Goal: Task Accomplishment & Management: Manage account settings

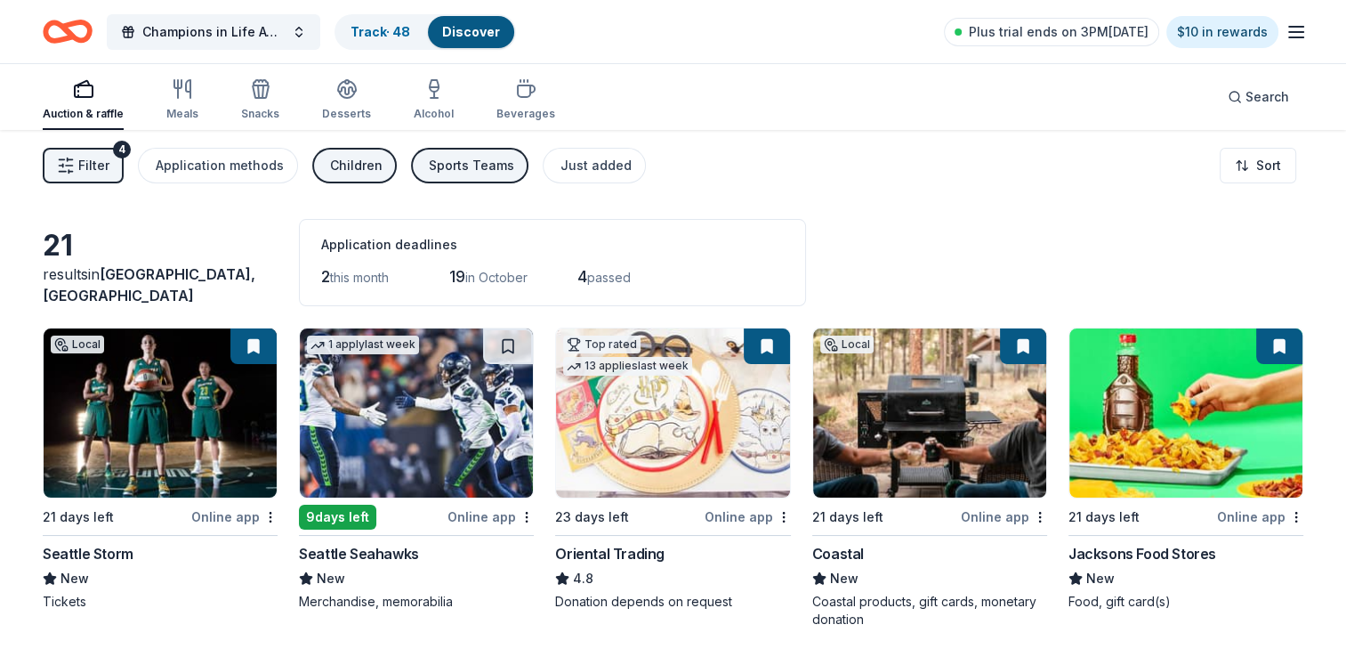
click at [470, 513] on div "Online app" at bounding box center [491, 516] width 86 height 22
click at [390, 43] on div "Track · 49" at bounding box center [380, 32] width 88 height 32
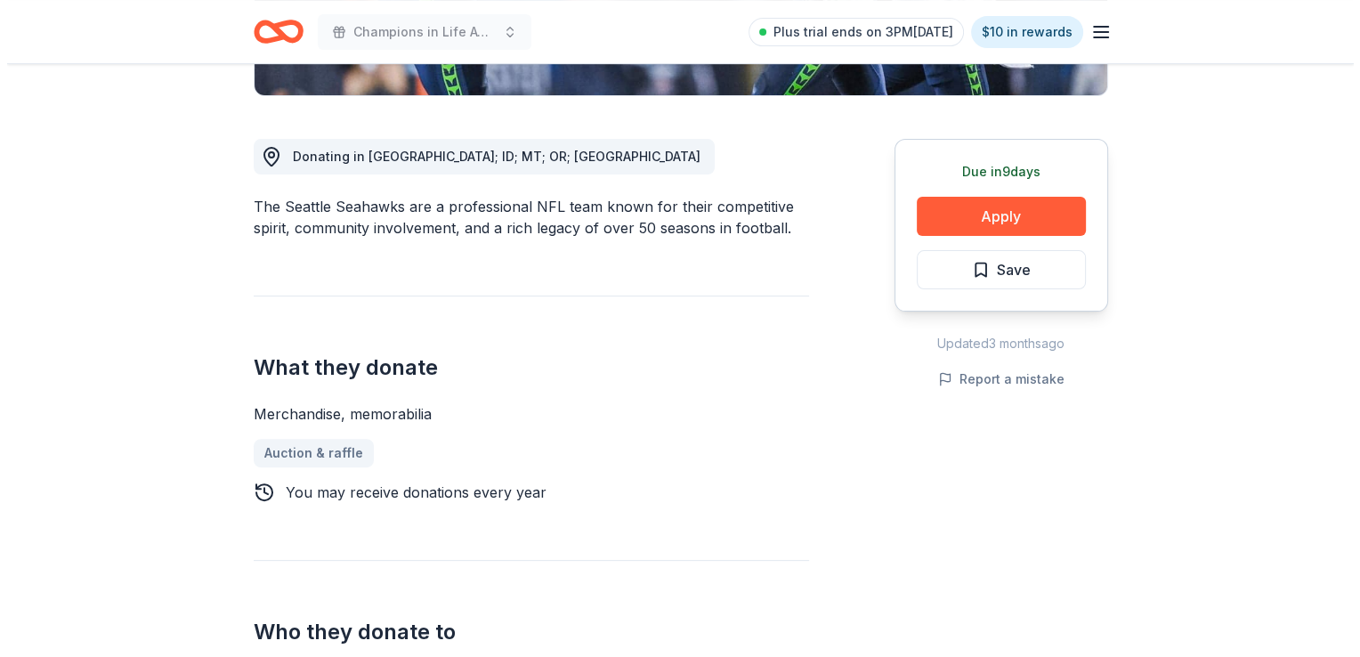
scroll to position [267, 0]
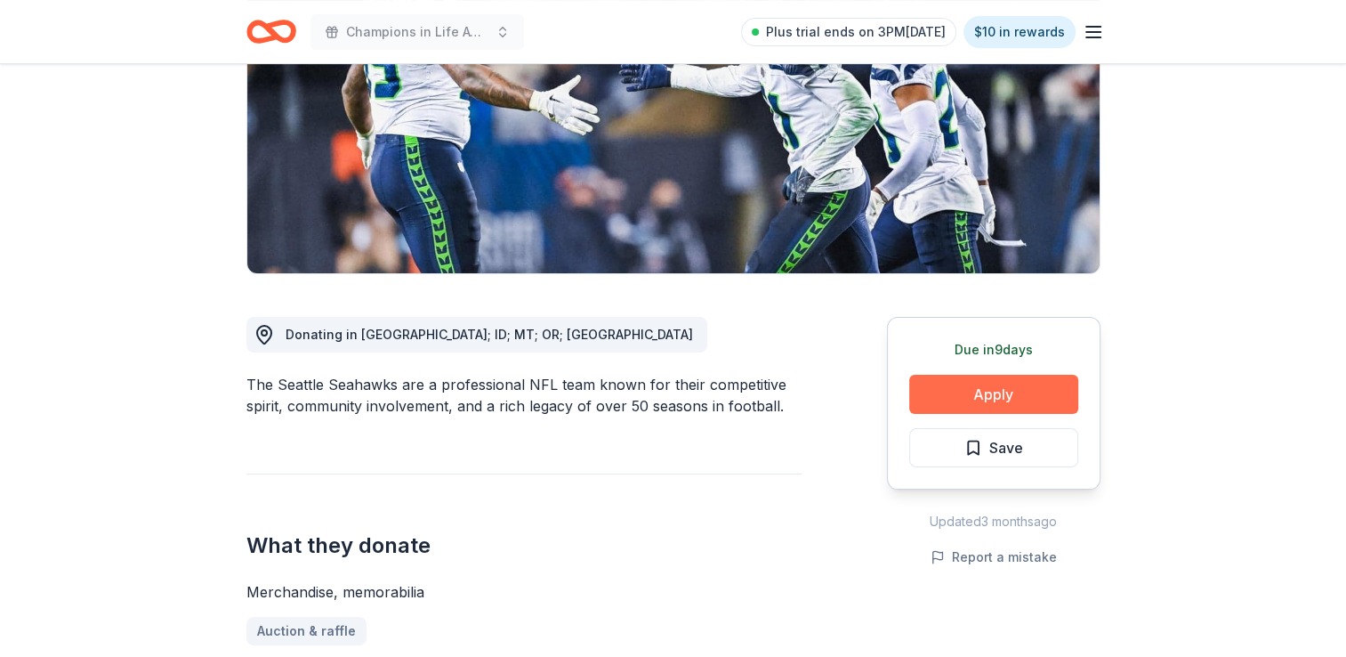
click at [979, 399] on button "Apply" at bounding box center [993, 394] width 169 height 39
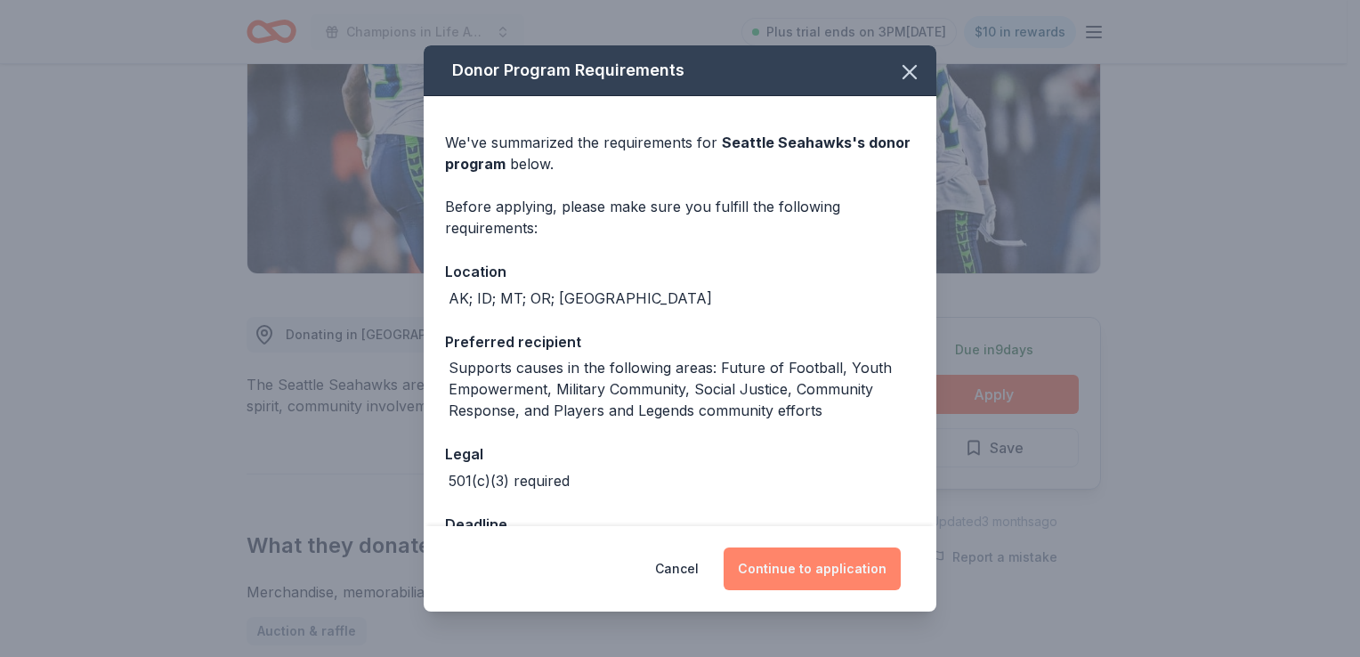
click at [748, 577] on button "Continue to application" at bounding box center [811, 568] width 177 height 43
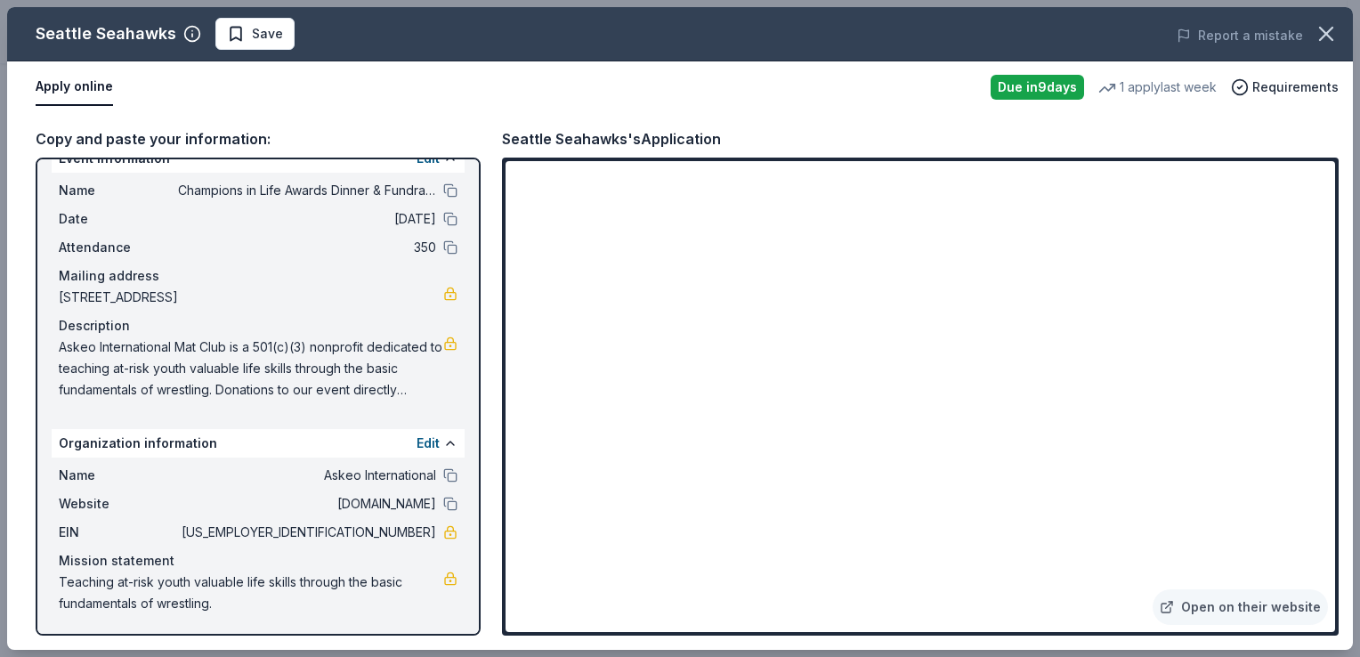
scroll to position [0, 0]
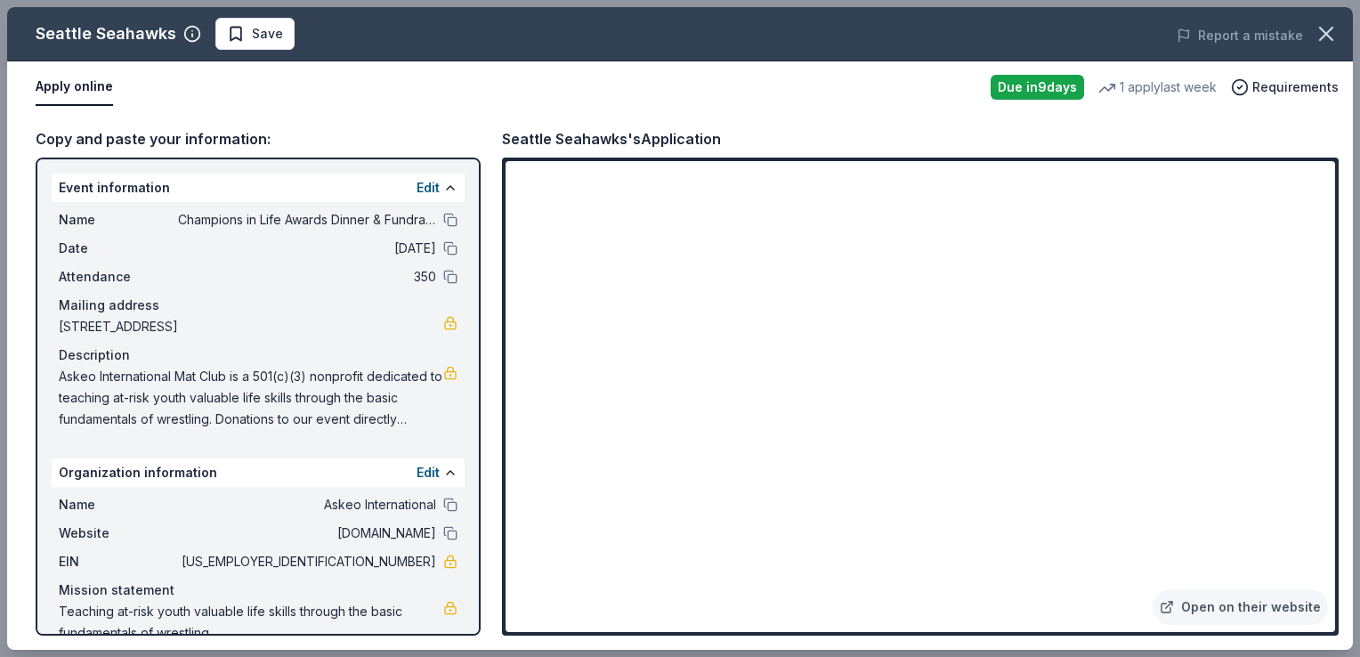
click at [1074, 650] on div "Copy and paste your information: Event information Edit Name Champions in Life …" at bounding box center [680, 381] width 1346 height 537
click at [235, 29] on span "Save" at bounding box center [255, 33] width 56 height 21
click at [284, 37] on html "Champions in Life Awards Dinner & Fundraiser Plus trial ends on 3PM, 9/25 $10 i…" at bounding box center [680, 61] width 1360 height 657
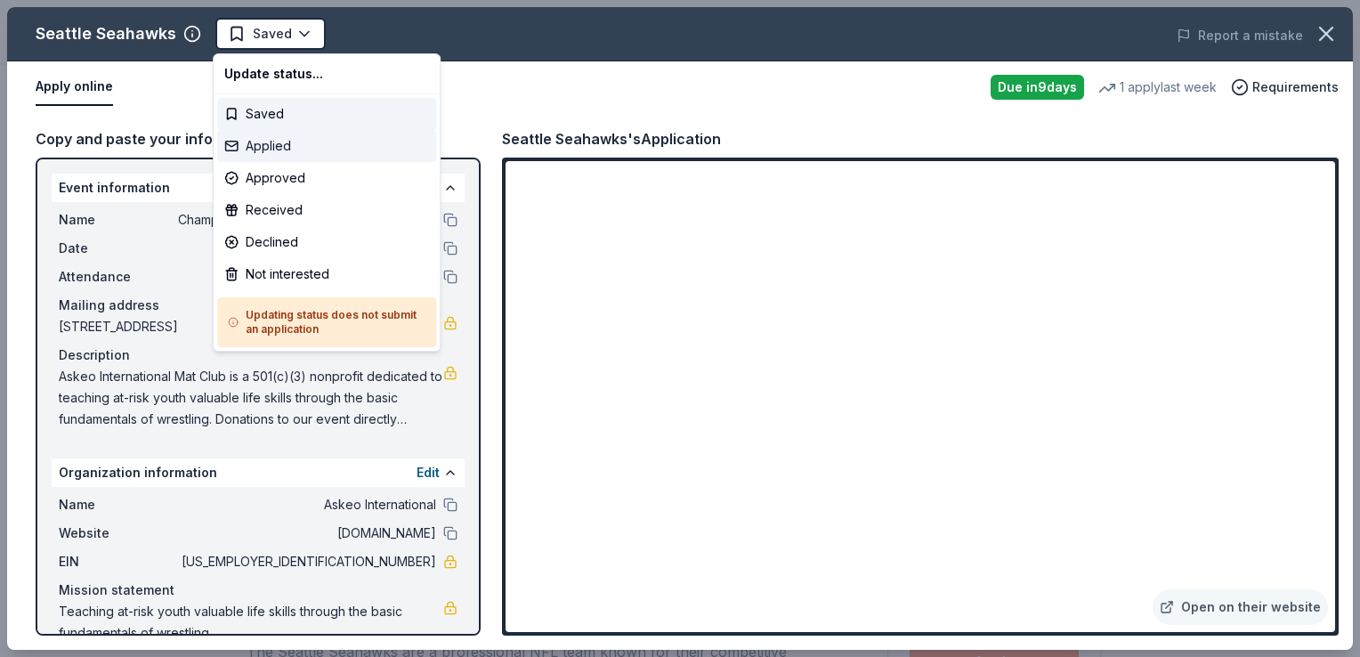
click at [239, 143] on div "Applied" at bounding box center [326, 146] width 219 height 32
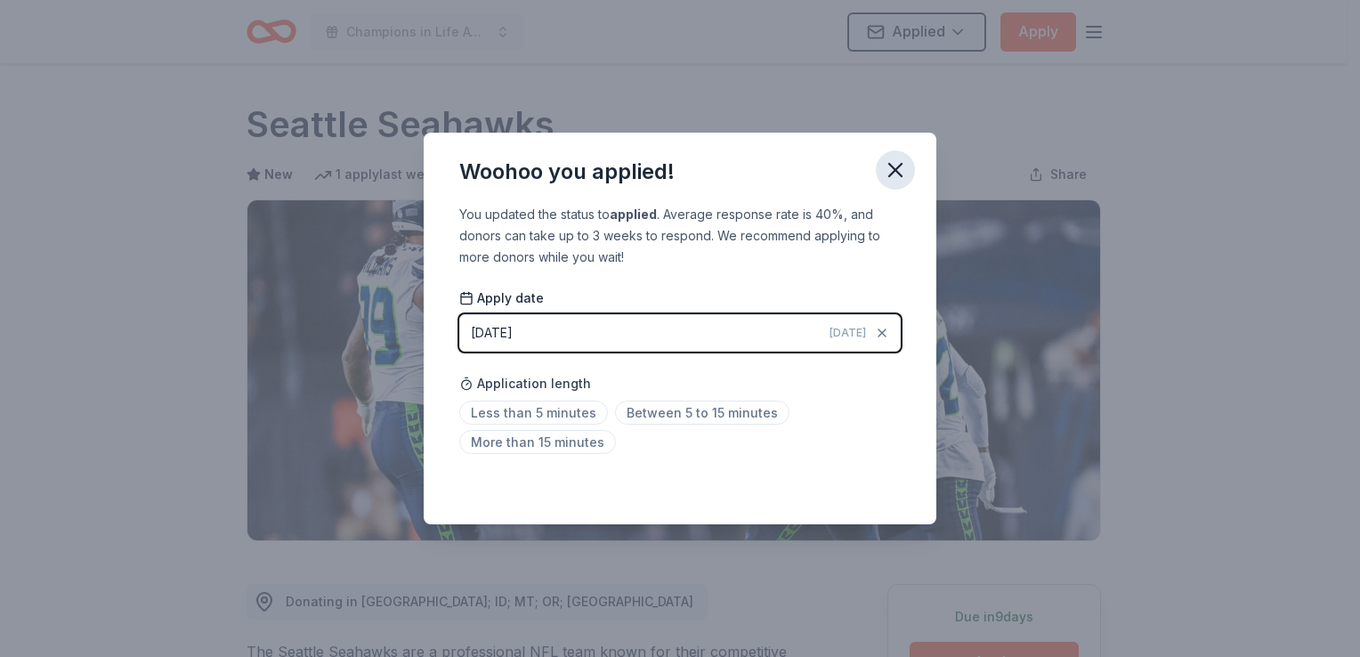
click at [907, 173] on icon "button" at bounding box center [895, 170] width 25 height 25
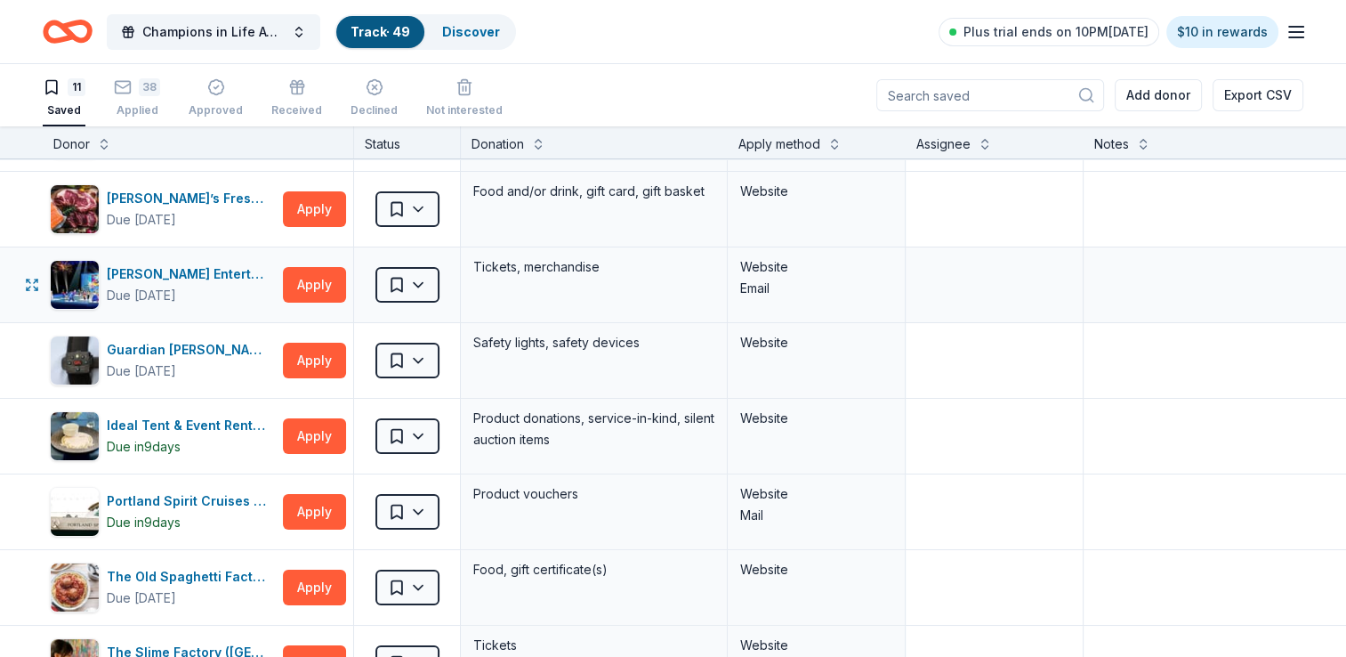
scroll to position [178, 0]
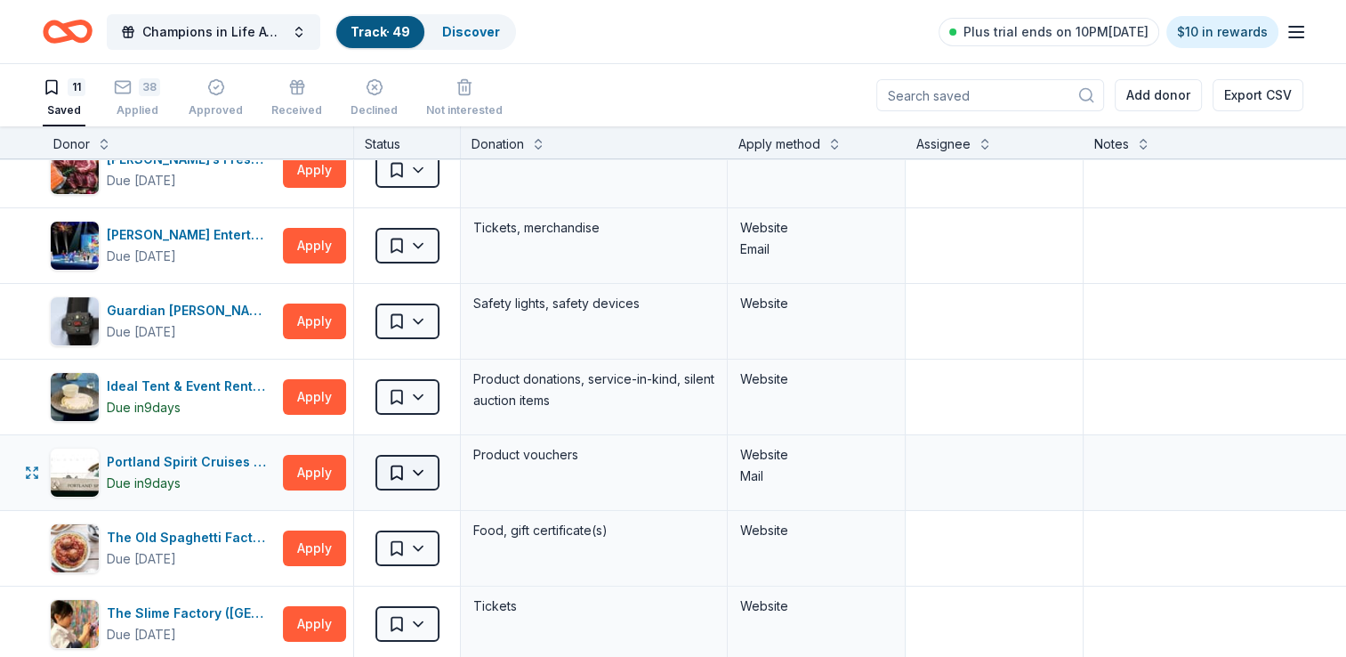
click at [420, 474] on html "Champions in Life Awards Dinner & Fundraiser Track · 49 Discover Plus trial end…" at bounding box center [673, 328] width 1346 height 657
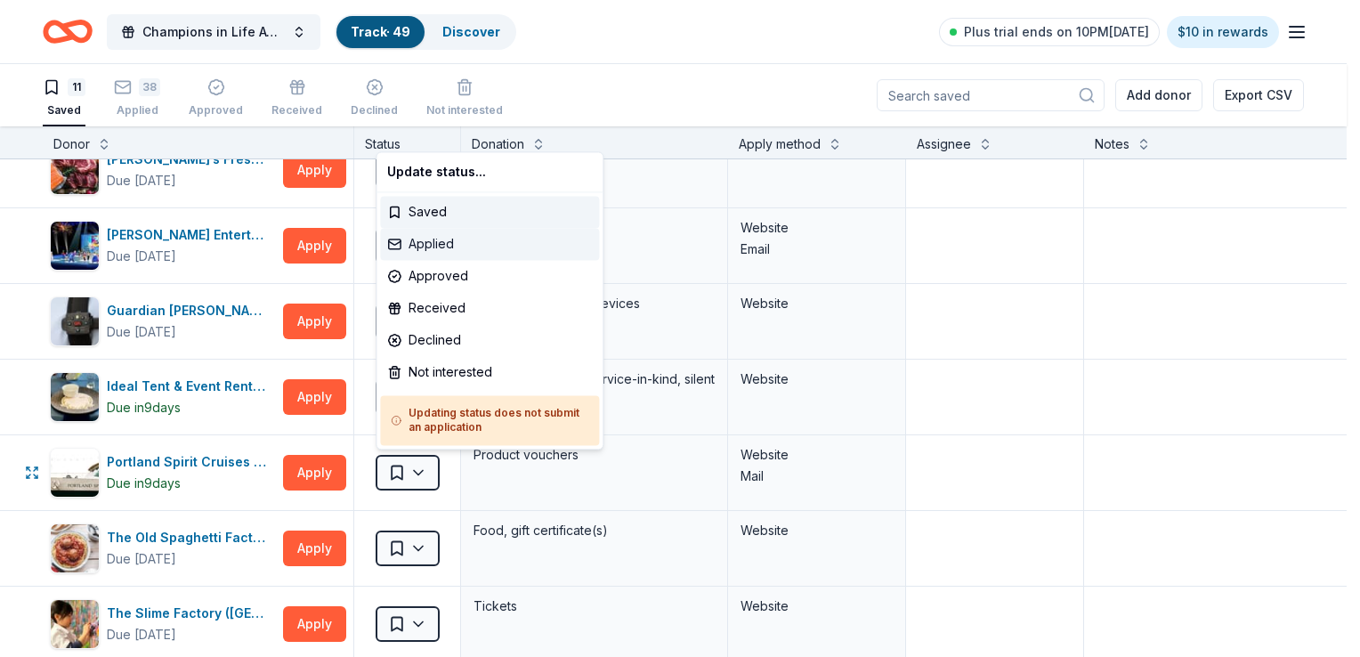
click at [456, 239] on div "Applied" at bounding box center [489, 244] width 219 height 32
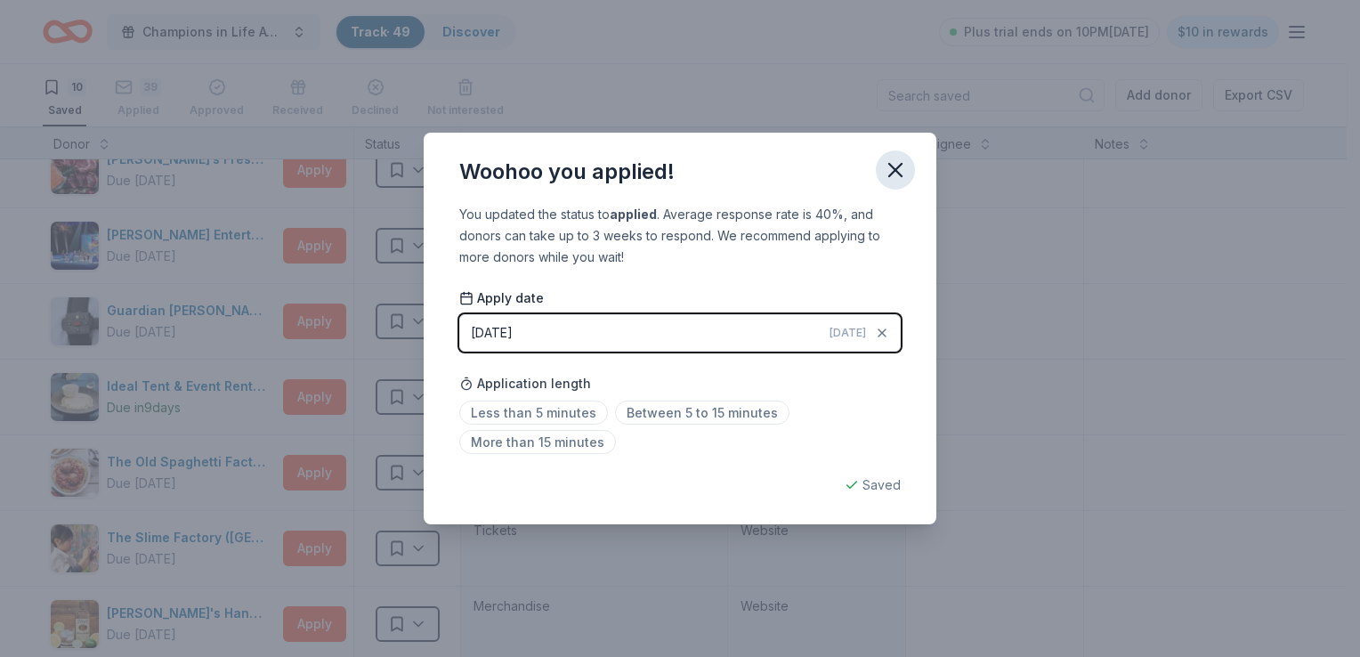
click at [908, 173] on button "button" at bounding box center [895, 169] width 39 height 39
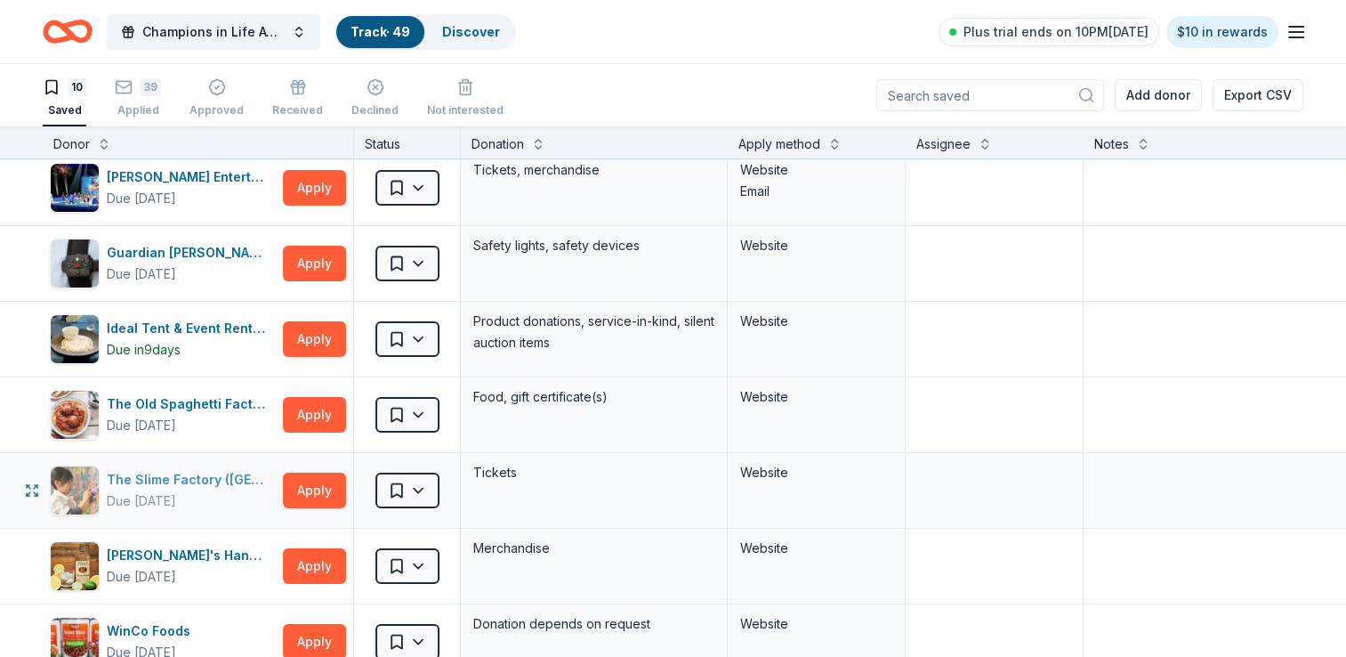
scroll to position [267, 0]
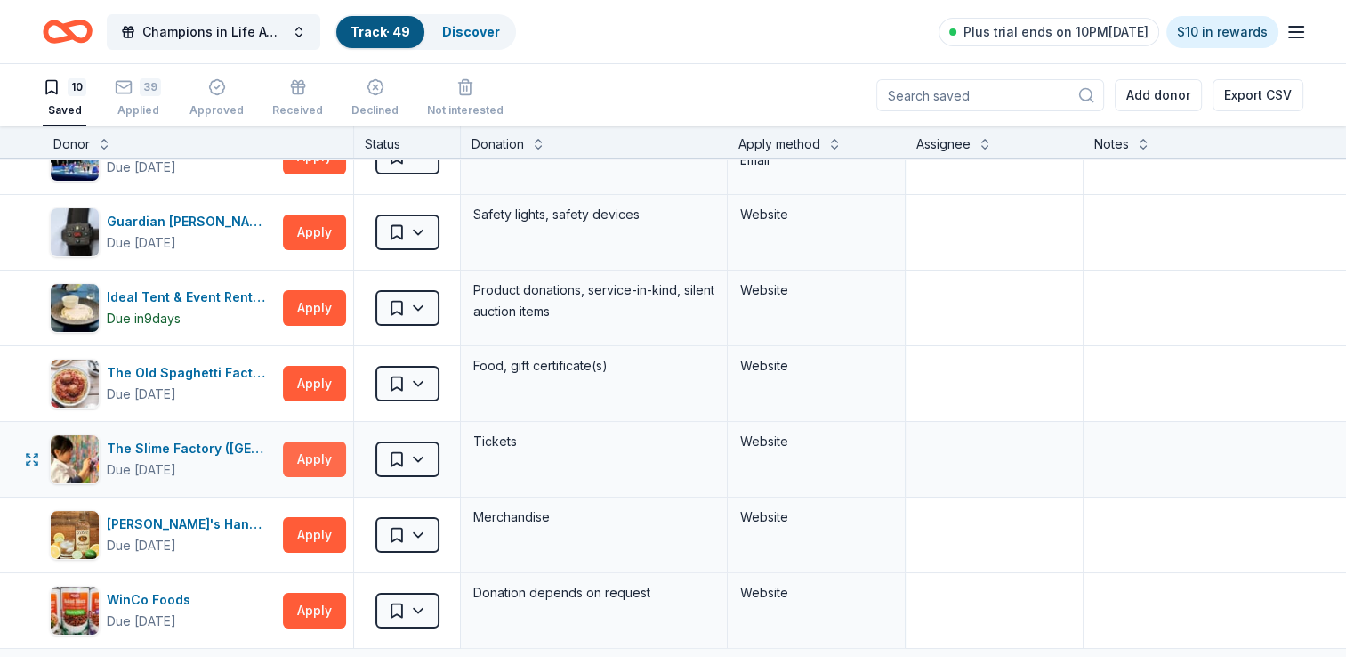
click at [314, 456] on button "Apply" at bounding box center [314, 459] width 63 height 36
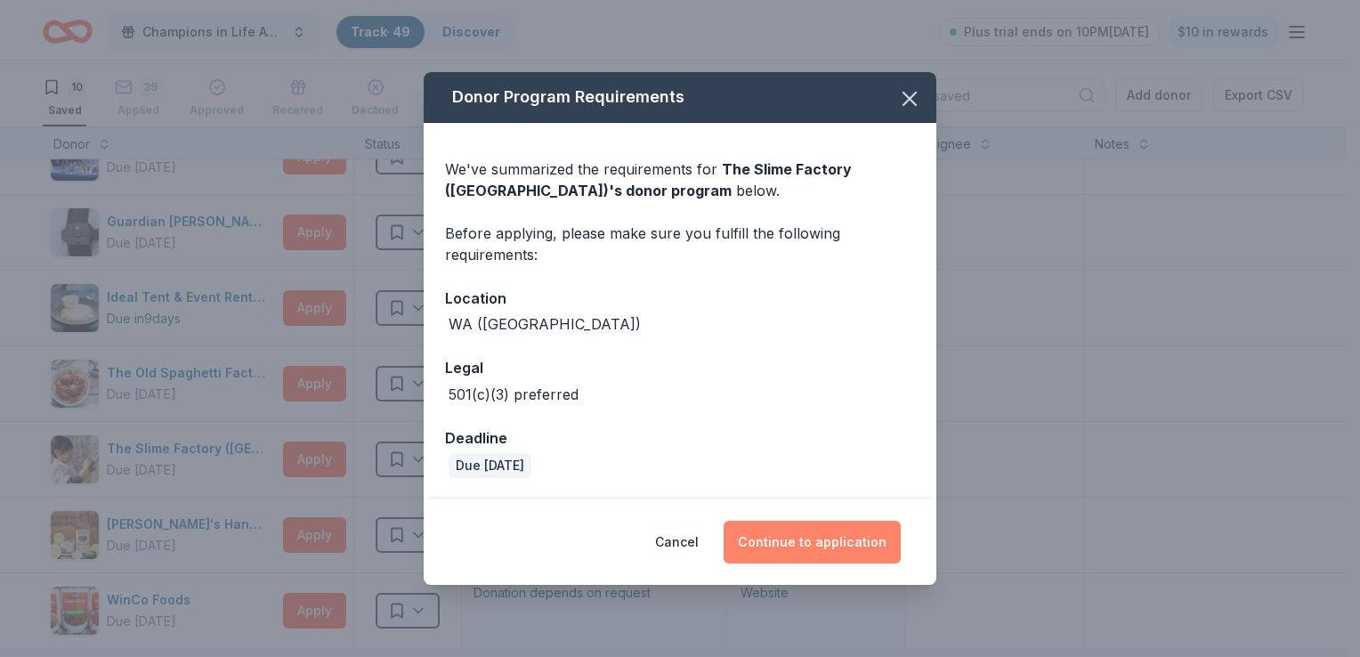
click at [833, 546] on button "Continue to application" at bounding box center [811, 542] width 177 height 43
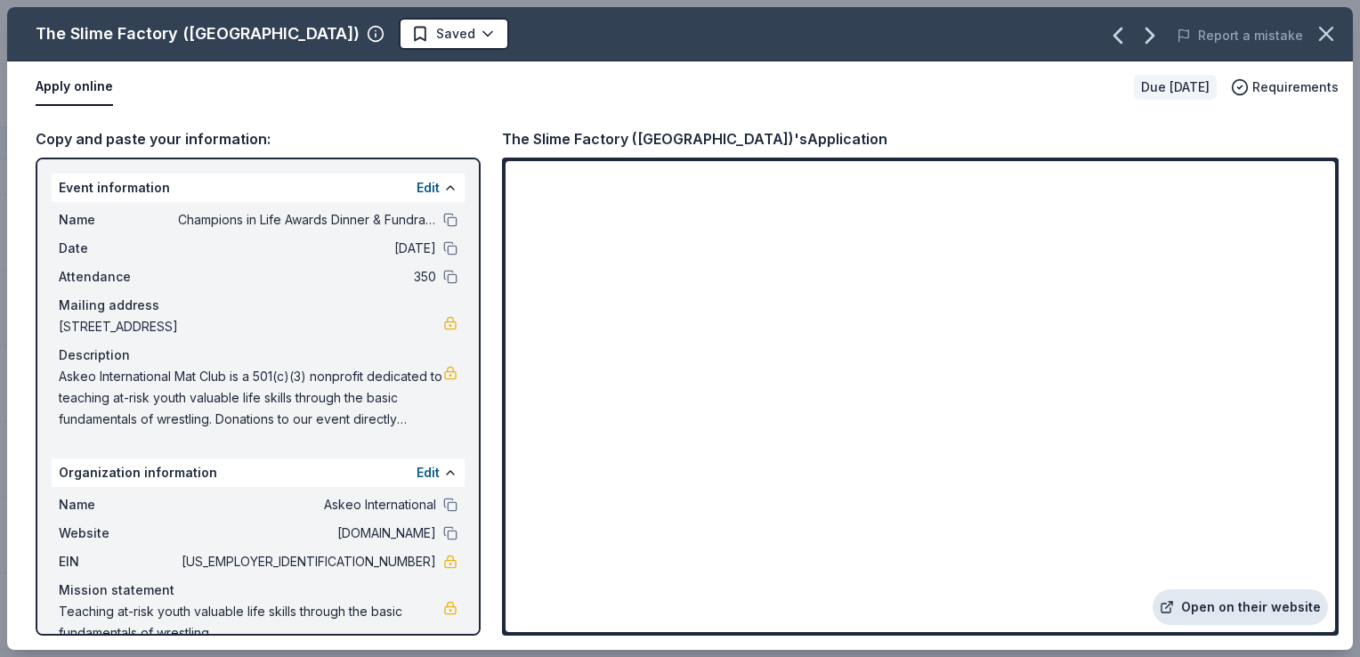
click at [1235, 610] on link "Open on their website" at bounding box center [1239, 607] width 175 height 36
click at [1321, 38] on icon "button" at bounding box center [1326, 34] width 12 height 12
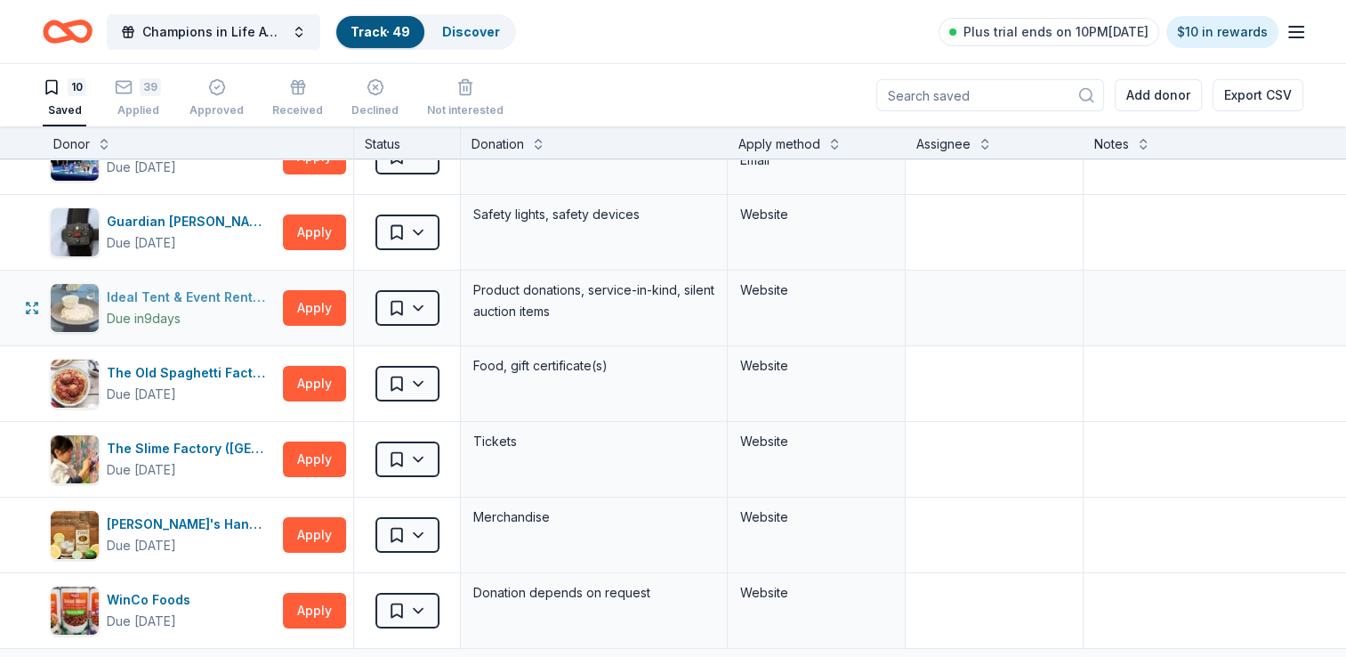
click at [222, 297] on div "Ideal Tent & Event Rentals" at bounding box center [191, 297] width 169 height 21
click at [423, 310] on html "Champions in Life Awards Dinner & Fundraiser Track · 49 Discover Plus trial end…" at bounding box center [673, 328] width 1346 height 657
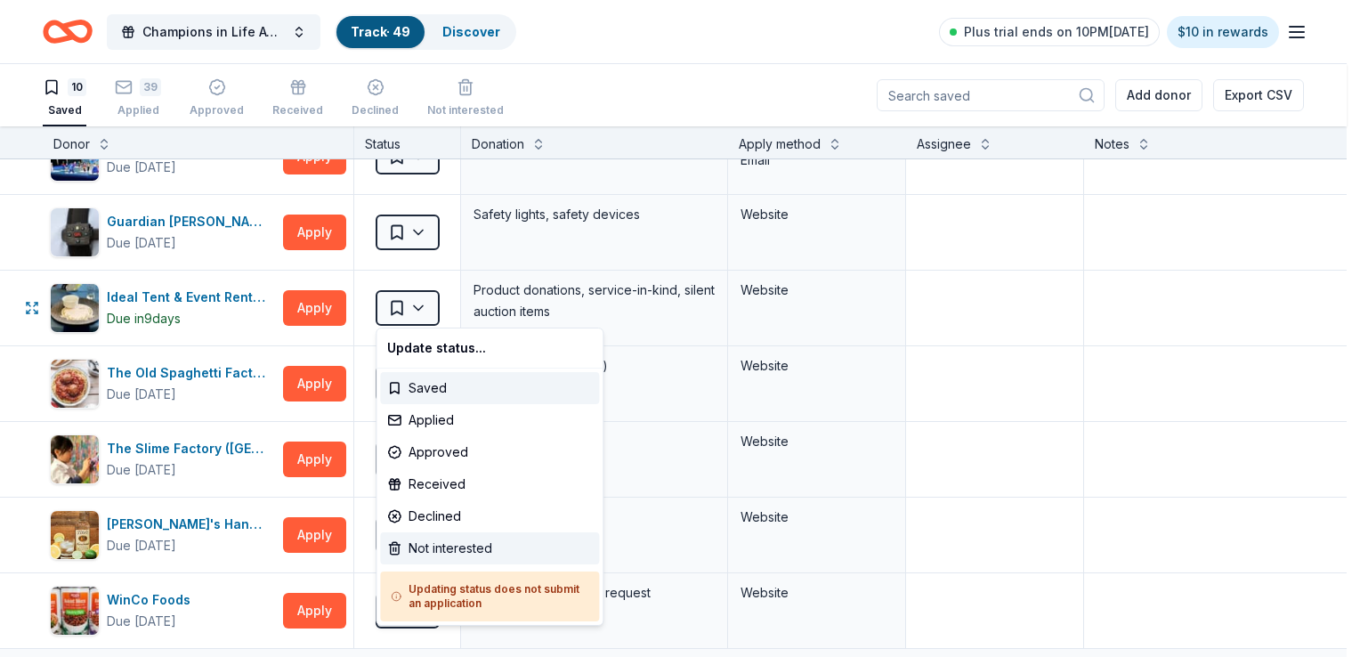
click at [414, 544] on div "Not interested" at bounding box center [489, 548] width 219 height 32
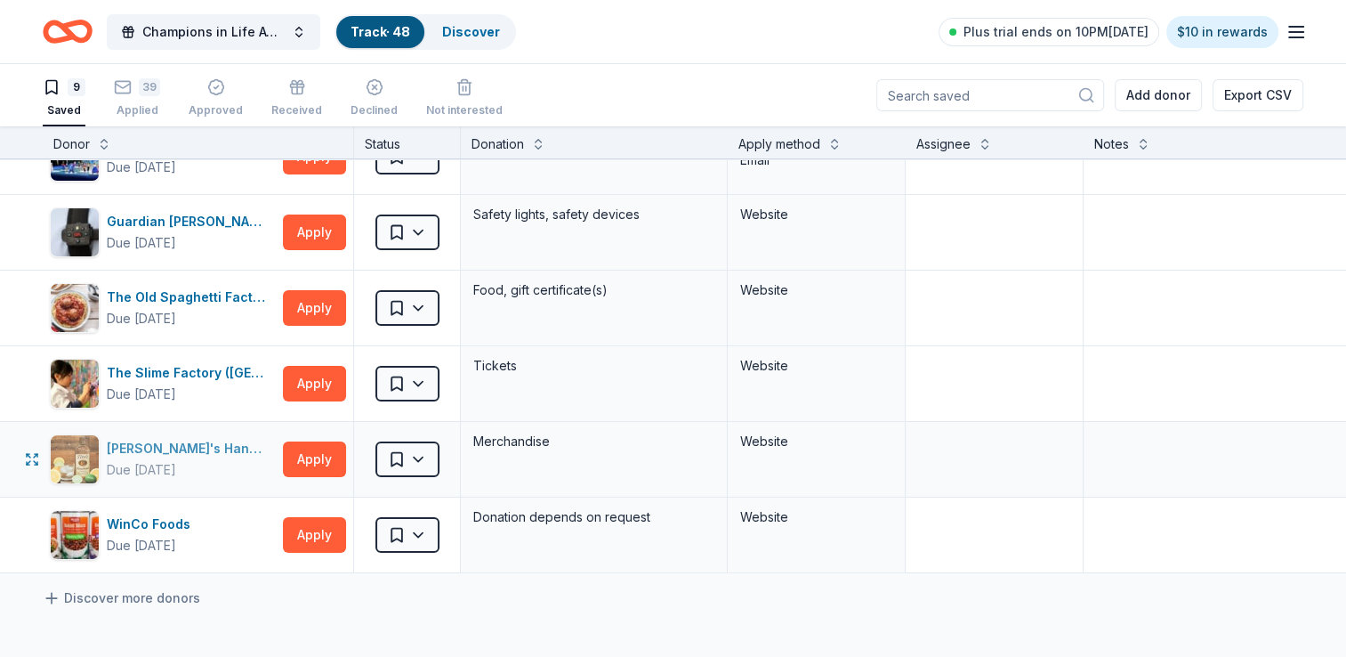
scroll to position [89, 0]
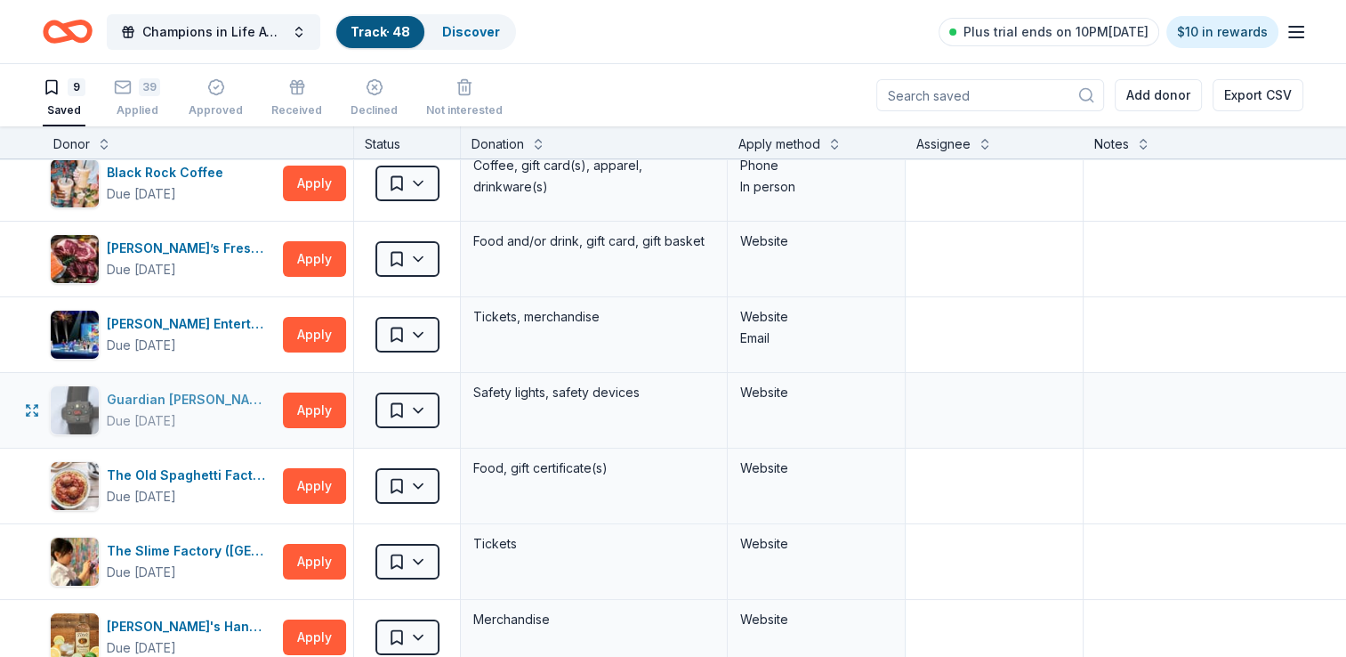
click at [196, 403] on div "Guardian Angel Device" at bounding box center [191, 399] width 169 height 21
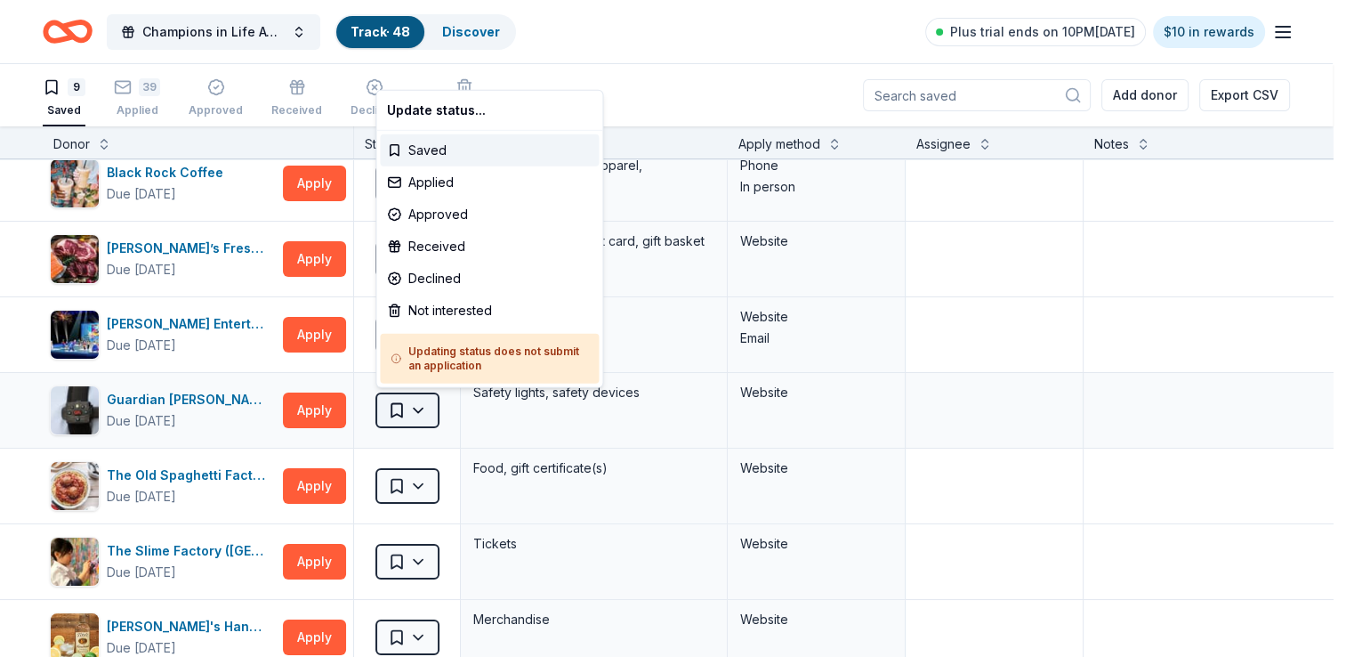
click at [433, 400] on html "Champions in Life Awards Dinner & Fundraiser Track · 48 Discover Plus trial end…" at bounding box center [673, 328] width 1346 height 657
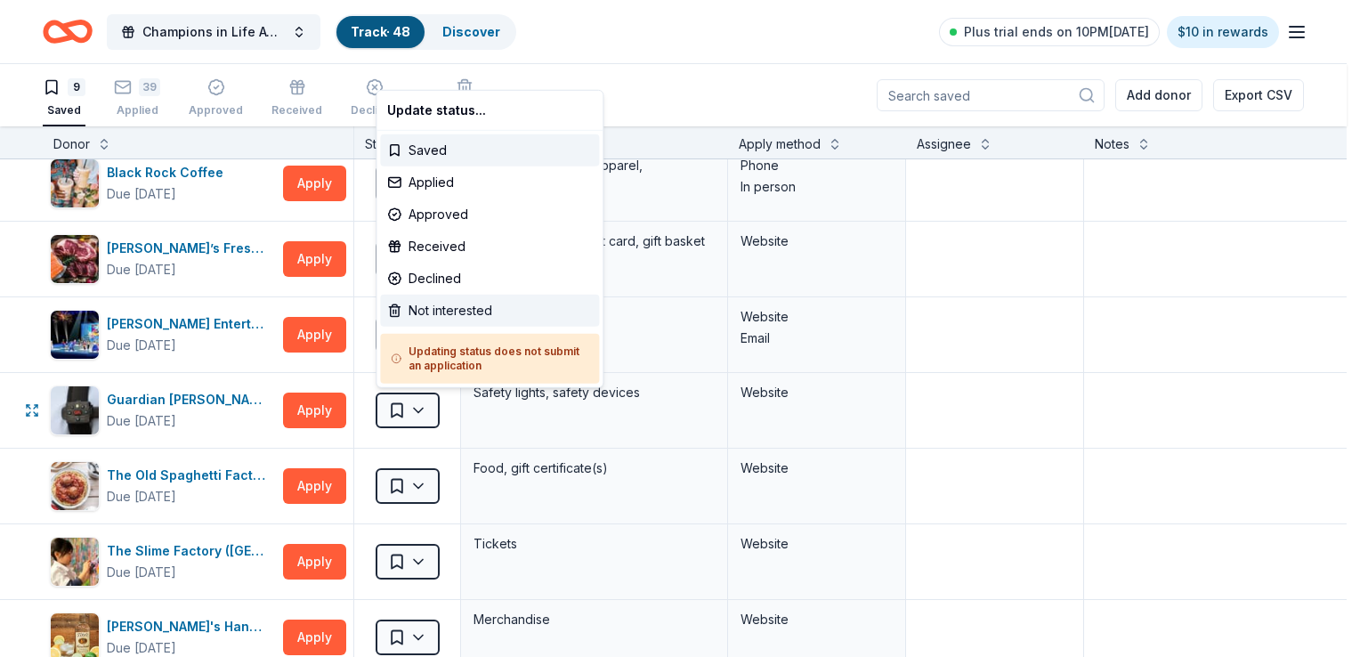
click at [427, 308] on div "Not interested" at bounding box center [489, 311] width 219 height 32
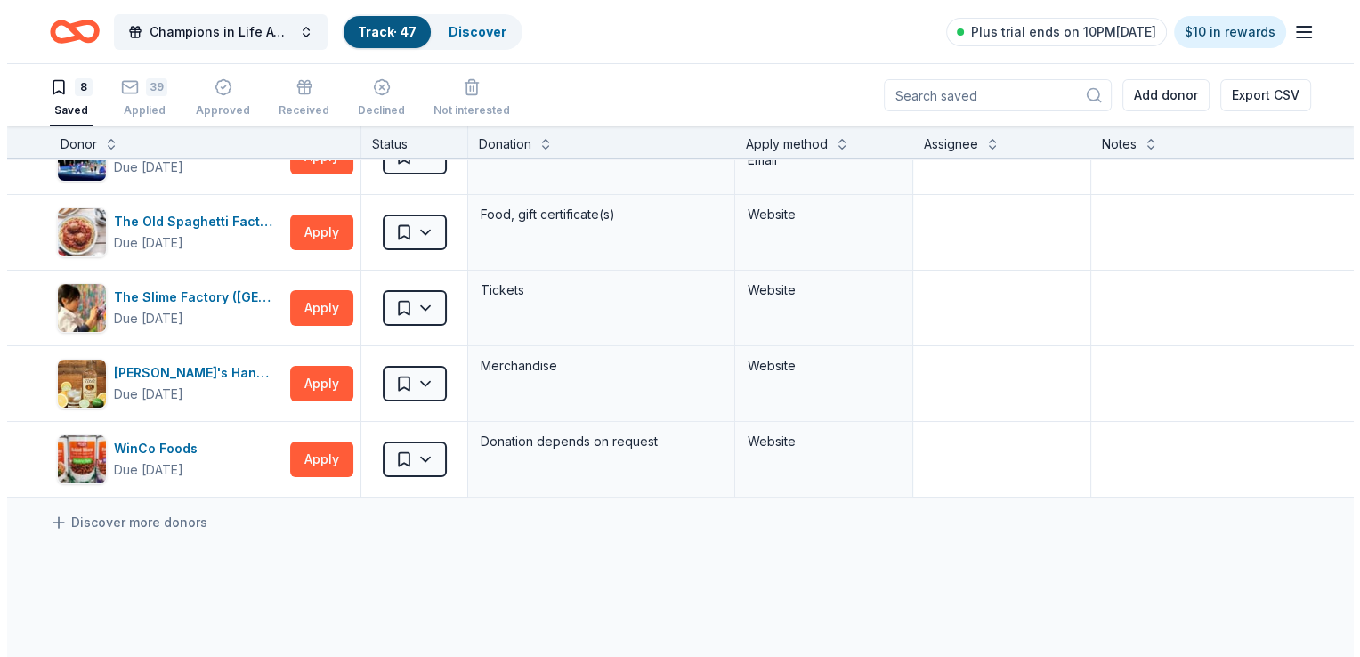
scroll to position [0, 0]
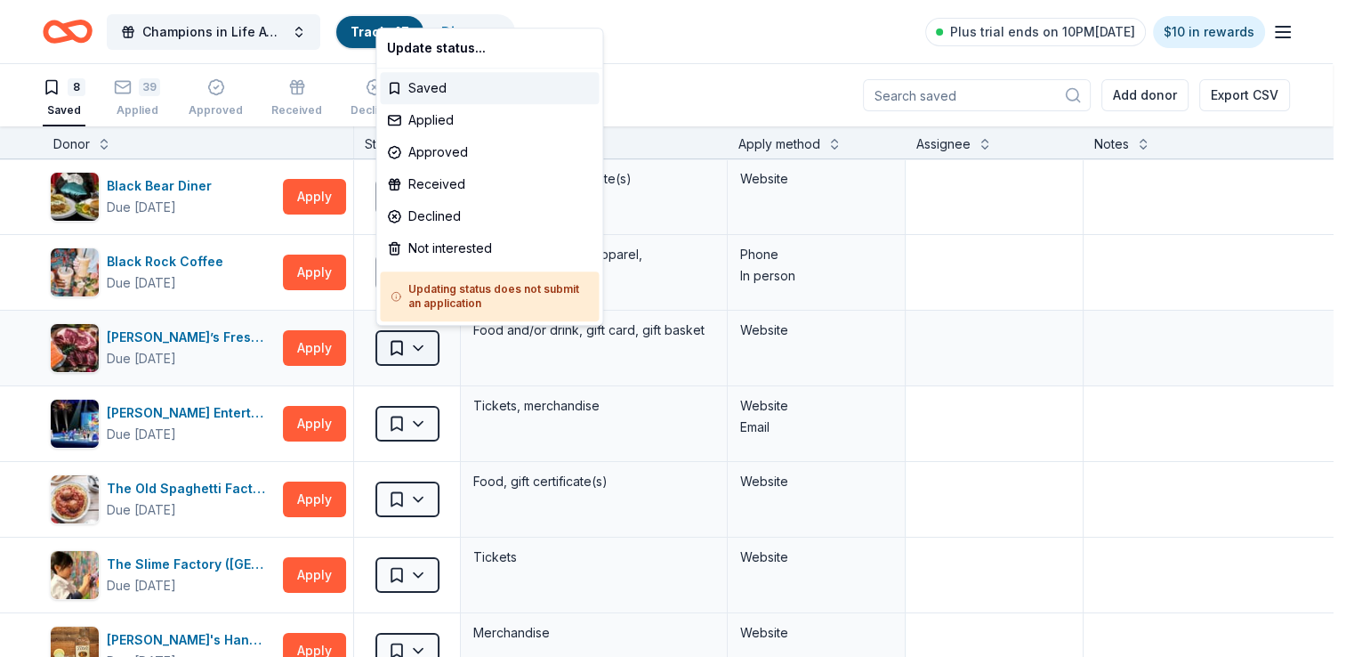
click at [408, 344] on html "Champions in Life Awards Dinner & Fundraiser Track · 47 Discover Plus trial end…" at bounding box center [673, 328] width 1346 height 657
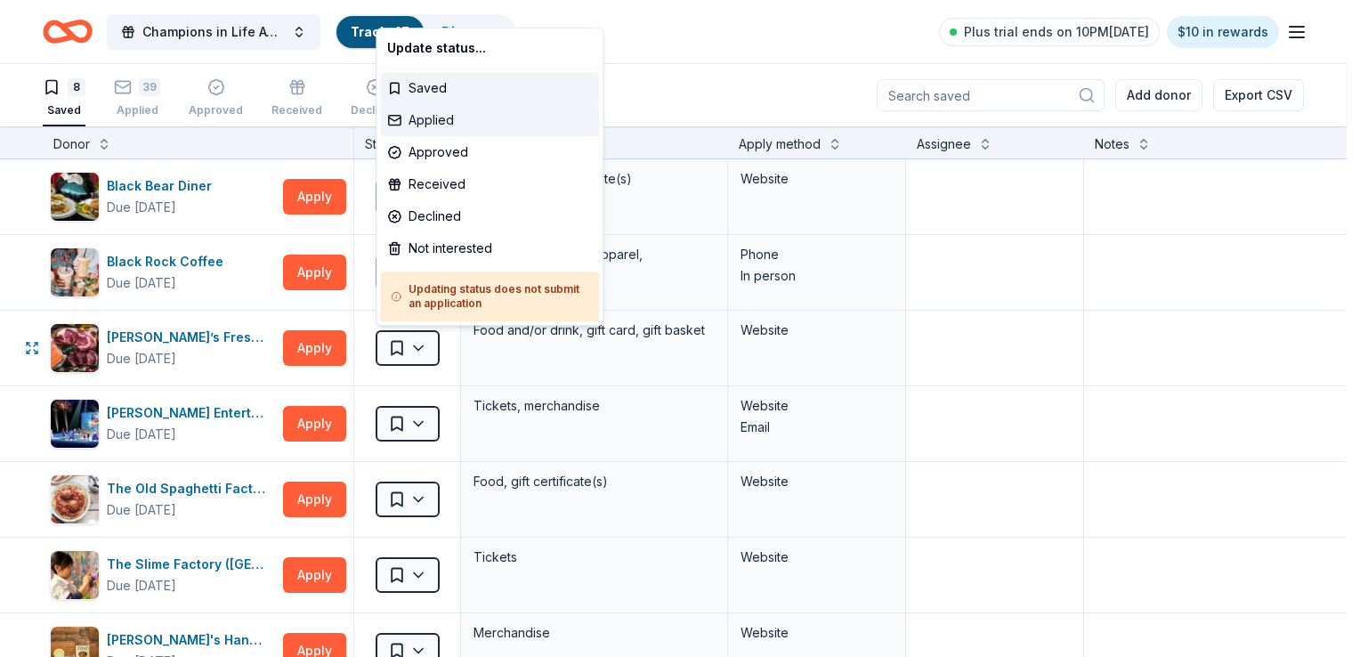
click at [433, 124] on div "Applied" at bounding box center [489, 120] width 219 height 32
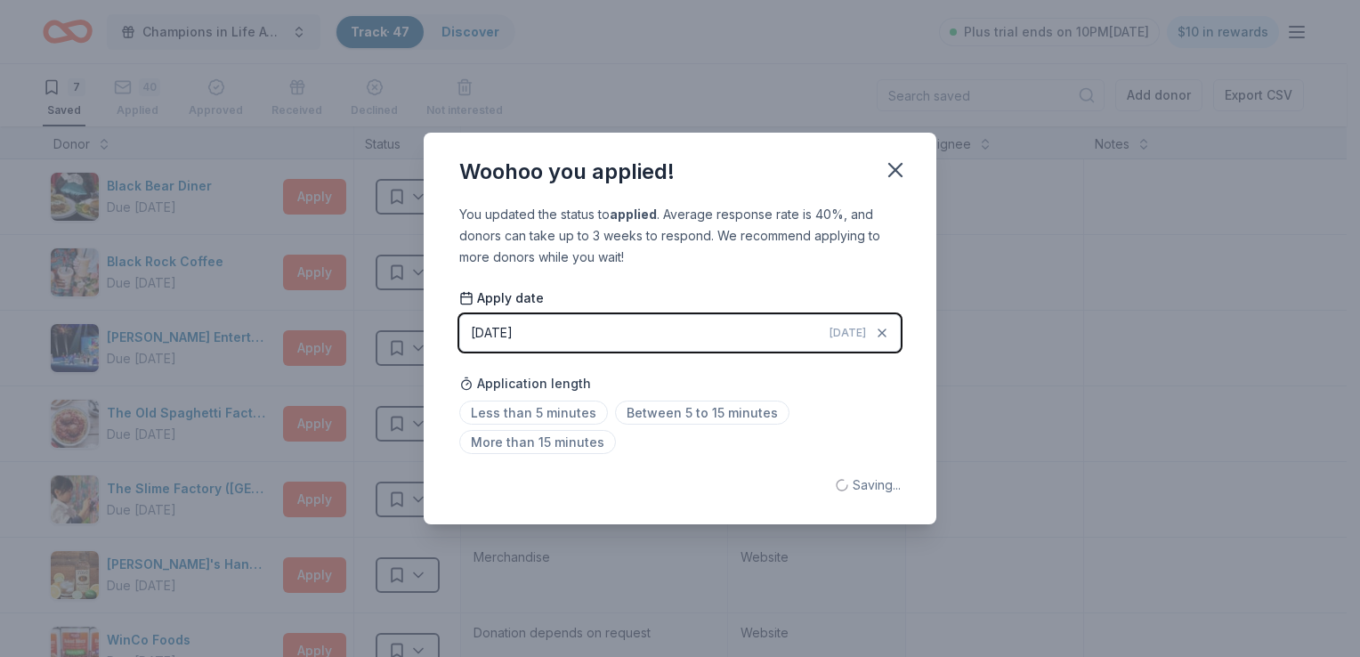
click at [601, 343] on button "09/19/2025 Today" at bounding box center [679, 332] width 441 height 37
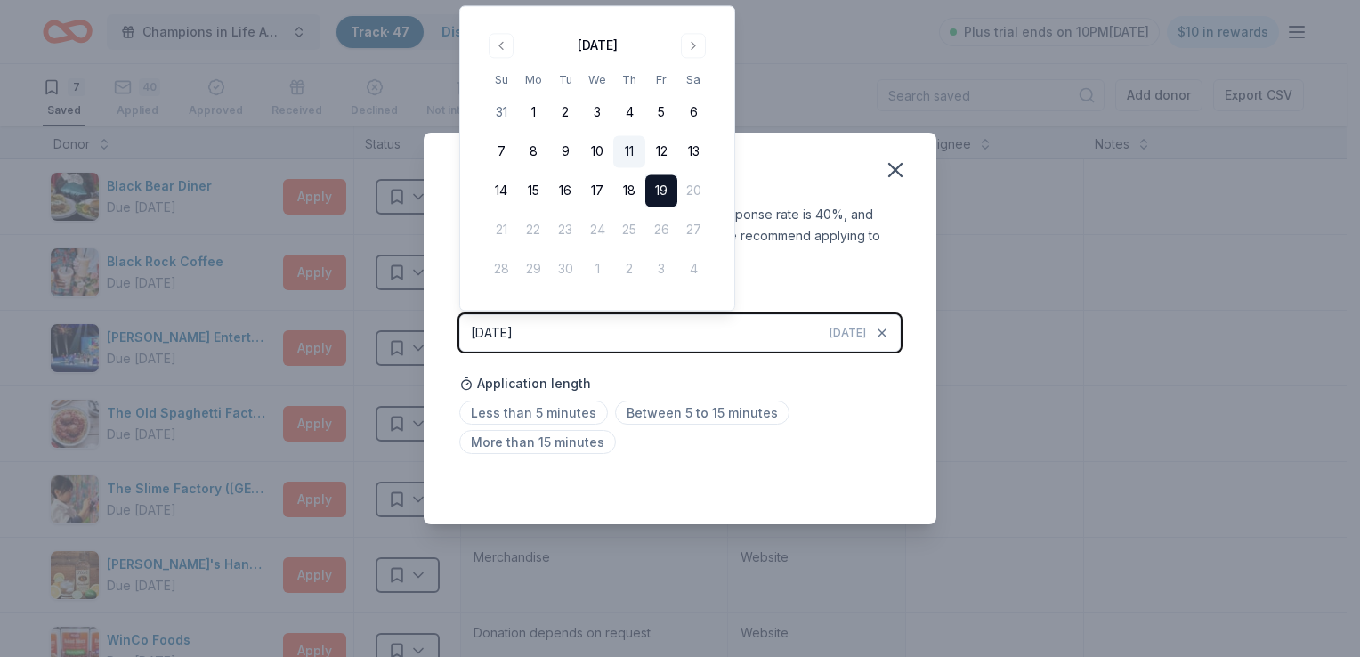
click at [627, 145] on button "11" at bounding box center [629, 152] width 32 height 32
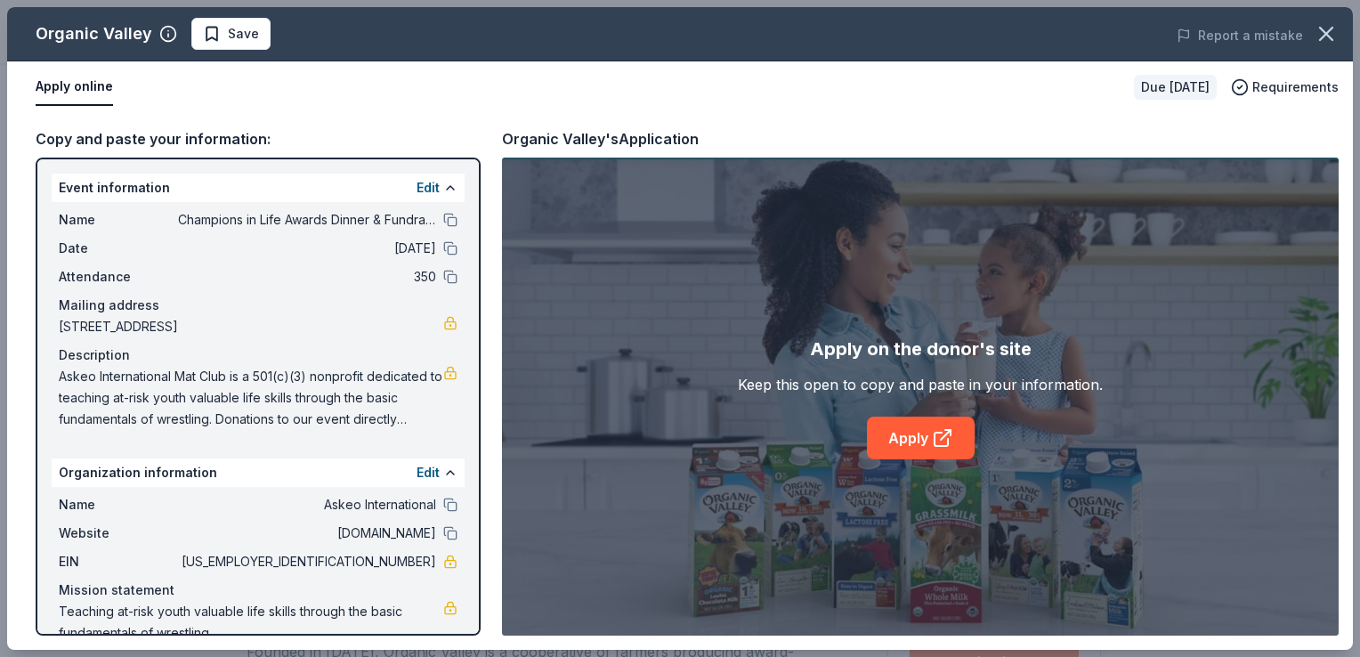
scroll to position [445, 0]
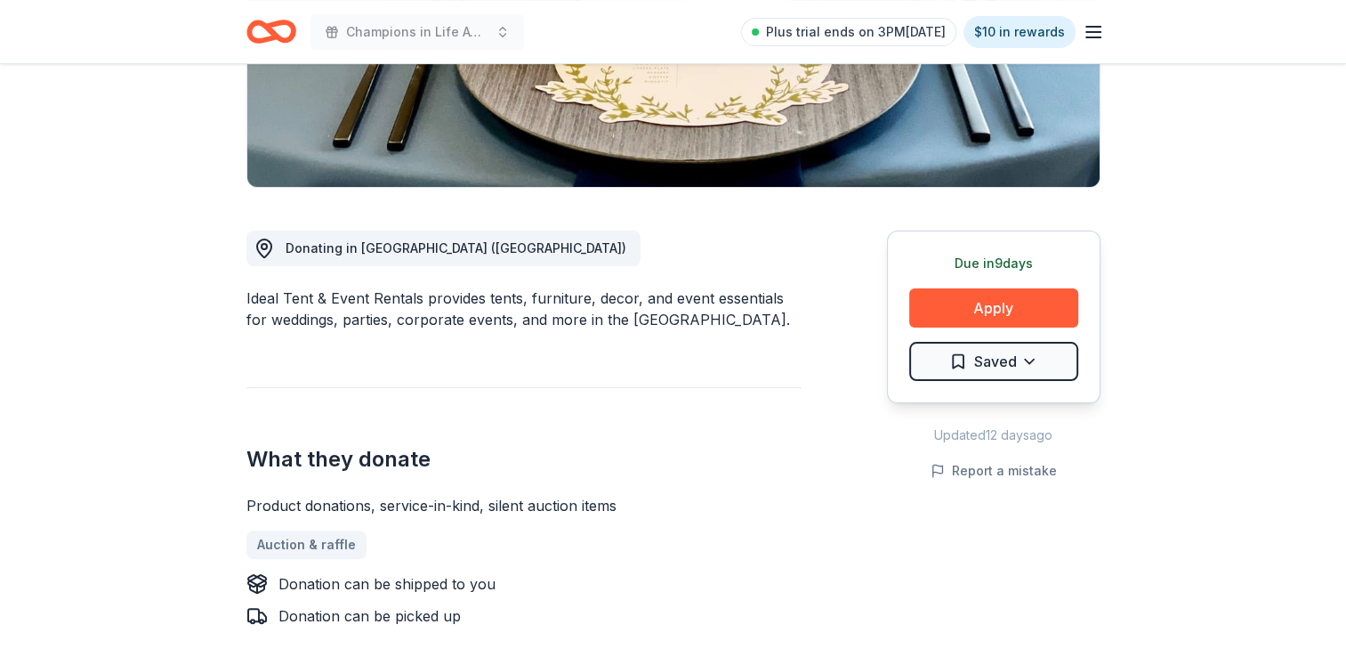
scroll to position [356, 0]
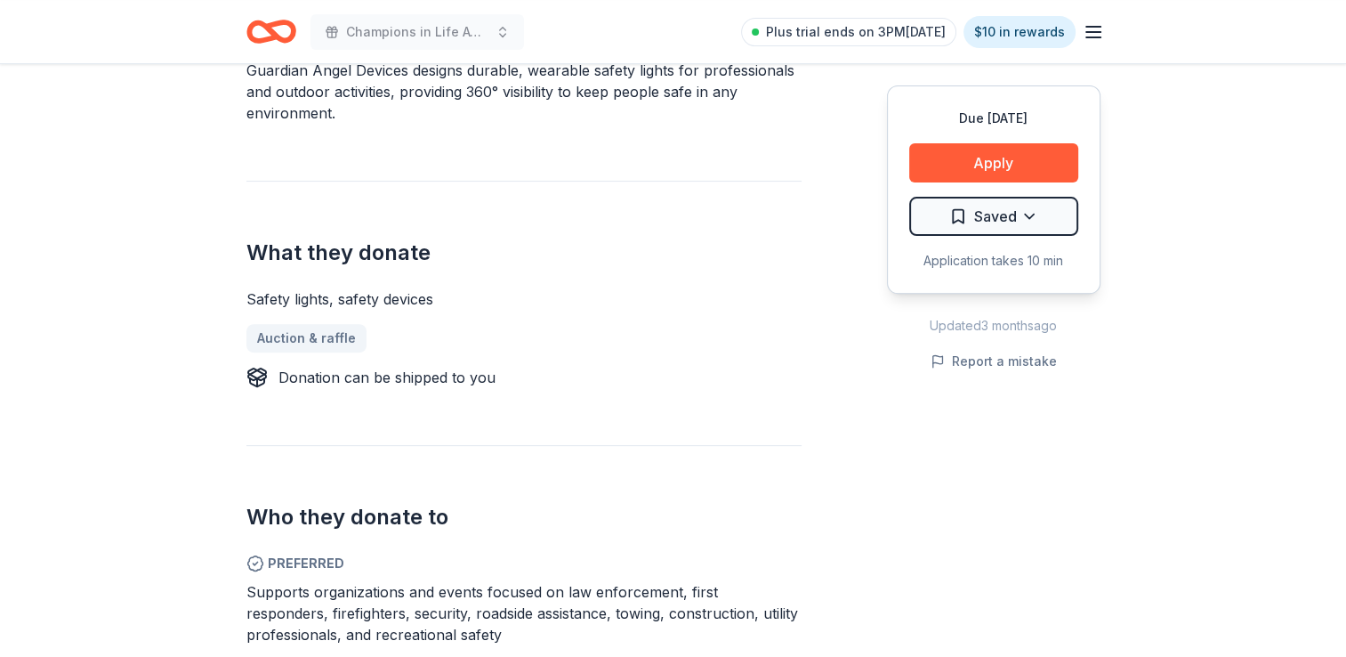
scroll to position [623, 0]
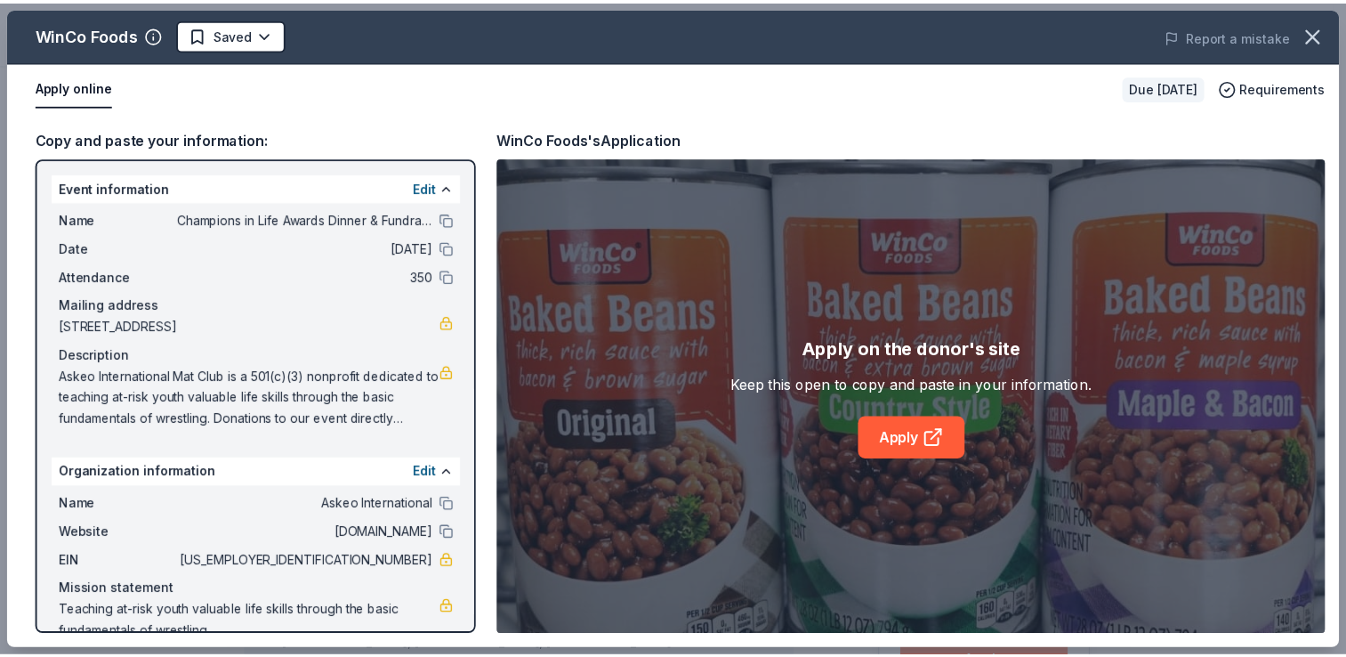
scroll to position [623, 0]
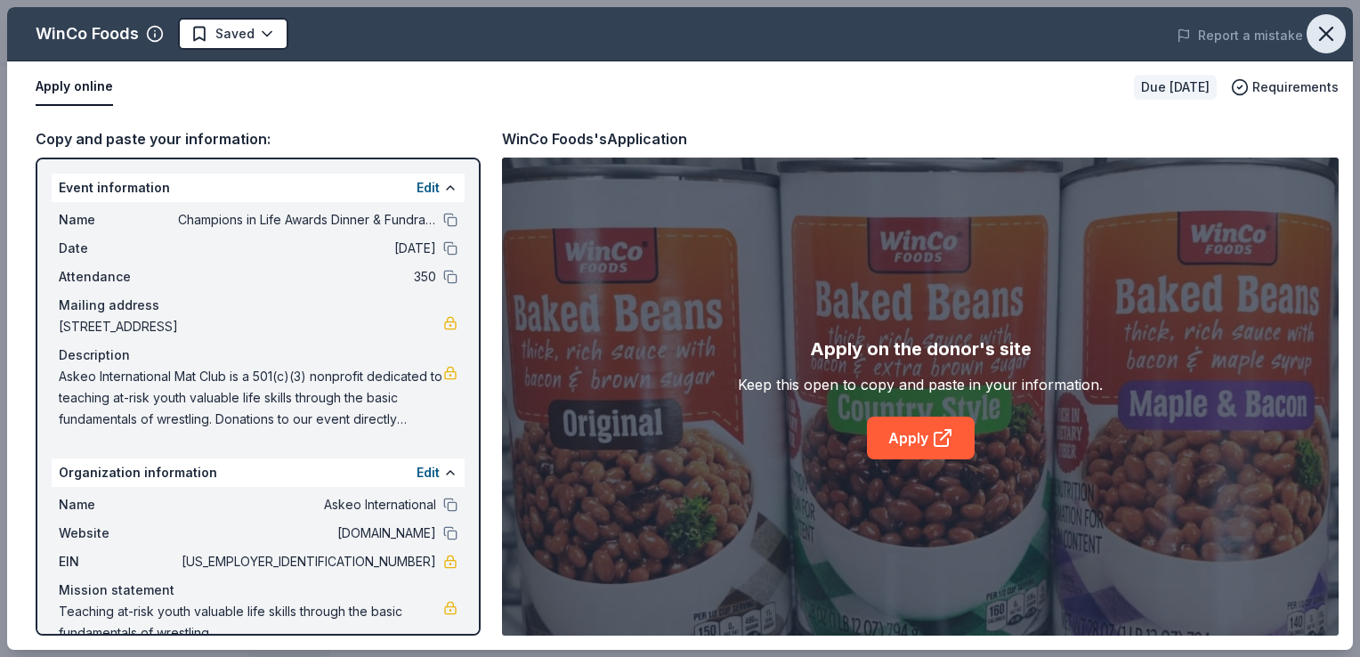
click at [1324, 27] on icon "button" at bounding box center [1325, 33] width 25 height 25
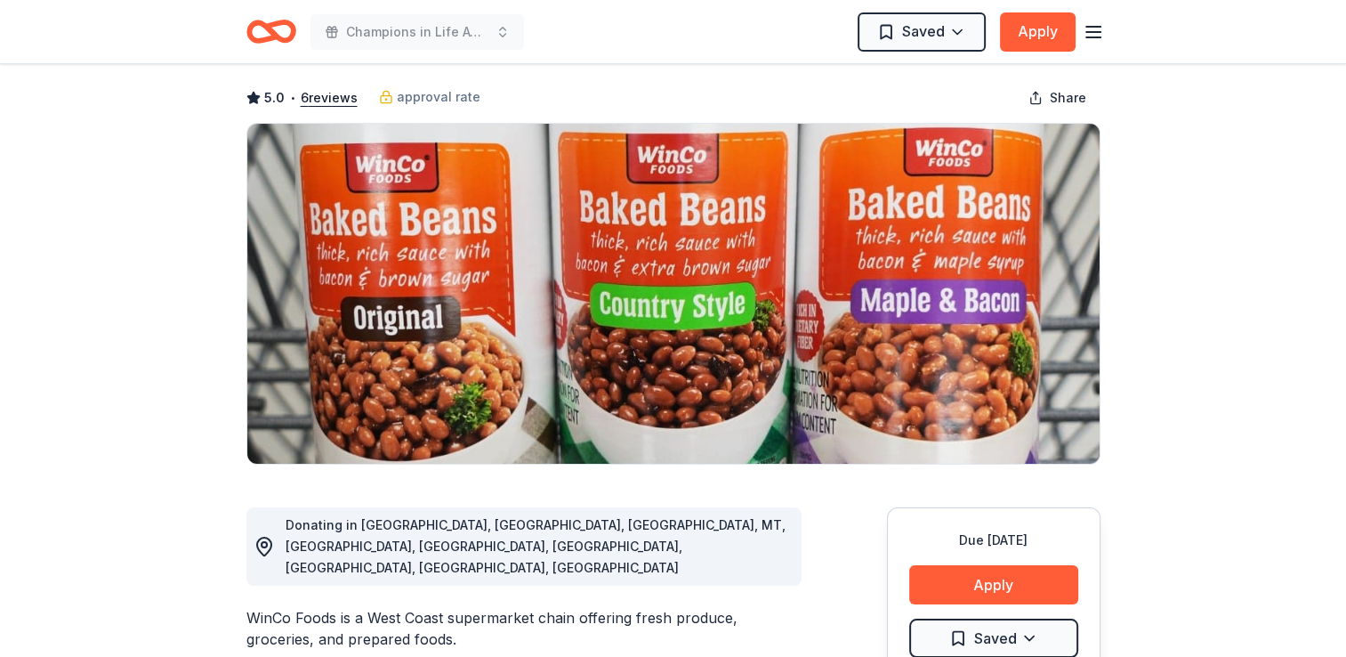
scroll to position [0, 0]
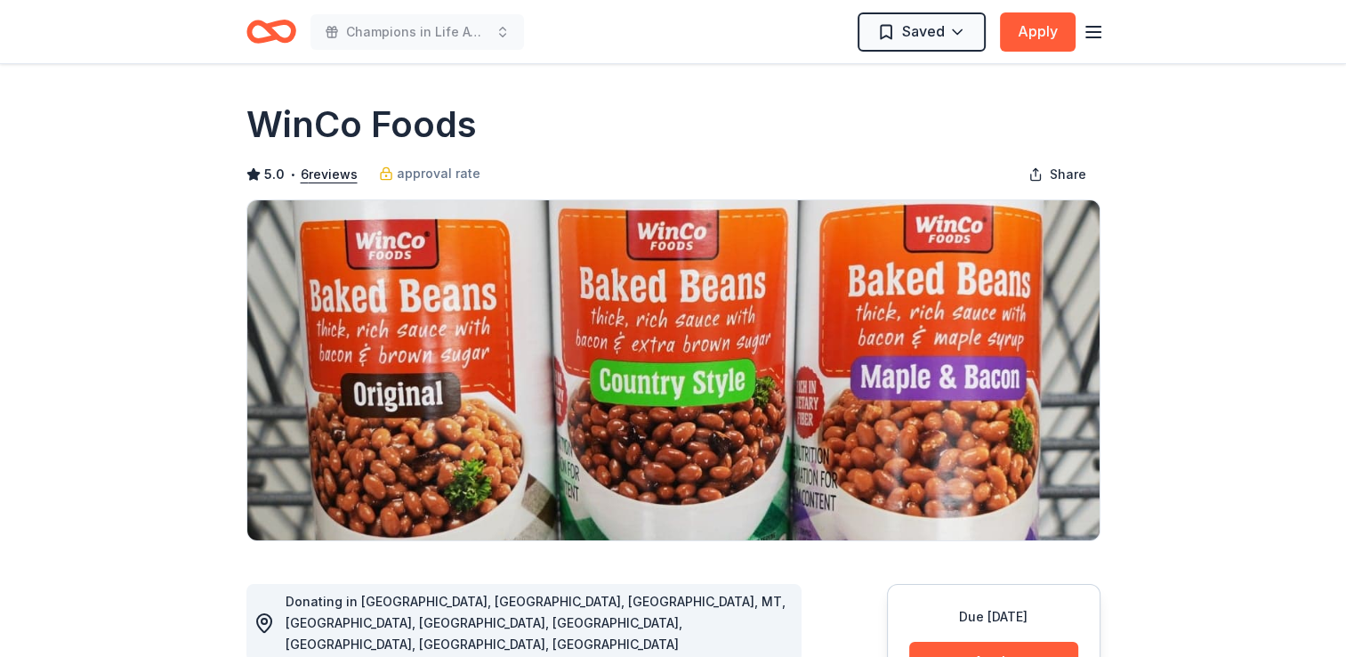
click at [249, 31] on icon "Home" at bounding box center [263, 31] width 28 height 18
click at [269, 27] on icon "Home" at bounding box center [279, 31] width 28 height 18
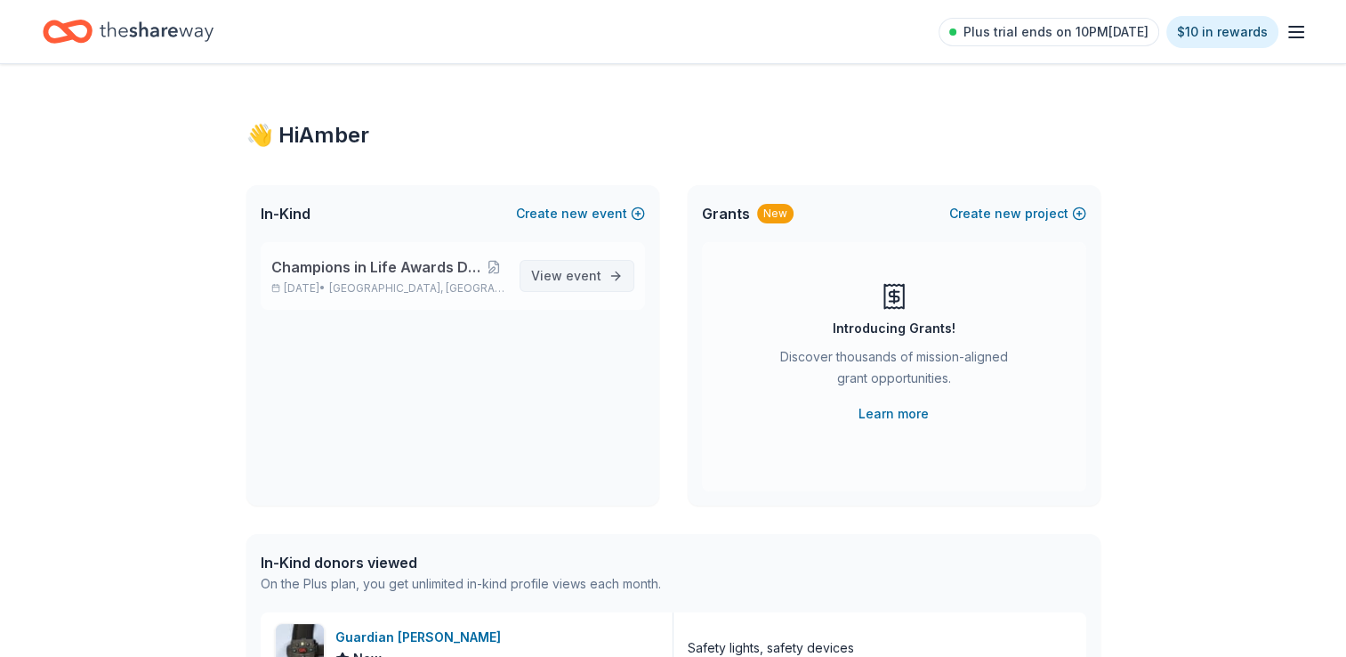
click at [580, 275] on span "event" at bounding box center [584, 275] width 36 height 15
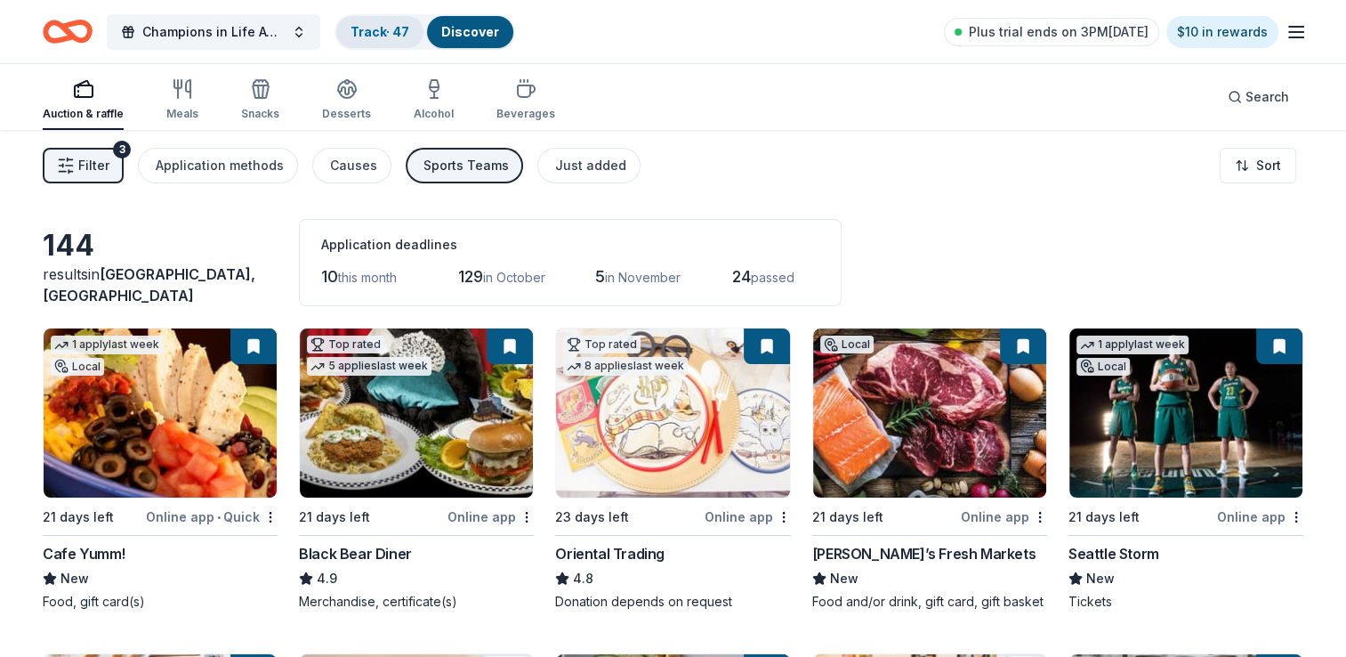
click at [383, 39] on div "Track · 47" at bounding box center [379, 32] width 87 height 32
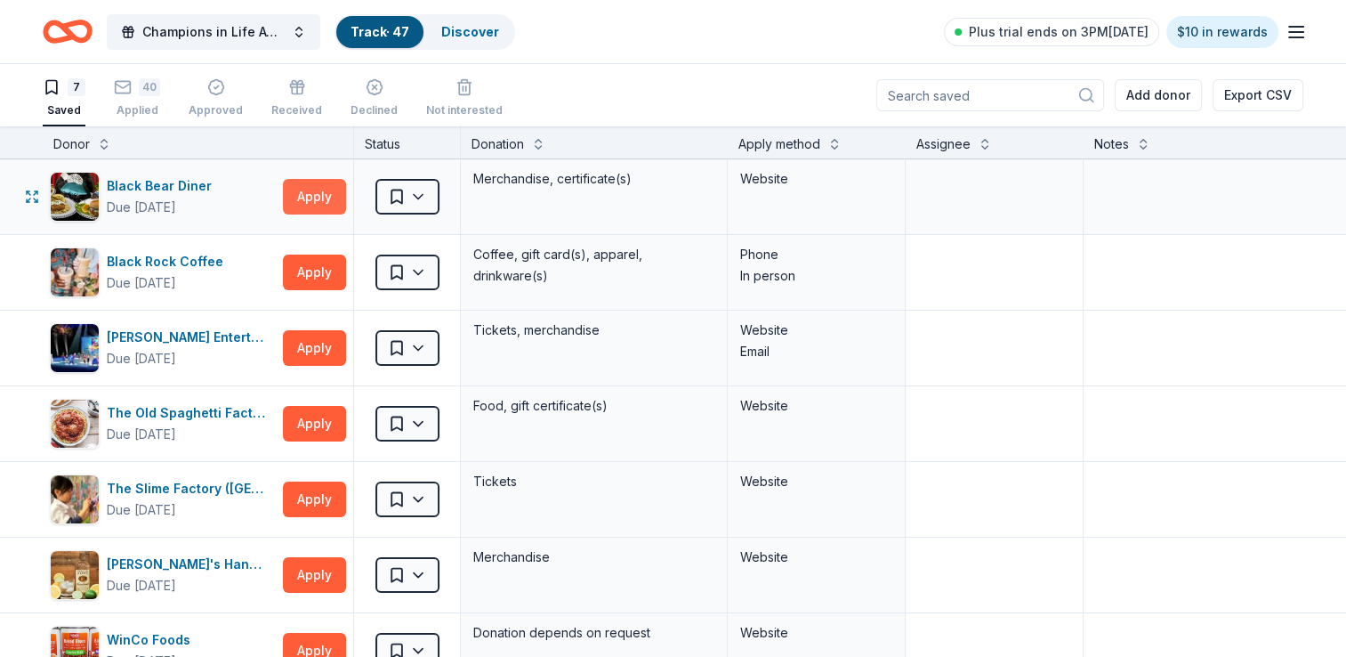
click at [305, 201] on button "Apply" at bounding box center [314, 197] width 63 height 36
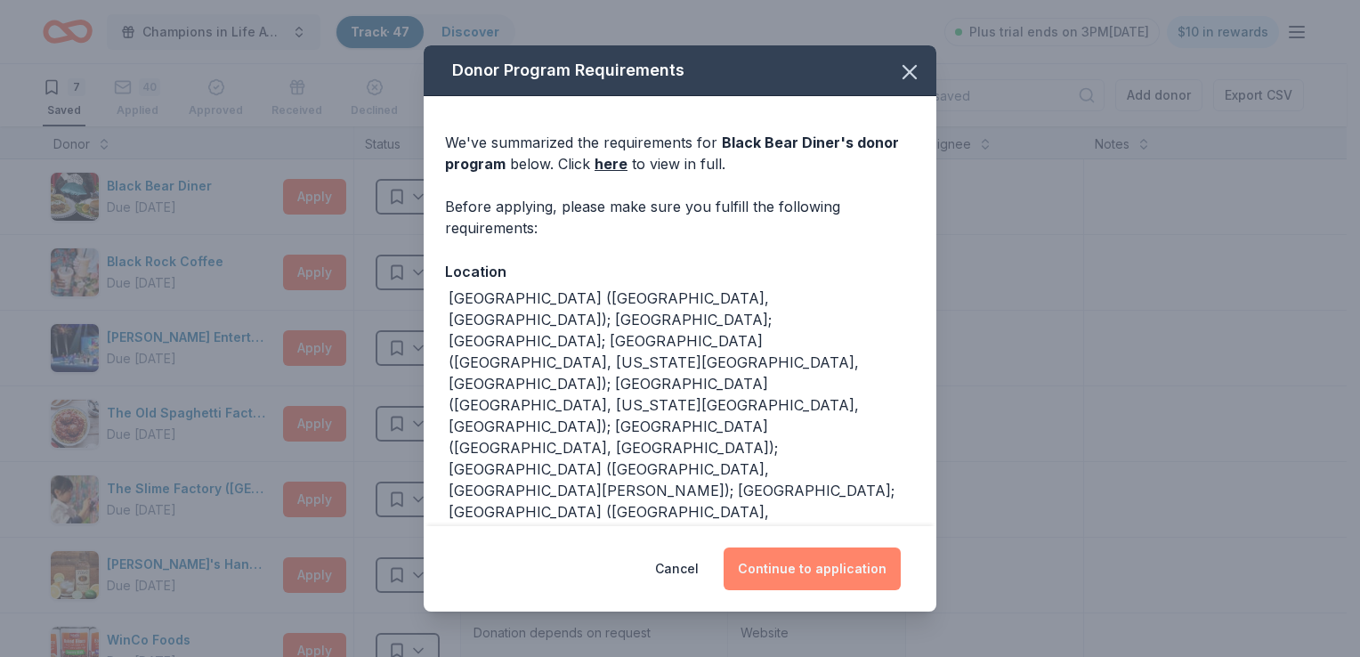
click at [827, 574] on button "Continue to application" at bounding box center [811, 568] width 177 height 43
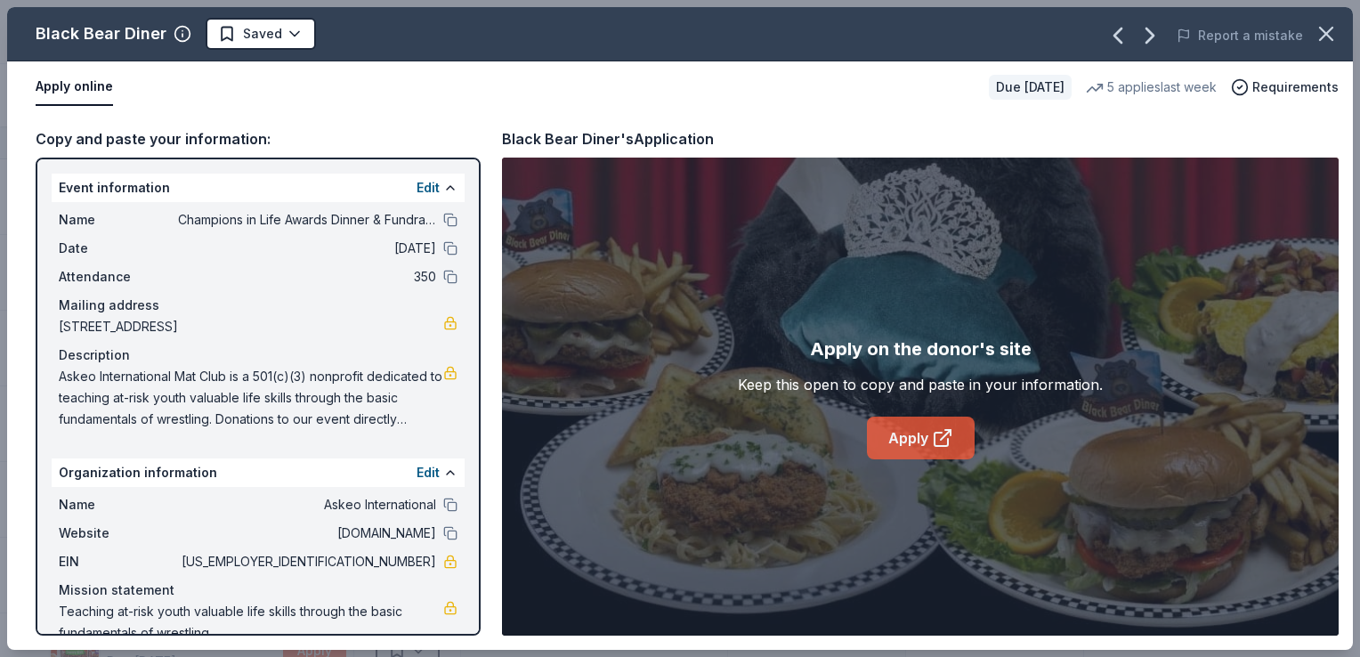
click at [900, 449] on link "Apply" at bounding box center [921, 437] width 108 height 43
click at [291, 37] on html "Champions in Life Awards Dinner & Fundraiser Track · 47 Discover Plus trial end…" at bounding box center [680, 328] width 1360 height 657
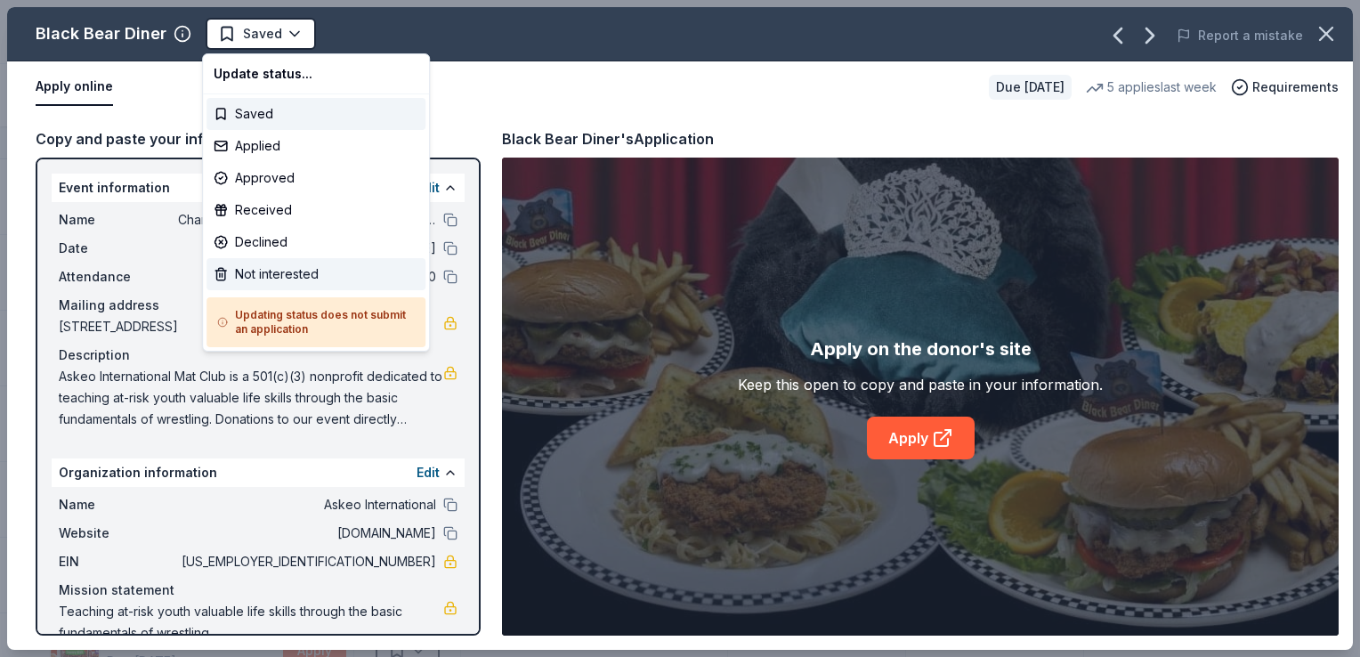
click at [287, 270] on div "Not interested" at bounding box center [315, 274] width 219 height 32
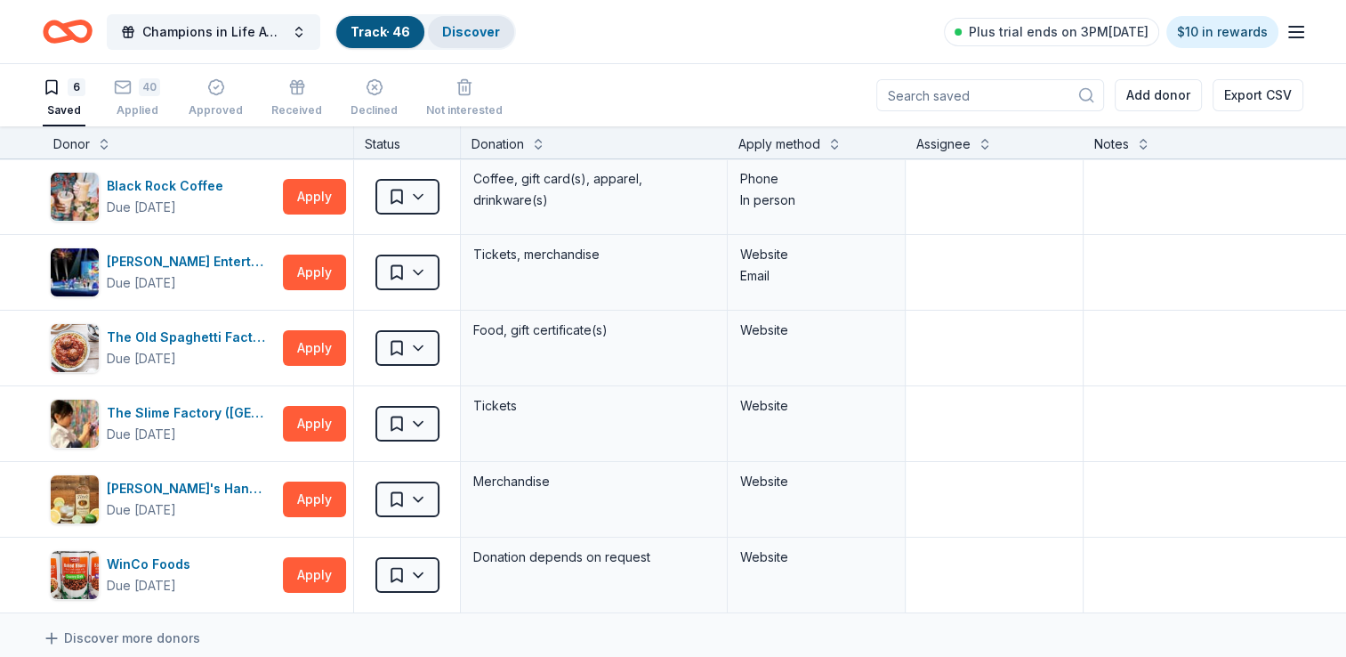
click at [484, 34] on link "Discover" at bounding box center [471, 31] width 58 height 15
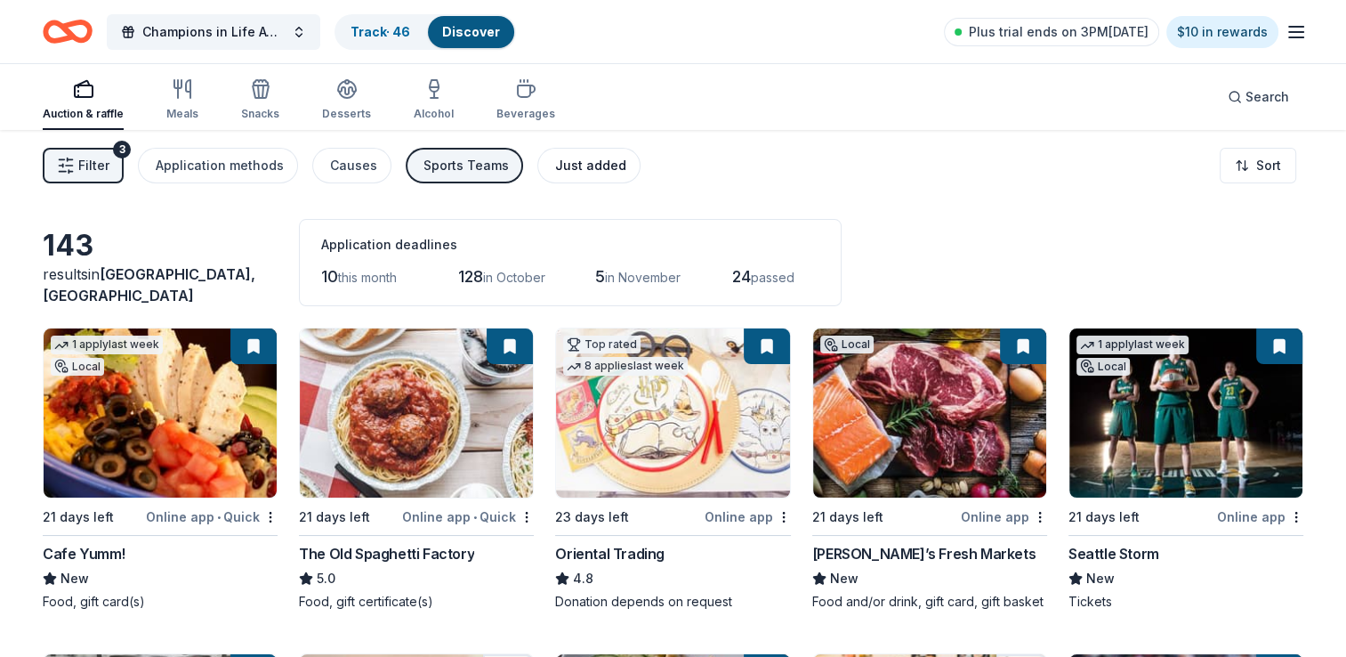
click at [613, 173] on button "Just added" at bounding box center [588, 166] width 103 height 36
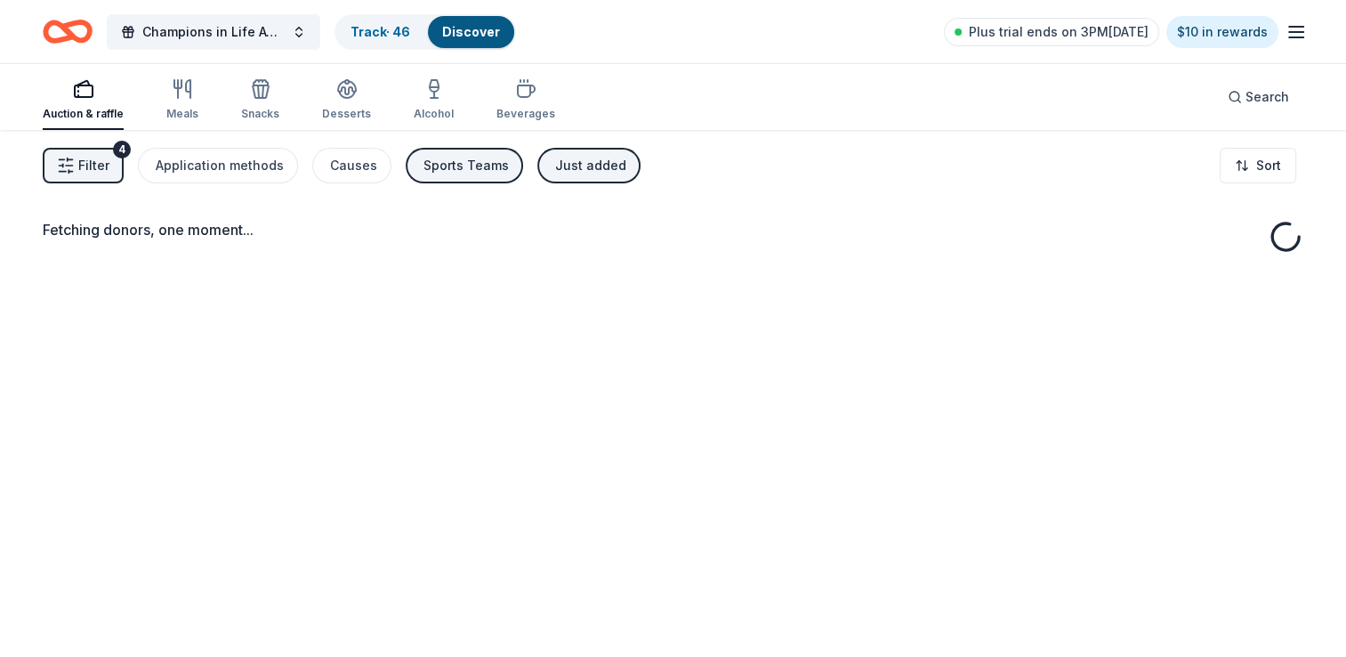
click at [441, 157] on div "Sports Teams" at bounding box center [466, 165] width 85 height 21
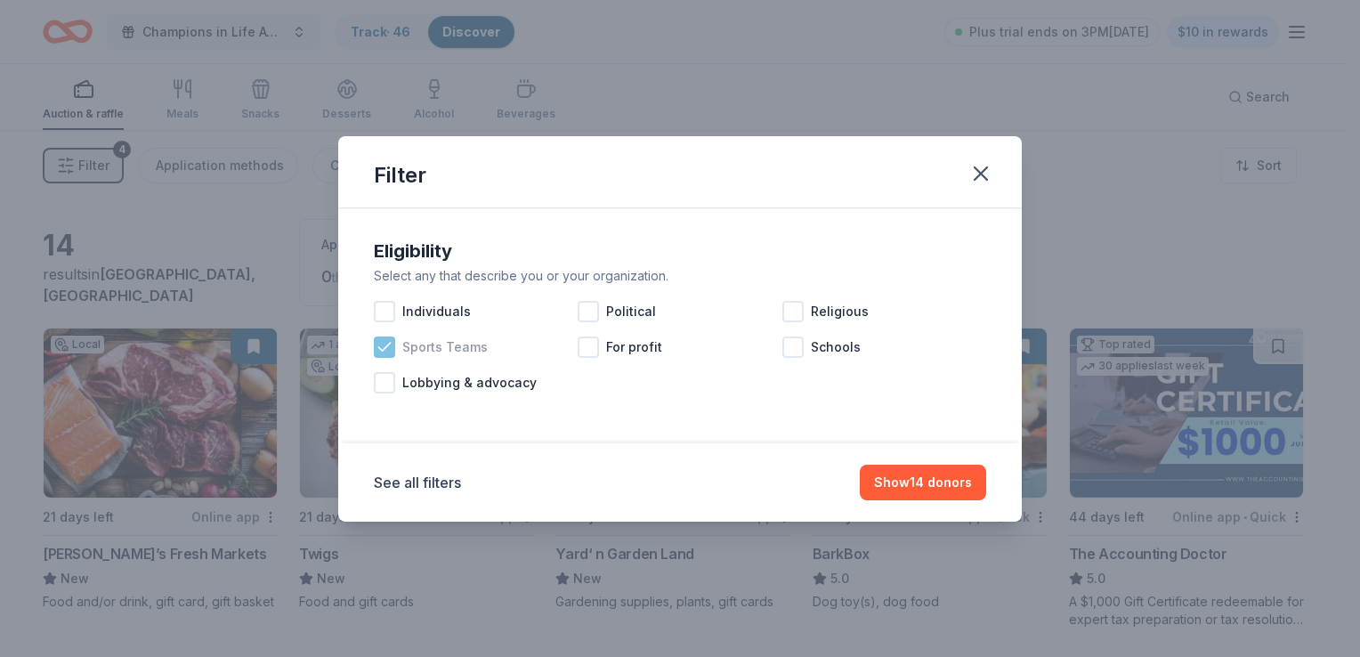
click at [393, 353] on div at bounding box center [384, 346] width 21 height 21
click at [944, 489] on button "Show 14 donors" at bounding box center [923, 483] width 126 height 36
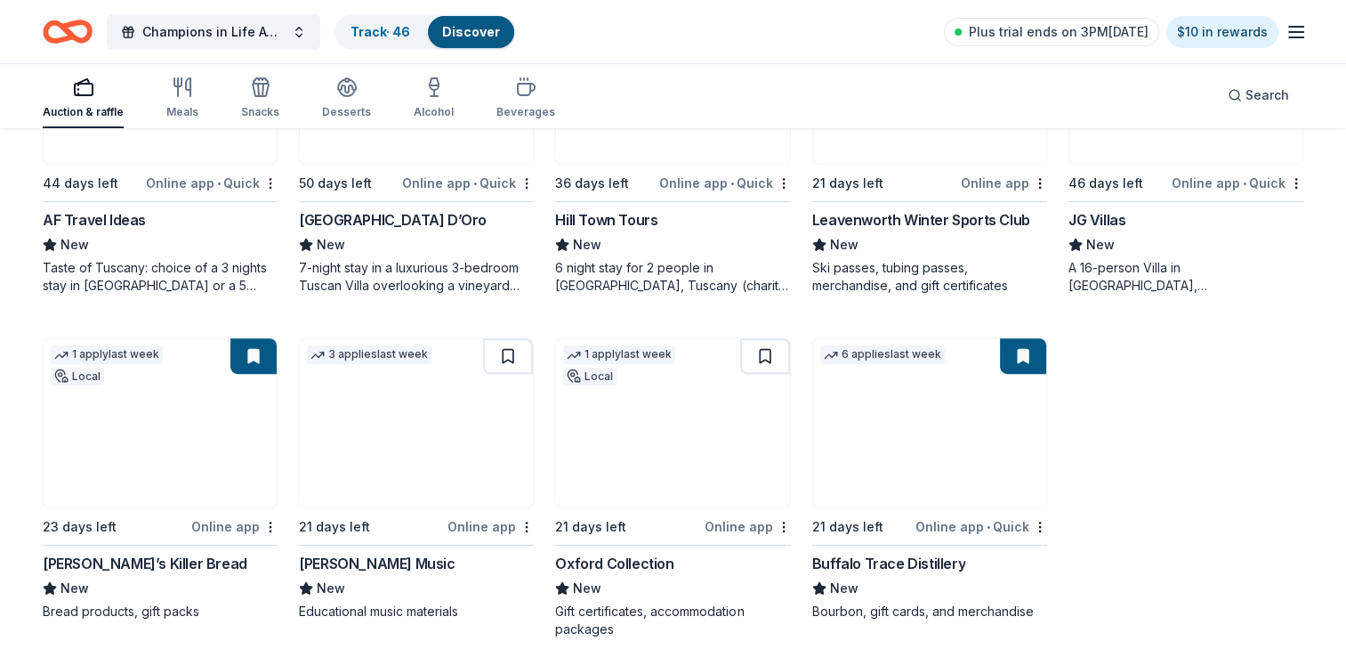
scroll to position [692, 0]
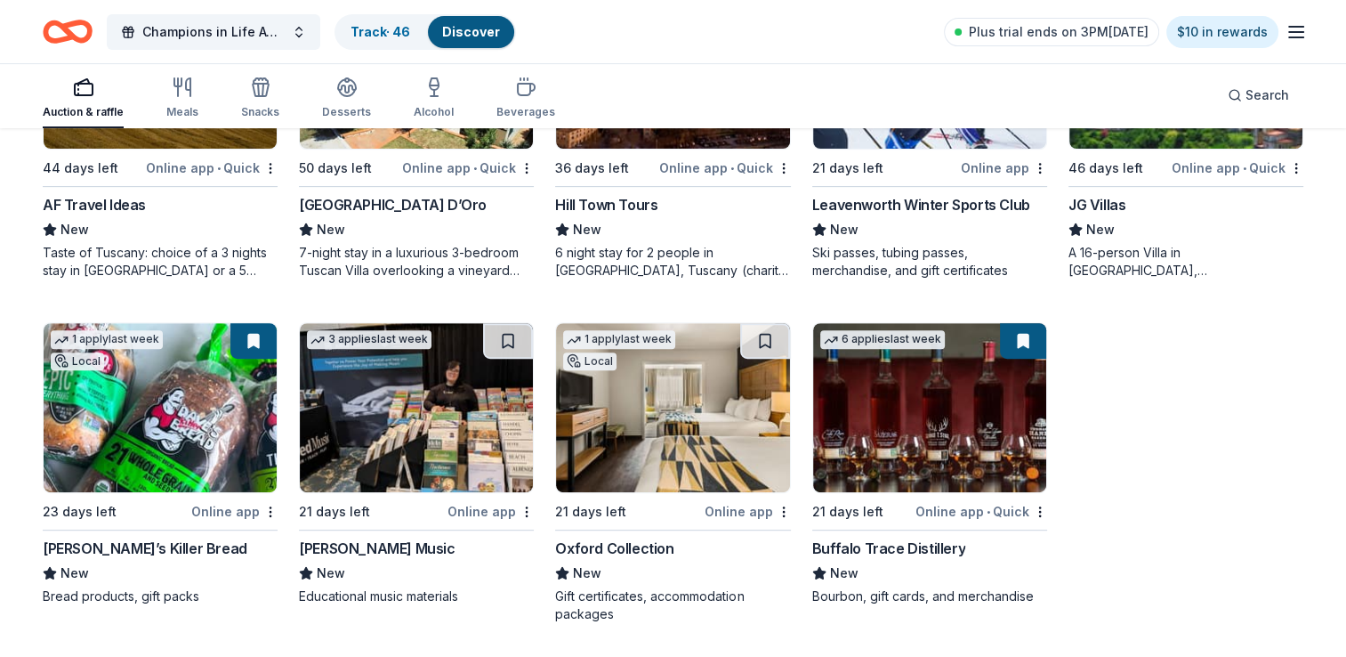
click at [466, 508] on div "Online app" at bounding box center [491, 511] width 86 height 22
click at [740, 510] on div "Online app" at bounding box center [748, 511] width 86 height 22
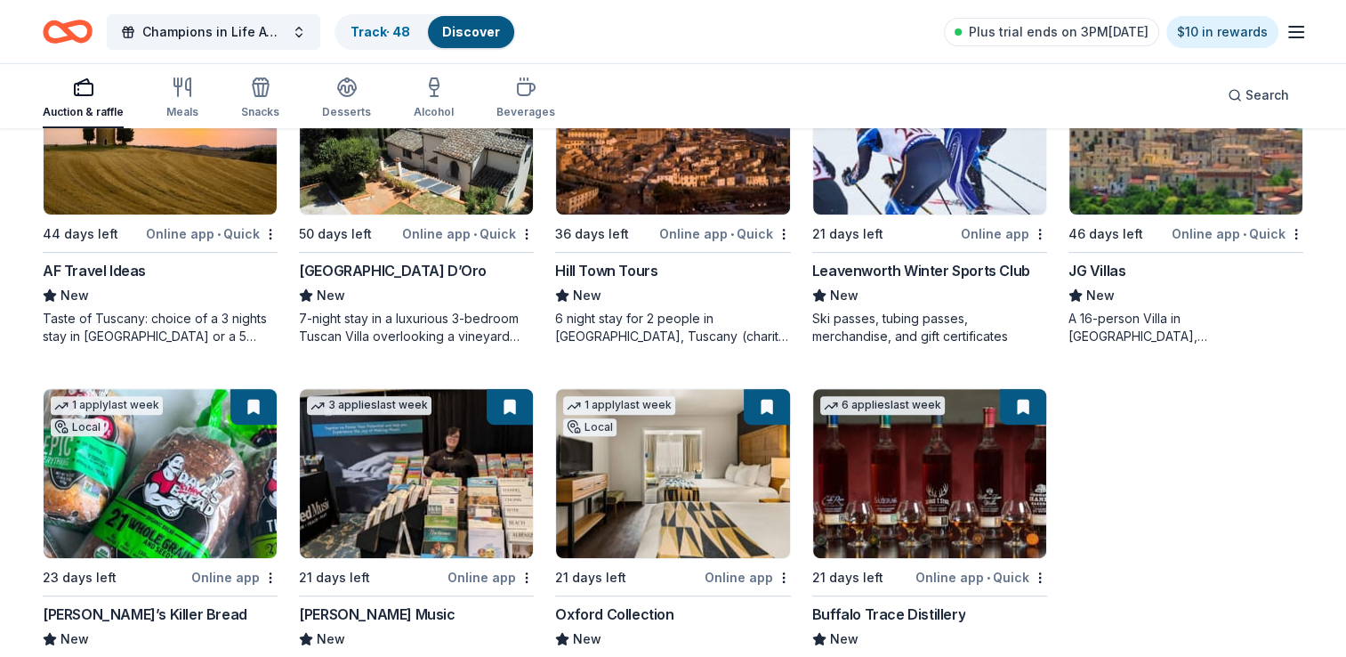
scroll to position [425, 0]
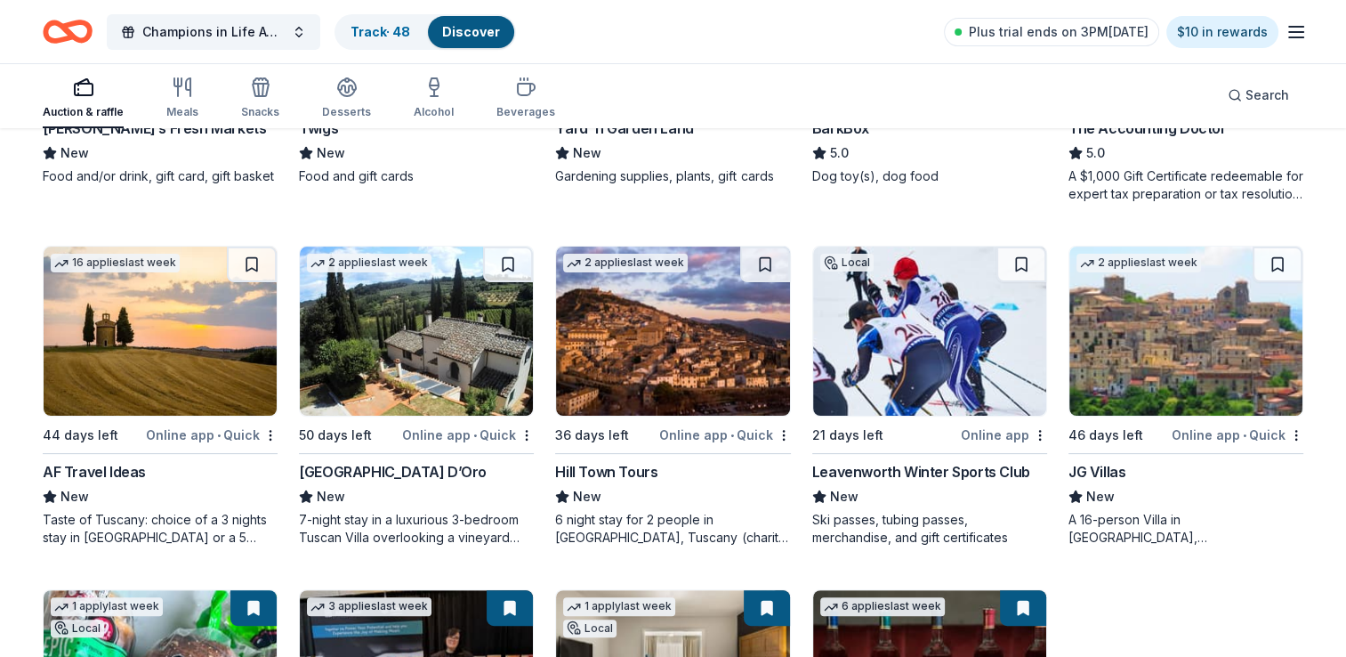
click at [1011, 441] on div "Online app" at bounding box center [1004, 435] width 86 height 22
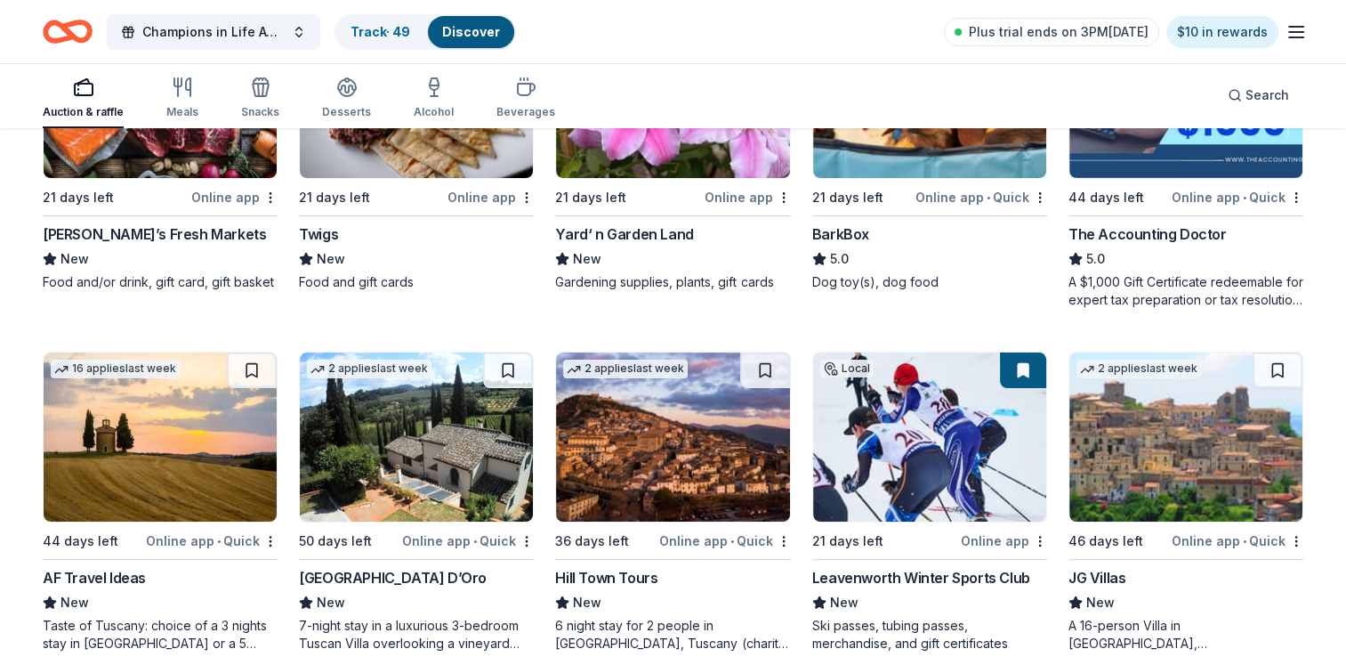
scroll to position [158, 0]
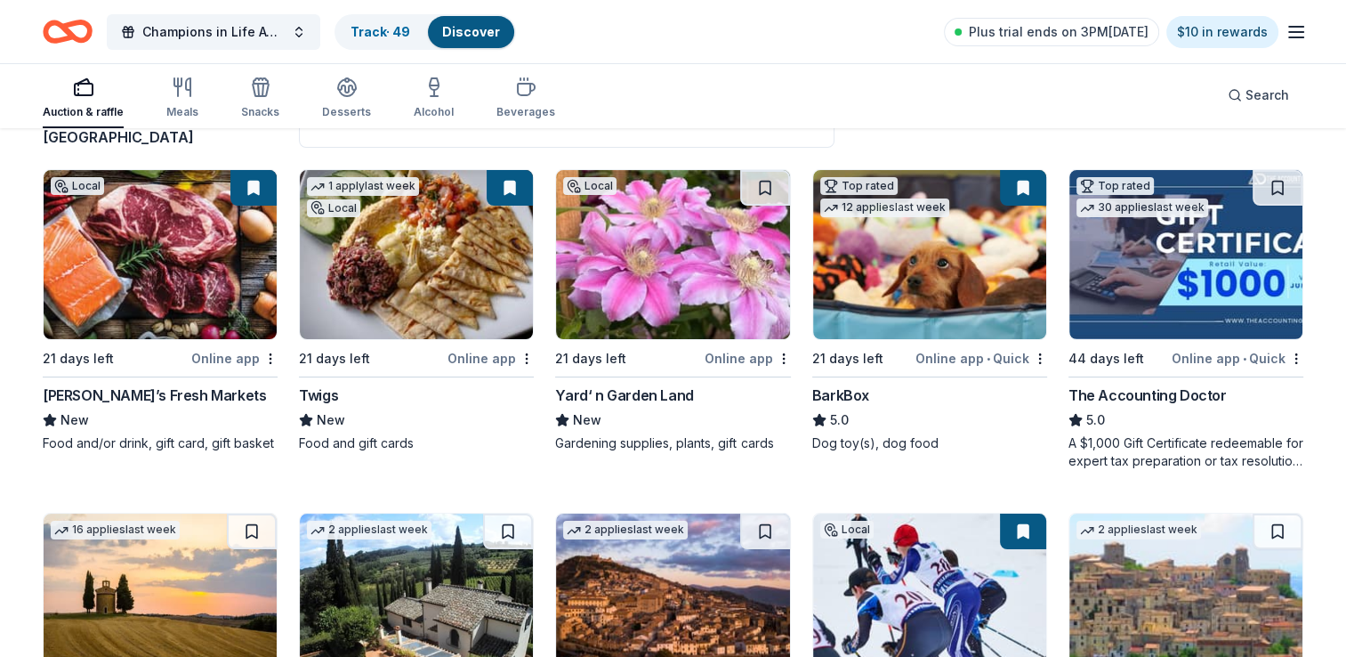
click at [1125, 425] on div "5.0" at bounding box center [1186, 419] width 235 height 21
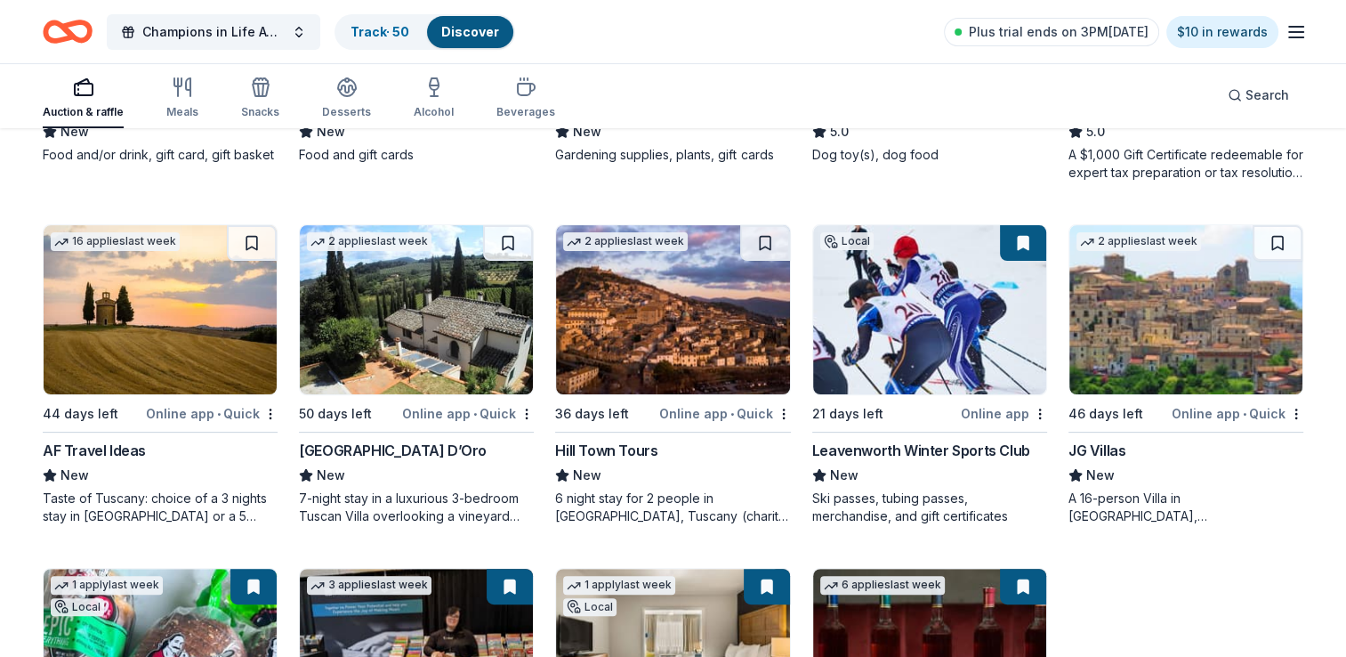
scroll to position [514, 0]
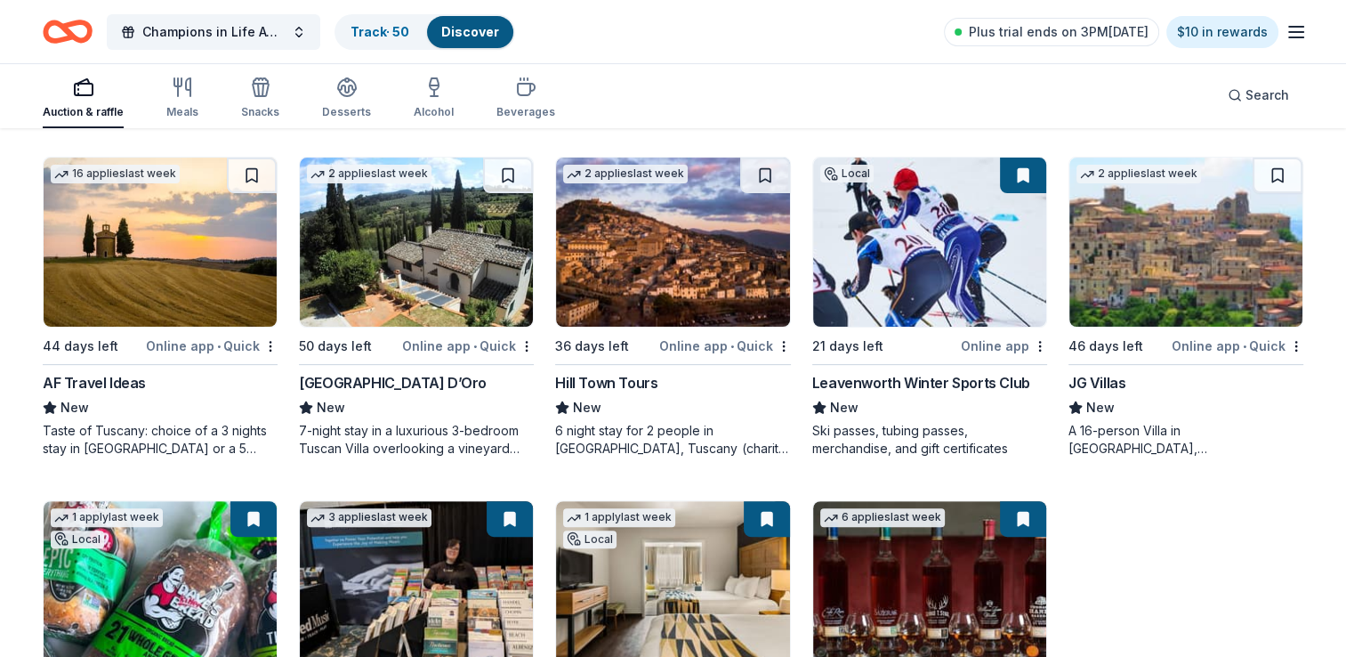
click at [676, 347] on div "Online app • Quick" at bounding box center [725, 346] width 132 height 22
click at [123, 378] on div "AF Travel Ideas" at bounding box center [94, 382] width 103 height 21
click at [449, 390] on div "Villa Sogni D’Oro" at bounding box center [416, 382] width 235 height 21
click at [1113, 327] on div "2 applies last week 46 days left Online app • Quick JG Villas New A 16-person V…" at bounding box center [1186, 307] width 235 height 301
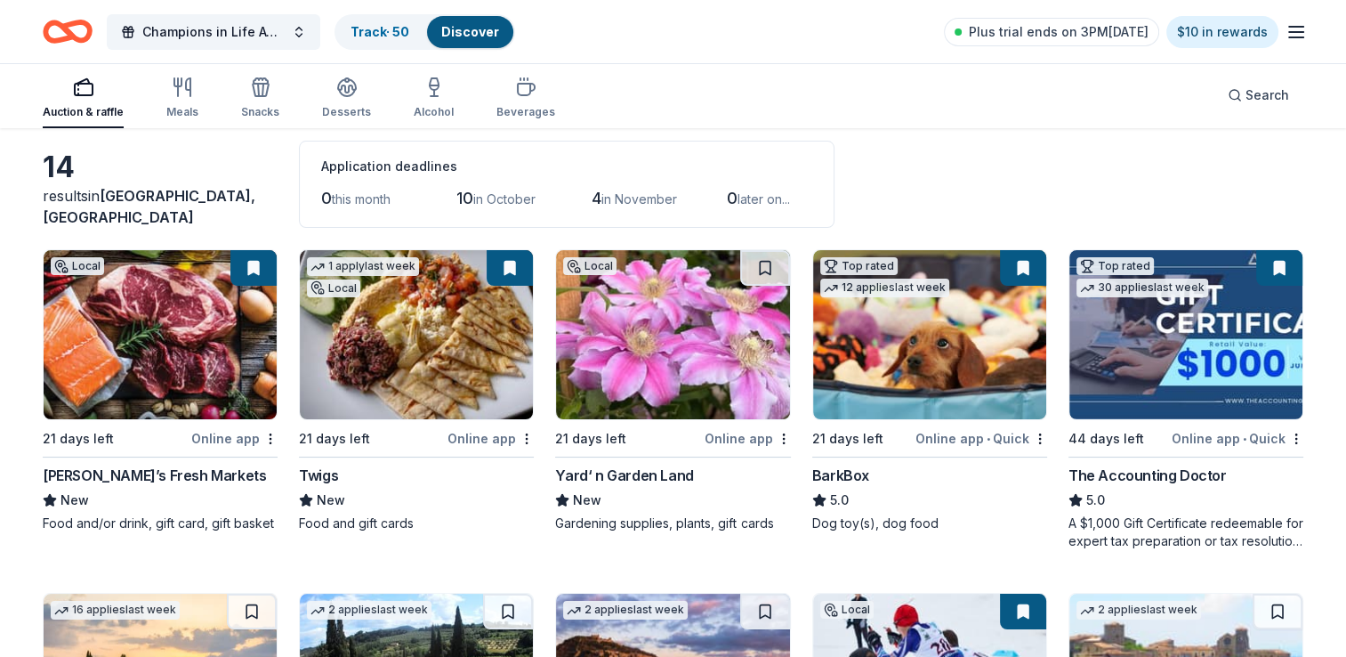
scroll to position [0, 0]
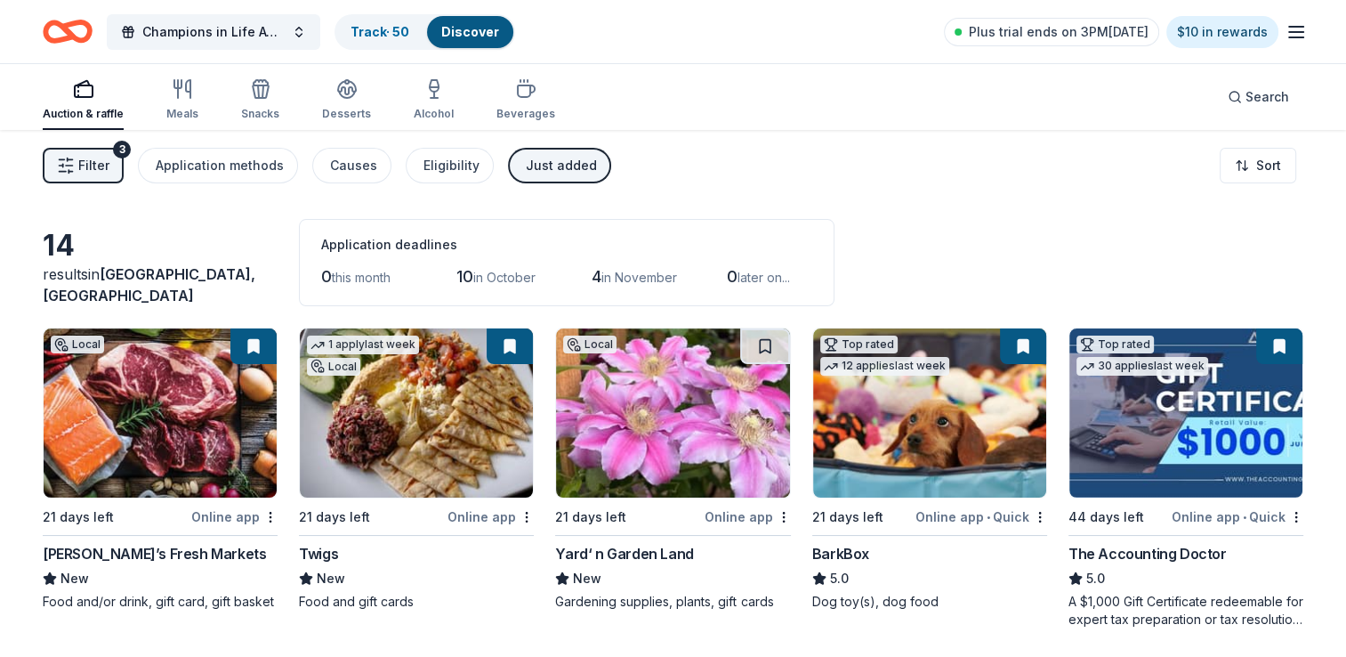
click at [555, 165] on div "Just added" at bounding box center [561, 165] width 71 height 21
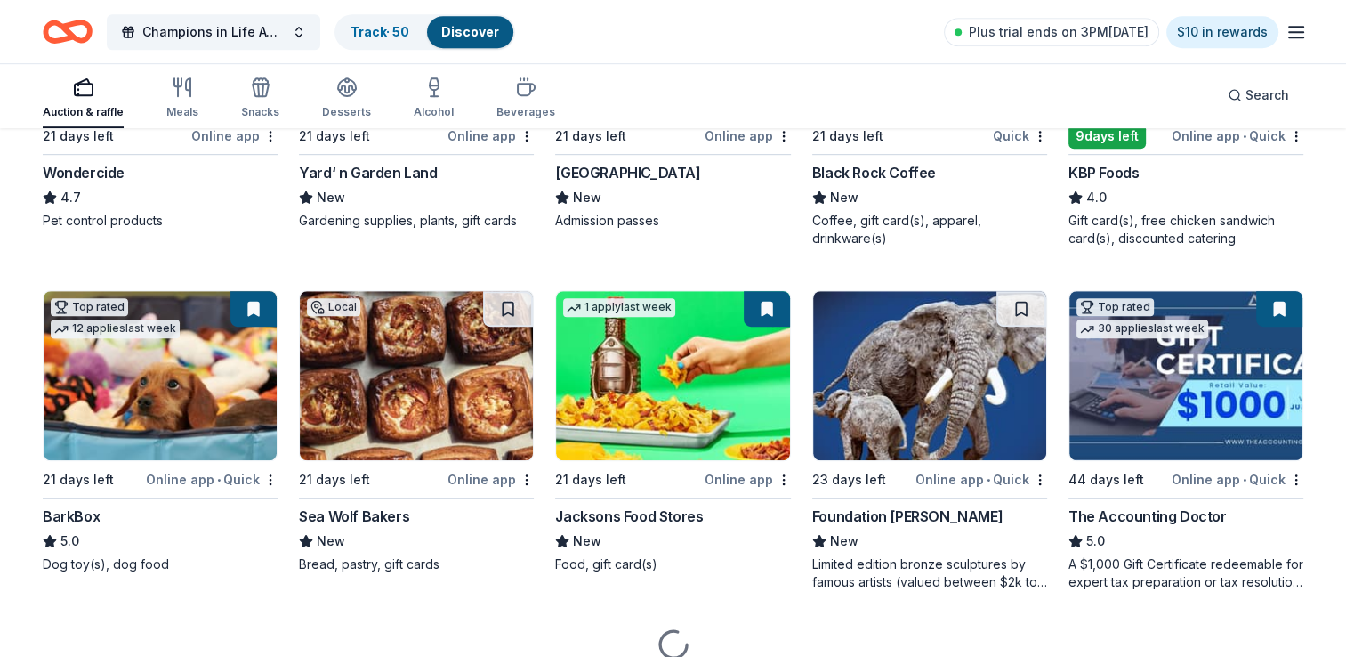
scroll to position [1068, 0]
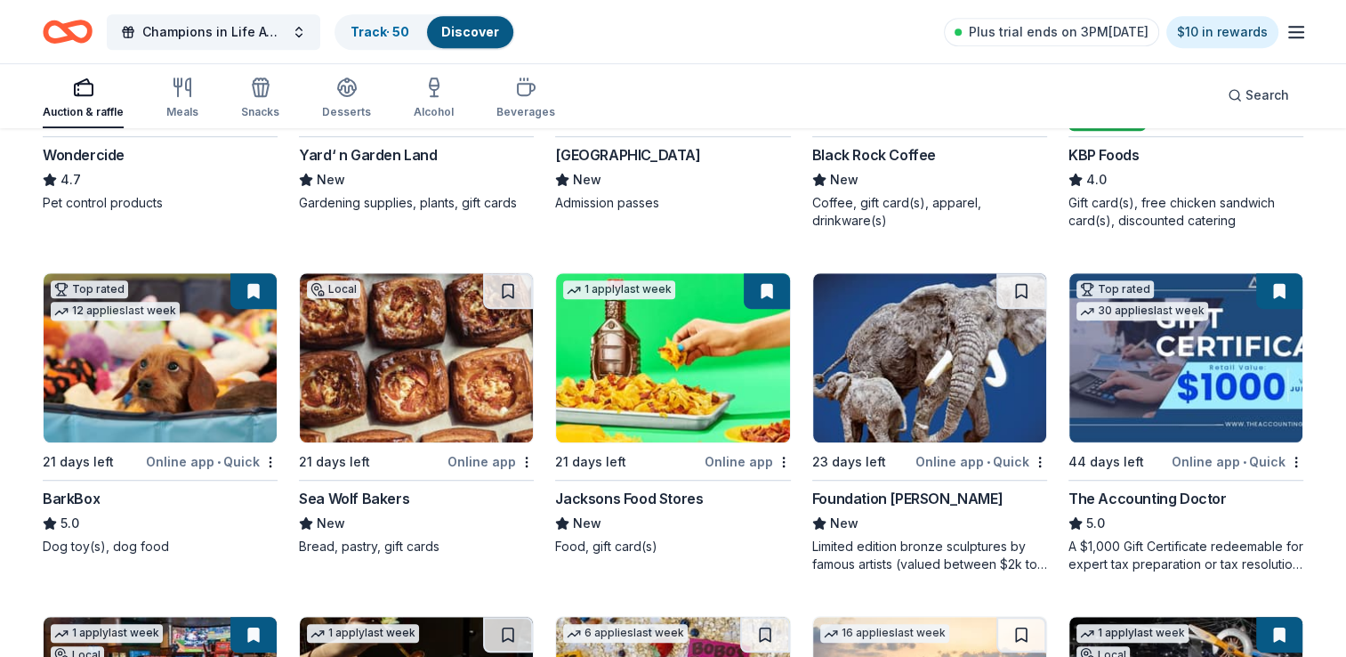
click at [869, 469] on div "23 days left" at bounding box center [849, 461] width 74 height 21
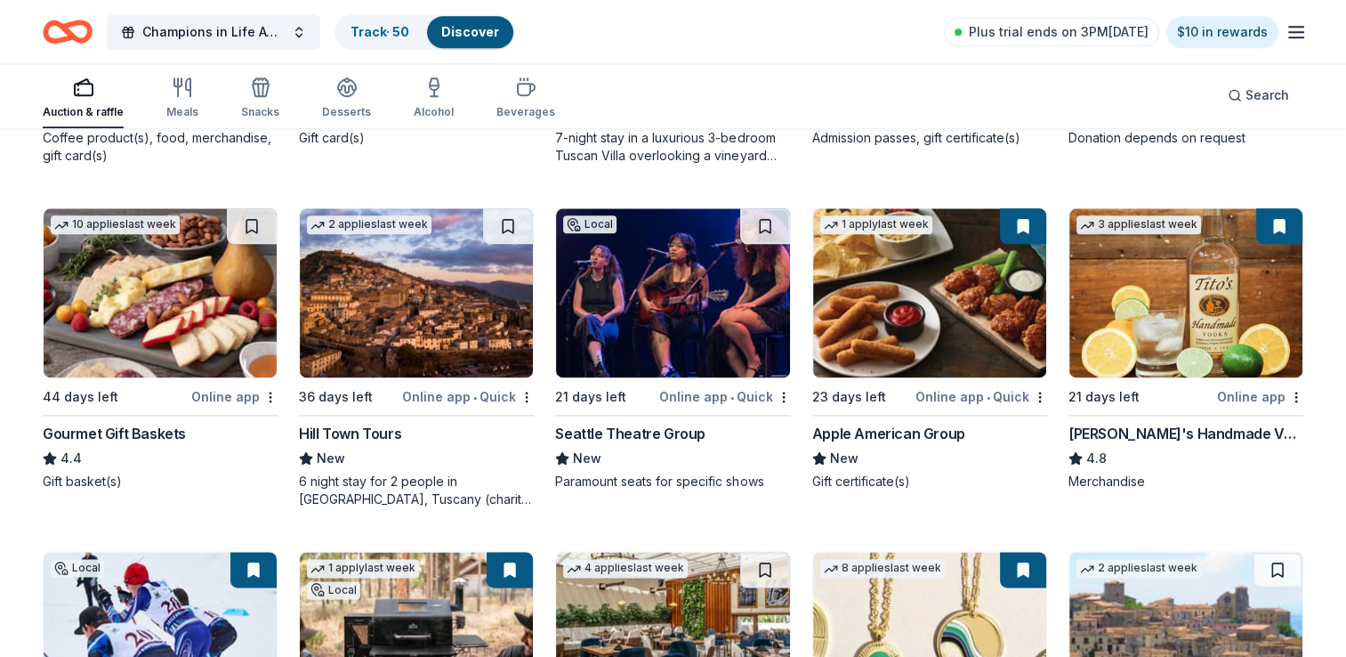
scroll to position [2167, 0]
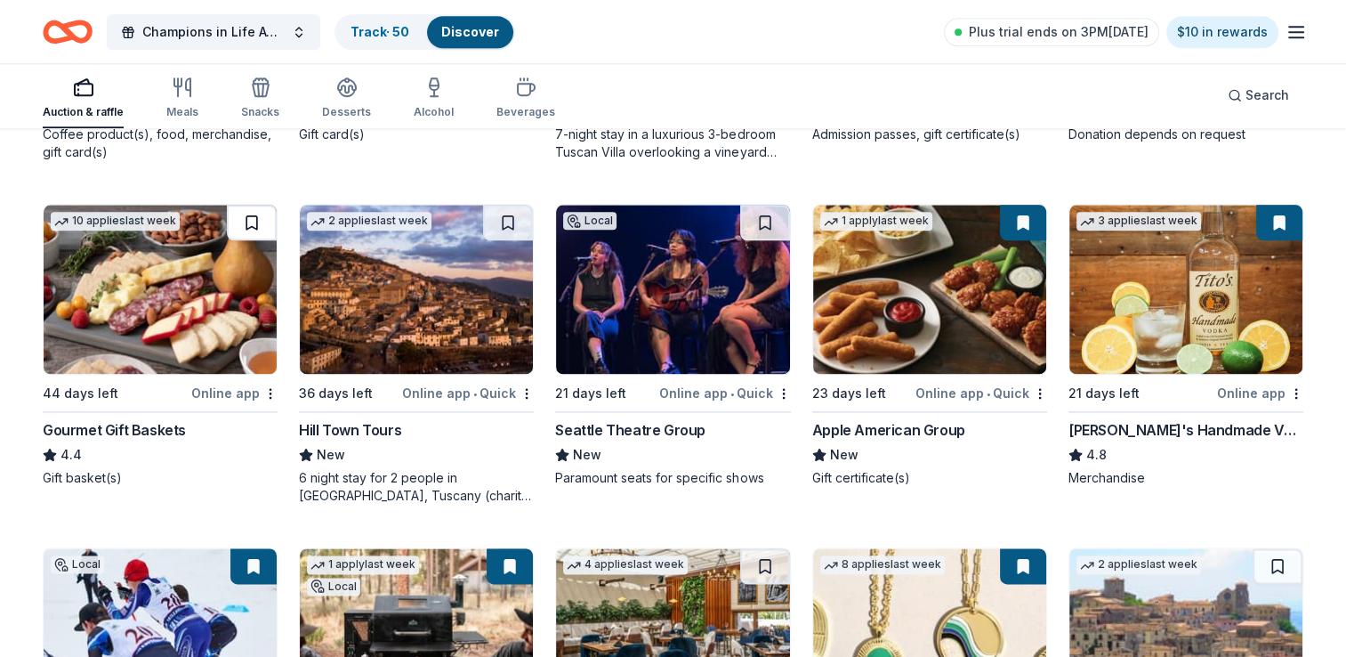
click at [264, 222] on button at bounding box center [252, 223] width 50 height 36
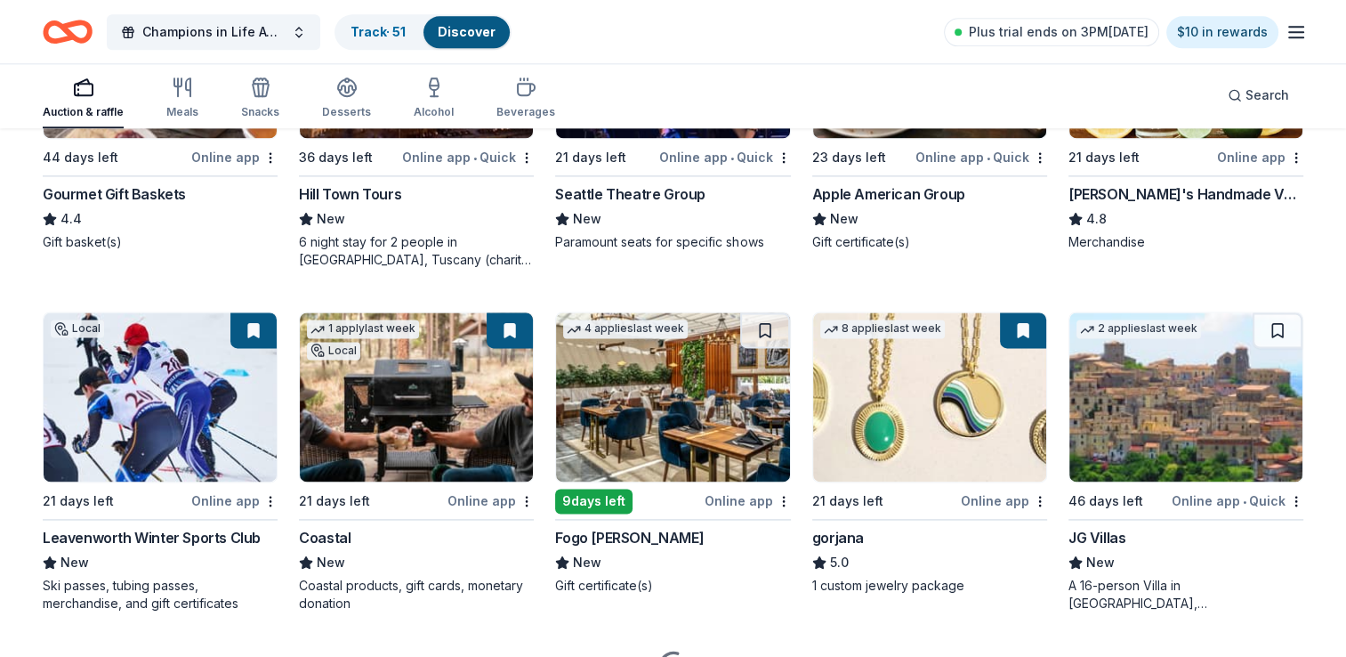
scroll to position [2434, 0]
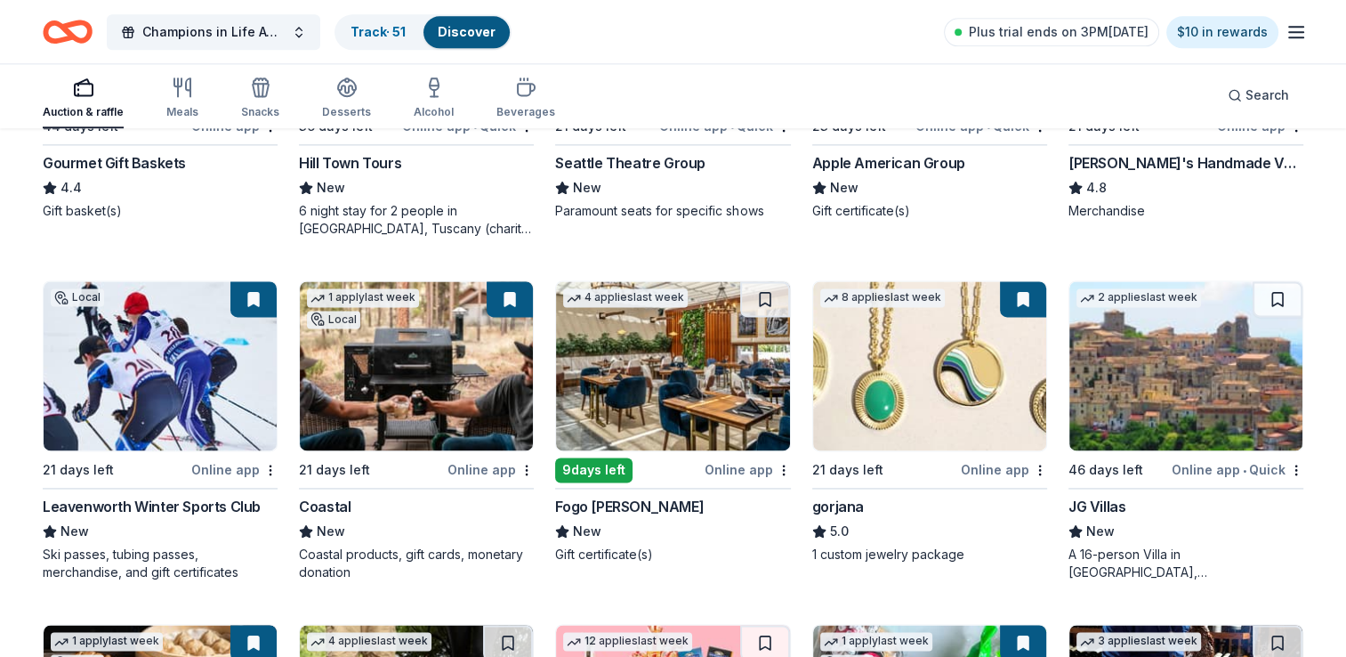
click at [723, 472] on div "Online app" at bounding box center [748, 469] width 86 height 22
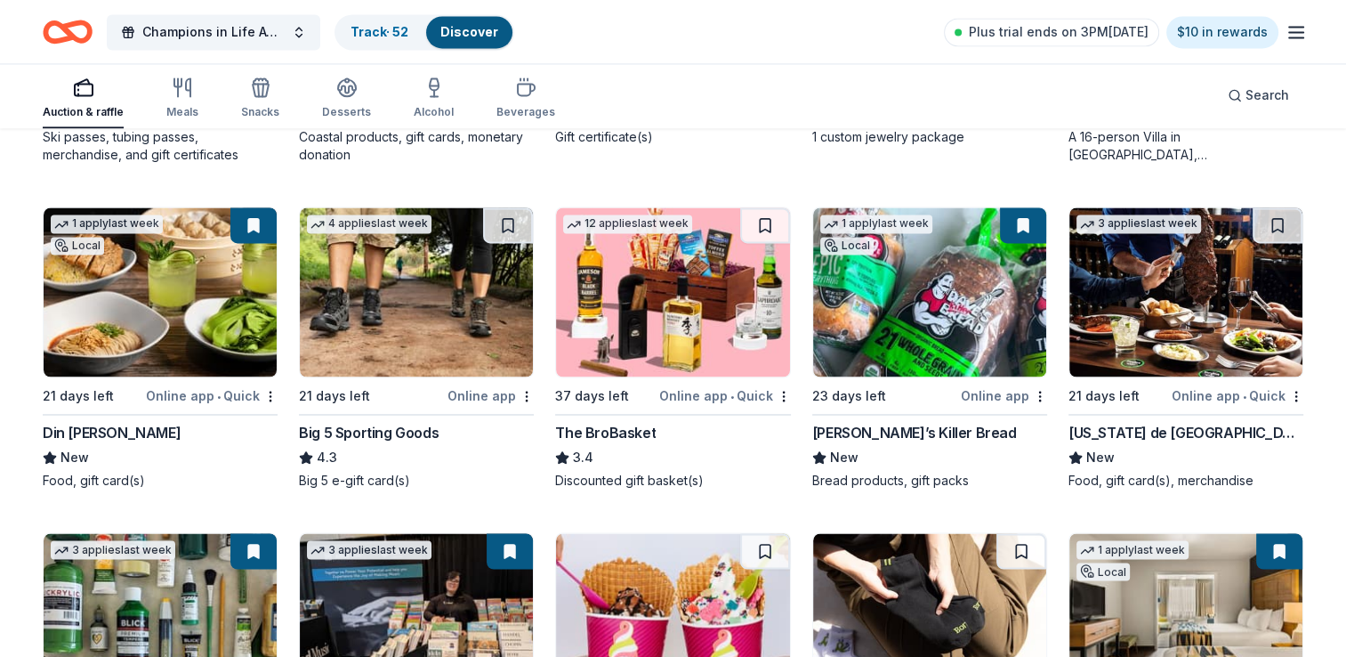
scroll to position [2879, 0]
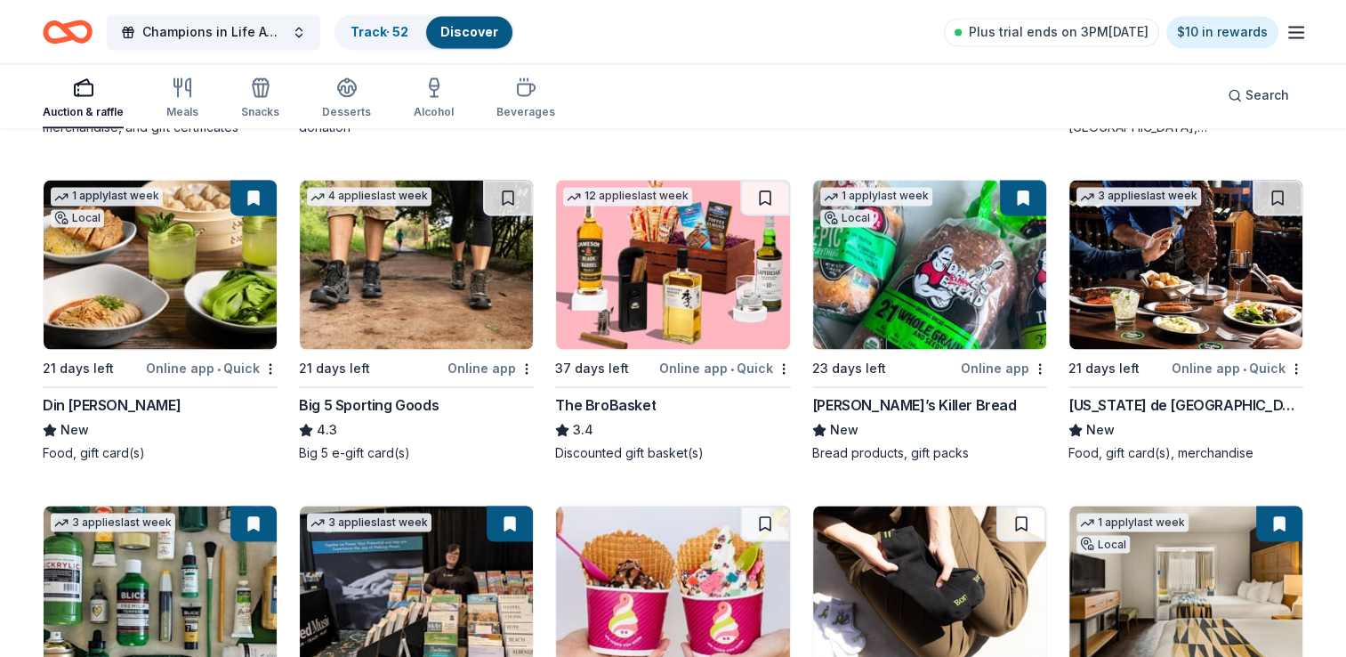
click at [1225, 369] on div "Online app • Quick" at bounding box center [1238, 368] width 132 height 22
click at [637, 360] on div "37 days left" at bounding box center [605, 368] width 100 height 22
click at [482, 366] on div "Online app" at bounding box center [491, 368] width 86 height 22
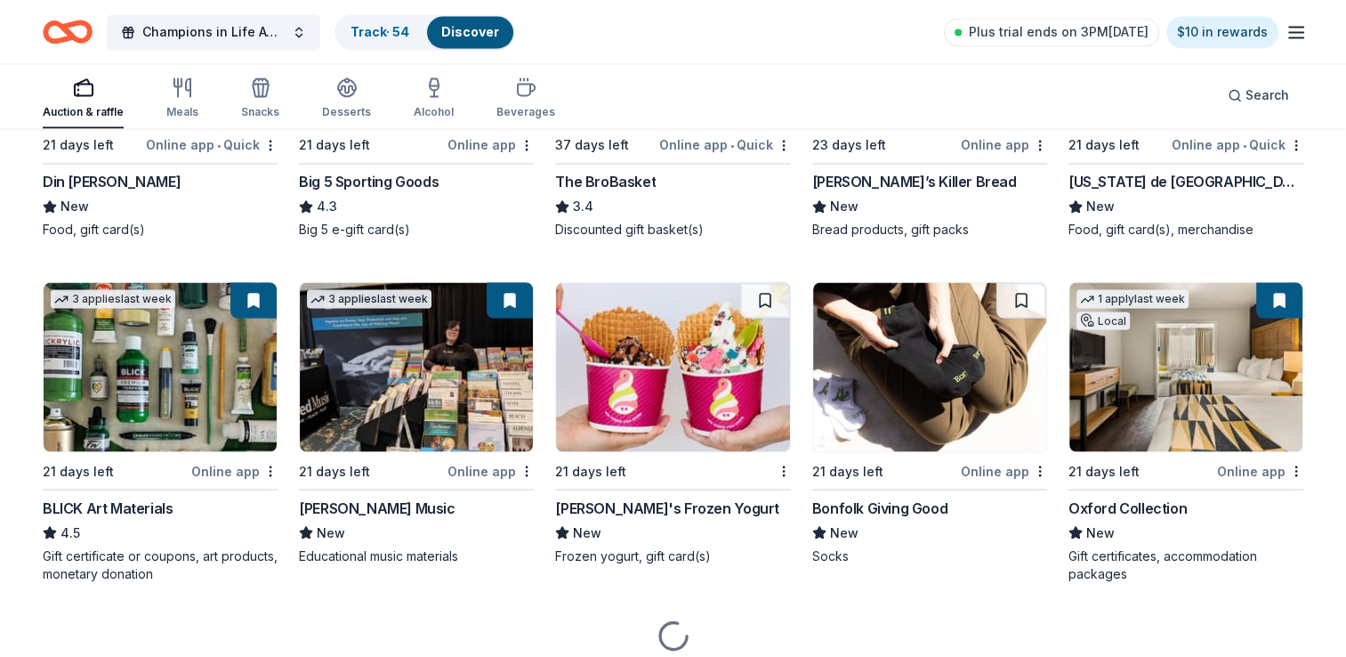
scroll to position [3146, 0]
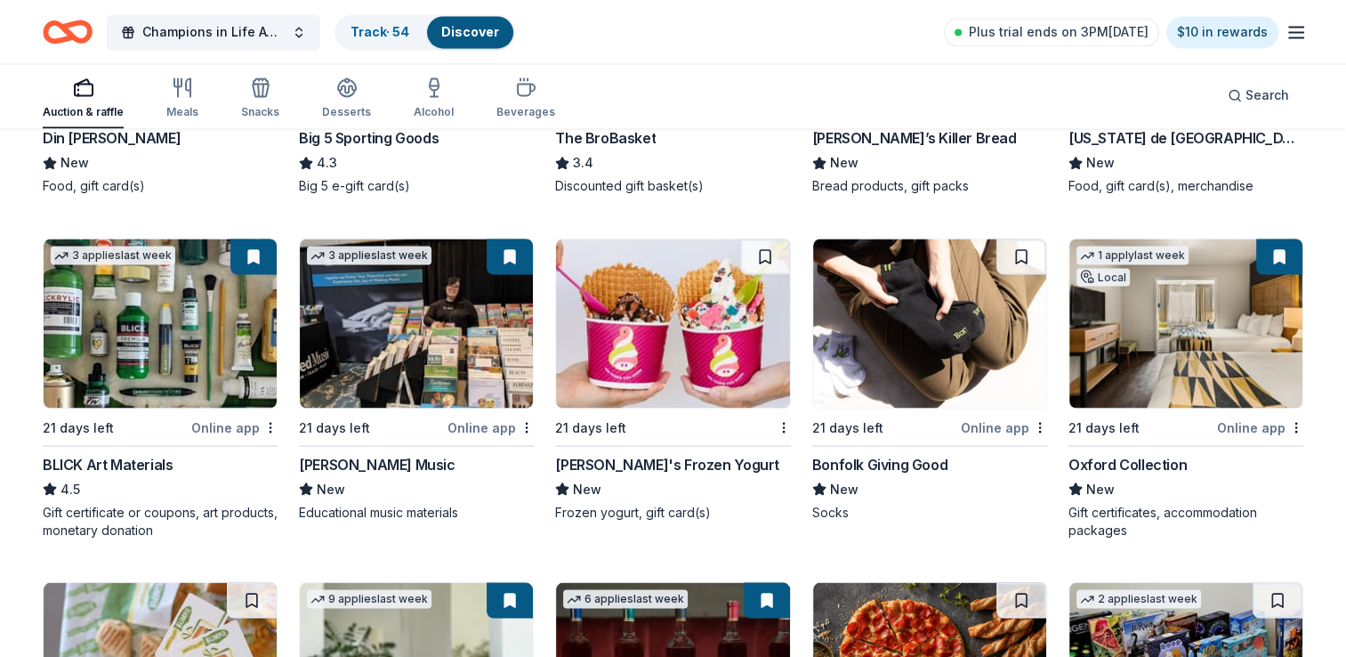
click at [999, 422] on div "Online app" at bounding box center [1004, 427] width 86 height 22
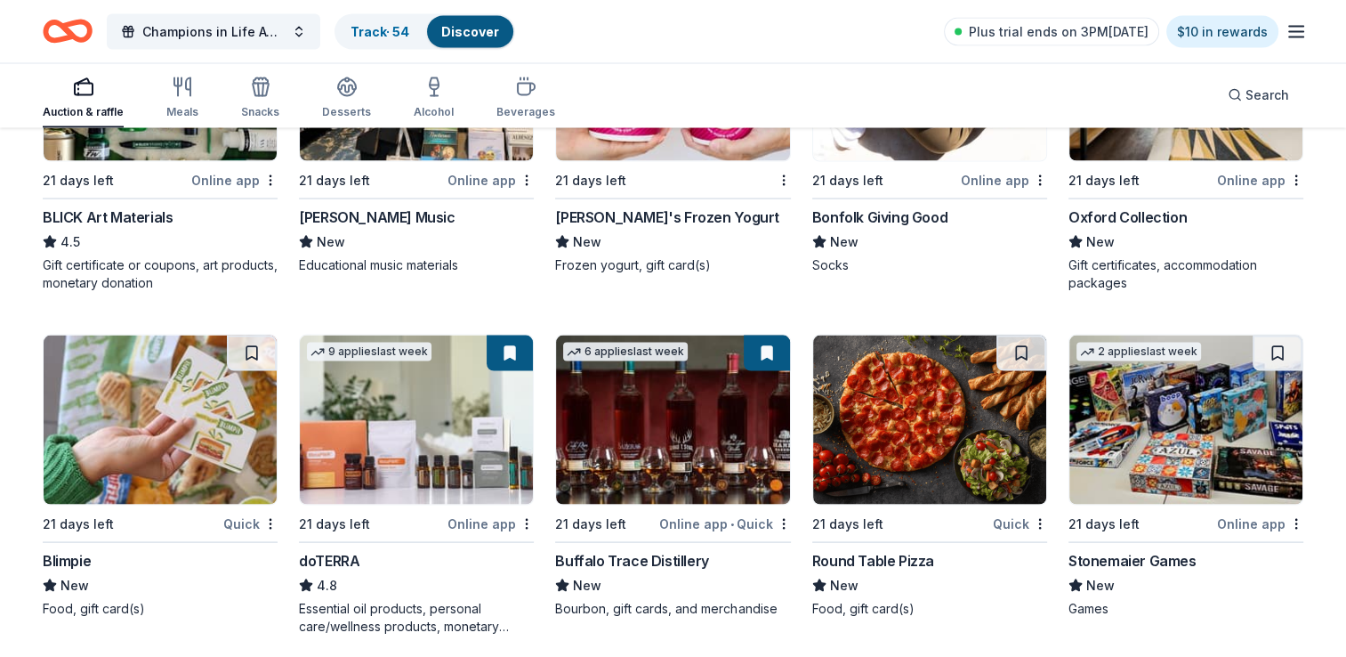
scroll to position [3502, 0]
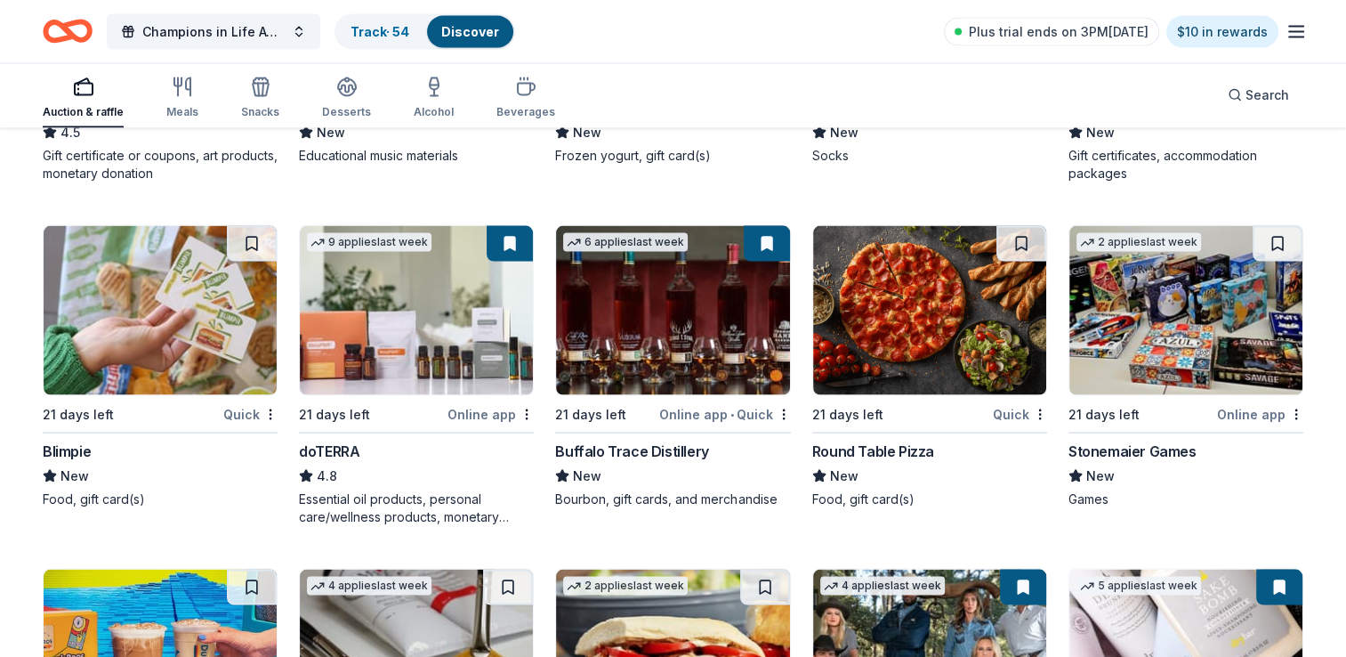
click at [1263, 423] on div "2 applies last week 21 days left Online app Stonemaier Games New Games" at bounding box center [1186, 366] width 235 height 283
click at [1018, 417] on div "Quick" at bounding box center [1020, 414] width 54 height 22
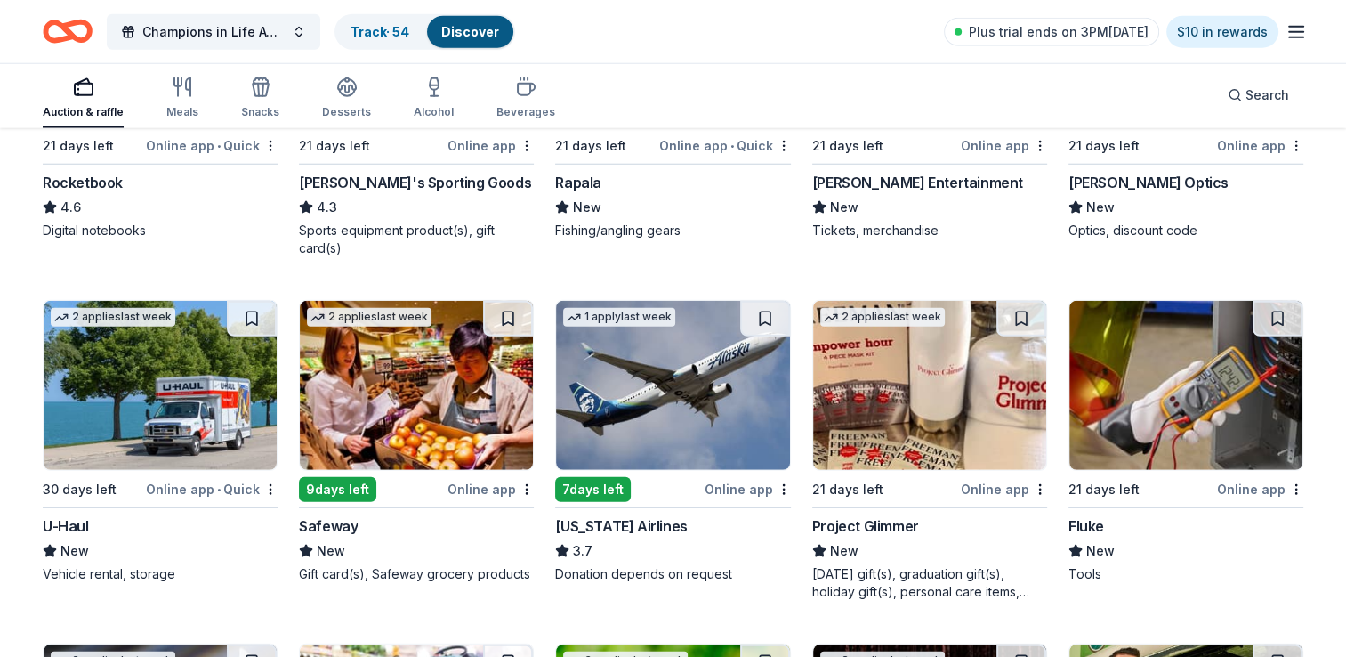
scroll to position [4832, 0]
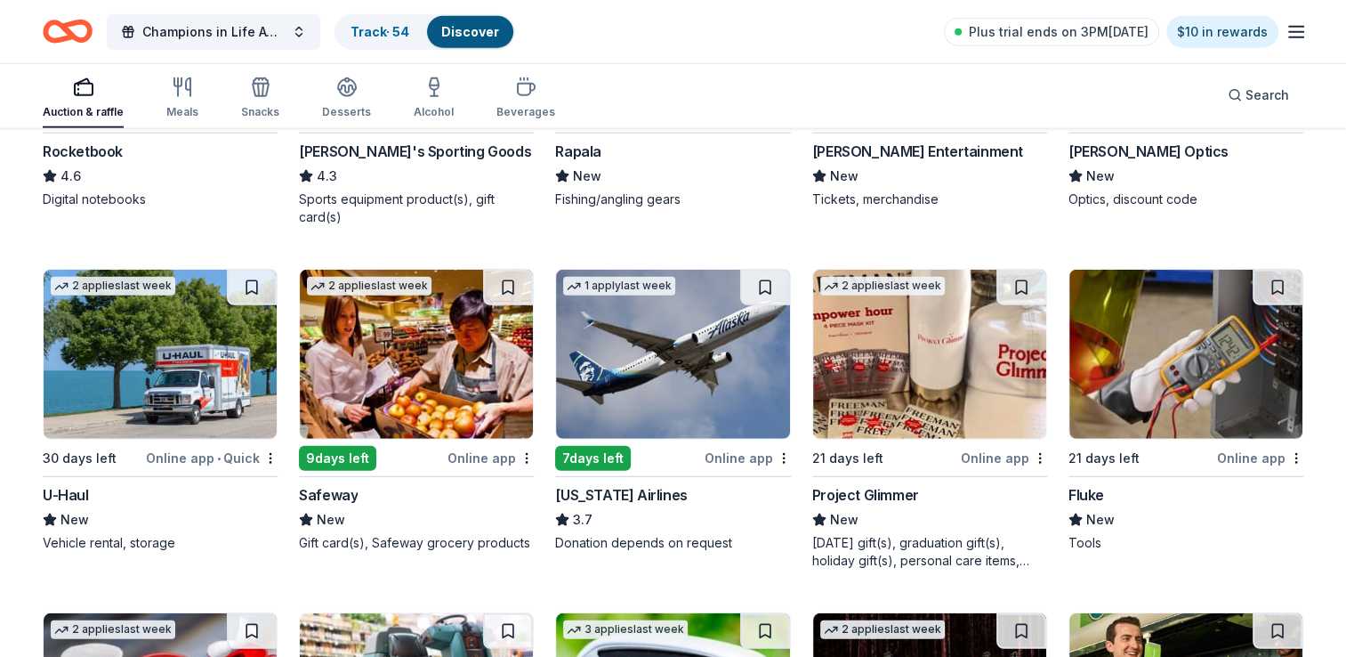
click at [745, 457] on div "Online app" at bounding box center [748, 458] width 86 height 22
click at [473, 455] on div "Online app" at bounding box center [491, 458] width 86 height 22
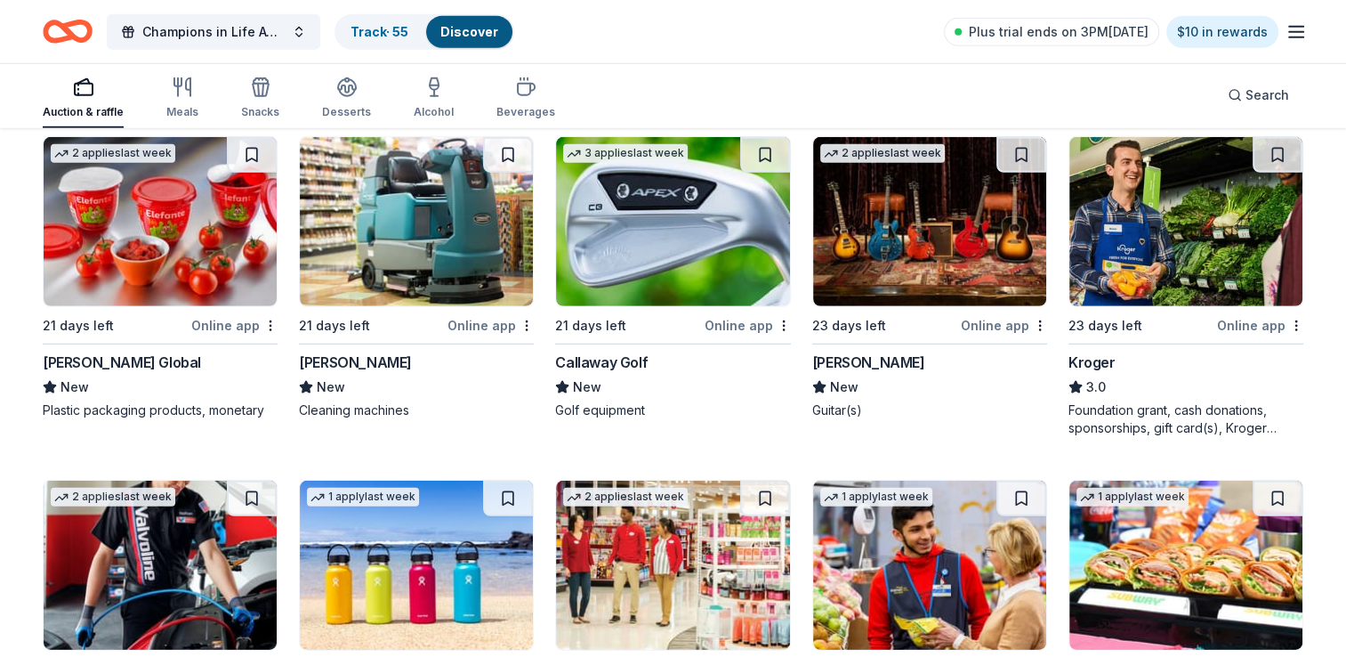
scroll to position [5188, 0]
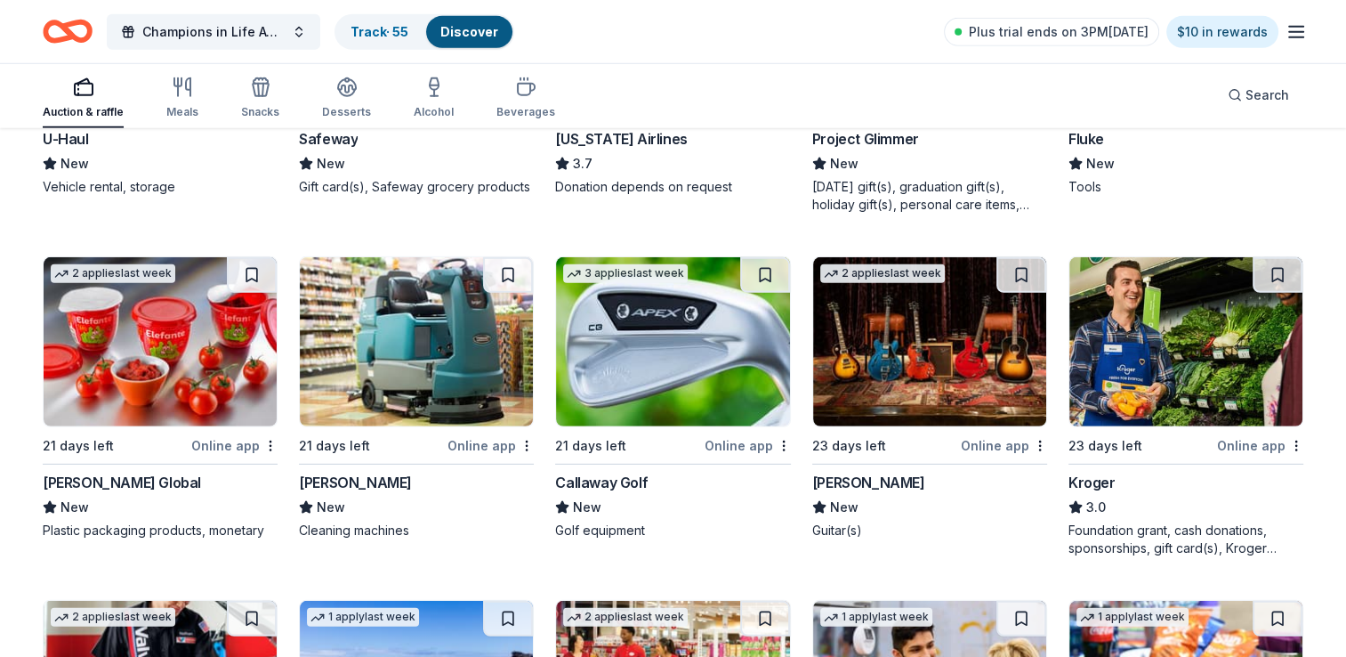
click at [737, 447] on div "Online app" at bounding box center [748, 445] width 86 height 22
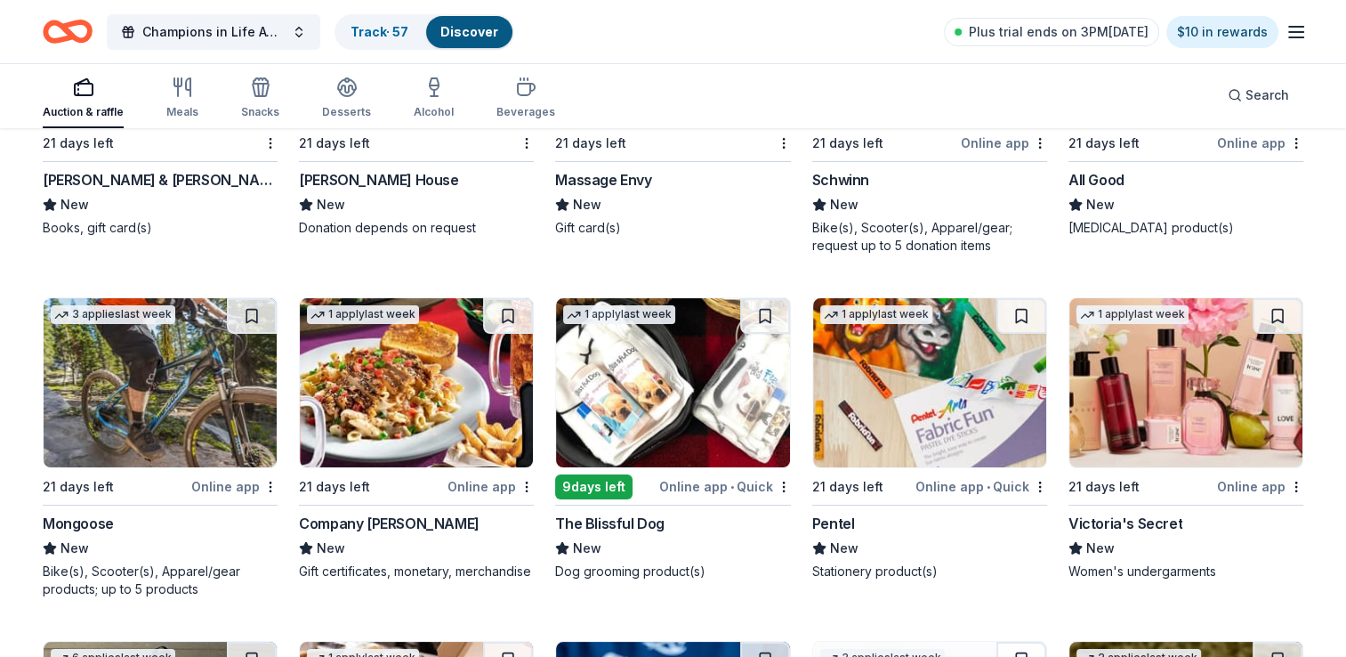
scroll to position [6874, 0]
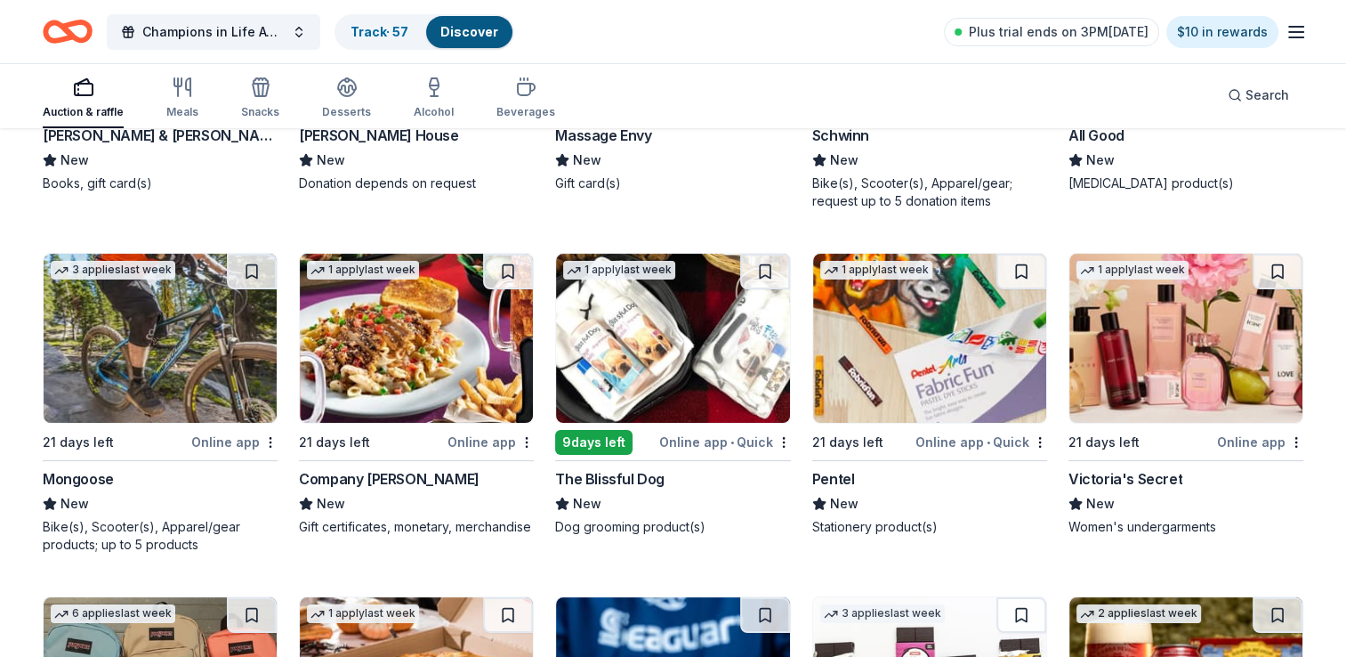
click at [1246, 443] on div "Online app" at bounding box center [1260, 442] width 86 height 22
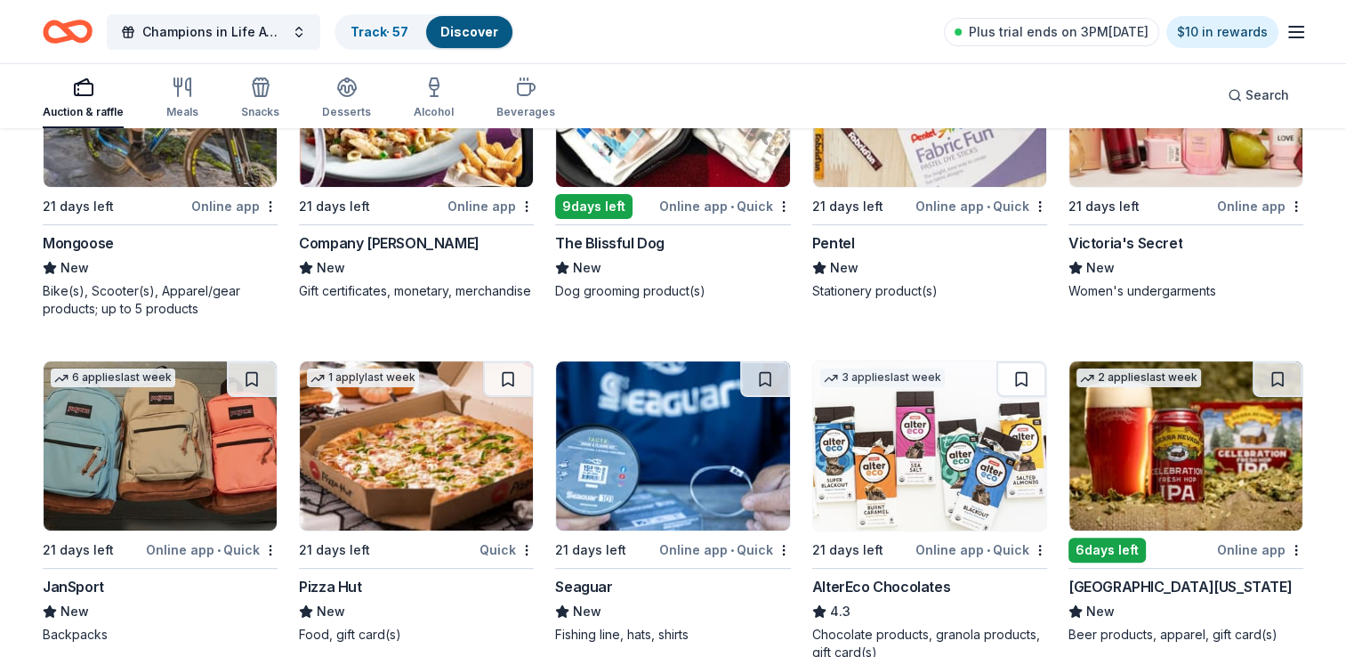
scroll to position [7141, 0]
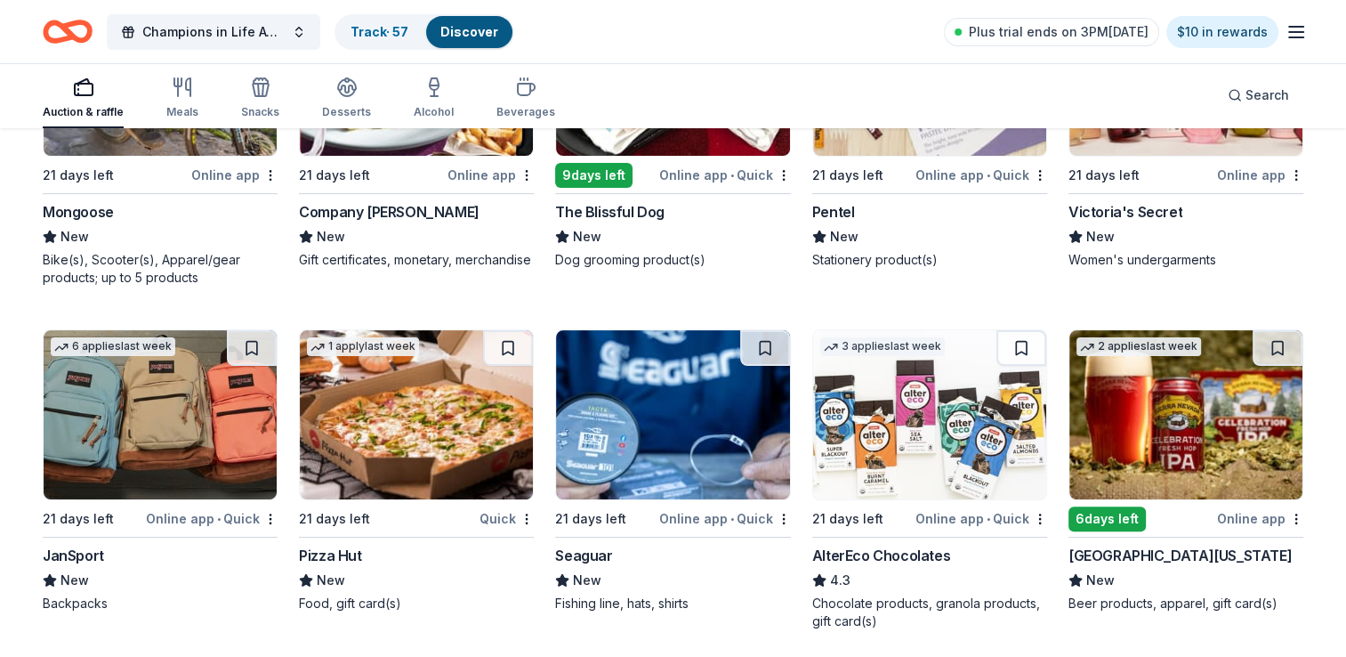
click at [242, 521] on div "Online app • Quick" at bounding box center [212, 518] width 132 height 22
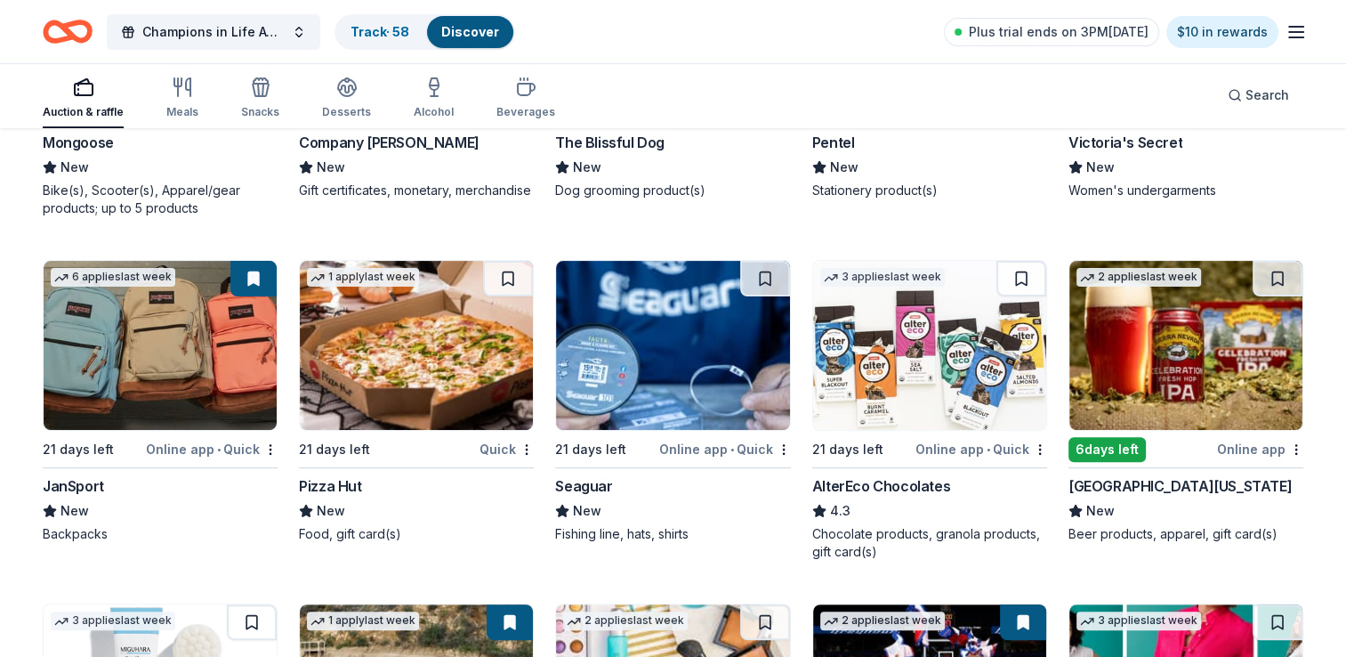
scroll to position [7319, 0]
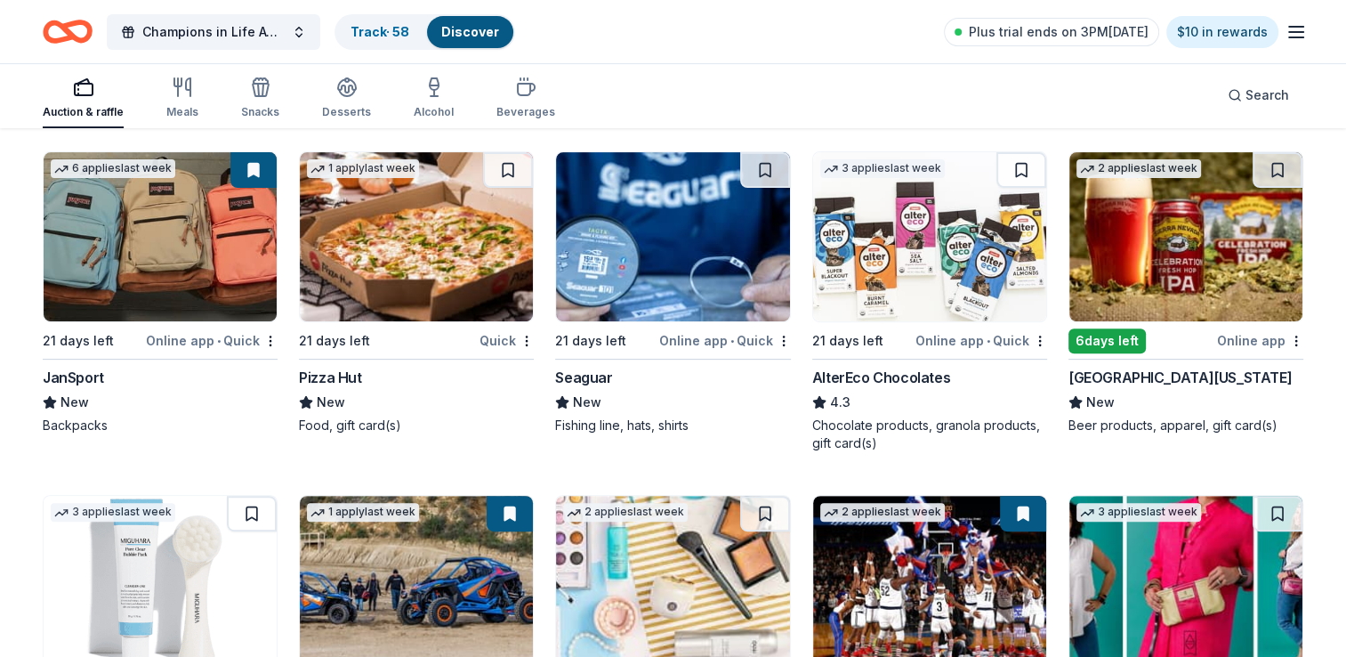
click at [725, 340] on div "Online app • Quick" at bounding box center [725, 340] width 132 height 22
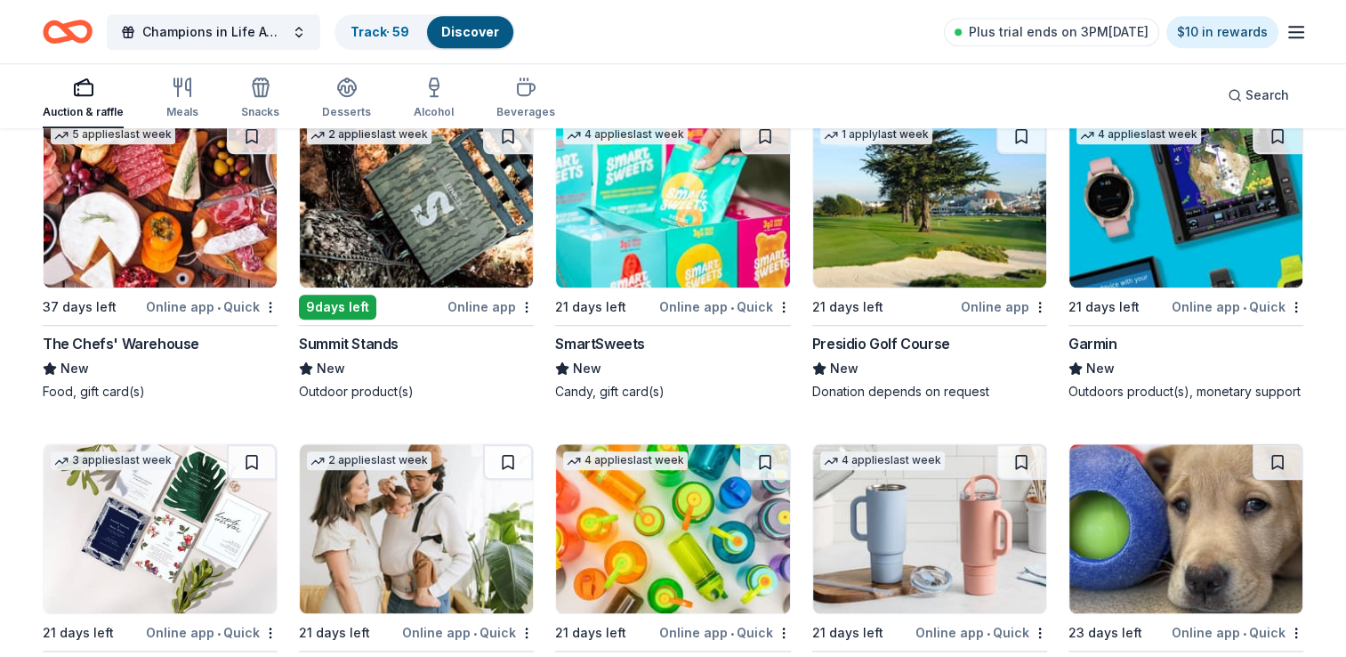
scroll to position [8294, 0]
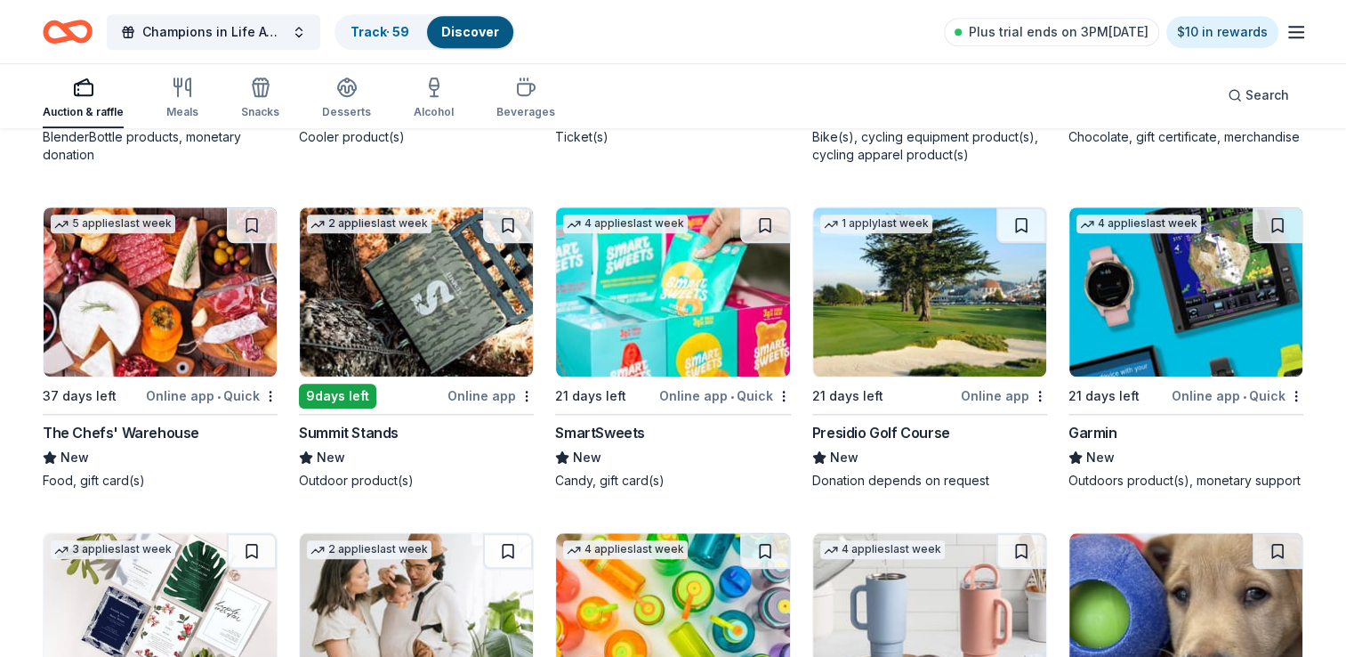
click at [997, 398] on div "Online app" at bounding box center [1004, 395] width 86 height 22
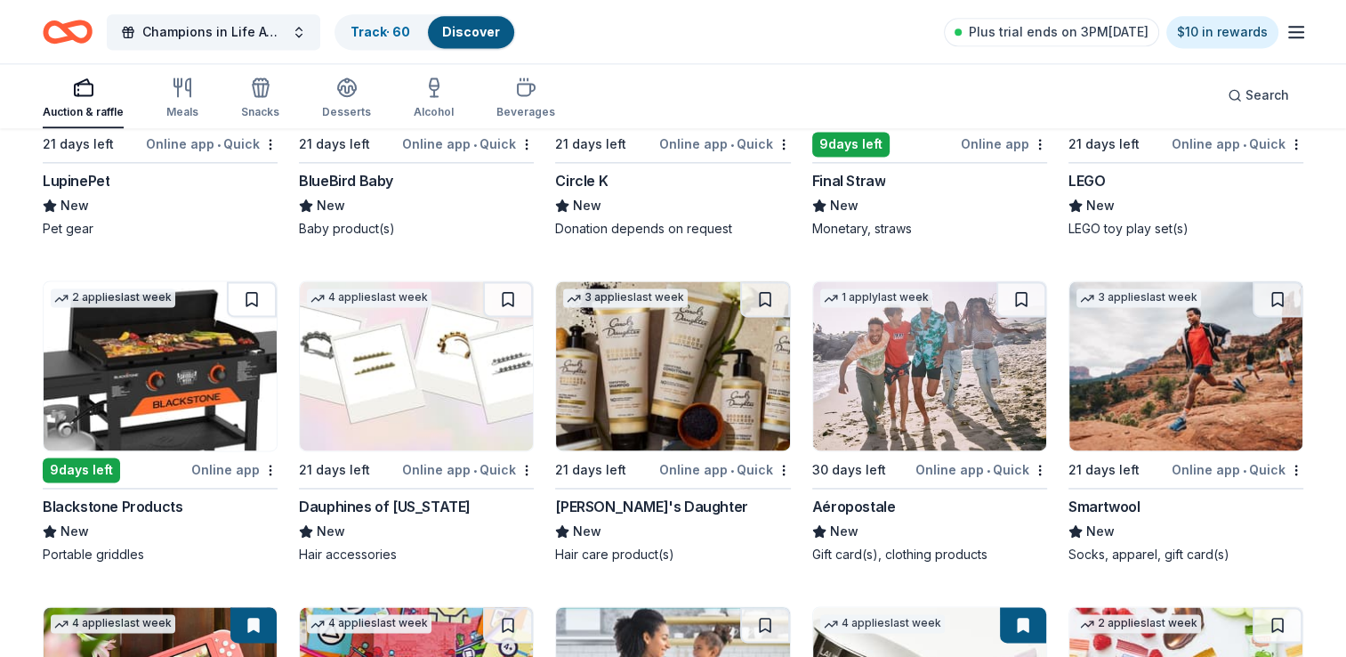
scroll to position [9184, 0]
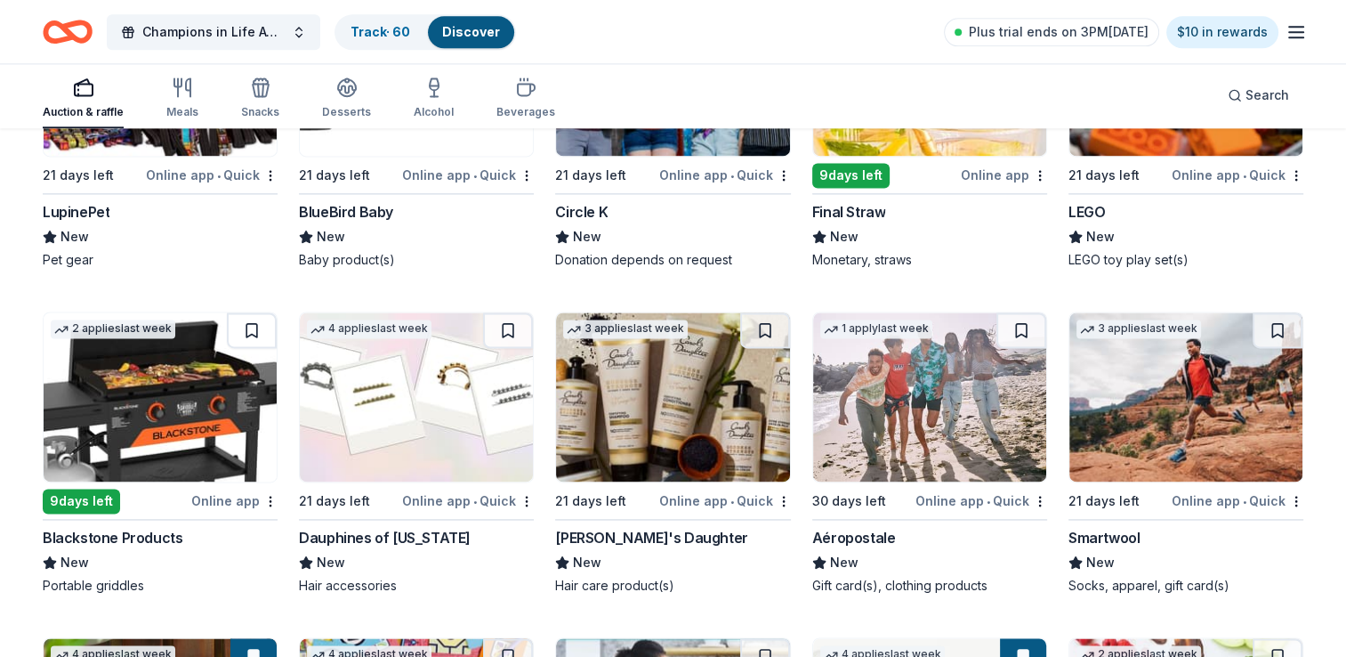
click at [958, 500] on div "Online app • Quick" at bounding box center [982, 500] width 132 height 22
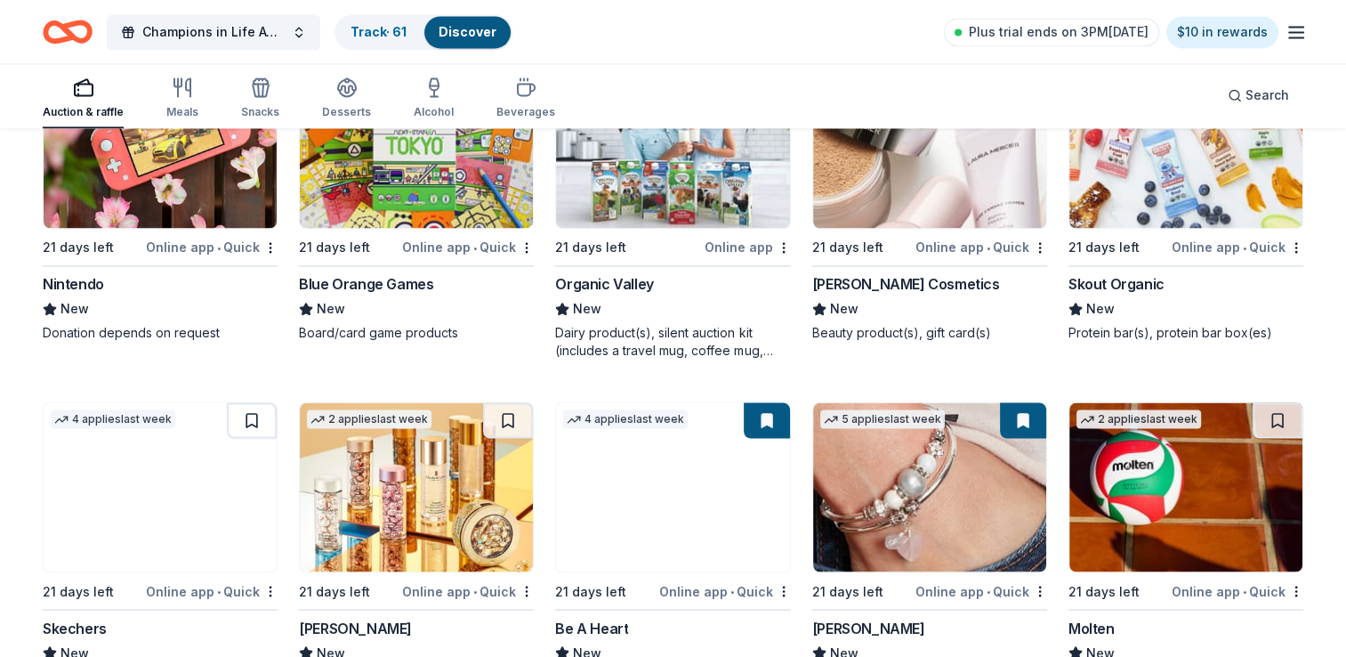
scroll to position [9807, 0]
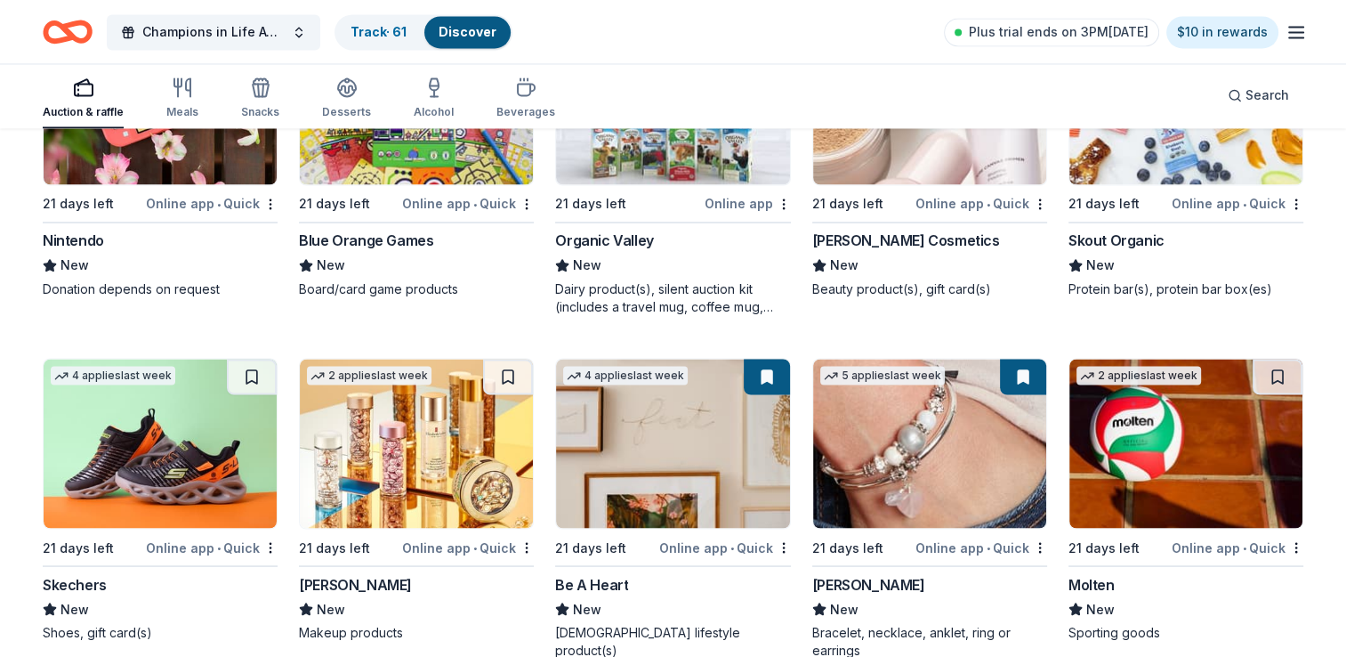
click at [1220, 546] on div "Online app • Quick" at bounding box center [1238, 547] width 132 height 22
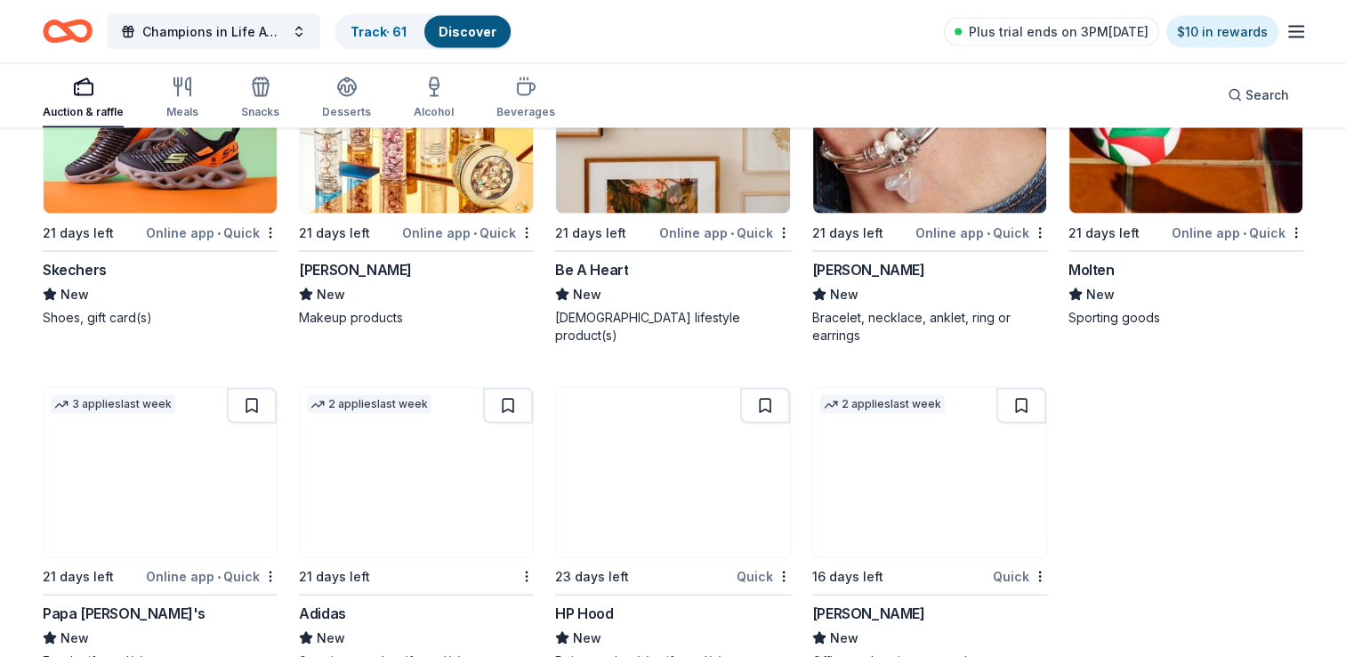
scroll to position [10163, 0]
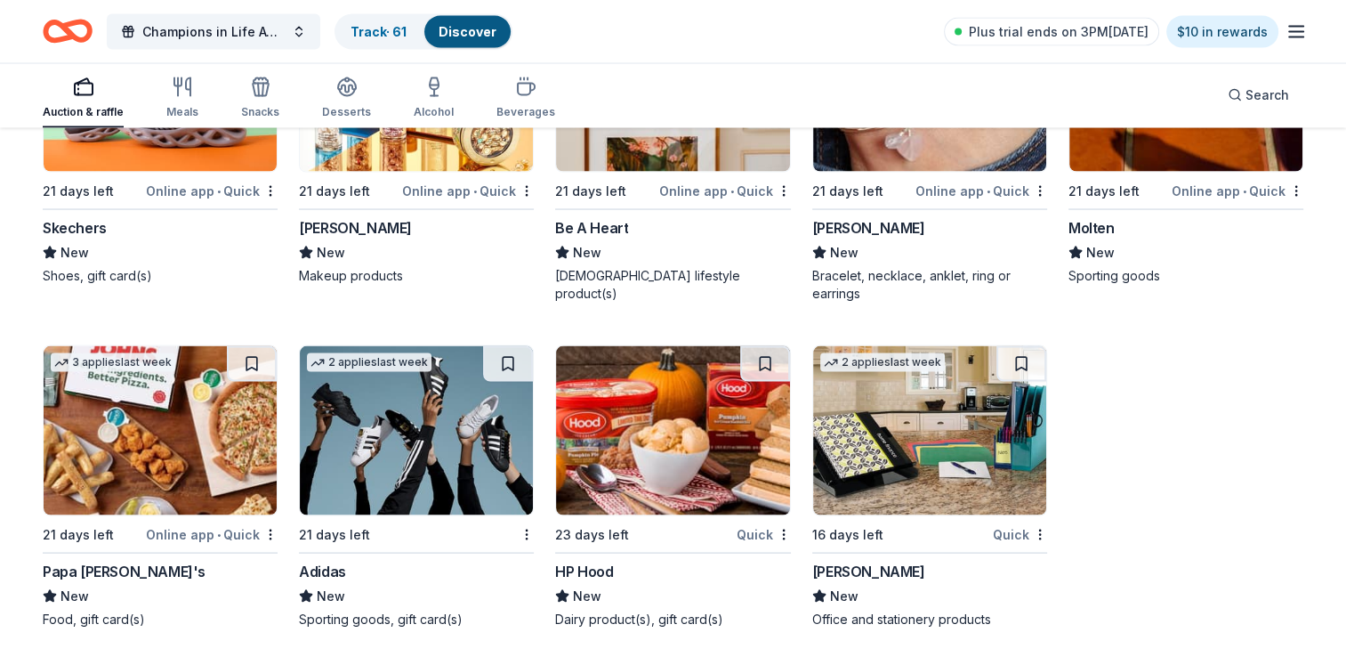
click at [214, 539] on div "3 applies last week 21 days left Online app • Quick Papa John's New Food, gift …" at bounding box center [160, 486] width 235 height 283
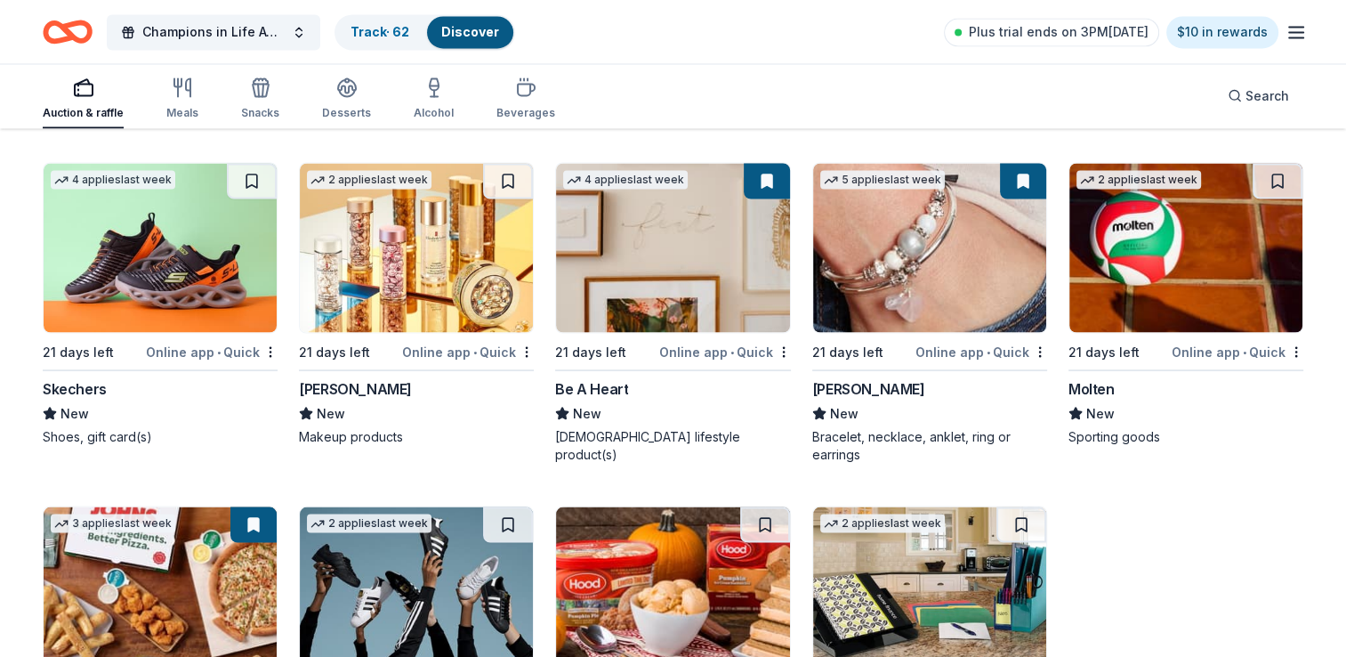
scroll to position [9985, 0]
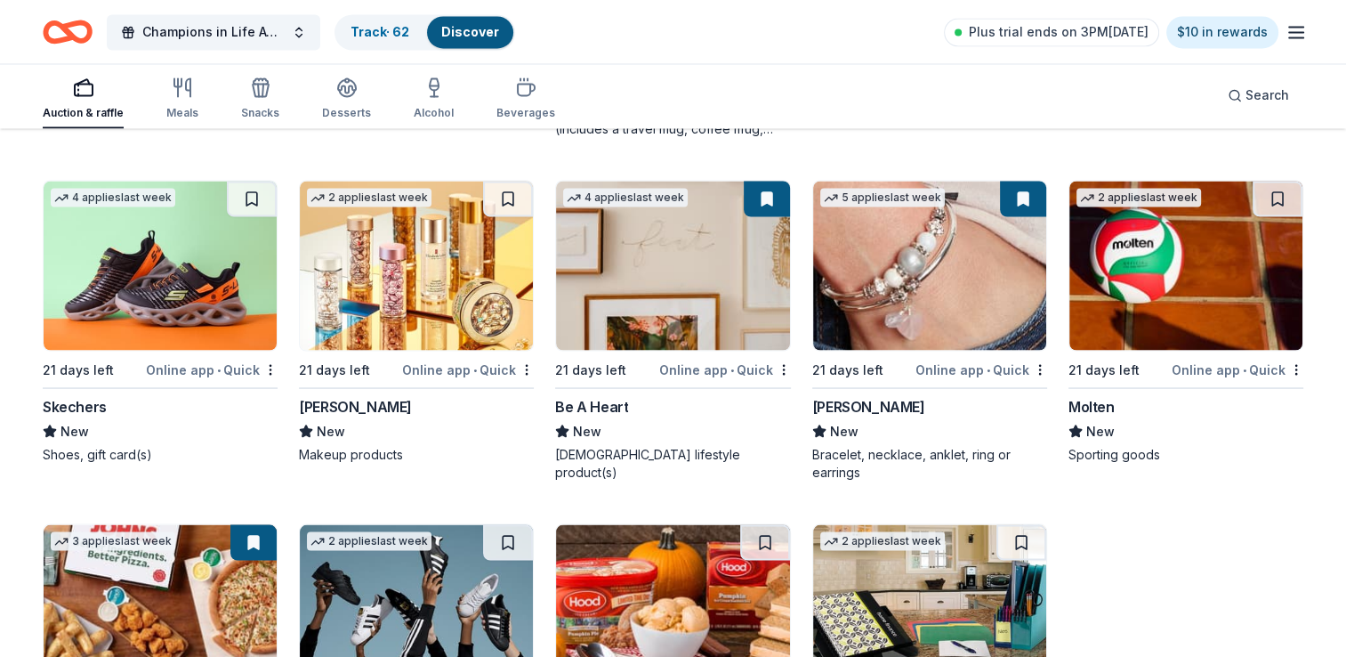
click at [190, 366] on div "Online app • Quick" at bounding box center [212, 369] width 132 height 22
click at [481, 364] on div "Online app • Quick" at bounding box center [468, 369] width 132 height 22
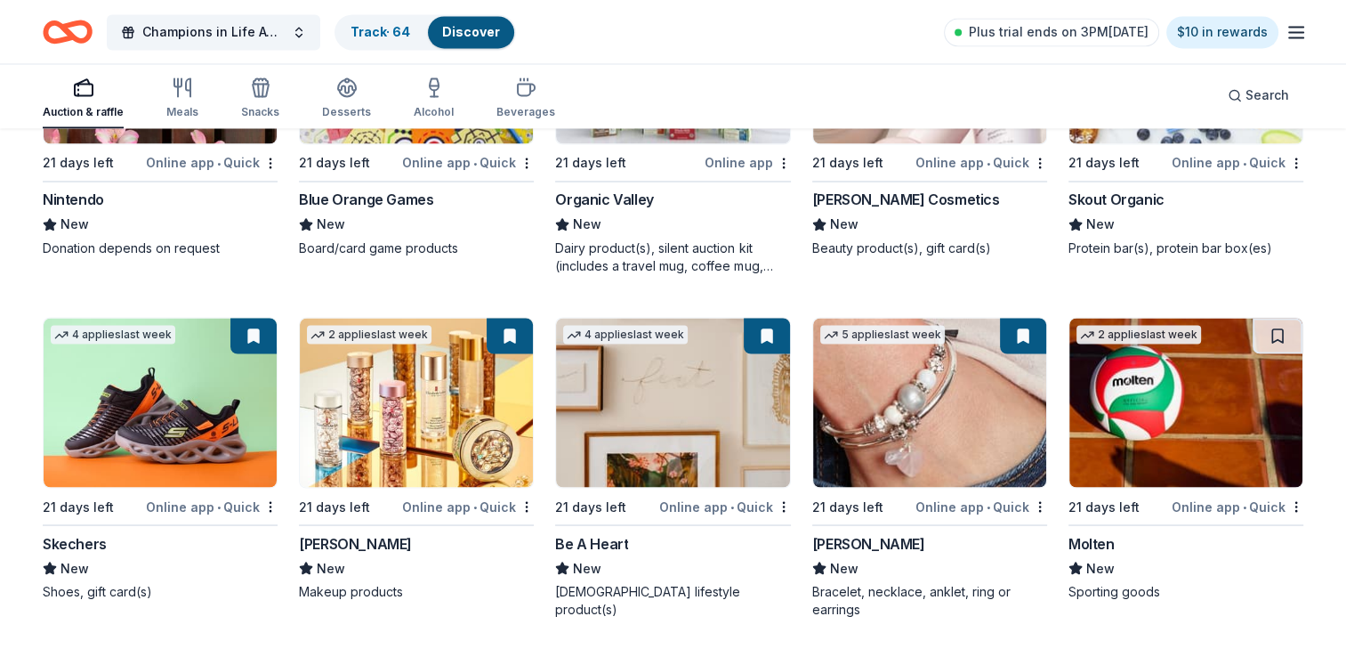
scroll to position [9629, 0]
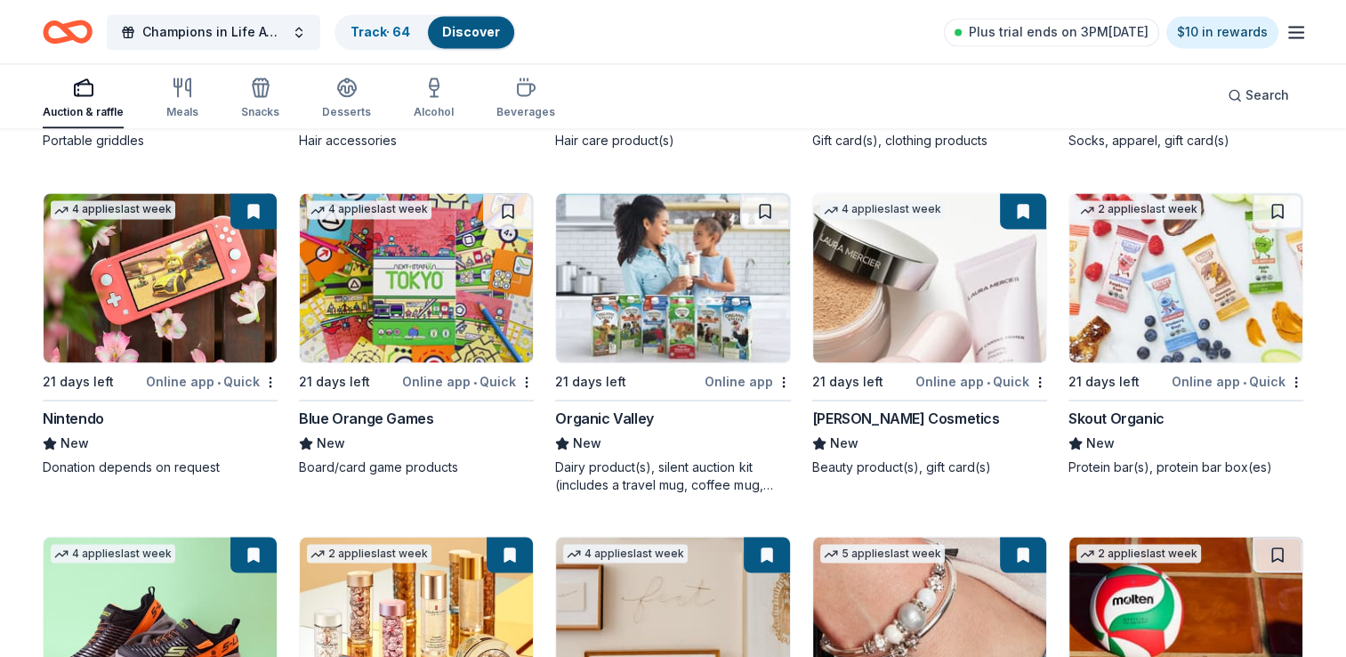
click at [481, 376] on div "Online app • Quick" at bounding box center [468, 381] width 132 height 22
click at [1270, 379] on div "Online app • Quick" at bounding box center [1238, 381] width 132 height 22
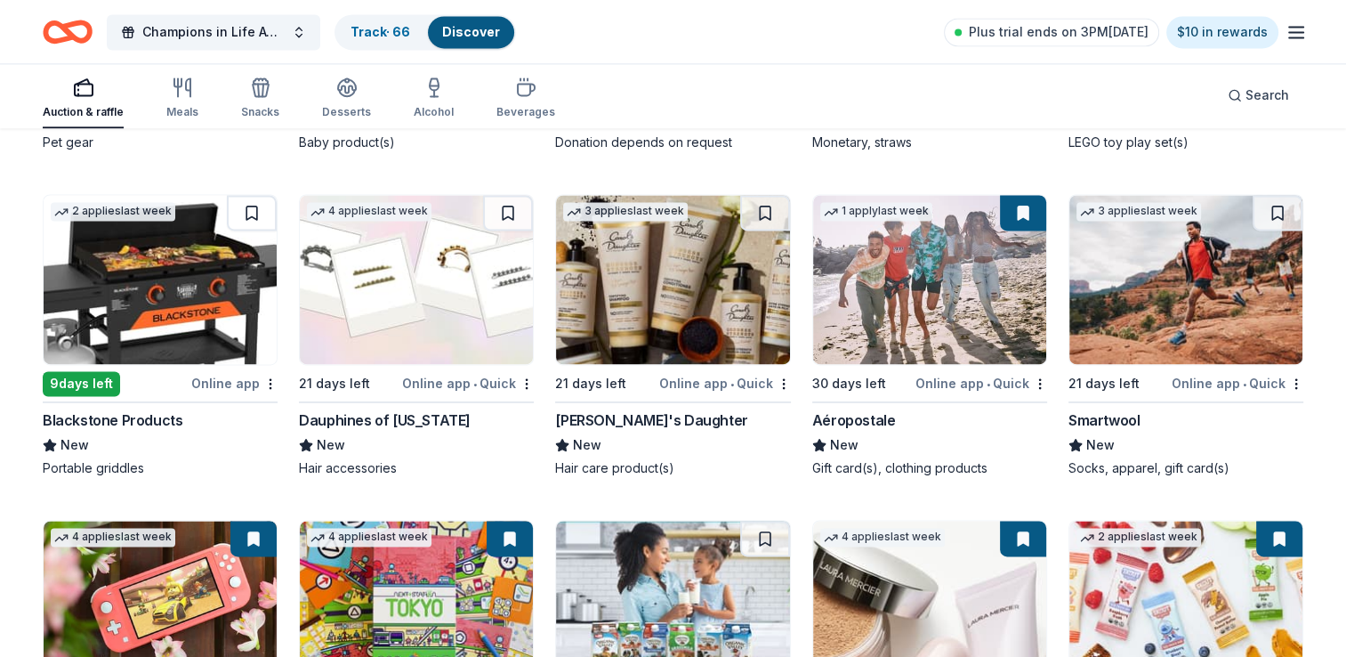
scroll to position [9273, 0]
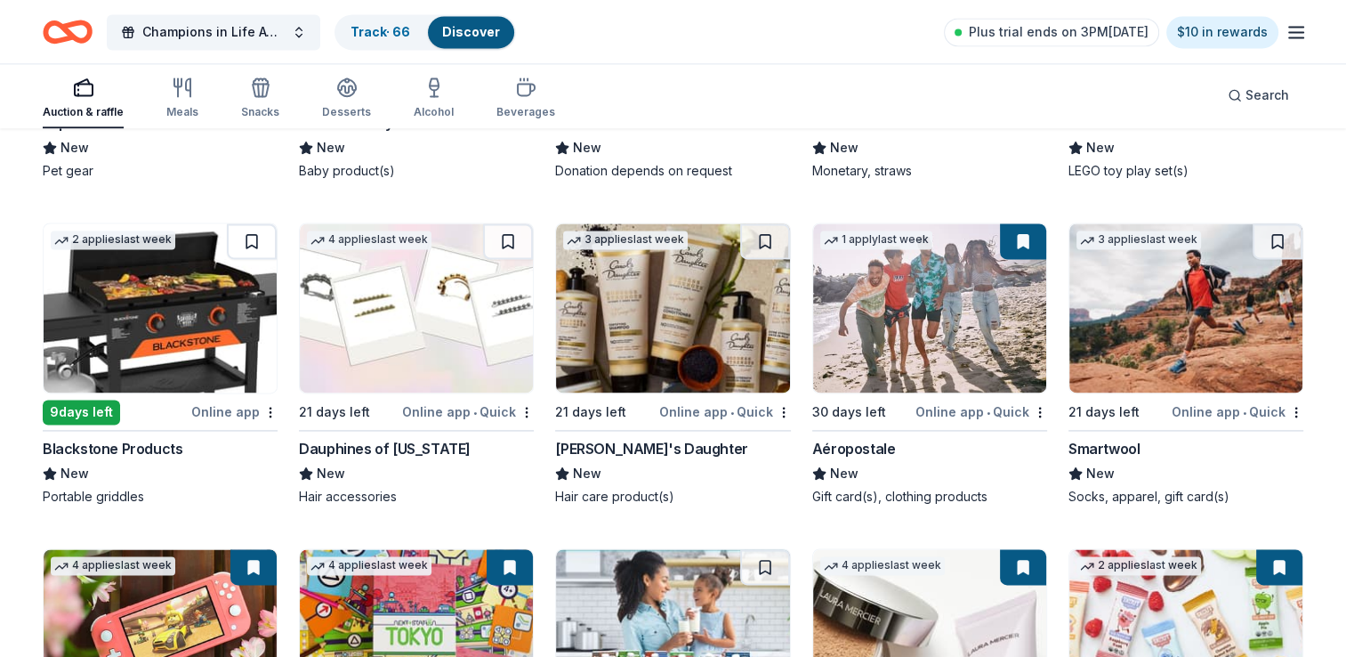
click at [1245, 405] on span "•" at bounding box center [1245, 412] width 4 height 14
click at [740, 401] on div "Online app • Quick" at bounding box center [725, 411] width 132 height 22
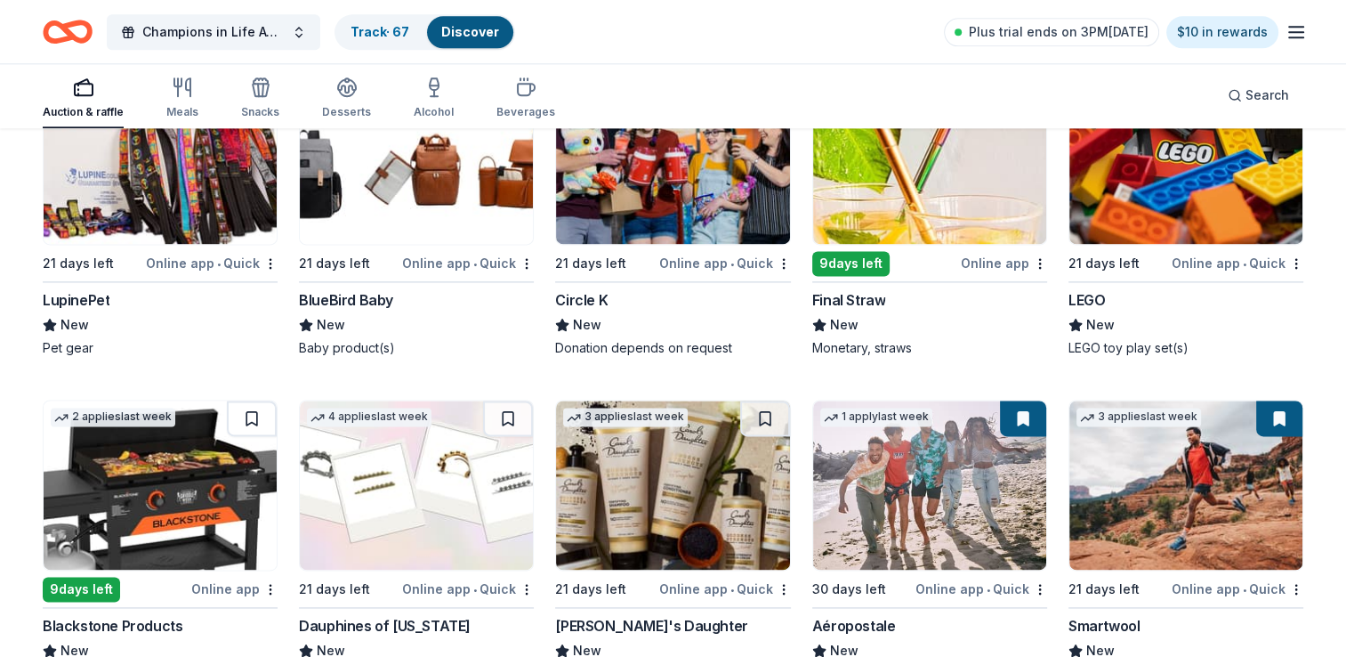
scroll to position [9095, 0]
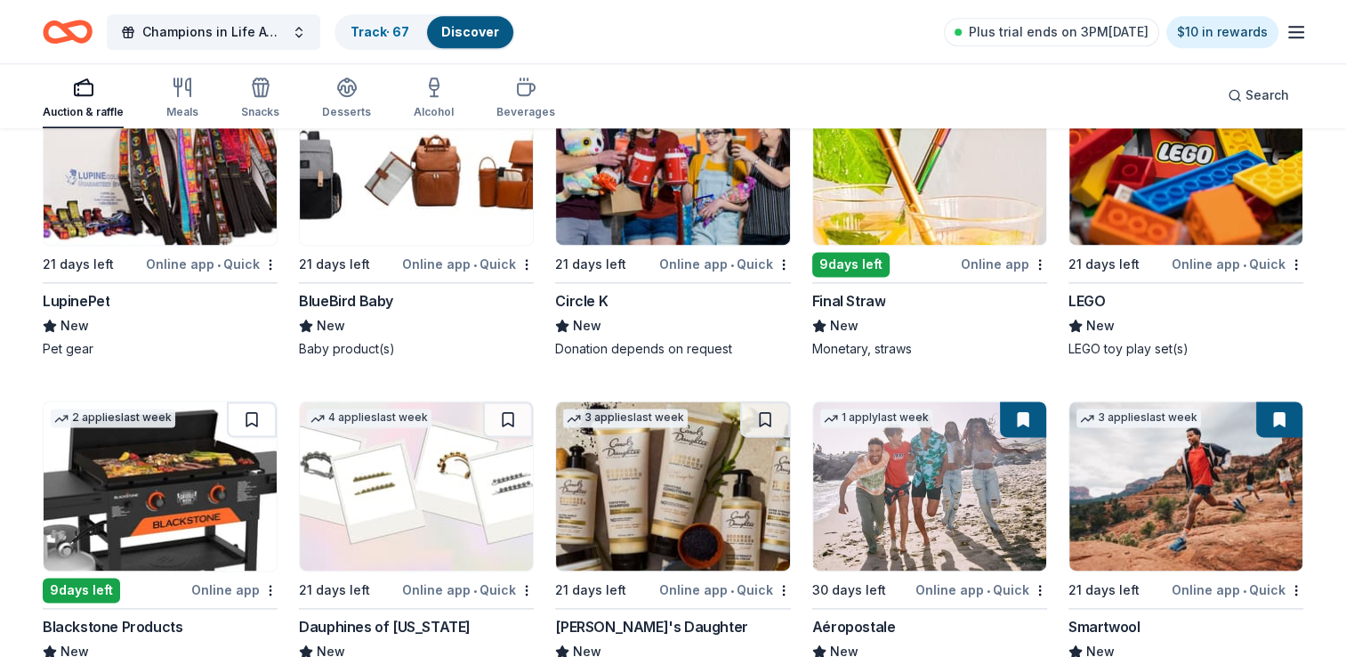
click at [1228, 260] on div "Online app • Quick" at bounding box center [1238, 264] width 132 height 22
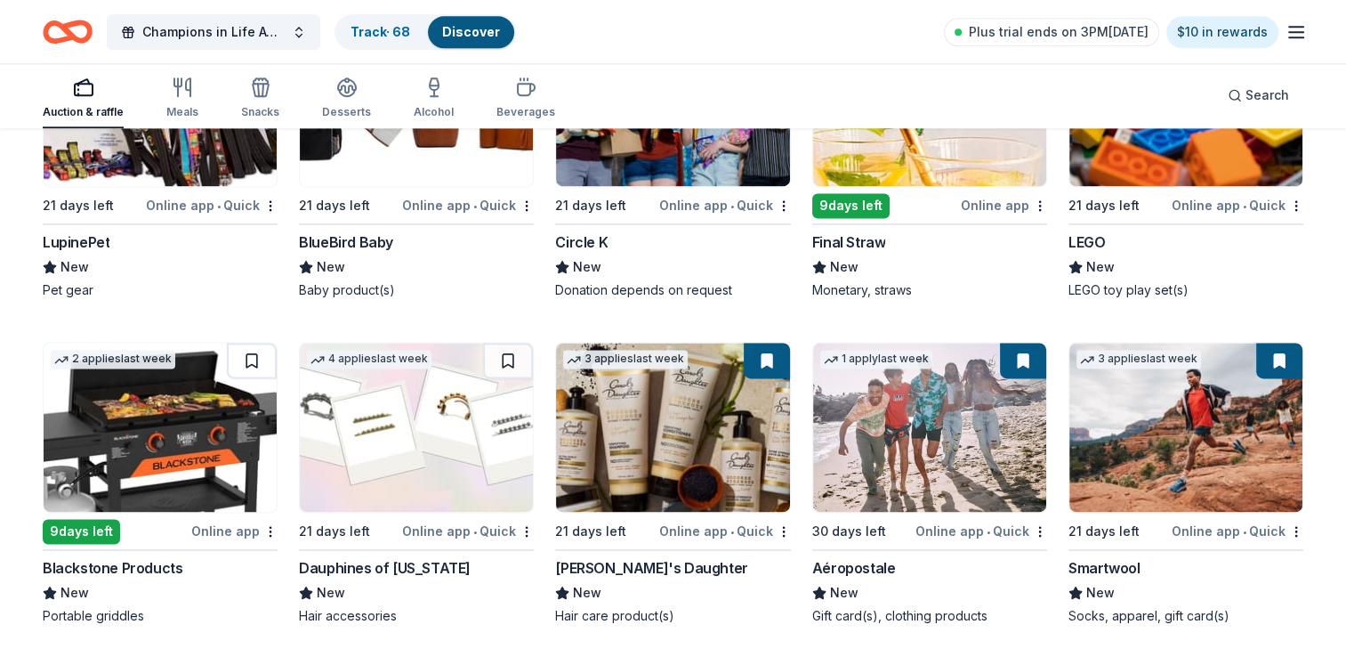
scroll to position [9184, 0]
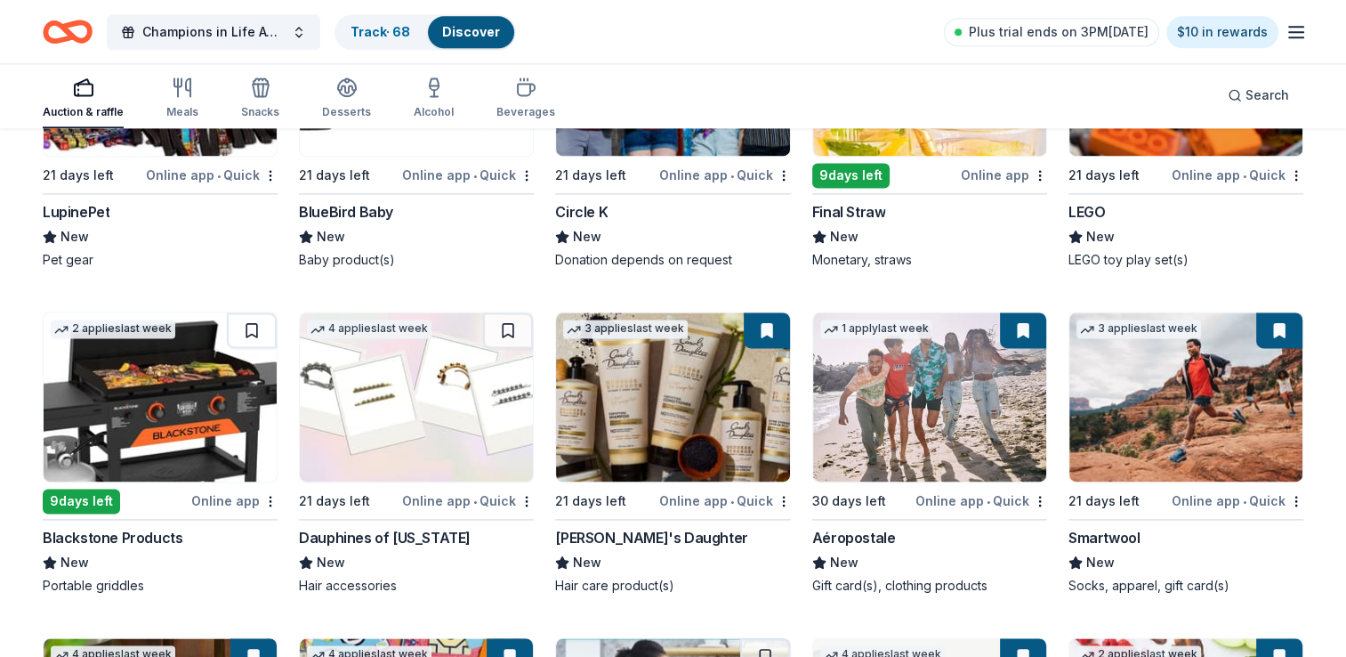
click at [497, 500] on div "Online app • Quick" at bounding box center [468, 500] width 132 height 22
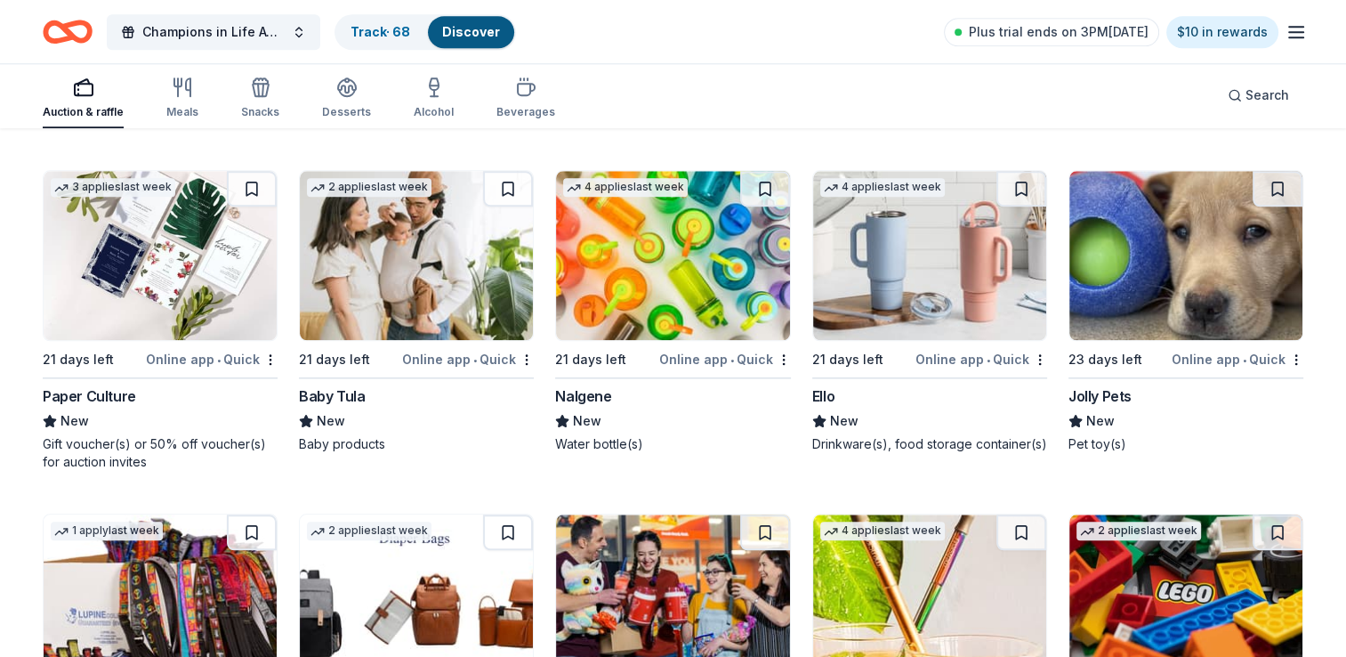
scroll to position [8650, 0]
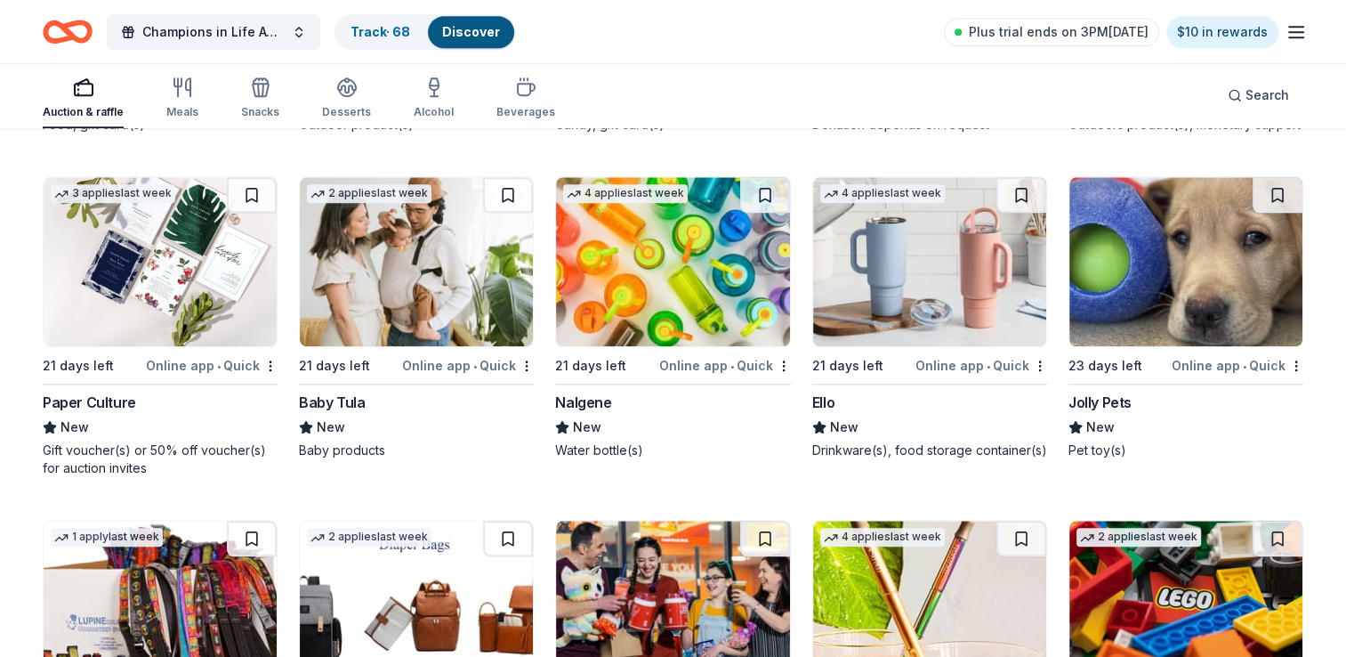
click at [999, 361] on div "Online app • Quick" at bounding box center [982, 365] width 132 height 22
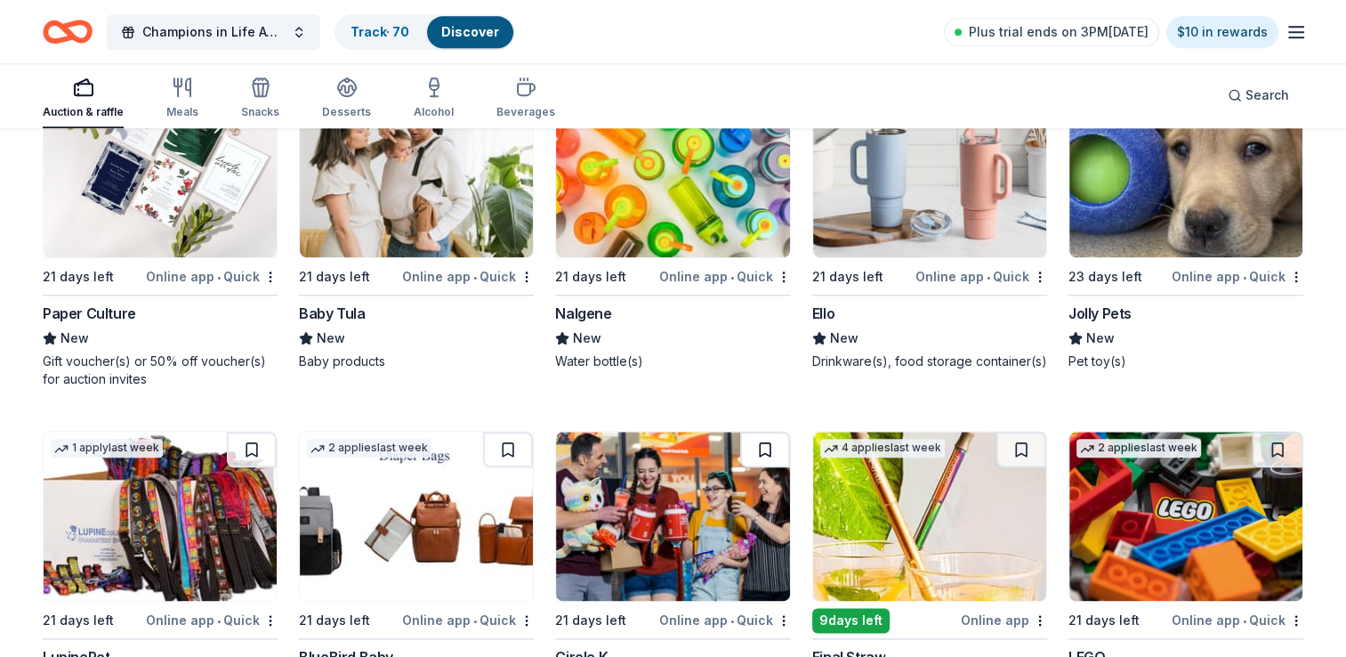
scroll to position [8917, 0]
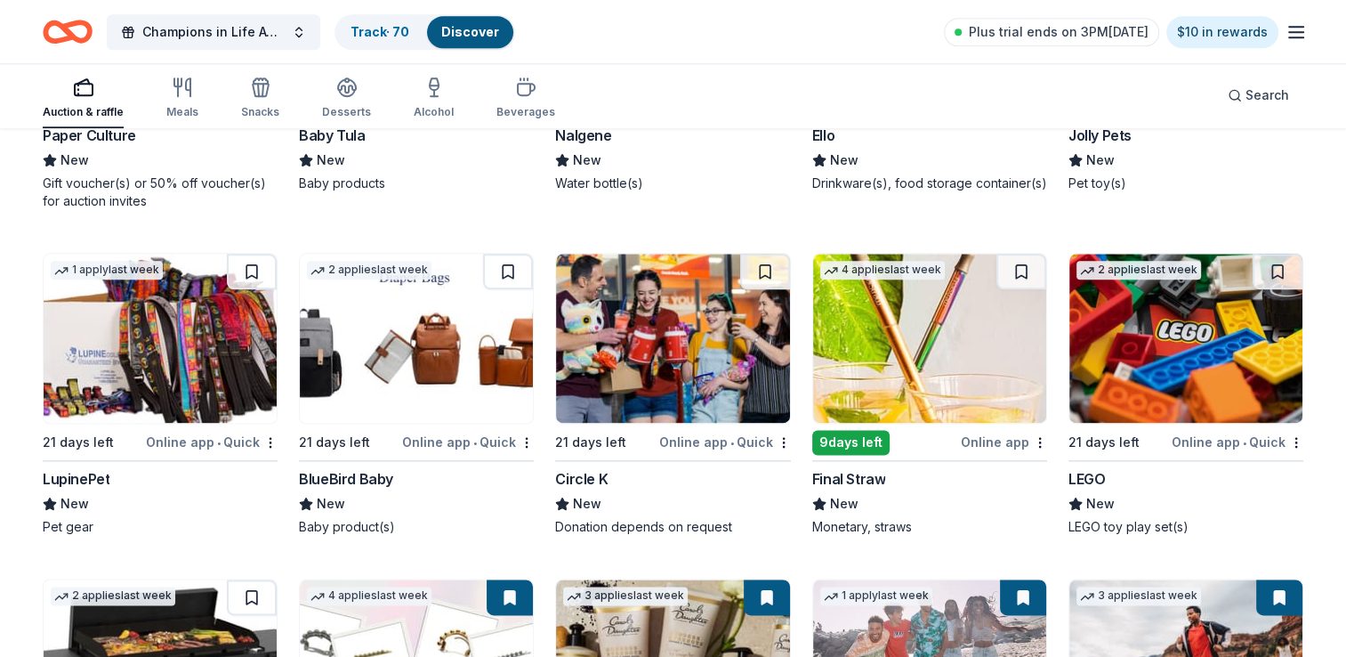
click at [1007, 443] on div "Online app" at bounding box center [1004, 442] width 86 height 22
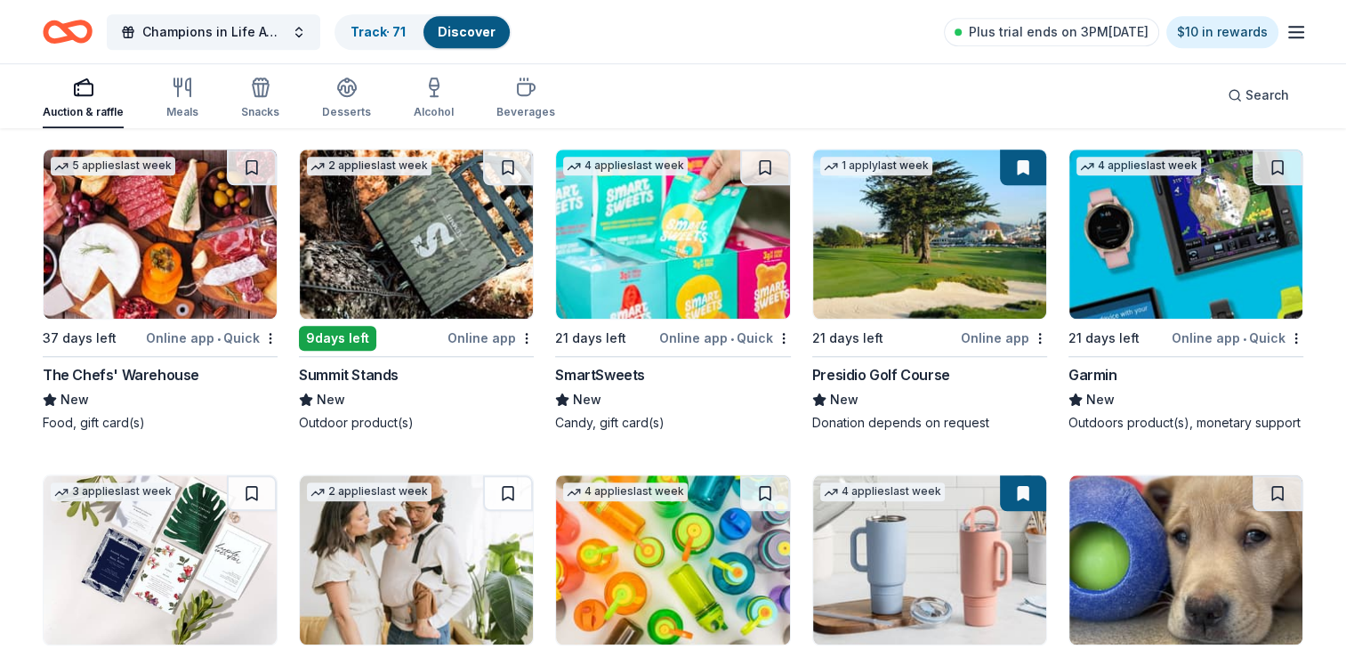
scroll to position [8383, 0]
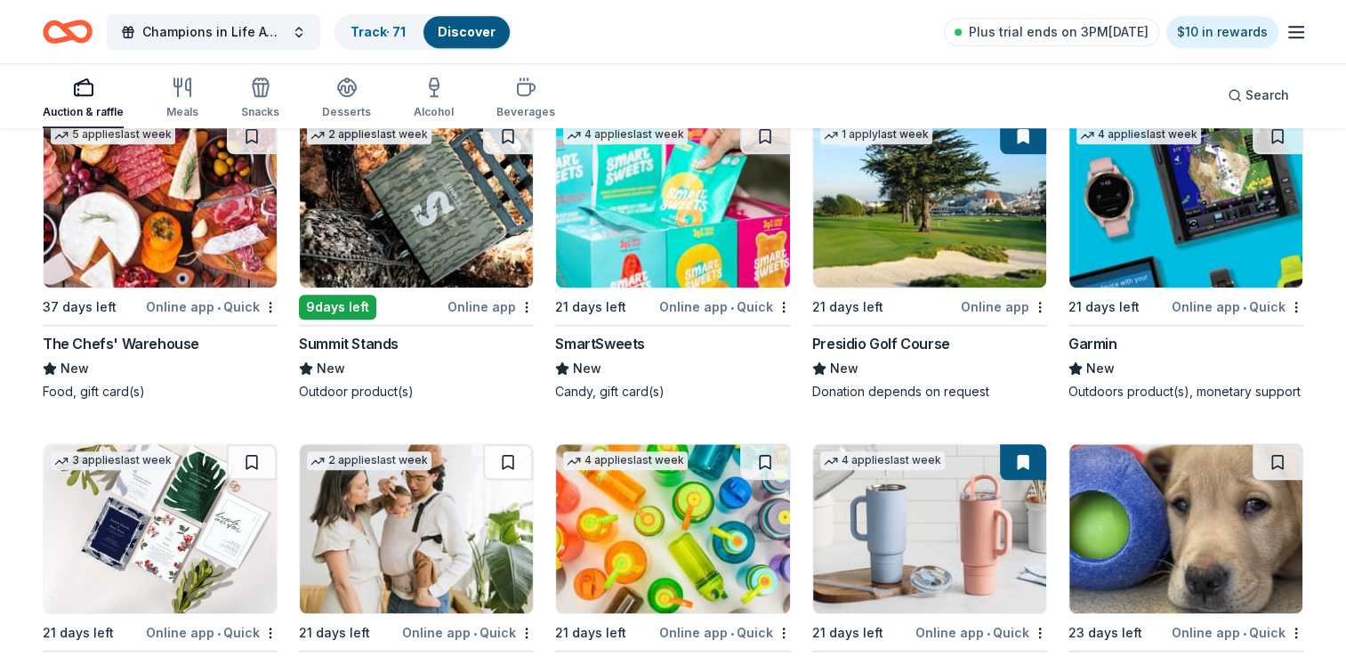
click at [1261, 303] on div "Online app • Quick" at bounding box center [1238, 306] width 132 height 22
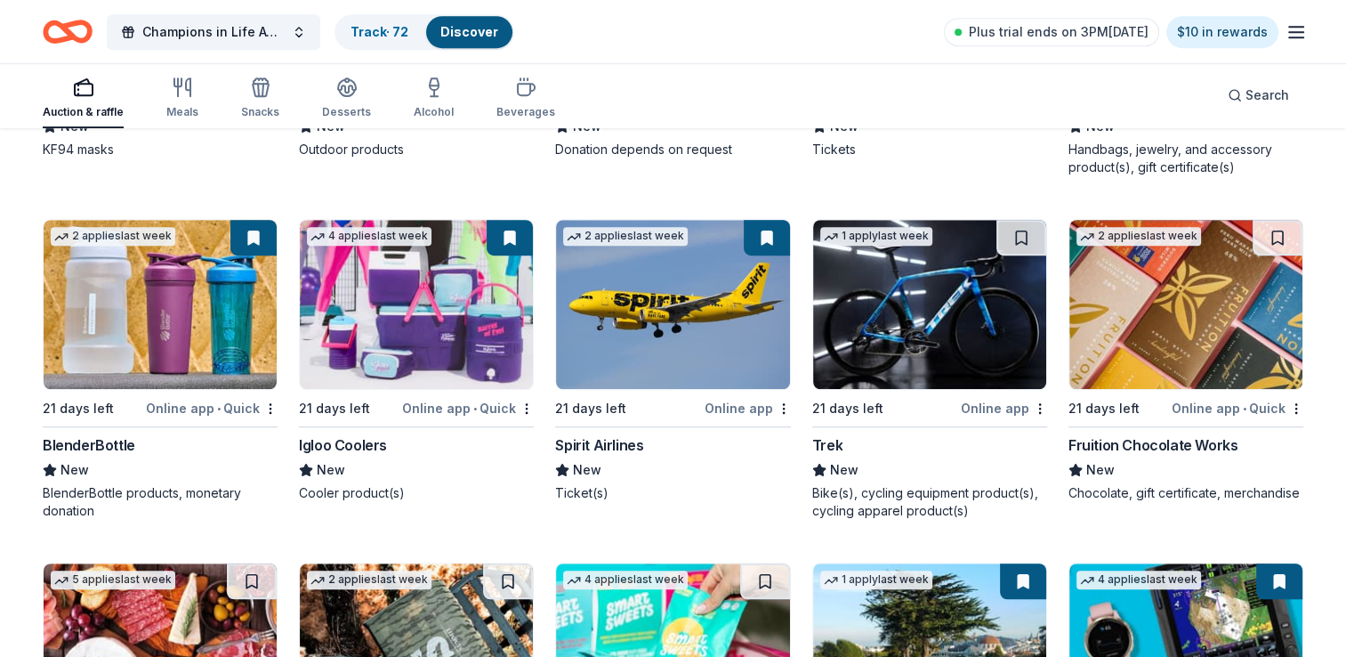
scroll to position [7493, 0]
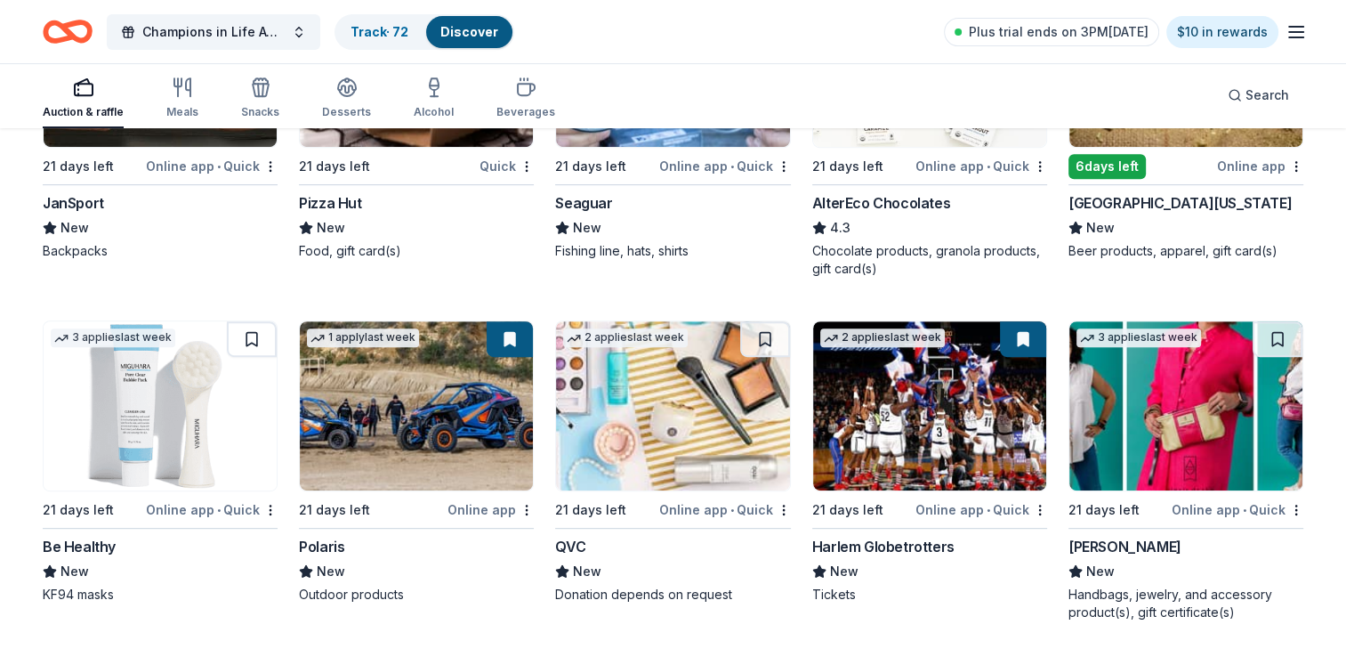
click at [732, 509] on span "•" at bounding box center [733, 510] width 4 height 14
click at [215, 507] on div "Online app • Quick" at bounding box center [212, 509] width 132 height 22
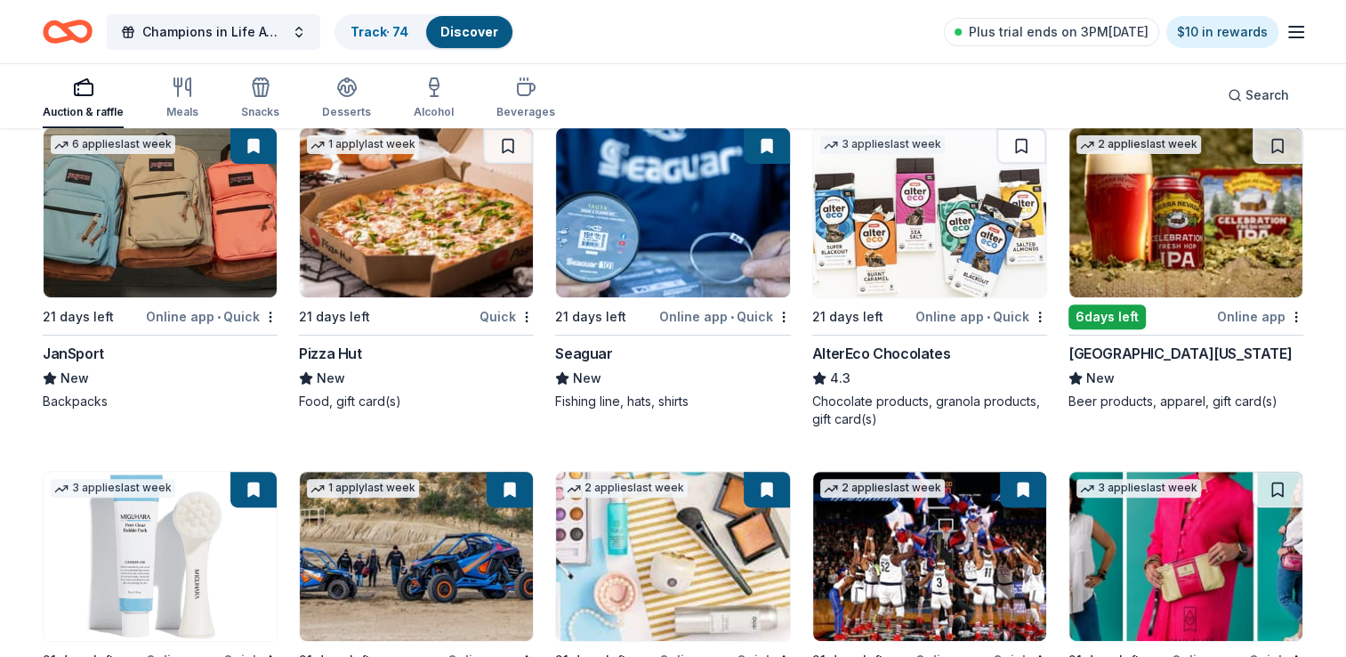
scroll to position [7315, 0]
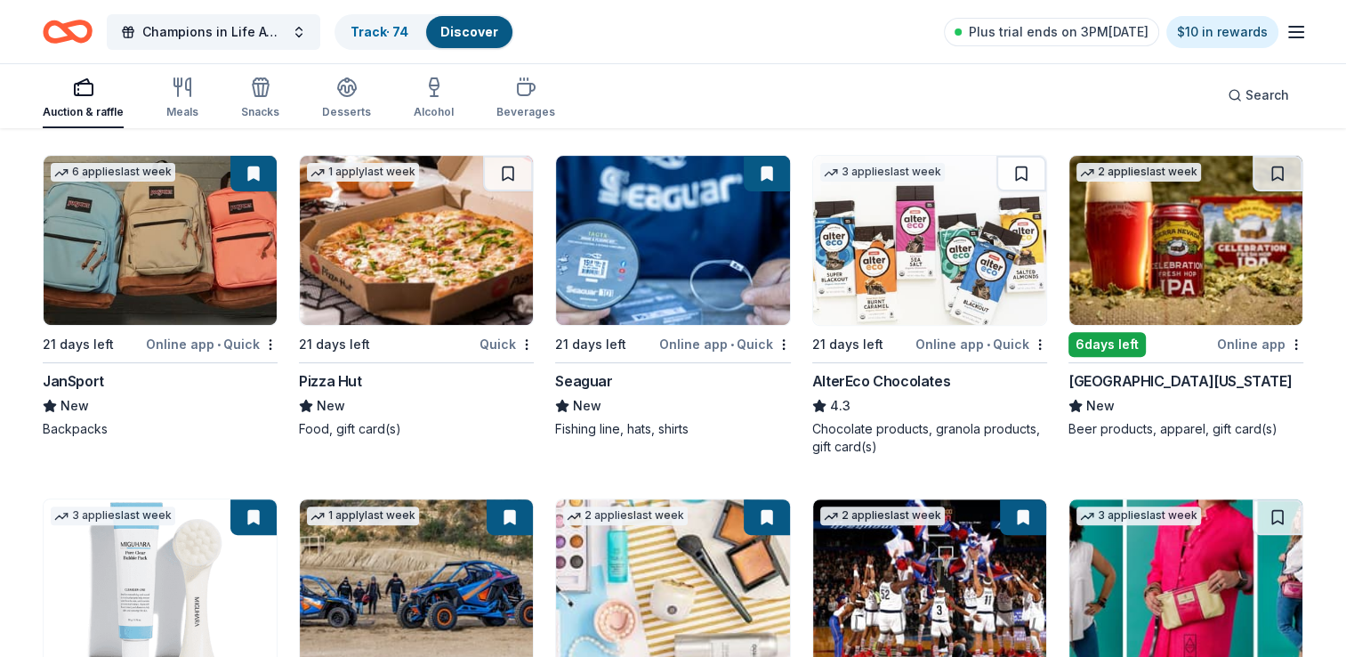
click at [990, 341] on span "•" at bounding box center [989, 344] width 4 height 14
click at [505, 339] on div "Quick" at bounding box center [507, 344] width 54 height 22
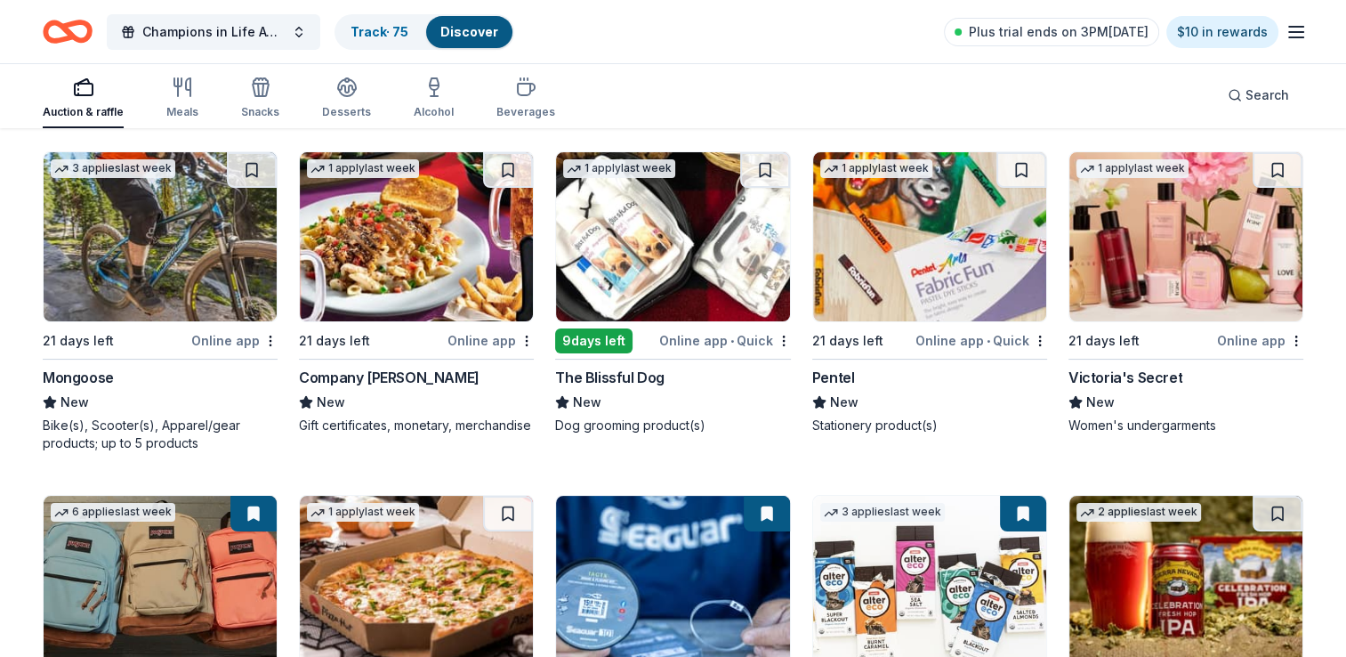
scroll to position [6959, 0]
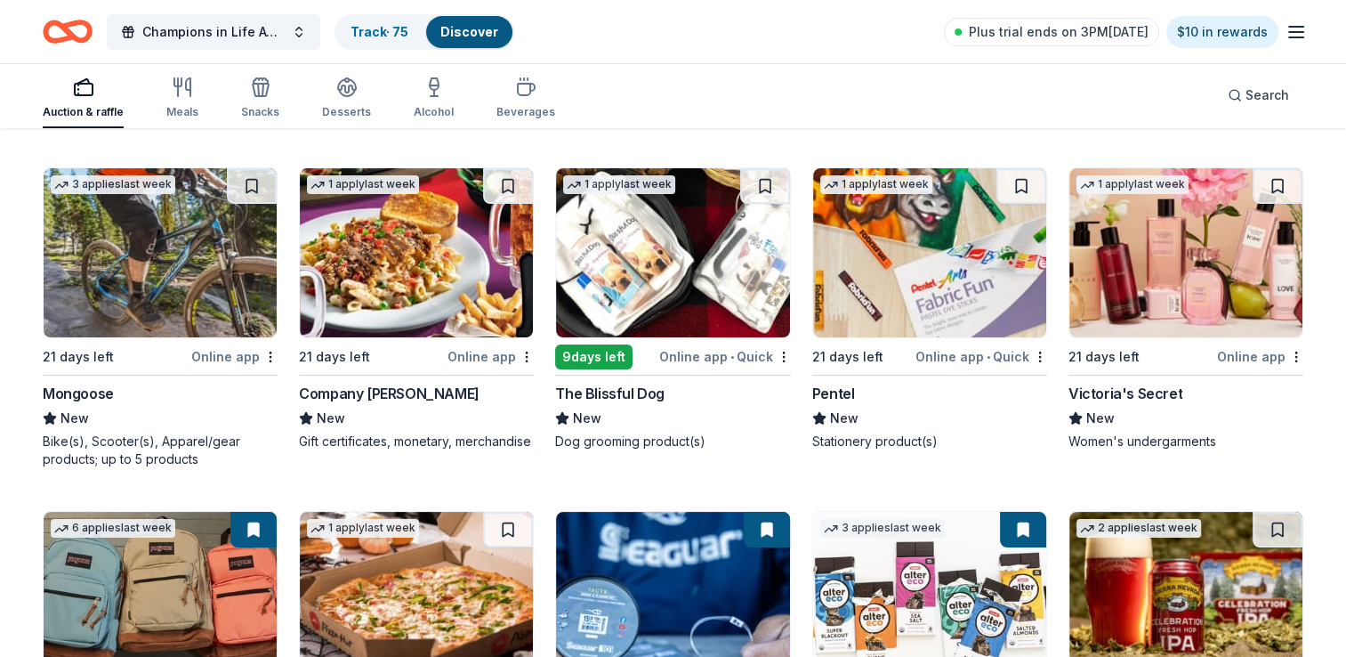
click at [990, 354] on span "•" at bounding box center [989, 357] width 4 height 14
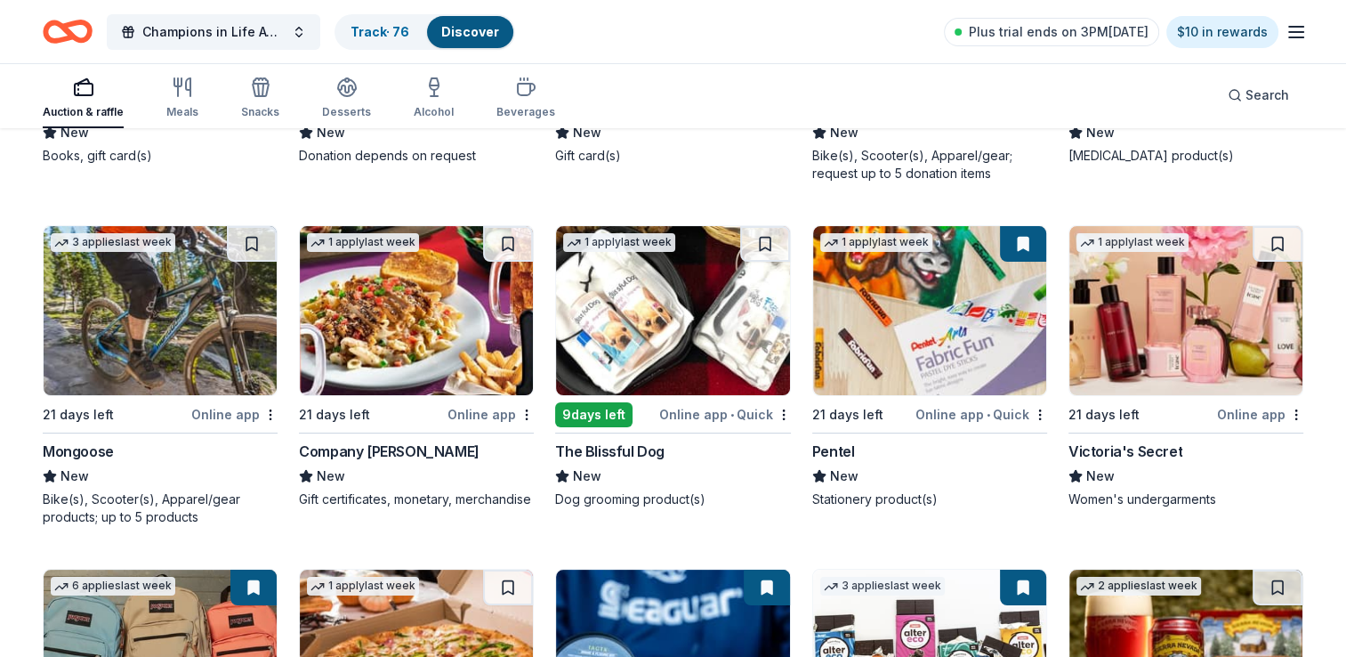
scroll to position [6870, 0]
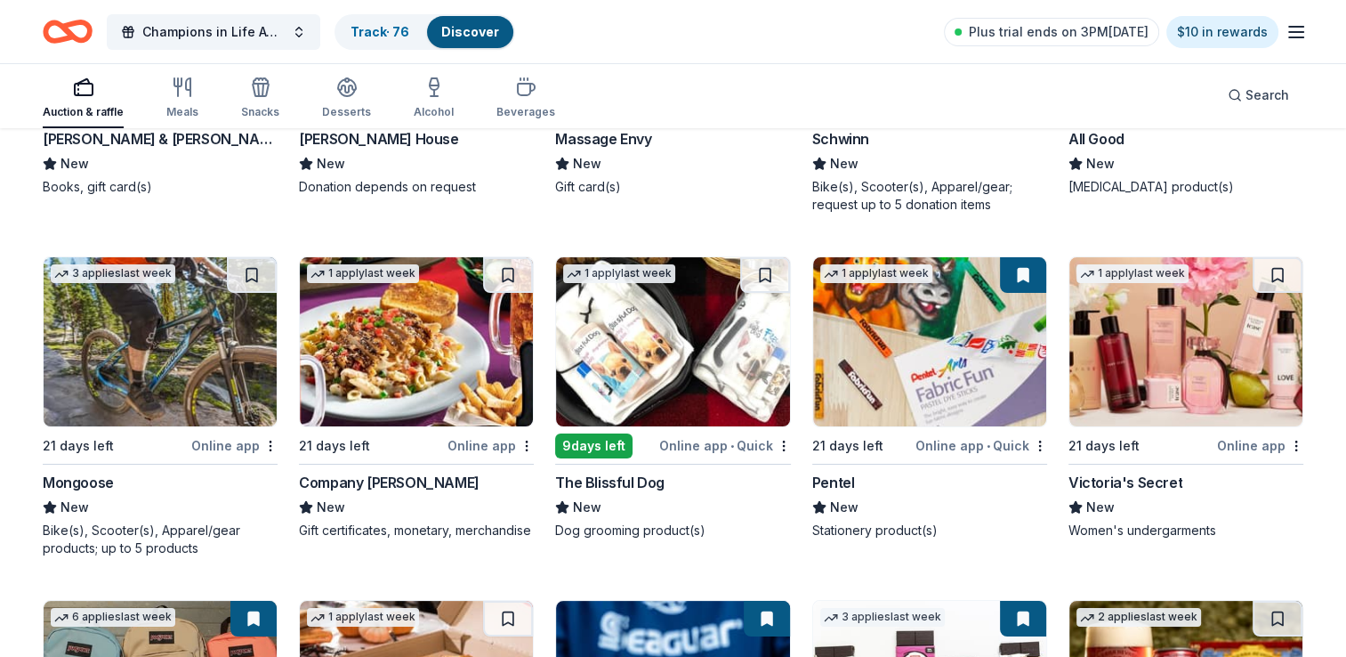
click at [226, 443] on div "Online app" at bounding box center [234, 445] width 86 height 22
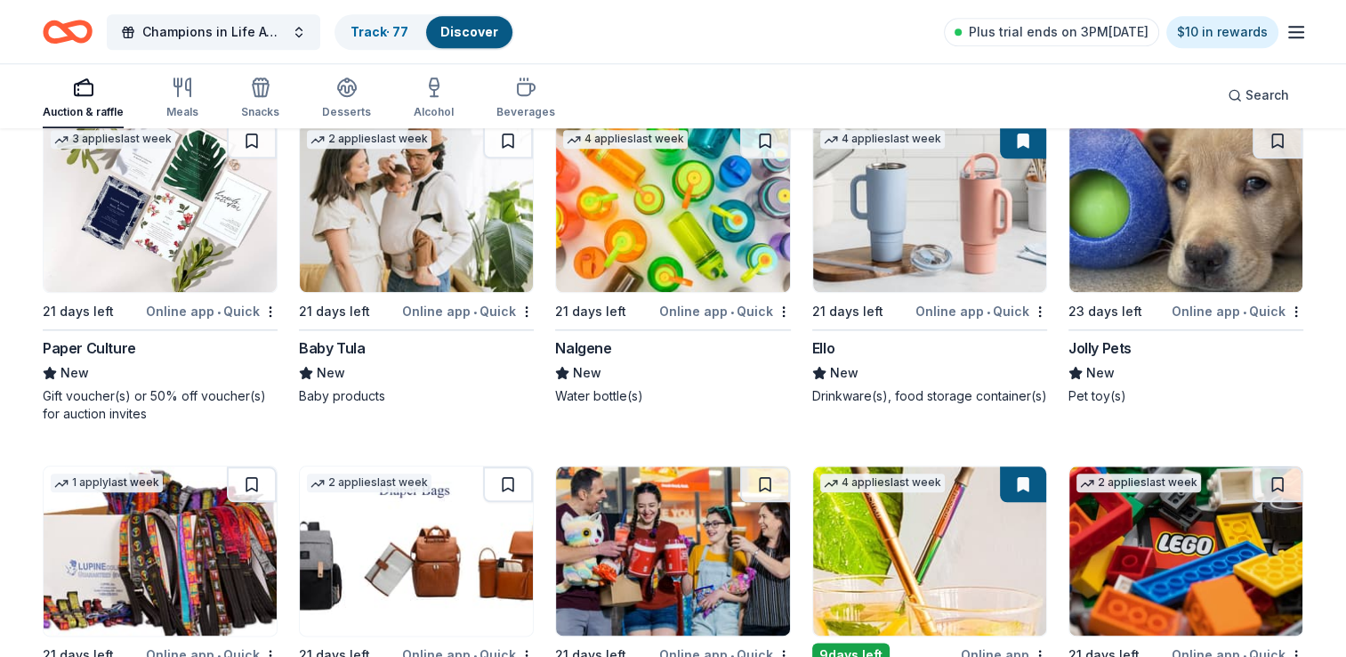
scroll to position [8650, 0]
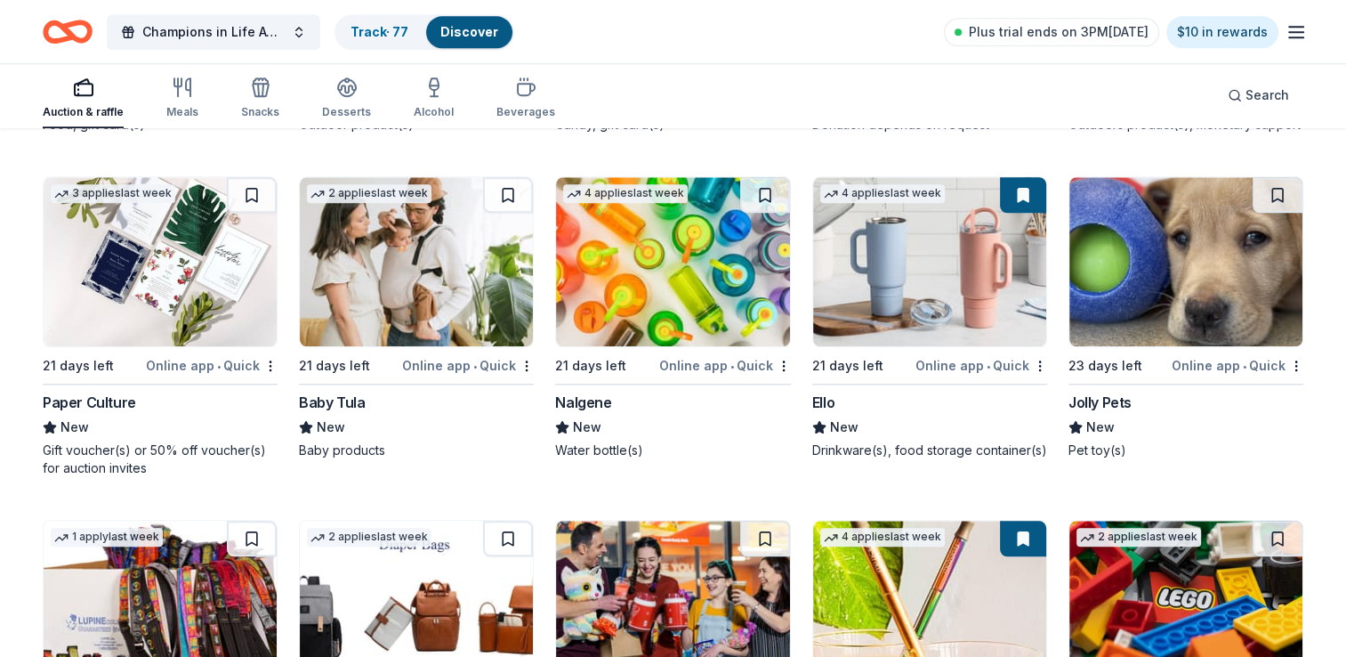
click at [1213, 355] on div "Online app • Quick" at bounding box center [1238, 365] width 132 height 22
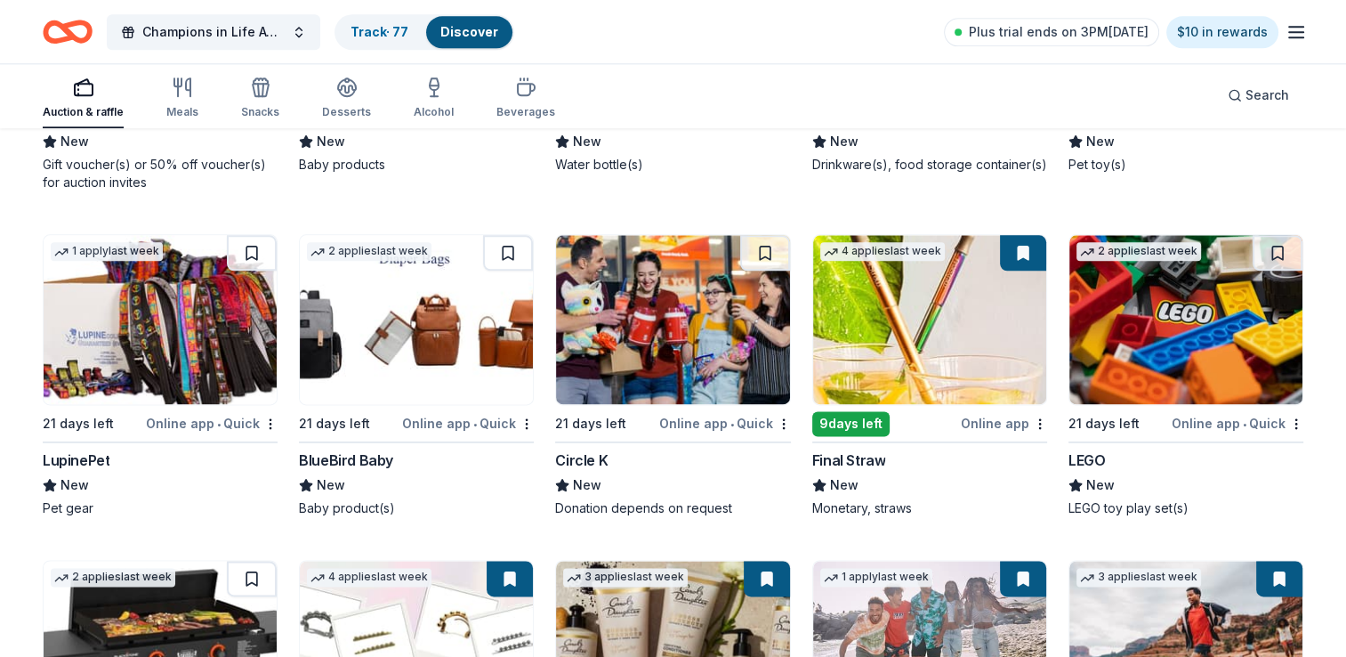
scroll to position [8917, 0]
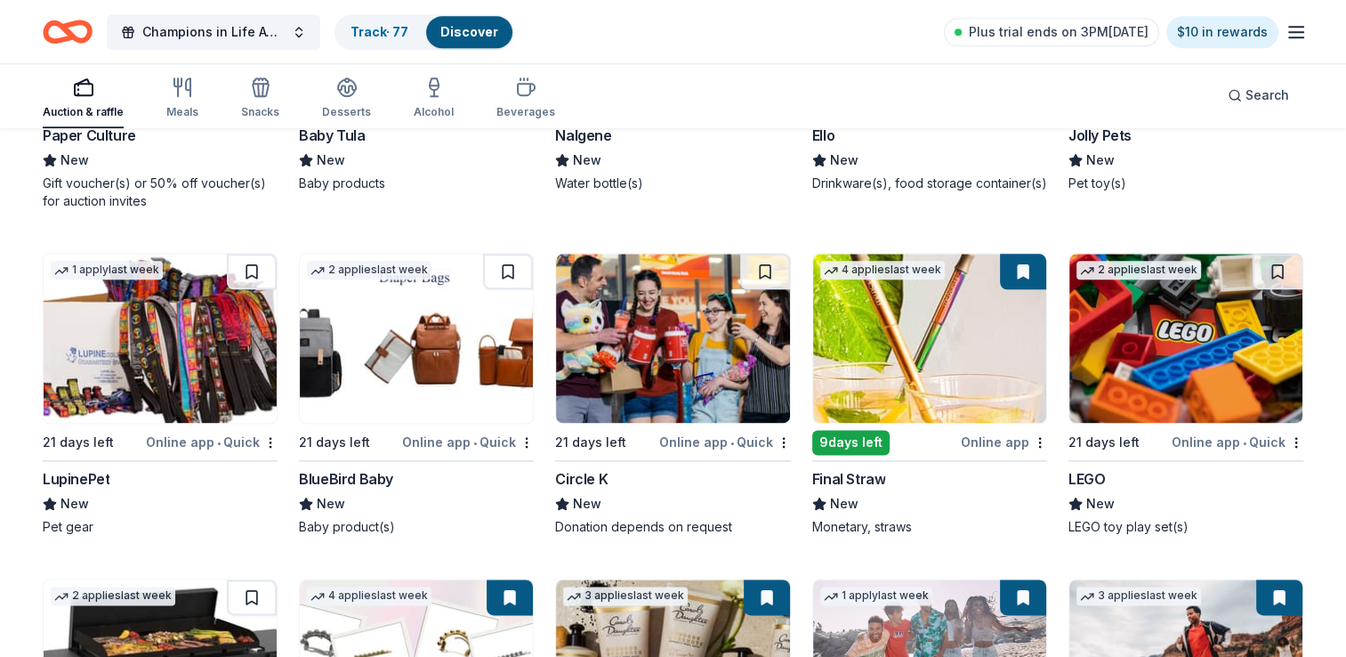
click at [695, 436] on div "Online app • Quick" at bounding box center [725, 442] width 132 height 22
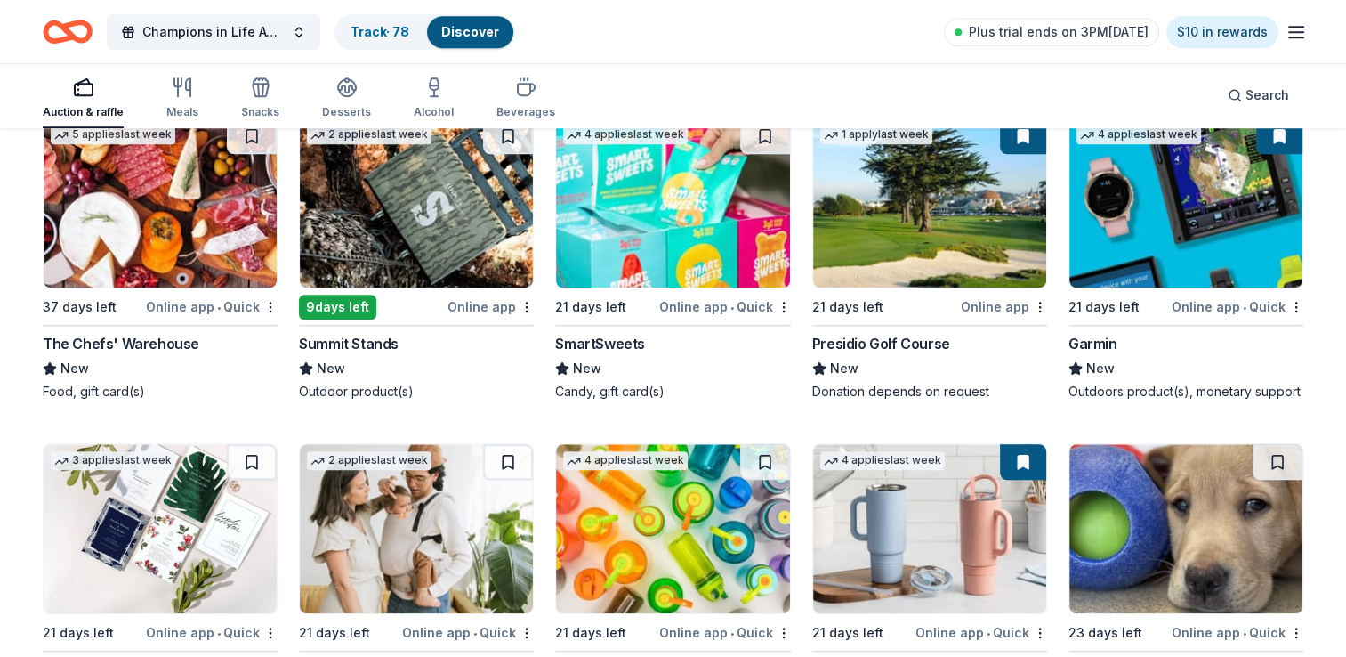
scroll to position [8294, 0]
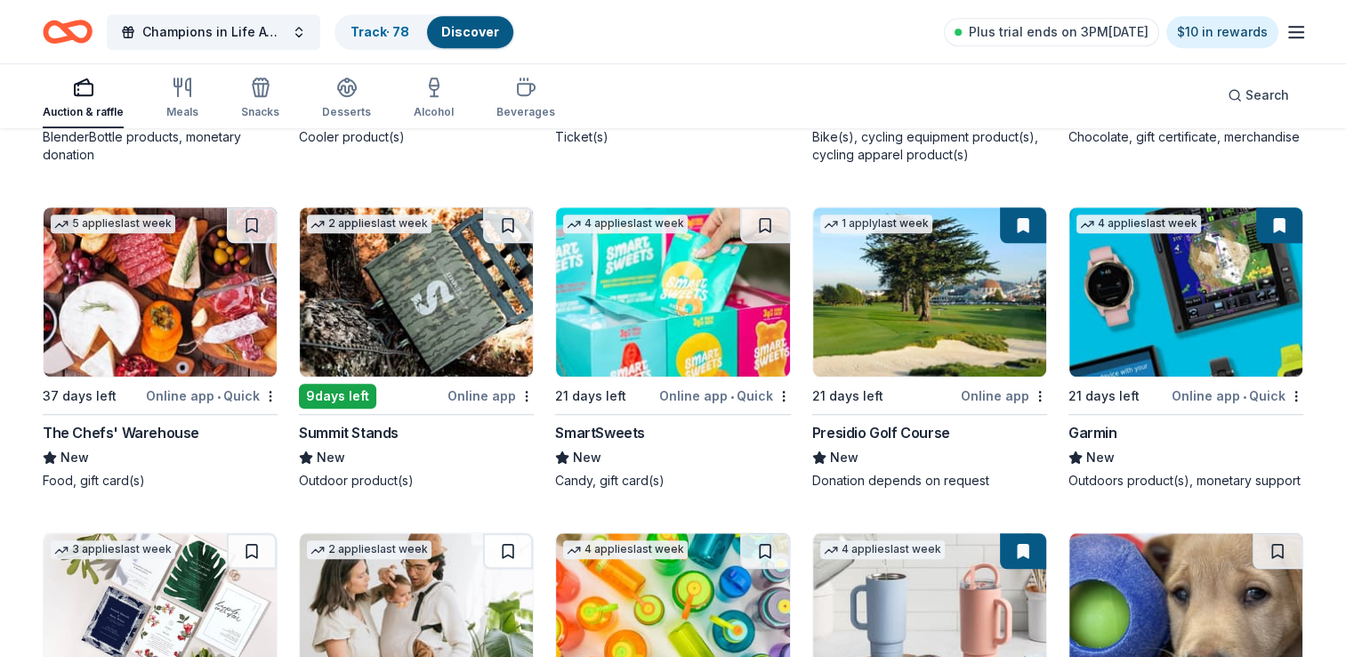
click at [494, 393] on div "Online app" at bounding box center [491, 395] width 86 height 22
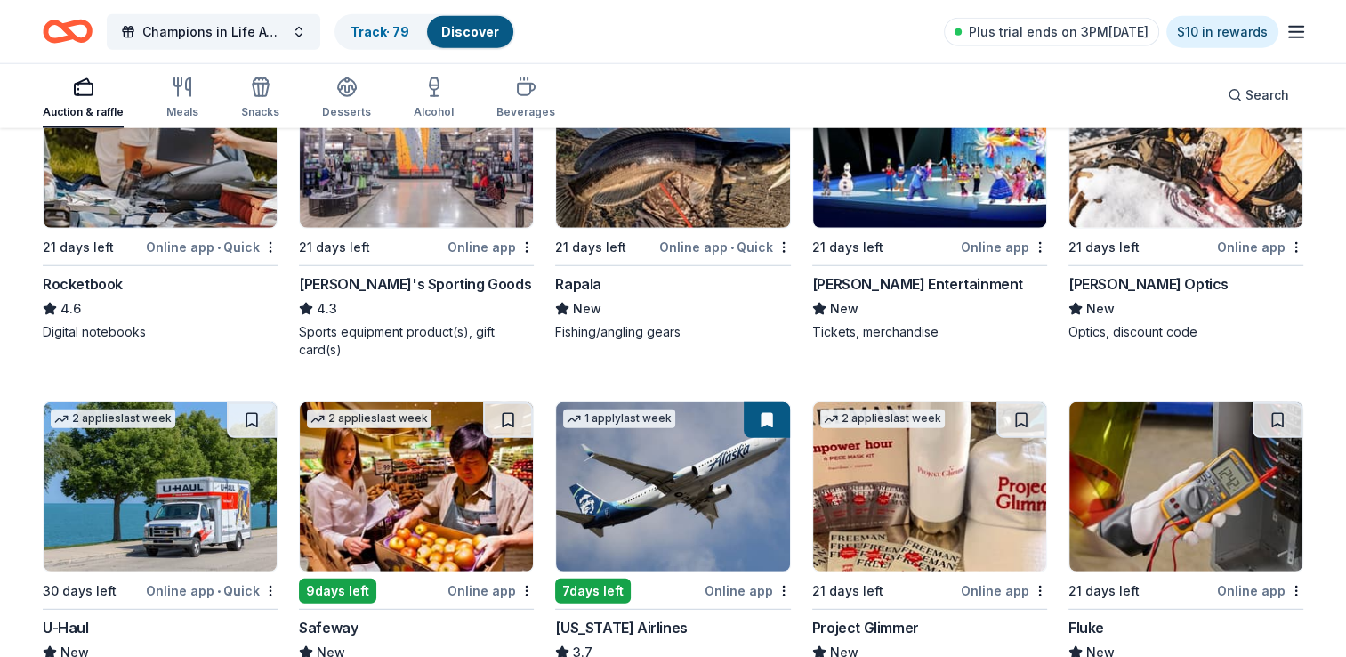
scroll to position [4734, 0]
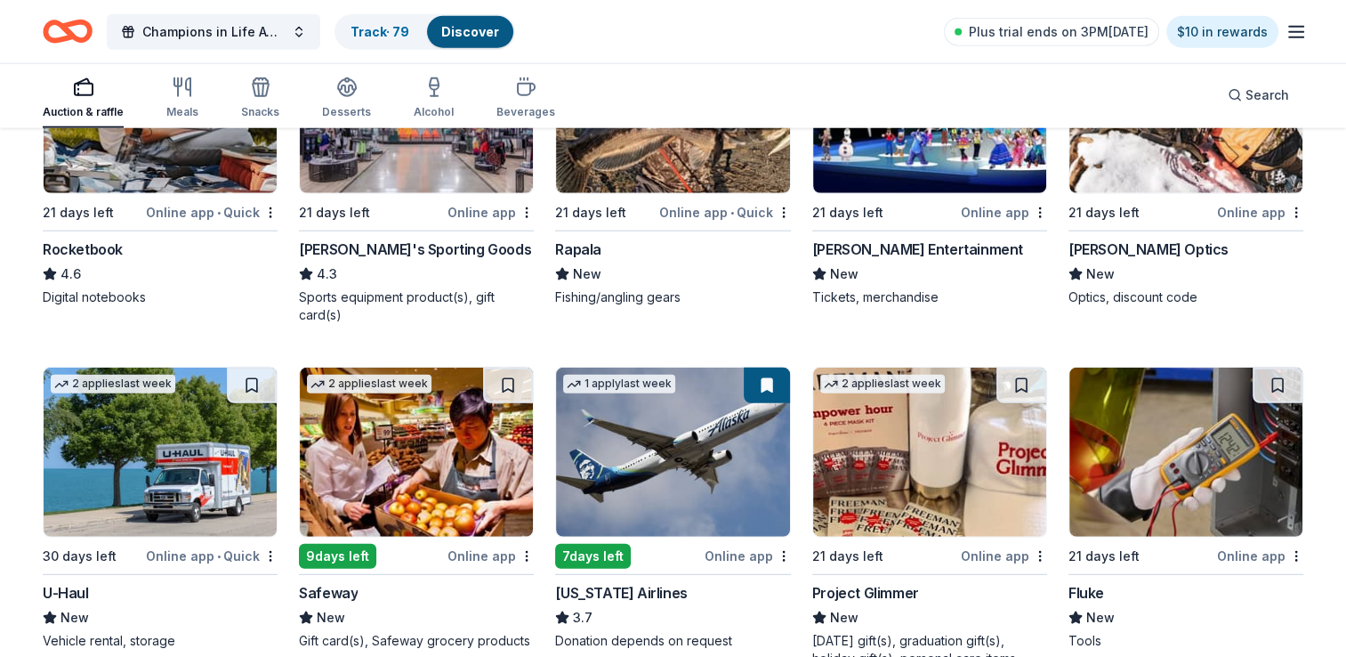
click at [1149, 561] on div "21 days left" at bounding box center [1141, 556] width 145 height 22
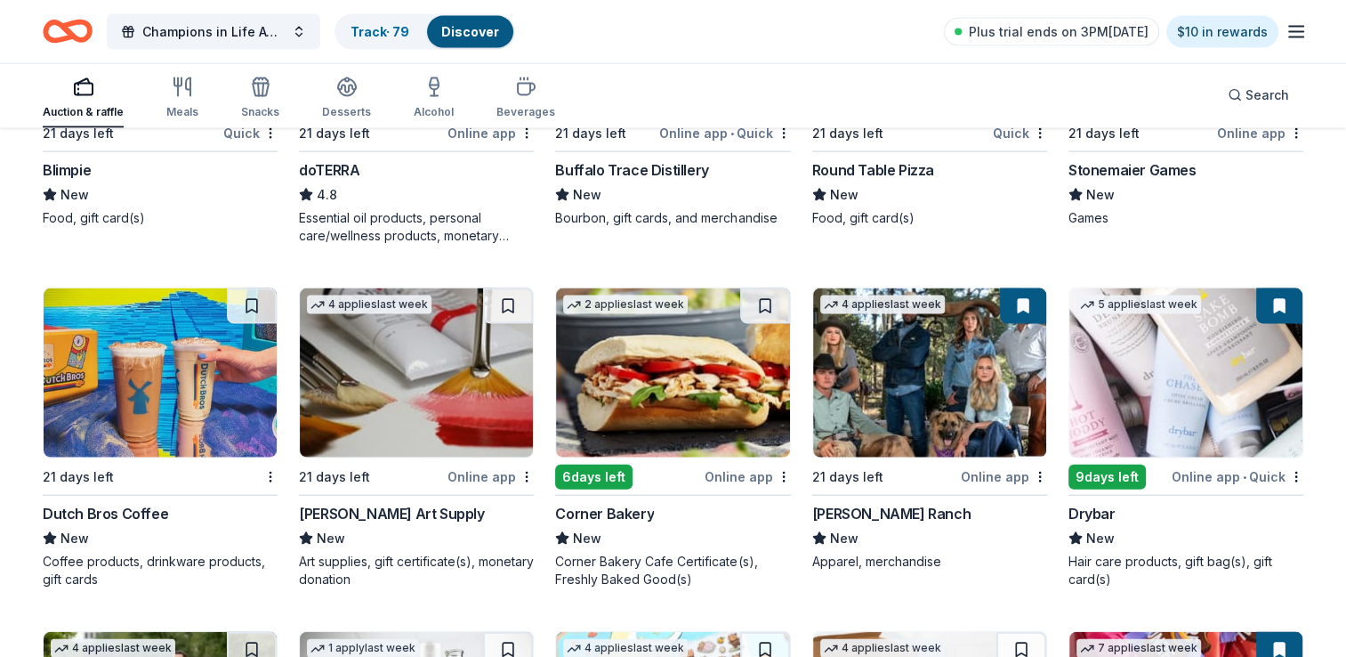
scroll to position [3755, 0]
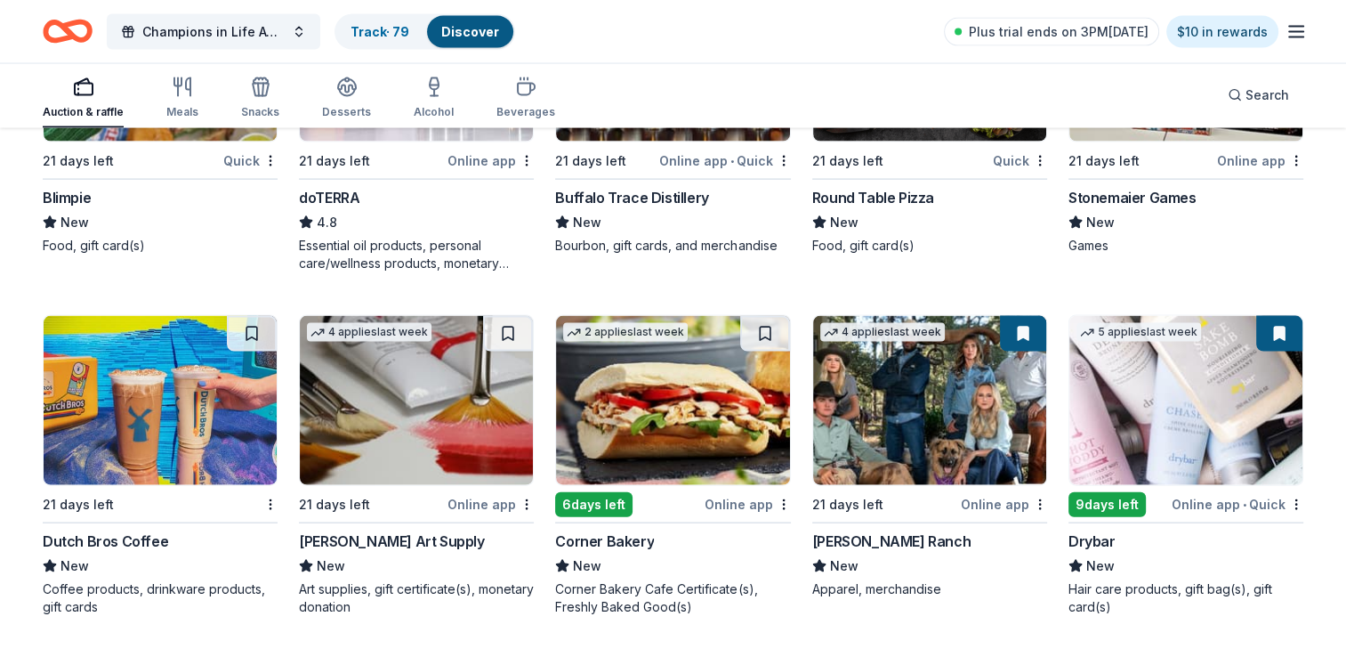
click at [491, 505] on div "Online app" at bounding box center [491, 504] width 86 height 22
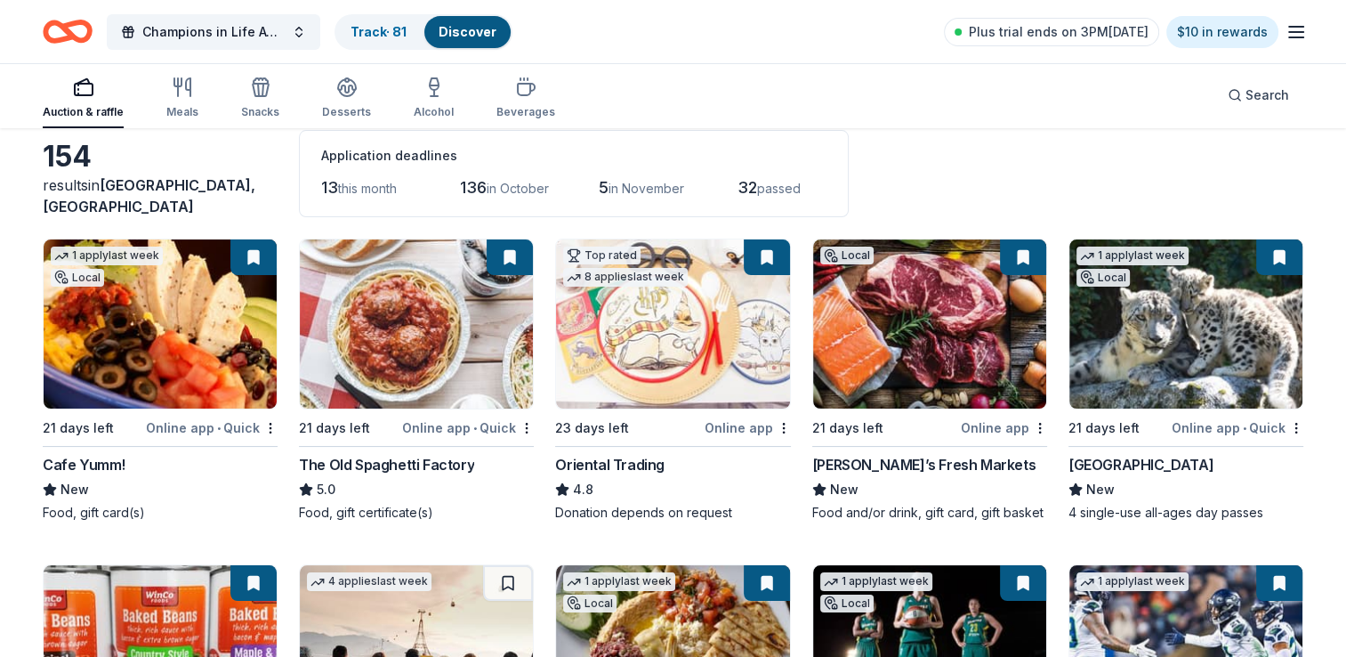
scroll to position [178, 0]
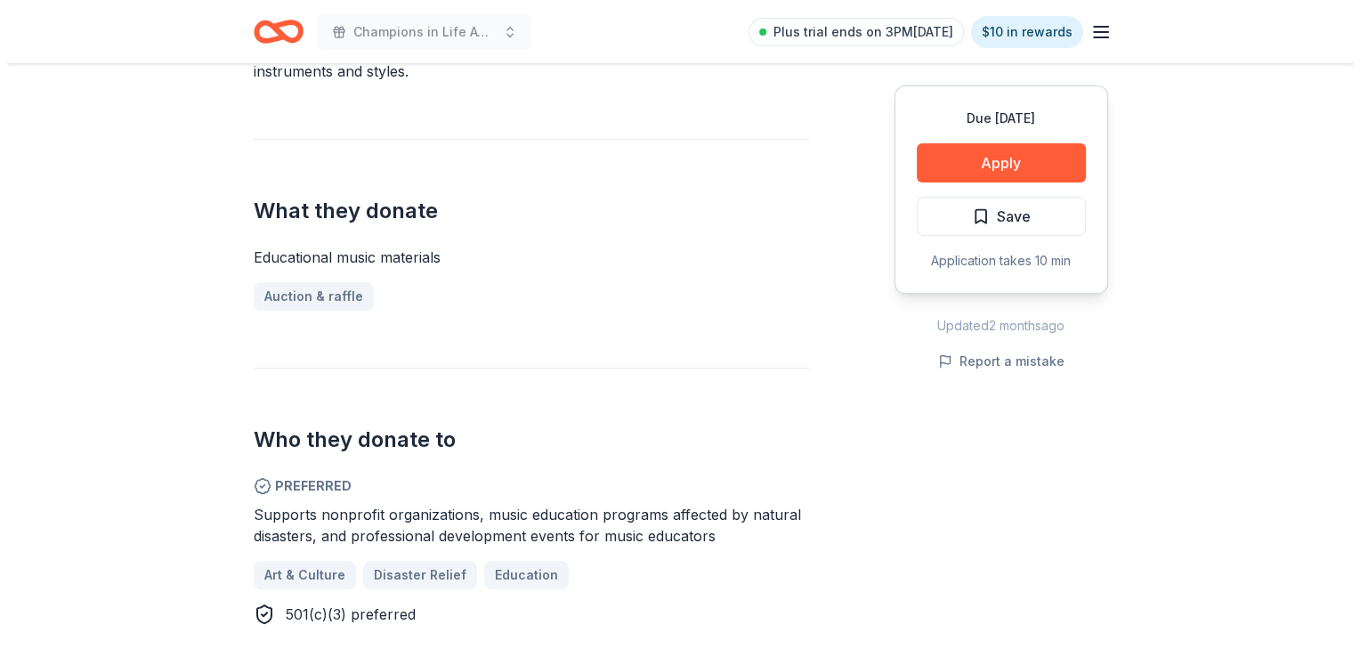
scroll to position [623, 0]
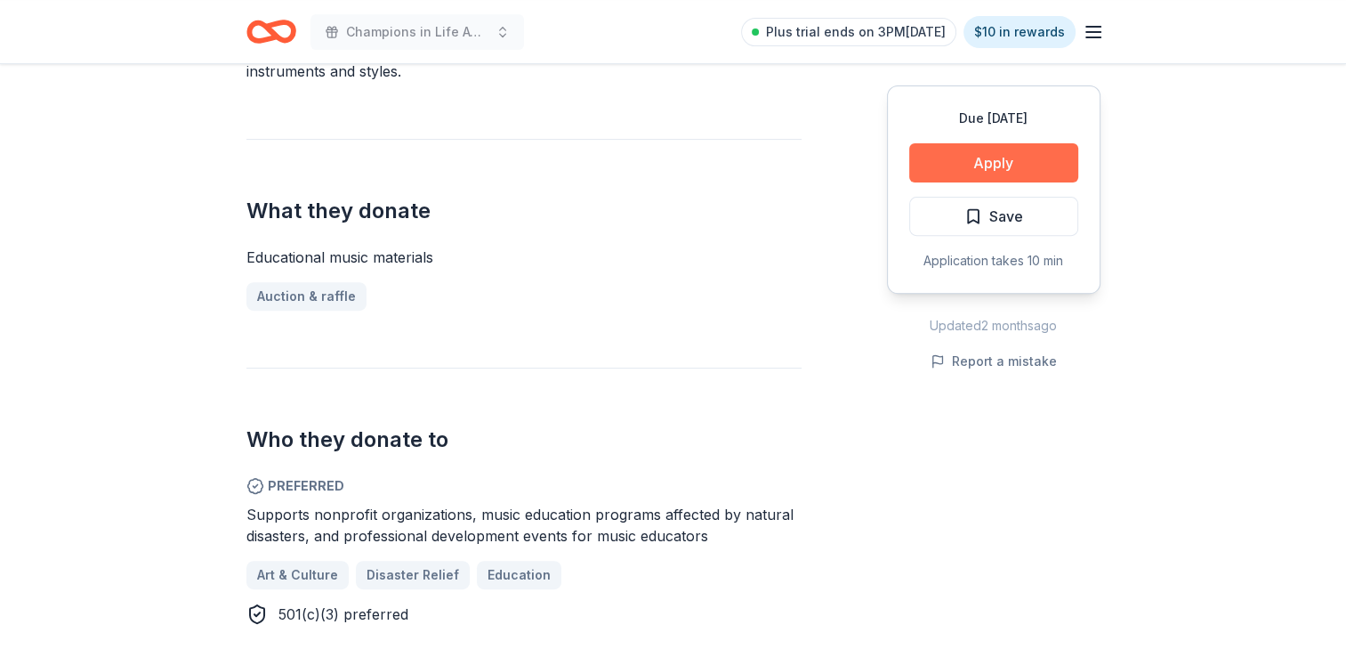
click at [1053, 155] on button "Apply" at bounding box center [993, 162] width 169 height 39
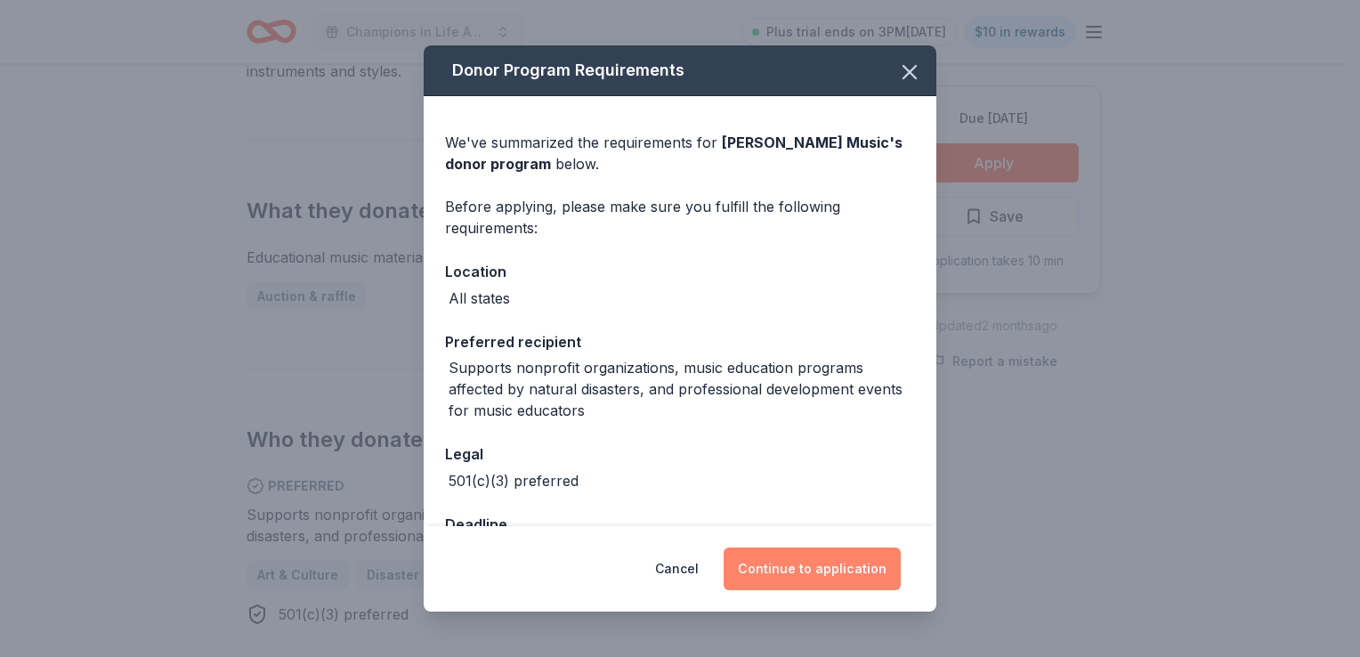
click at [858, 570] on button "Continue to application" at bounding box center [811, 568] width 177 height 43
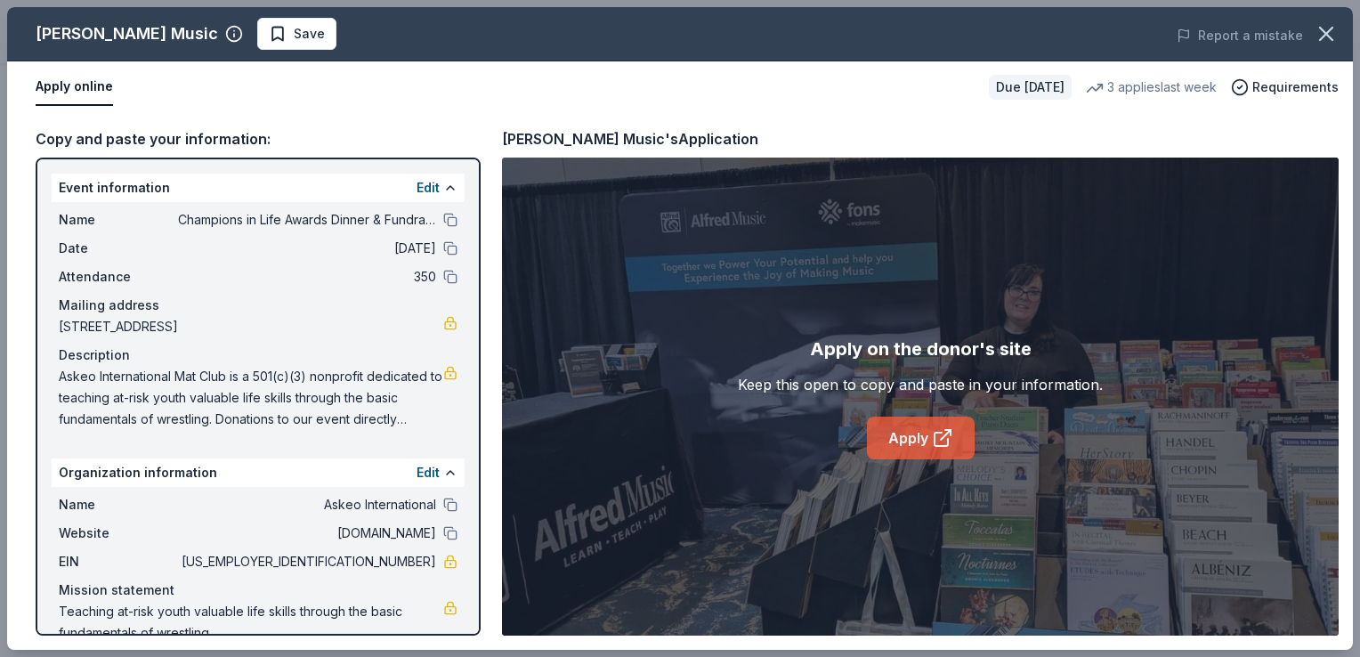
click at [944, 444] on icon at bounding box center [940, 438] width 13 height 13
click at [294, 35] on span "Save" at bounding box center [309, 33] width 31 height 21
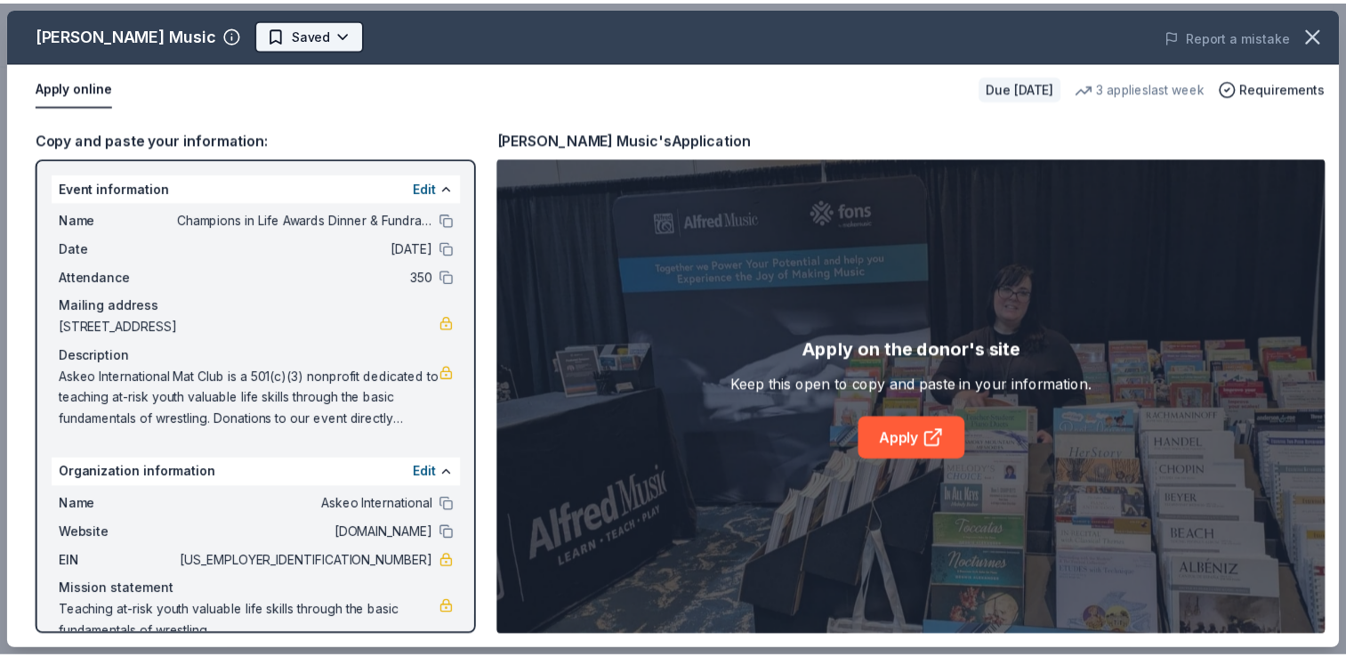
scroll to position [0, 0]
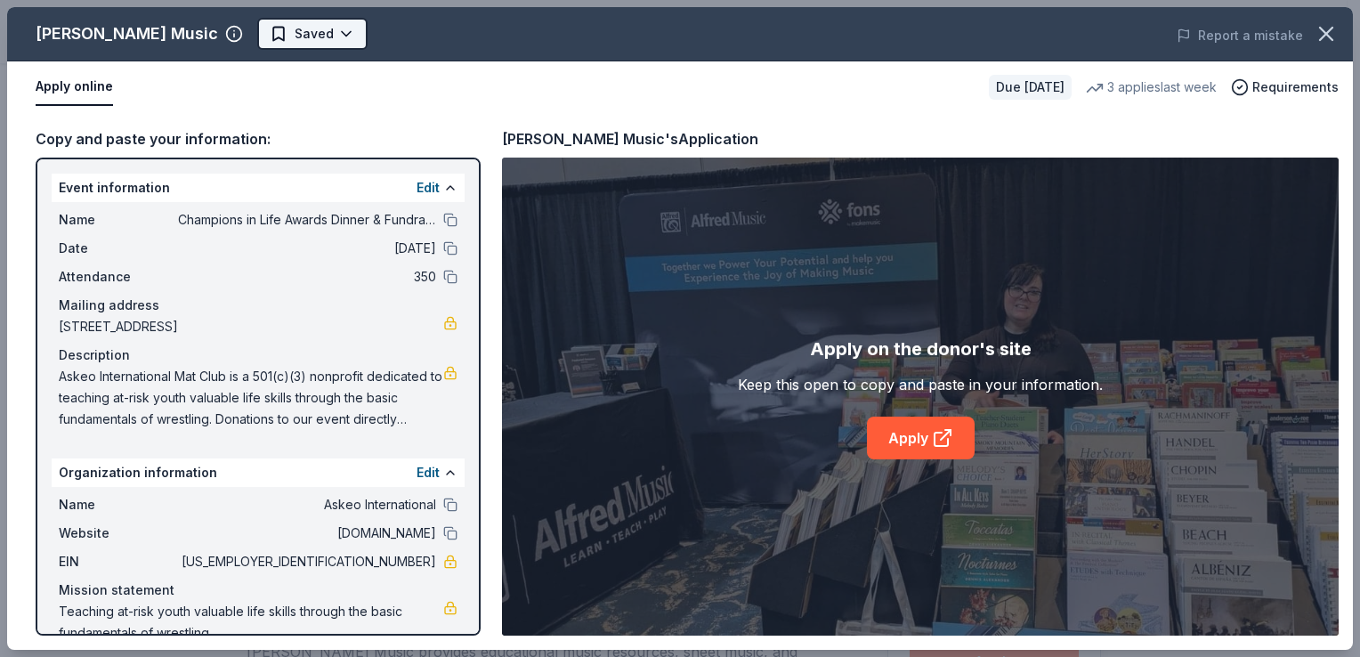
click at [258, 36] on html "Champions in Life Awards Dinner & Fundraiser Plus trial ends on 3PM, 9/25 $10 i…" at bounding box center [680, 328] width 1360 height 657
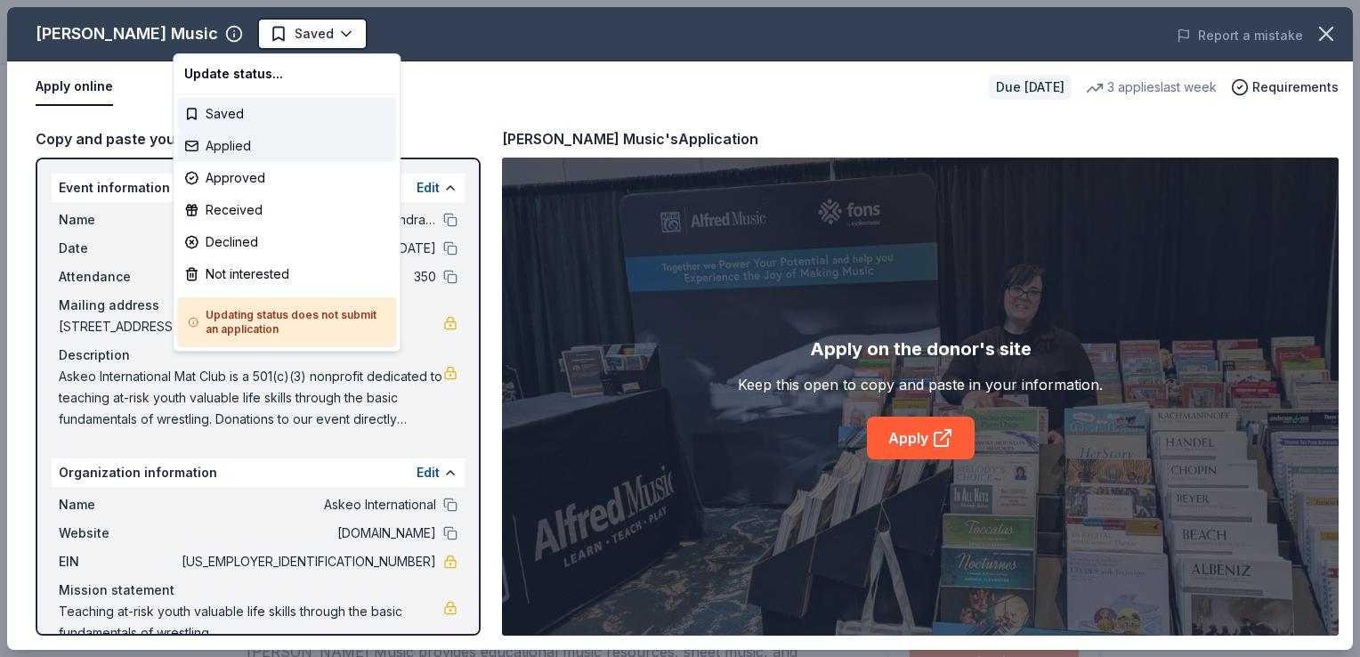
click at [236, 152] on div "Applied" at bounding box center [286, 146] width 219 height 32
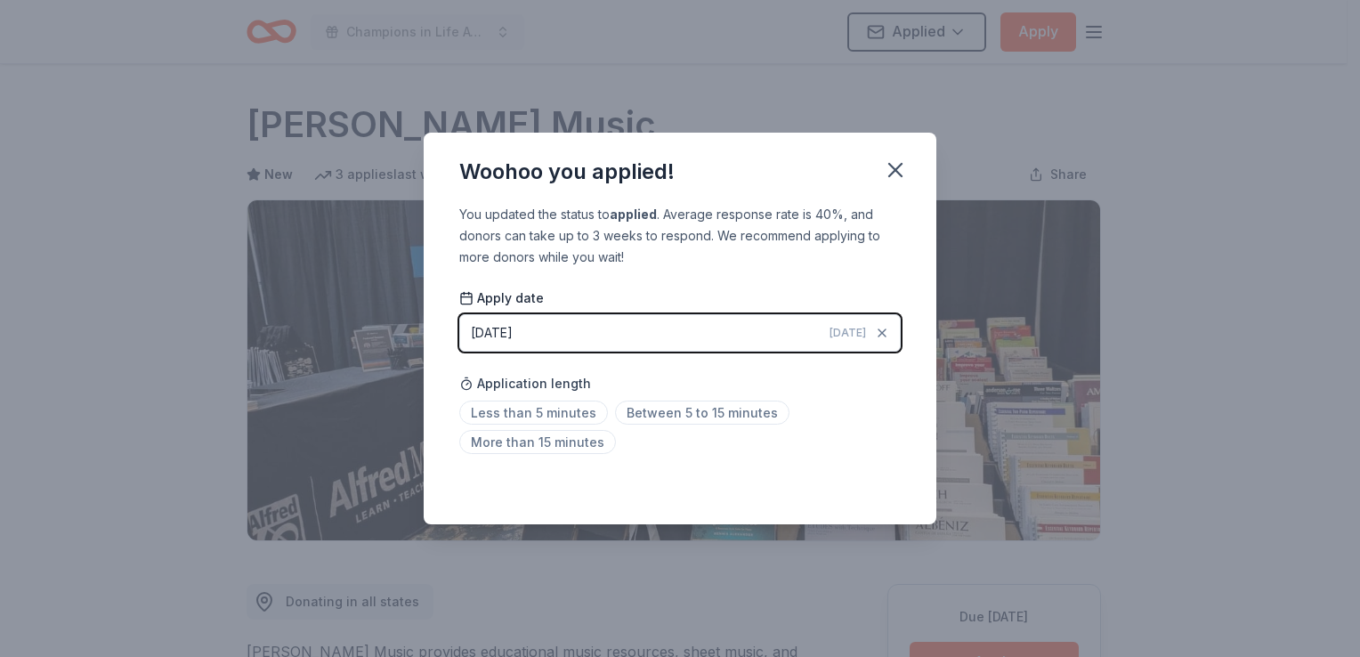
click at [916, 175] on div "Woohoo you applied!" at bounding box center [680, 168] width 513 height 71
click at [901, 171] on icon "button" at bounding box center [895, 170] width 25 height 25
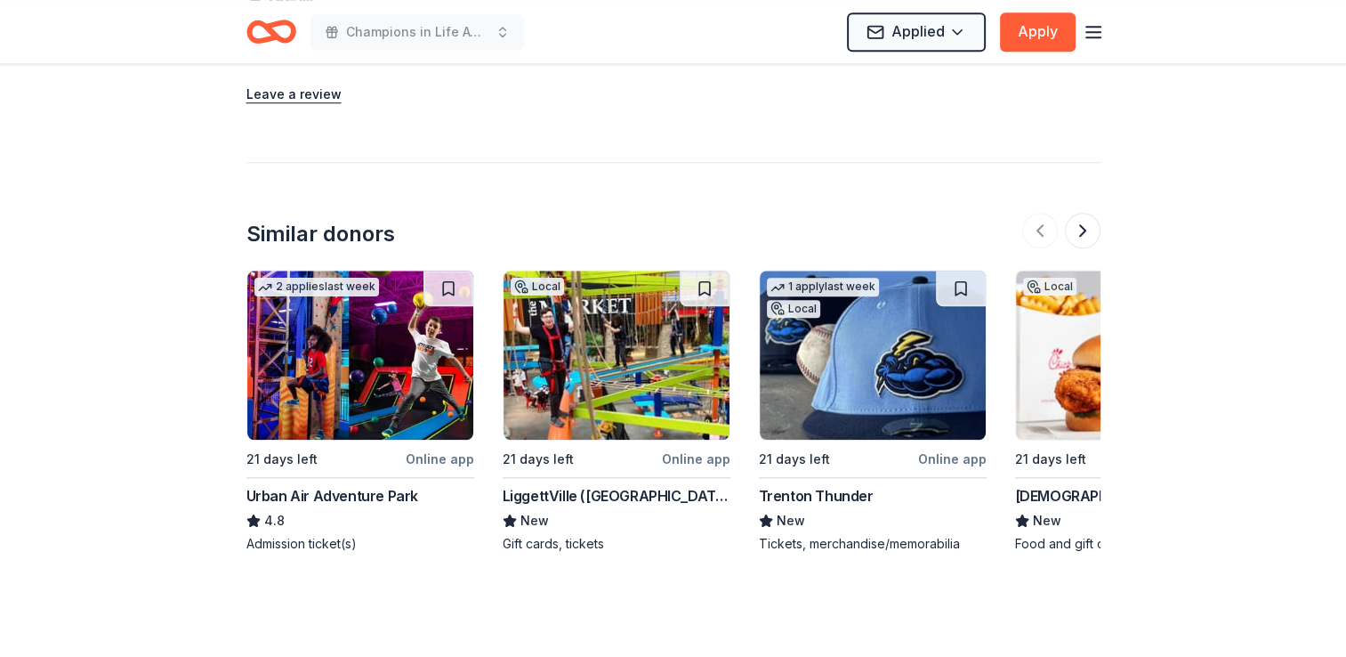
scroll to position [1602, 0]
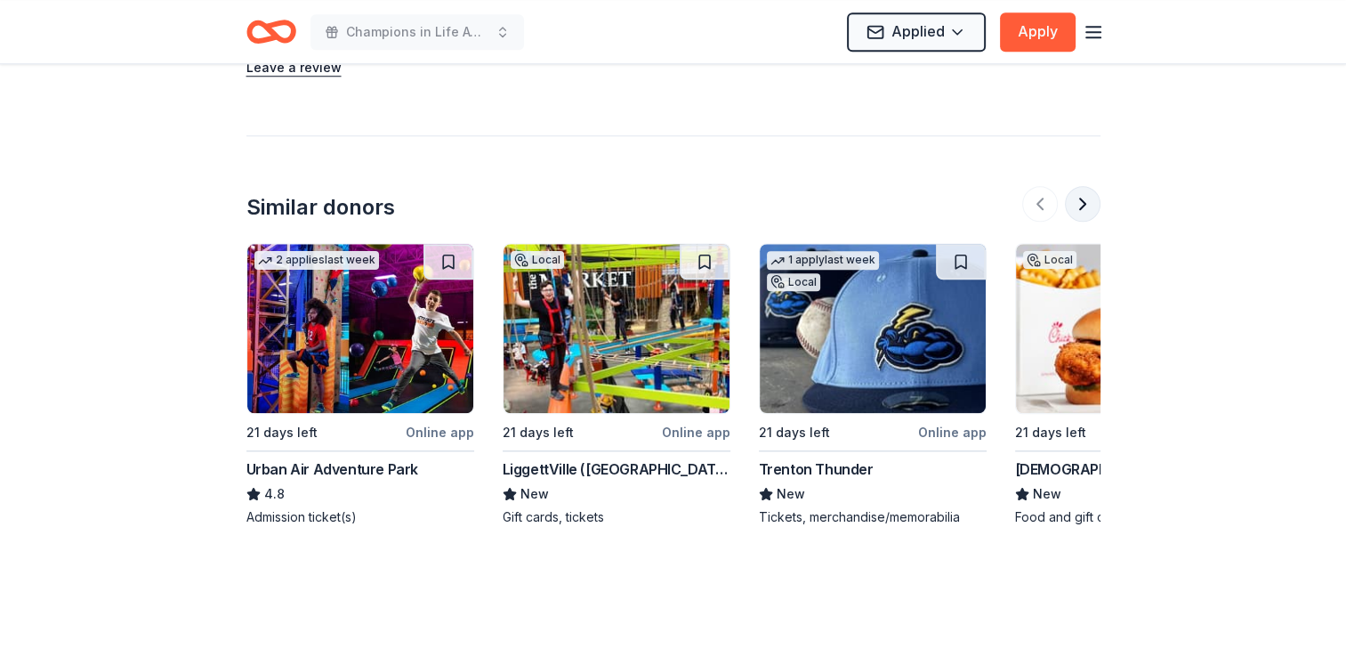
click at [1082, 207] on button at bounding box center [1083, 204] width 36 height 36
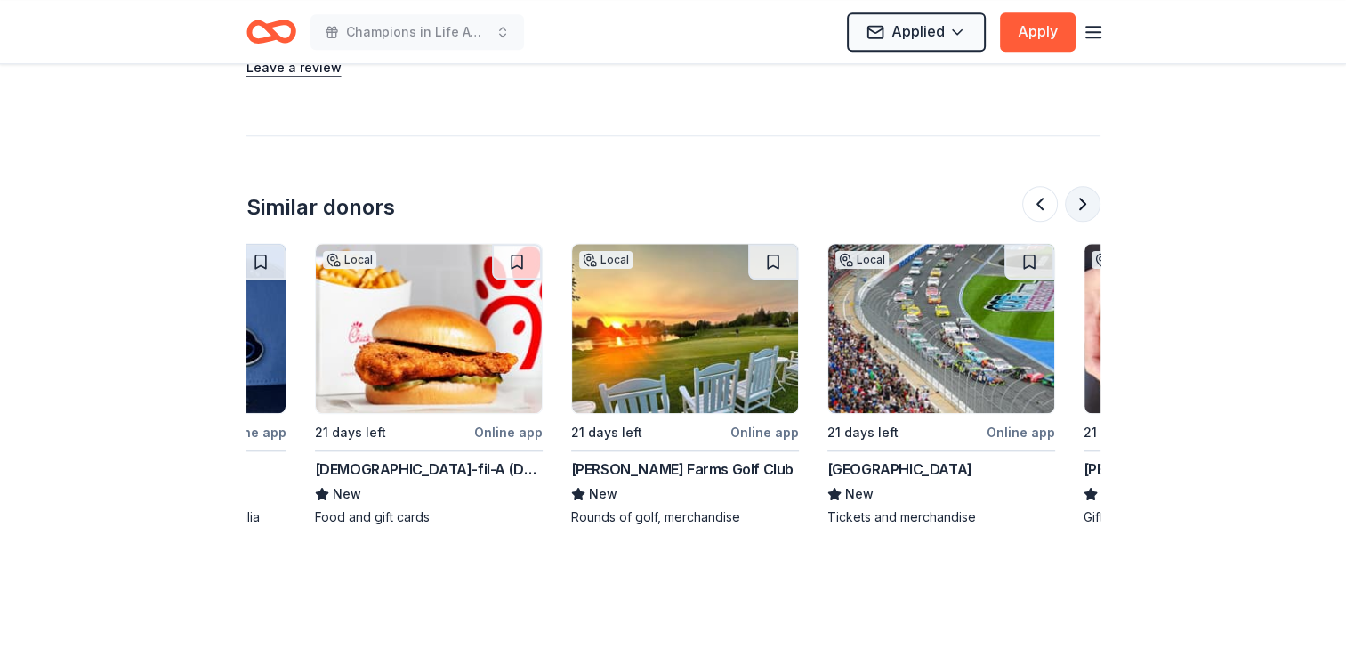
scroll to position [0, 769]
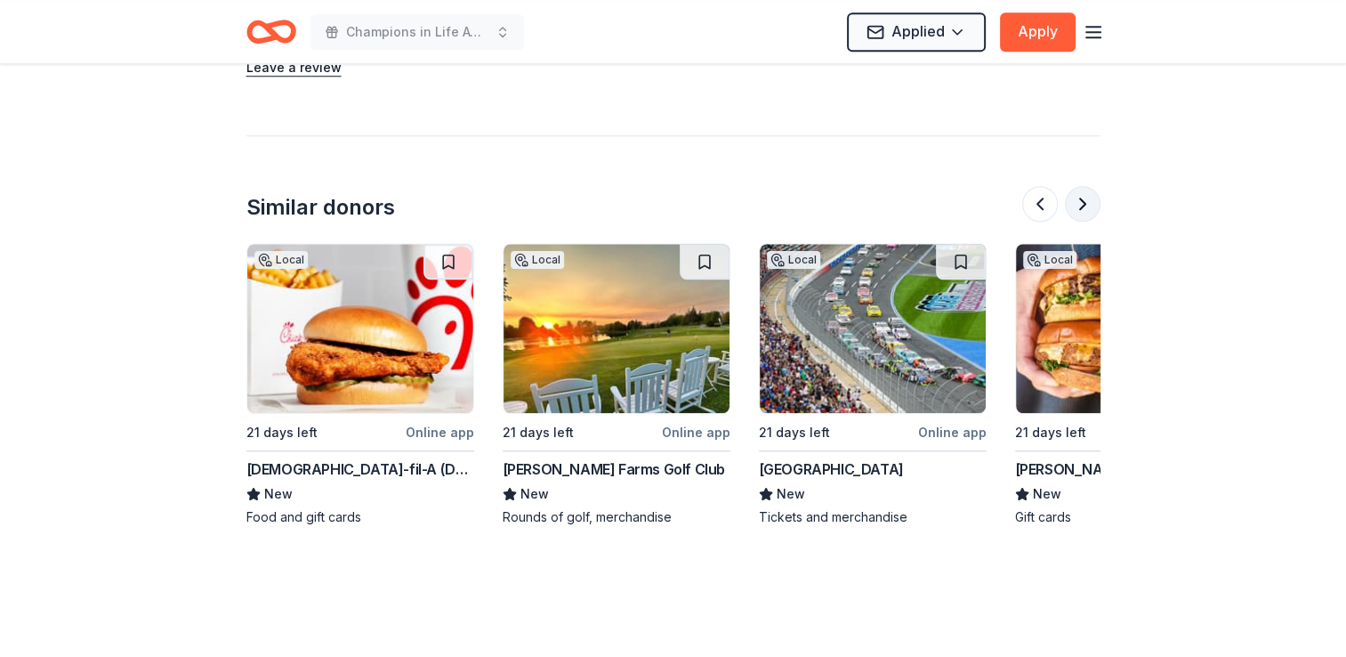
click at [1082, 207] on button at bounding box center [1083, 204] width 36 height 36
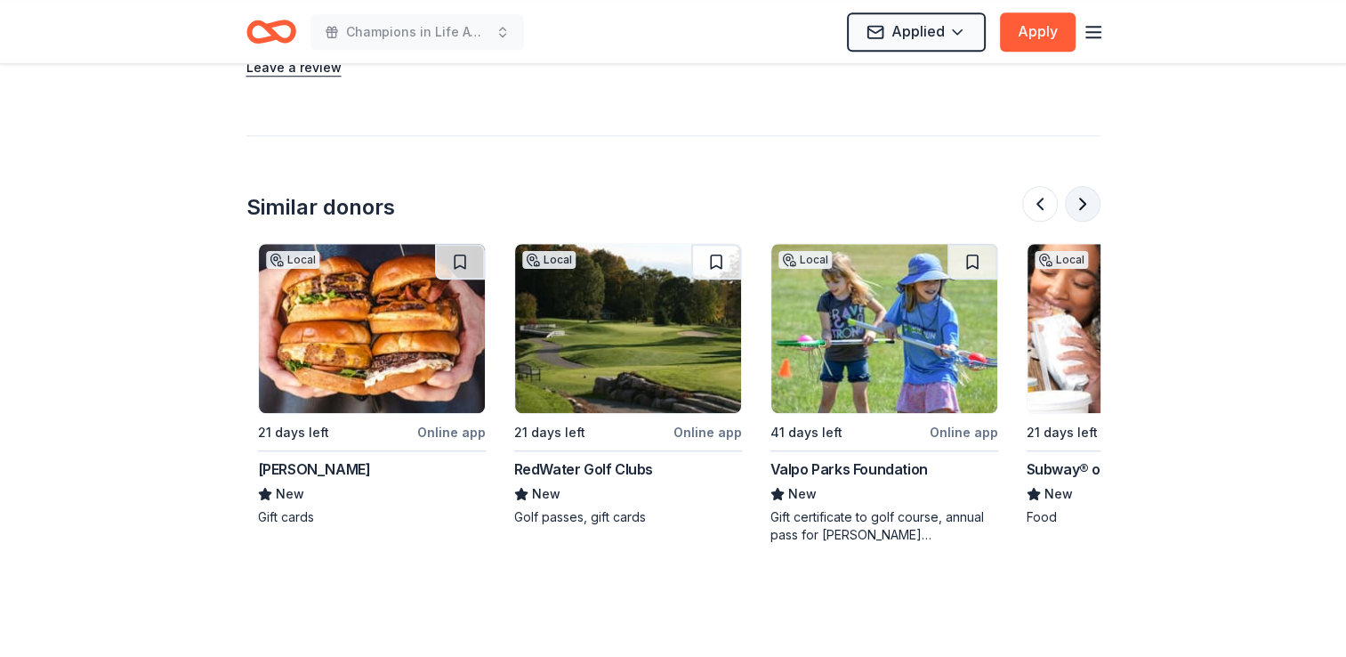
scroll to position [0, 1538]
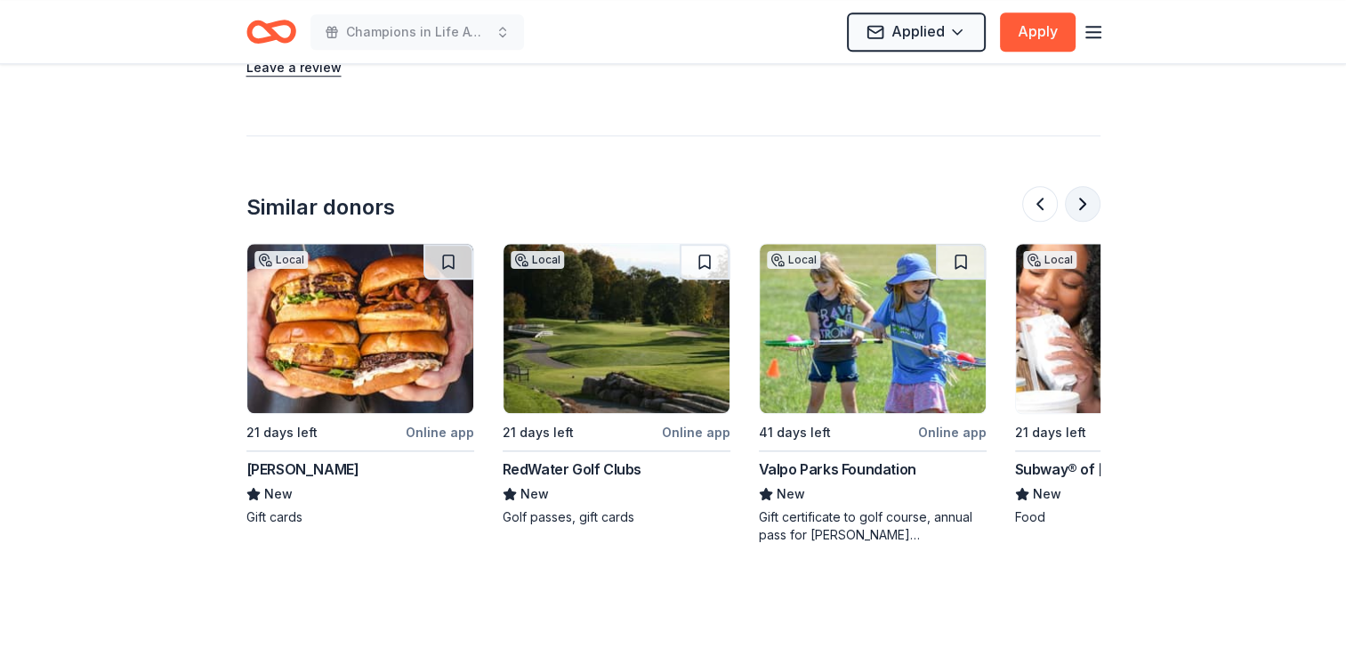
click at [1082, 207] on button at bounding box center [1083, 204] width 36 height 36
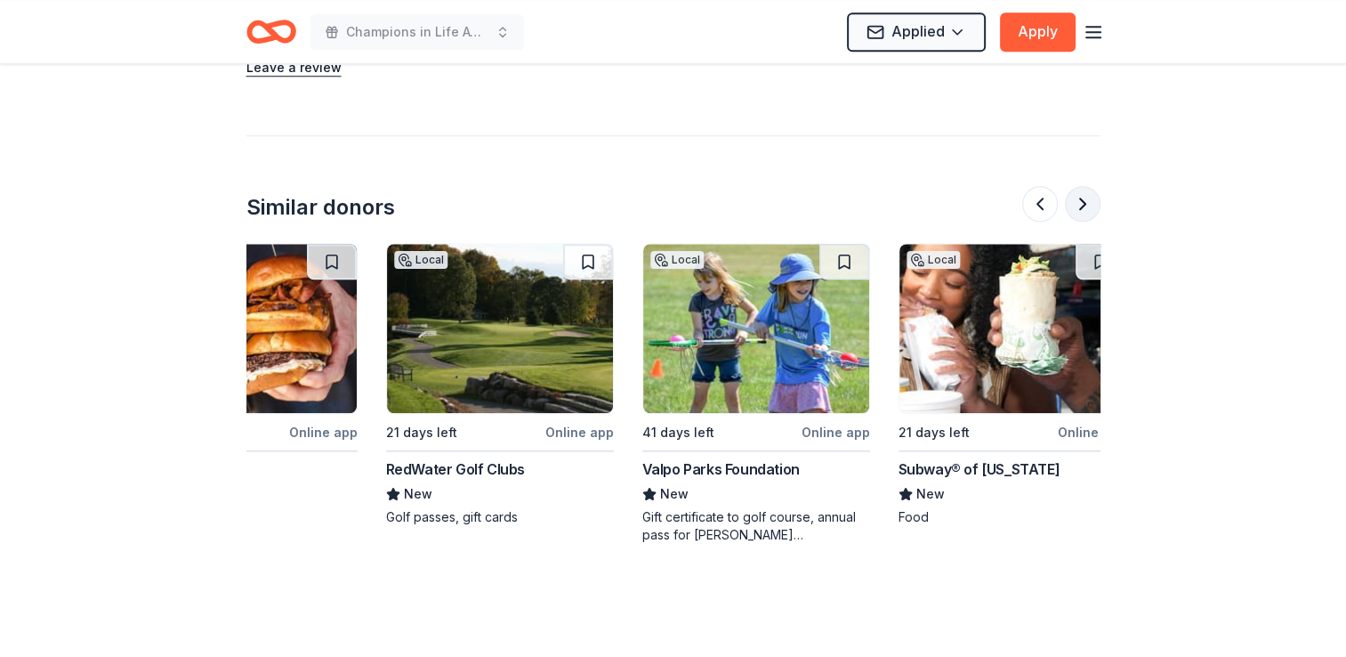
scroll to position [0, 1680]
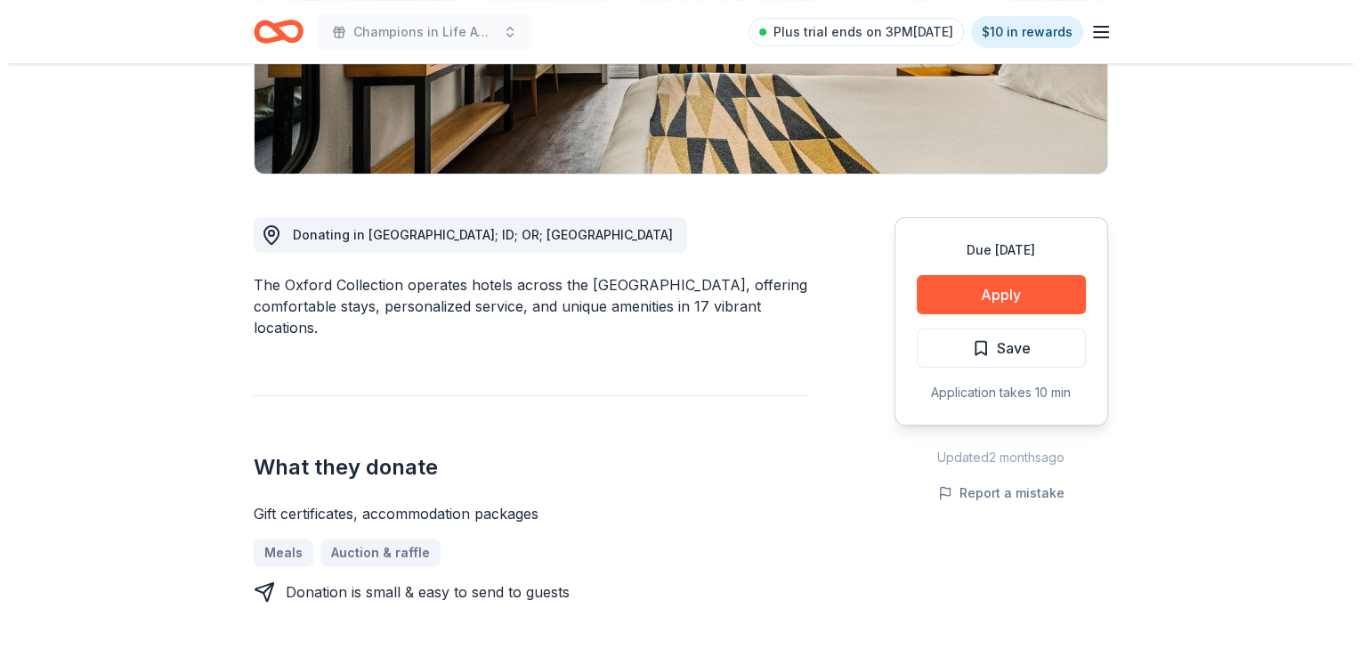
scroll to position [267, 0]
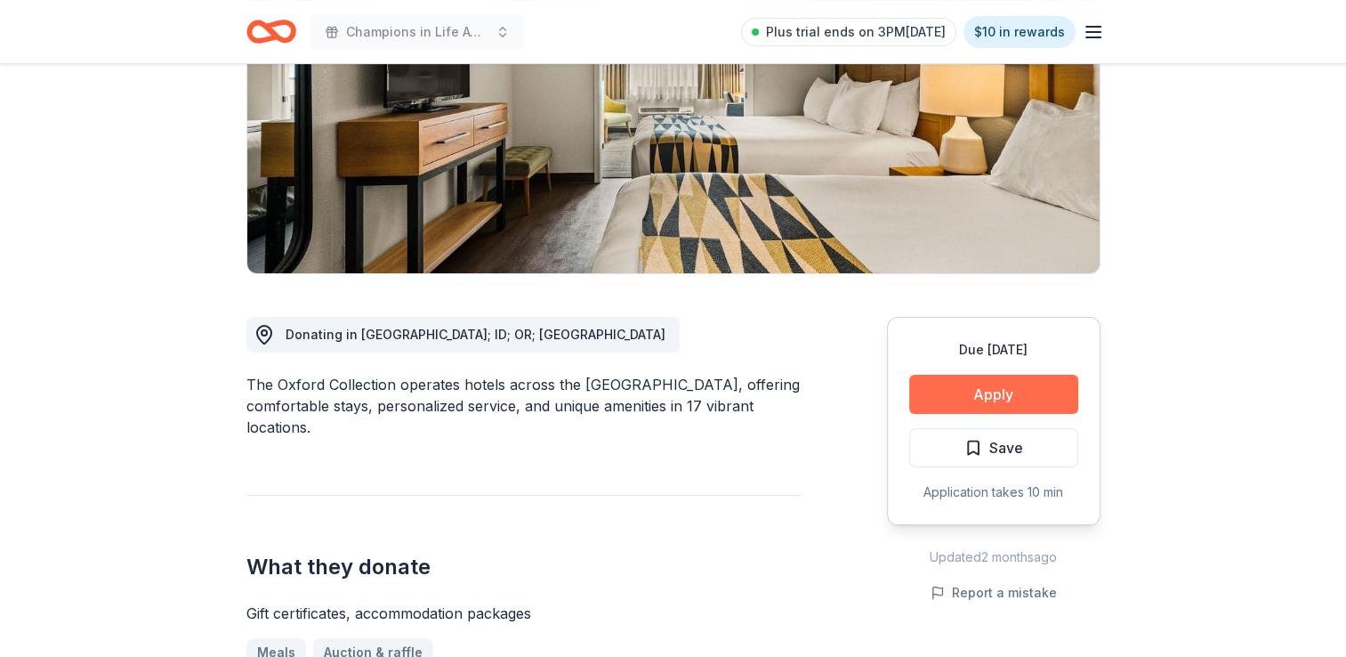
click at [1034, 384] on button "Apply" at bounding box center [993, 394] width 169 height 39
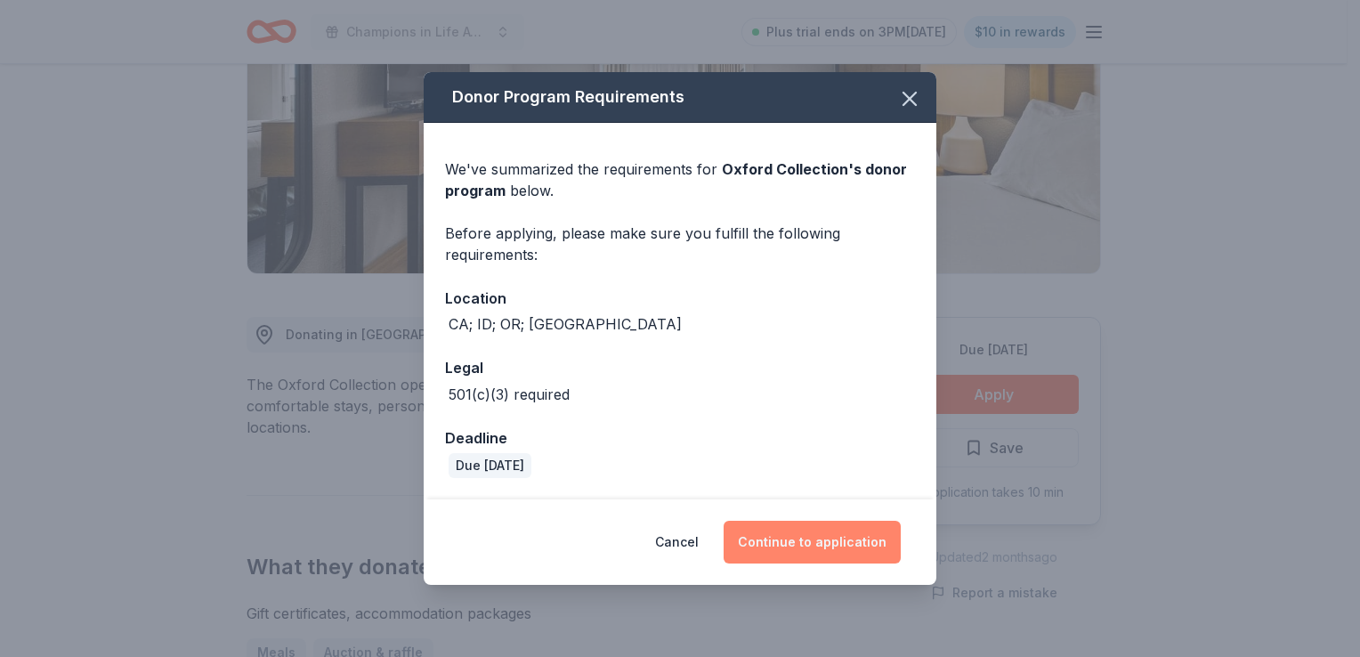
click at [790, 537] on button "Continue to application" at bounding box center [811, 542] width 177 height 43
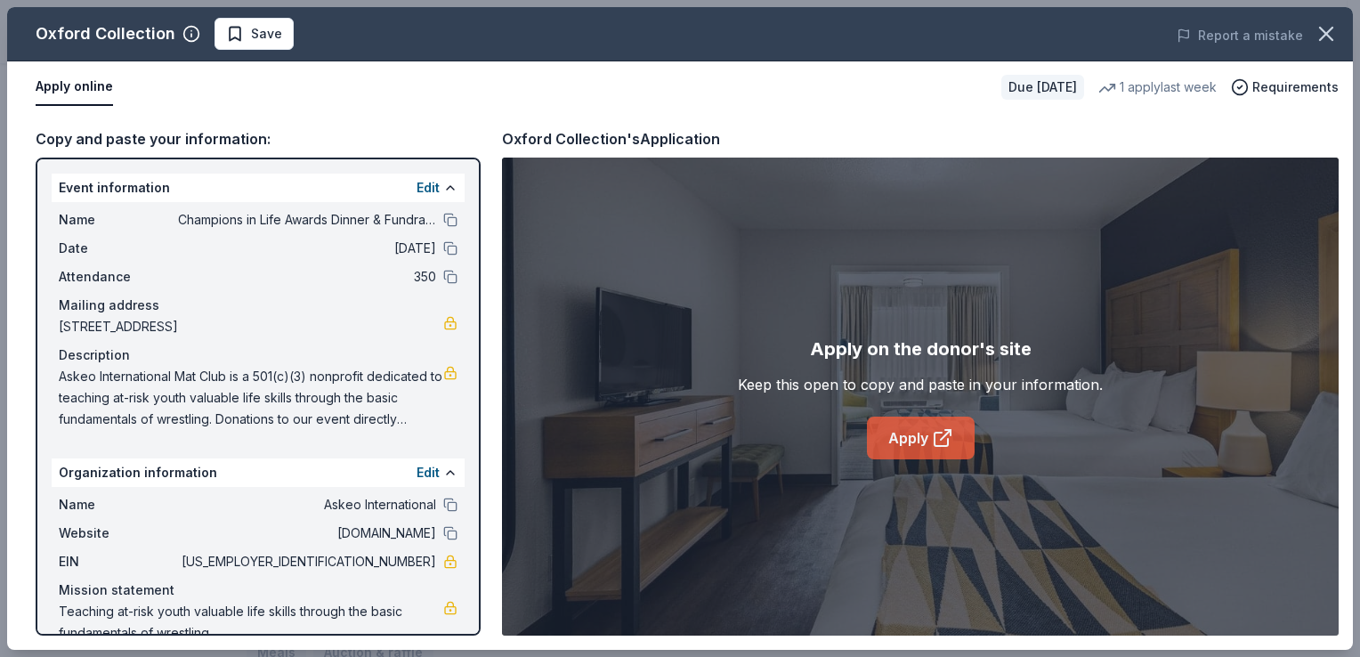
click at [916, 443] on link "Apply" at bounding box center [921, 437] width 108 height 43
click at [260, 43] on span "Save" at bounding box center [266, 33] width 31 height 21
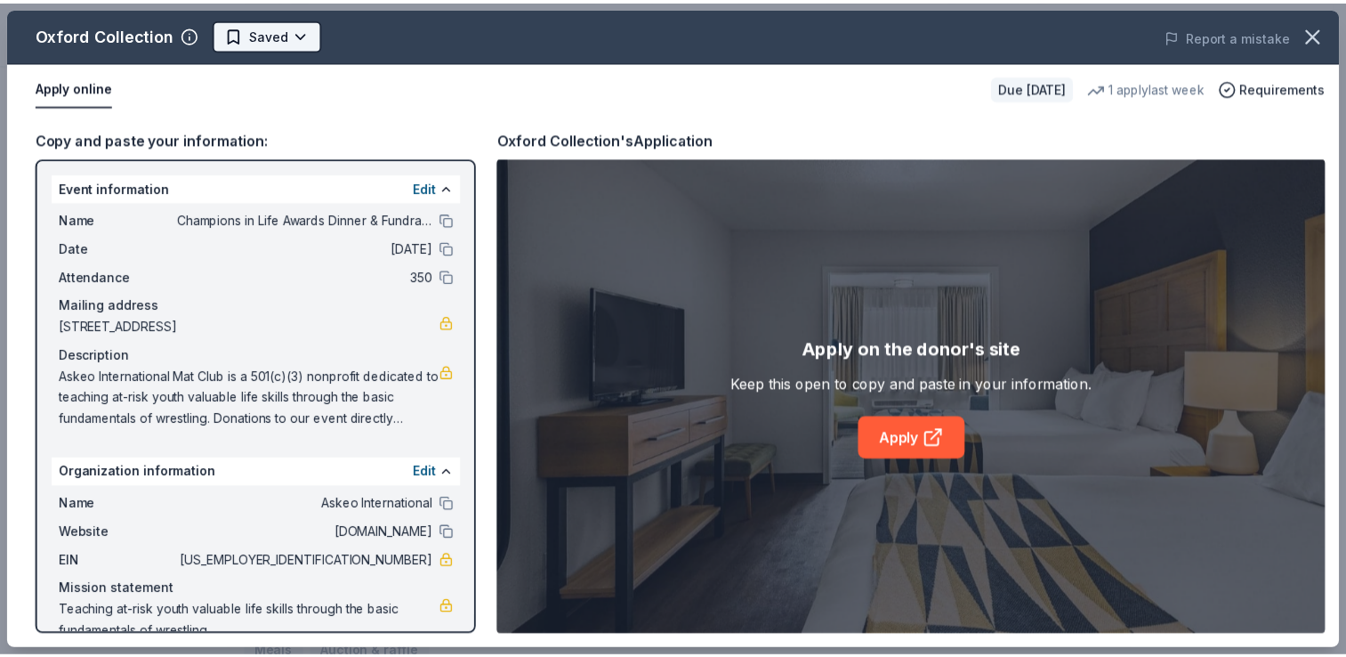
scroll to position [0, 0]
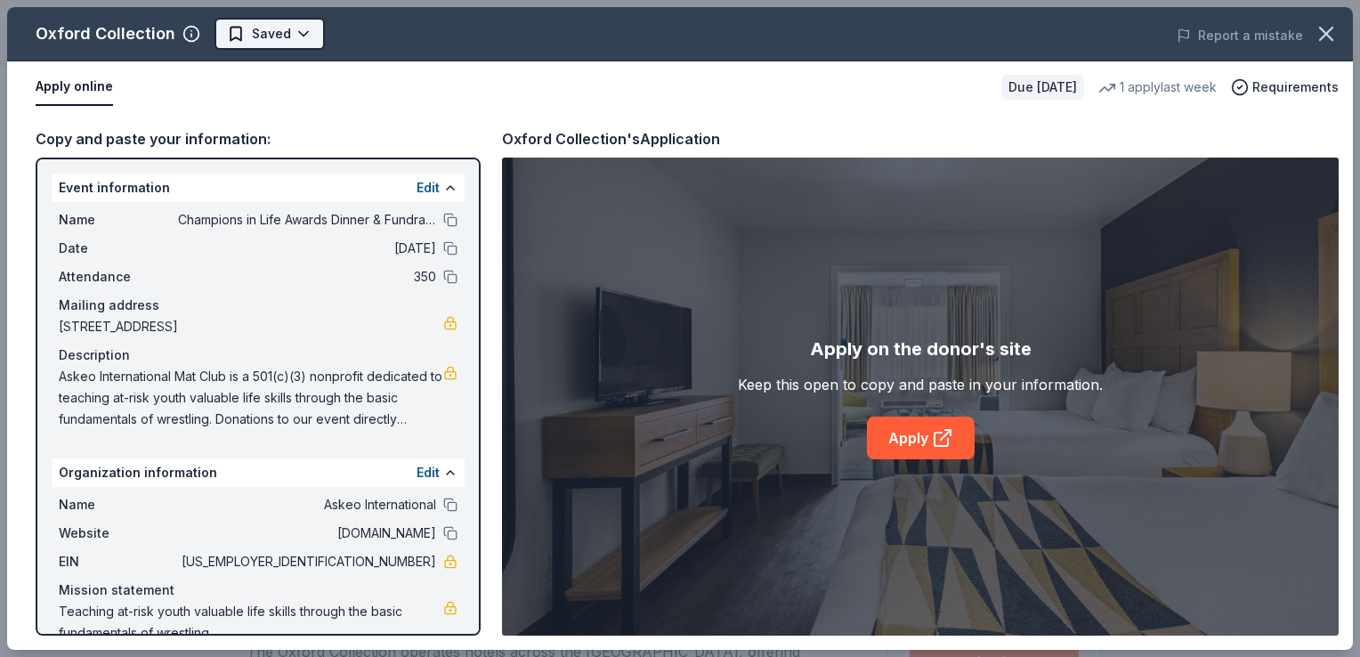
click at [305, 31] on html "Champions in Life Awards Dinner & Fundraiser Plus trial ends on 3PM, 9/25 $10 i…" at bounding box center [680, 328] width 1360 height 657
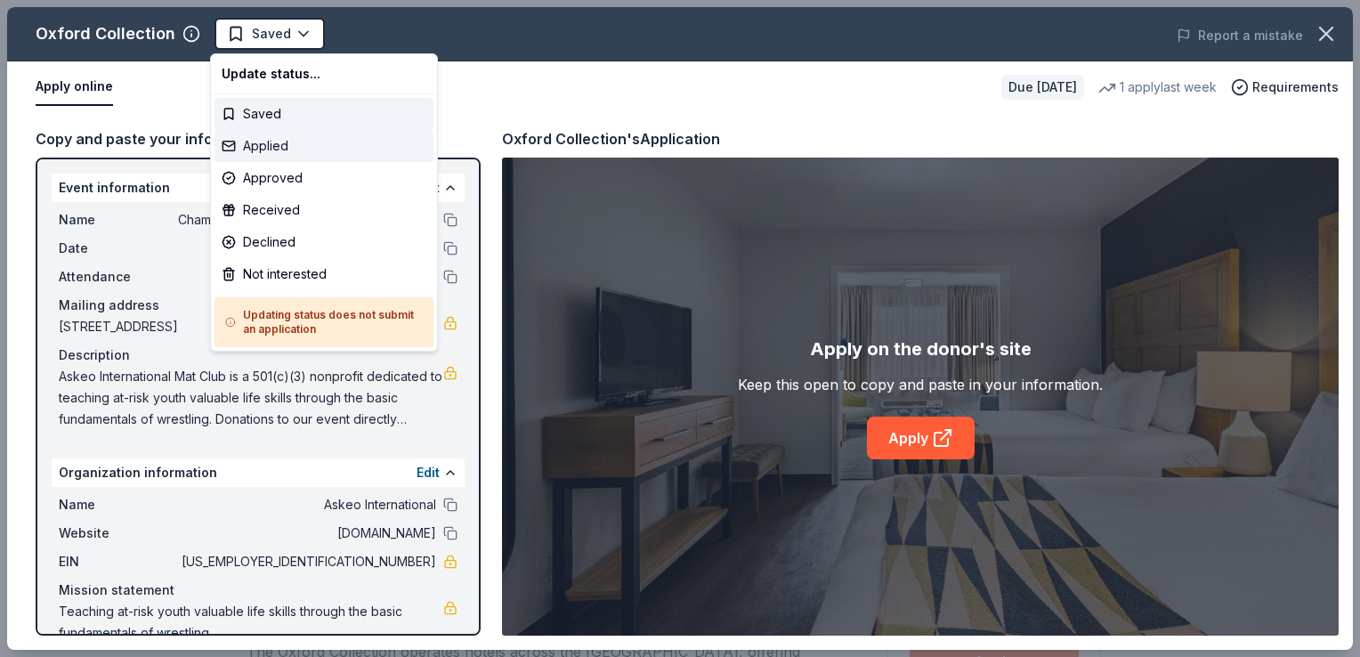
click at [268, 152] on div "Applied" at bounding box center [323, 146] width 219 height 32
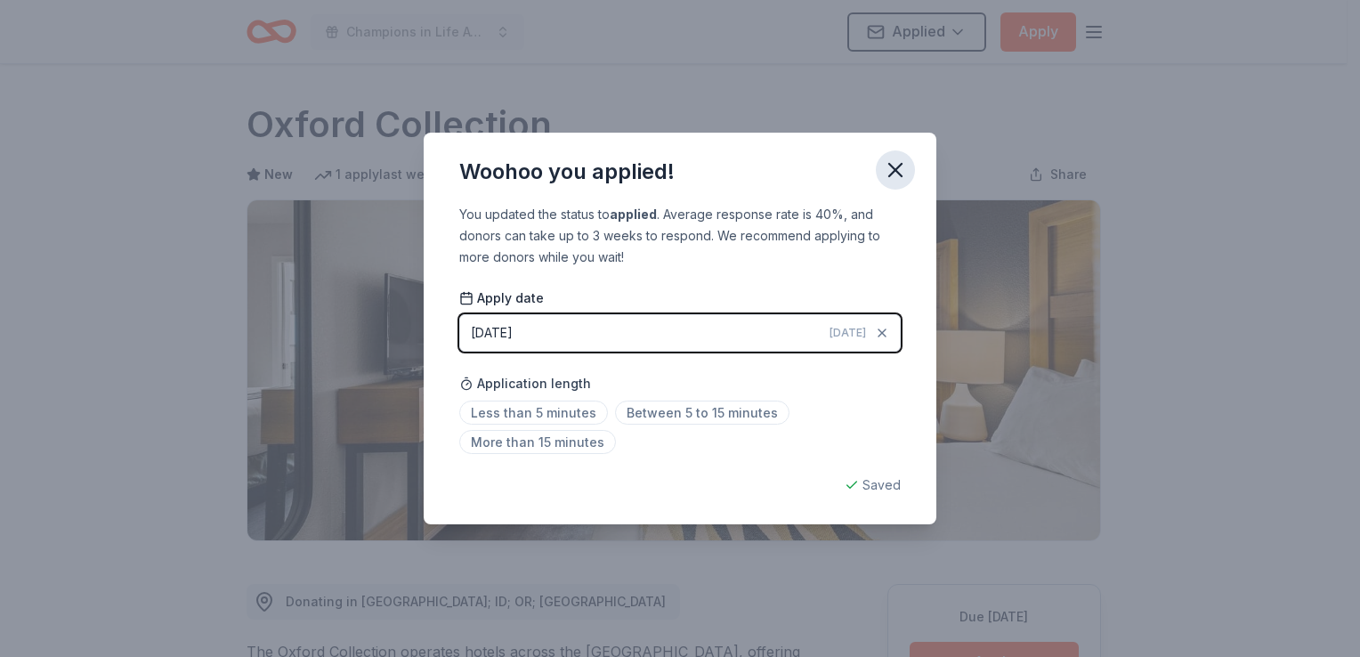
click at [898, 166] on icon "button" at bounding box center [895, 170] width 25 height 25
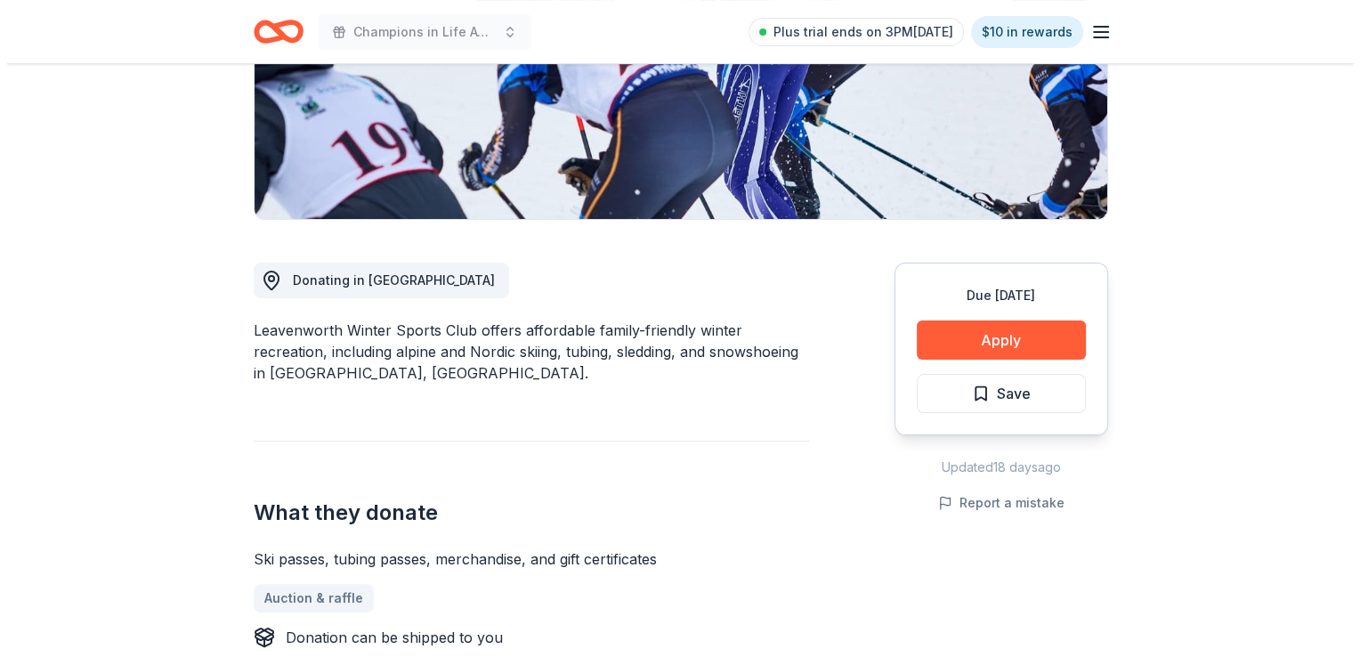
scroll to position [356, 0]
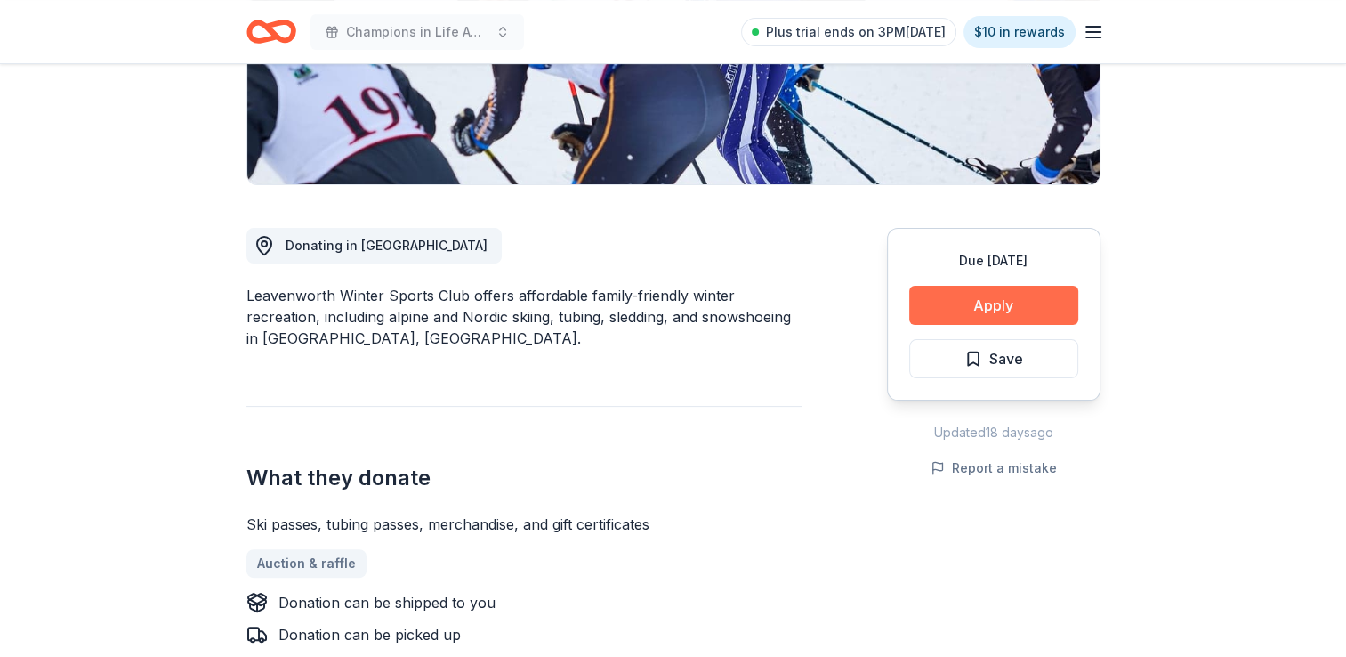
click at [949, 304] on button "Apply" at bounding box center [993, 305] width 169 height 39
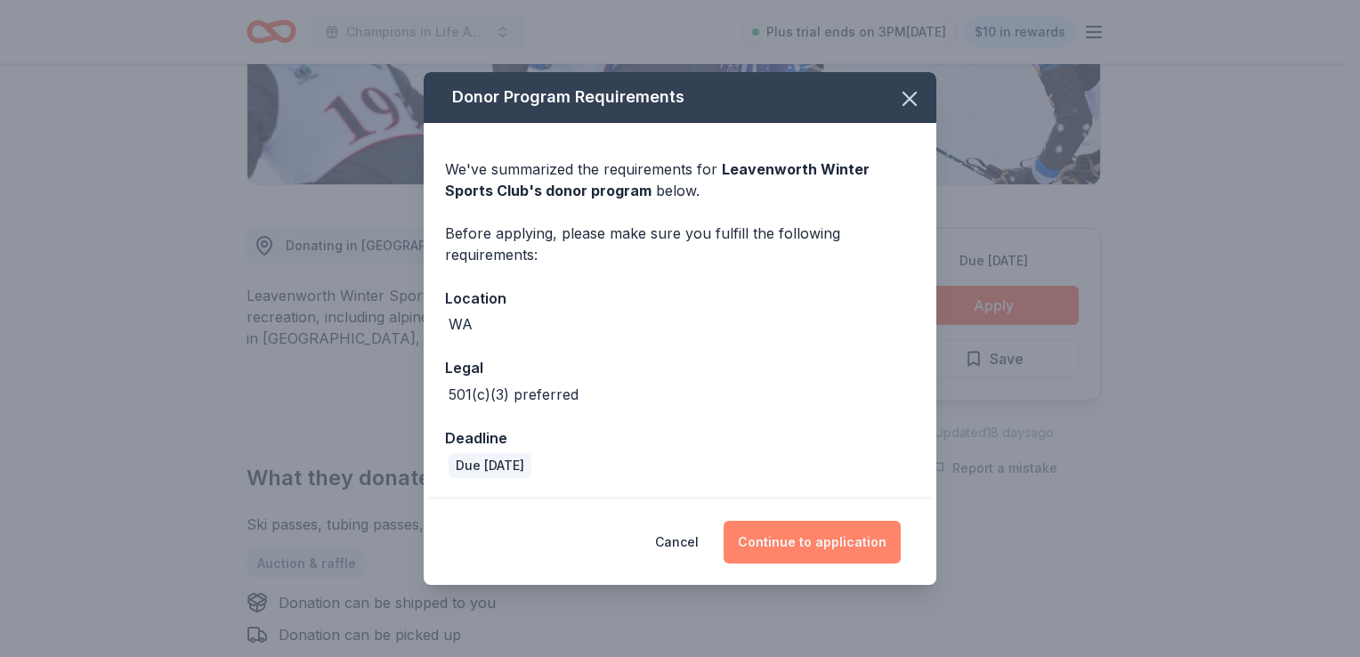
click at [826, 539] on button "Continue to application" at bounding box center [811, 542] width 177 height 43
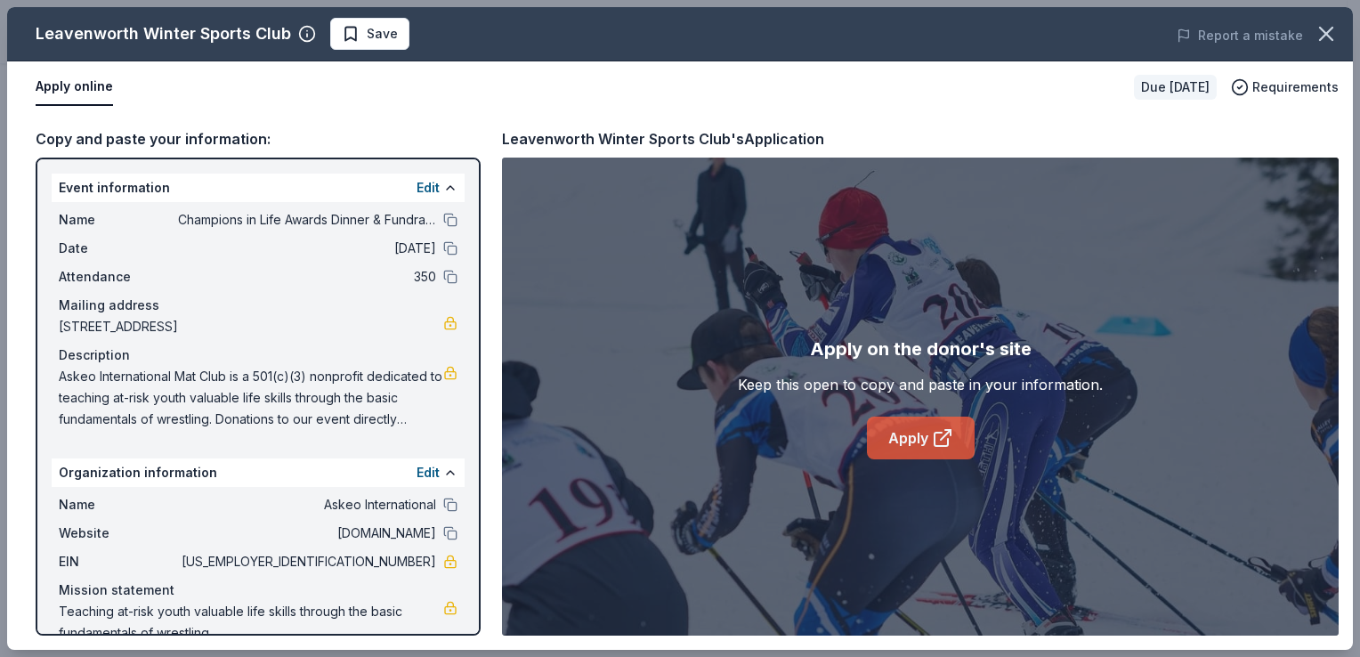
click at [932, 435] on icon at bounding box center [942, 437] width 21 height 21
click at [410, 52] on div "Leavenworth Winter Sports Club Save Report a mistake" at bounding box center [680, 34] width 1346 height 54
click at [393, 48] on button "Save" at bounding box center [369, 34] width 79 height 32
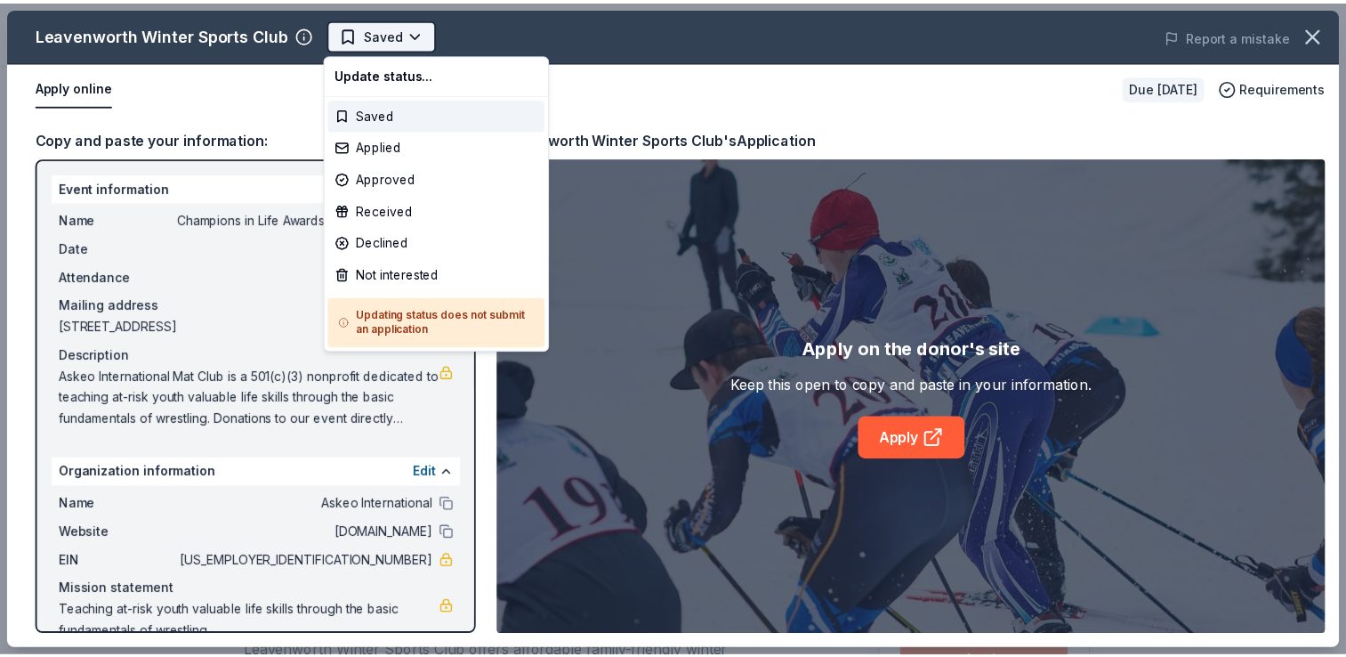
scroll to position [0, 0]
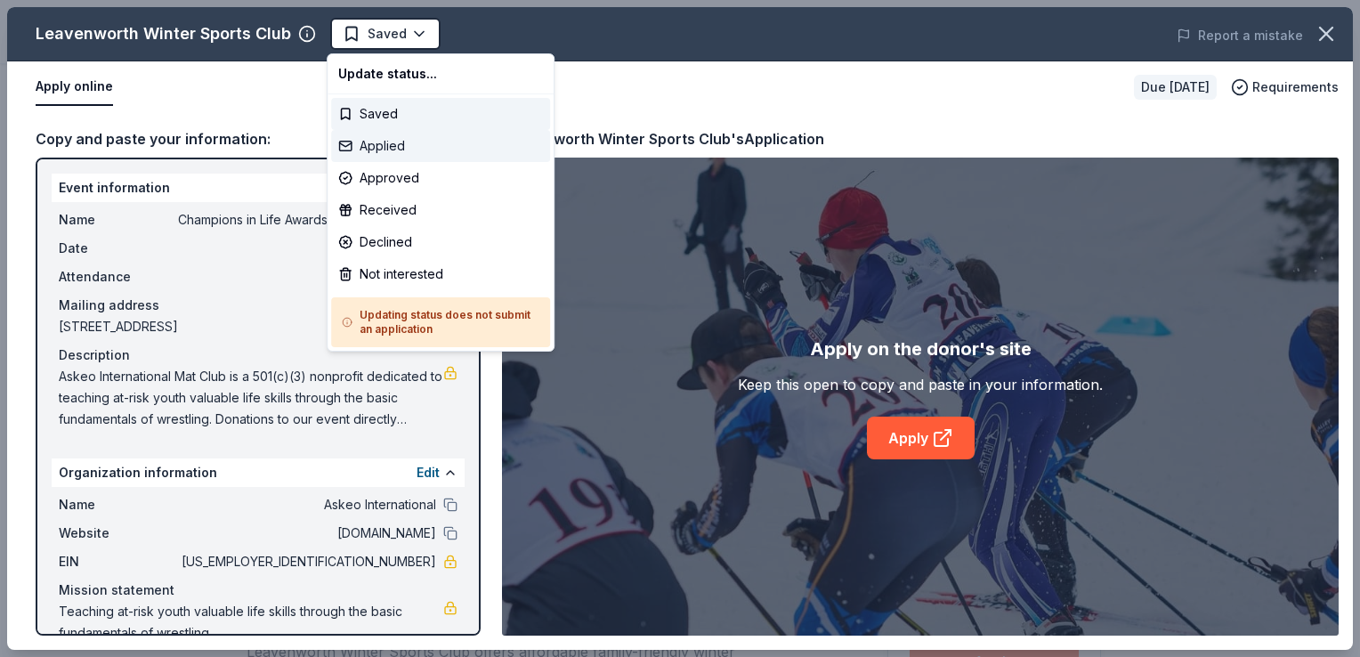
click at [406, 146] on div "Applied" at bounding box center [440, 146] width 219 height 32
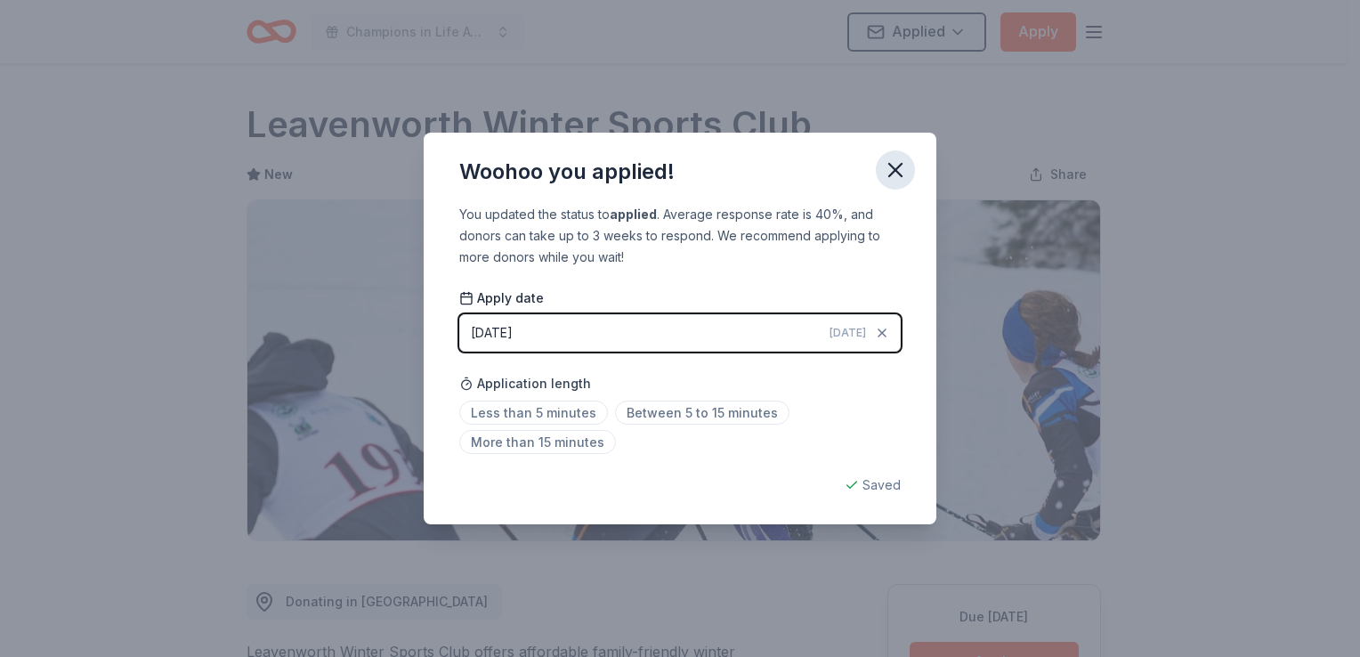
click at [883, 164] on icon "button" at bounding box center [895, 170] width 25 height 25
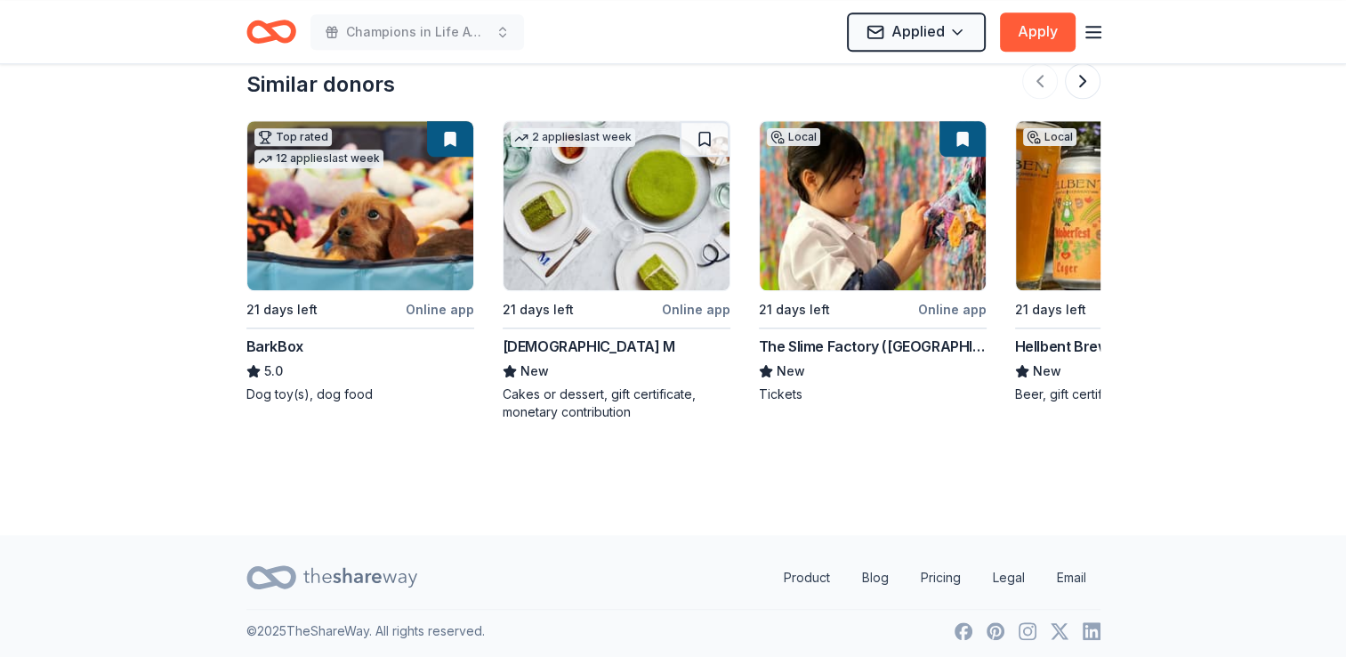
scroll to position [1750, 0]
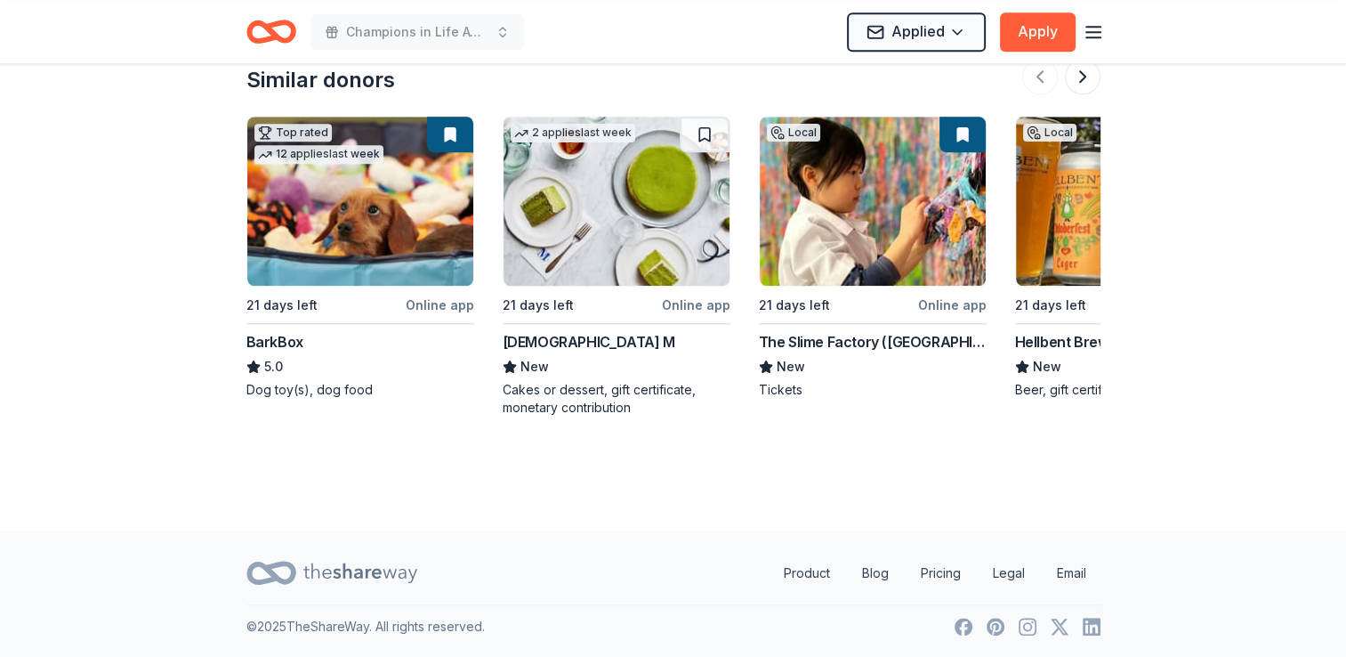
click at [692, 303] on div "Online app" at bounding box center [696, 305] width 69 height 22
click at [1079, 85] on button at bounding box center [1083, 77] width 36 height 36
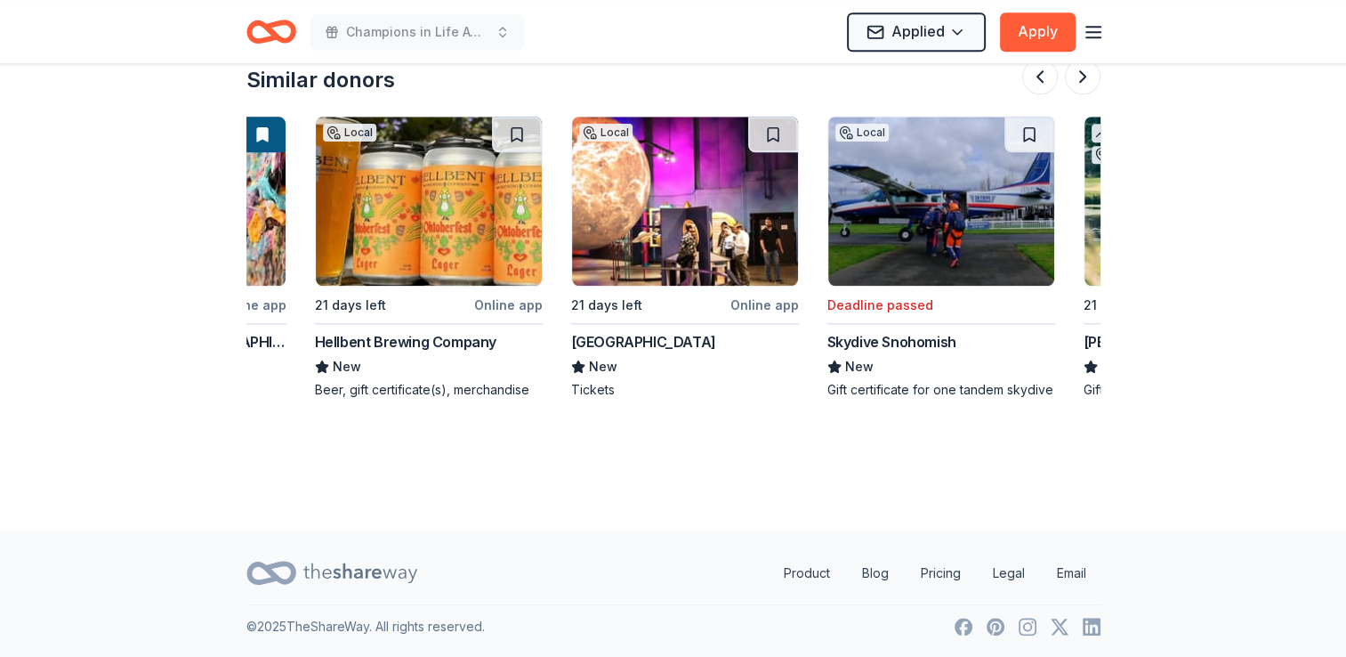
scroll to position [0, 769]
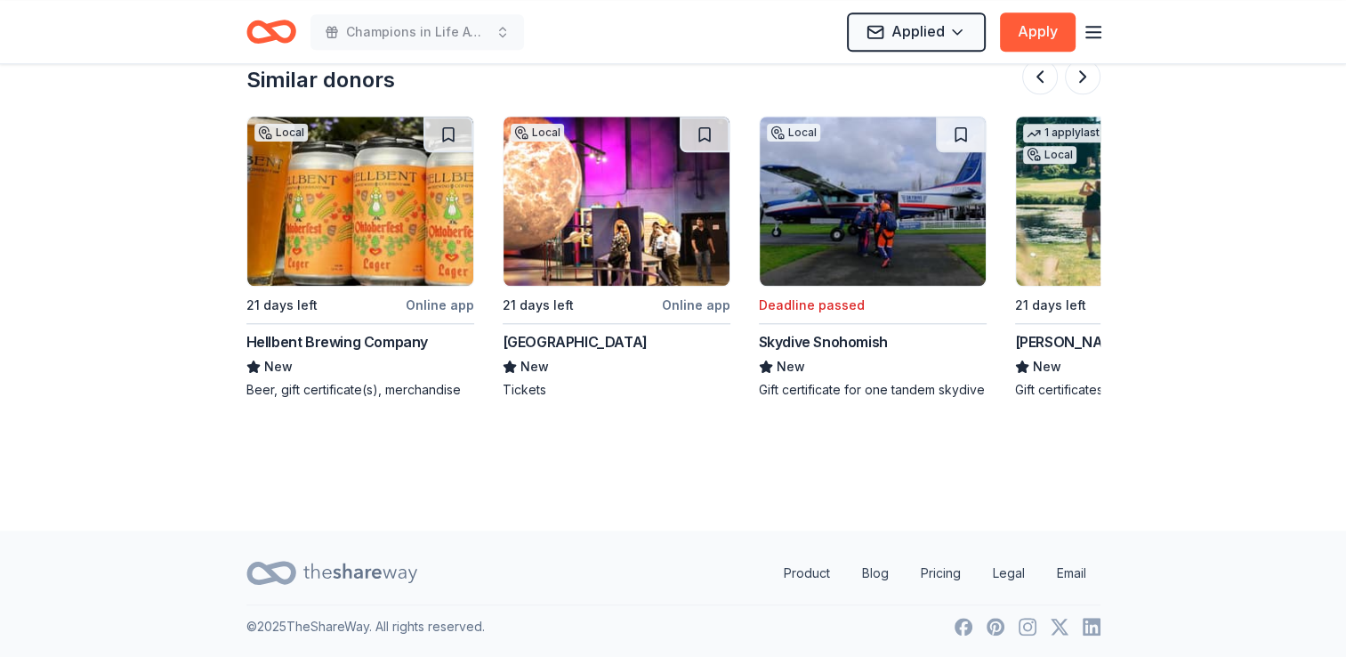
click at [439, 311] on div "Online app" at bounding box center [440, 305] width 69 height 22
click at [1087, 83] on button at bounding box center [1083, 77] width 36 height 36
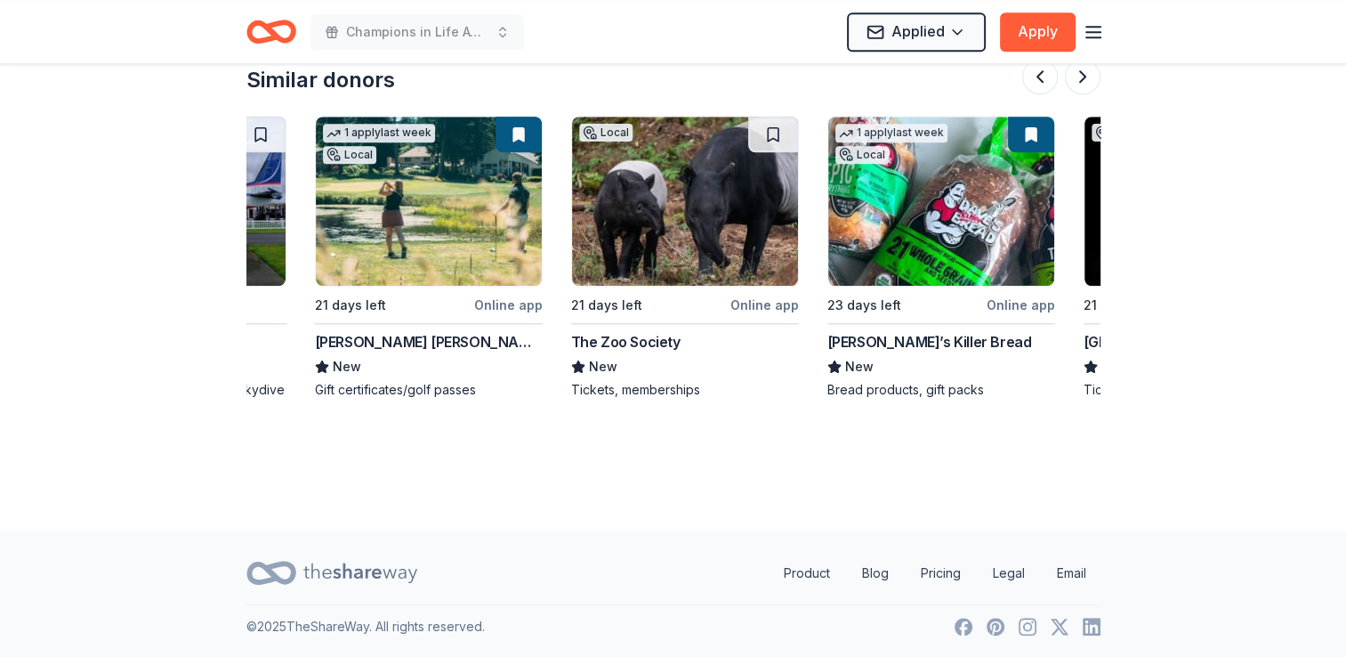
scroll to position [0, 1538]
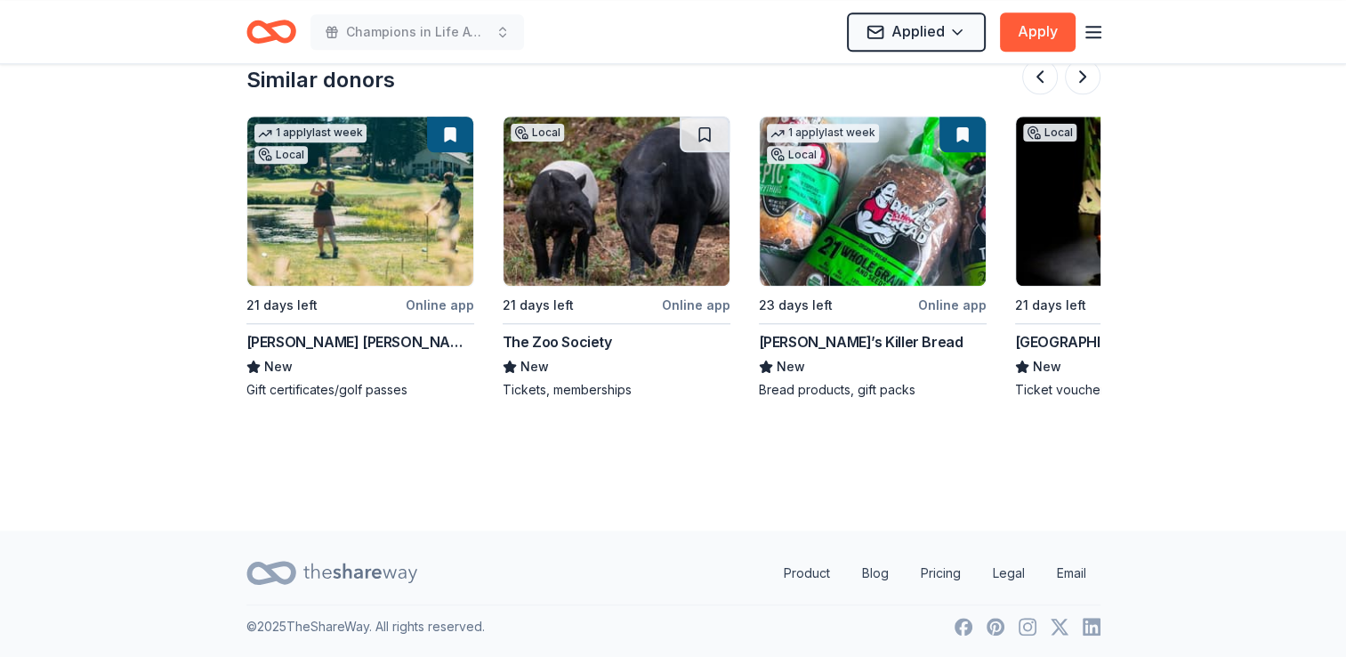
click at [378, 340] on div "[PERSON_NAME] [PERSON_NAME] Golf Club" at bounding box center [361, 341] width 228 height 21
click at [1071, 77] on button at bounding box center [1083, 77] width 36 height 36
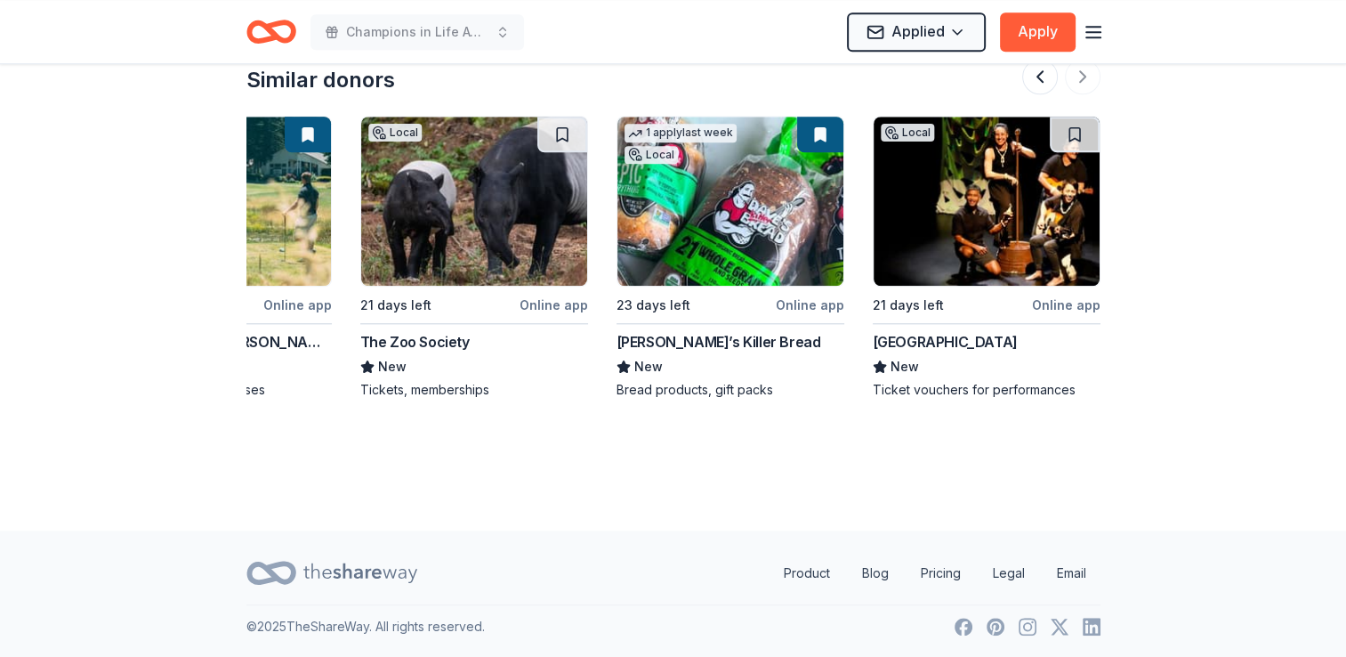
scroll to position [1483, 0]
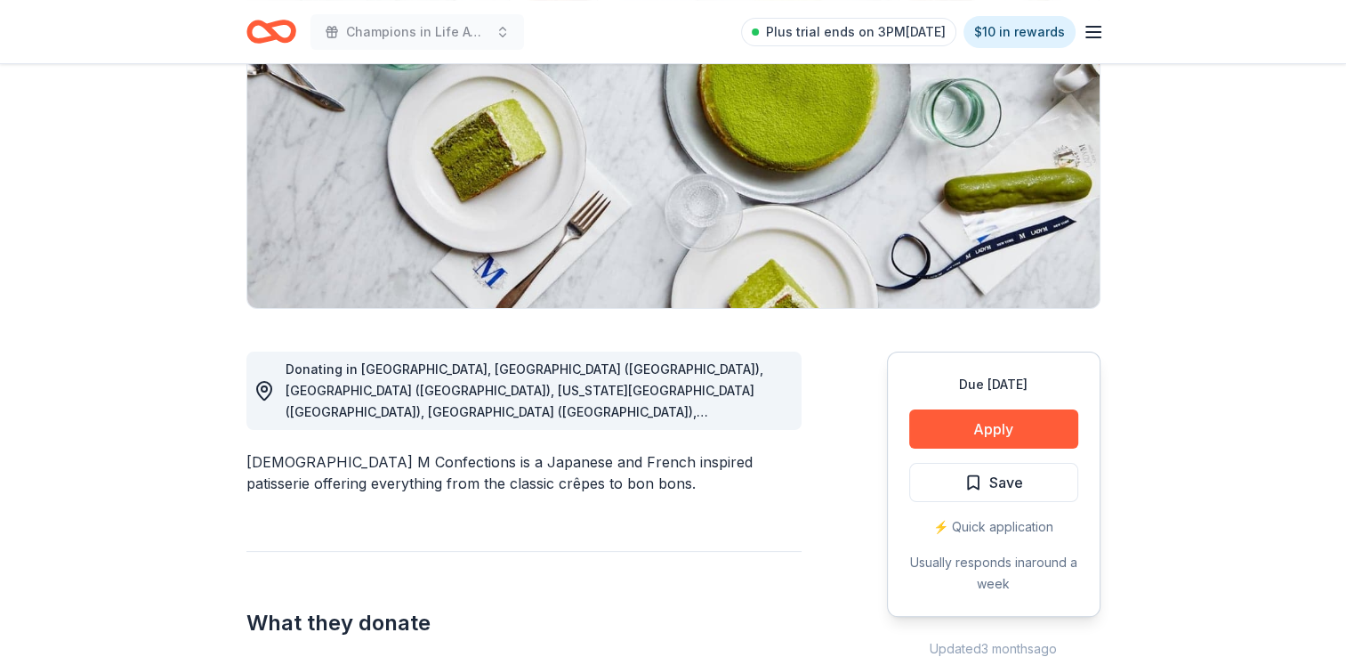
scroll to position [267, 0]
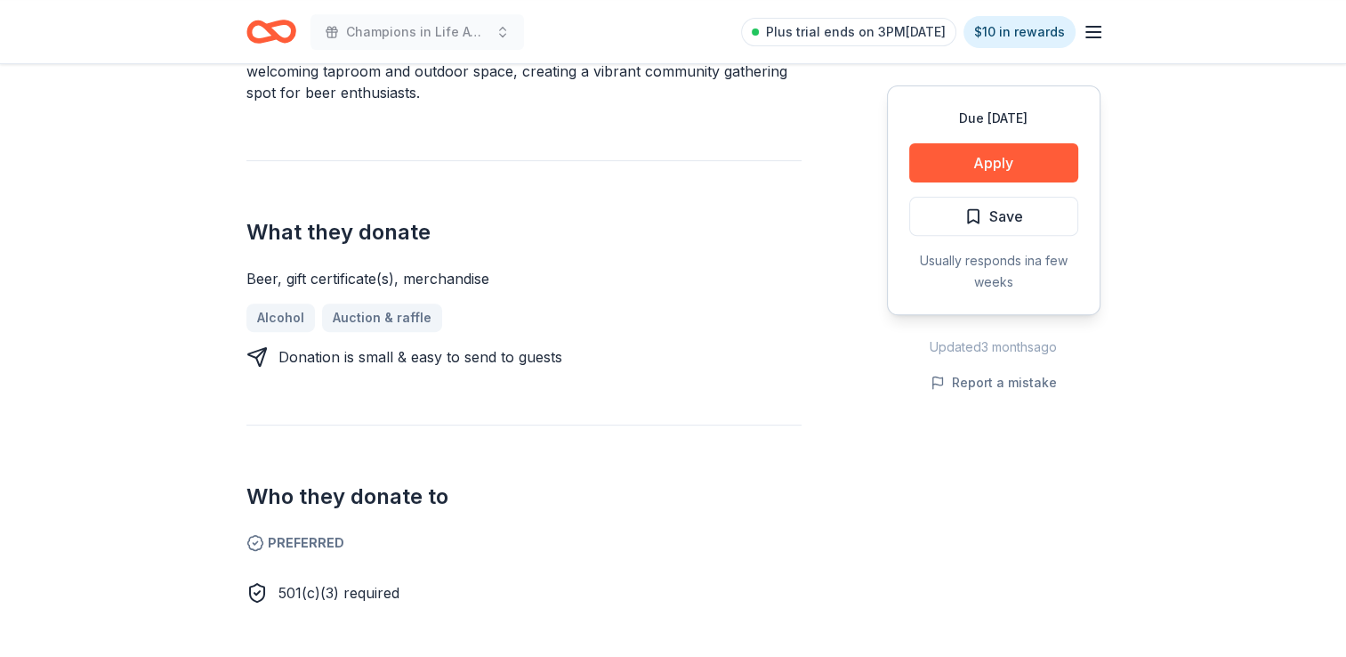
scroll to position [623, 0]
click at [1031, 166] on button "Apply" at bounding box center [993, 162] width 169 height 39
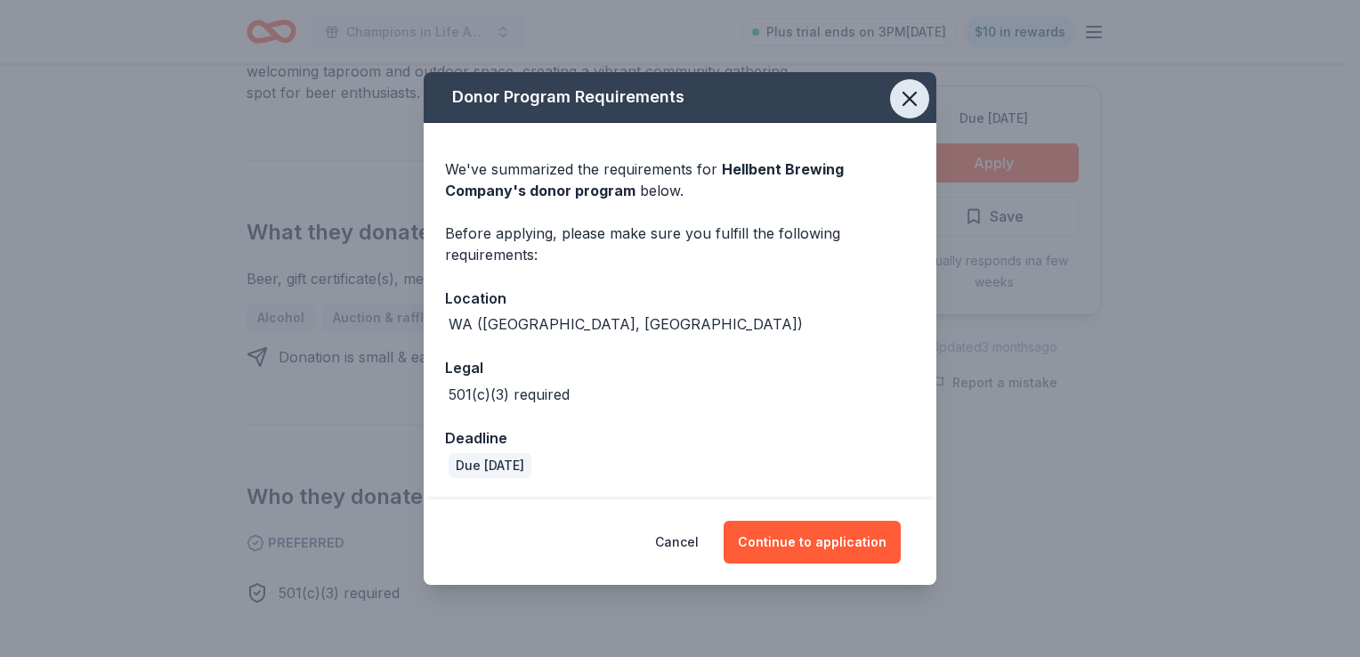
click at [909, 96] on icon "button" at bounding box center [909, 98] width 25 height 25
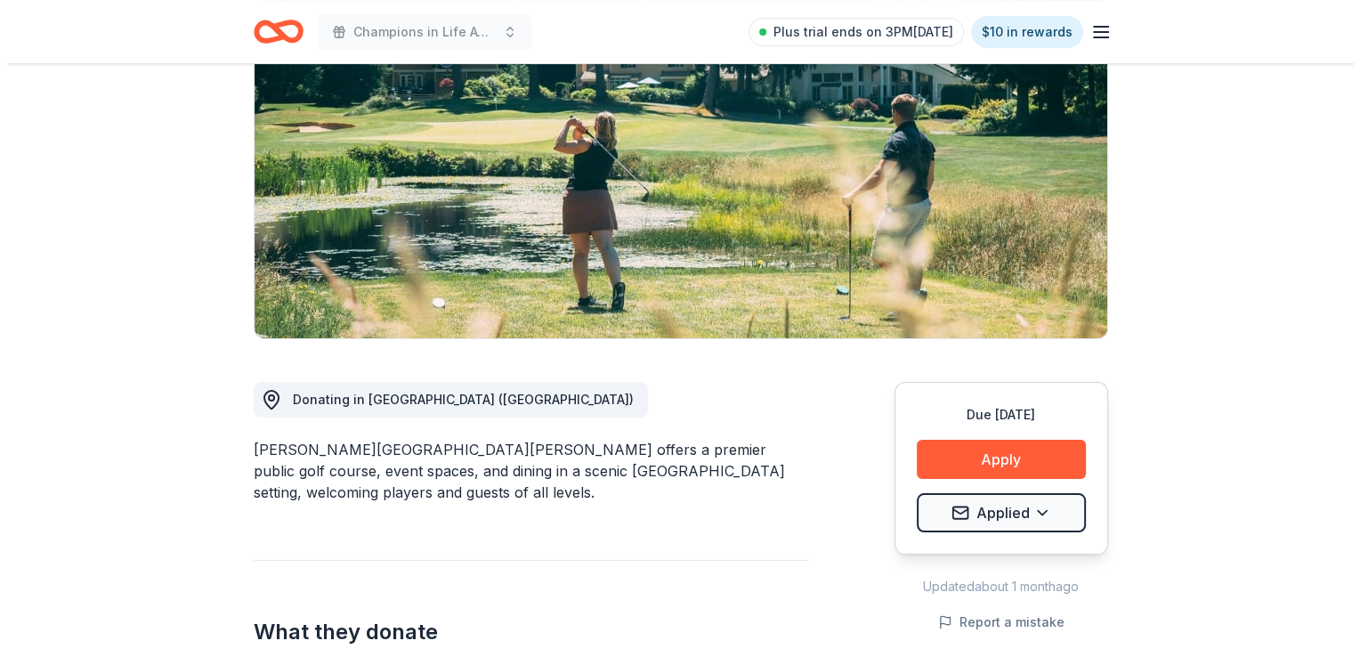
scroll to position [178, 0]
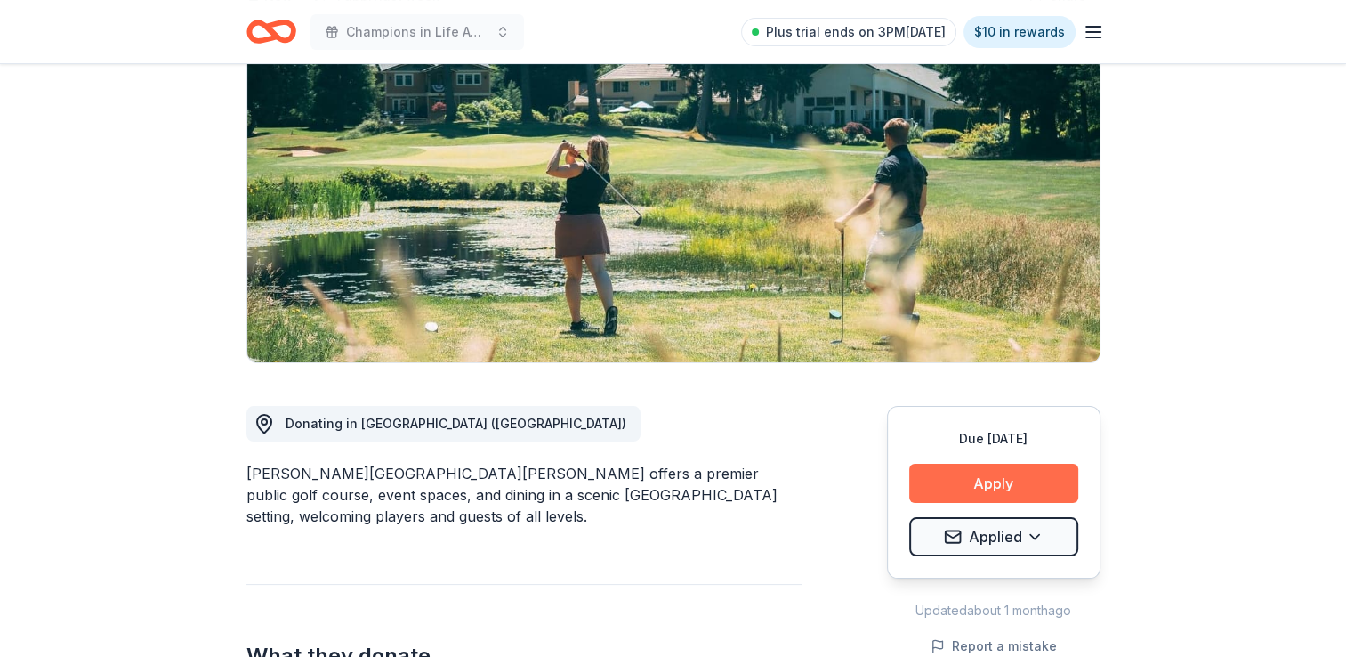
click at [974, 477] on button "Apply" at bounding box center [993, 483] width 169 height 39
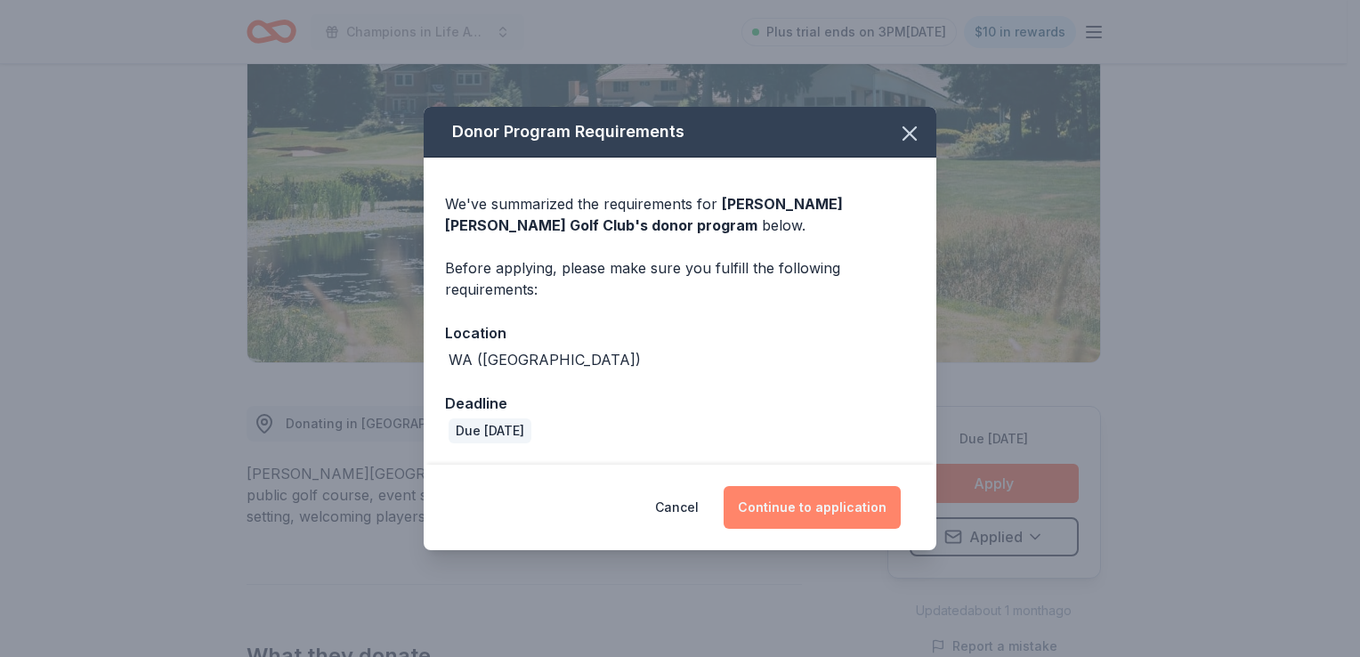
click at [782, 505] on button "Continue to application" at bounding box center [811, 507] width 177 height 43
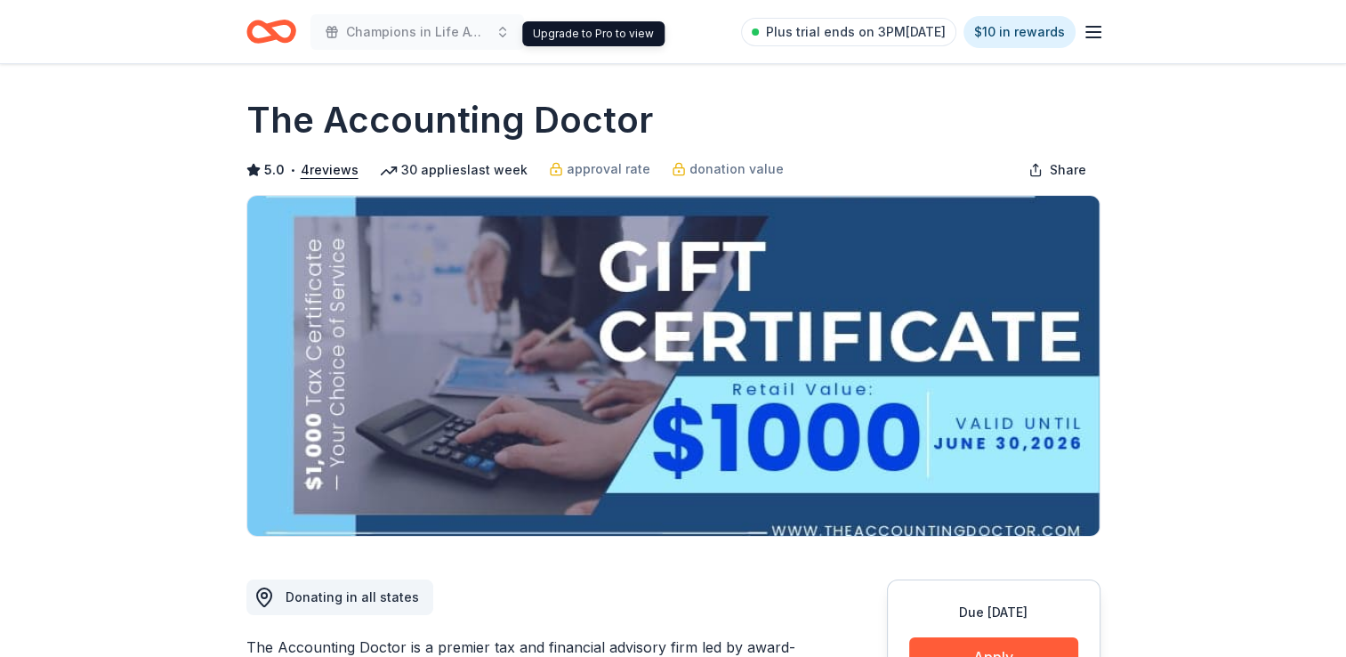
scroll to position [178, 0]
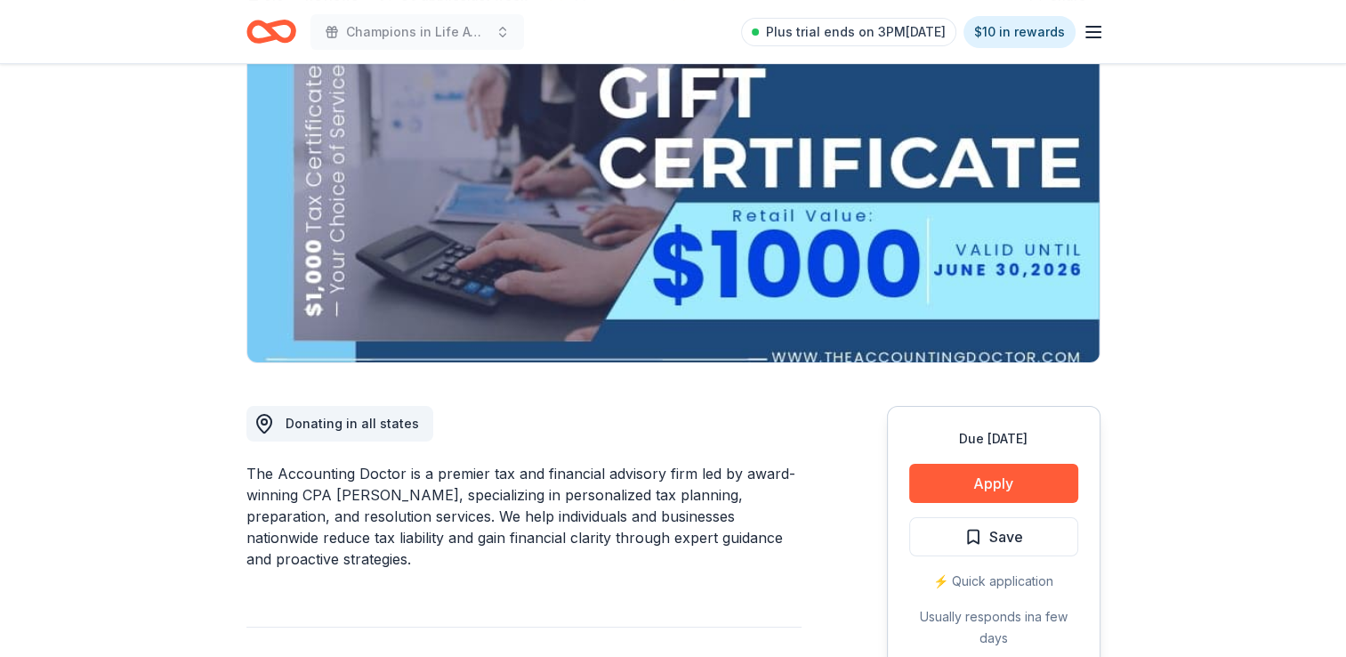
drag, startPoint x: 292, startPoint y: 481, endPoint x: 669, endPoint y: 504, distance: 378.0
click at [669, 504] on div "The Accounting Doctor is a premier tax and financial advisory firm led by award…" at bounding box center [524, 516] width 555 height 107
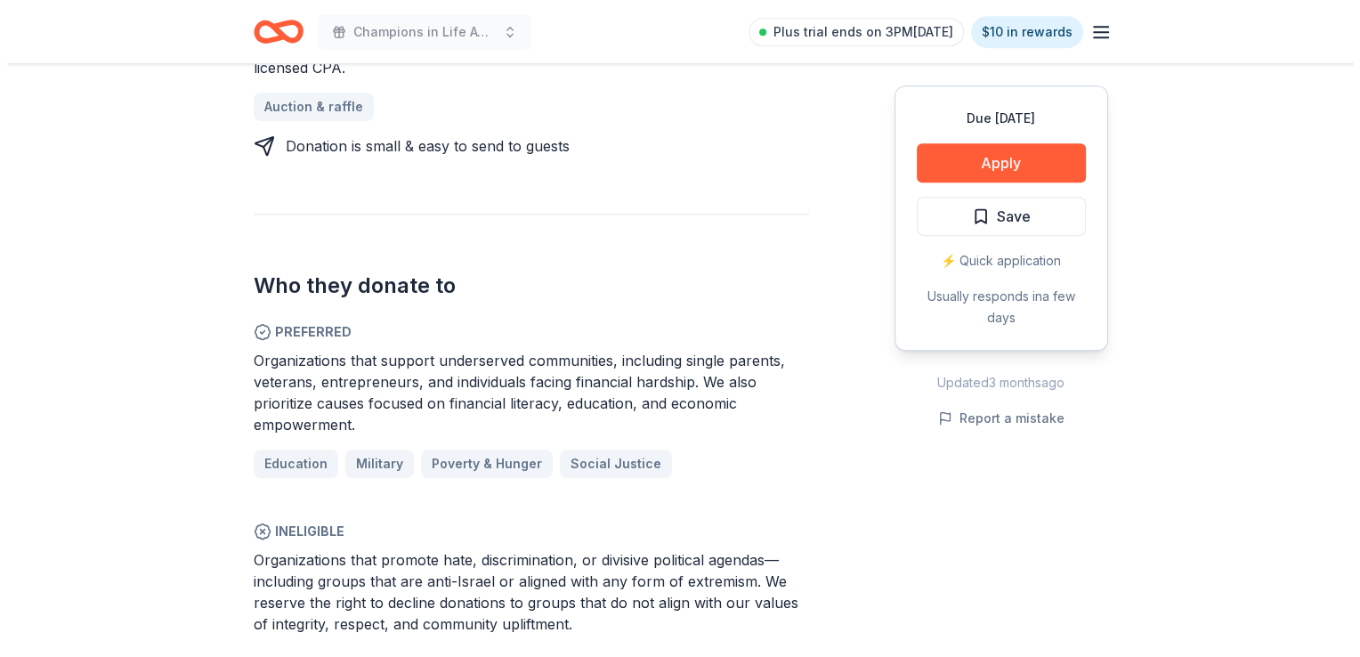
scroll to position [801, 0]
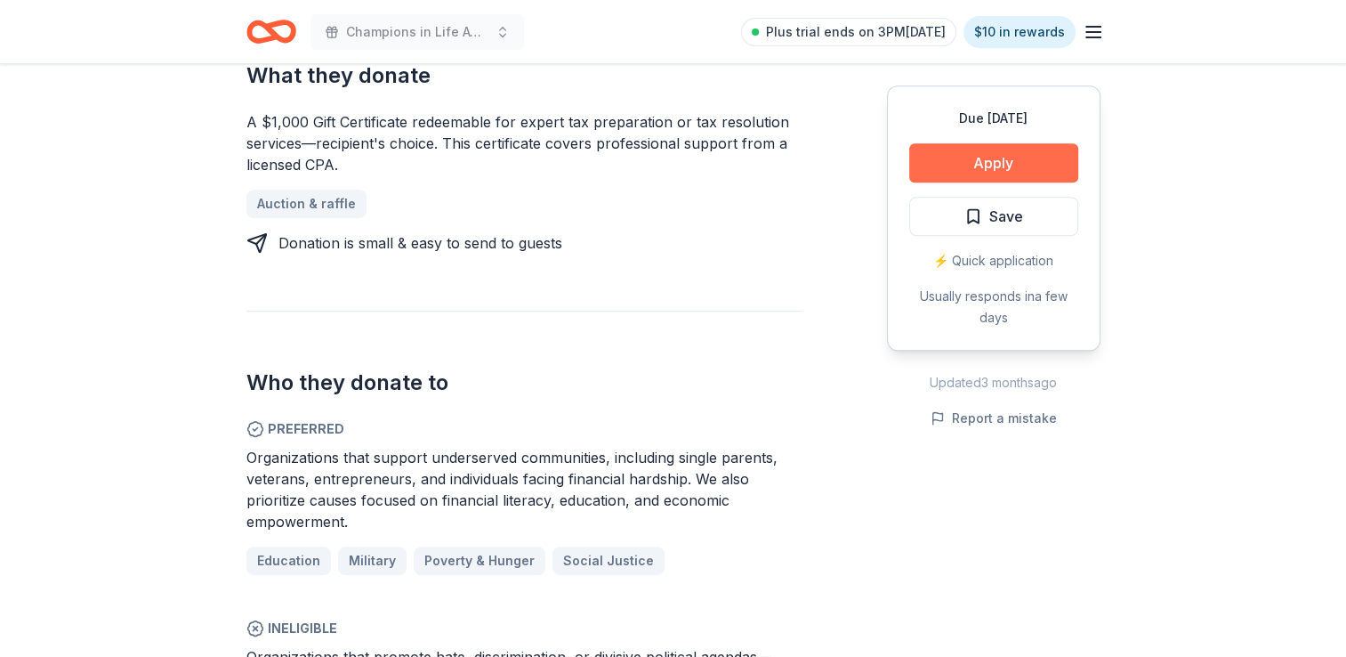
click at [1030, 169] on button "Apply" at bounding box center [993, 162] width 169 height 39
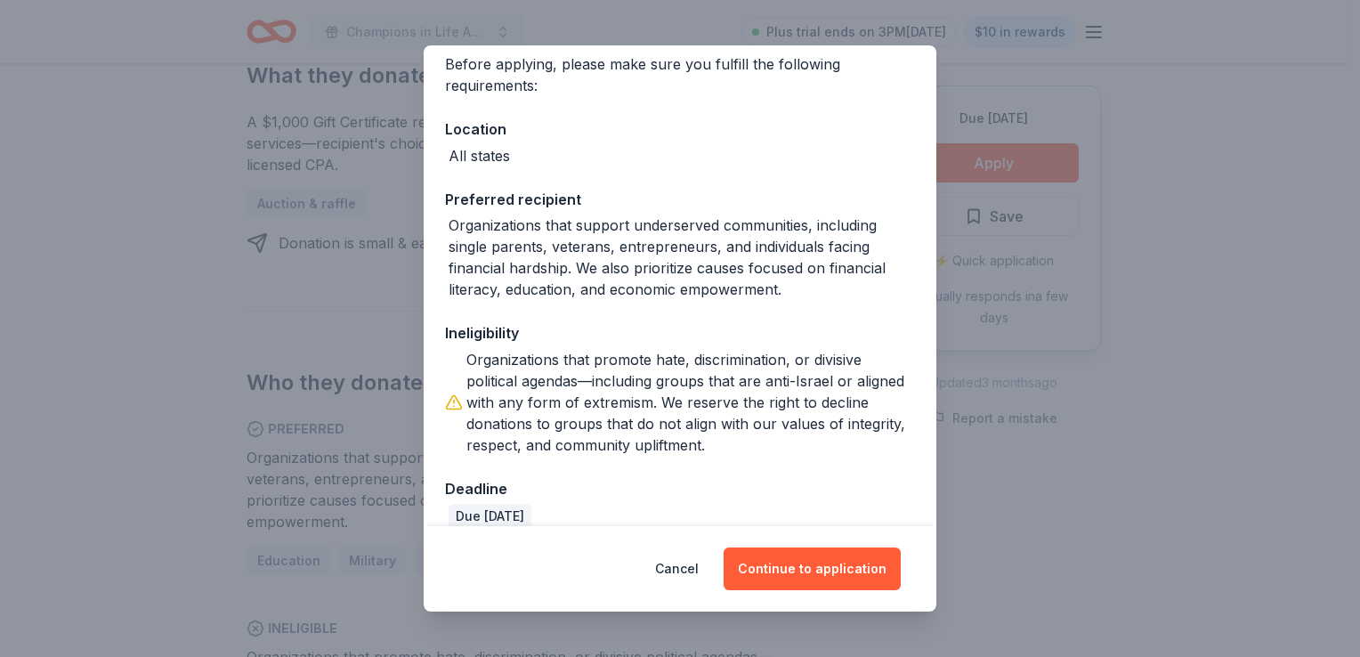
scroll to position [166, 0]
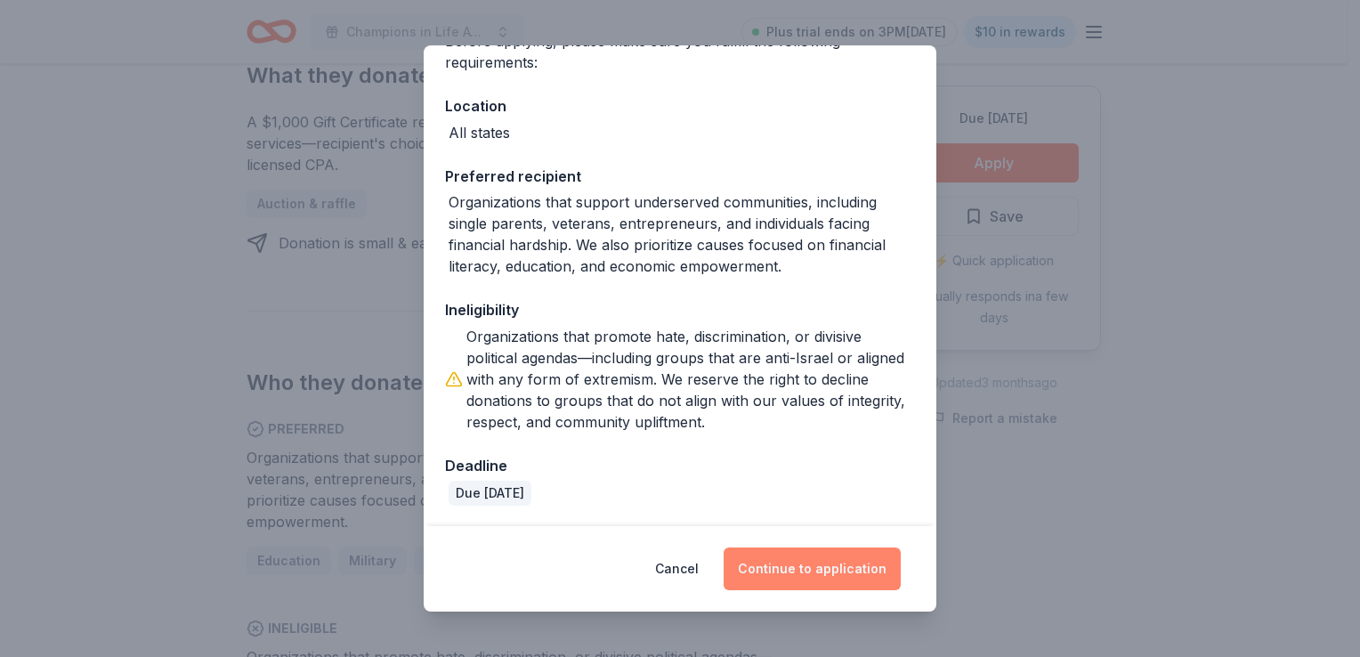
click at [767, 564] on button "Continue to application" at bounding box center [811, 568] width 177 height 43
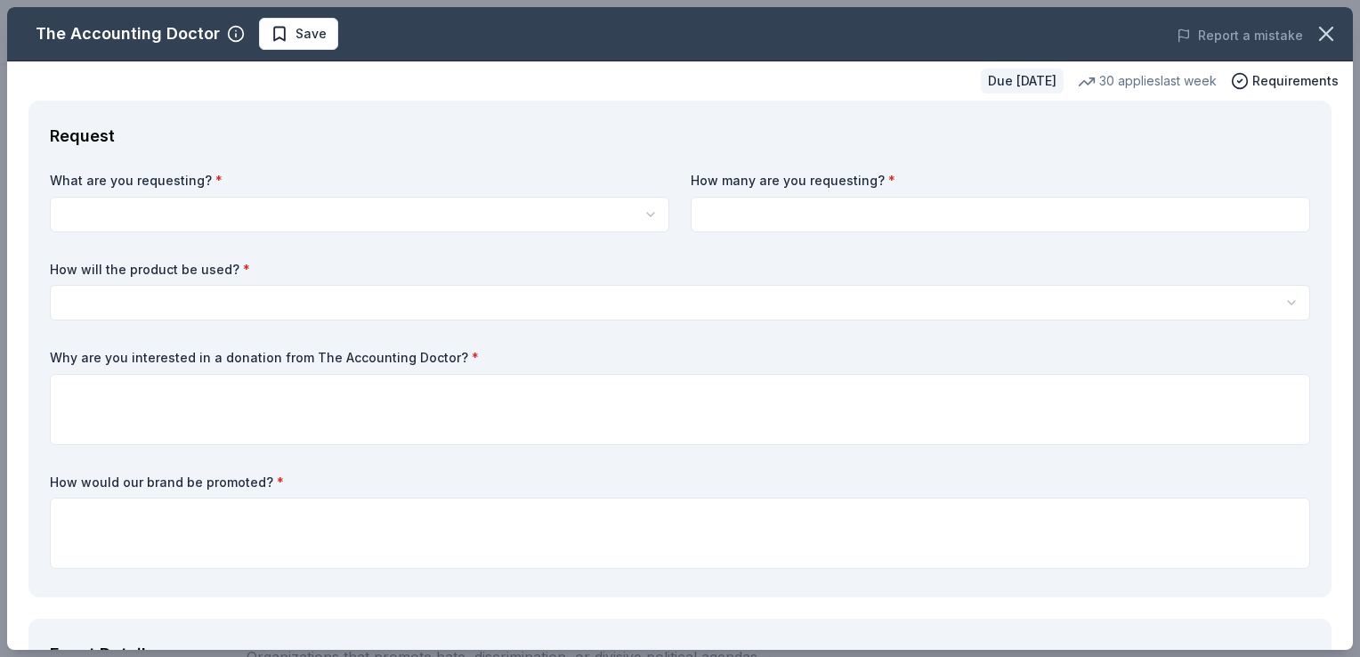
click at [425, 187] on label "What are you requesting? *" at bounding box center [359, 181] width 619 height 18
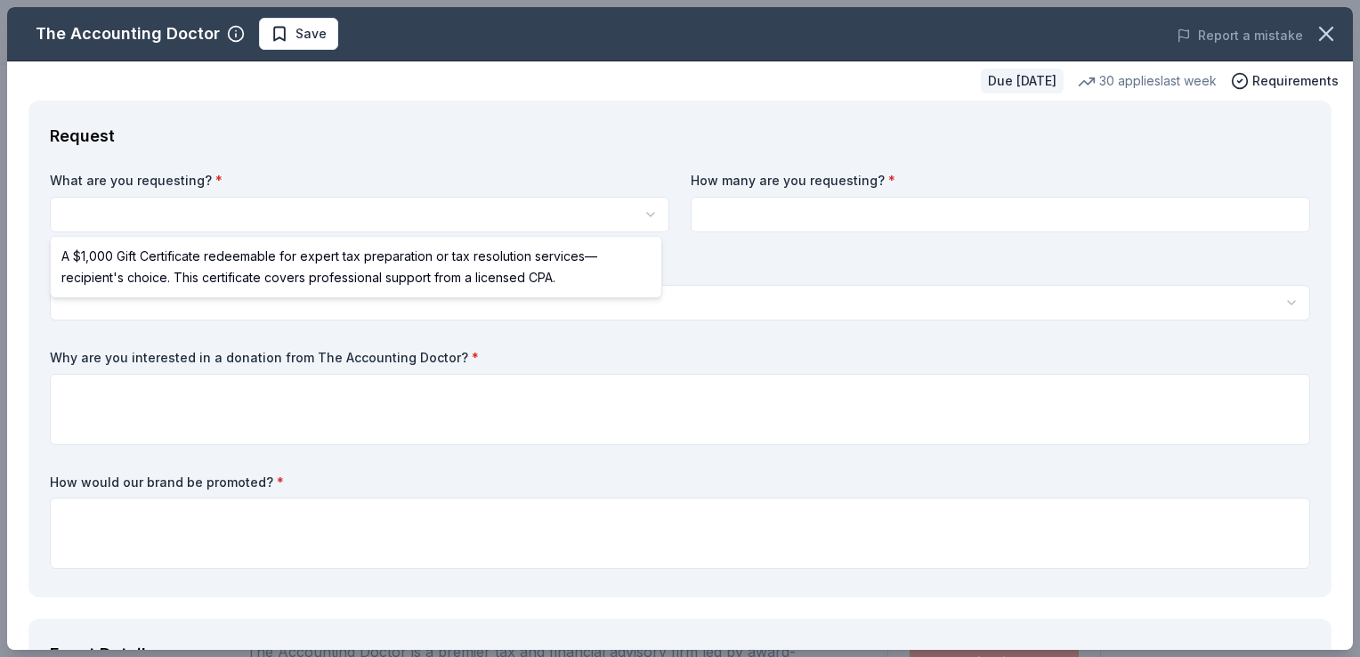
click at [424, 198] on html "Champions in Life Awards Dinner & Fundraiser Save Apply Due in 44 days Share Th…" at bounding box center [680, 328] width 1360 height 657
select select "A $1,000 Gift Certificate redeemable for expert tax preparation or tax resoluti…"
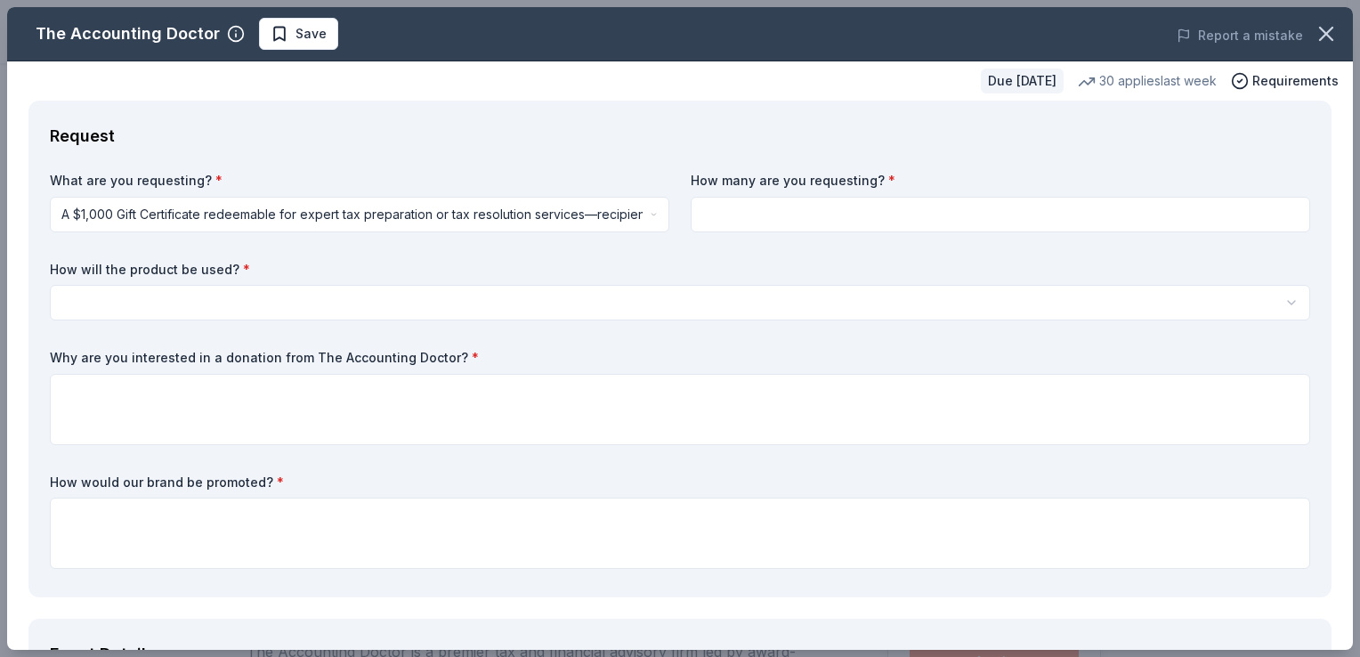
click at [740, 219] on input at bounding box center [1000, 215] width 619 height 36
type input "2"
click at [238, 279] on div "How will the product be used? * Silent auction Live auction Raffle / Door prize…" at bounding box center [680, 291] width 1260 height 61
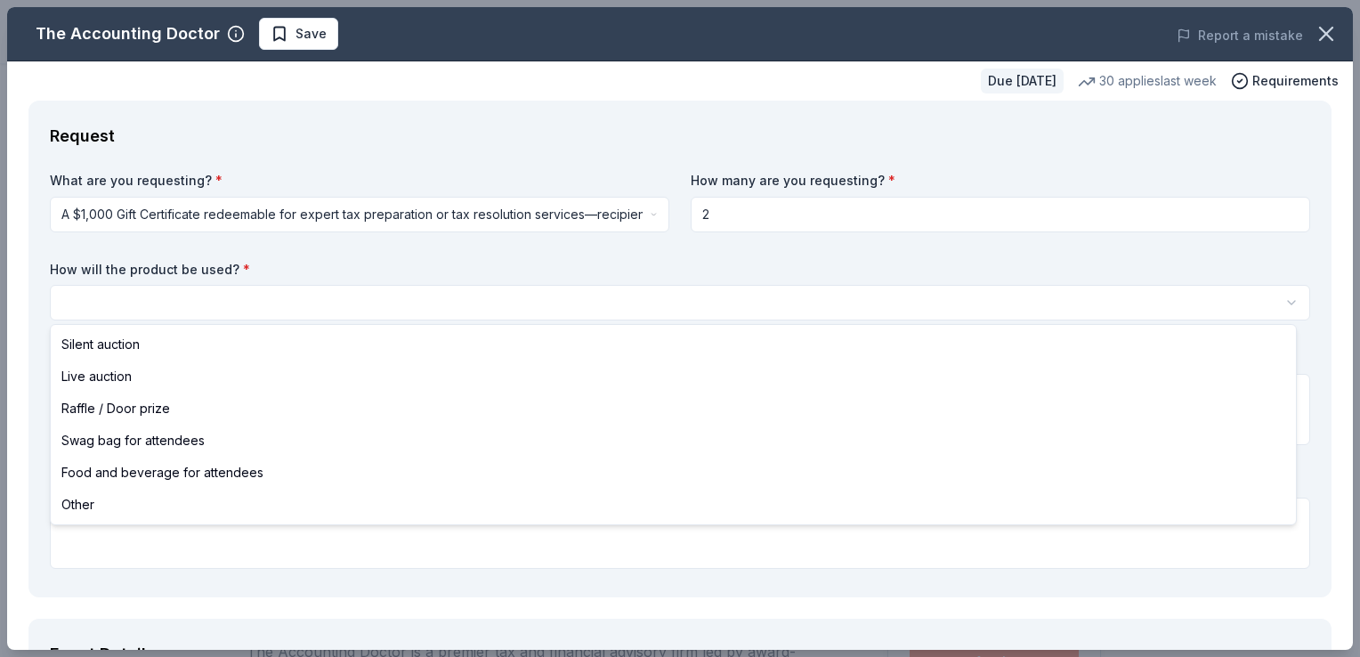
click at [228, 293] on html "Champions in Life Awards Dinner & Fundraiser Save Apply Due in 44 days Share Th…" at bounding box center [680, 328] width 1360 height 657
select select "silentAuction"
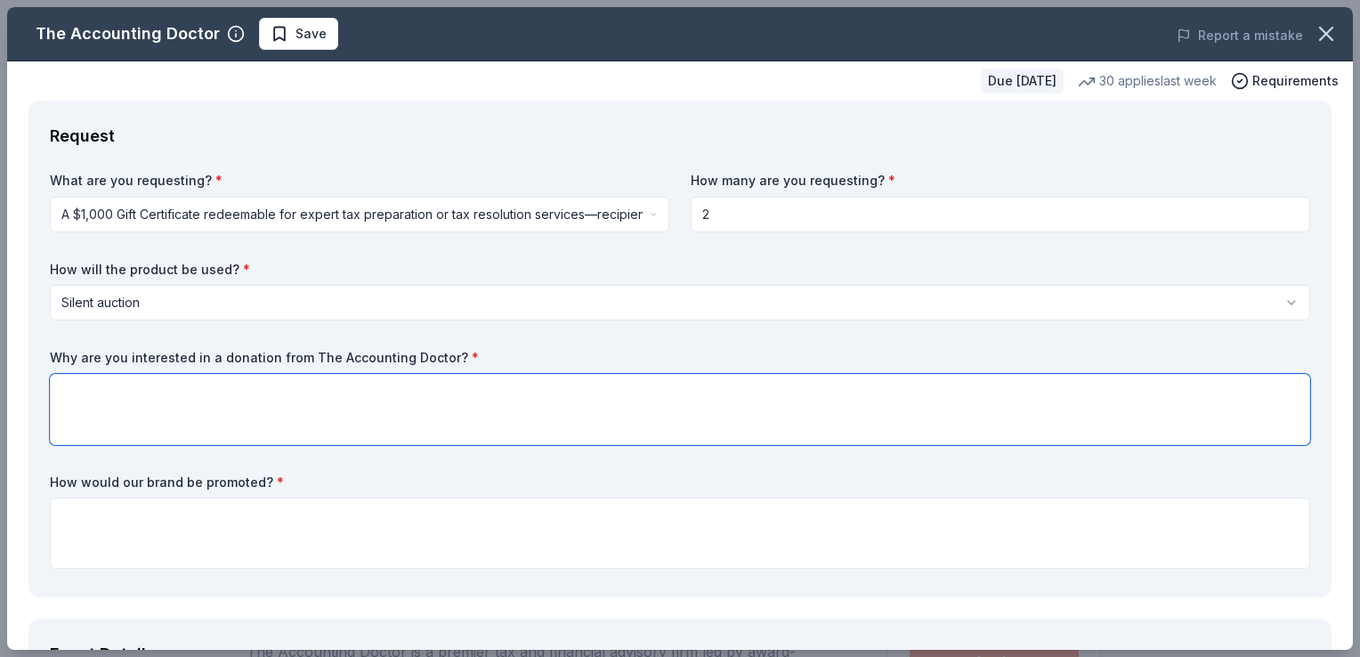
click at [145, 392] on textarea at bounding box center [680, 409] width 1260 height 71
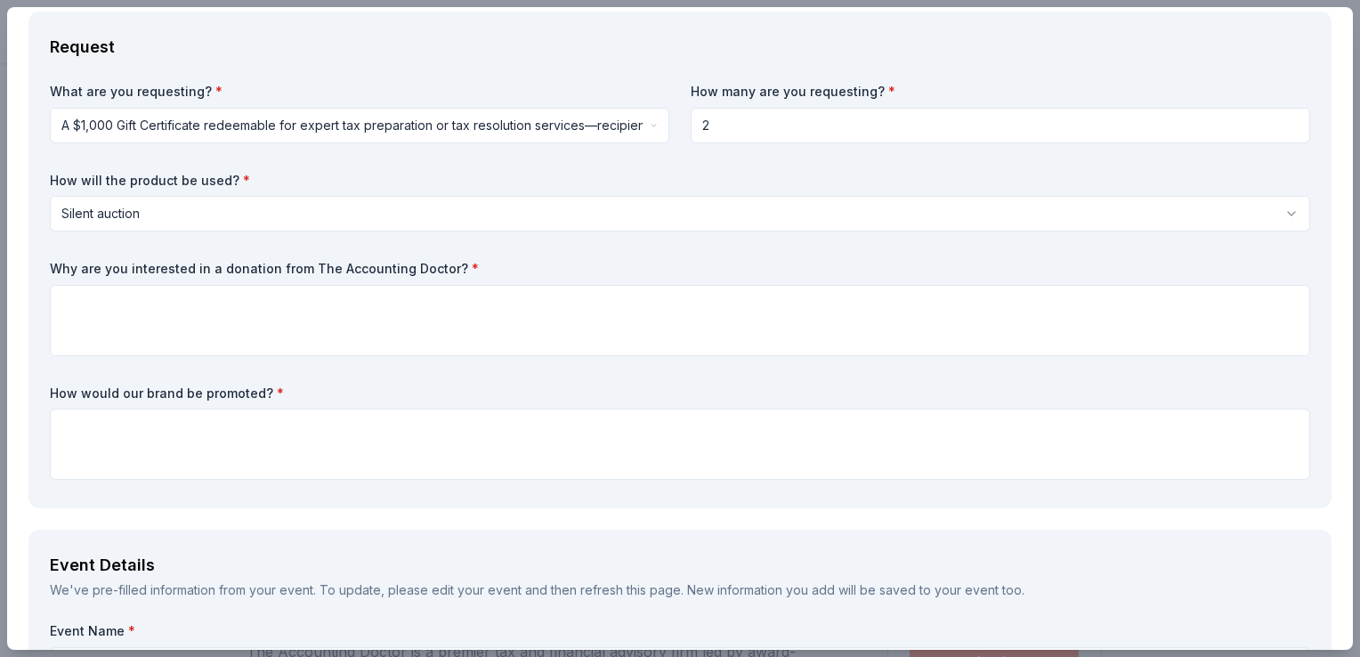
drag, startPoint x: 53, startPoint y: 265, endPoint x: 306, endPoint y: 283, distance: 253.4
click at [306, 283] on div "Why are you interested in a donation from The Accounting Doctor? *" at bounding box center [680, 308] width 1260 height 96
drag, startPoint x: 451, startPoint y: 267, endPoint x: 350, endPoint y: 270, distance: 101.5
click at [361, 268] on label "Why are you interested in a donation from The Accounting Doctor? *" at bounding box center [680, 269] width 1260 height 18
click at [141, 264] on label "Why are you interested in a donation from The Accounting Doctor? *" at bounding box center [680, 269] width 1260 height 18
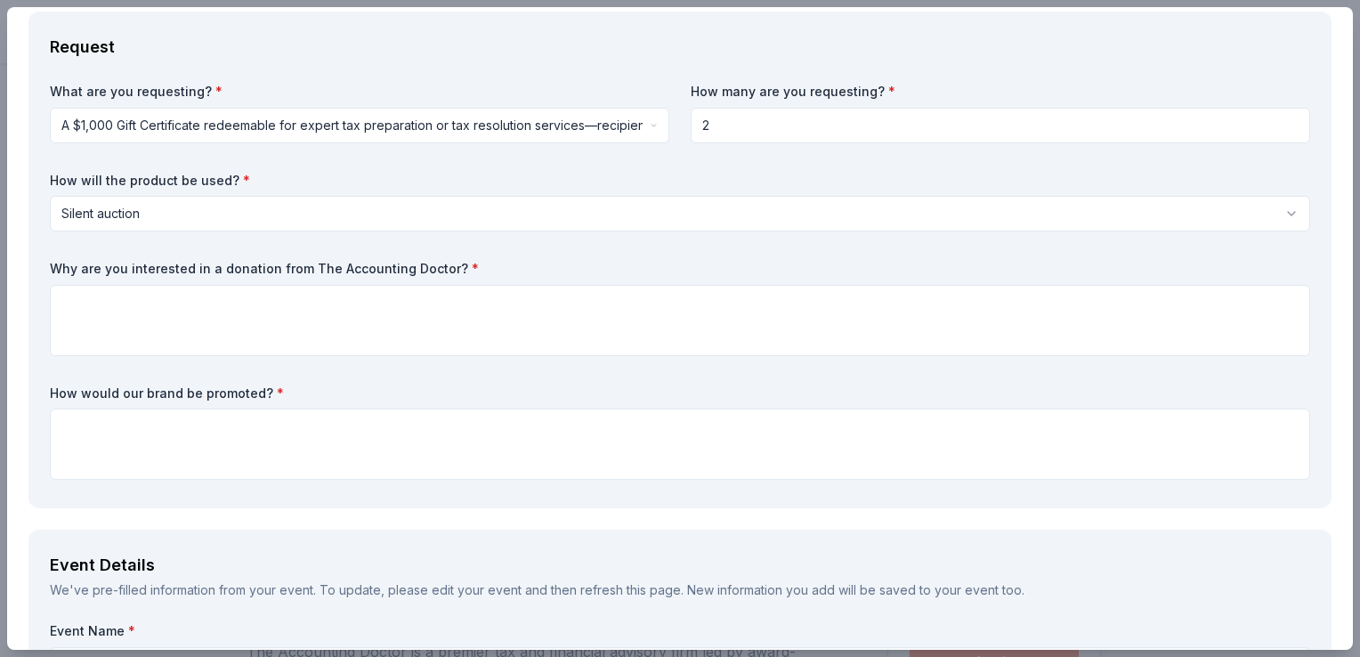
click at [141, 264] on label "Why are you interested in a donation from The Accounting Doctor? *" at bounding box center [680, 269] width 1260 height 18
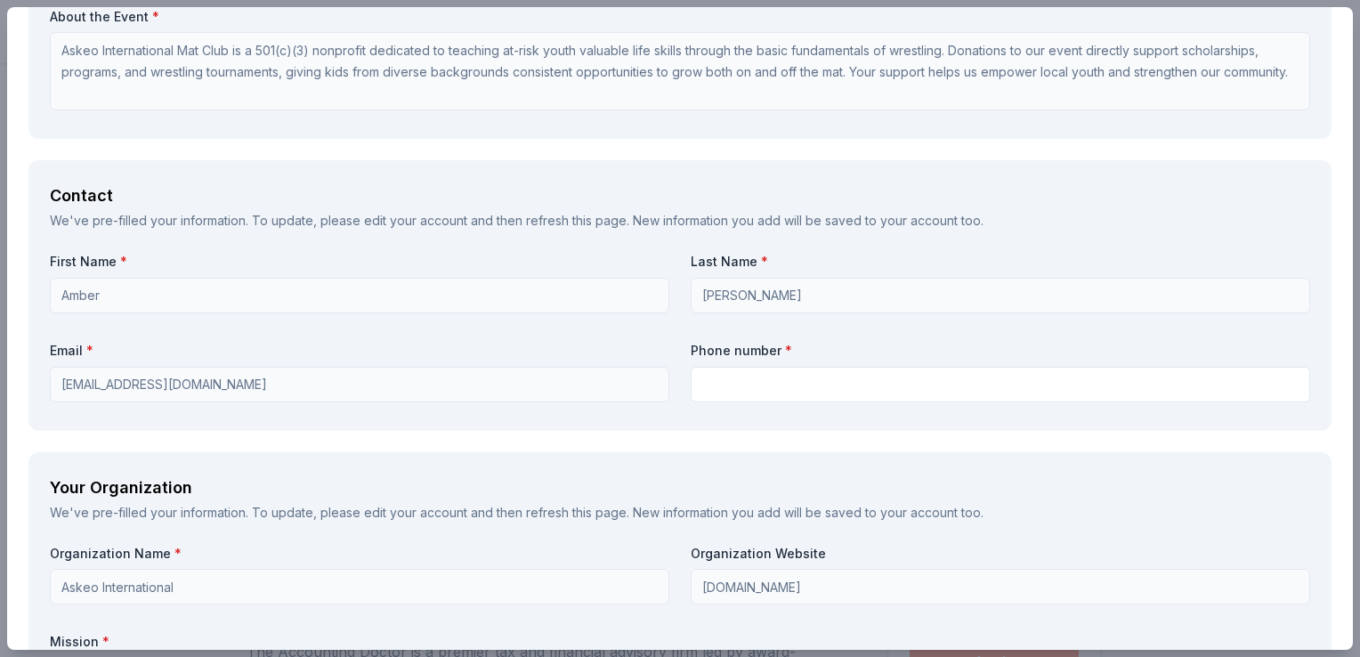
scroll to position [1068, 0]
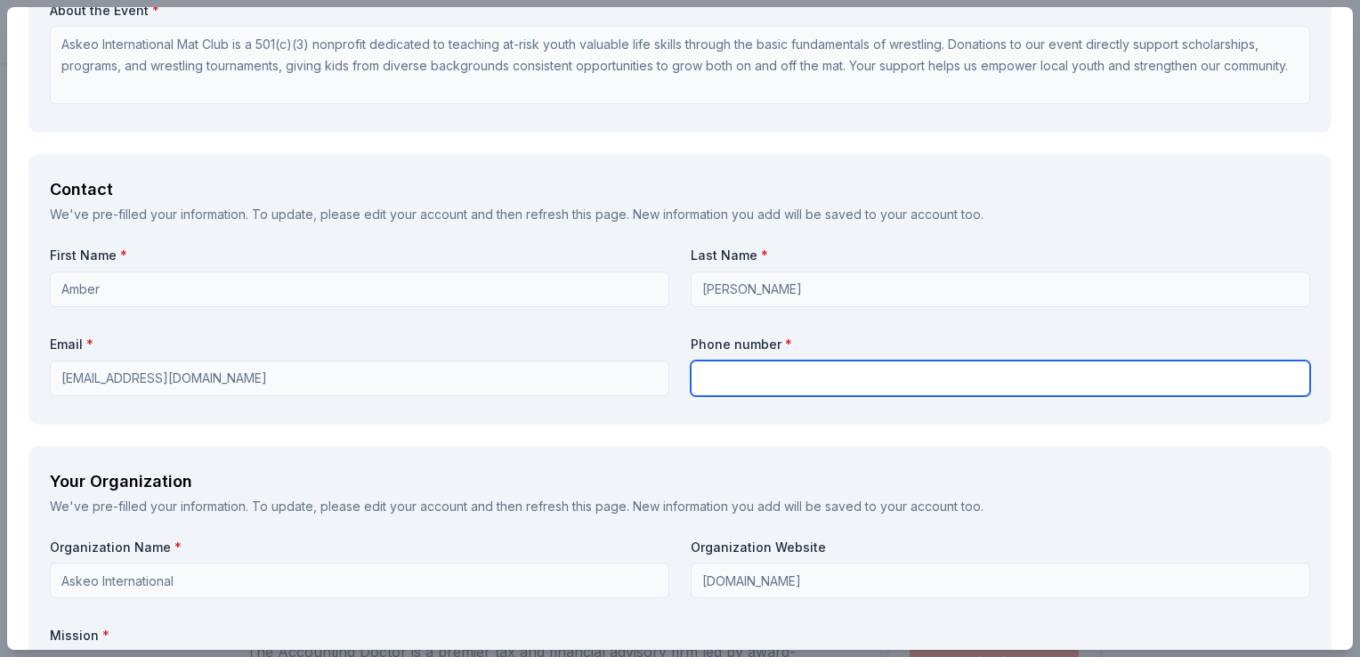
click at [737, 366] on input "text" at bounding box center [1000, 378] width 619 height 36
type input "4257912924"
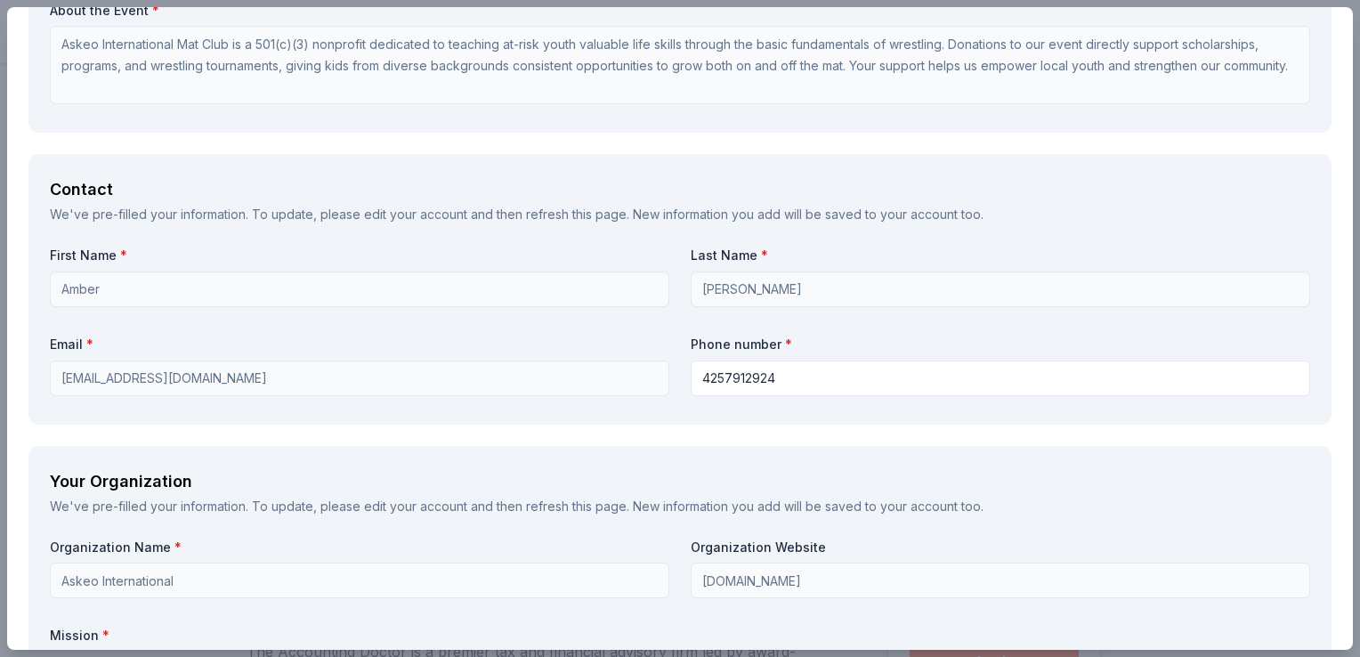
click at [268, 467] on div "Your Organization" at bounding box center [680, 481] width 1260 height 28
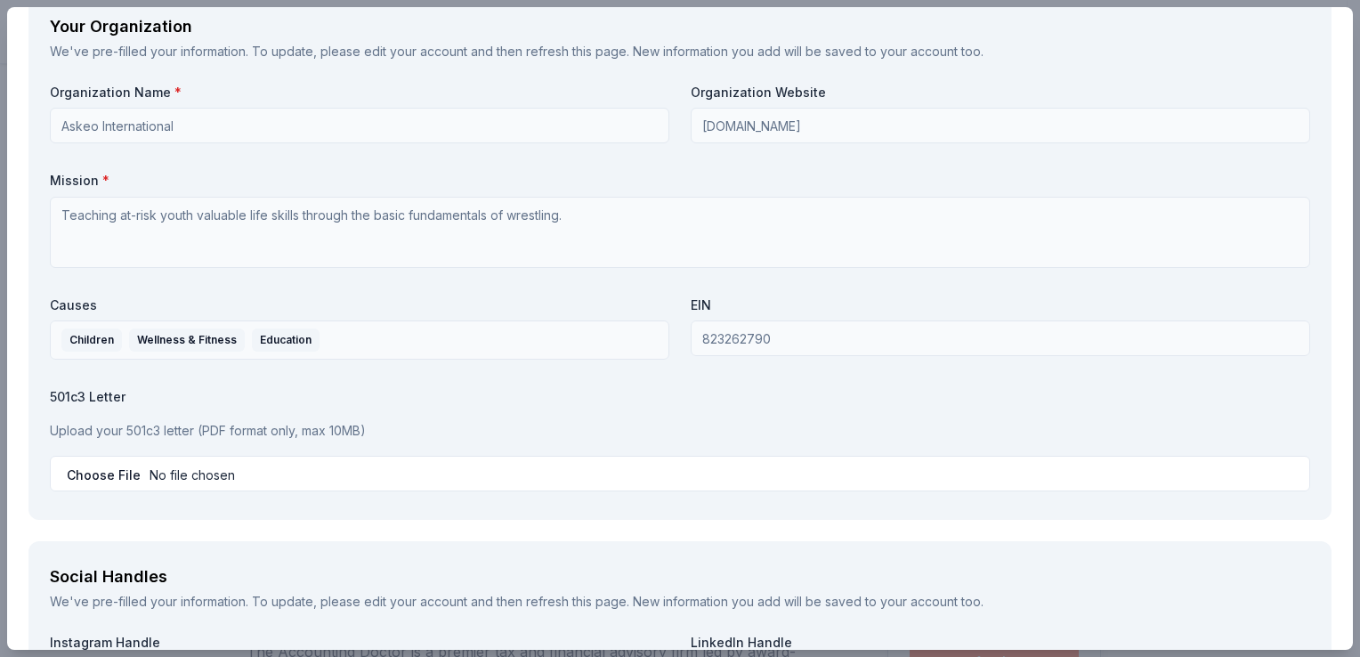
scroll to position [1602, 0]
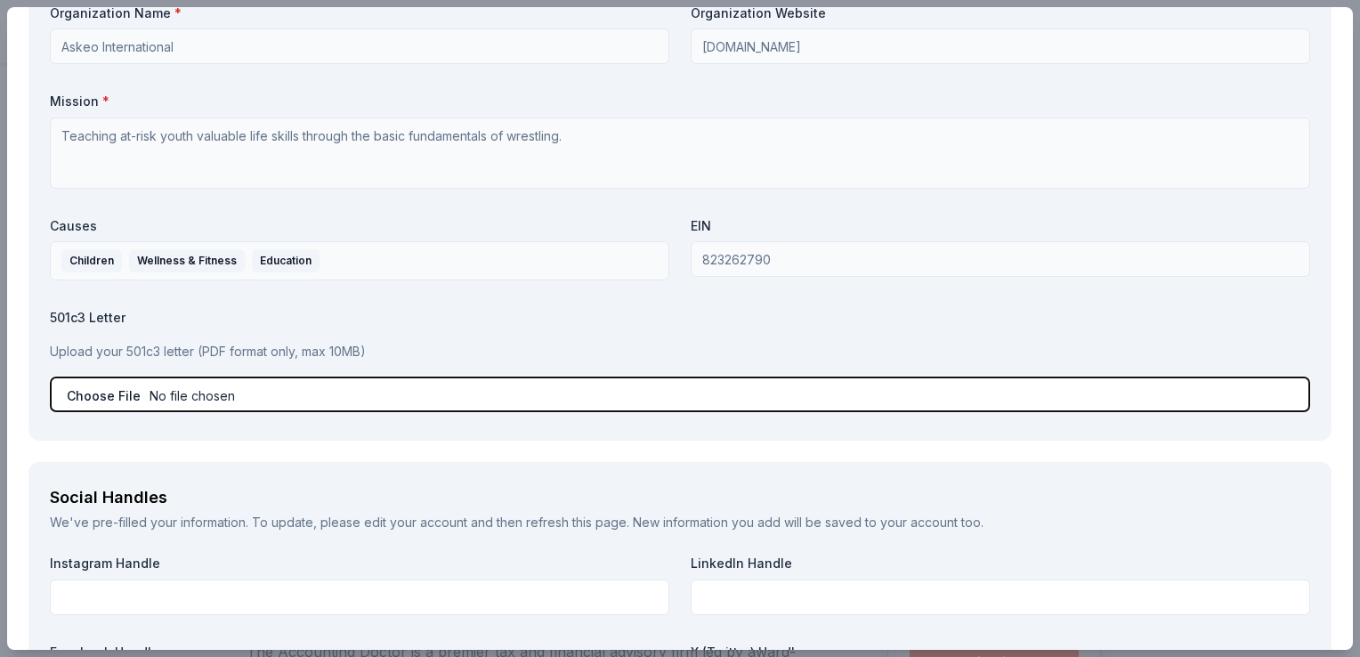
click at [402, 401] on input "file" at bounding box center [680, 394] width 1260 height 36
type input "C:\fakepath\IRS Letter EIN 82-3262790.pdf"
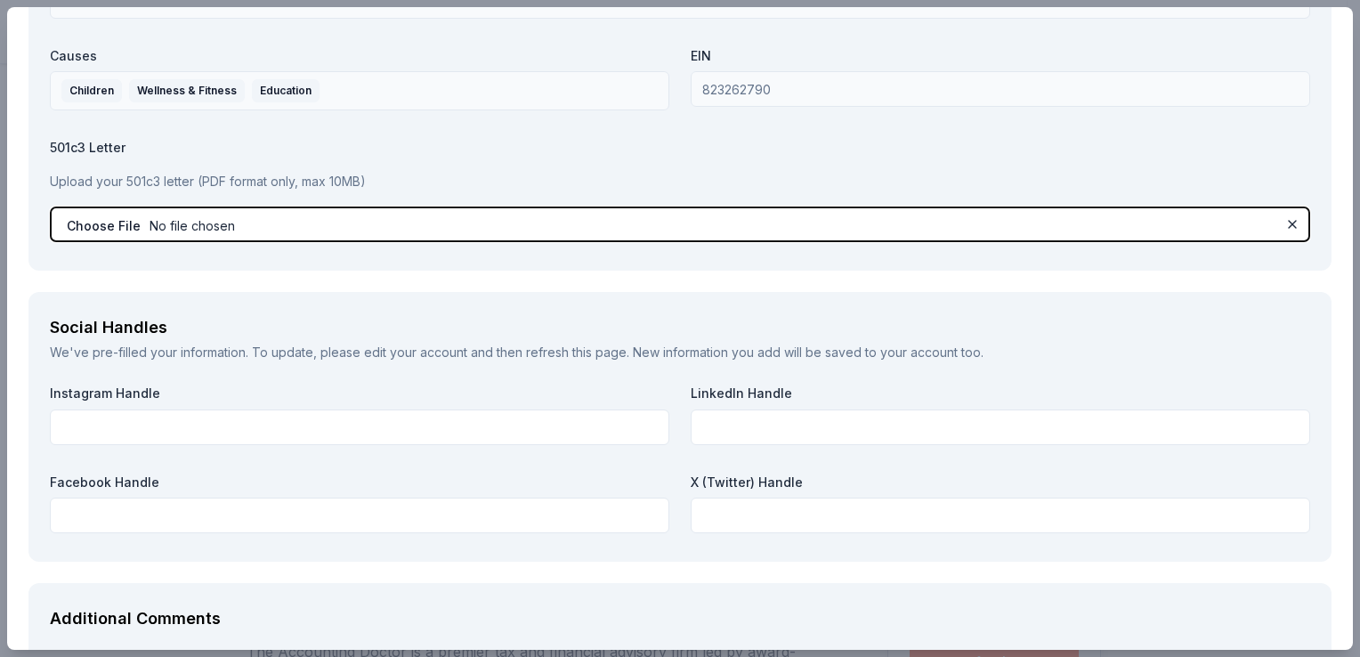
scroll to position [1724, 0]
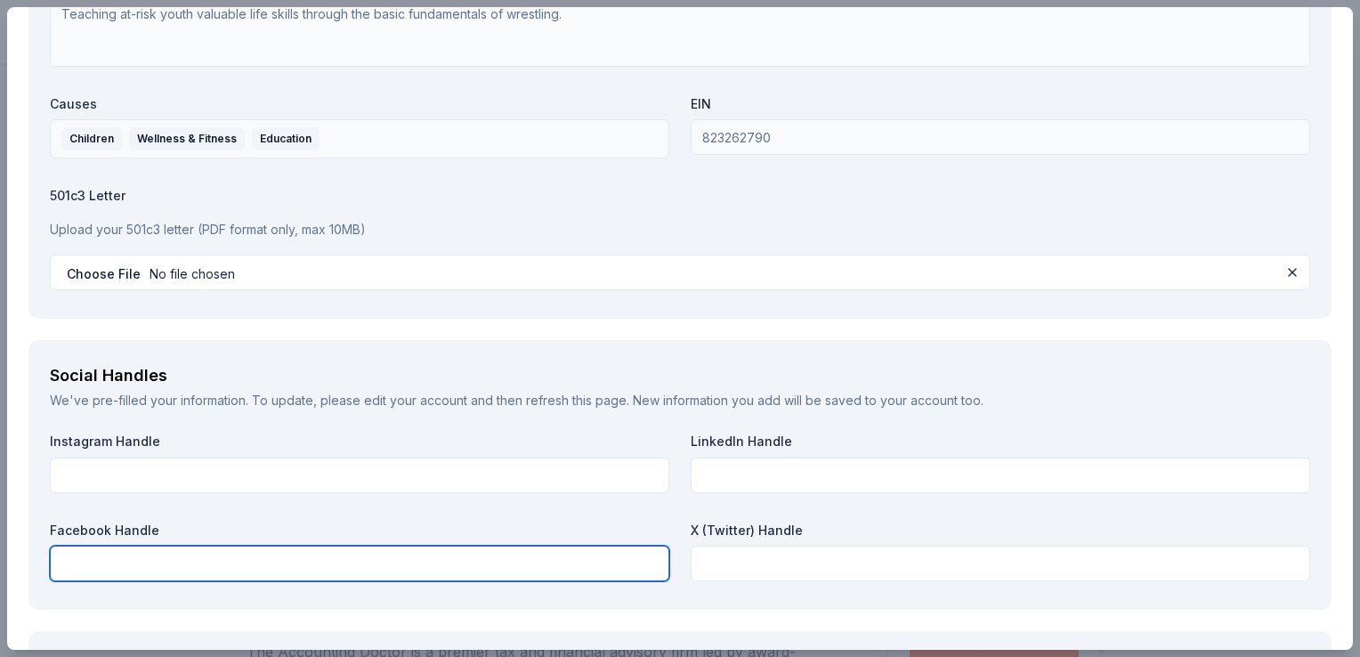
click at [158, 551] on input "text" at bounding box center [359, 564] width 619 height 36
paste input "https://www.facebook.com/askeomatclub"
type input "[URL][DOMAIN_NAME]"
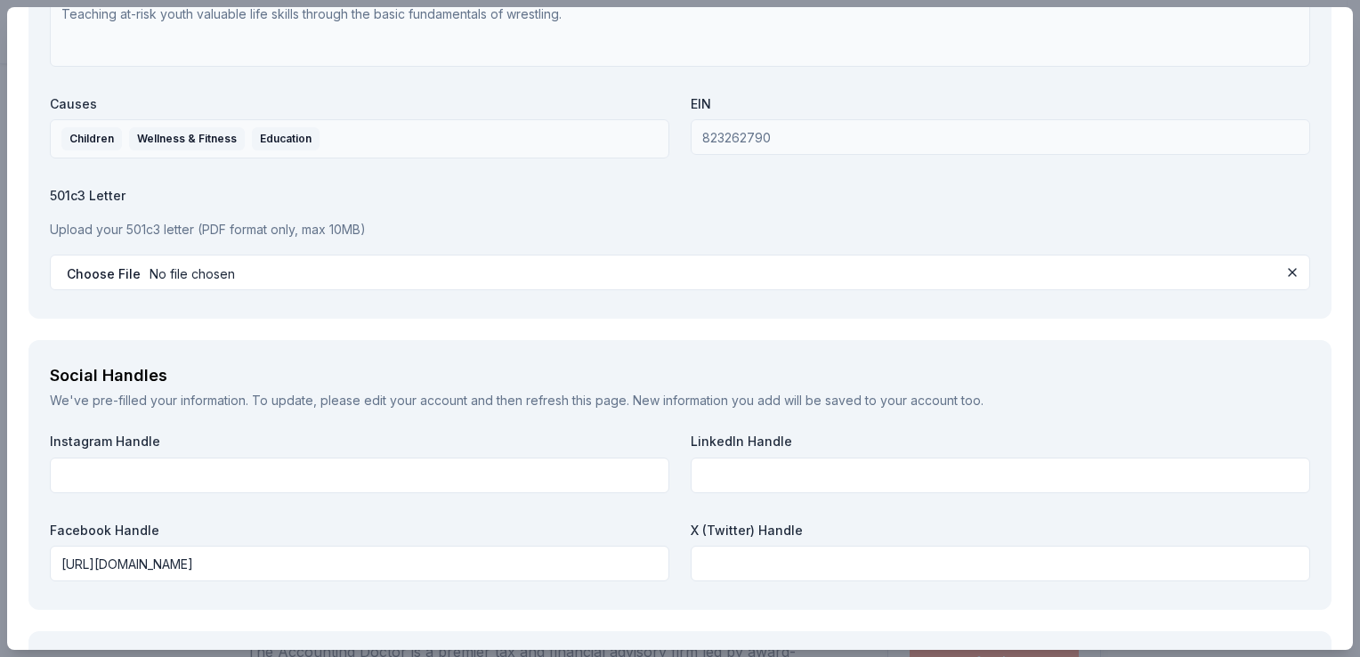
click at [481, 358] on div "Social Handles We've pre-filled your information. To update, please edit your a…" at bounding box center [679, 475] width 1303 height 270
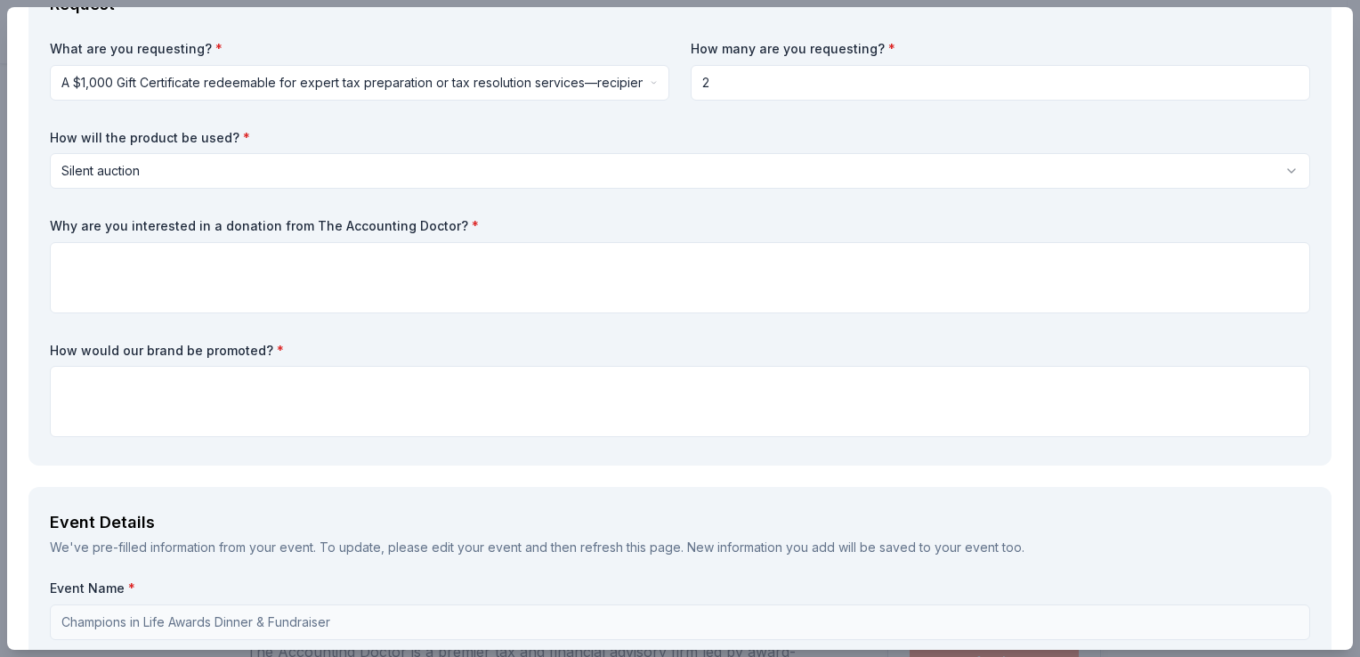
scroll to position [0, 0]
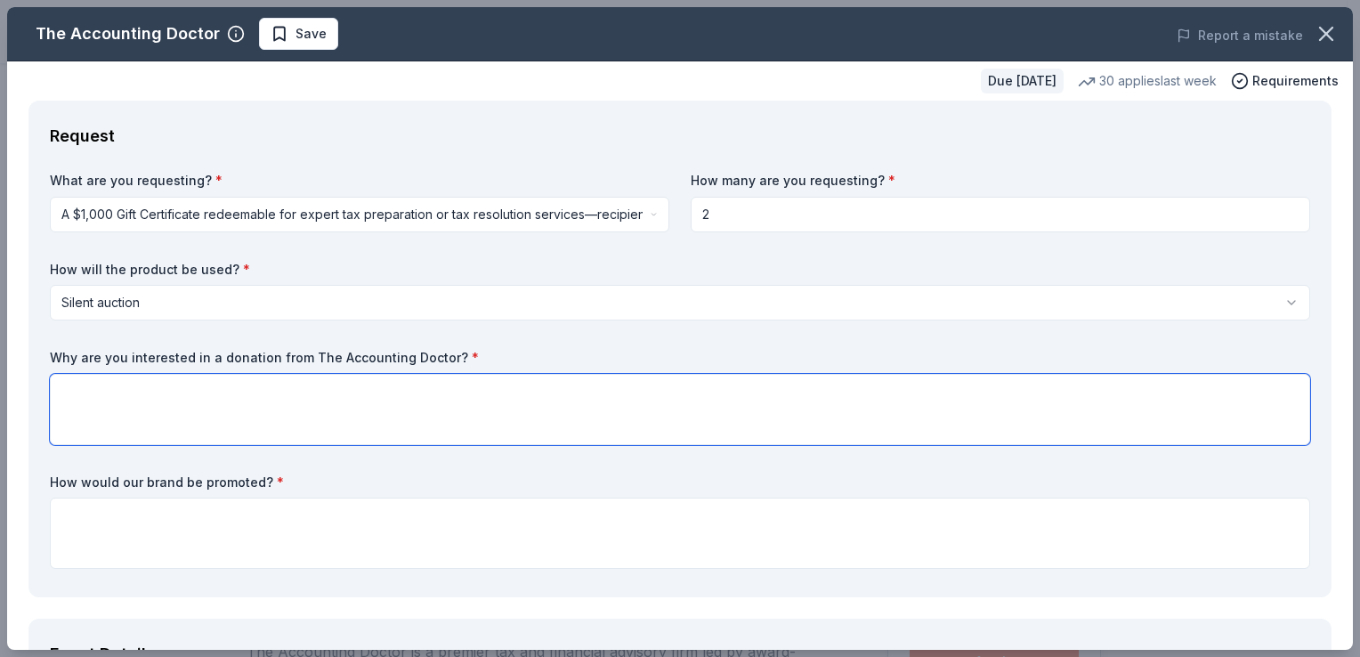
drag, startPoint x: 416, startPoint y: 421, endPoint x: 505, endPoint y: 461, distance: 96.8
click at [432, 394] on textarea at bounding box center [680, 409] width 1260 height 71
paste textarea "We are seeking a donation from The Accounting Doctor to support Askeo Internati…"
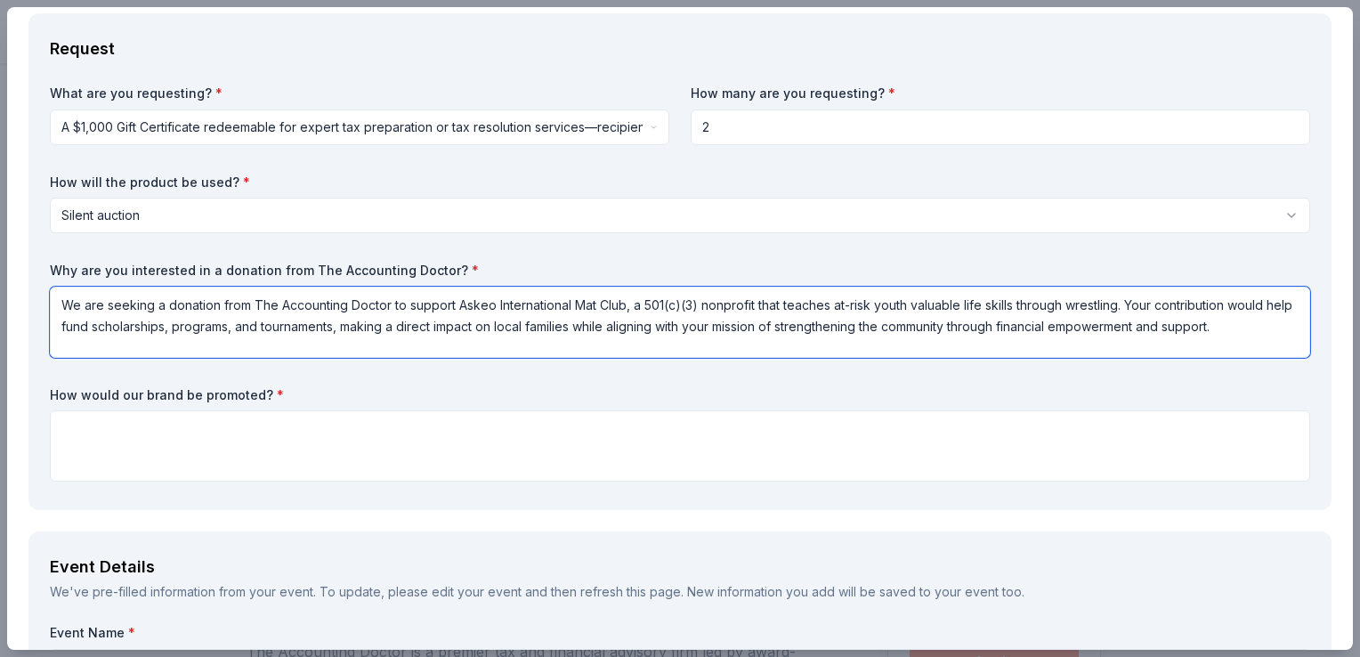
scroll to position [89, 0]
type textarea "We are seeking a donation from The Accounting Doctor to support Askeo Internati…"
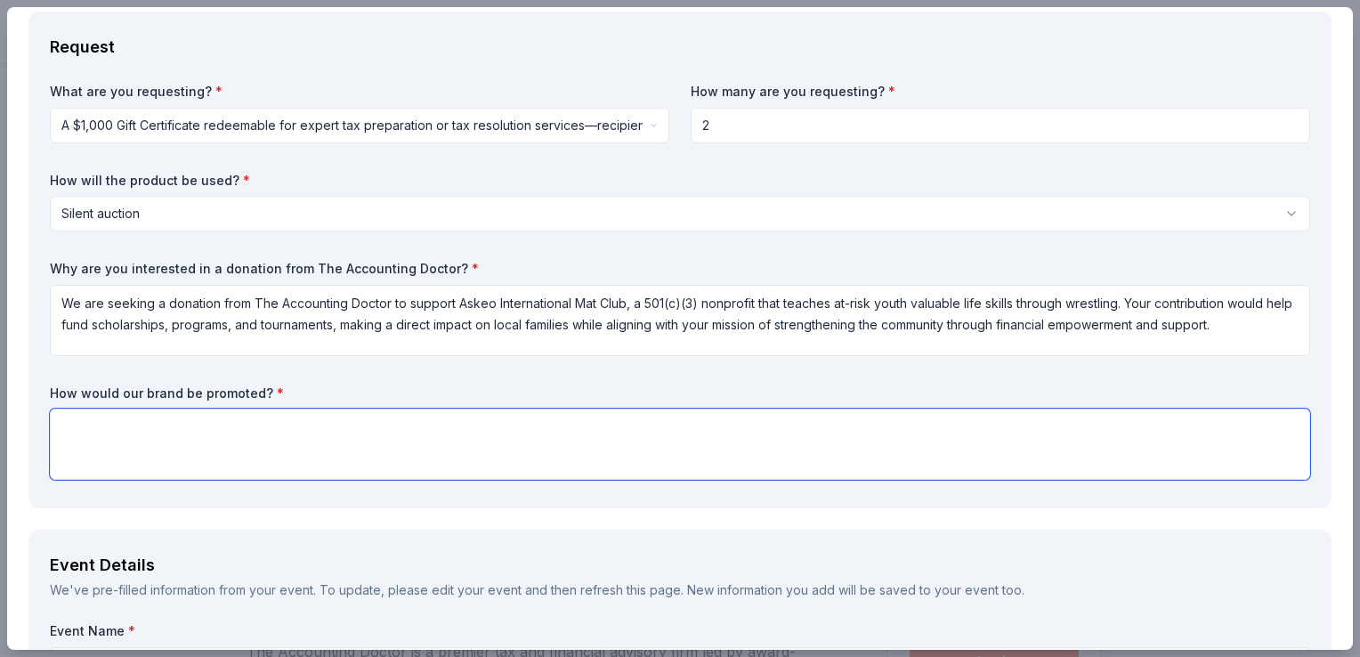
click at [162, 430] on textarea at bounding box center [680, 443] width 1260 height 71
paste textarea "we will acknowledge your business in our printed Banquet program, on our websit…"
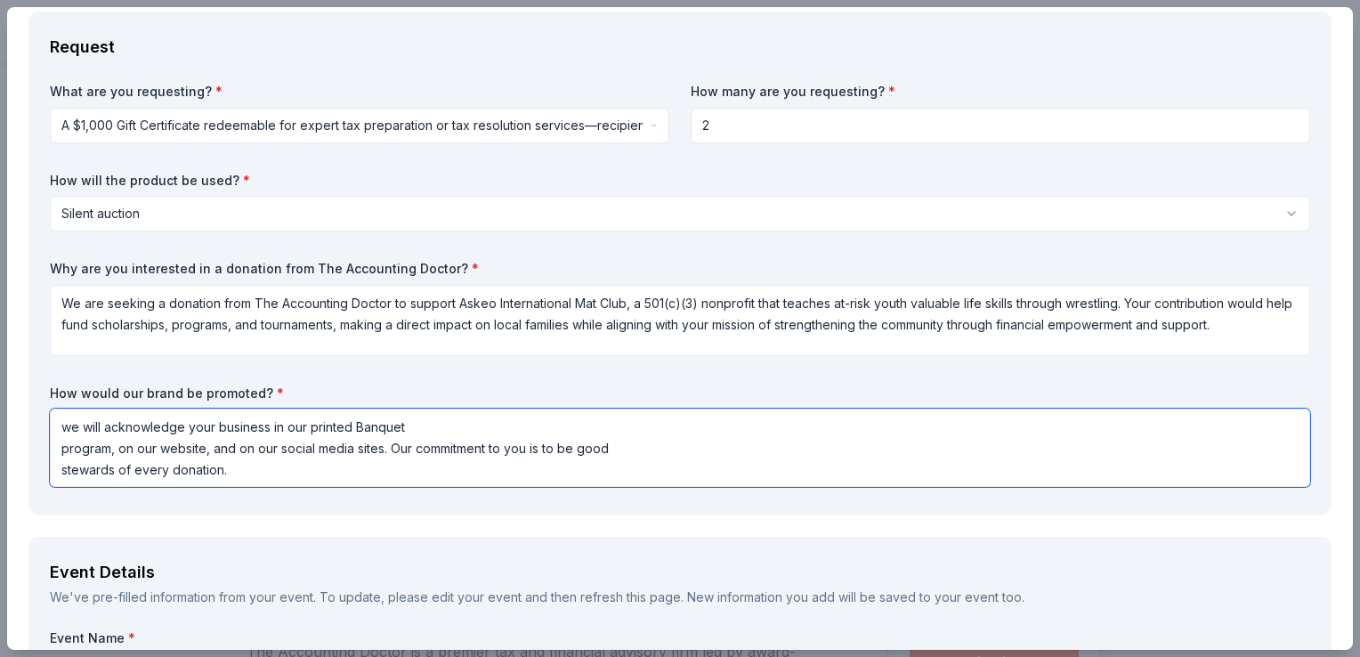
click at [79, 429] on textarea "we will acknowledge your business in our printed Banquet program, on our websit…" at bounding box center [680, 447] width 1260 height 78
click at [59, 449] on textarea "We will acknowledge your business in our printed Banquet program, on our websit…" at bounding box center [680, 447] width 1260 height 78
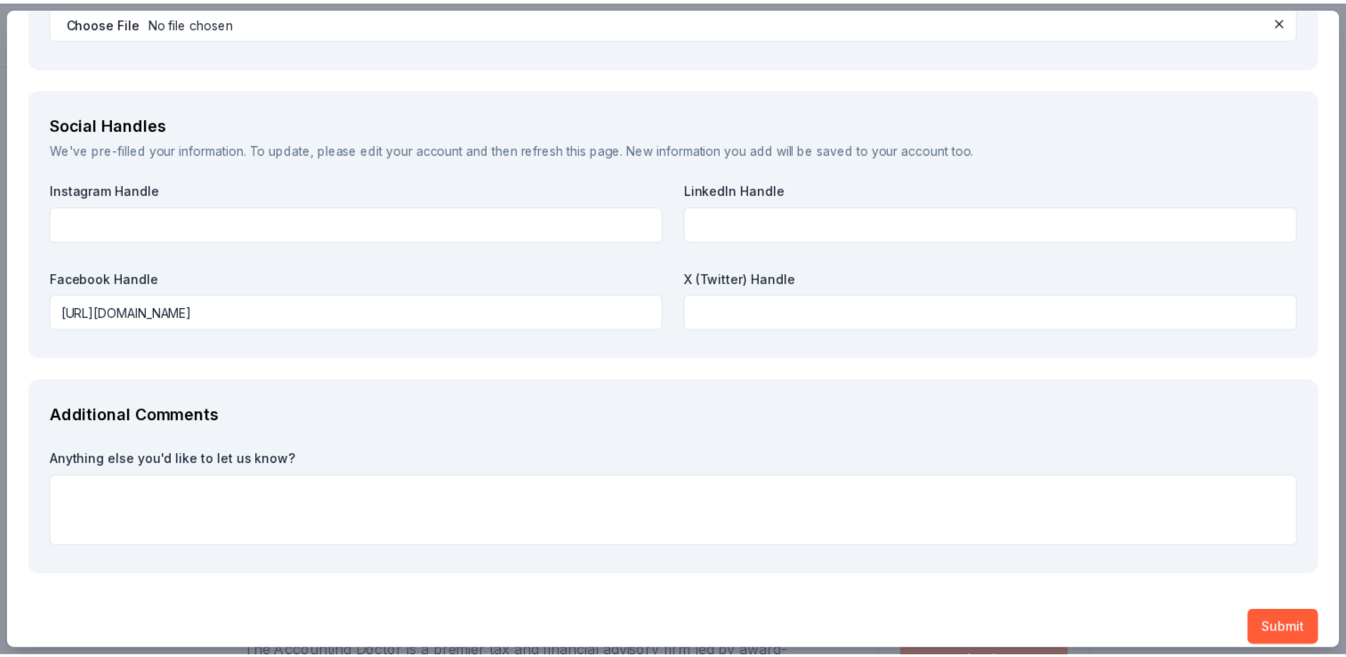
scroll to position [1991, 0]
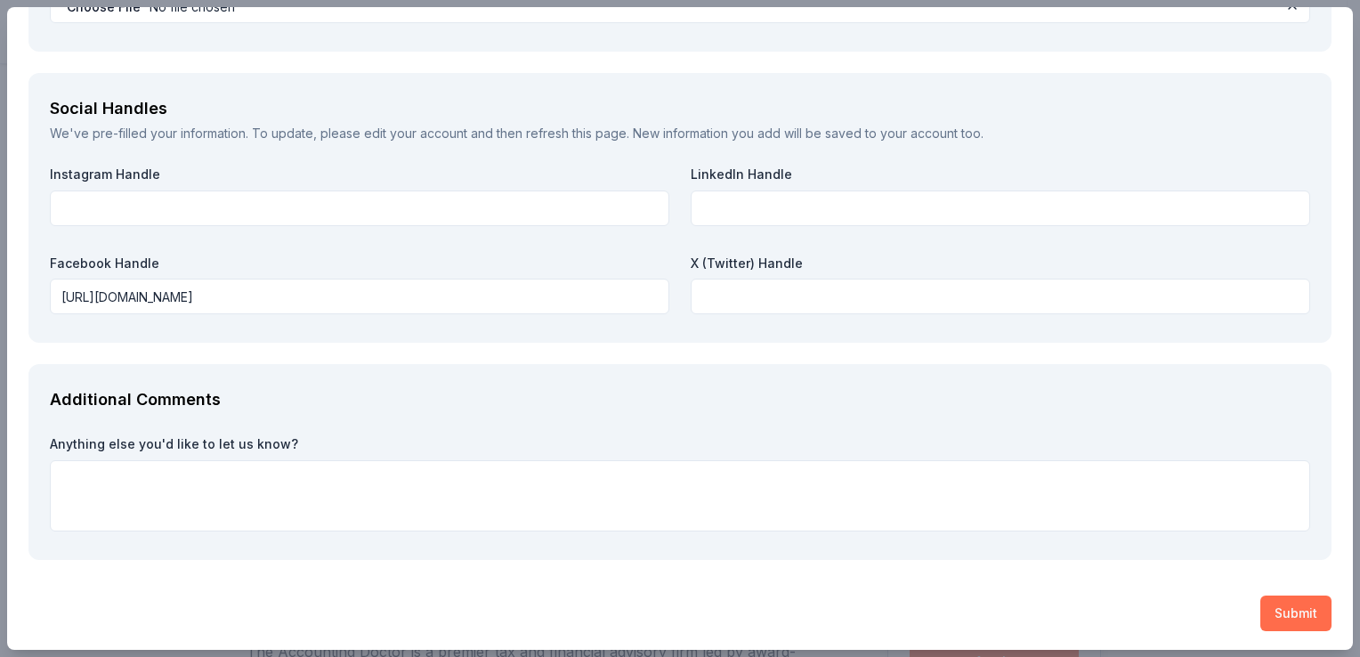
type textarea "We will acknowledge your business in our printed event program, on our website,…"
click at [1288, 609] on button "Submit" at bounding box center [1295, 613] width 71 height 36
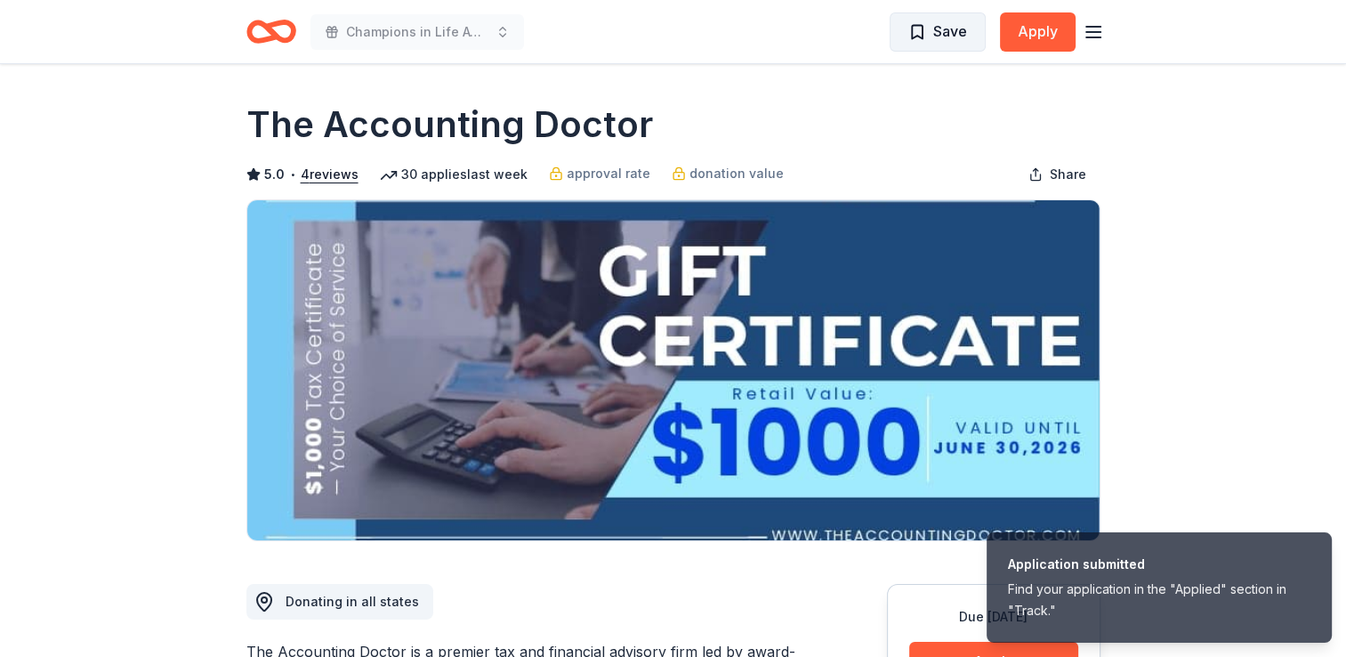
click at [959, 41] on span "Save" at bounding box center [951, 31] width 34 height 23
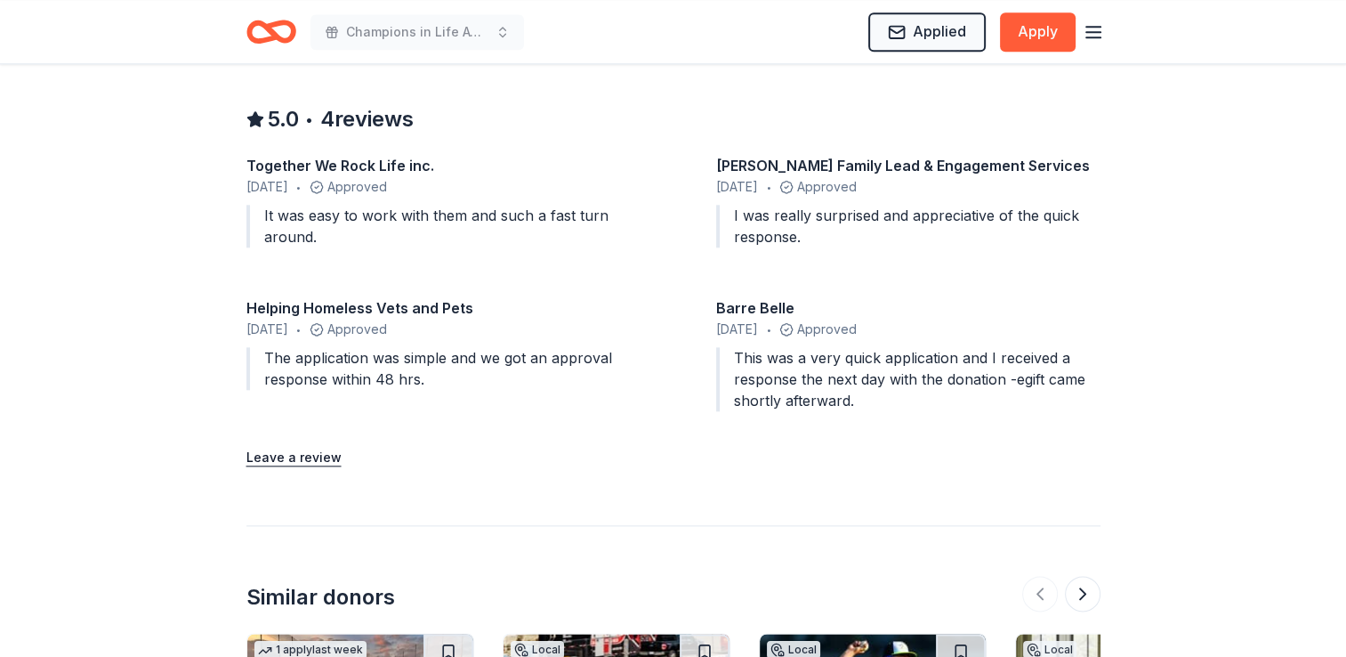
scroll to position [2403, 0]
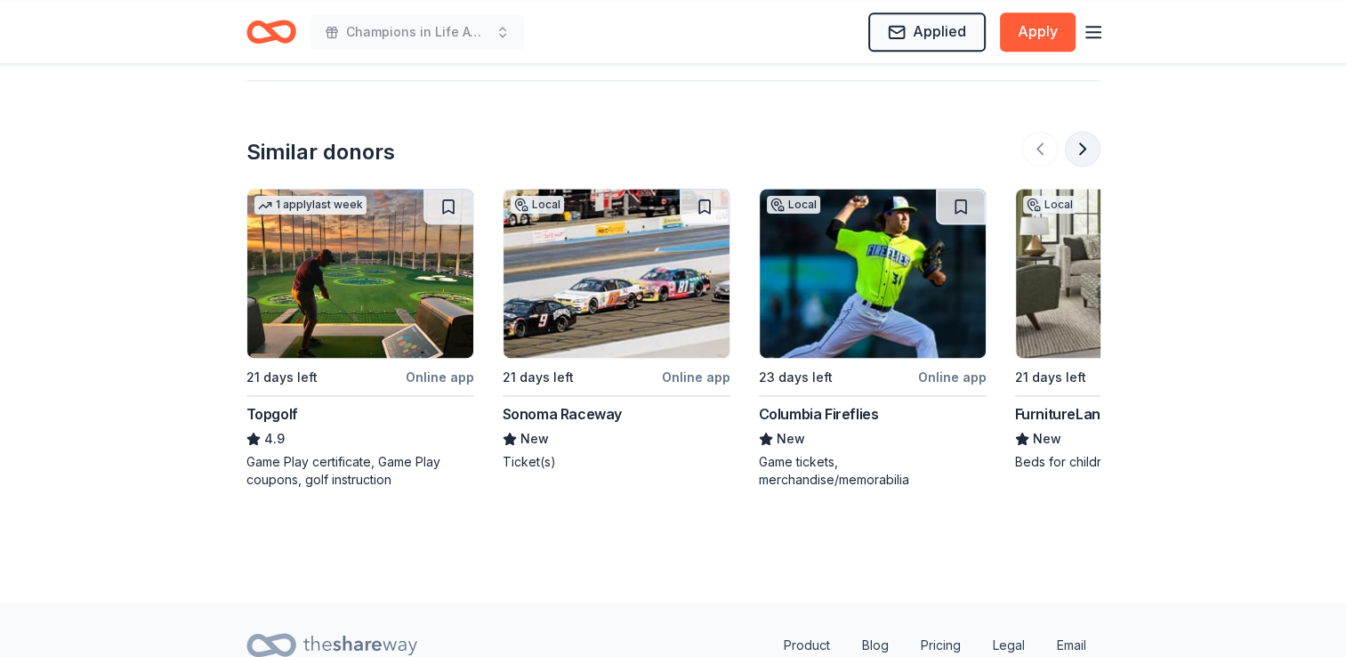
click at [1082, 151] on button at bounding box center [1083, 149] width 36 height 36
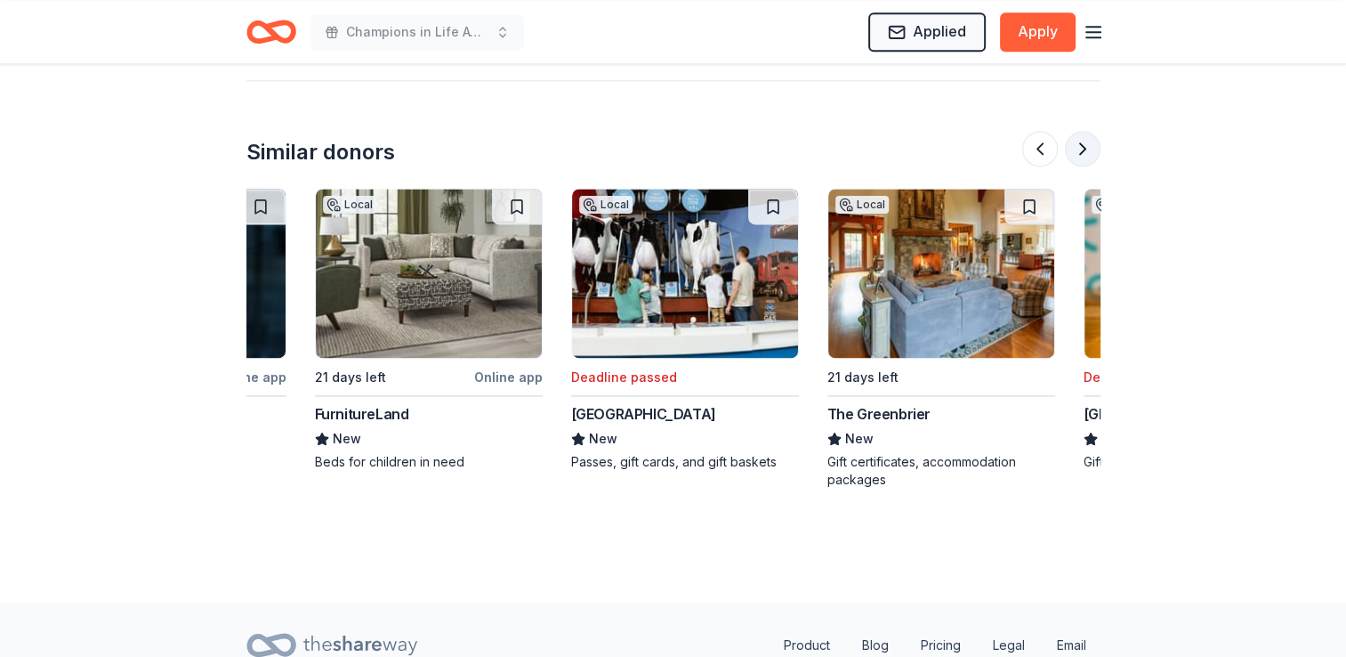
scroll to position [0, 769]
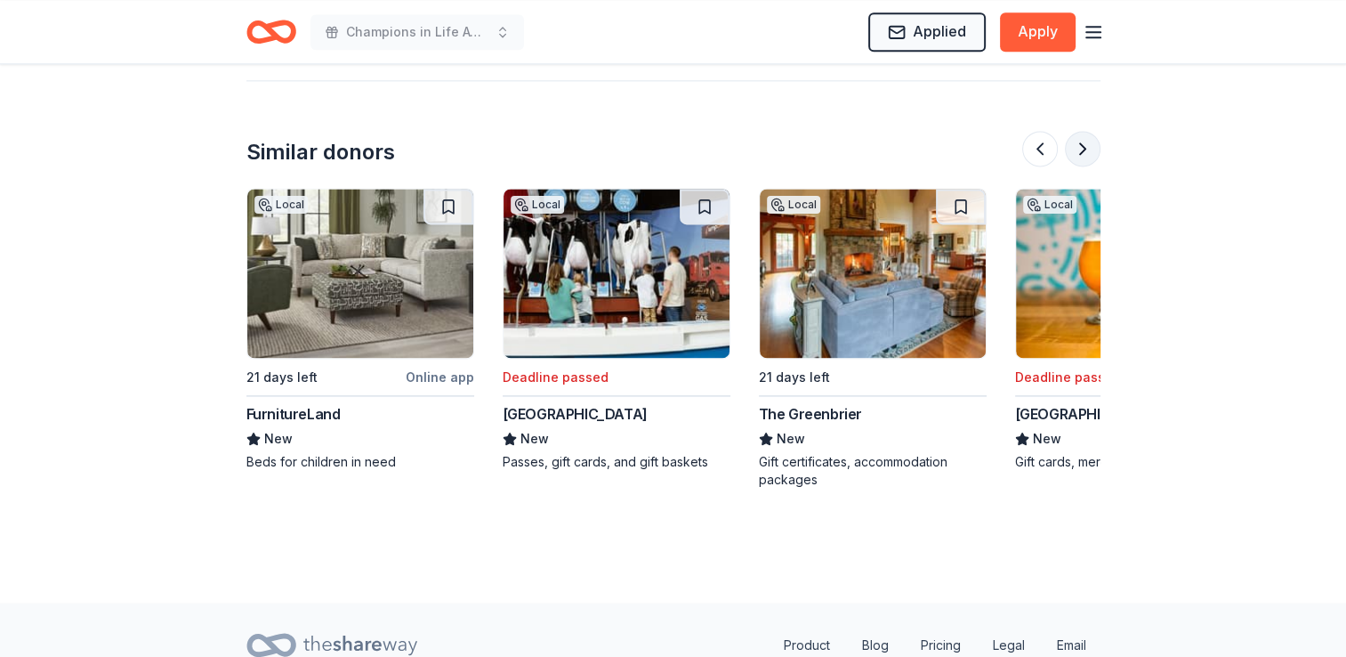
click at [1082, 152] on button at bounding box center [1083, 149] width 36 height 36
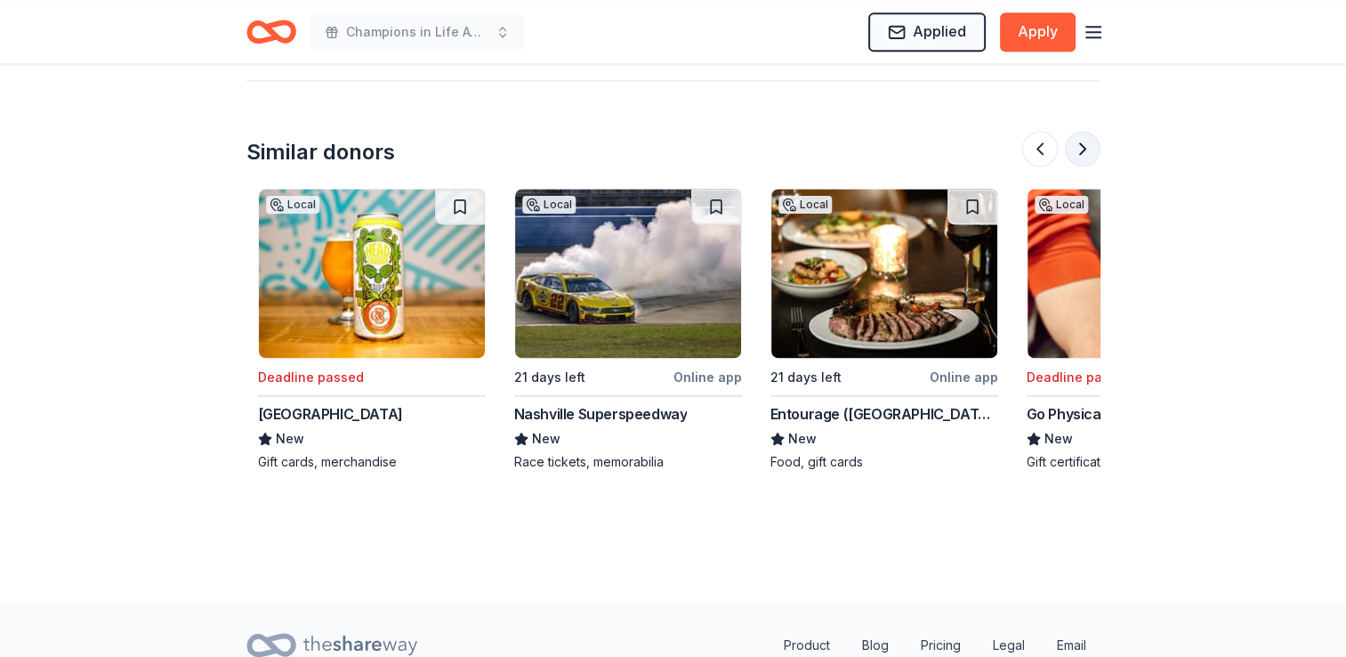
scroll to position [0, 1538]
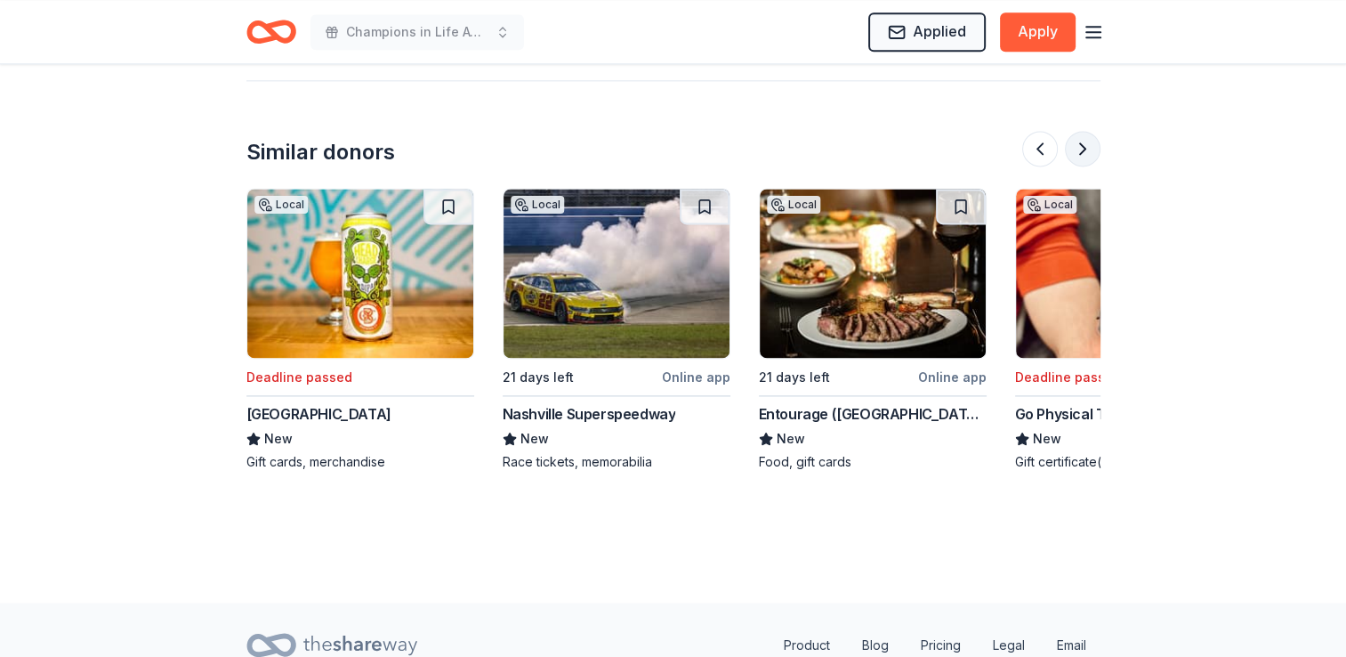
click at [1082, 152] on button at bounding box center [1083, 149] width 36 height 36
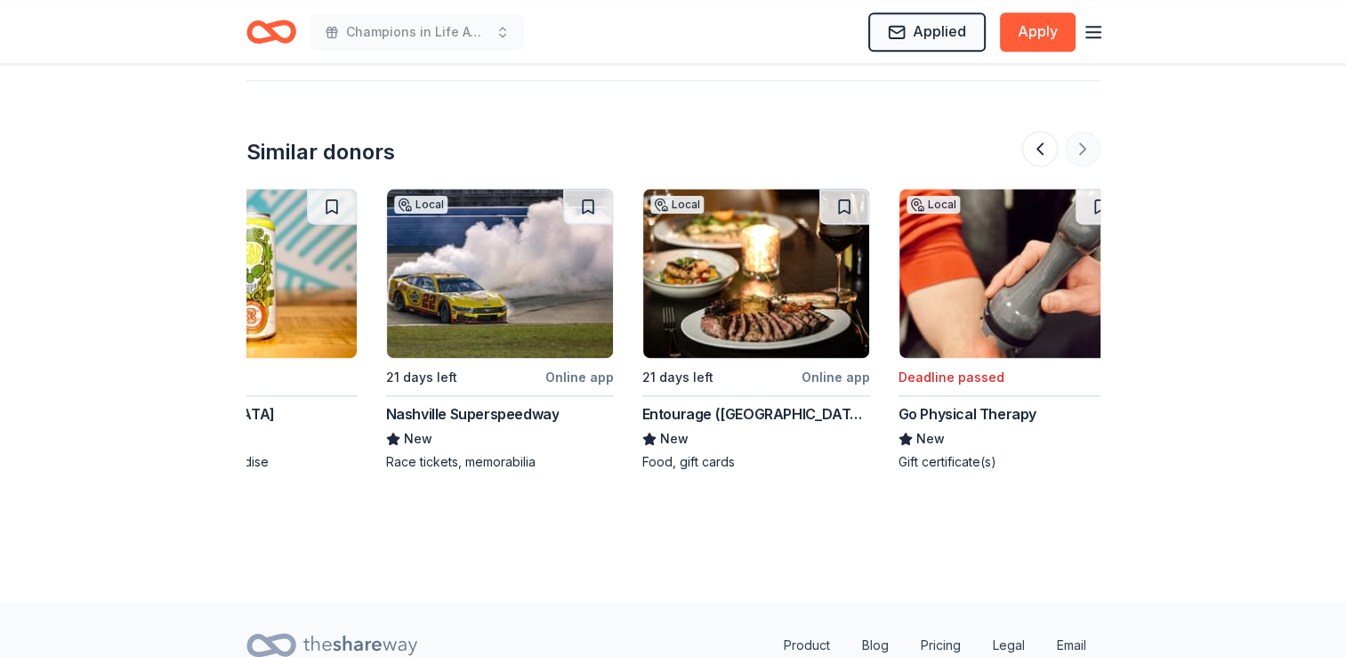
scroll to position [0, 1680]
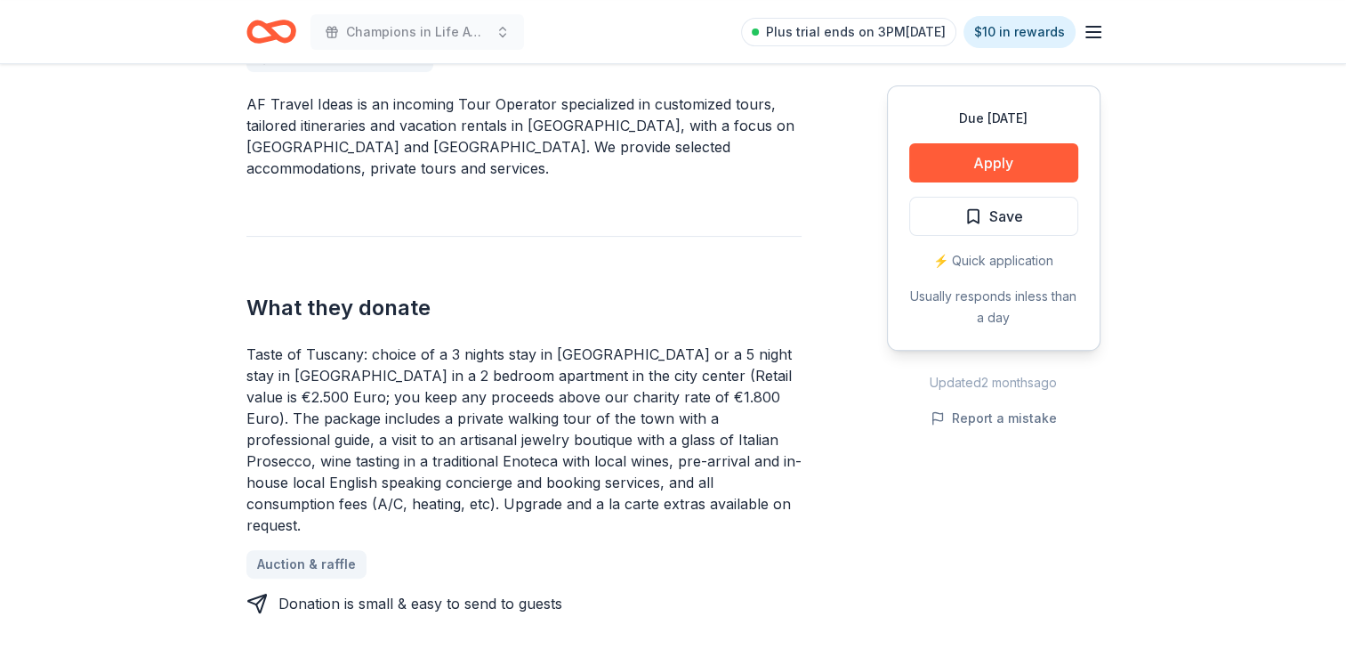
scroll to position [534, 0]
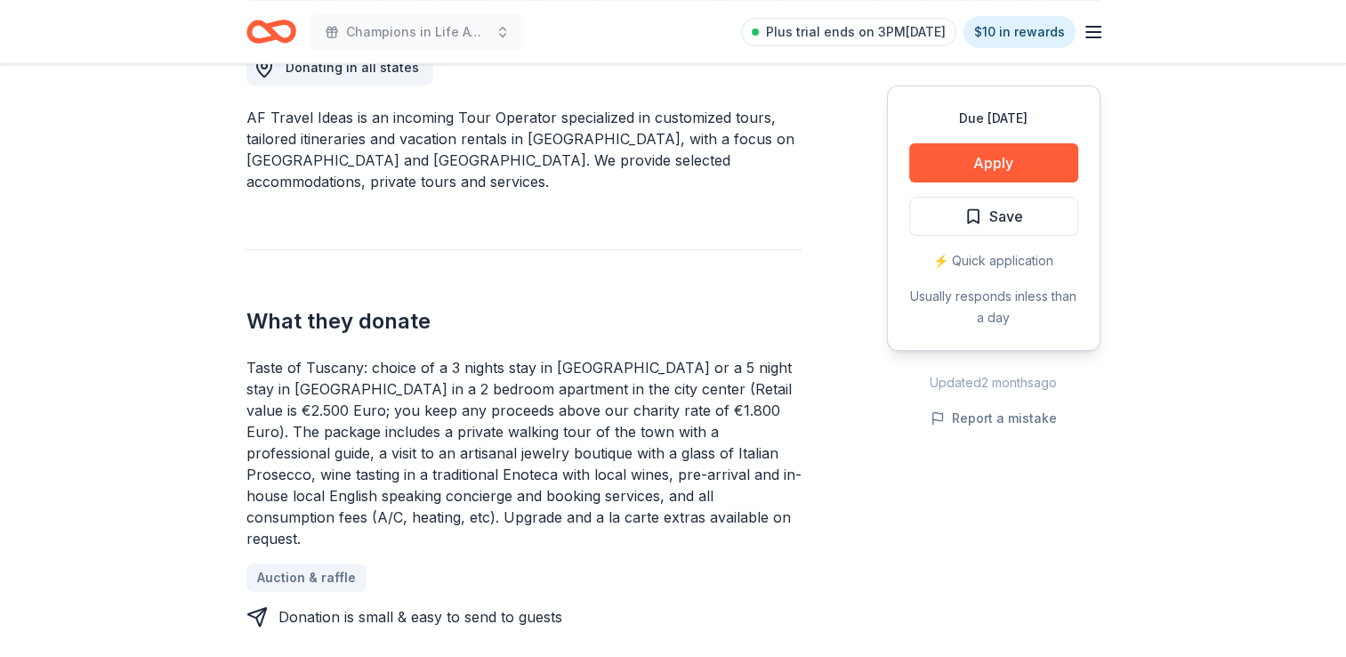
click at [617, 383] on div "Taste of Tuscany: choice of a 3 nights stay in [GEOGRAPHIC_DATA] or a 5 night s…" at bounding box center [524, 453] width 555 height 192
click at [634, 361] on div "Taste of Tuscany: choice of a 3 nights stay in [GEOGRAPHIC_DATA] or a 5 night s…" at bounding box center [524, 453] width 555 height 192
drag, startPoint x: 644, startPoint y: 366, endPoint x: 681, endPoint y: 368, distance: 36.5
click at [681, 368] on div "Taste of Tuscany: choice of a 3 nights stay in [GEOGRAPHIC_DATA] or a 5 night s…" at bounding box center [524, 453] width 555 height 192
click at [680, 368] on div "Taste of Tuscany: choice of a 3 nights stay in [GEOGRAPHIC_DATA] or a 5 night s…" at bounding box center [524, 453] width 555 height 192
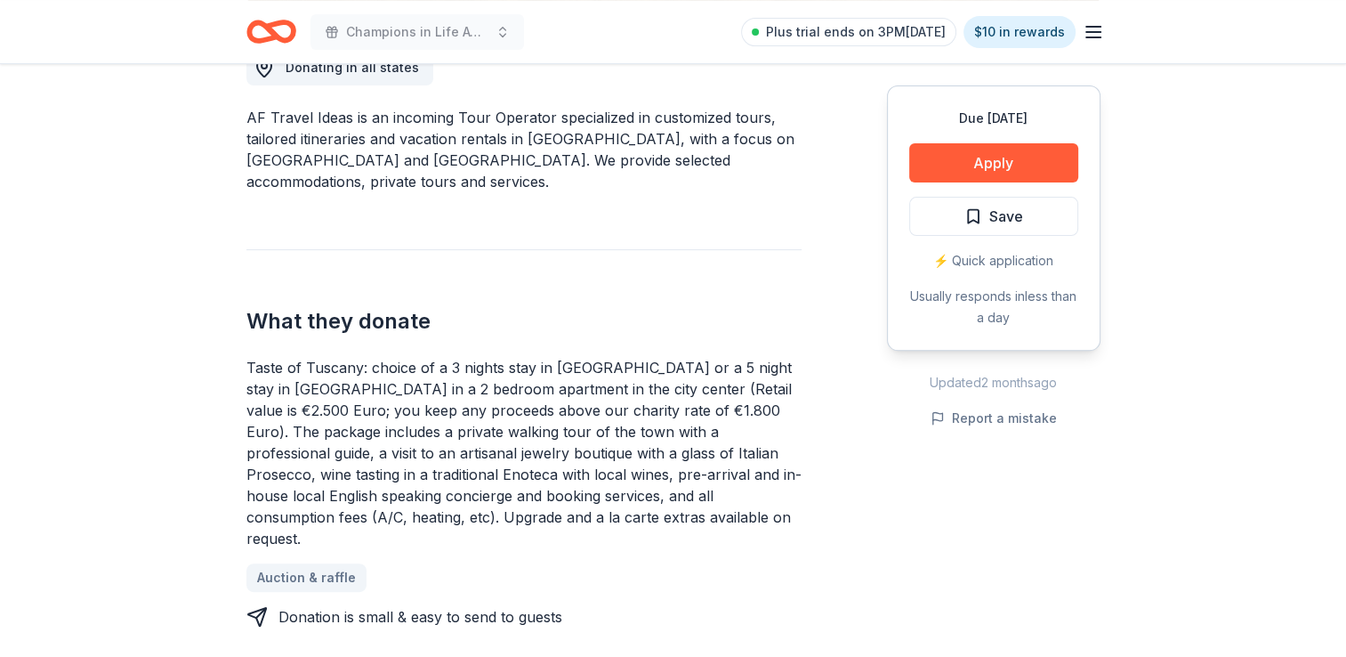
click at [683, 358] on div "Taste of Tuscany: choice of a 3 nights stay in [GEOGRAPHIC_DATA] or a 5 night s…" at bounding box center [524, 453] width 555 height 192
click at [687, 362] on div "Taste of Tuscany: choice of a 3 nights stay in [GEOGRAPHIC_DATA] or a 5 night s…" at bounding box center [524, 453] width 555 height 192
drag, startPoint x: 667, startPoint y: 378, endPoint x: 501, endPoint y: 418, distance: 171.2
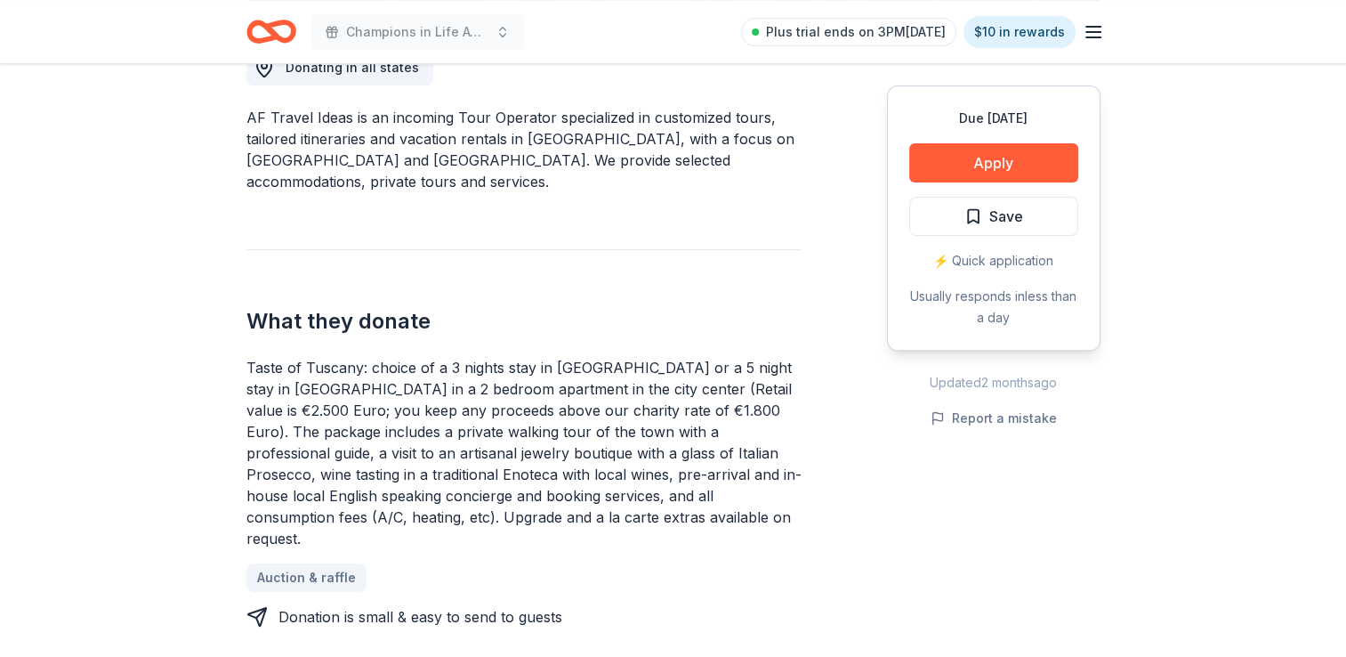
click at [667, 378] on div "Taste of Tuscany: choice of a 3 nights stay in [GEOGRAPHIC_DATA] or a 5 night s…" at bounding box center [524, 453] width 555 height 192
drag, startPoint x: 501, startPoint y: 418, endPoint x: 495, endPoint y: 402, distance: 17.2
drag, startPoint x: 495, startPoint y: 402, endPoint x: 781, endPoint y: 417, distance: 286.9
click at [781, 417] on div "Taste of Tuscany: choice of a 3 nights stay in [GEOGRAPHIC_DATA] or a 5 night s…" at bounding box center [524, 453] width 555 height 192
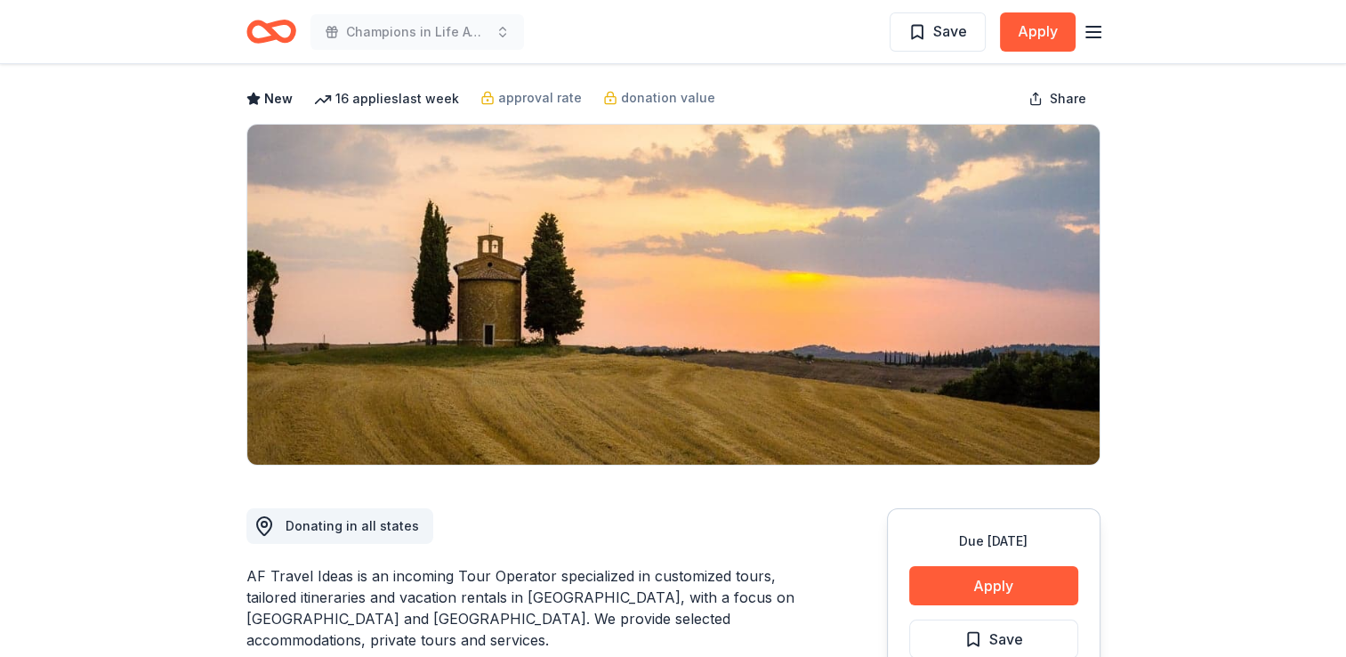
scroll to position [0, 0]
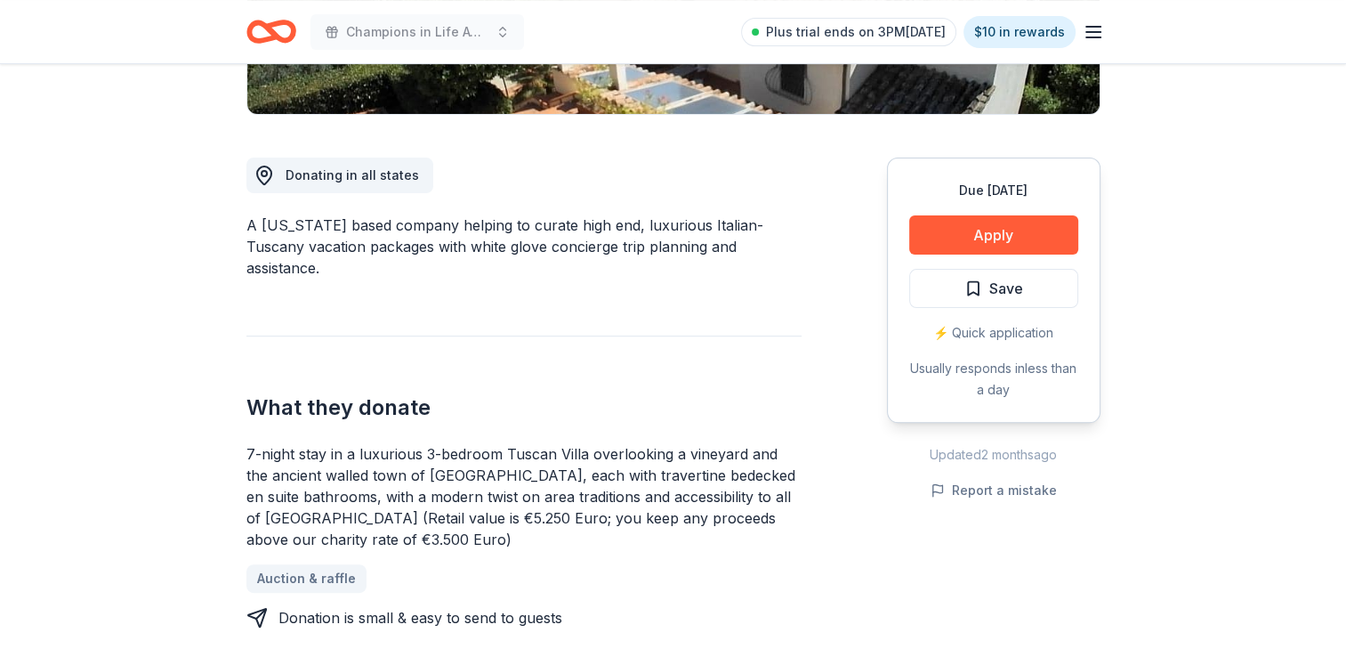
scroll to position [445, 0]
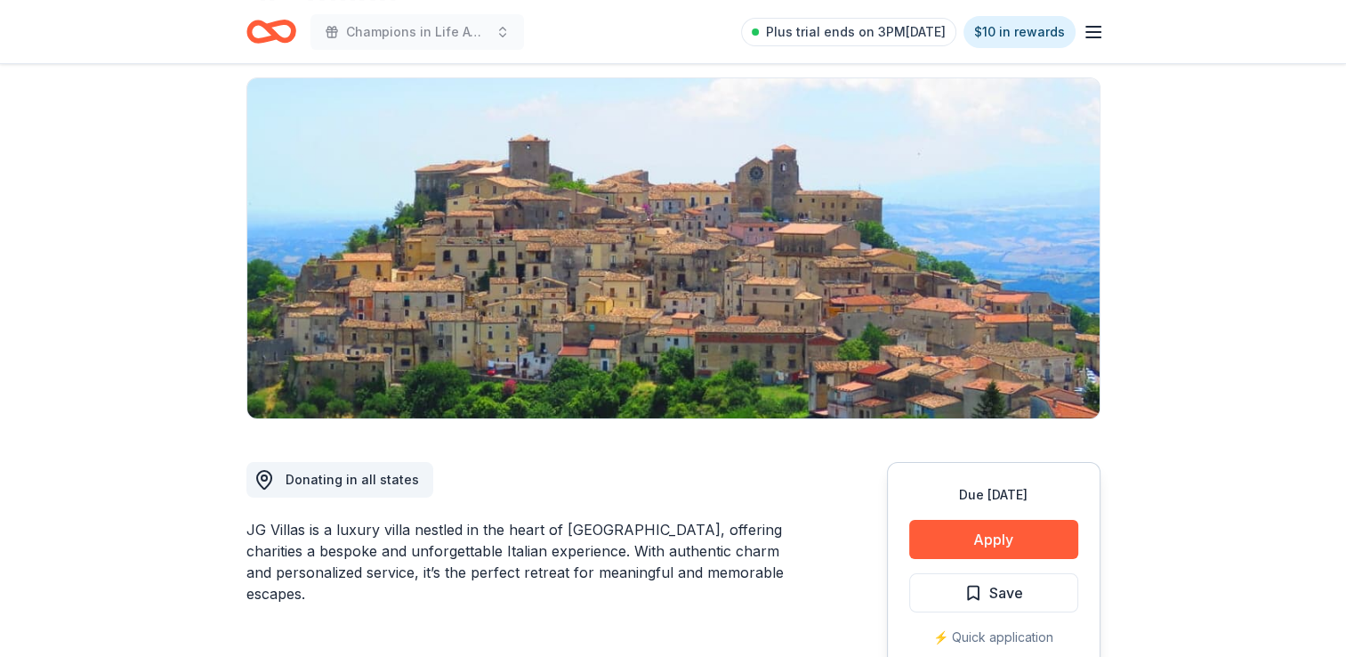
scroll to position [89, 0]
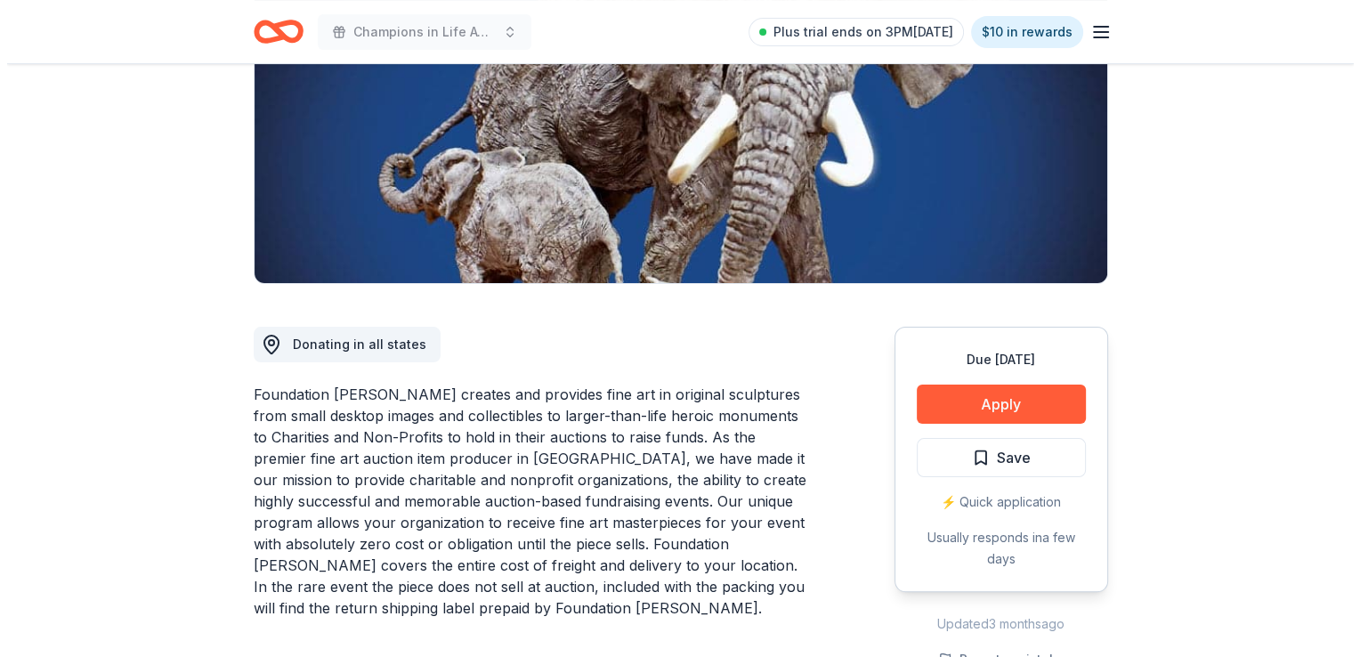
scroll to position [178, 0]
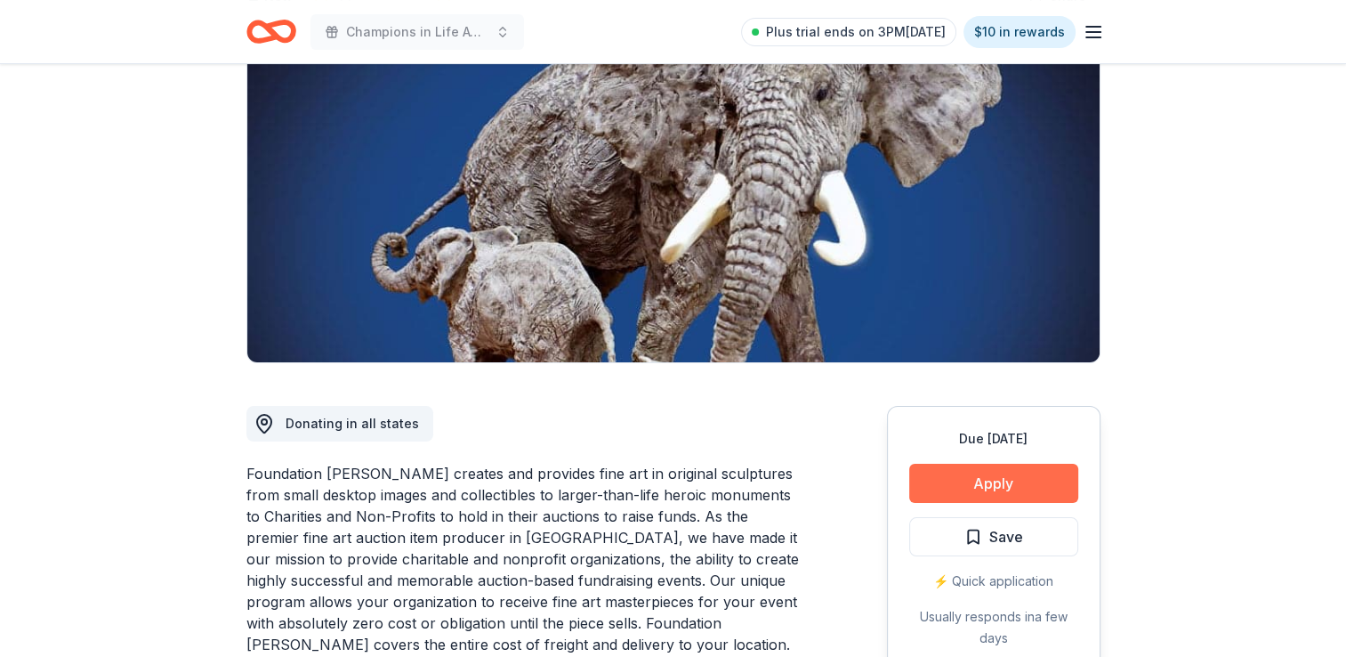
click at [975, 475] on button "Apply" at bounding box center [993, 483] width 169 height 39
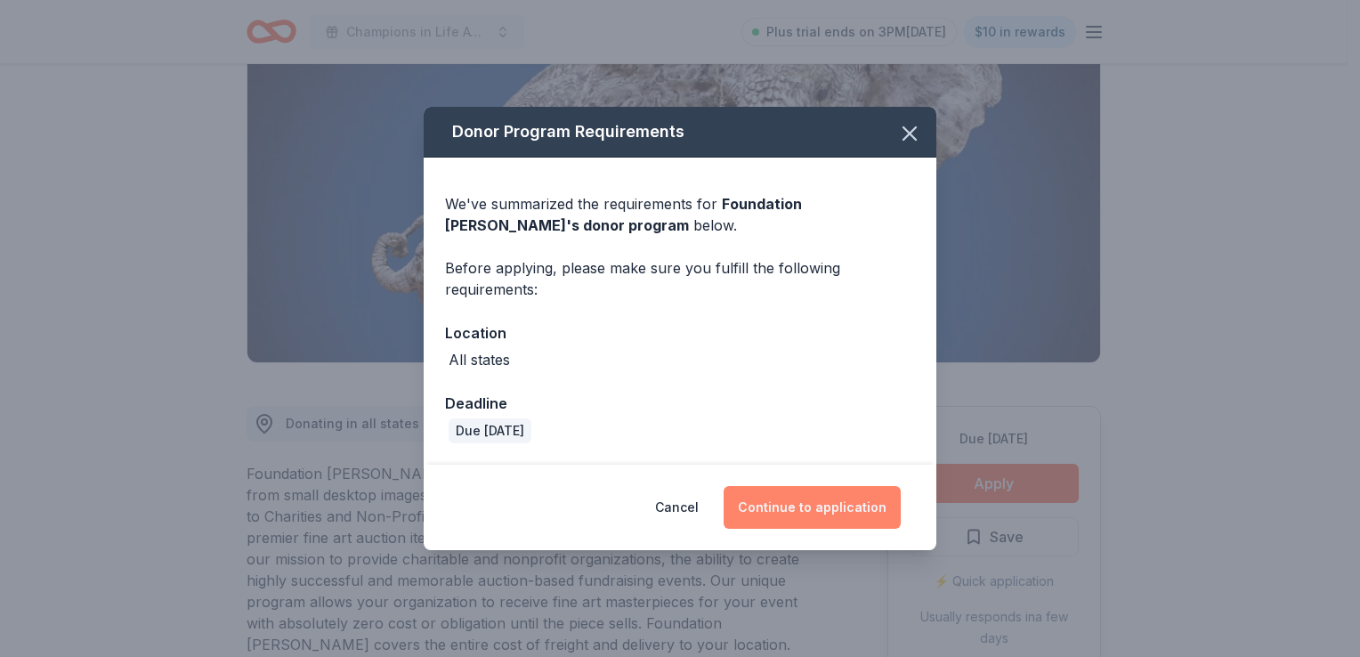
click at [834, 516] on button "Continue to application" at bounding box center [811, 507] width 177 height 43
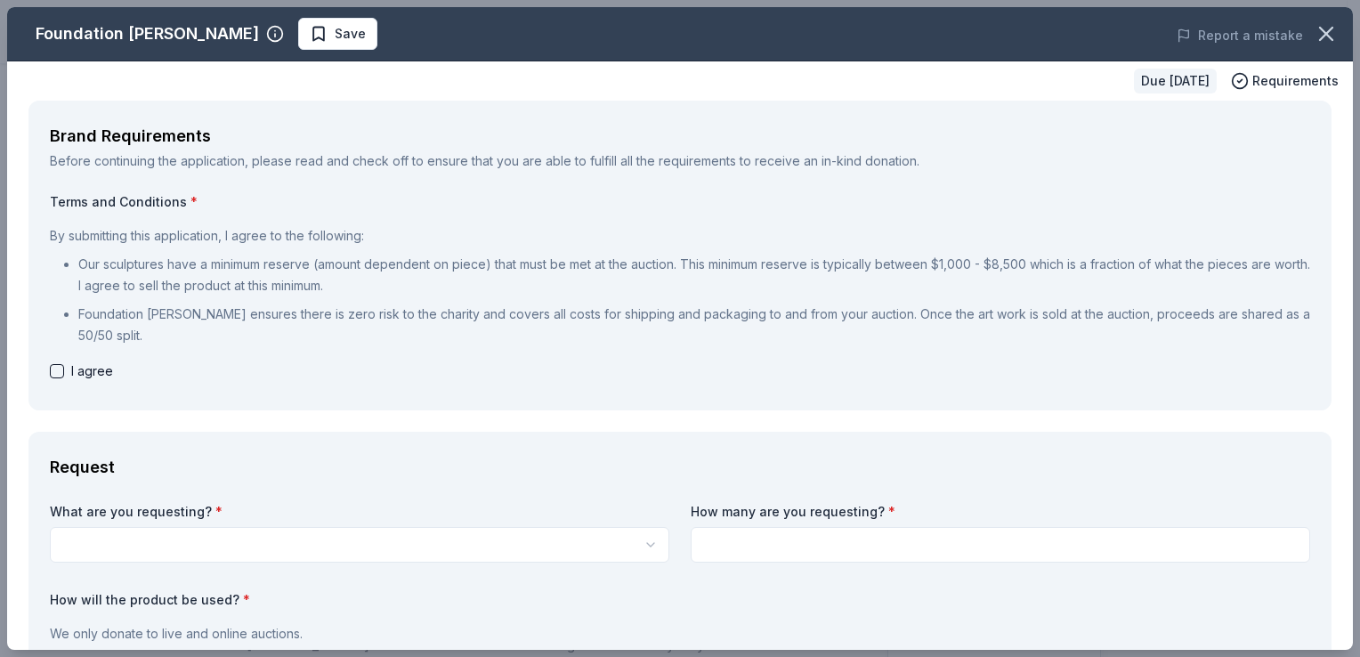
click at [57, 374] on button "button" at bounding box center [57, 371] width 14 height 14
checkbox input "true"
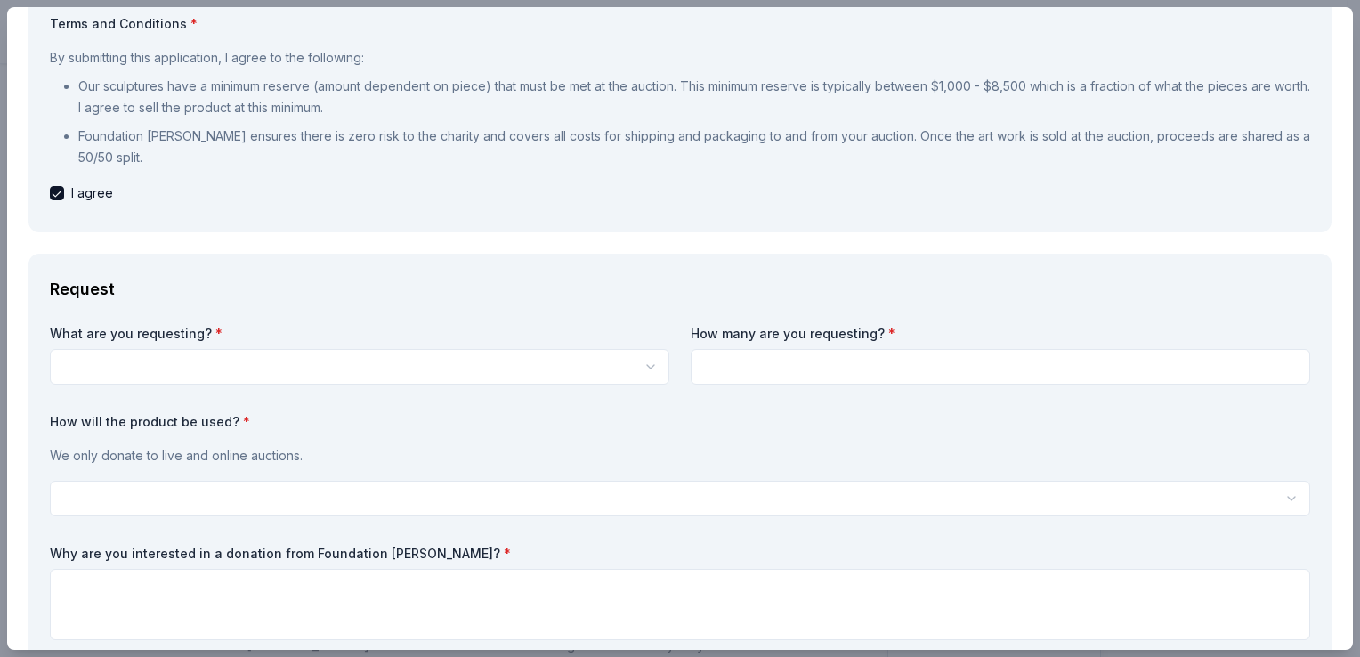
scroll to position [267, 0]
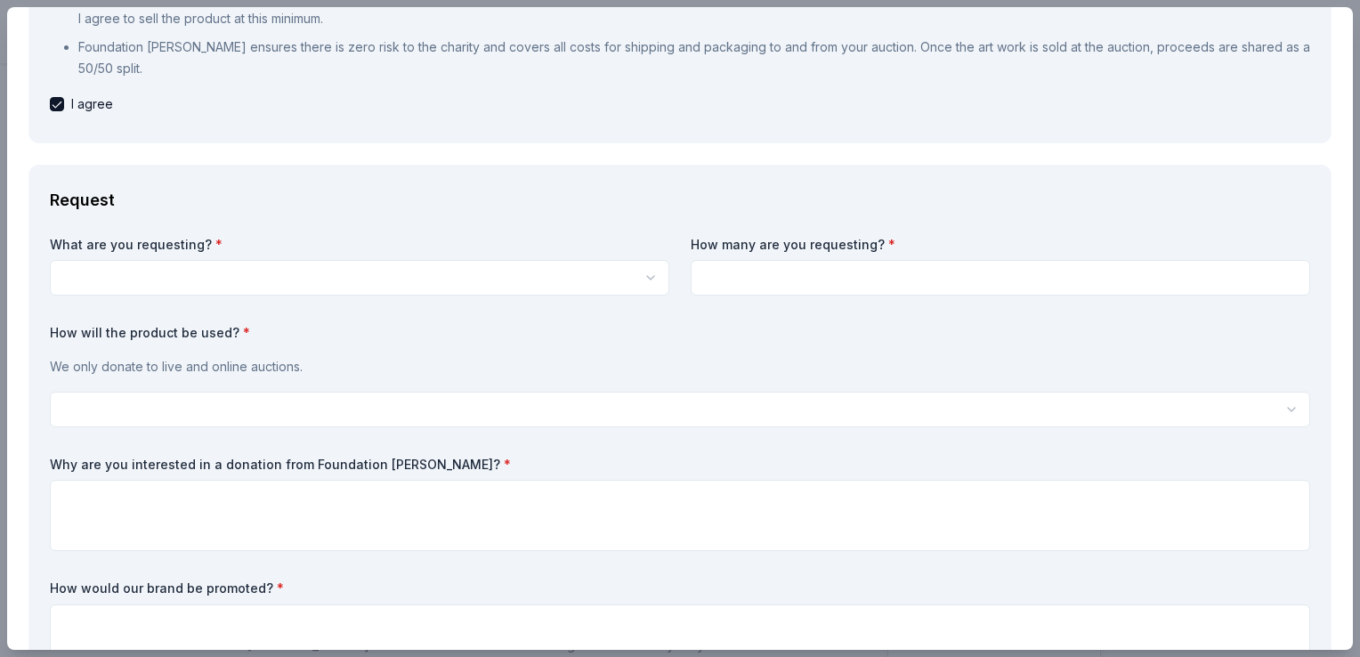
click at [263, 283] on html "Champions in Life Awards Dinner & Fundraiser Plus trial ends on 3PM[DATE] $10 i…" at bounding box center [680, 150] width 1360 height 657
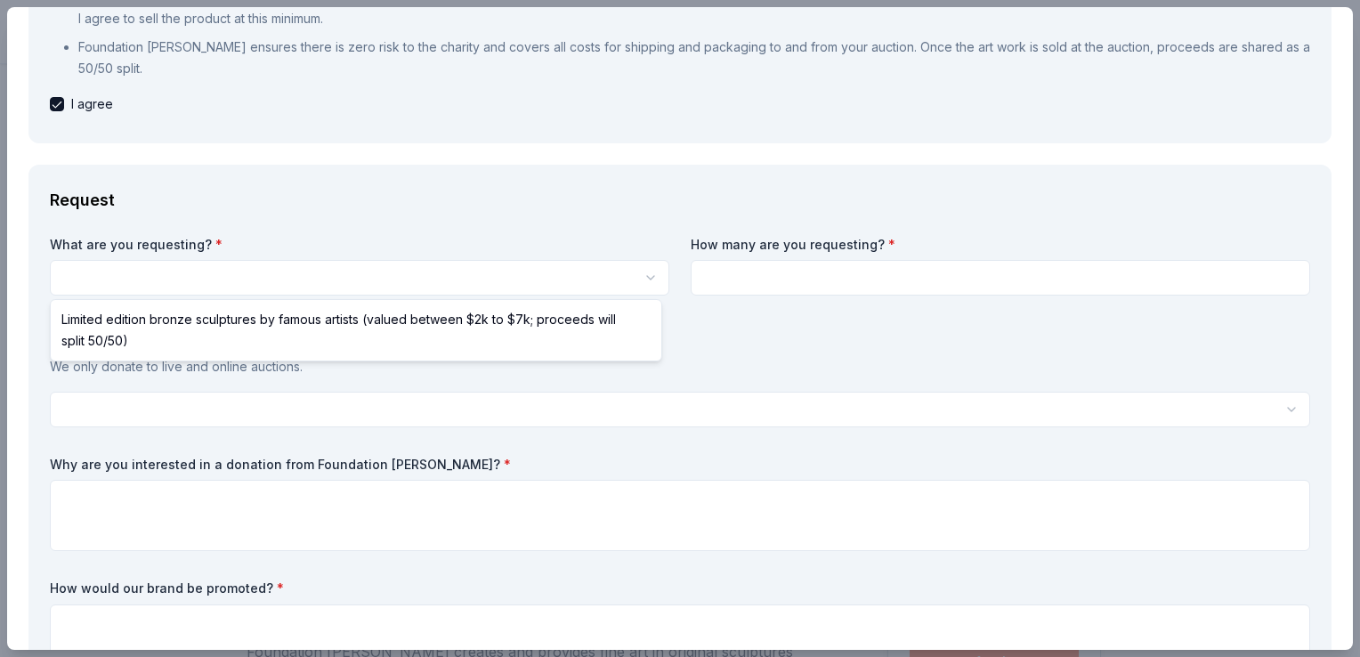
select select "Limited edition bronze sculptures by famous artists (valued between $2k to $7k;…"
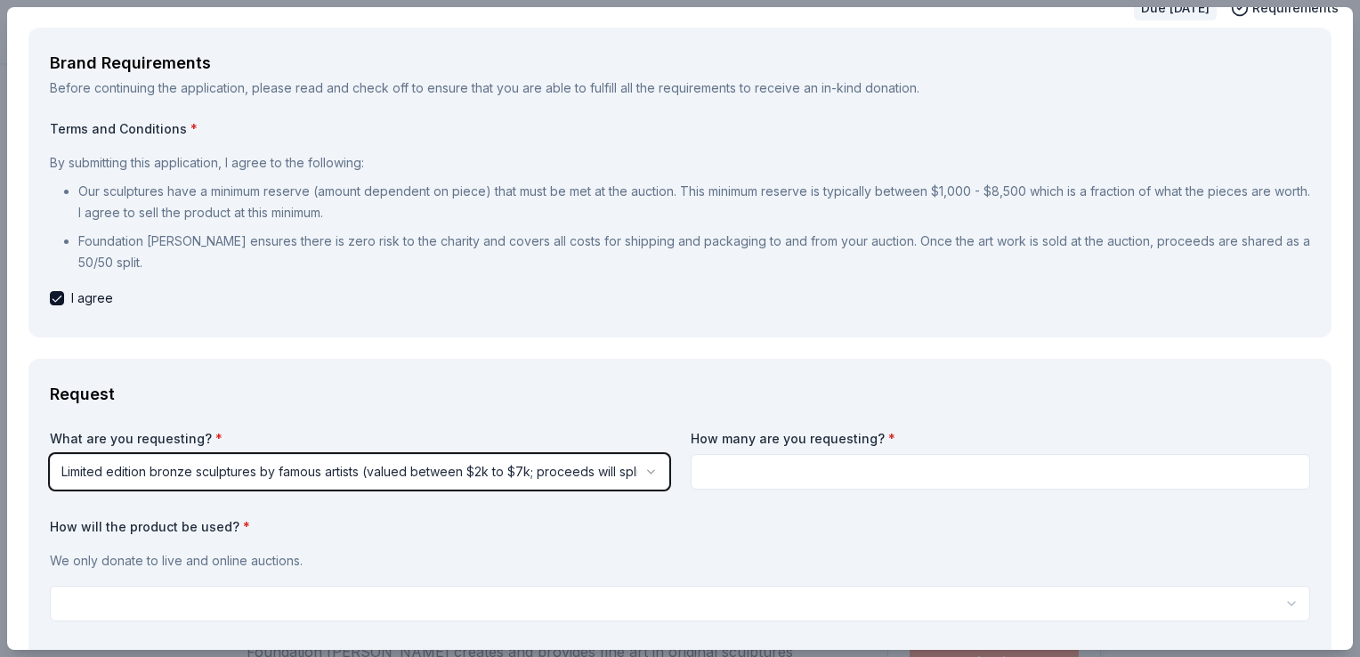
scroll to position [267, 0]
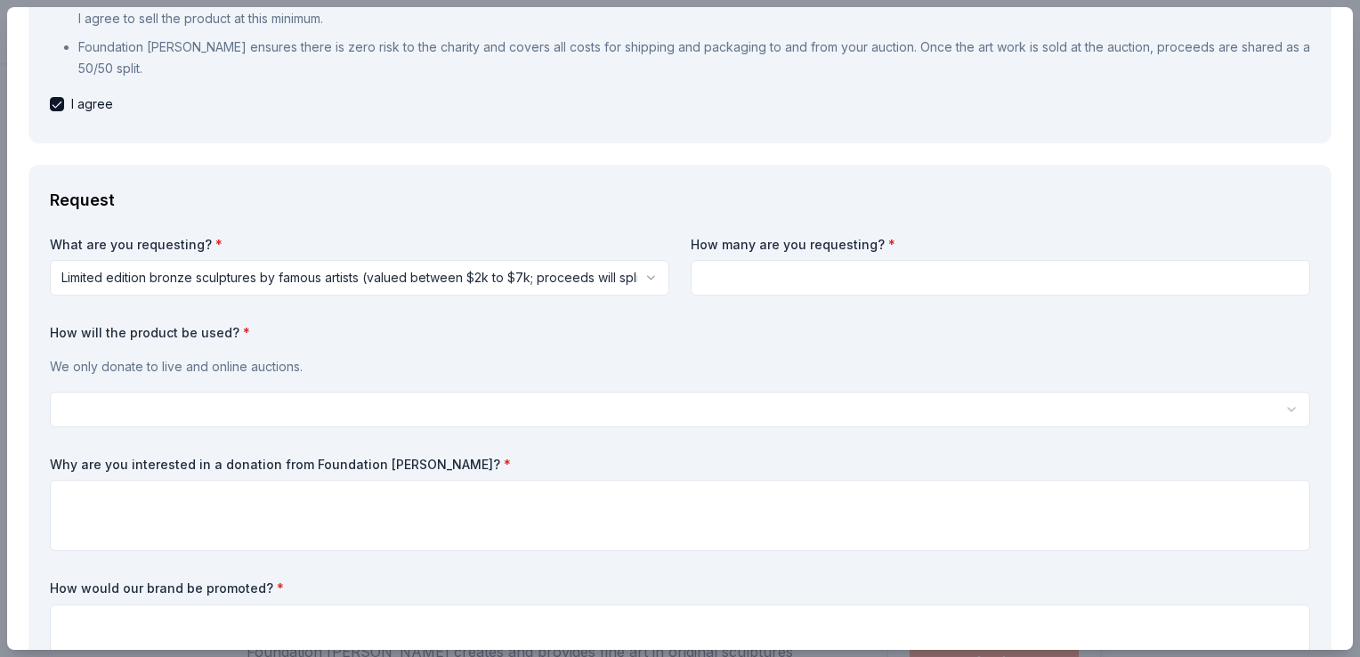
click at [698, 261] on input at bounding box center [1000, 278] width 619 height 36
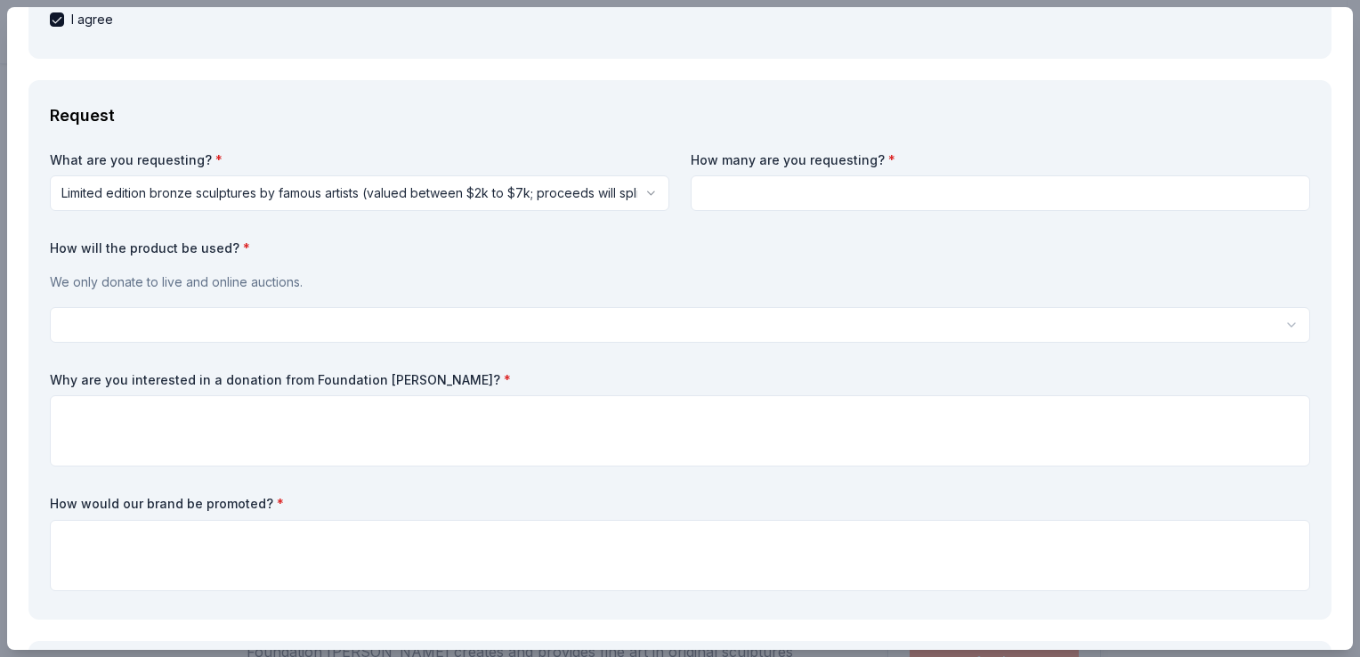
scroll to position [356, 0]
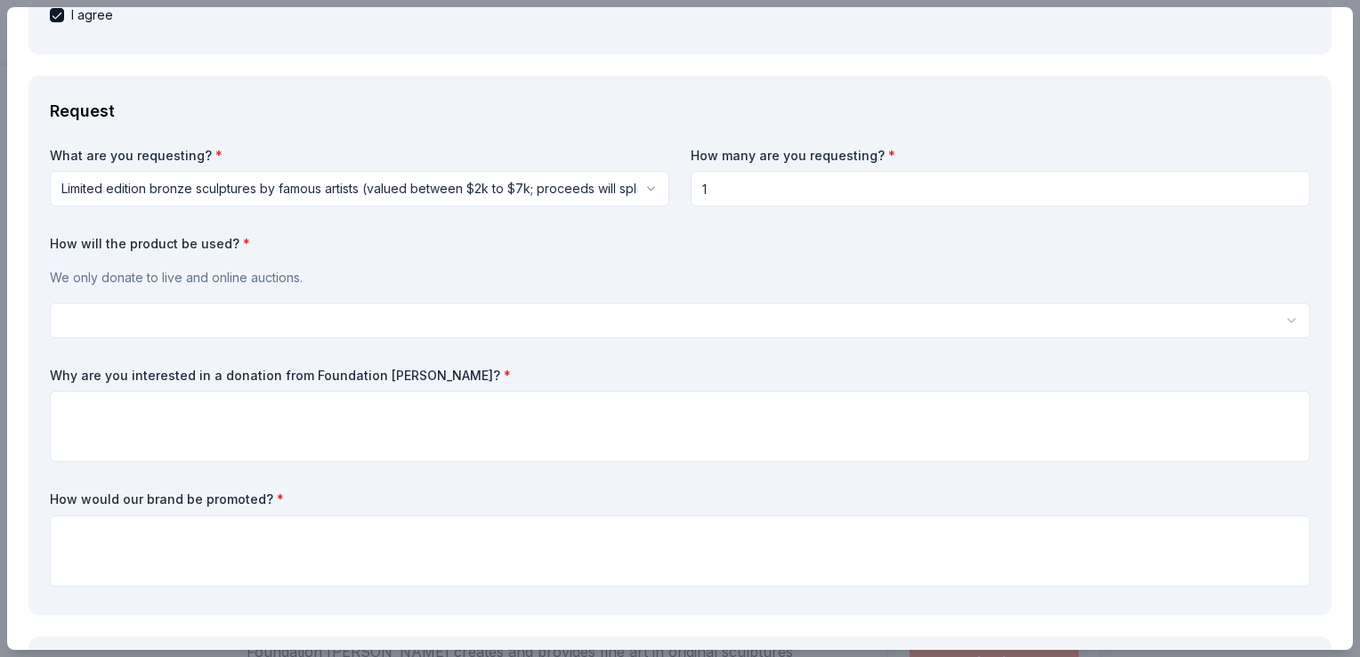
type input "1"
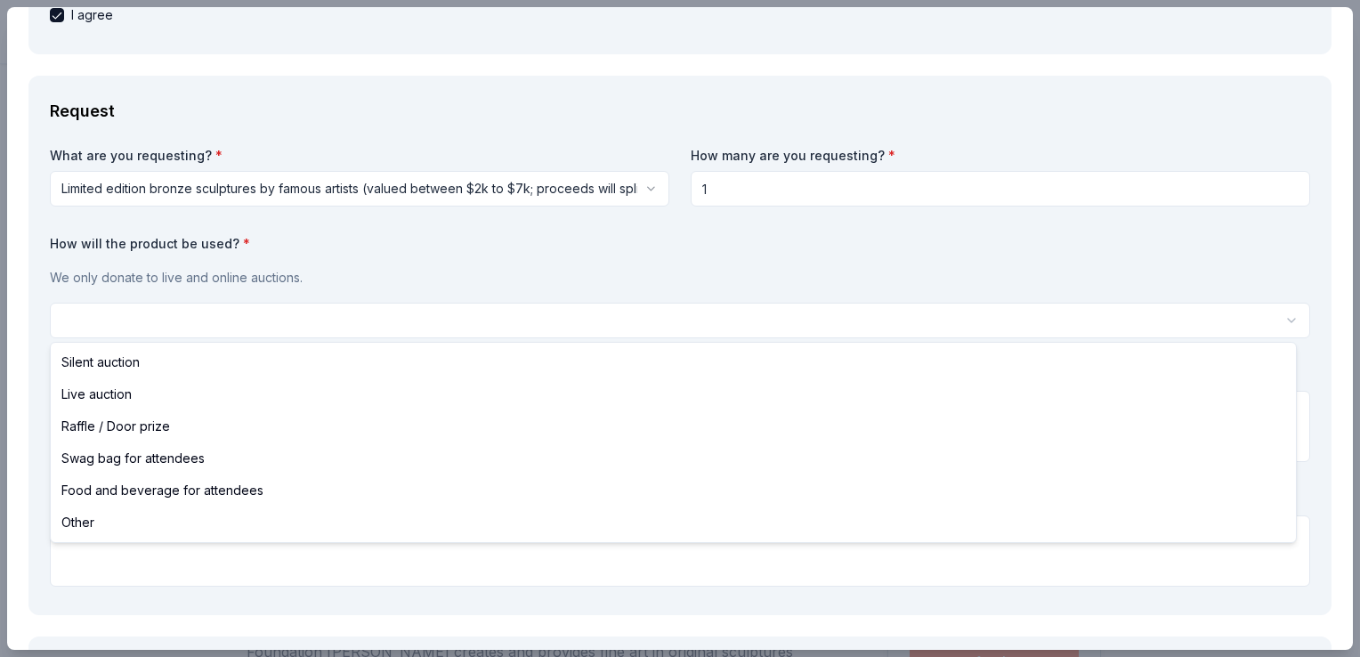
click at [307, 322] on html "Champions in Life Awards Dinner & Fundraiser Save Apply Due in 23 days Share Fo…" at bounding box center [680, 328] width 1360 height 657
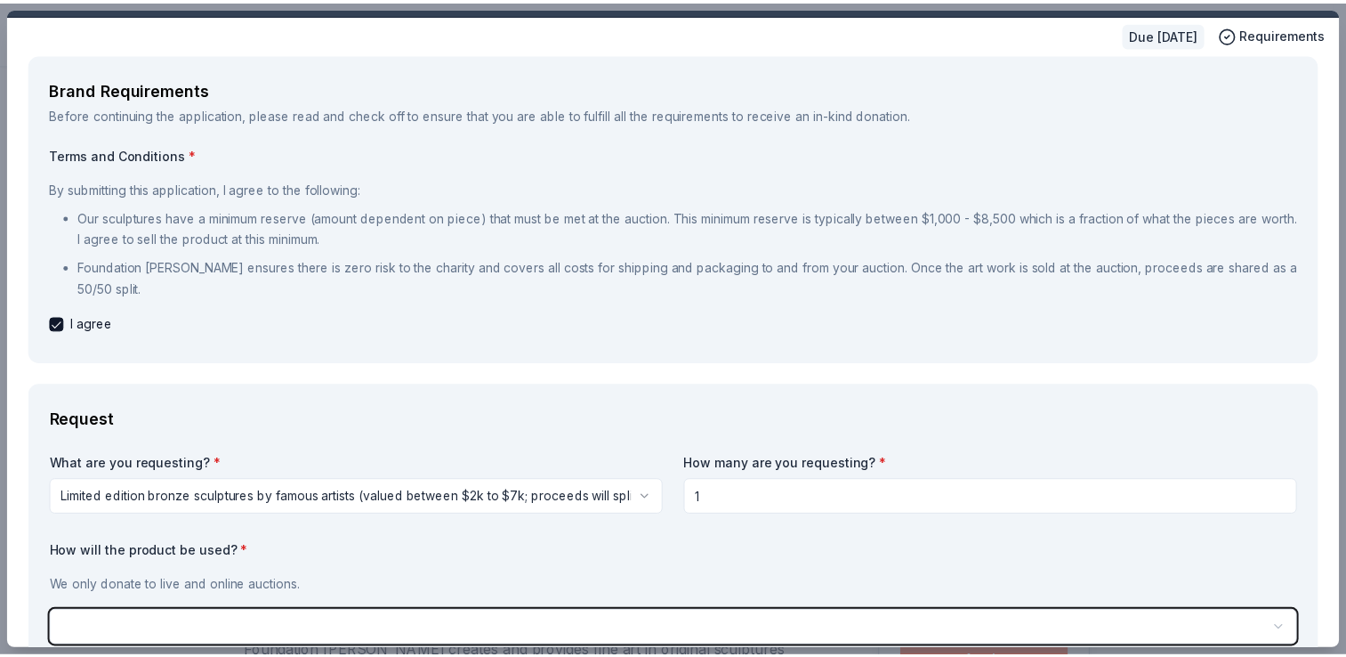
scroll to position [0, 0]
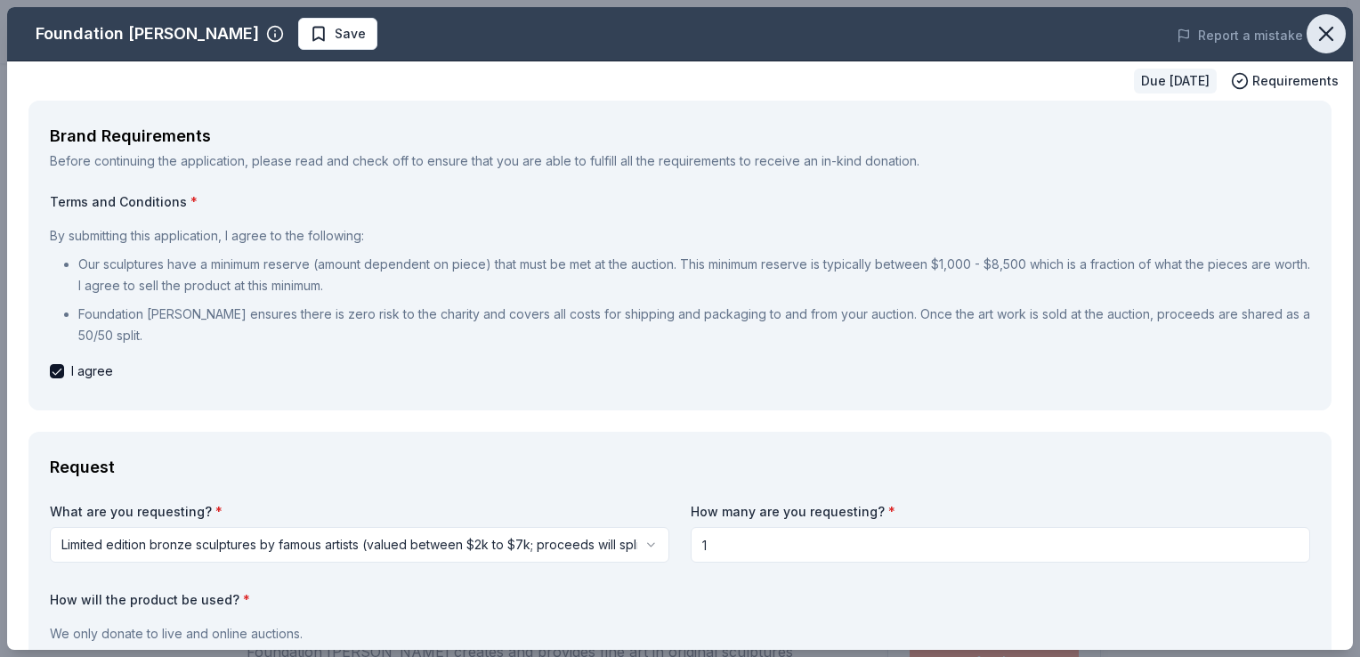
click at [1321, 24] on icon "button" at bounding box center [1325, 33] width 25 height 25
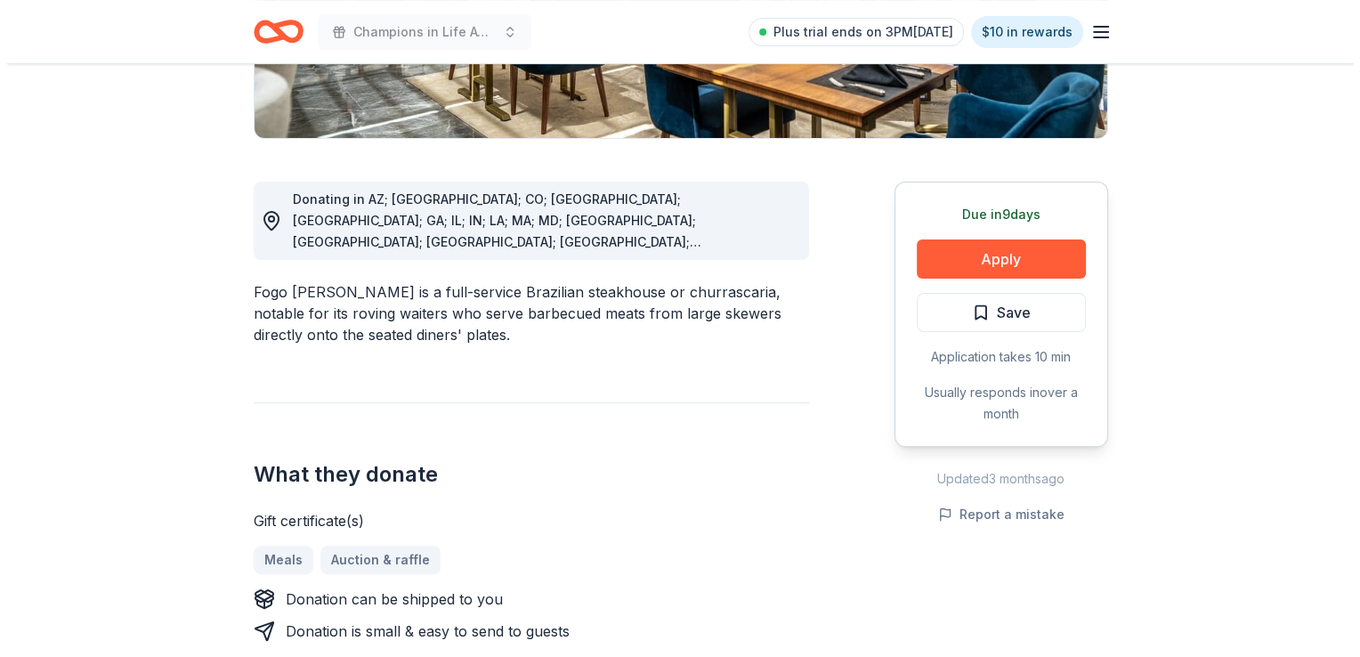
scroll to position [445, 0]
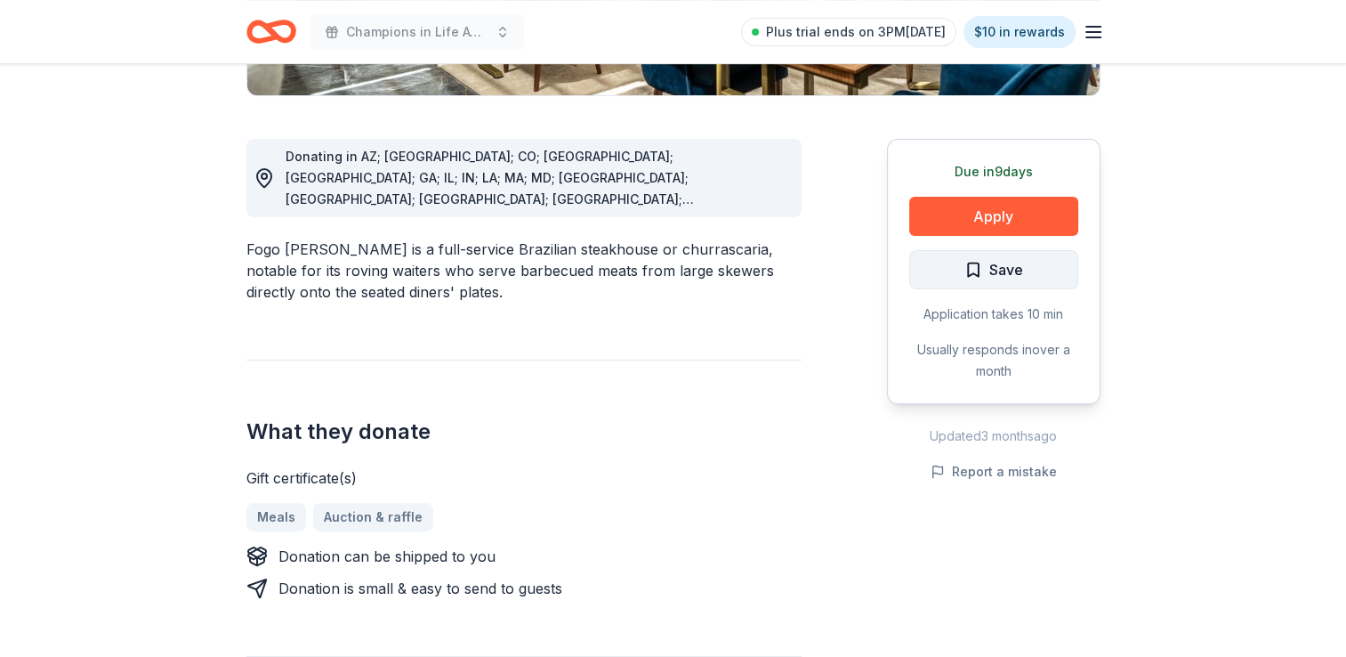
click at [1042, 266] on button "Save" at bounding box center [993, 269] width 169 height 39
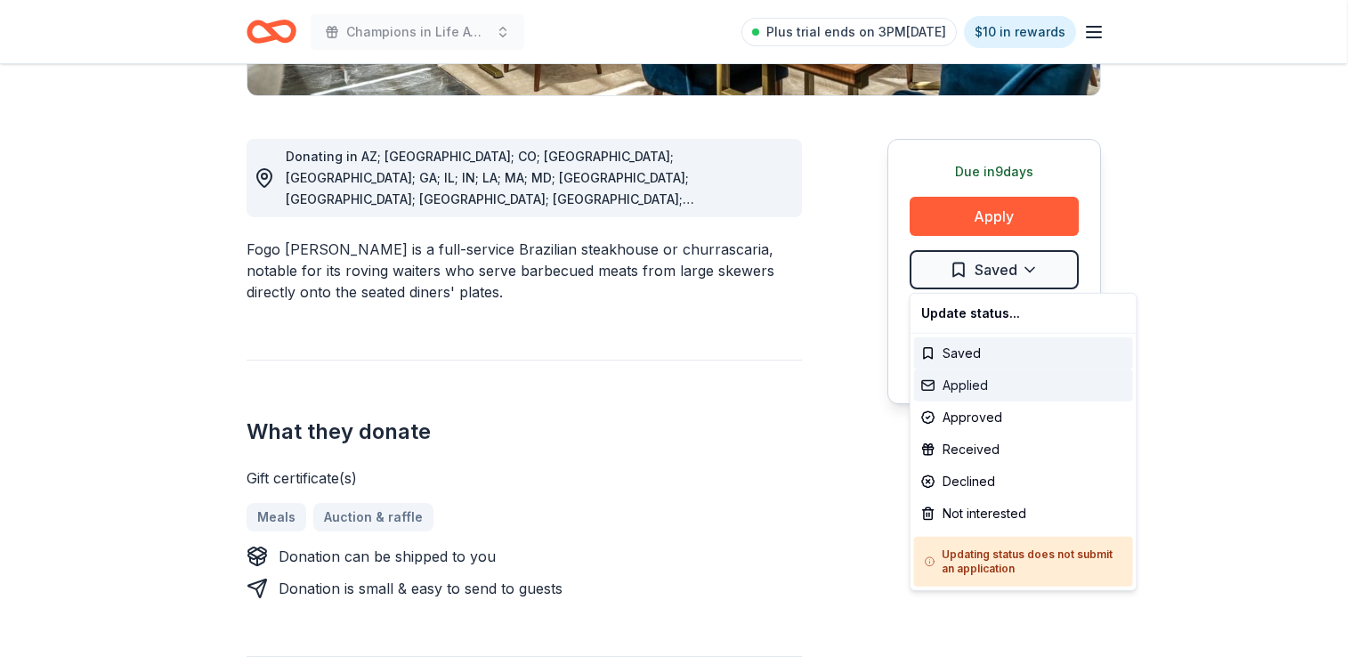
click at [984, 384] on div "Applied" at bounding box center [1023, 385] width 219 height 32
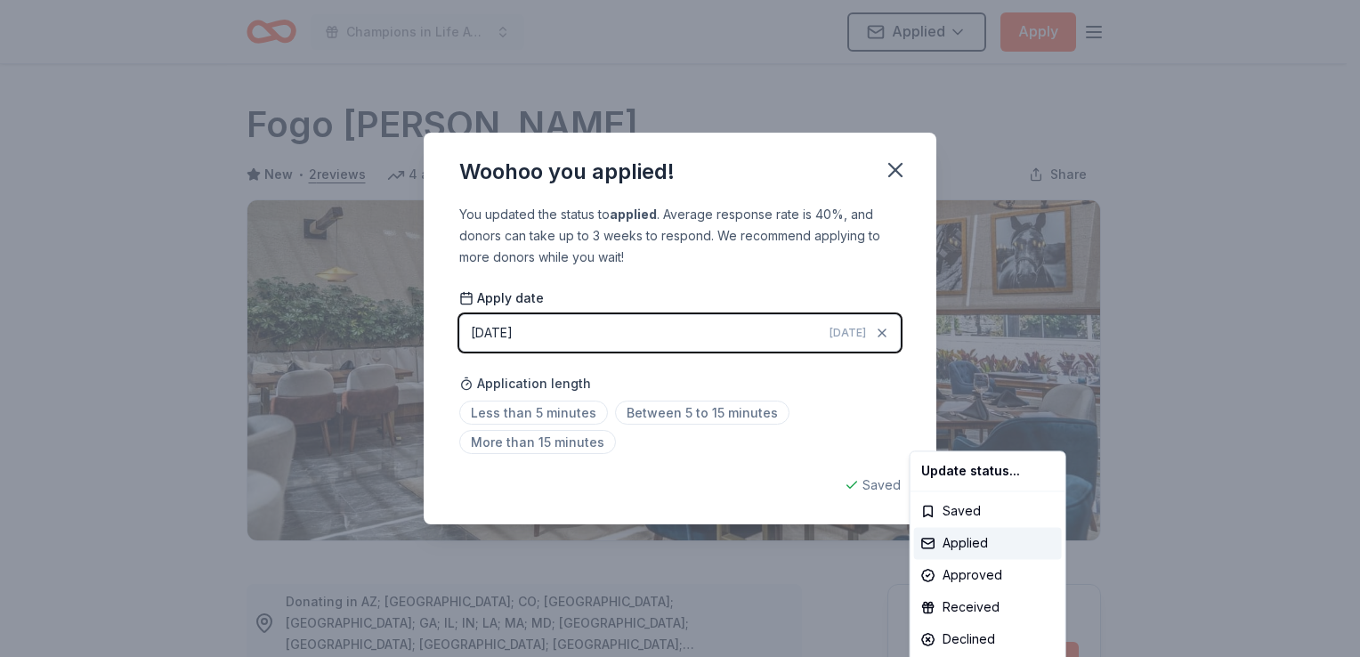
click at [566, 329] on html "Champions in Life Awards Dinner & Fundraiser Applied Apply Due [DATE] Share Fog…" at bounding box center [680, 328] width 1360 height 657
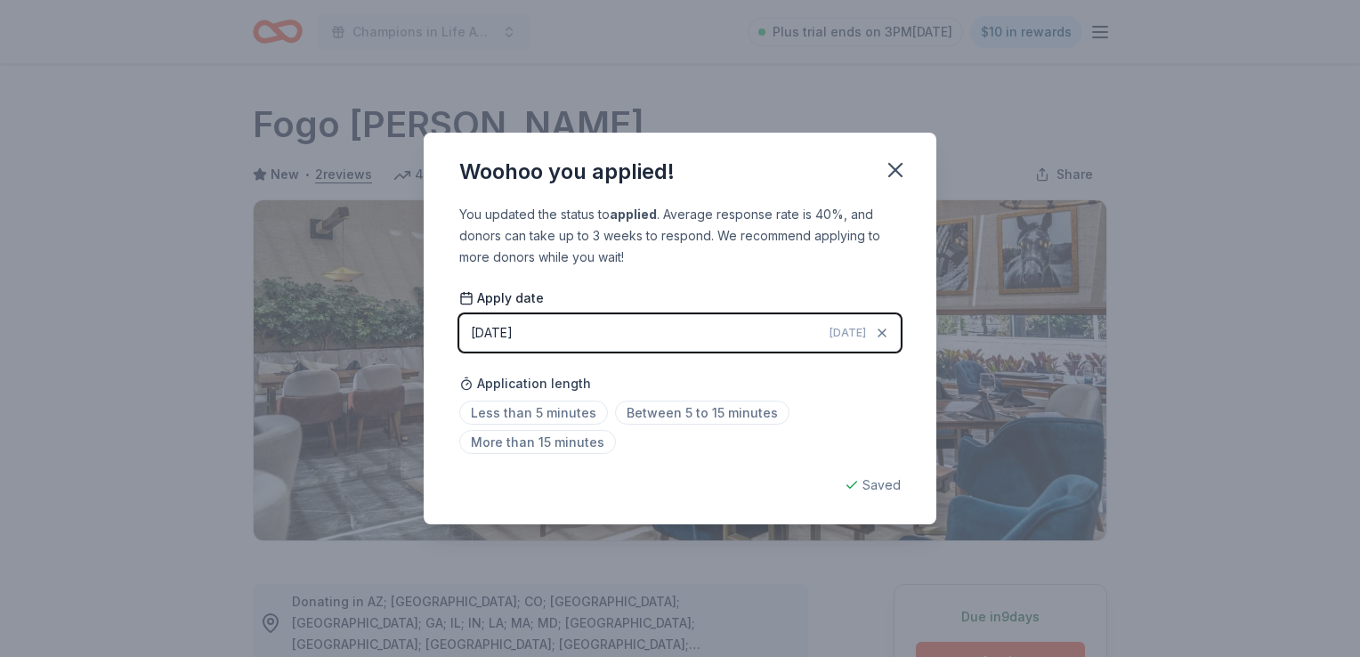
scroll to position [385, 0]
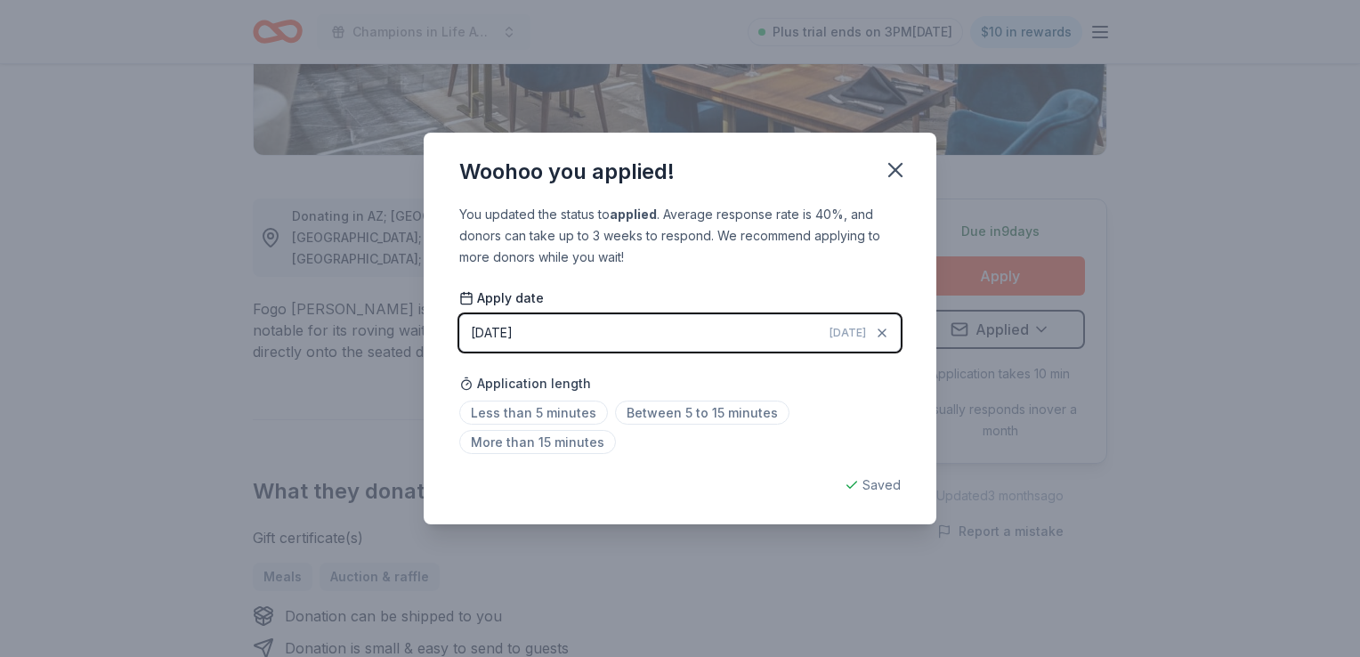
click at [513, 335] on div "[DATE]" at bounding box center [492, 332] width 42 height 21
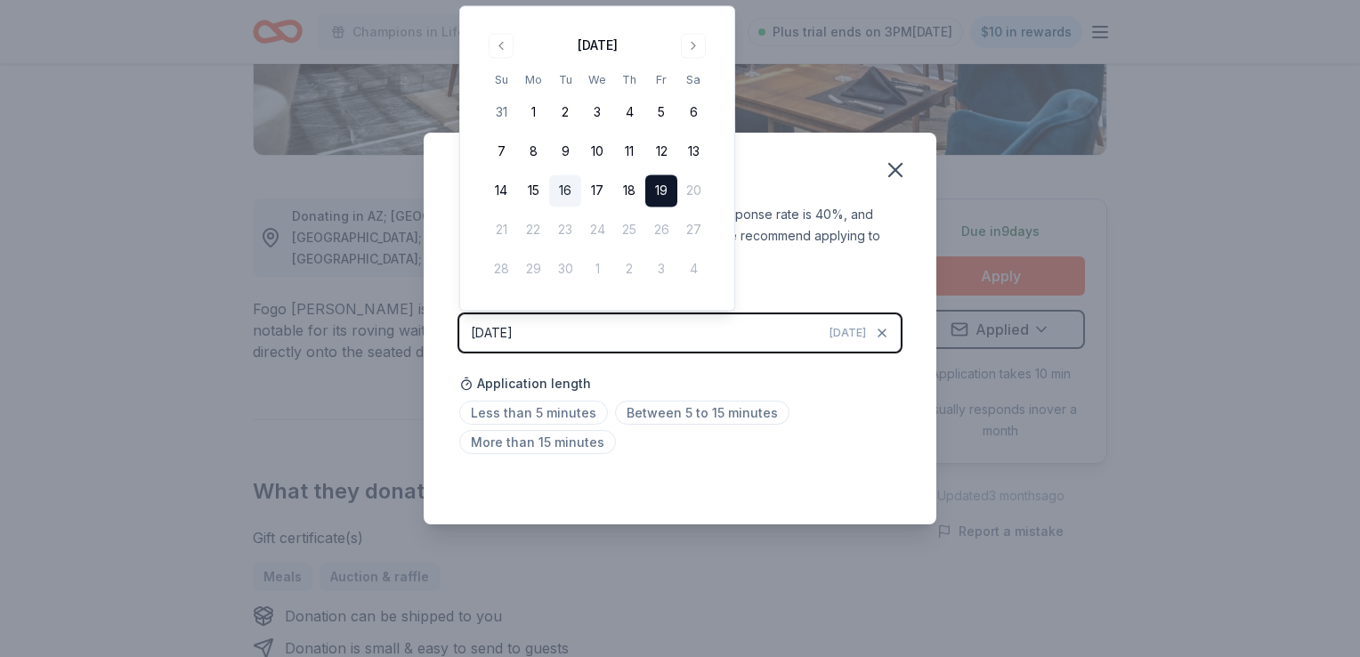
click at [555, 187] on button "16" at bounding box center [565, 191] width 32 height 32
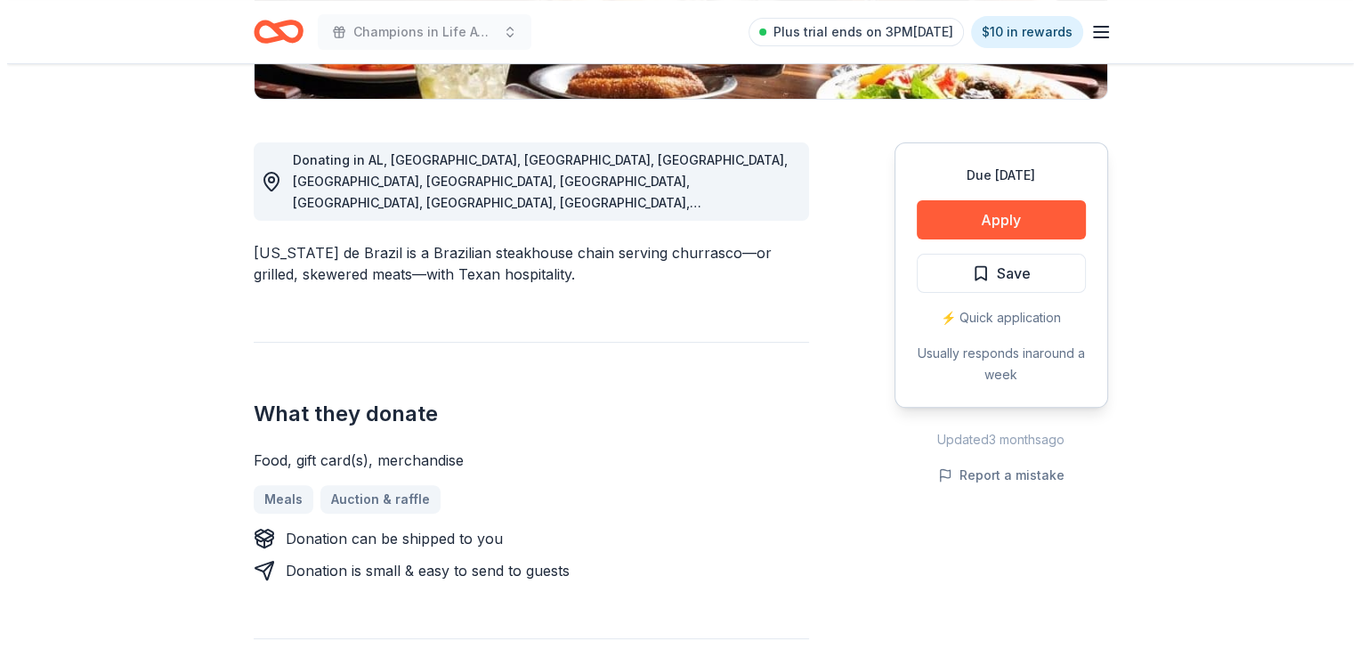
scroll to position [445, 0]
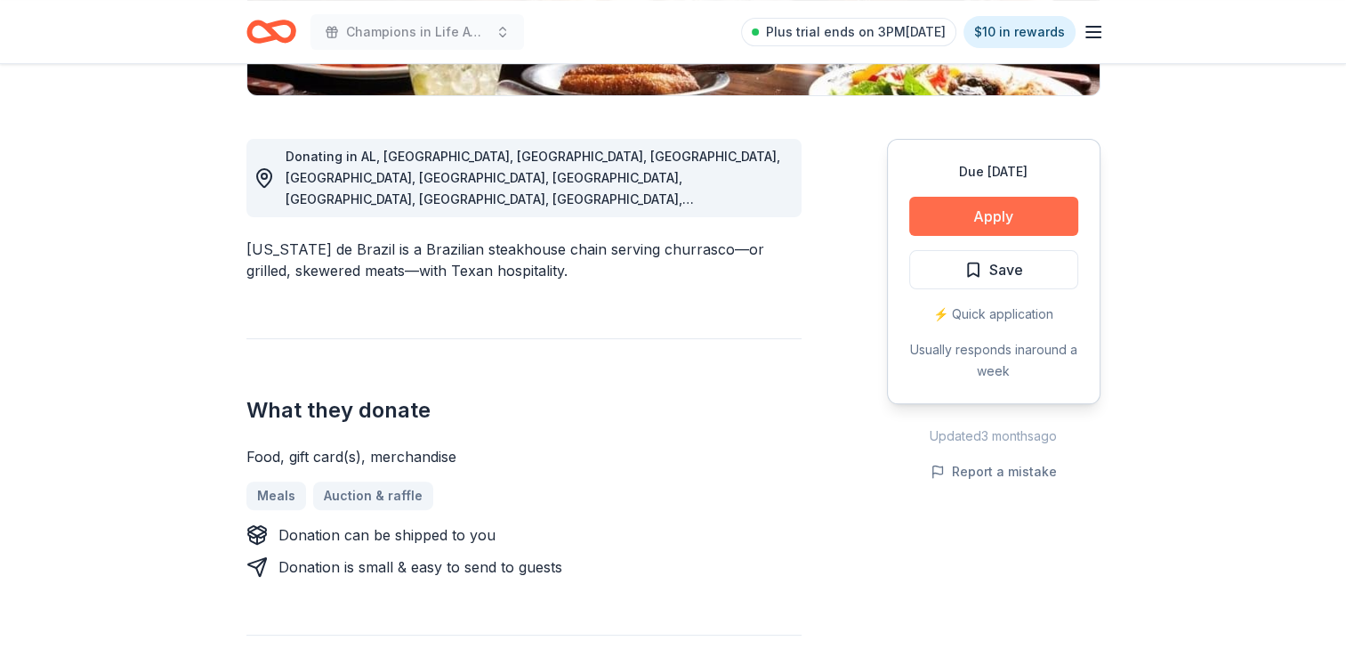
click at [963, 219] on button "Apply" at bounding box center [993, 216] width 169 height 39
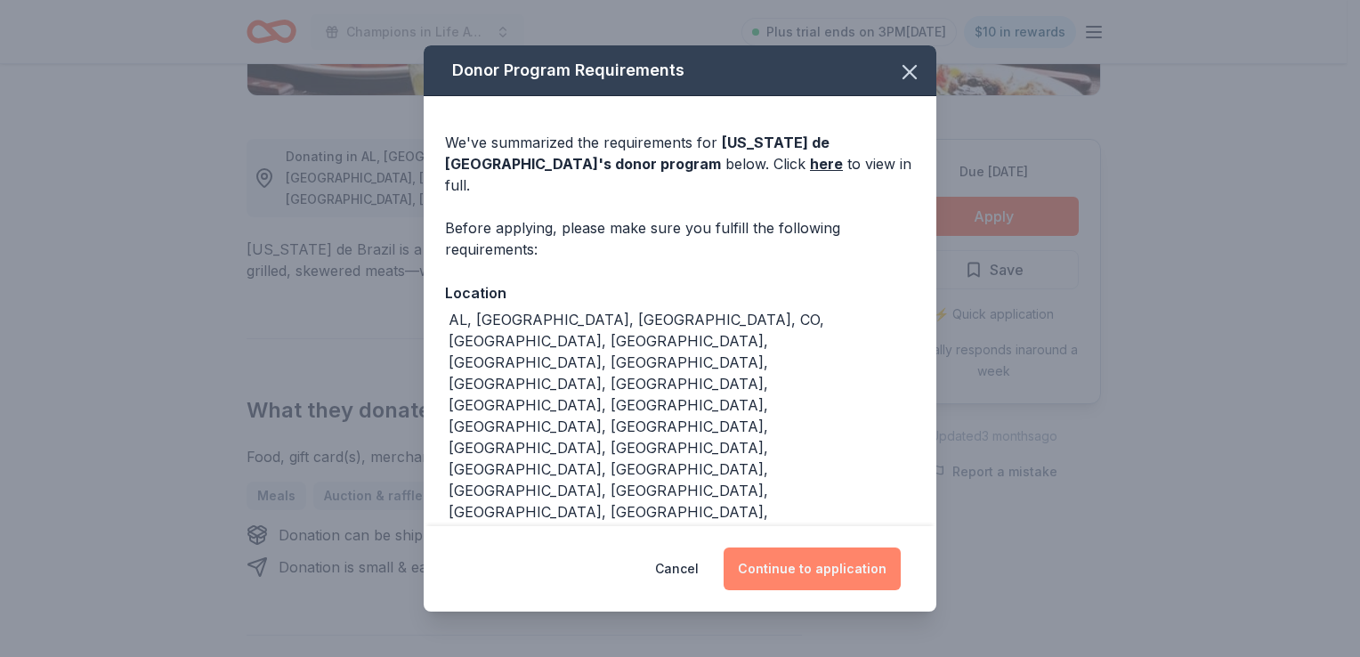
click at [831, 547] on button "Continue to application" at bounding box center [811, 568] width 177 height 43
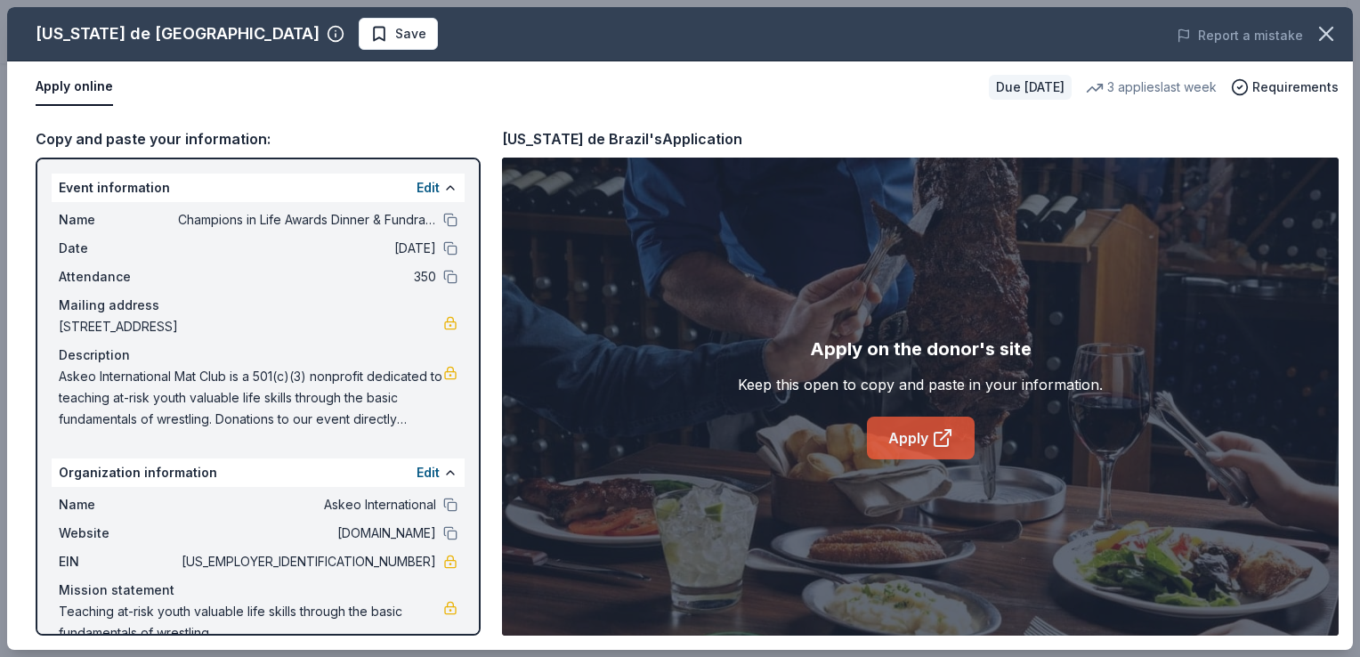
click at [924, 436] on link "Apply" at bounding box center [921, 437] width 108 height 43
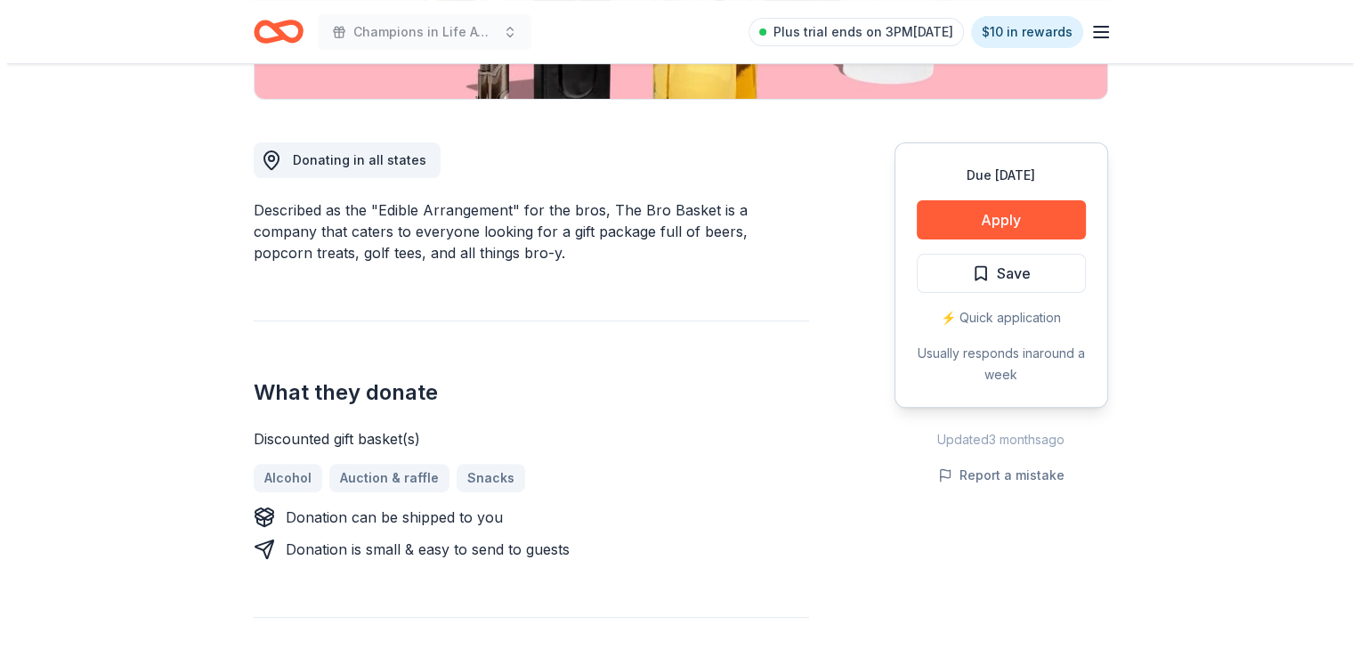
scroll to position [445, 0]
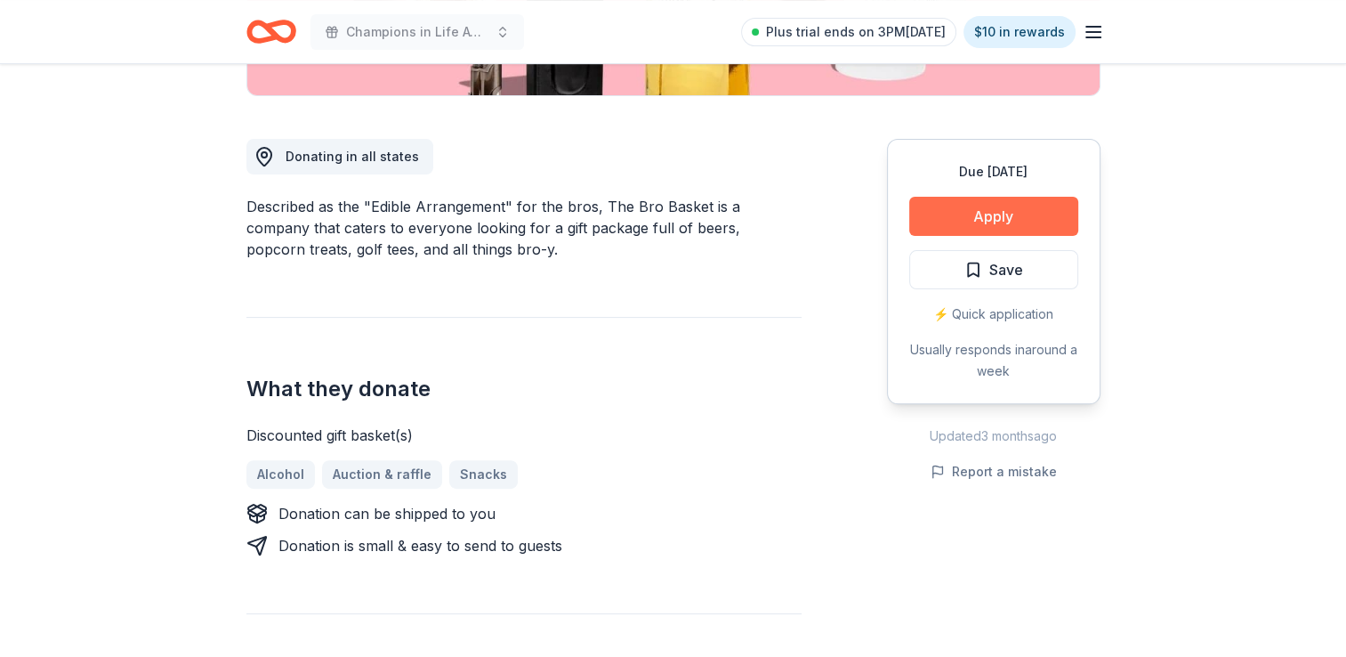
click at [934, 226] on button "Apply" at bounding box center [993, 216] width 169 height 39
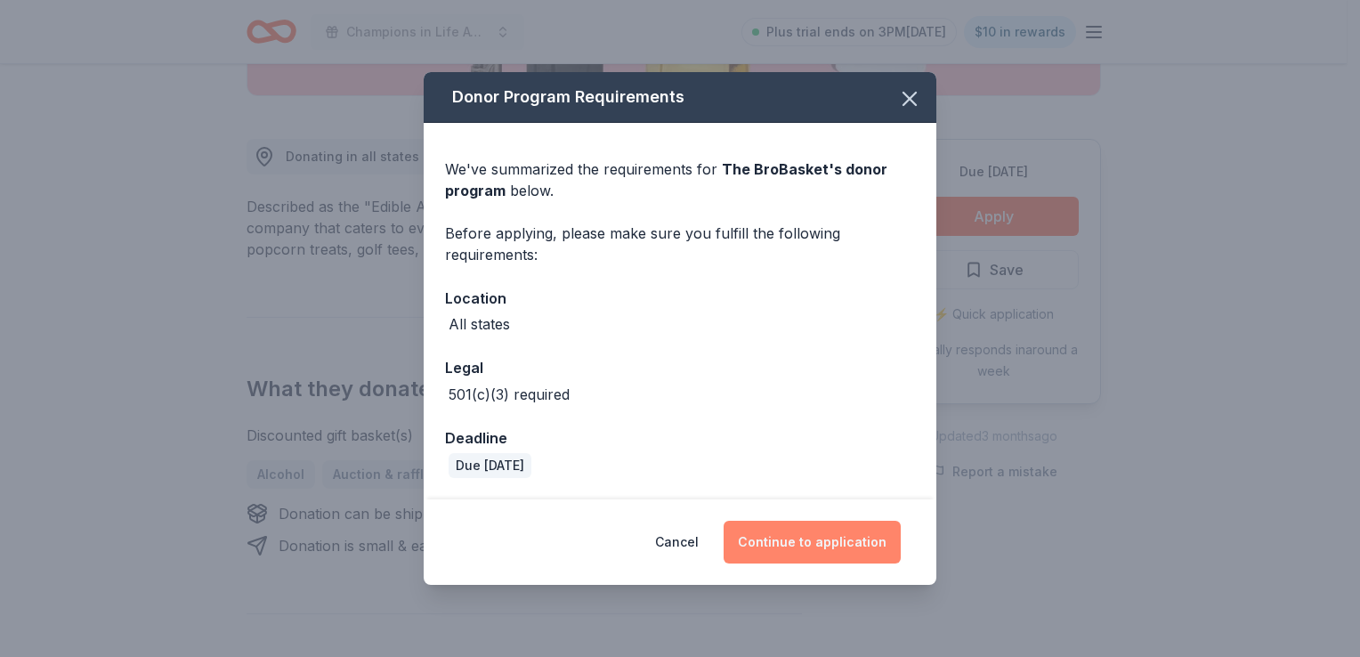
click at [852, 544] on button "Continue to application" at bounding box center [811, 542] width 177 height 43
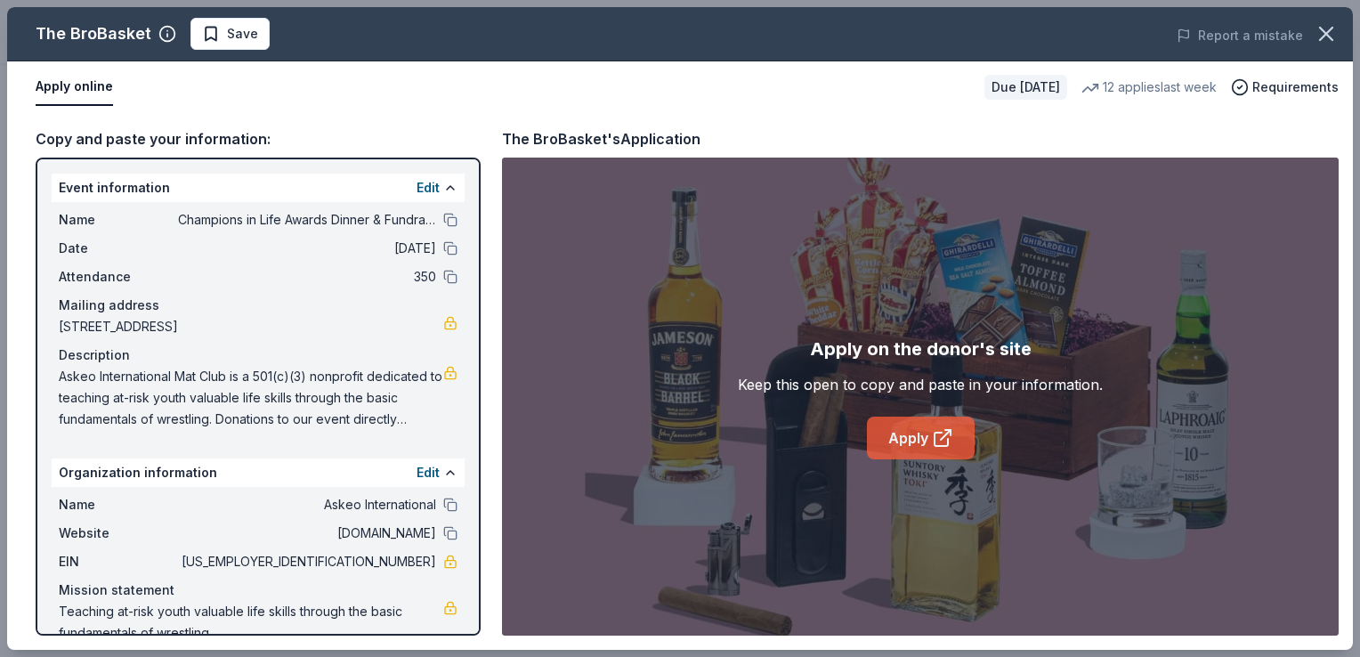
click at [940, 435] on icon at bounding box center [942, 437] width 21 height 21
click at [242, 34] on span "Save" at bounding box center [242, 33] width 31 height 21
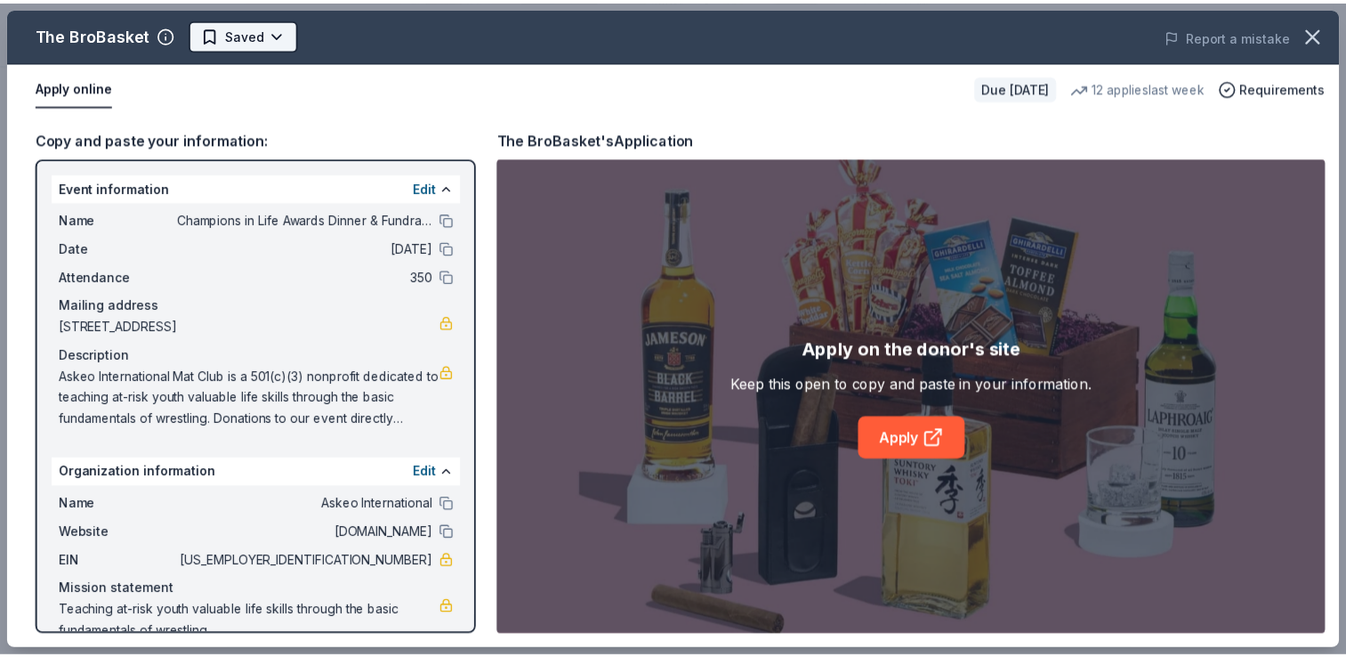
scroll to position [0, 0]
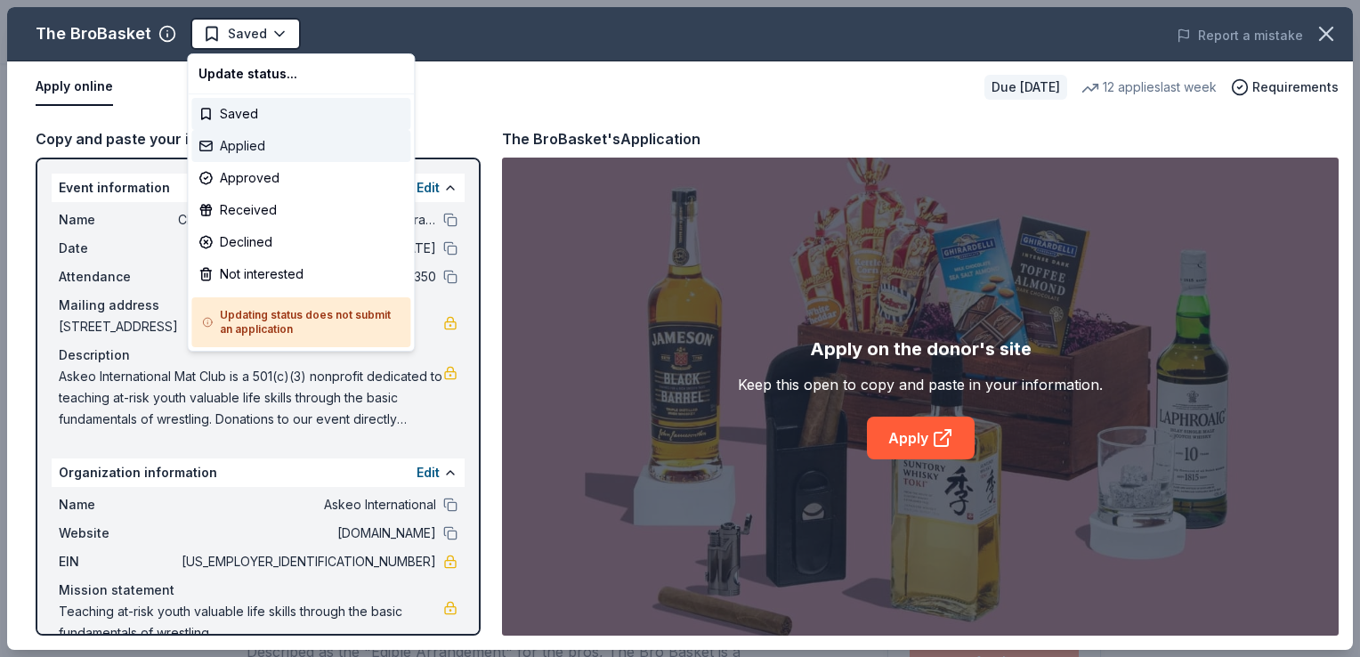
click at [270, 136] on div "Applied" at bounding box center [300, 146] width 219 height 32
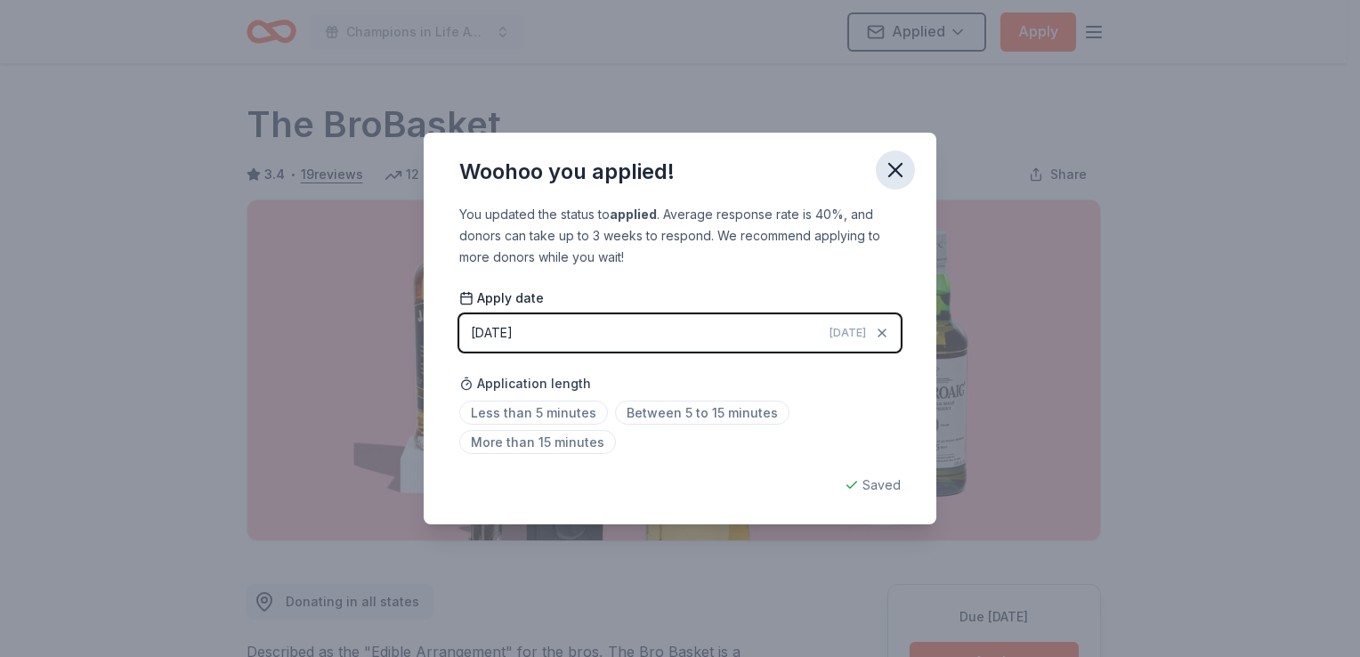
click at [886, 176] on icon "button" at bounding box center [895, 170] width 25 height 25
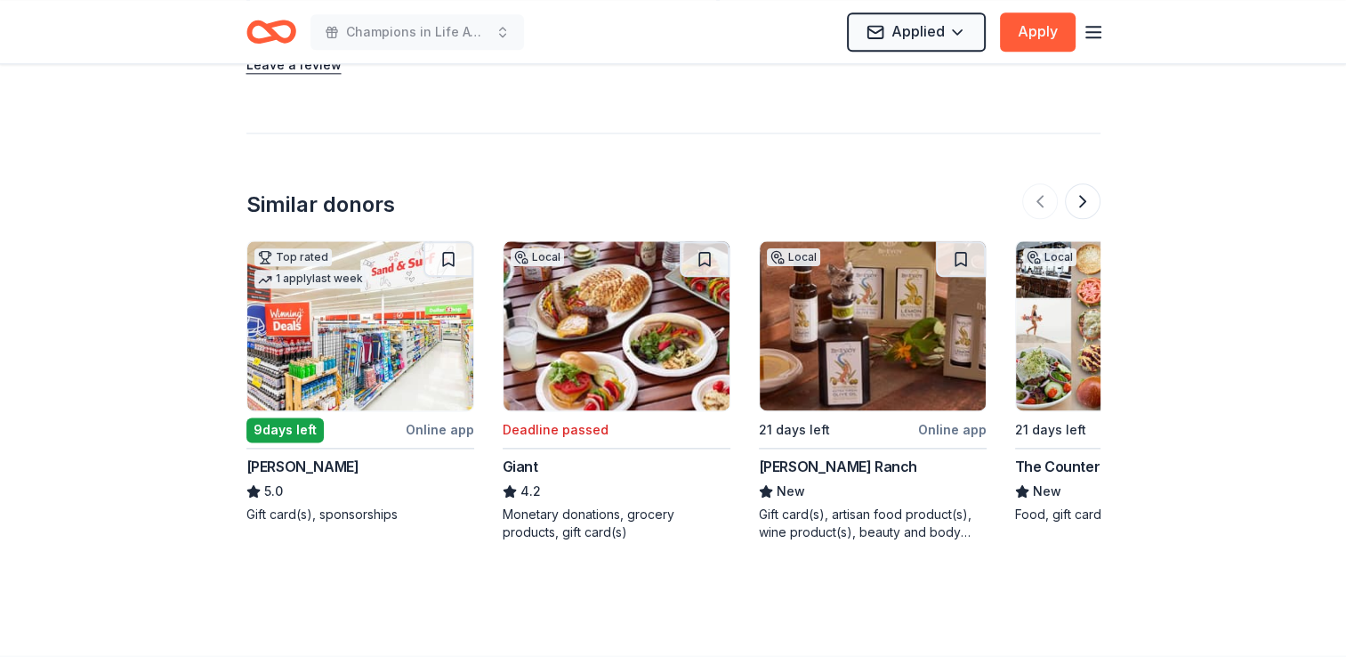
scroll to position [2225, 0]
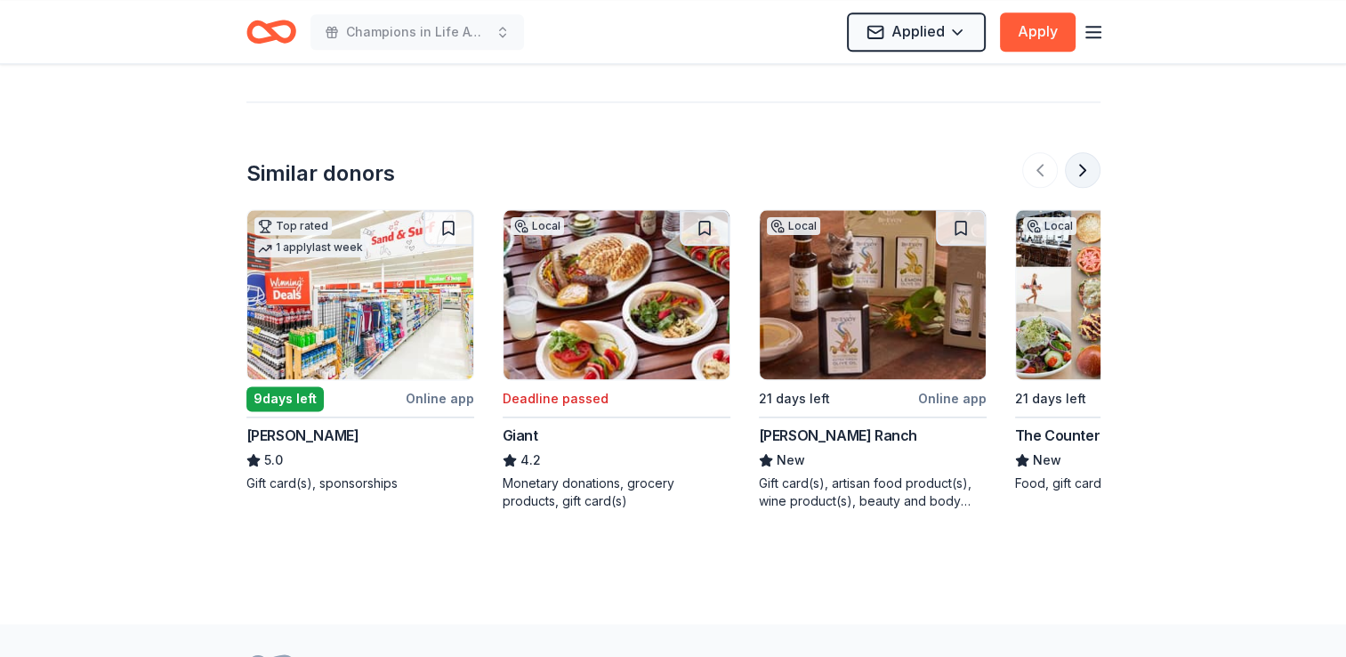
click at [1091, 180] on button at bounding box center [1083, 170] width 36 height 36
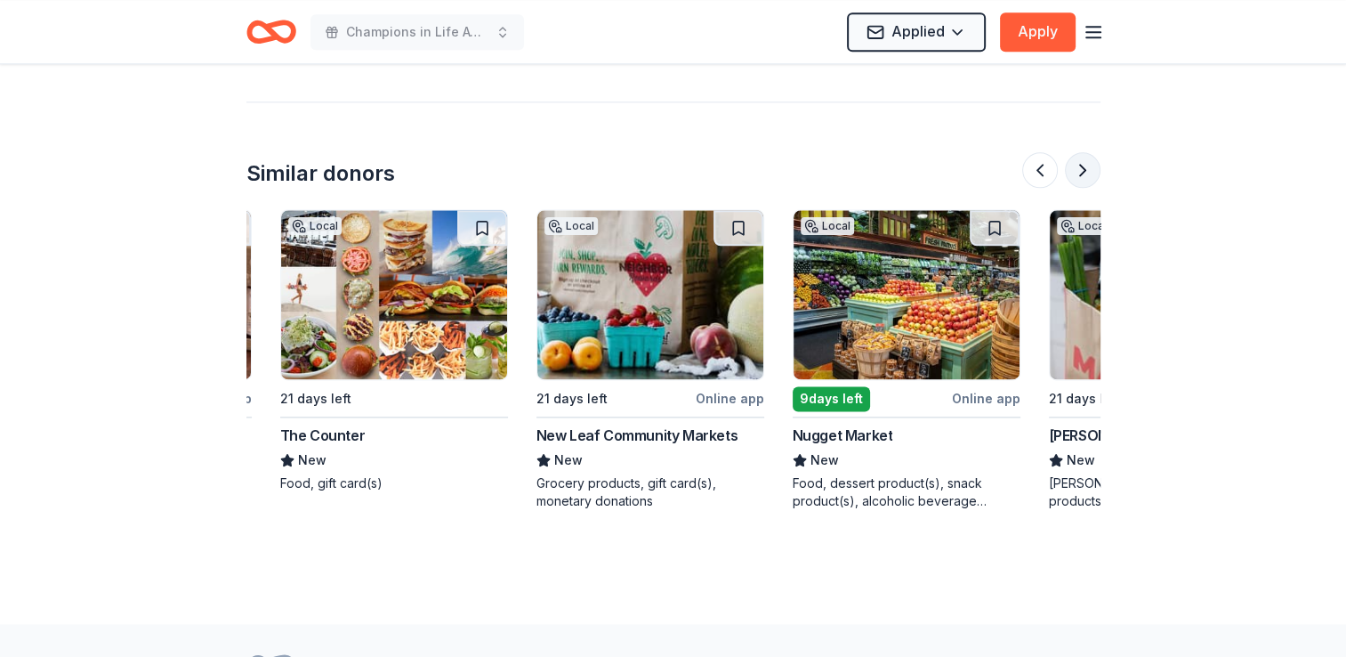
scroll to position [0, 769]
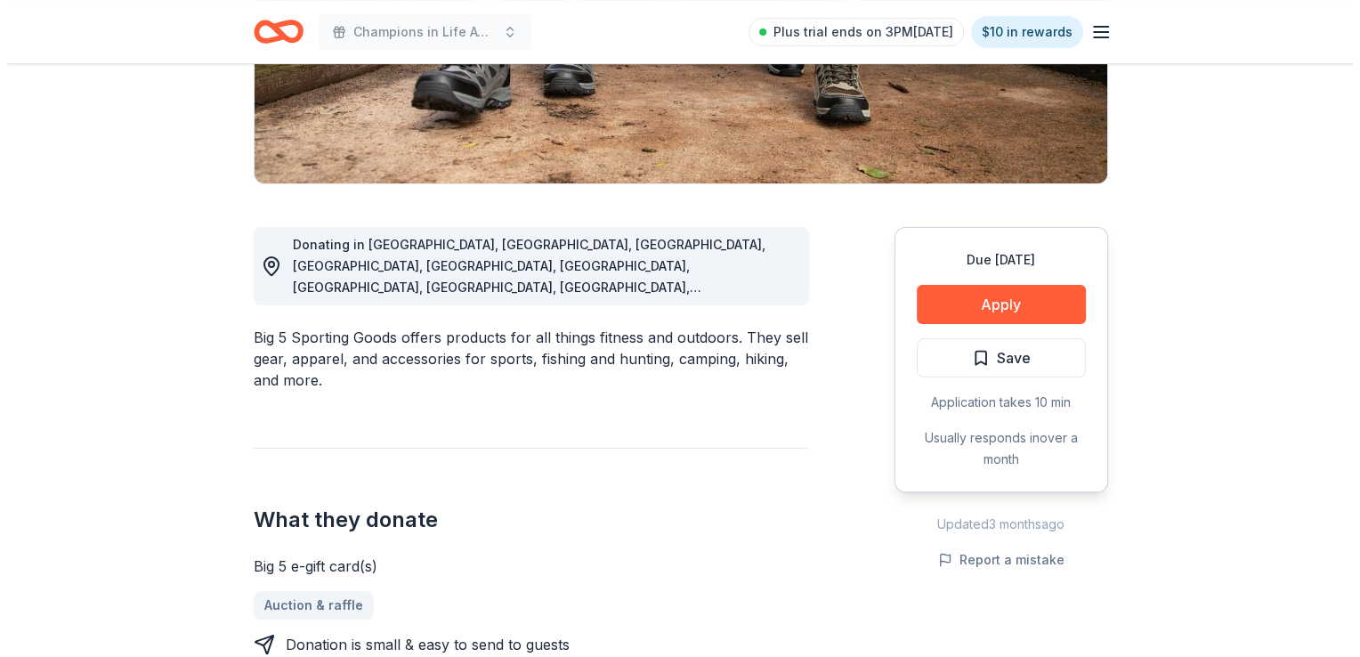
scroll to position [534, 0]
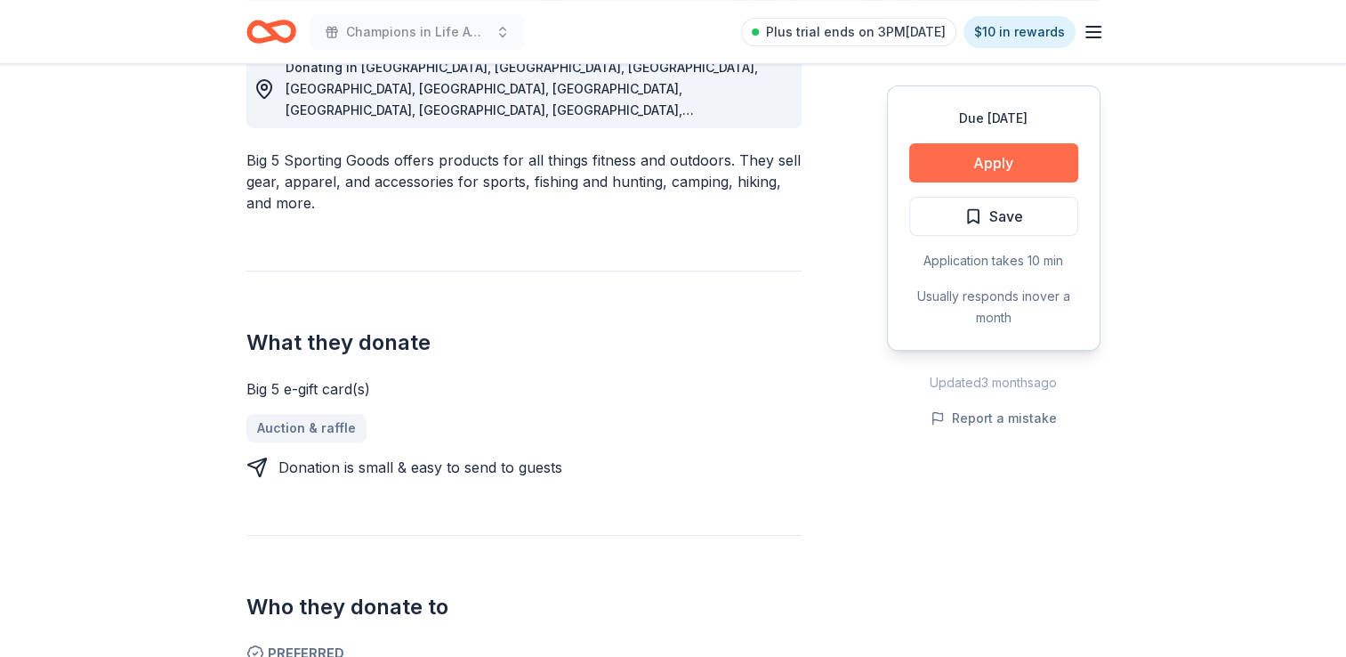
click at [983, 160] on button "Apply" at bounding box center [993, 162] width 169 height 39
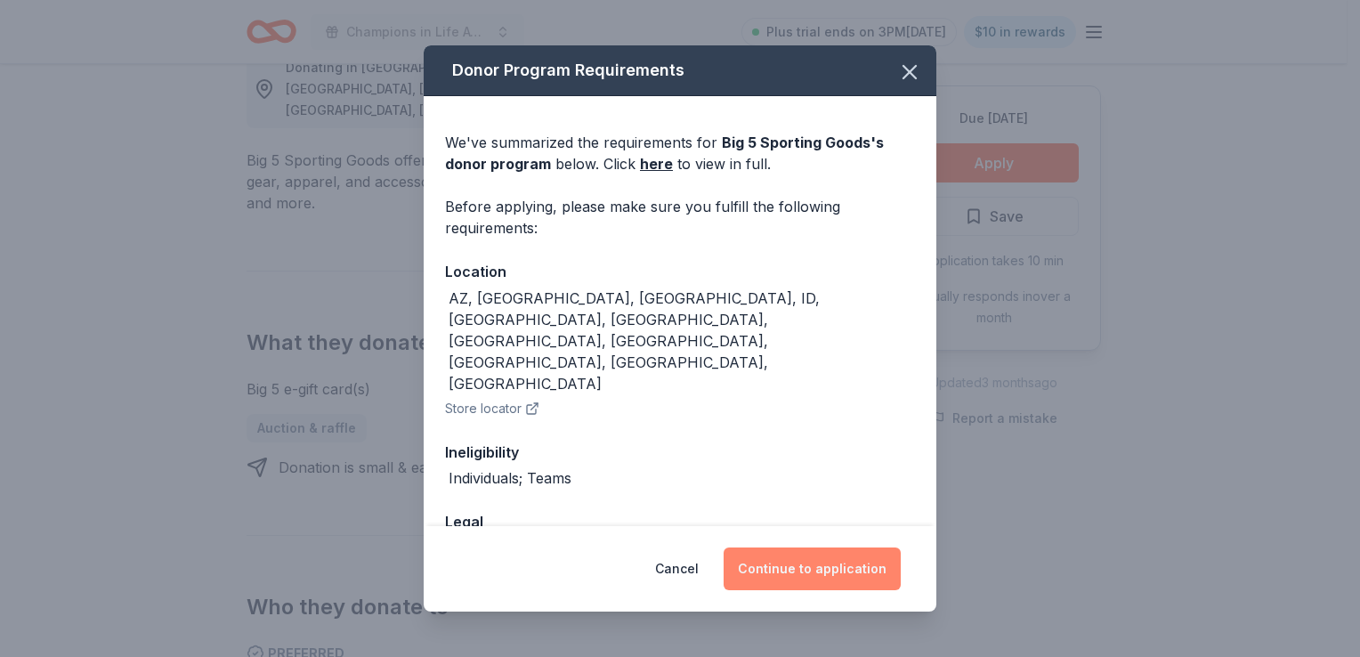
click at [785, 571] on button "Continue to application" at bounding box center [811, 568] width 177 height 43
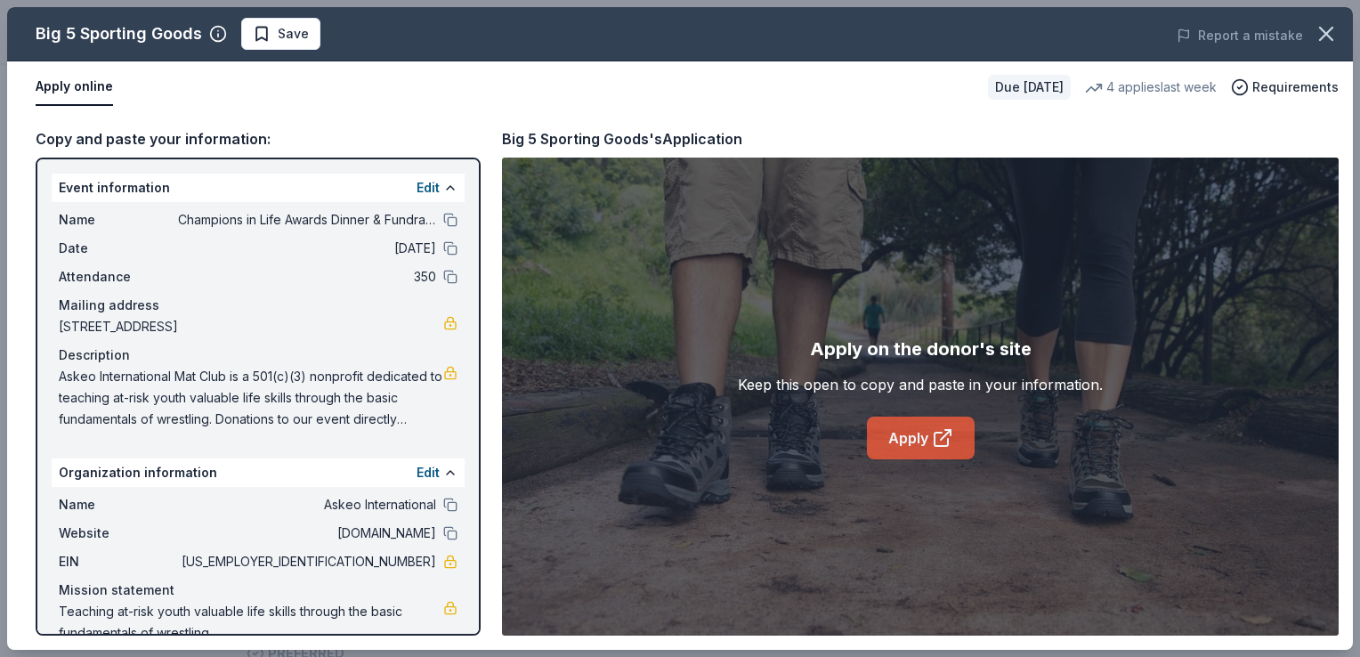
click at [943, 438] on icon at bounding box center [942, 437] width 21 height 21
click at [279, 35] on span "Save" at bounding box center [293, 33] width 31 height 21
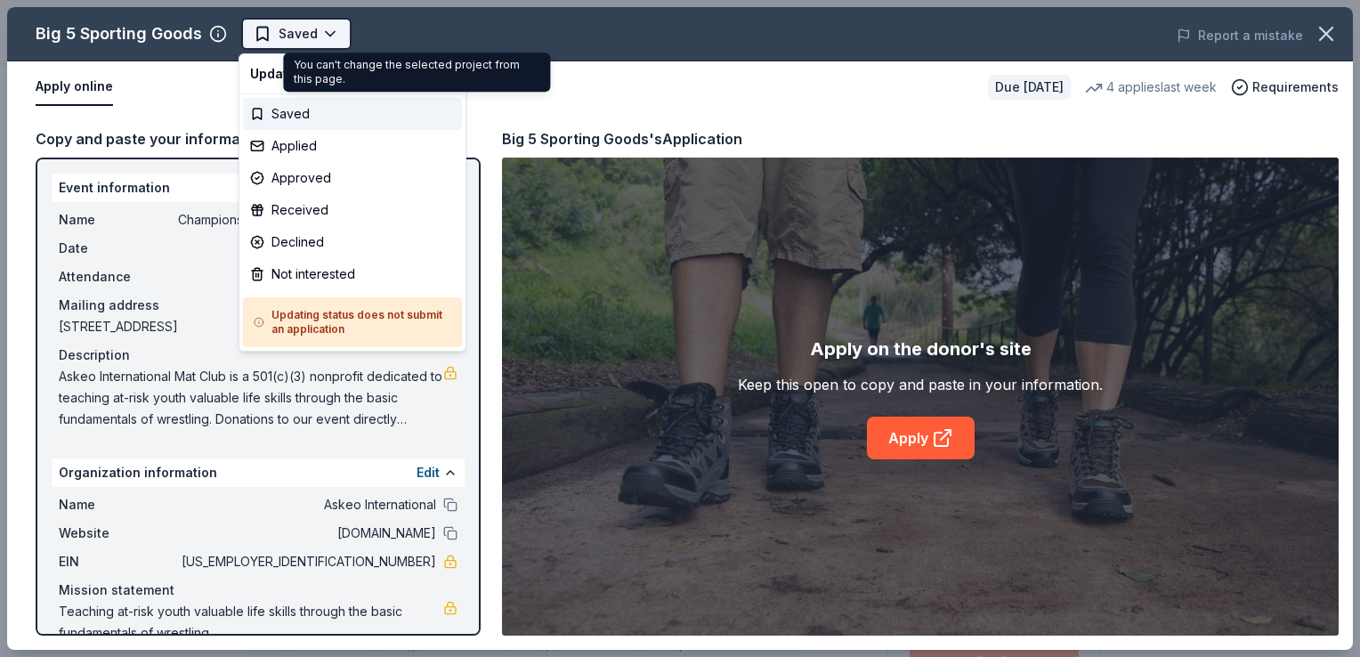
click at [320, 35] on body "Champions in Life Awards Dinner & Fundraiser Saved Apply Due [DATE] Share Big 5…" at bounding box center [673, 328] width 1346 height 657
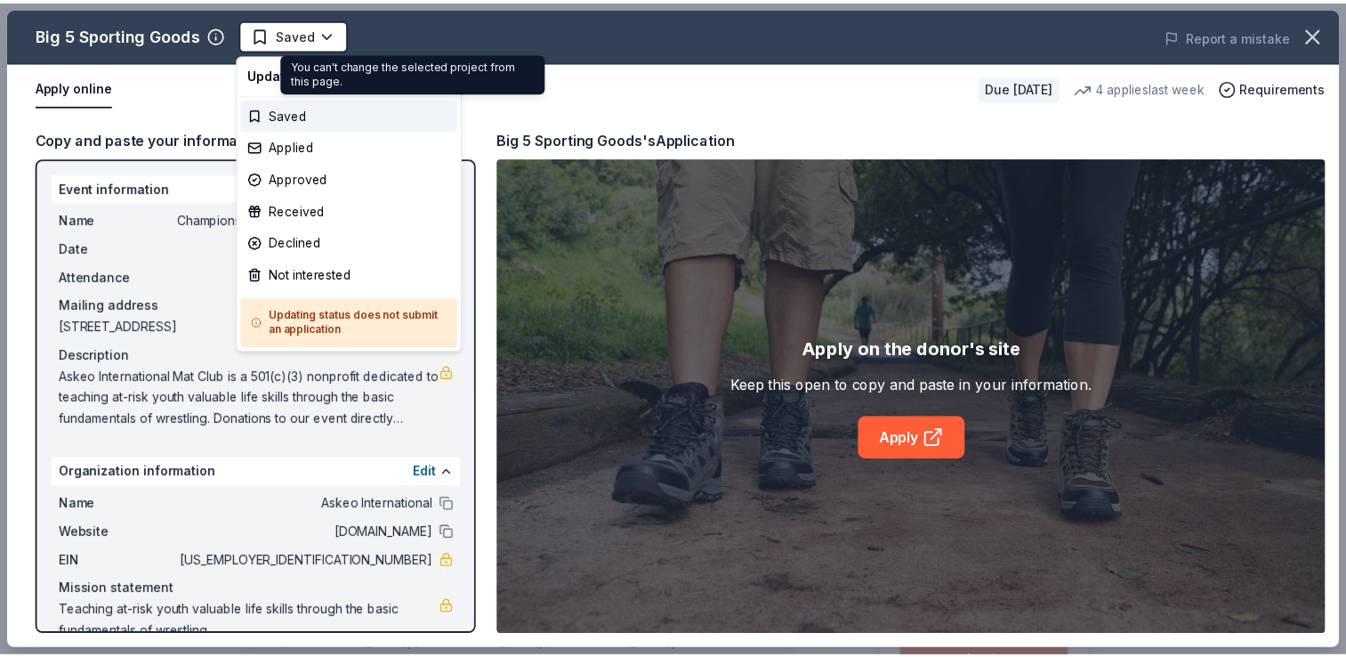
scroll to position [0, 0]
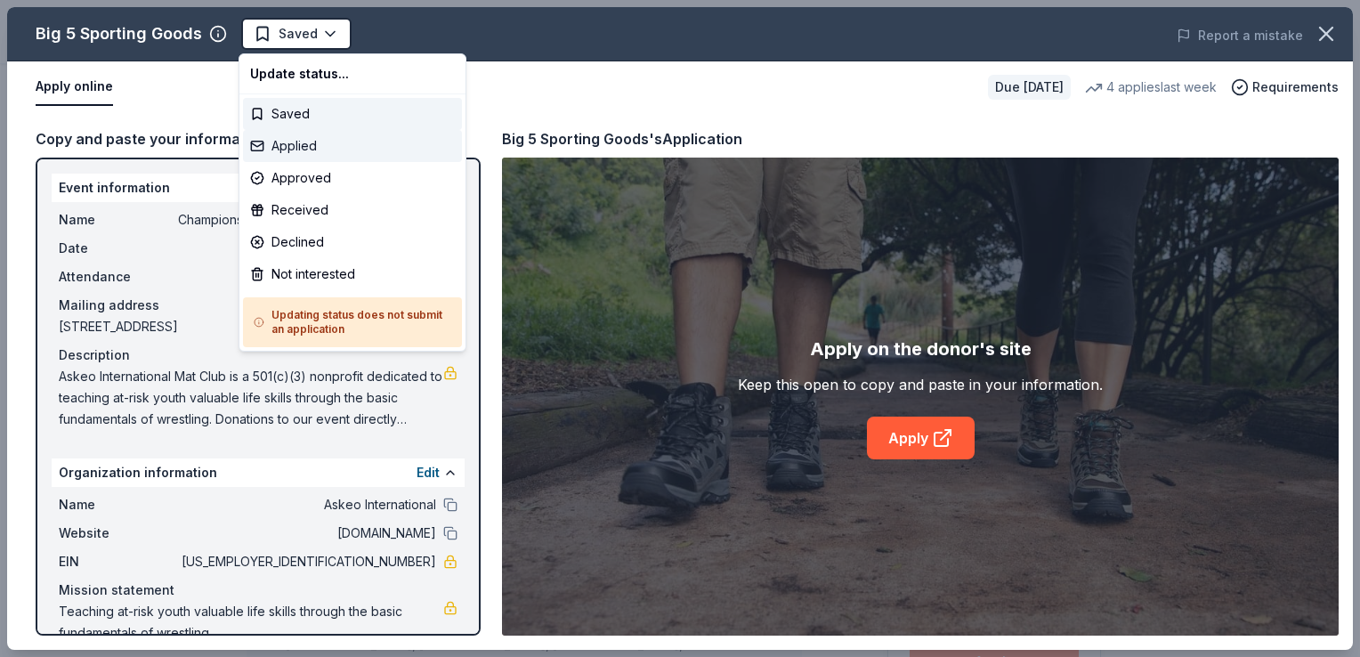
click at [303, 145] on div "Applied" at bounding box center [352, 146] width 219 height 32
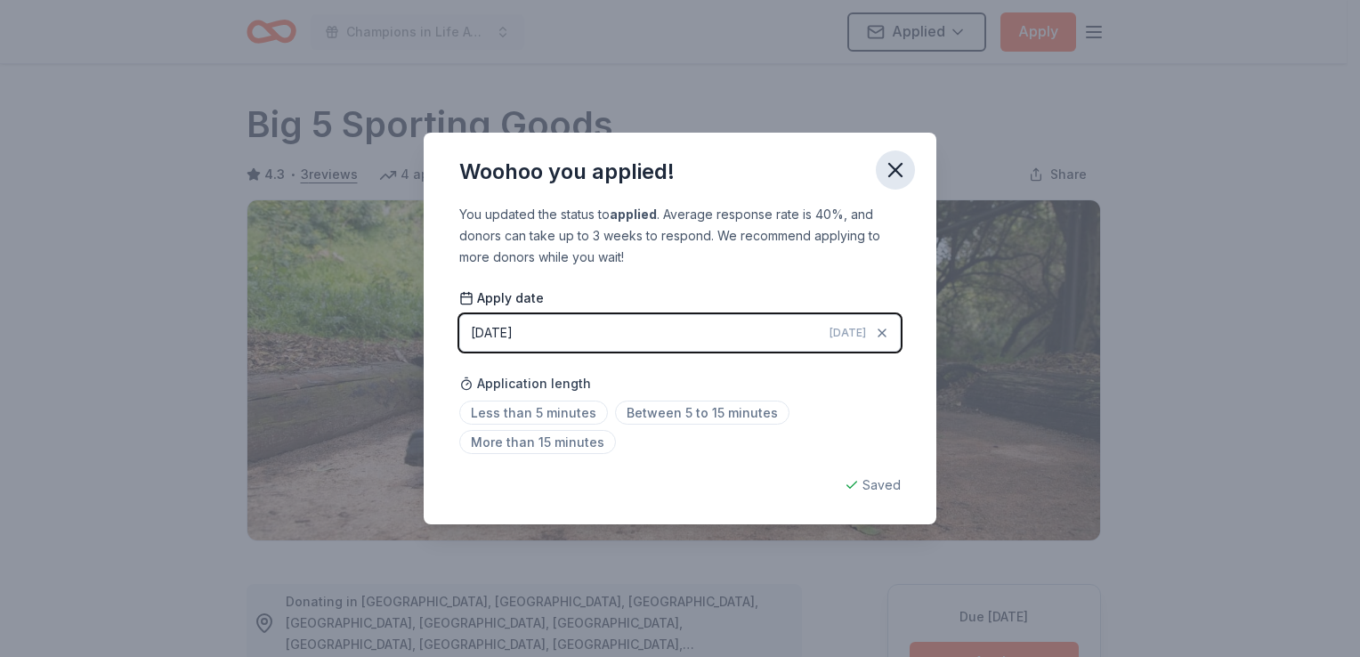
click at [904, 171] on icon "button" at bounding box center [895, 170] width 25 height 25
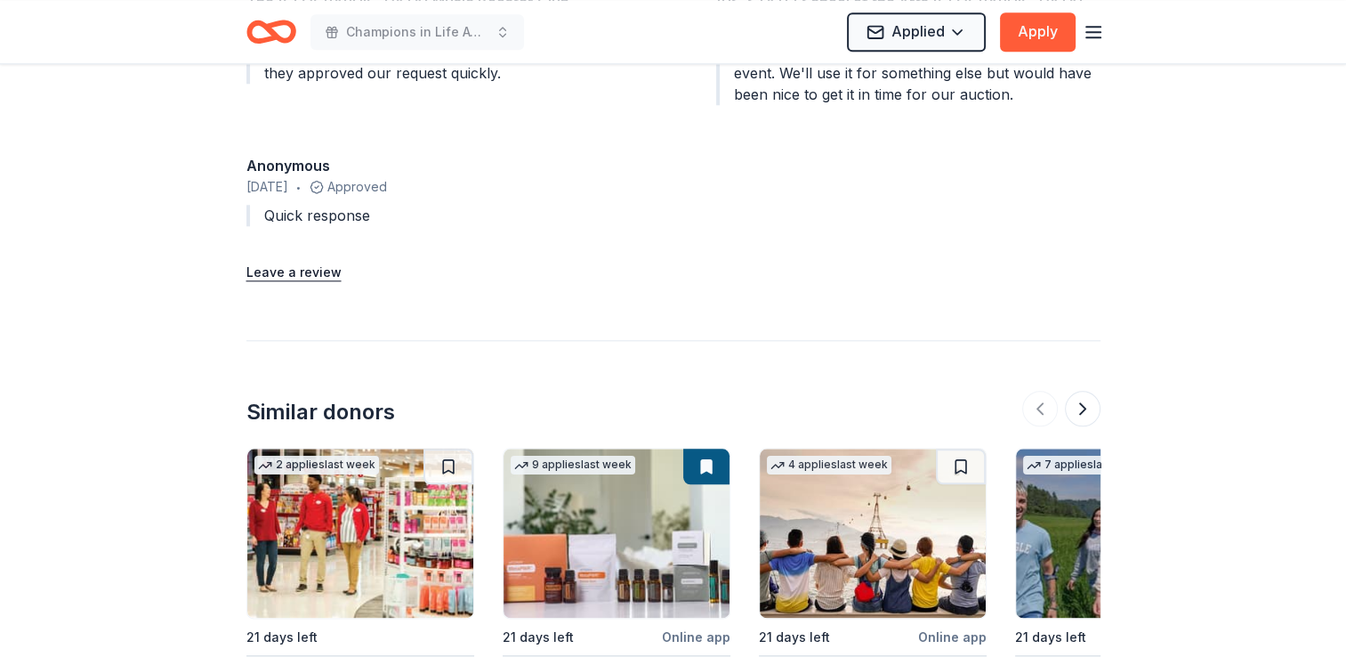
scroll to position [2136, 0]
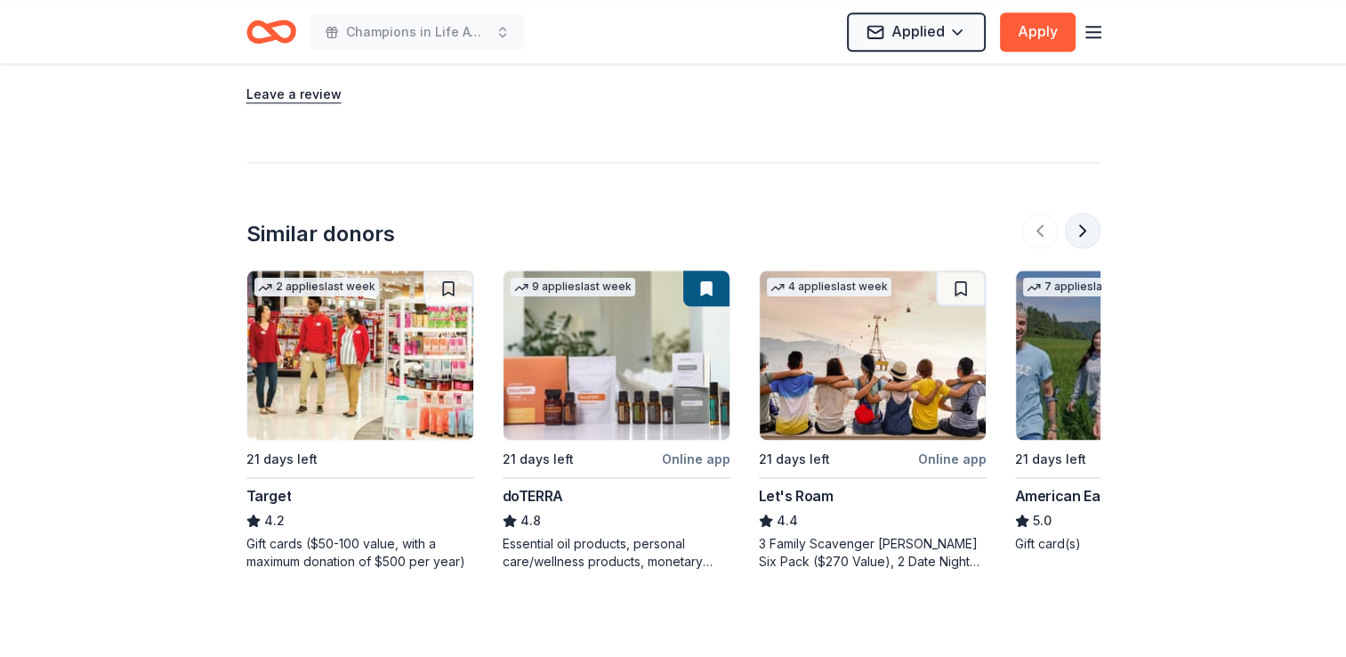
click at [1092, 213] on button at bounding box center [1083, 231] width 36 height 36
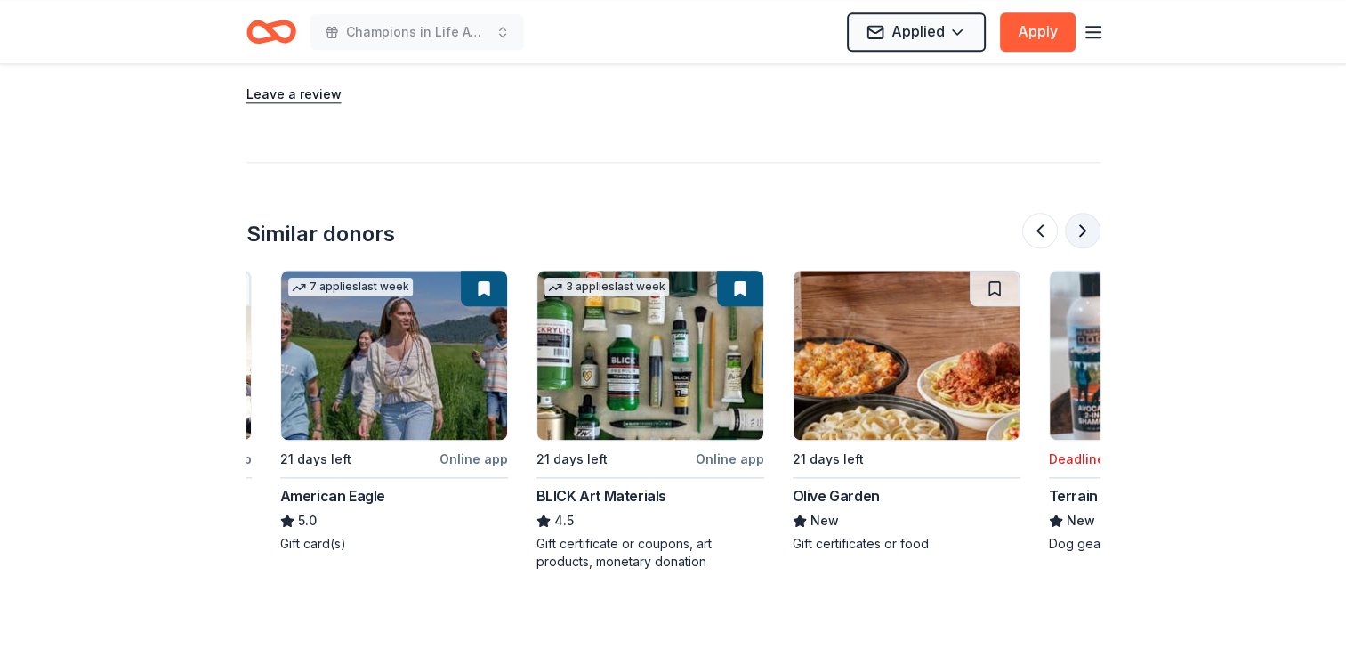
scroll to position [0, 769]
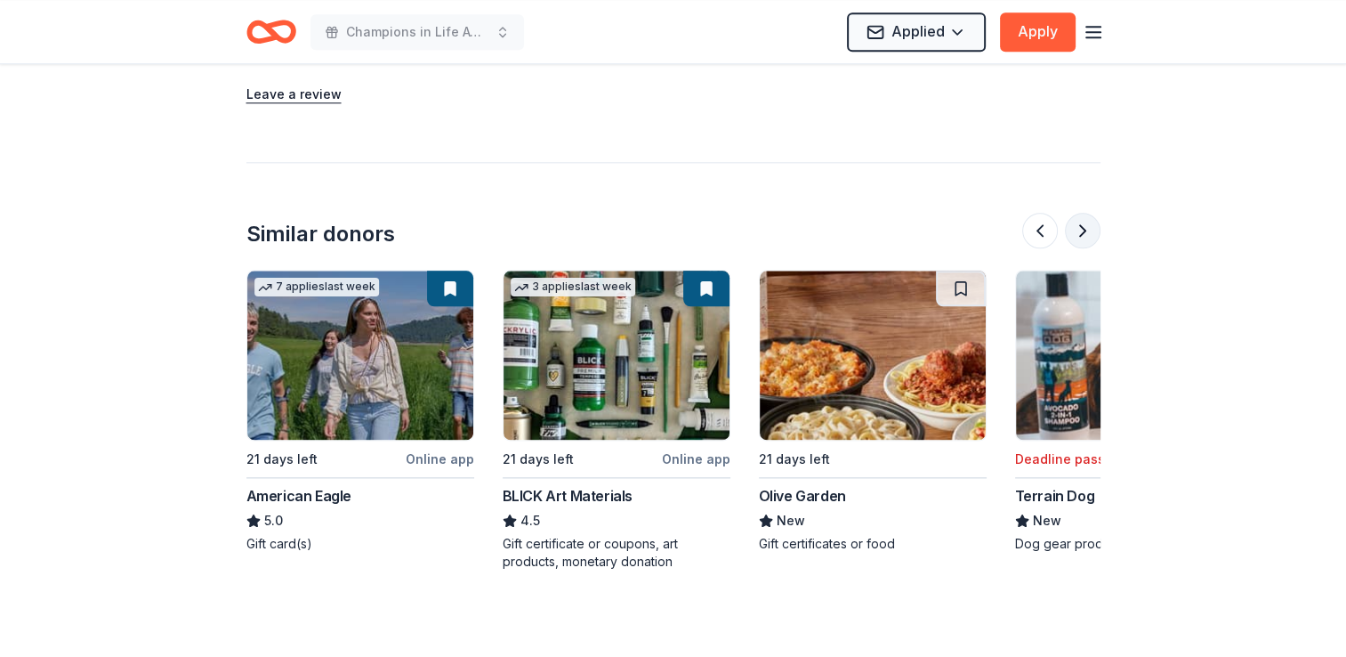
click at [1087, 213] on button at bounding box center [1083, 231] width 36 height 36
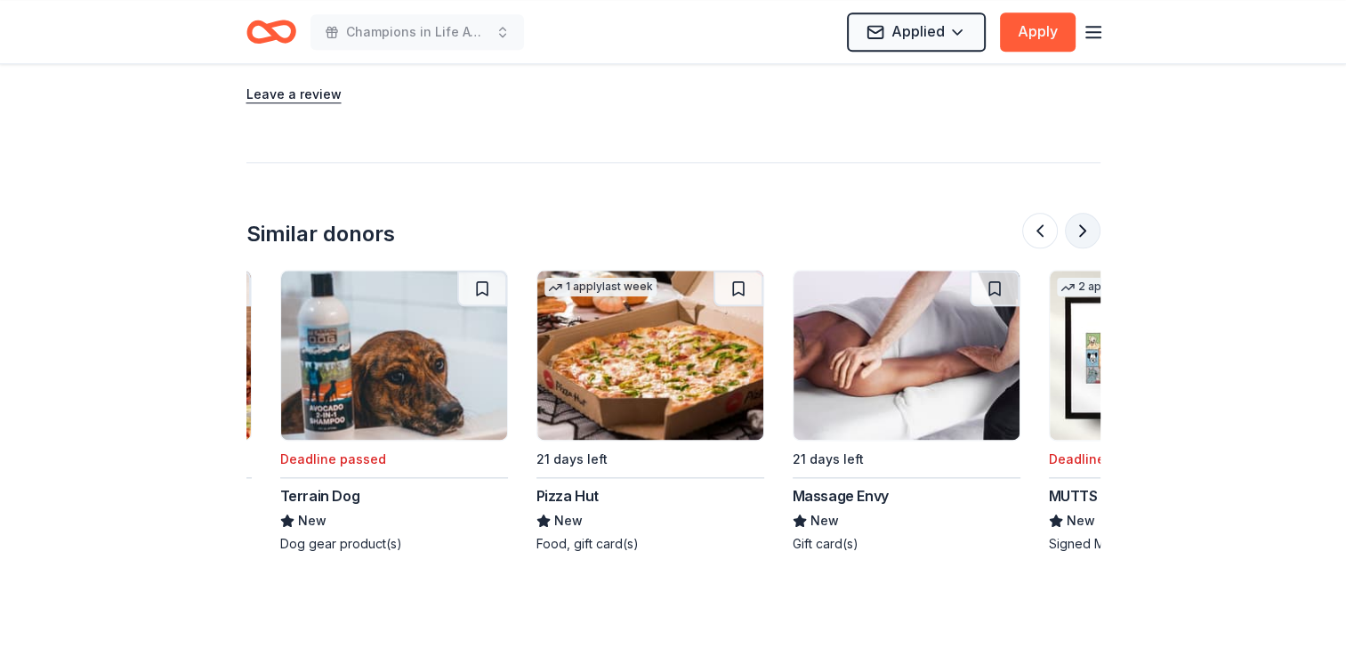
scroll to position [0, 1538]
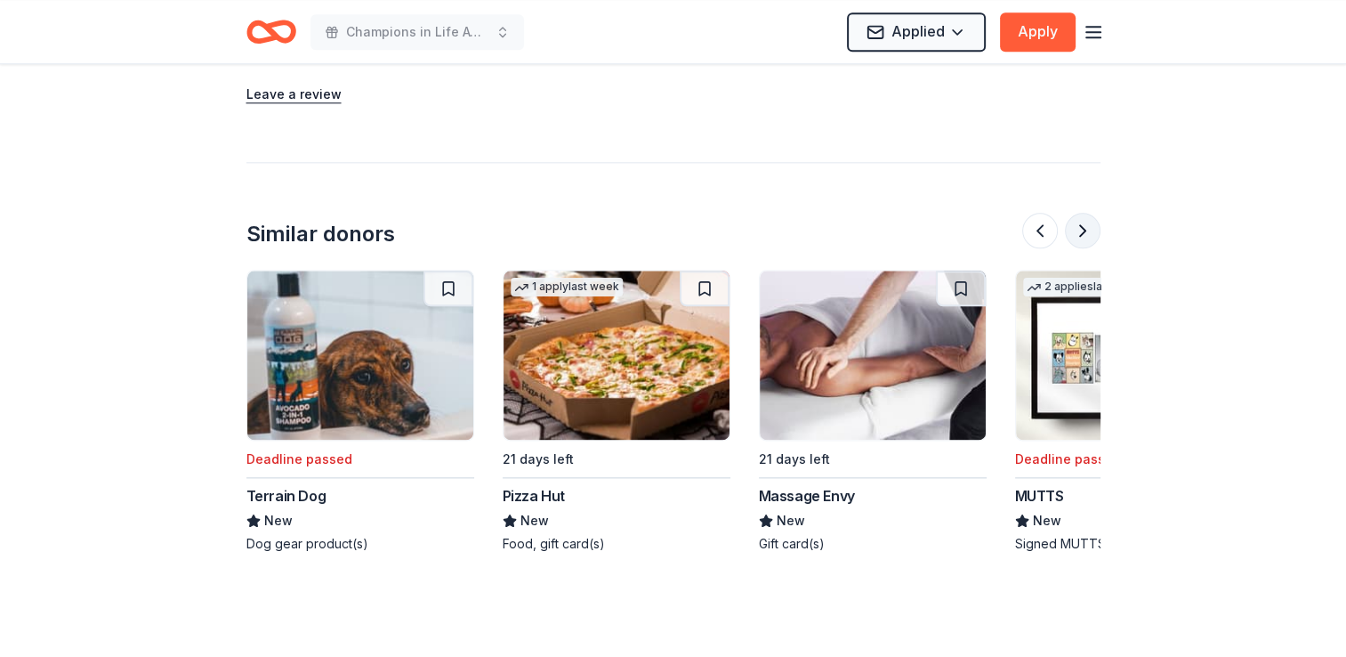
click at [1087, 213] on button at bounding box center [1083, 231] width 36 height 36
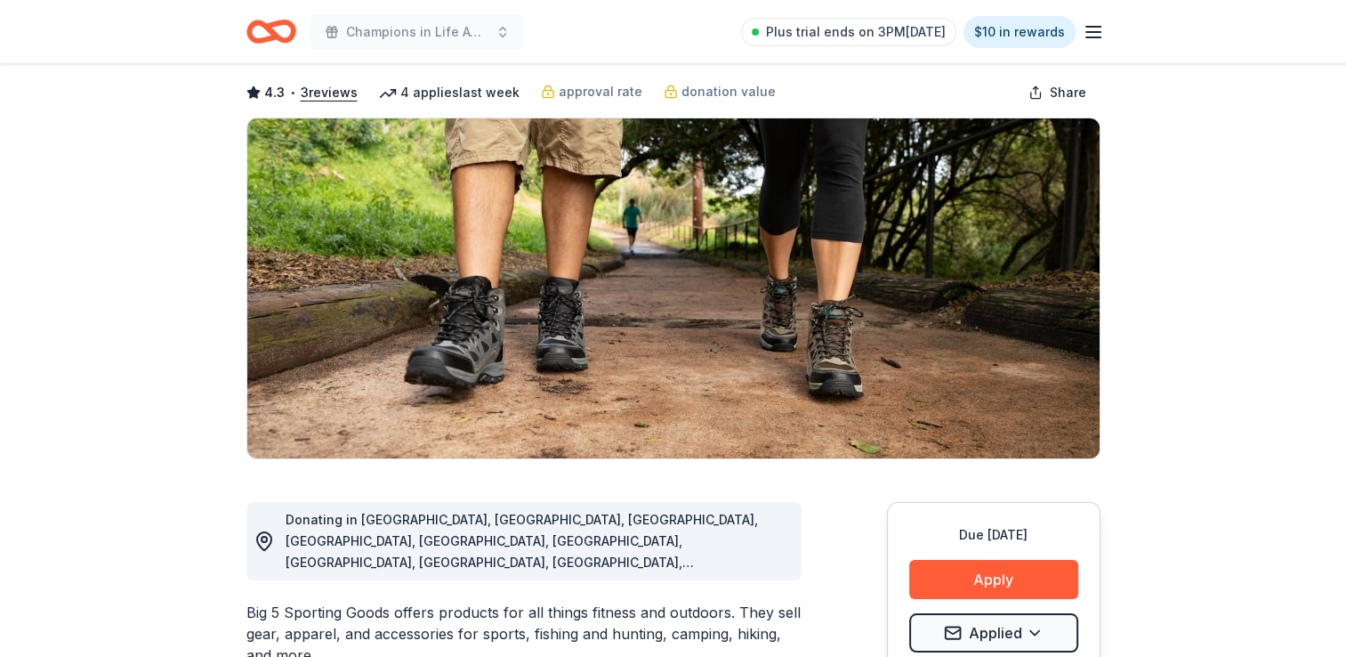
scroll to position [0, 0]
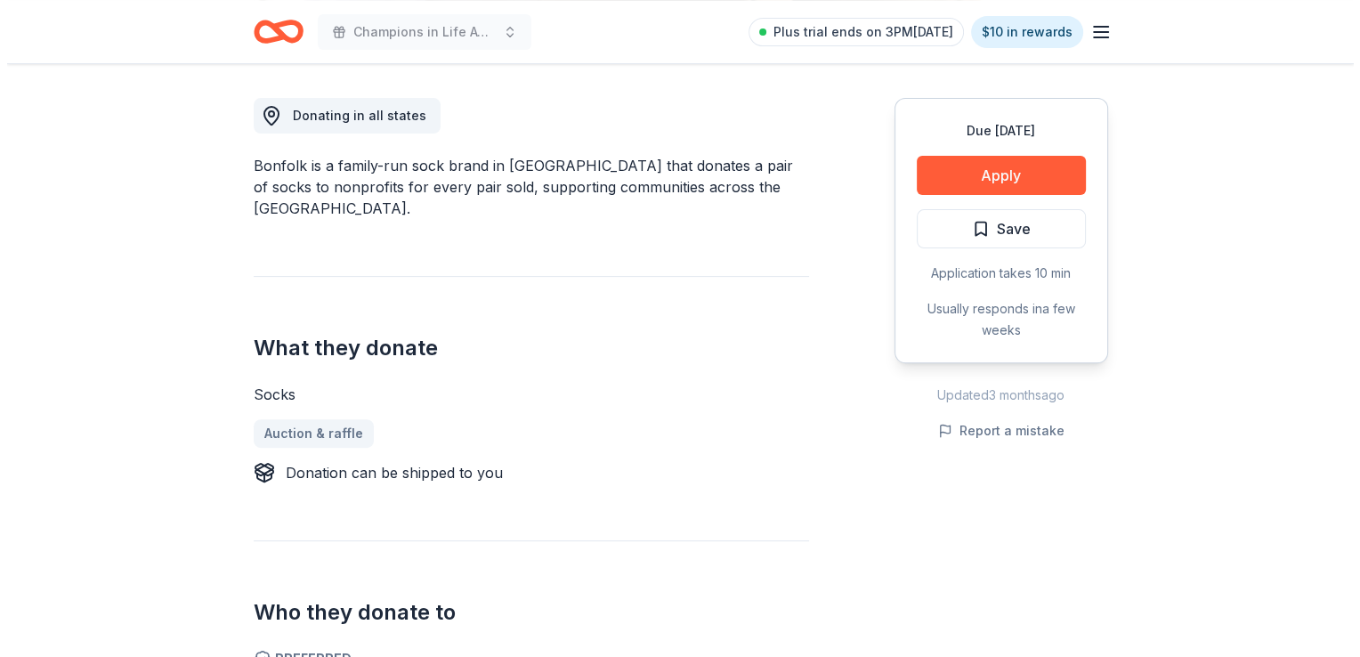
scroll to position [445, 0]
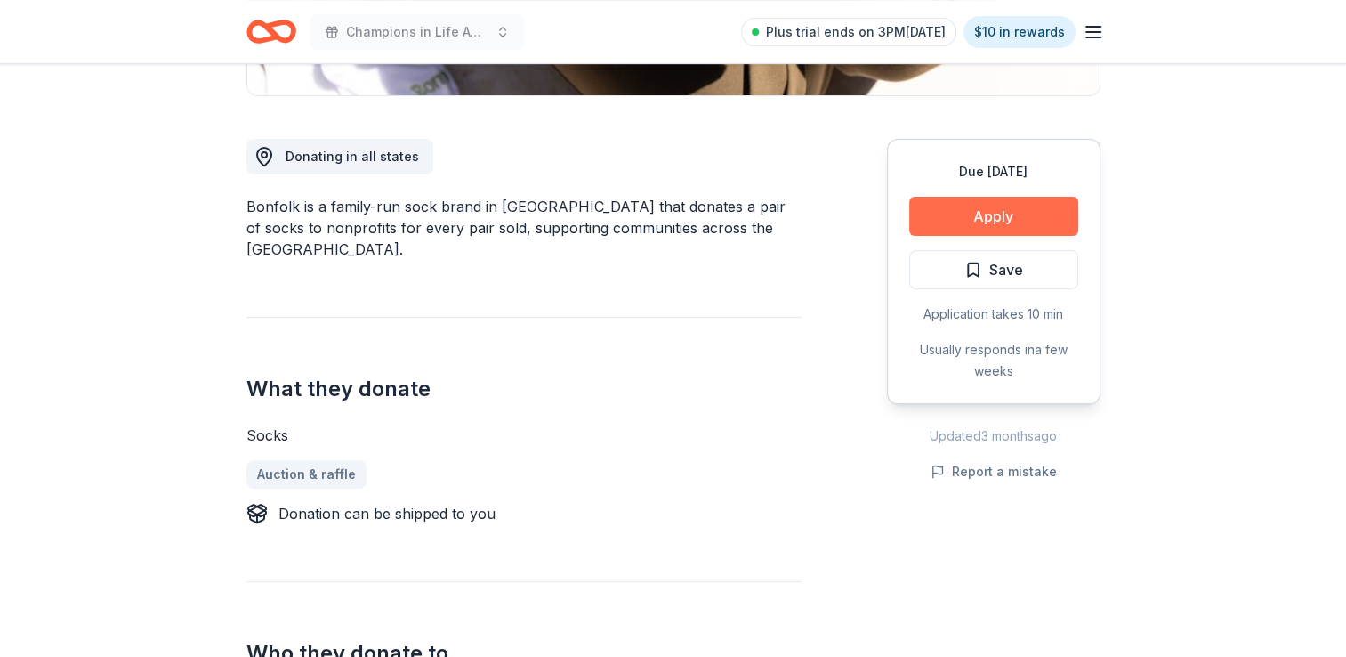
click at [986, 211] on button "Apply" at bounding box center [993, 216] width 169 height 39
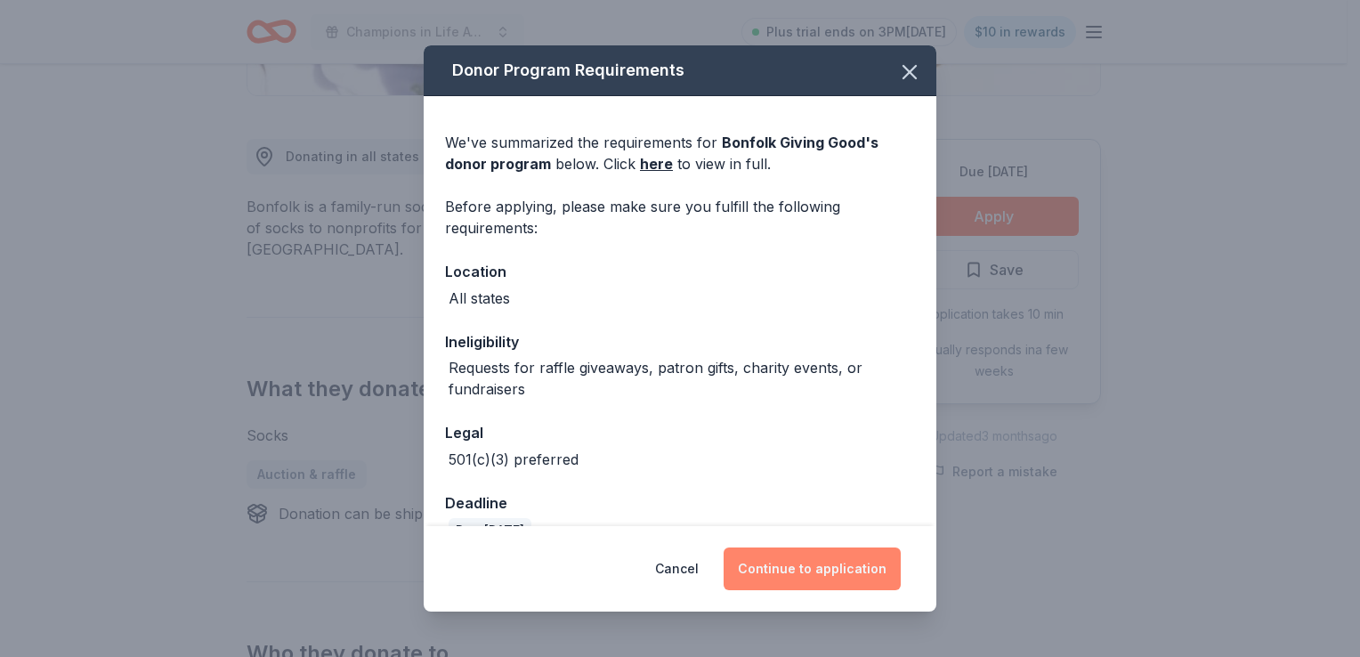
click at [793, 561] on button "Continue to application" at bounding box center [811, 568] width 177 height 43
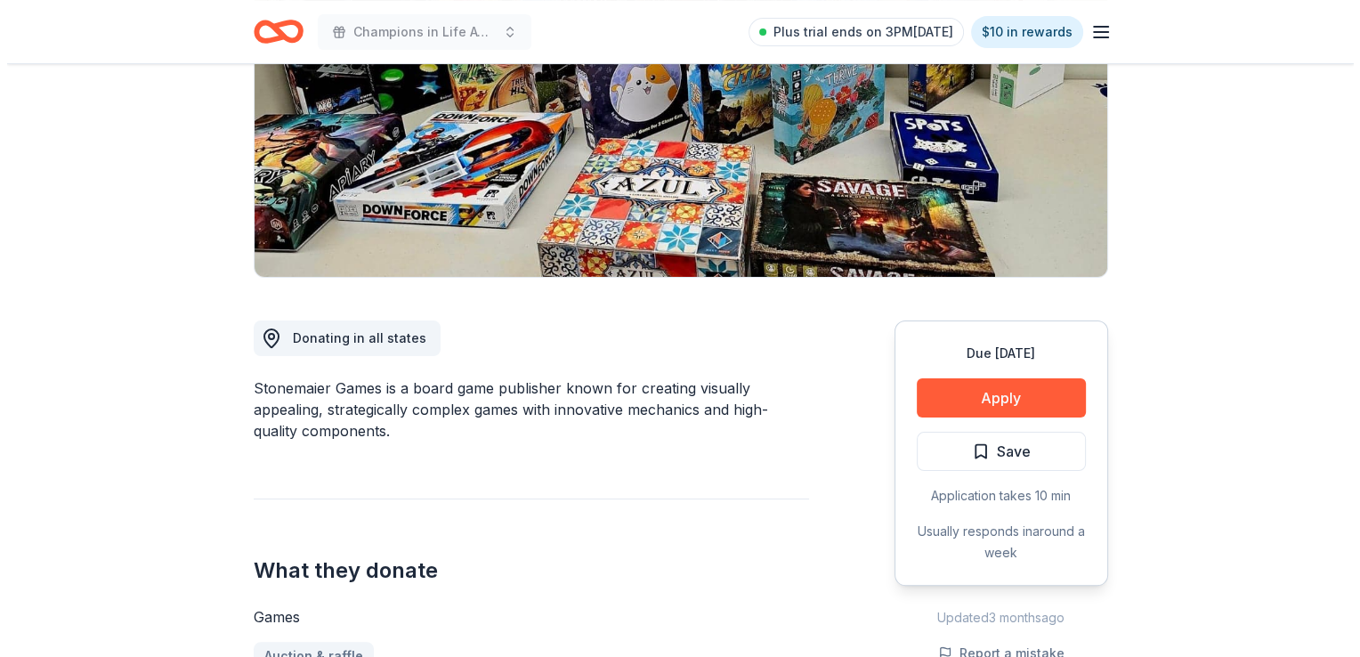
scroll to position [356, 0]
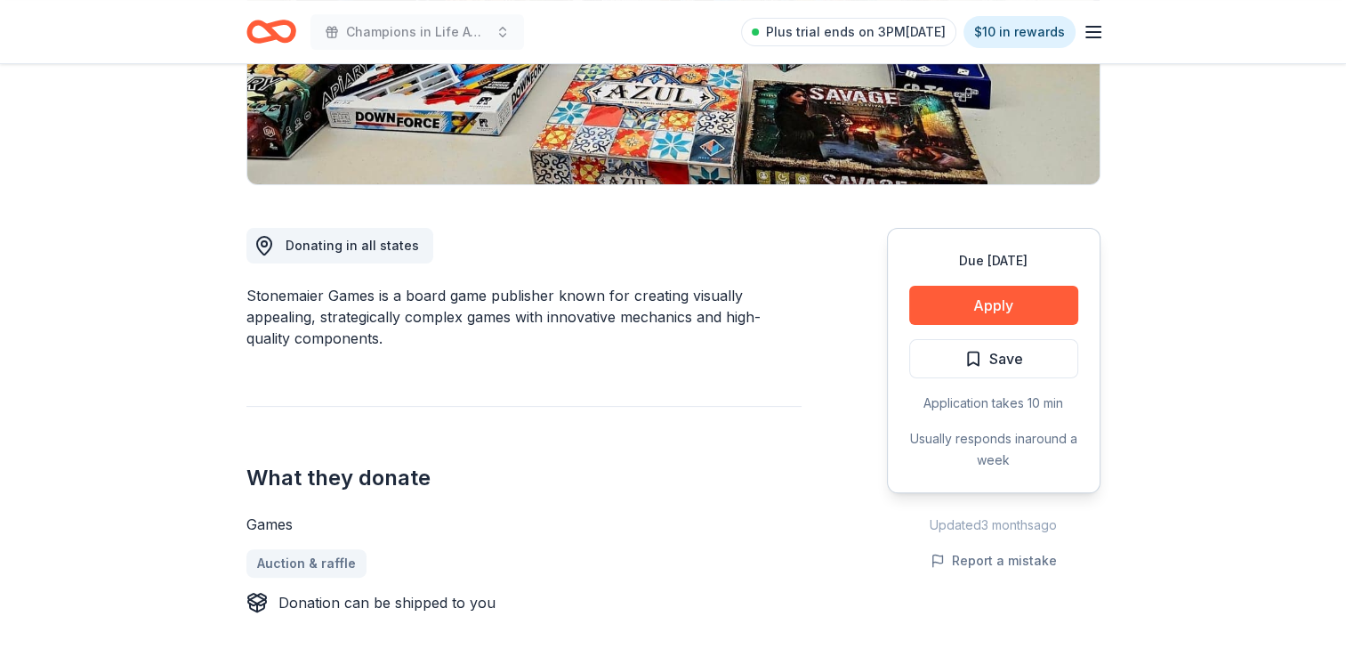
click at [1016, 335] on div "Due [DATE] Apply Save Application takes 10 min Usually responds in around a week" at bounding box center [994, 360] width 214 height 265
click at [1014, 309] on button "Apply" at bounding box center [993, 305] width 169 height 39
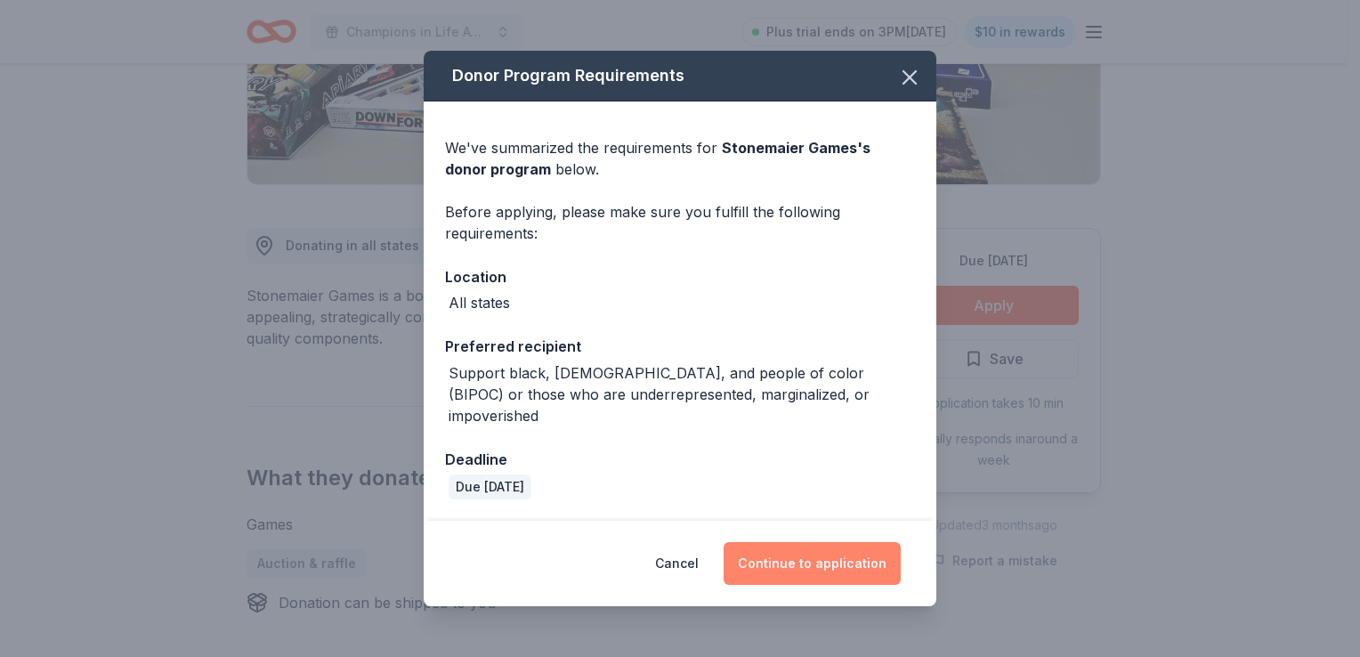
click at [761, 550] on button "Continue to application" at bounding box center [811, 563] width 177 height 43
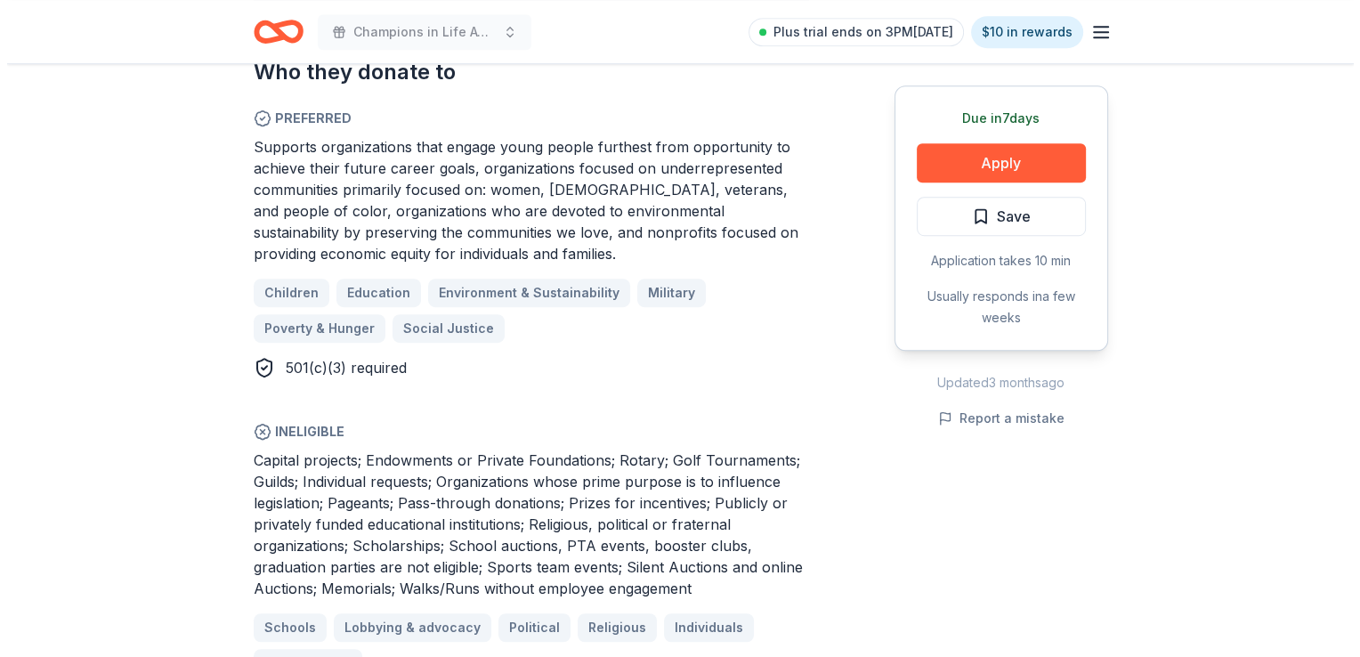
scroll to position [1068, 0]
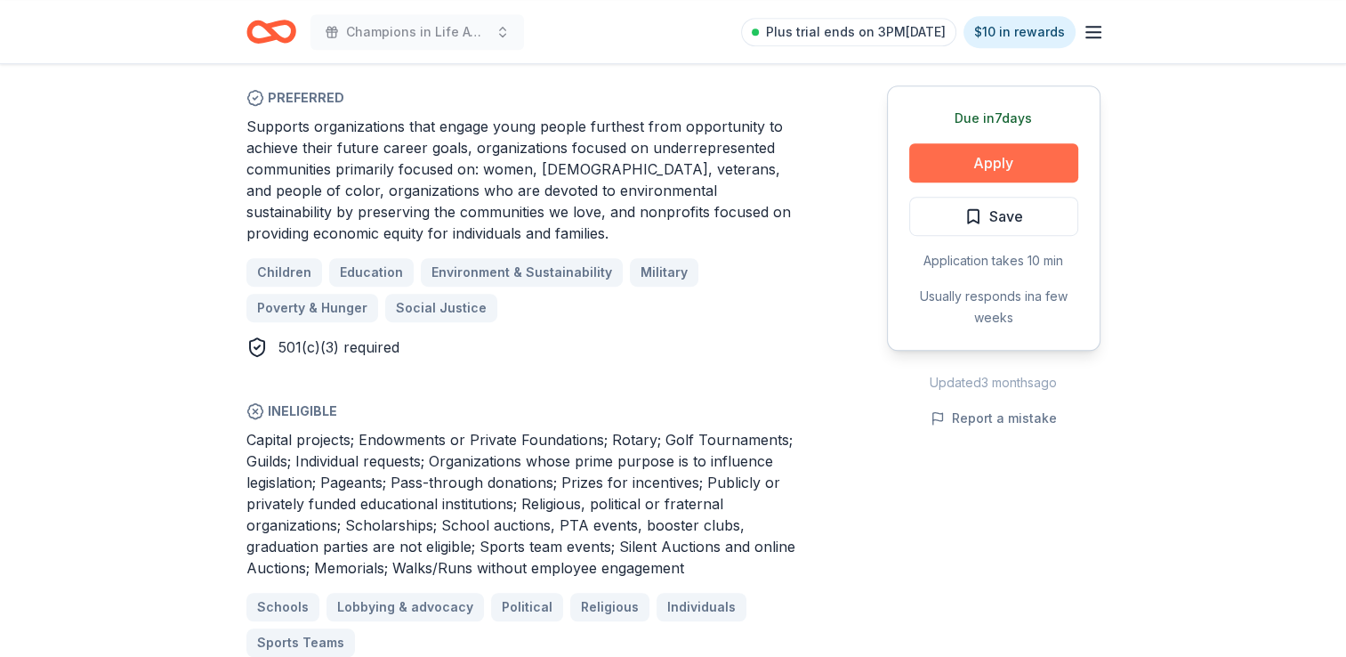
click at [960, 157] on button "Apply" at bounding box center [993, 162] width 169 height 39
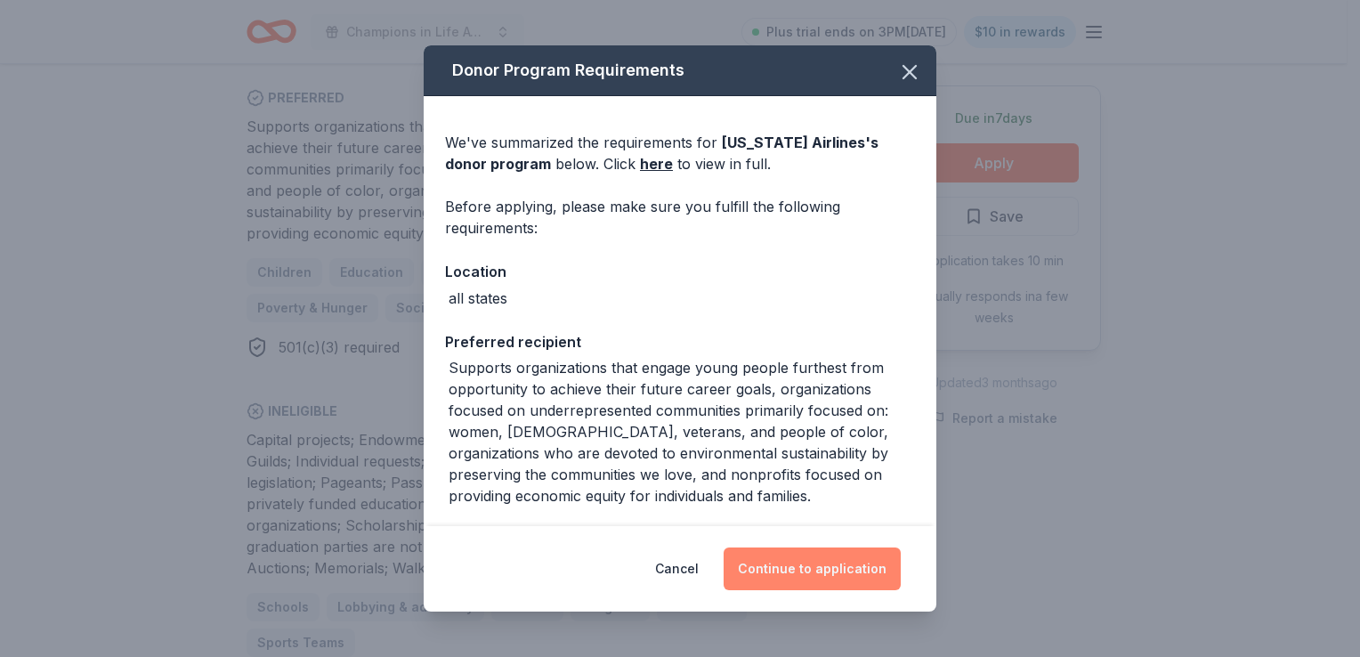
click at [822, 571] on button "Continue to application" at bounding box center [811, 568] width 177 height 43
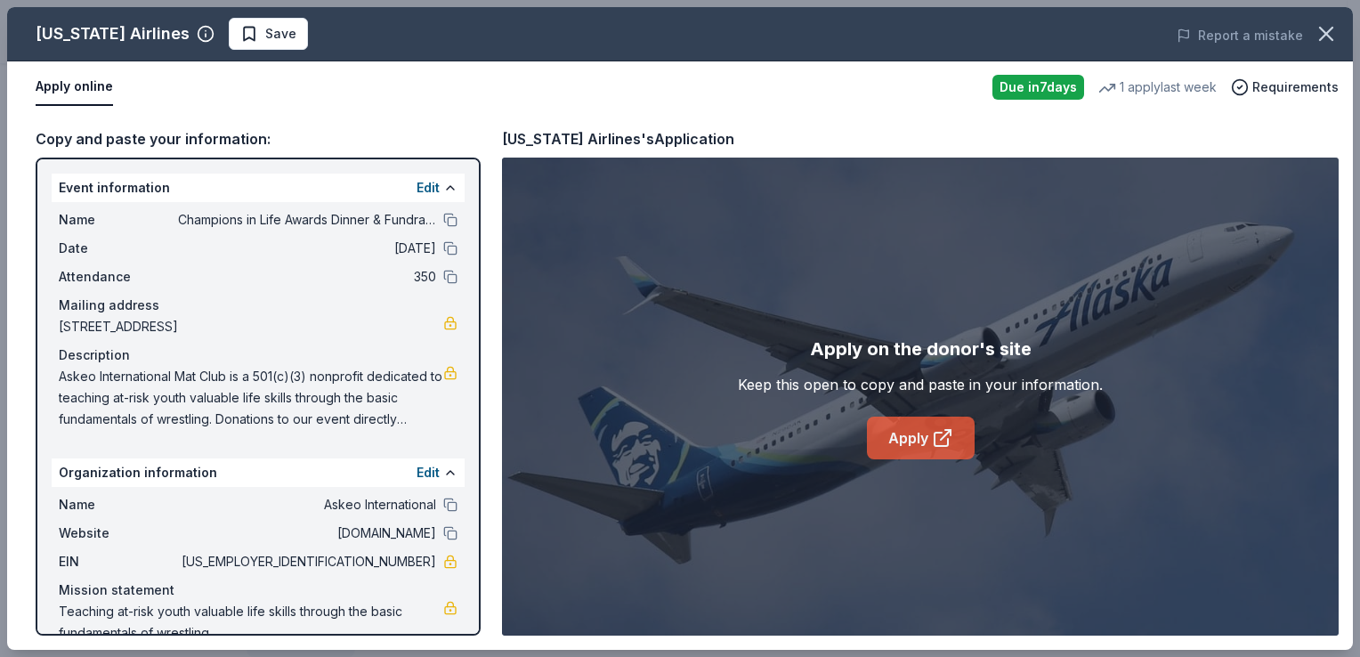
click at [893, 429] on link "Apply" at bounding box center [921, 437] width 108 height 43
click at [265, 30] on span "Save" at bounding box center [280, 33] width 31 height 21
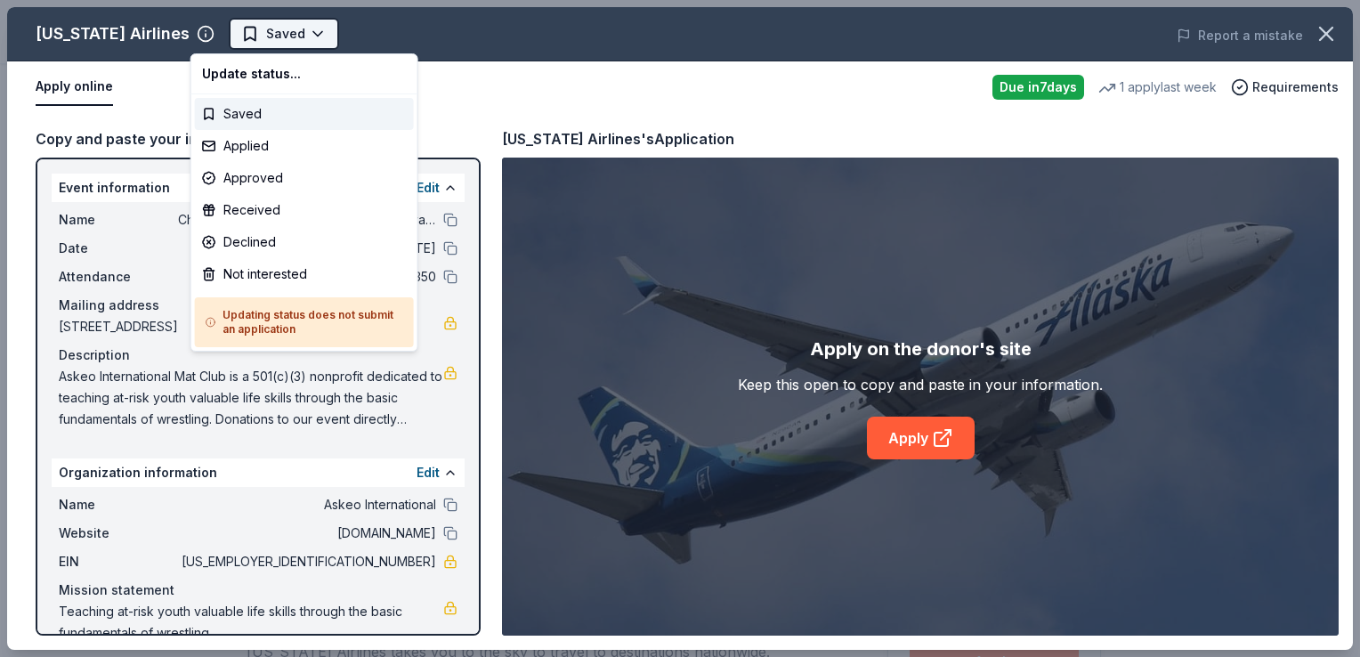
click at [267, 37] on html "Champions in Life Awards Dinner & Fundraiser Saved Apply Due in 7 days Share Al…" at bounding box center [680, 328] width 1360 height 657
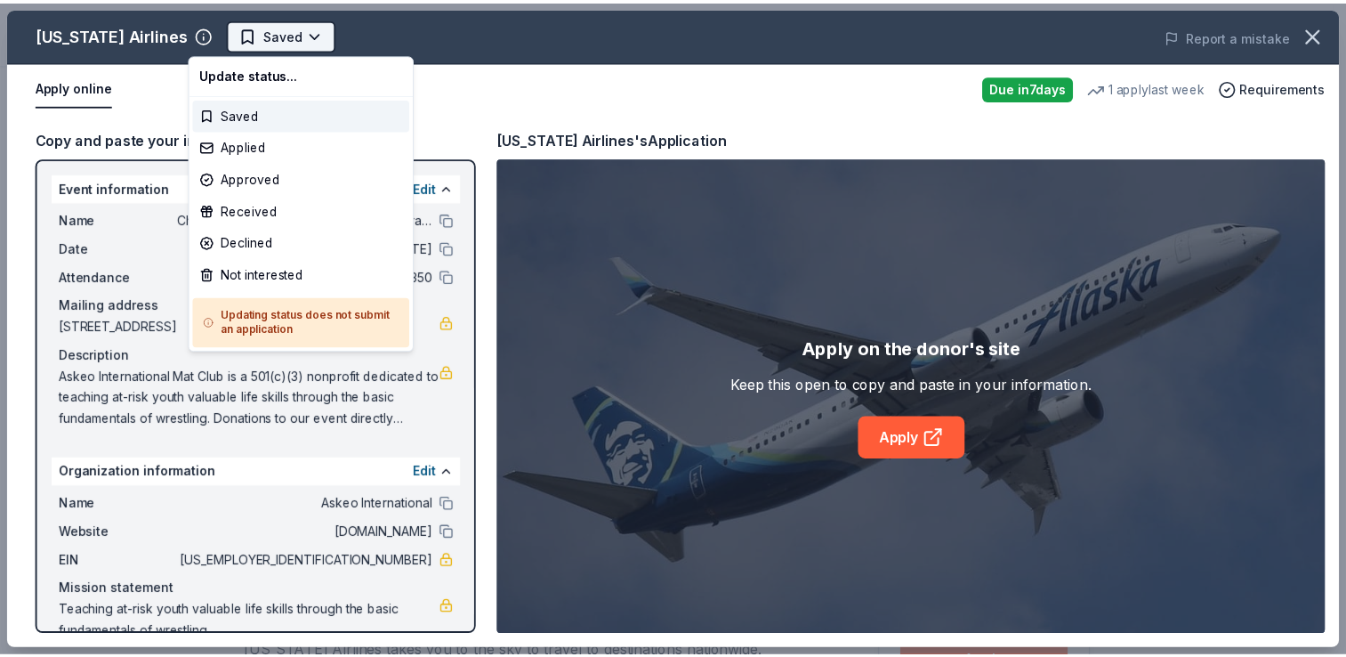
scroll to position [0, 0]
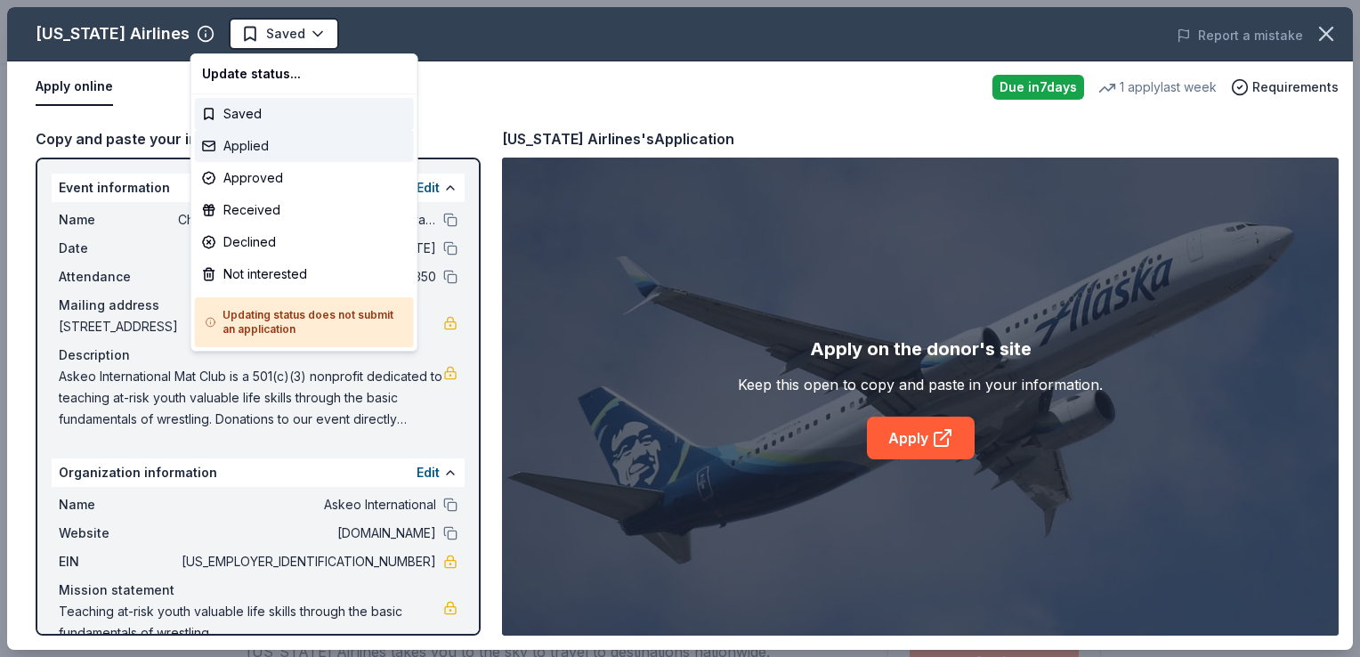
click at [244, 145] on div "Applied" at bounding box center [304, 146] width 219 height 32
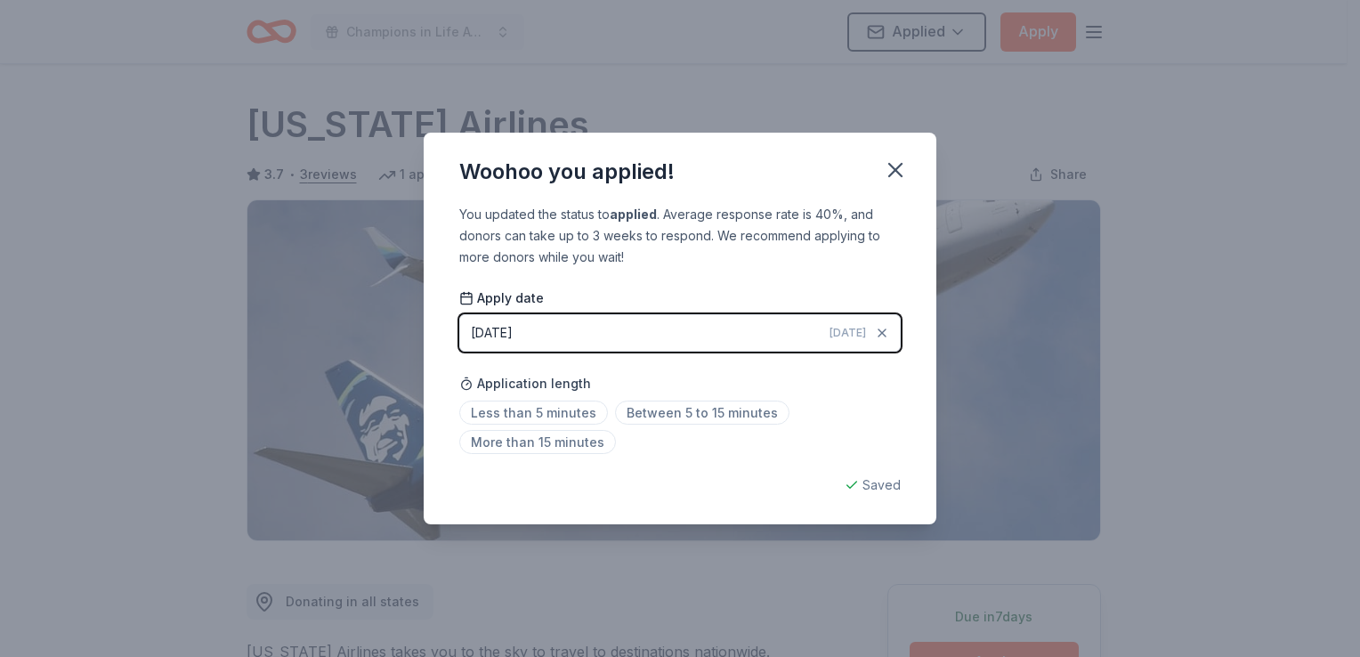
click at [911, 173] on button "button" at bounding box center [895, 169] width 39 height 39
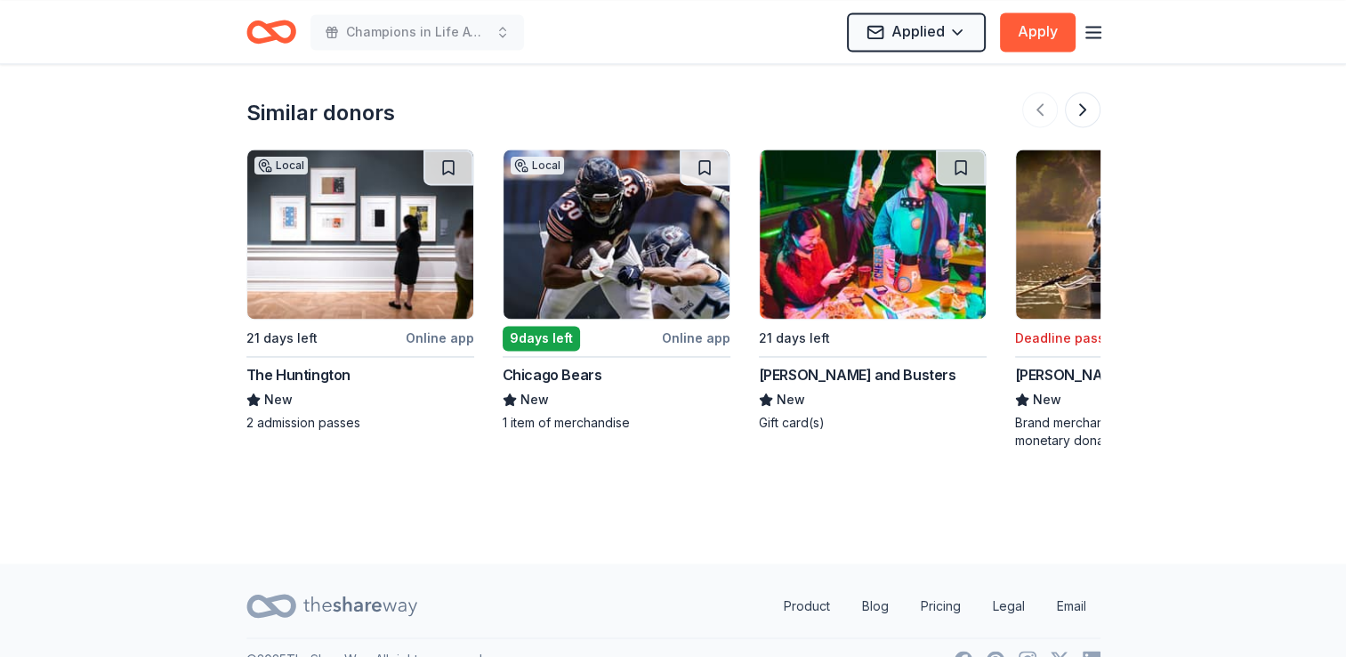
scroll to position [2670, 0]
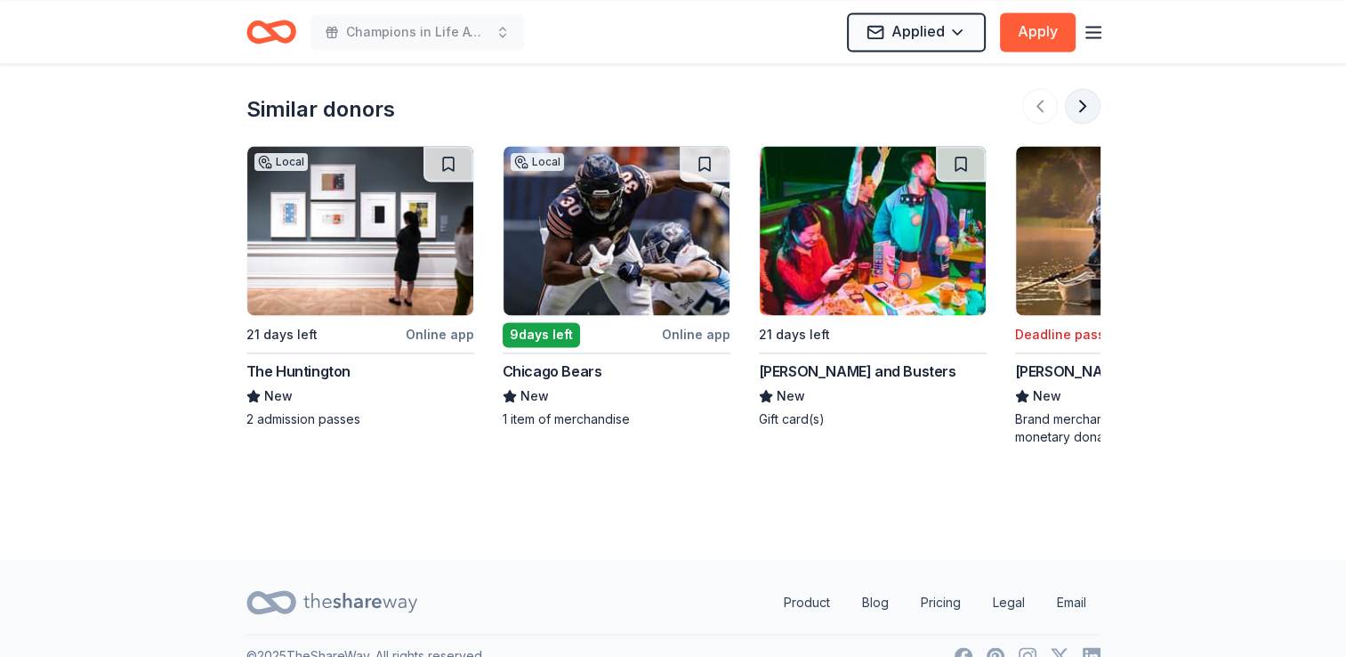
click at [1081, 88] on button at bounding box center [1083, 106] width 36 height 36
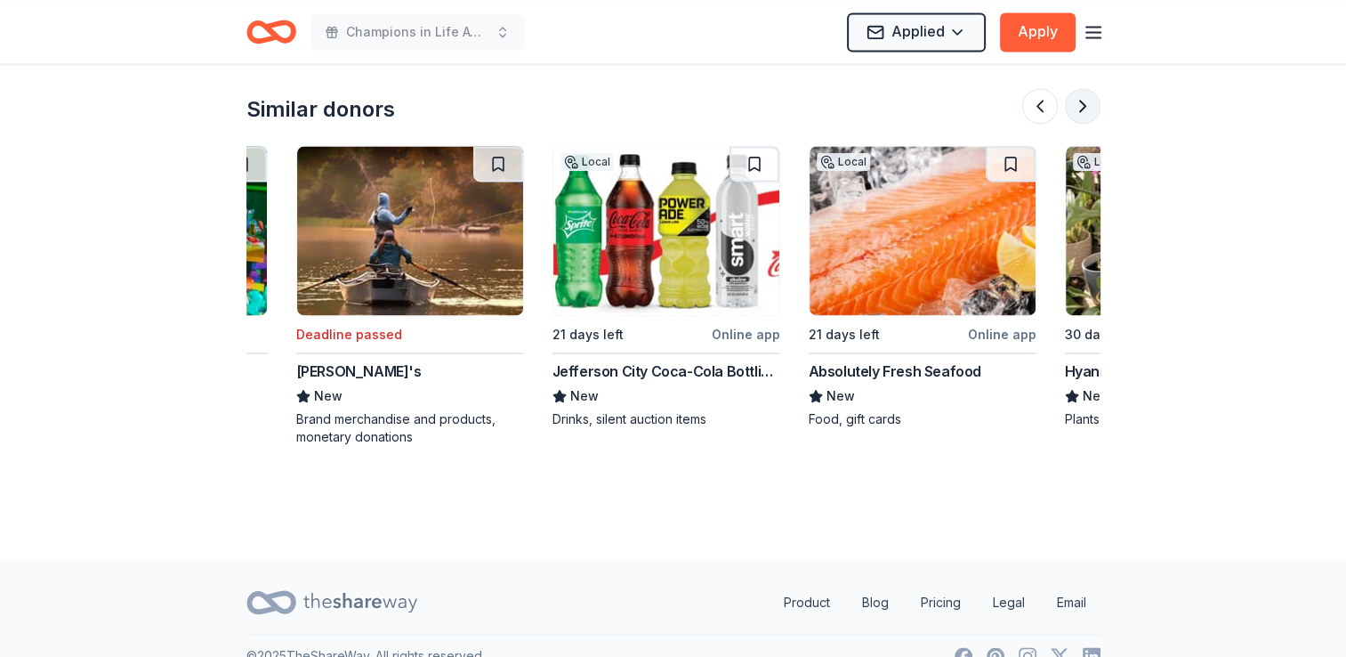
scroll to position [0, 769]
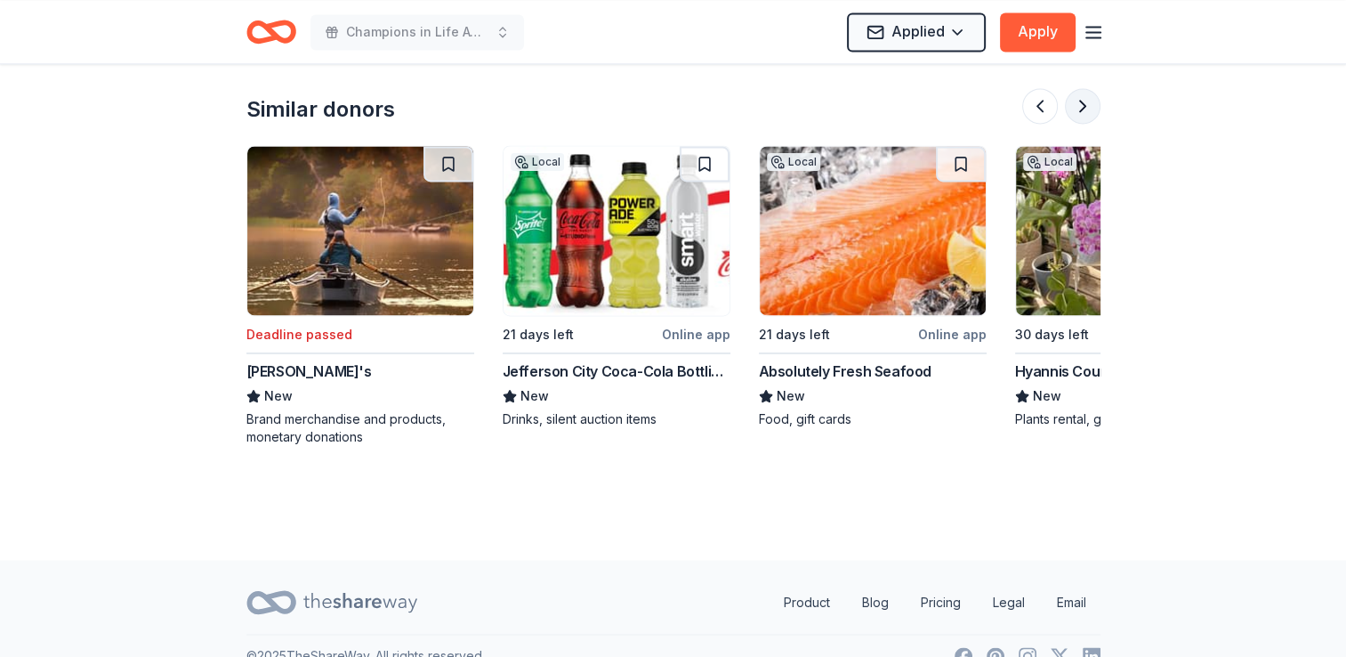
click at [1081, 88] on button at bounding box center [1083, 106] width 36 height 36
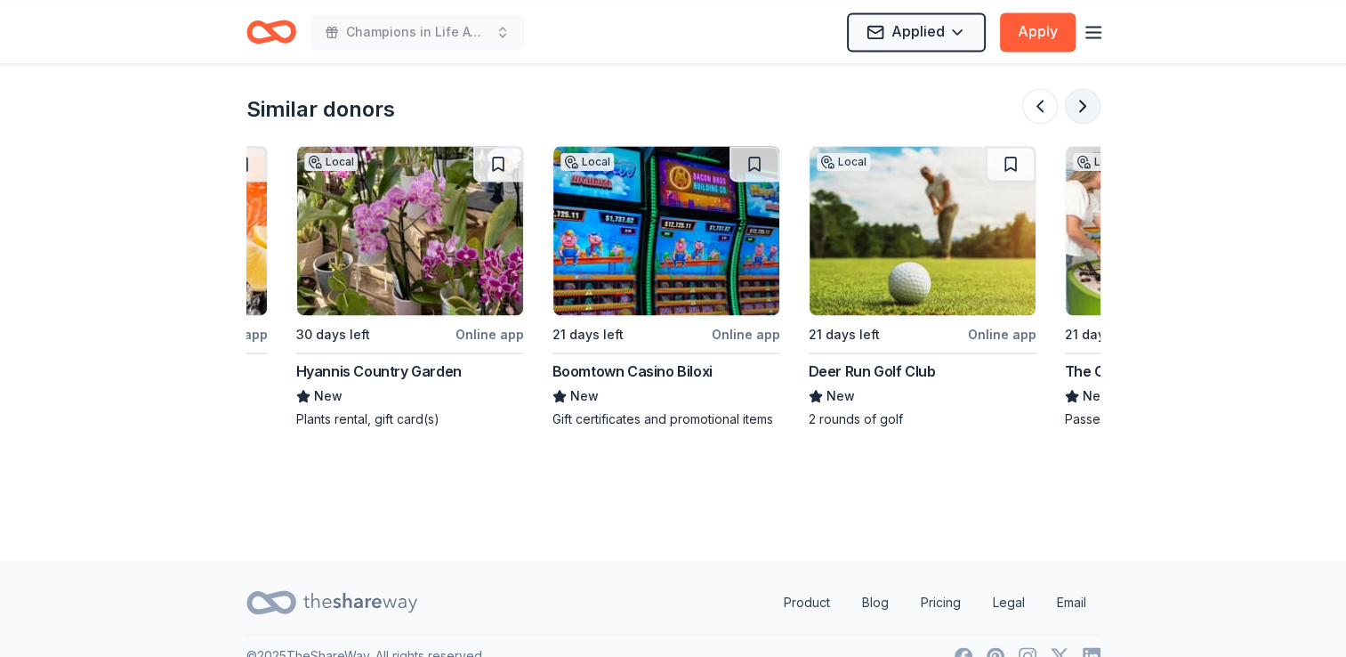
scroll to position [0, 1538]
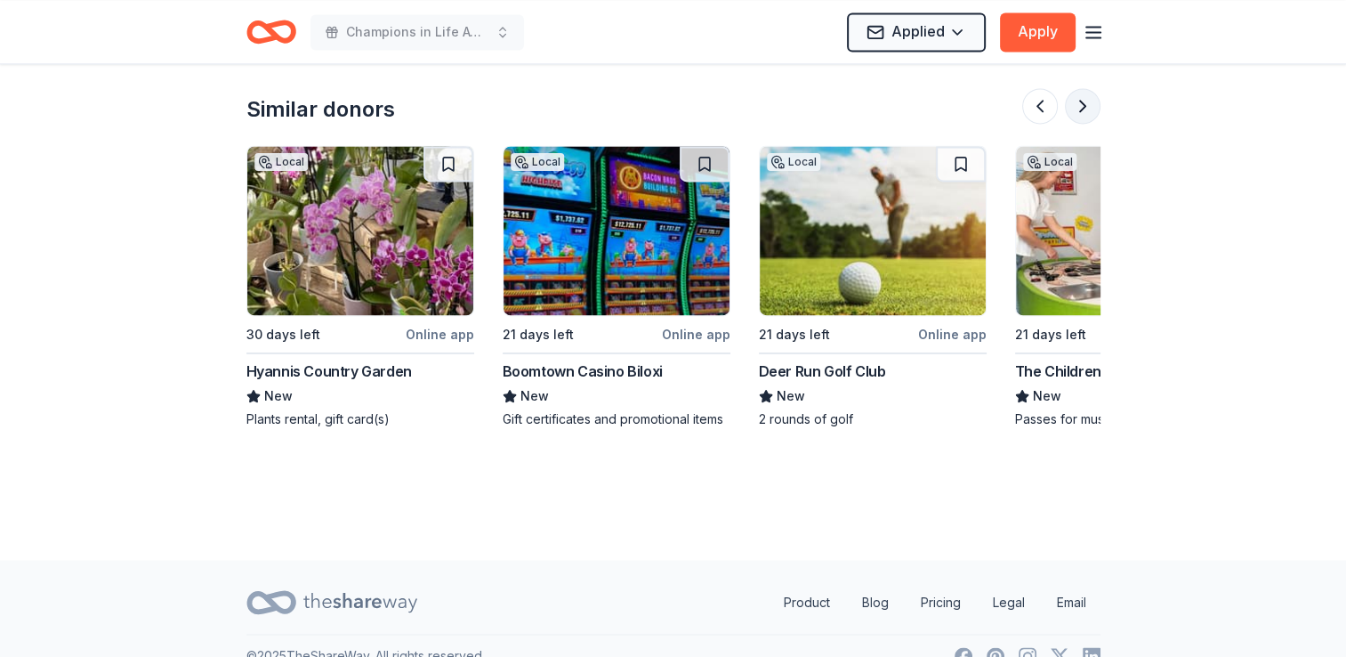
click at [1081, 88] on button at bounding box center [1083, 106] width 36 height 36
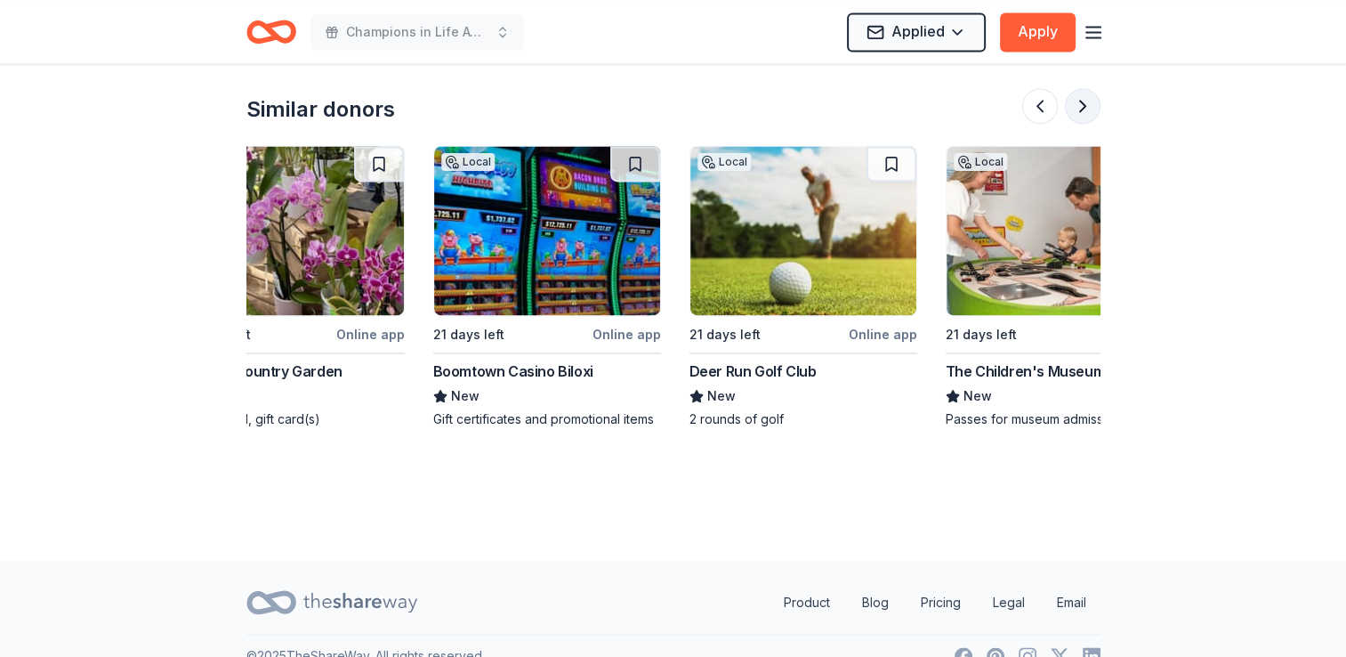
scroll to position [0, 1680]
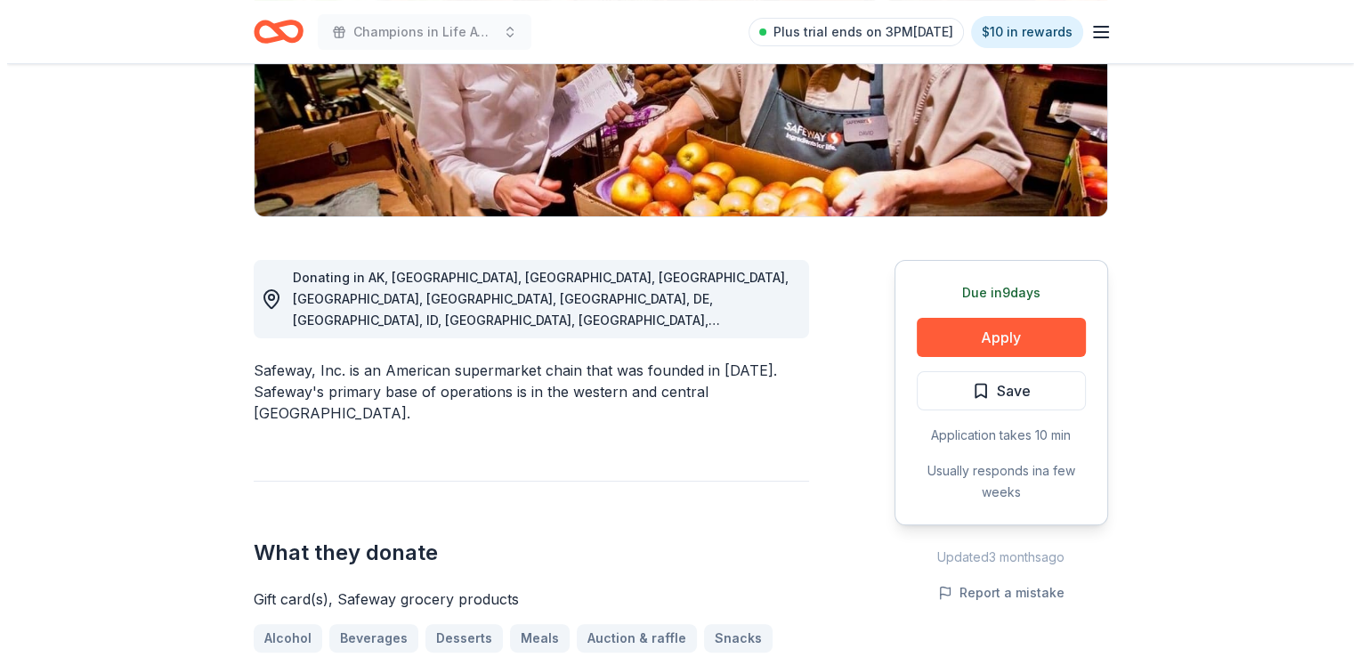
scroll to position [356, 0]
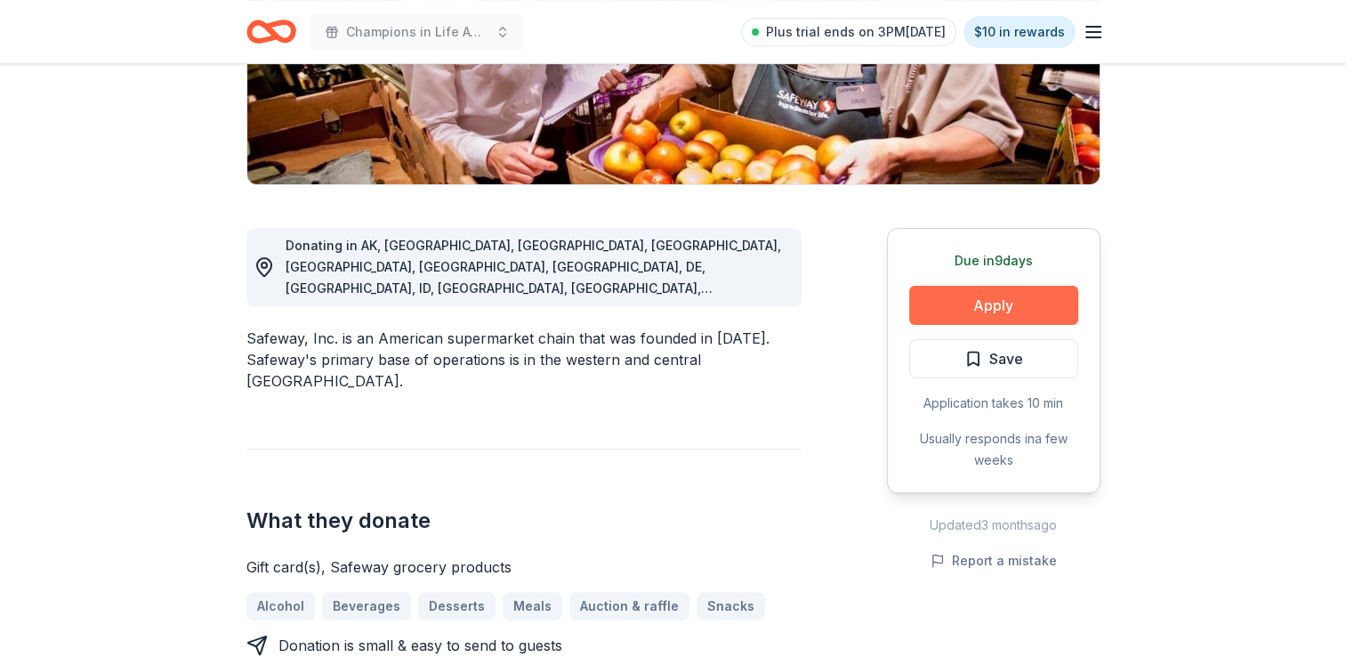
click at [986, 311] on button "Apply" at bounding box center [993, 305] width 169 height 39
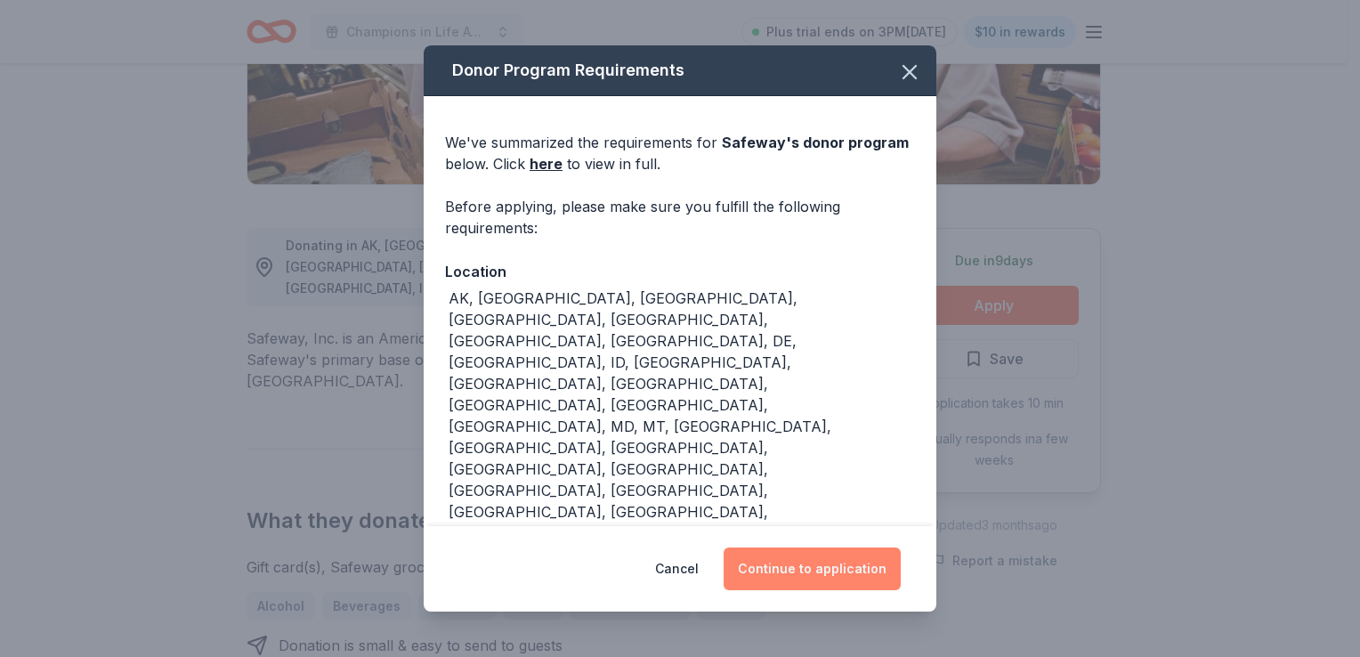
click at [795, 561] on button "Continue to application" at bounding box center [811, 568] width 177 height 43
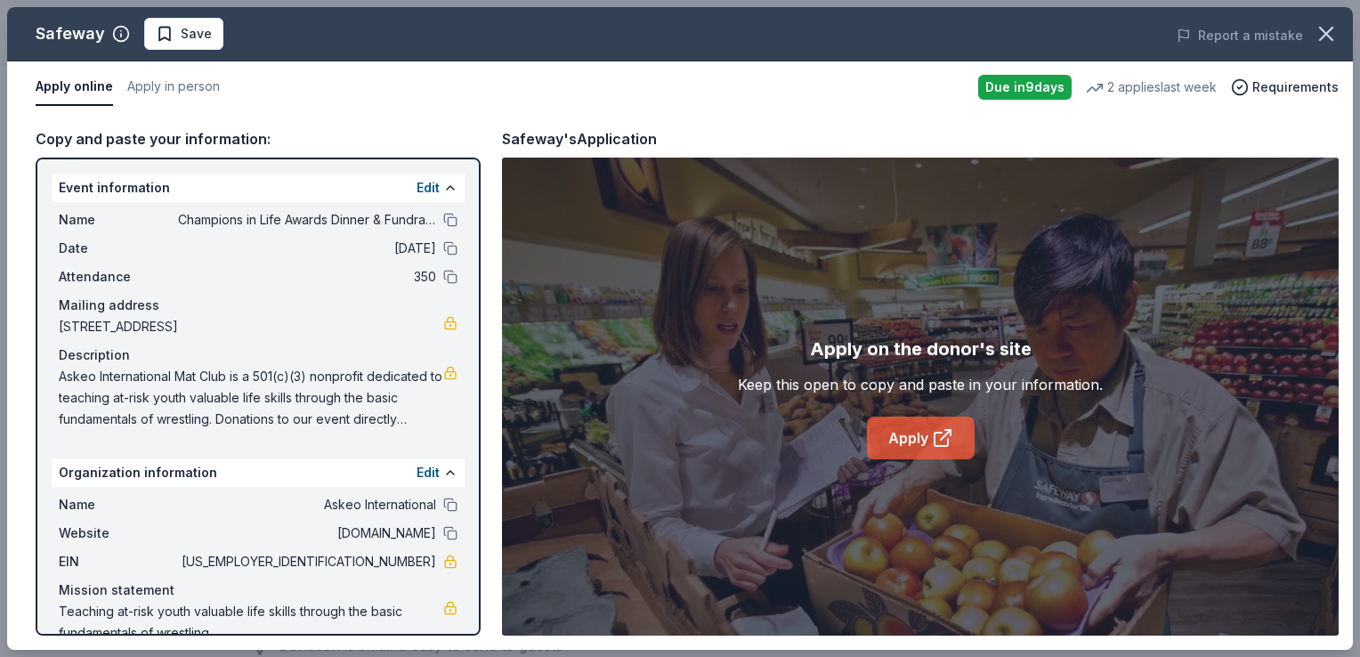
click at [909, 438] on link "Apply" at bounding box center [921, 437] width 108 height 43
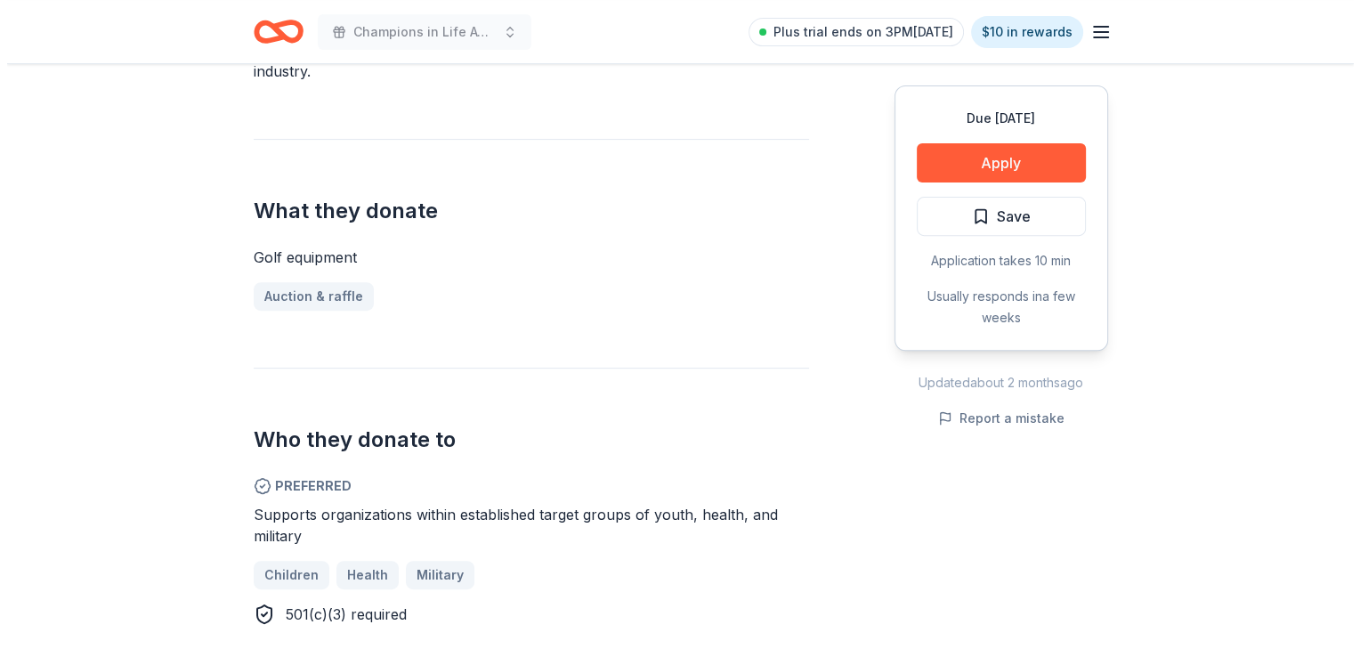
scroll to position [356, 0]
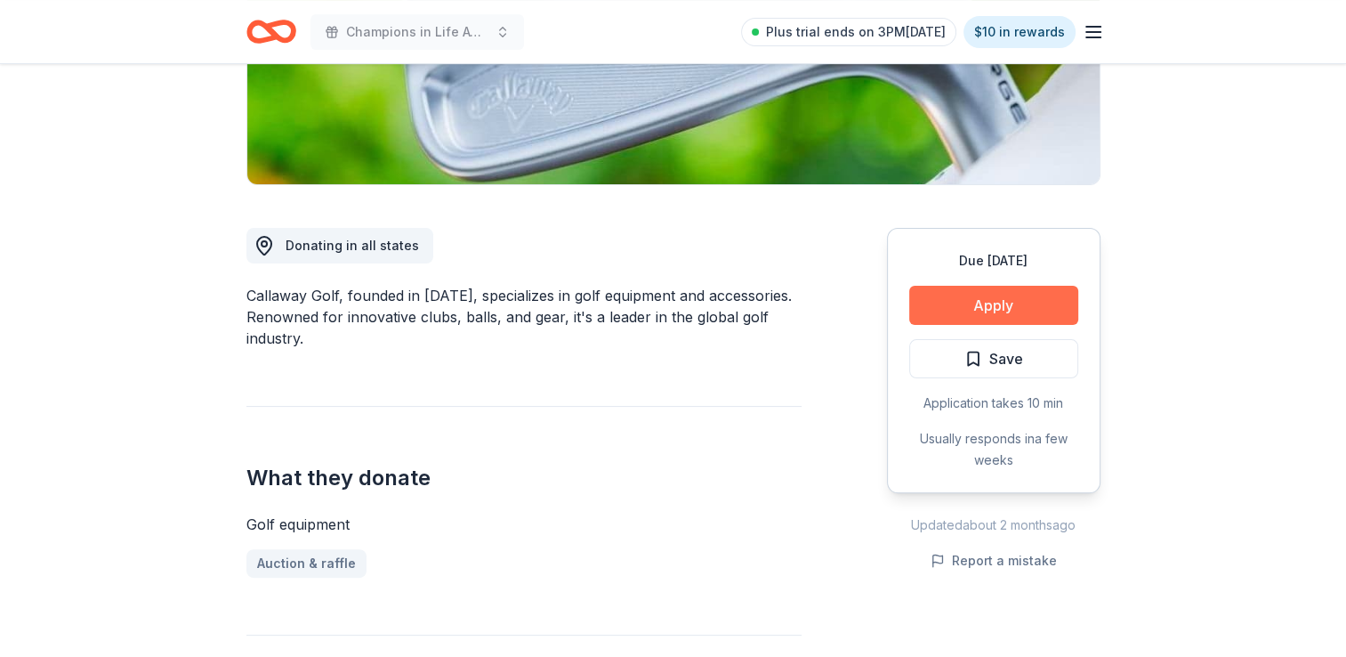
click at [978, 308] on button "Apply" at bounding box center [993, 305] width 169 height 39
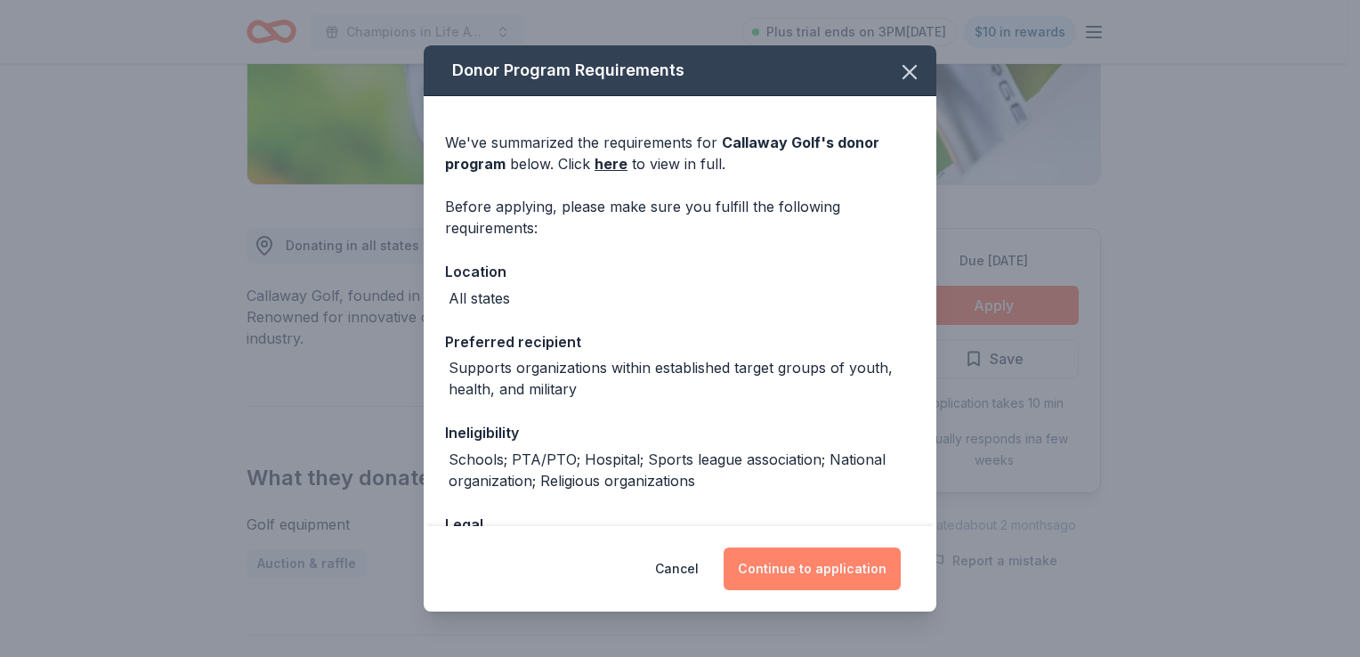
click at [805, 568] on button "Continue to application" at bounding box center [811, 568] width 177 height 43
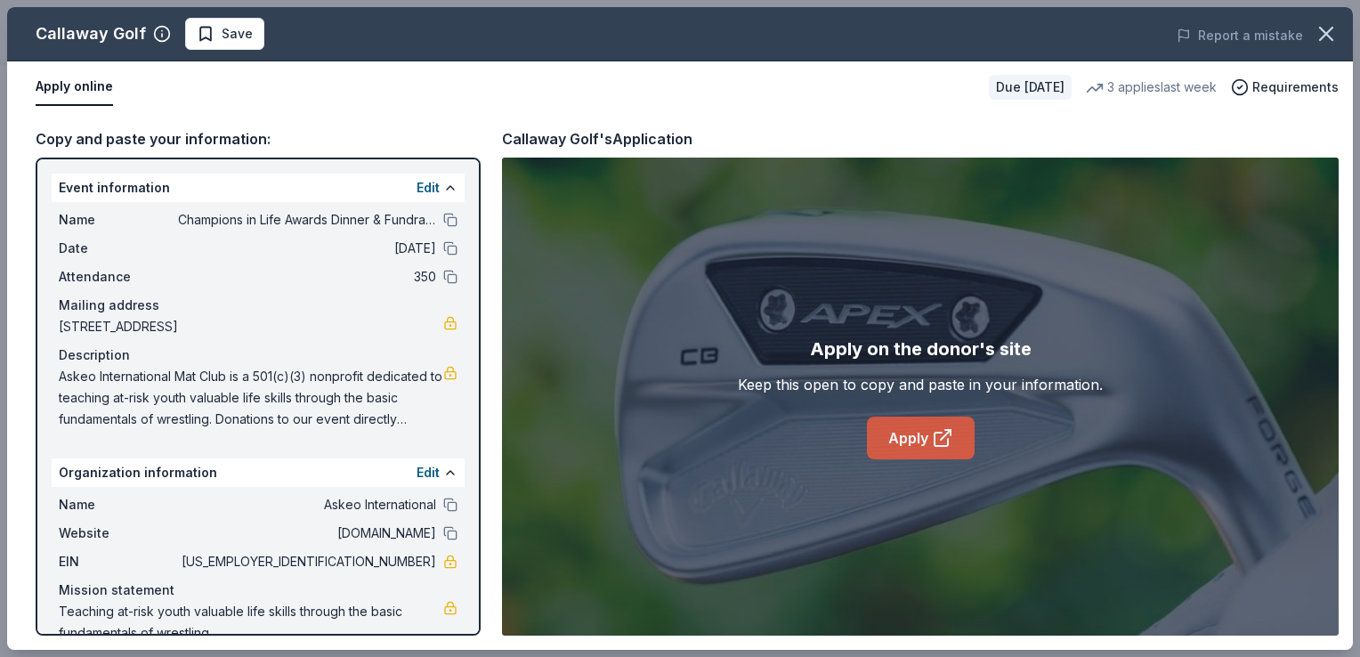
click at [907, 442] on link "Apply" at bounding box center [921, 437] width 108 height 43
click at [206, 36] on span "Save" at bounding box center [225, 33] width 56 height 21
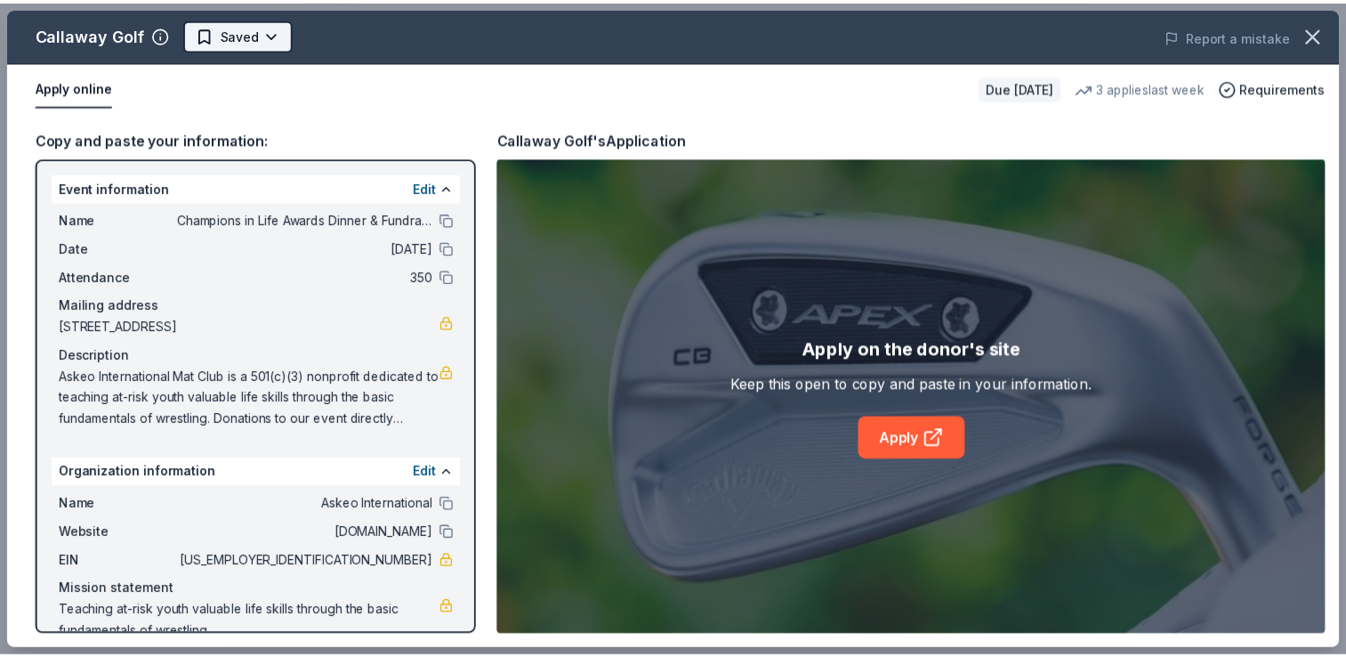
scroll to position [0, 0]
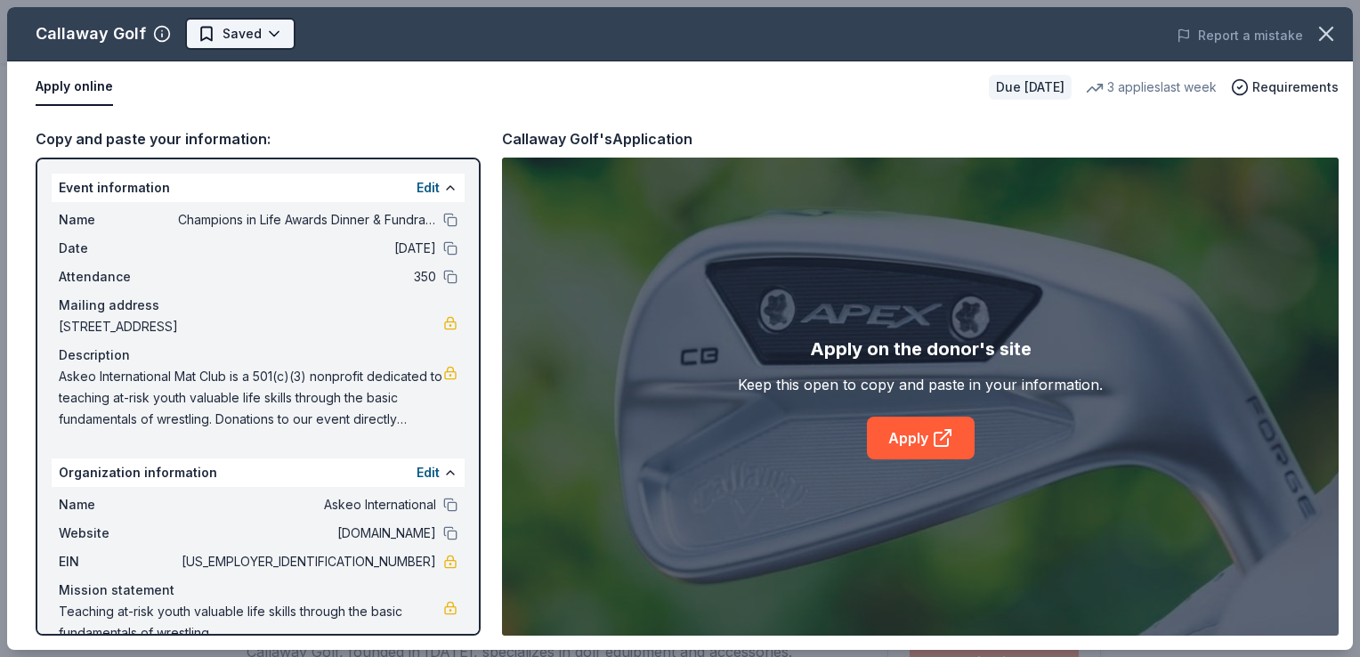
click at [278, 36] on html "Champions in Life Awards Dinner & Fundraiser Plus trial ends on 3PM[DATE] $10 i…" at bounding box center [680, 328] width 1360 height 657
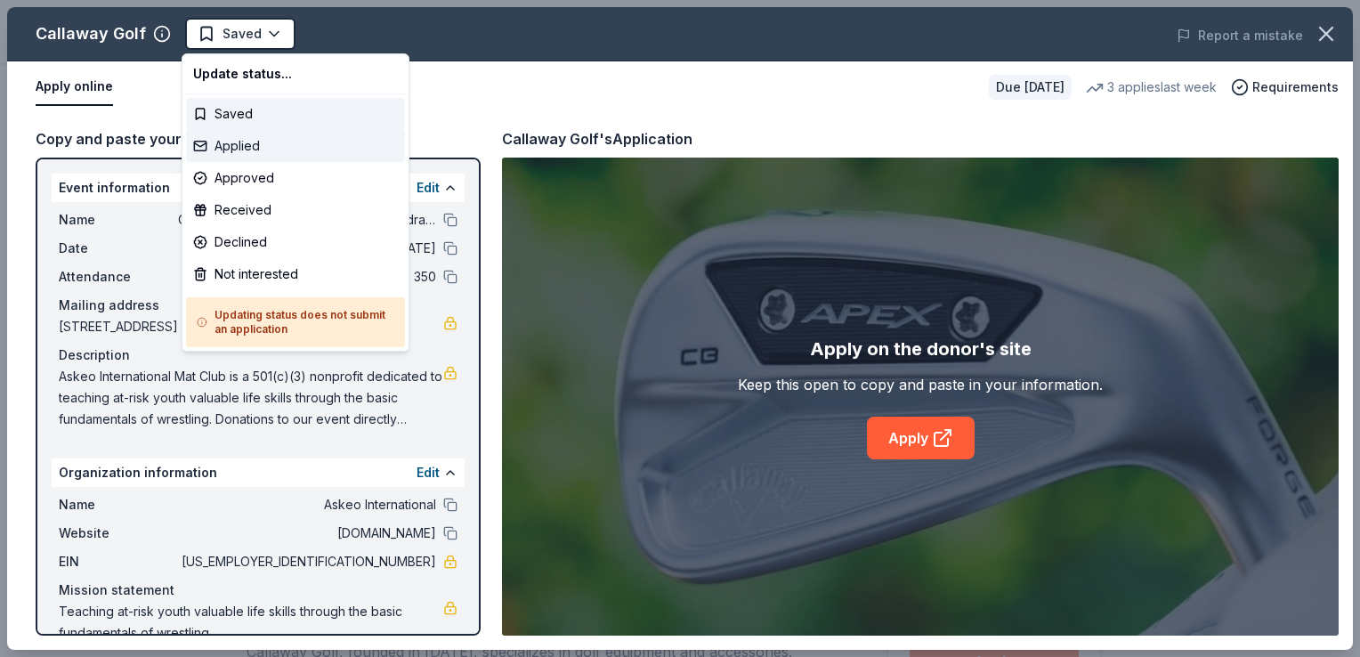
click at [246, 140] on div "Applied" at bounding box center [295, 146] width 219 height 32
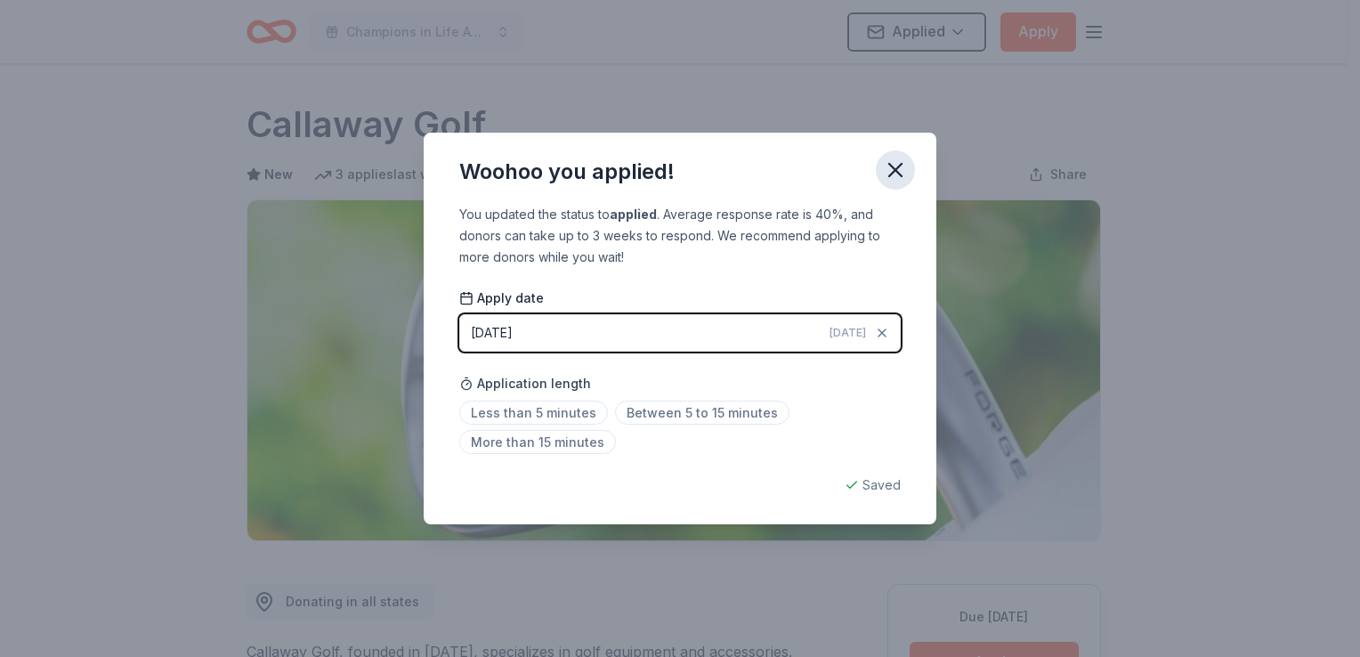
click at [903, 166] on icon "button" at bounding box center [895, 170] width 25 height 25
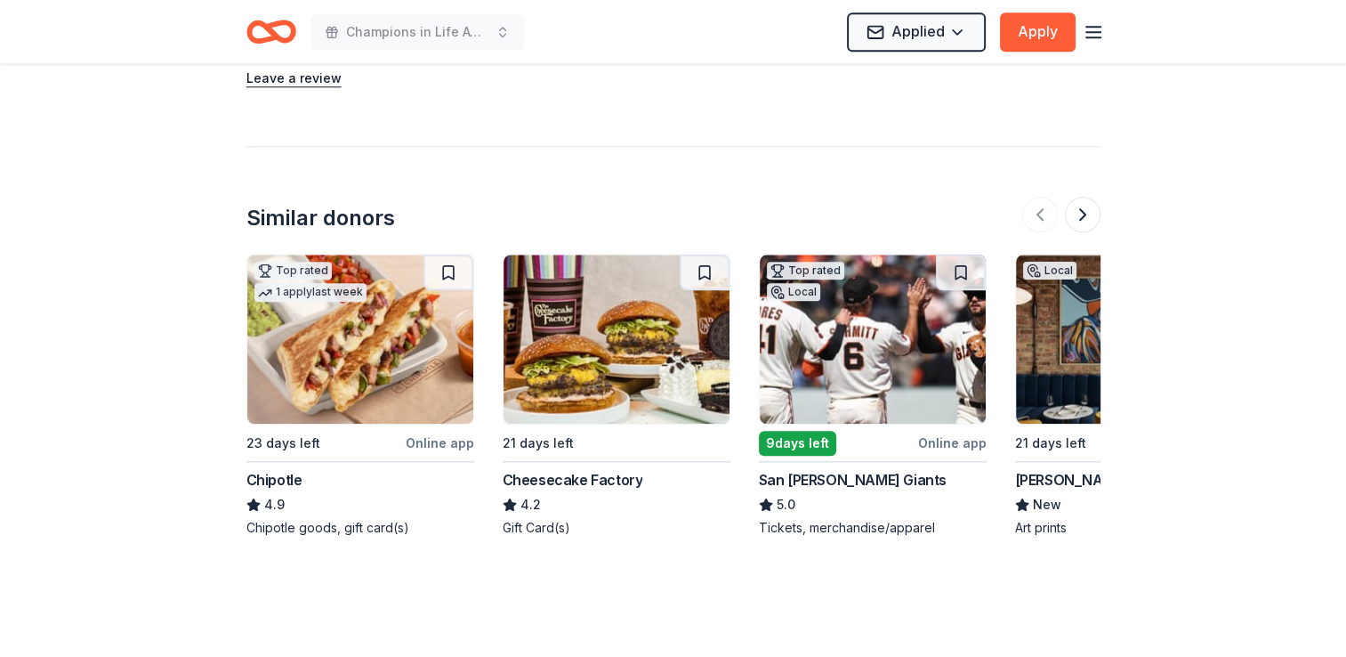
scroll to position [1958, 0]
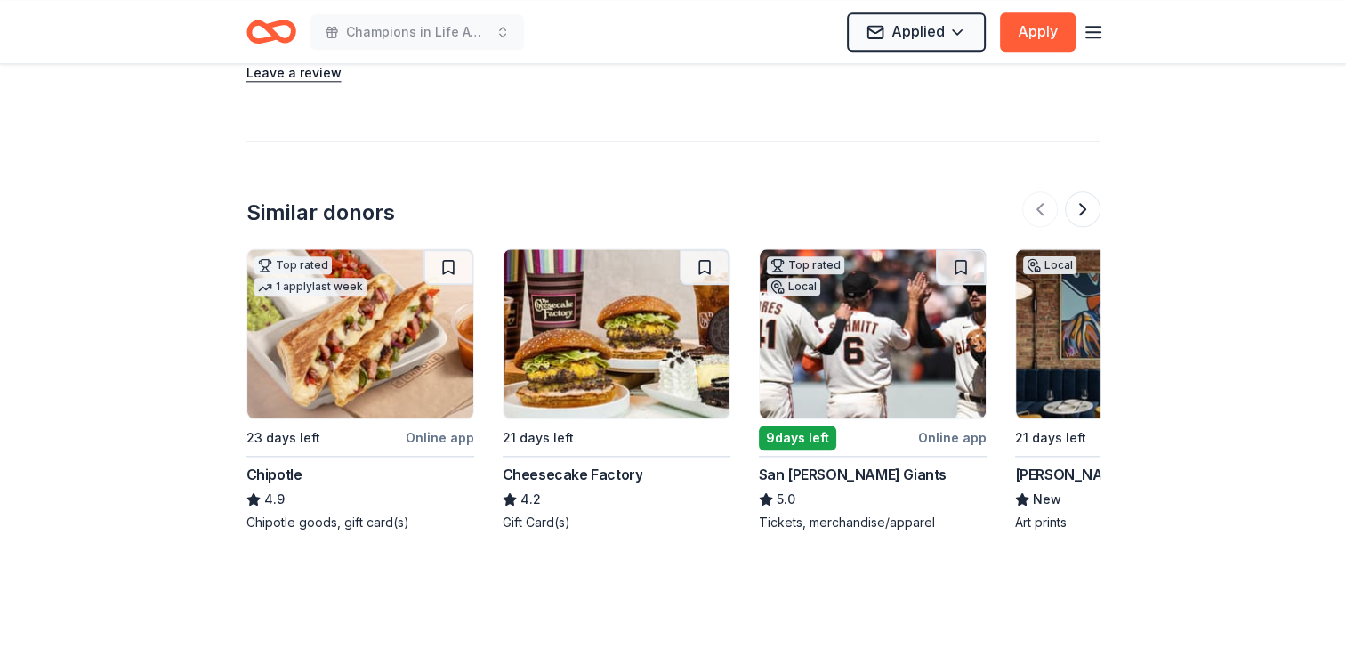
click at [449, 444] on div "Online app" at bounding box center [440, 437] width 69 height 22
click at [1088, 215] on button at bounding box center [1083, 209] width 36 height 36
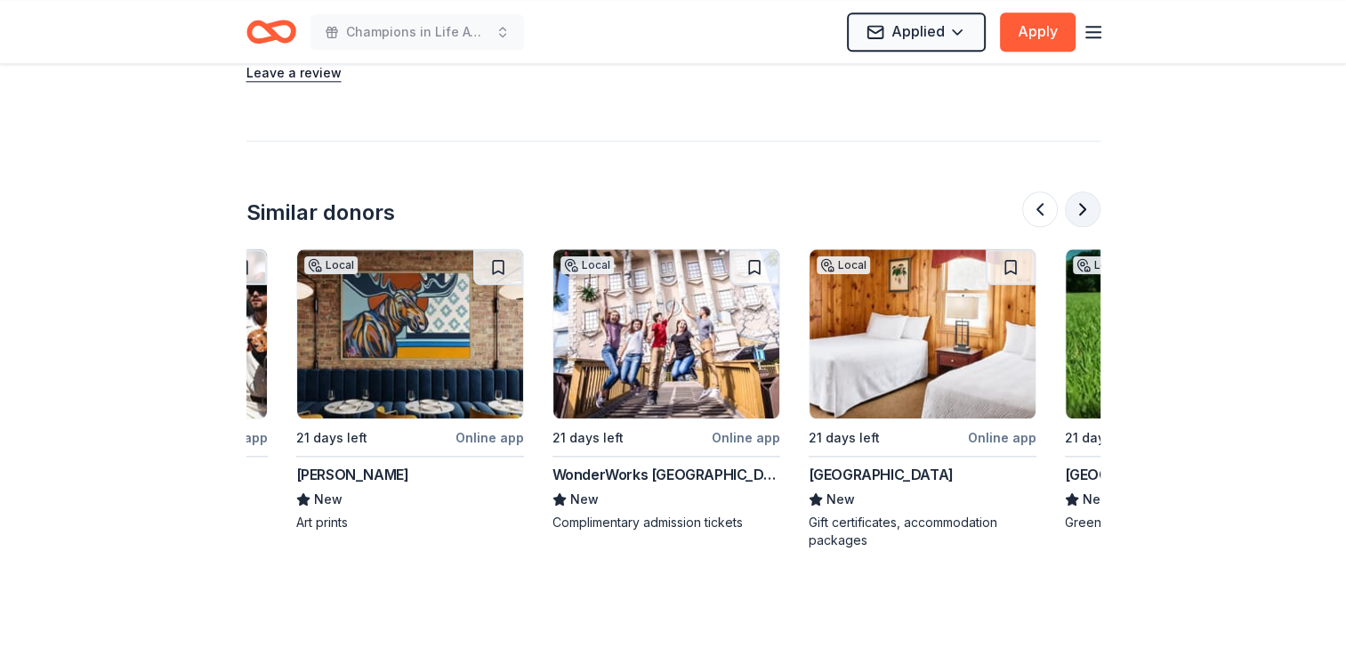
scroll to position [0, 769]
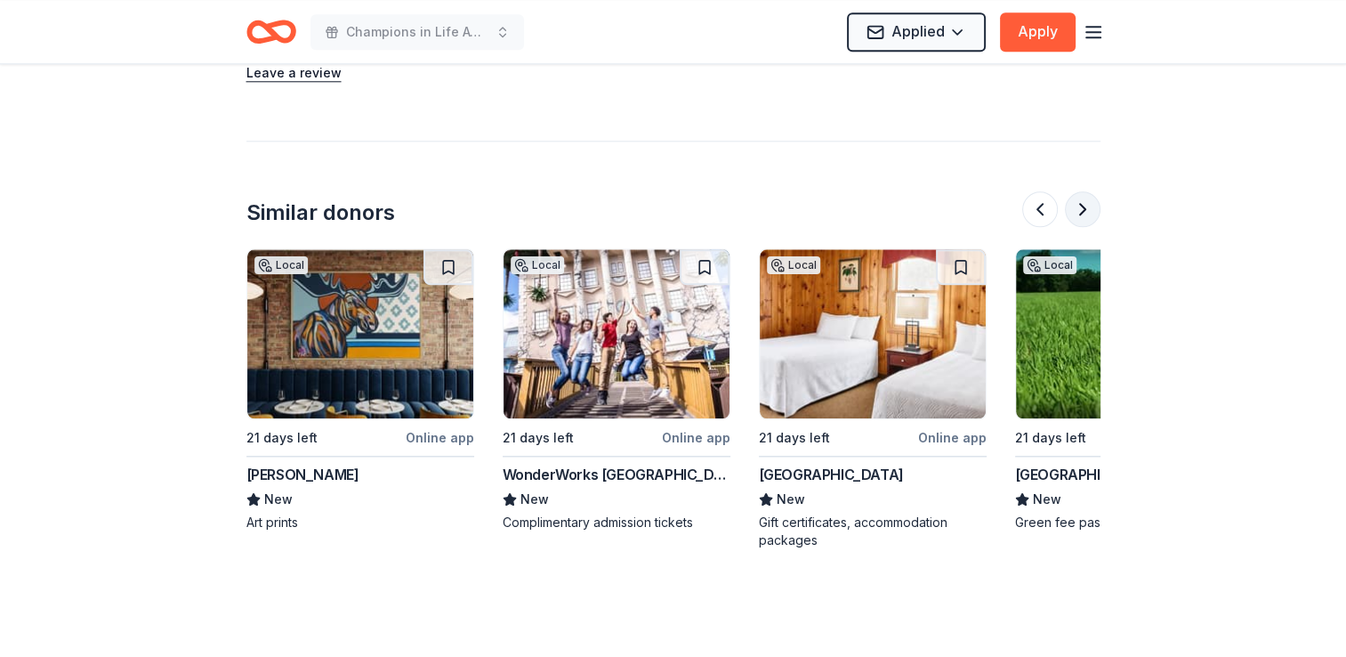
click at [1088, 215] on button at bounding box center [1083, 209] width 36 height 36
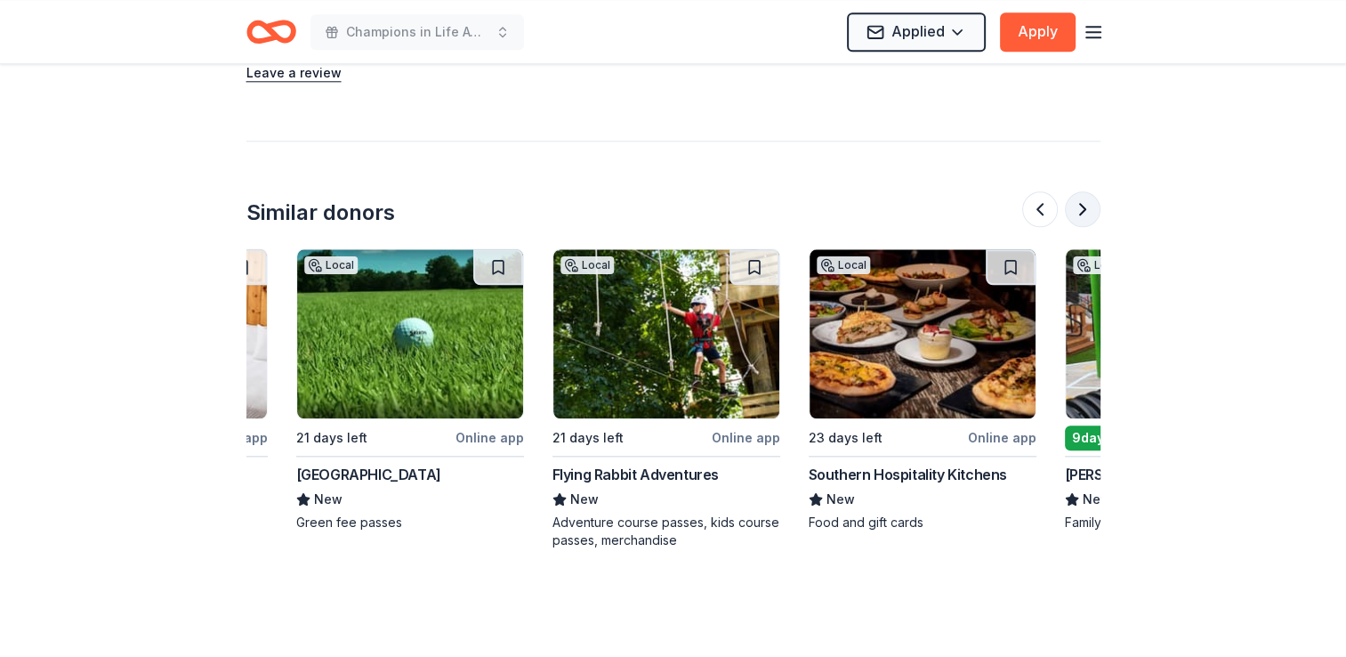
scroll to position [0, 1538]
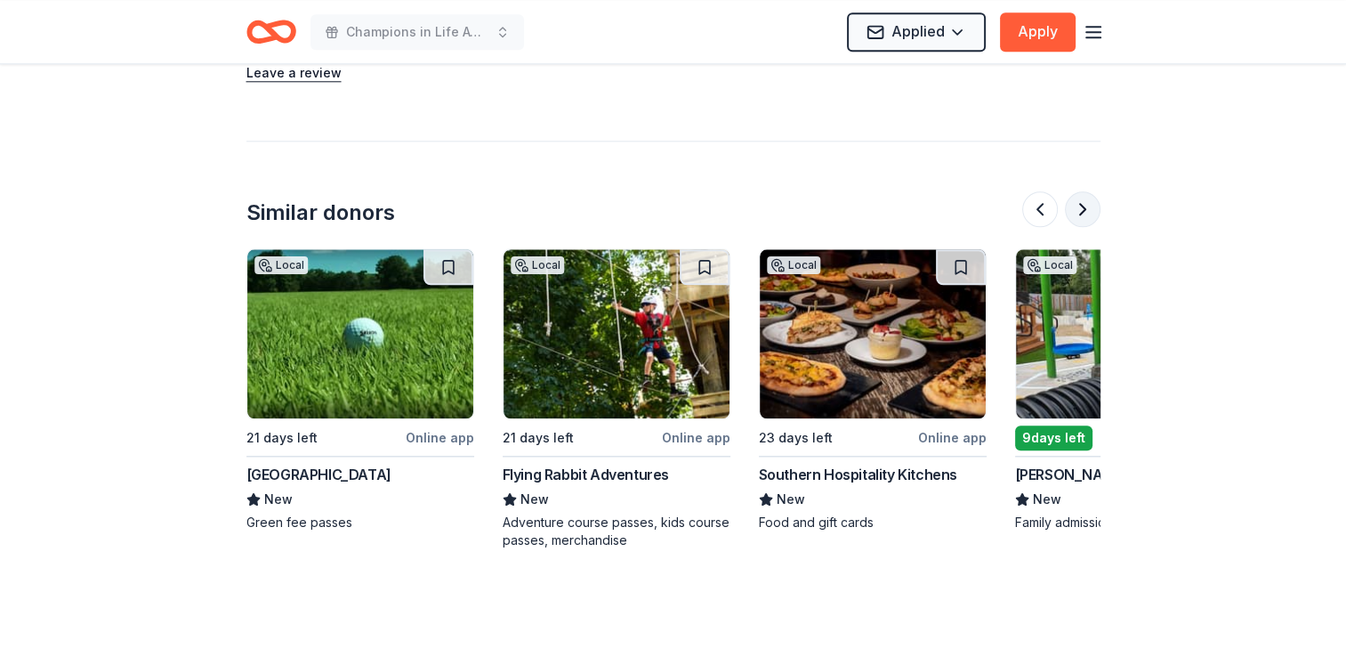
click at [1088, 215] on button at bounding box center [1083, 209] width 36 height 36
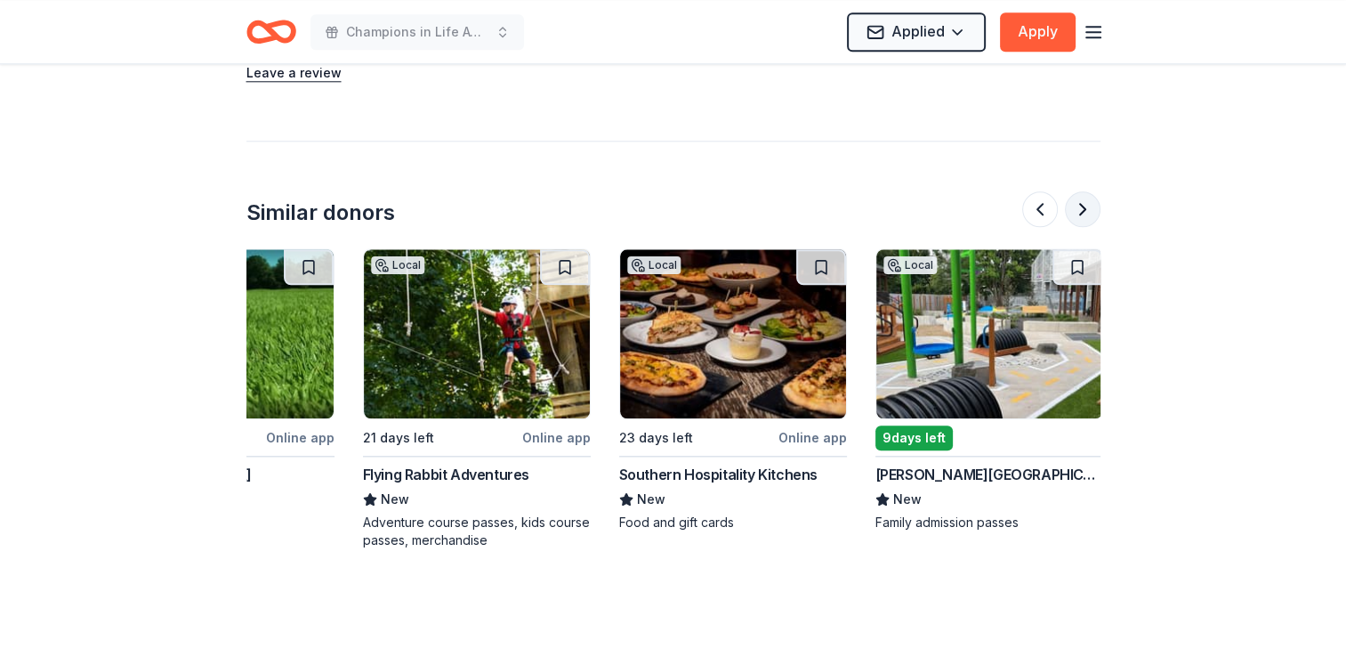
scroll to position [0, 1680]
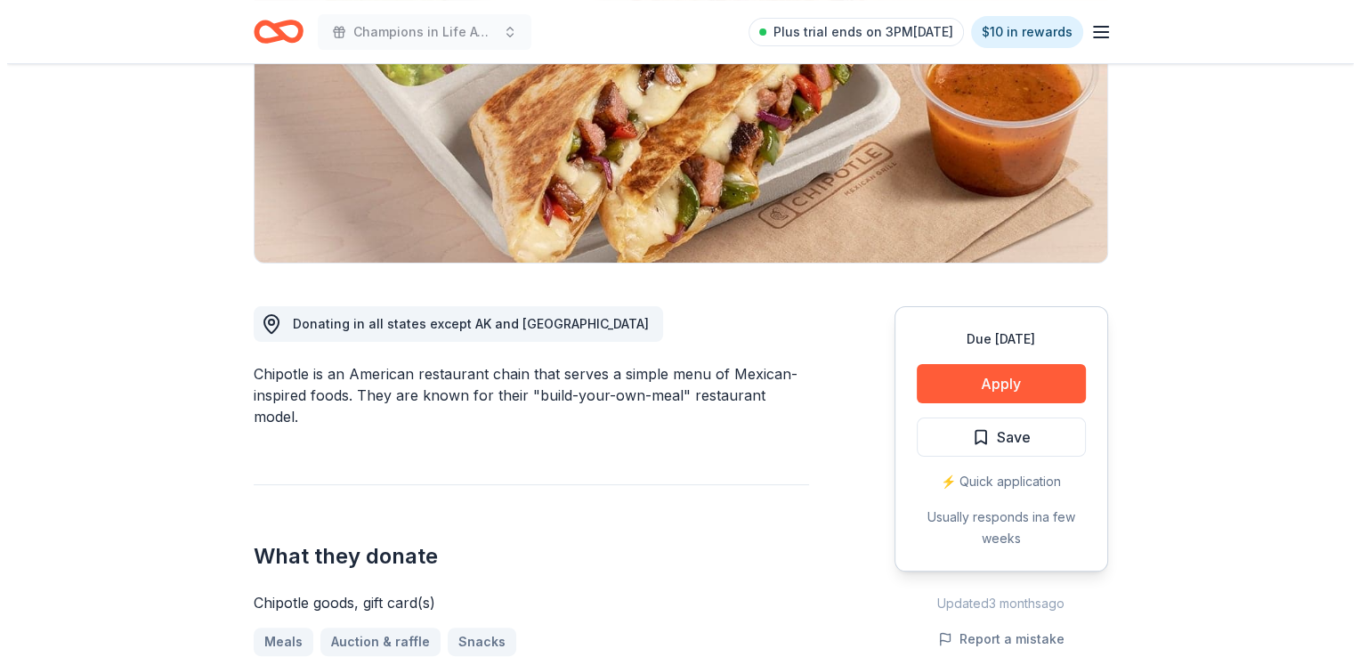
scroll to position [445, 0]
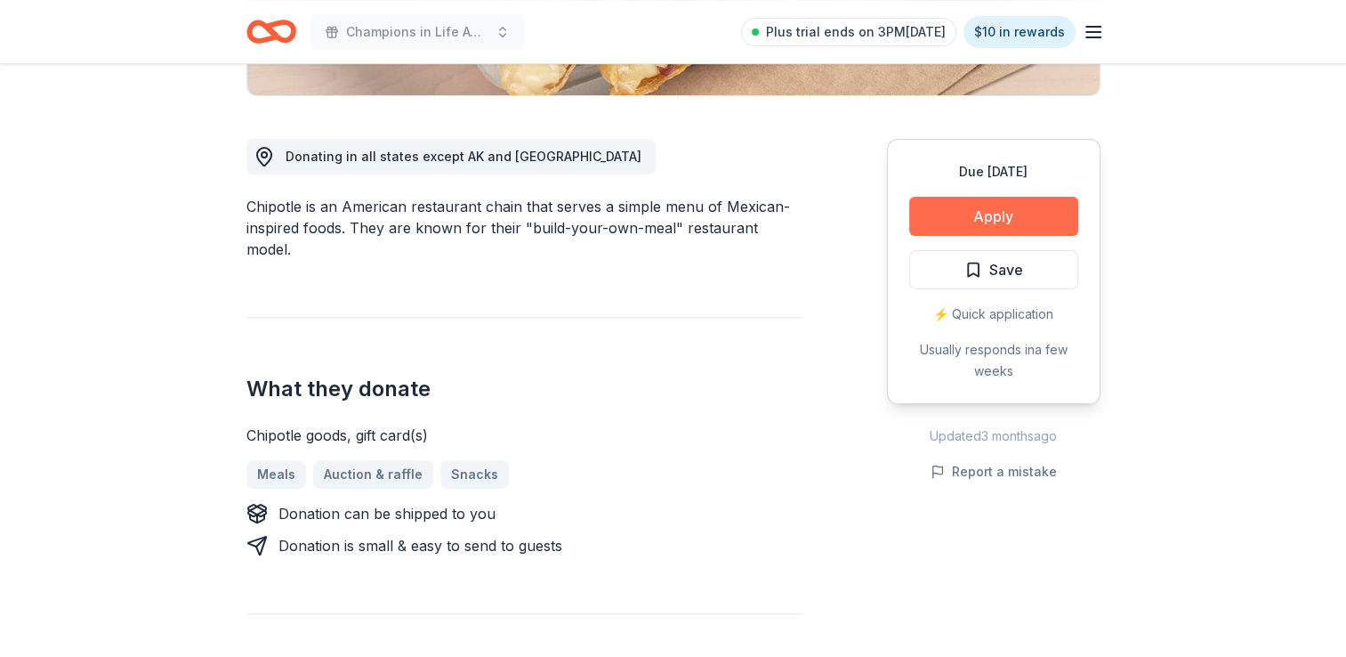
click at [932, 221] on button "Apply" at bounding box center [993, 216] width 169 height 39
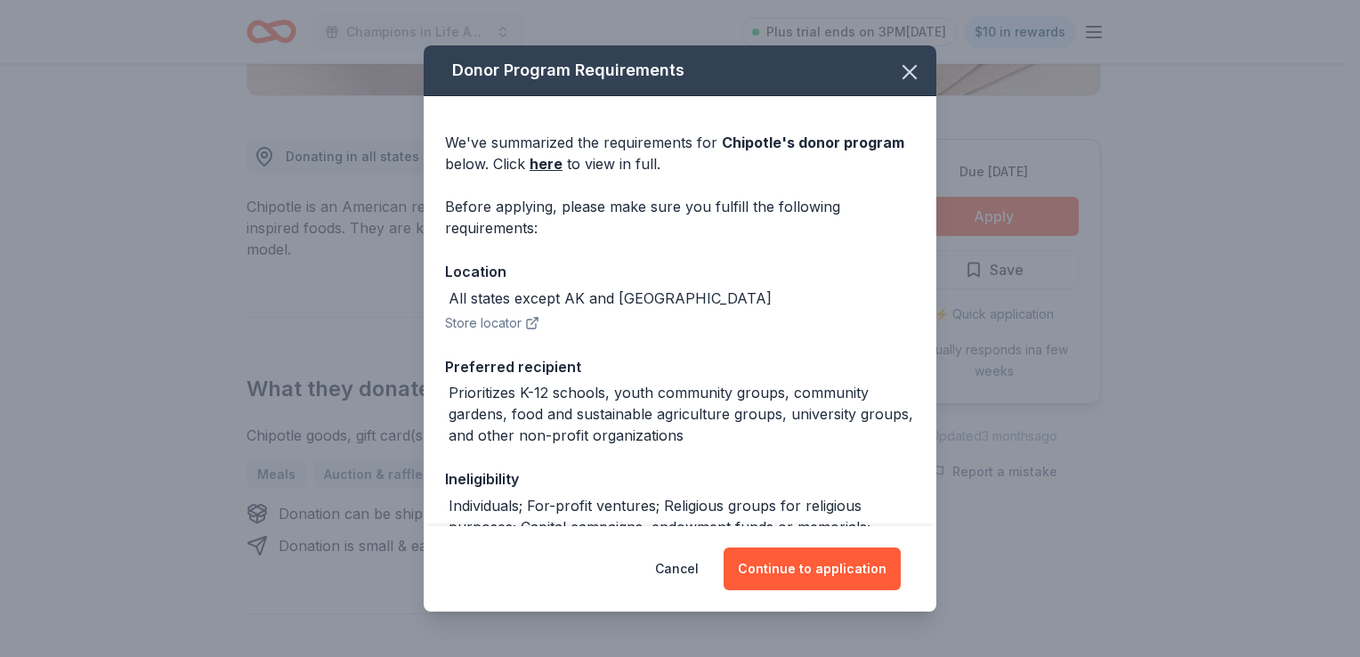
scroll to position [217, 0]
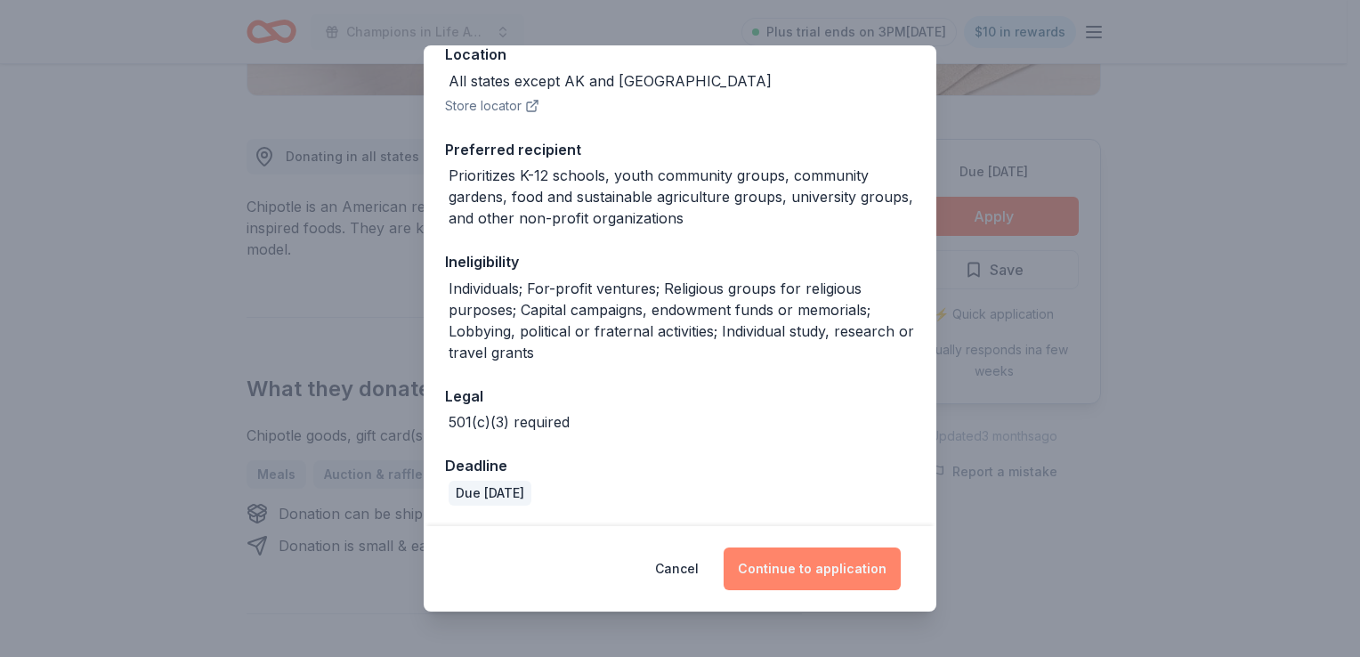
click at [798, 564] on button "Continue to application" at bounding box center [811, 568] width 177 height 43
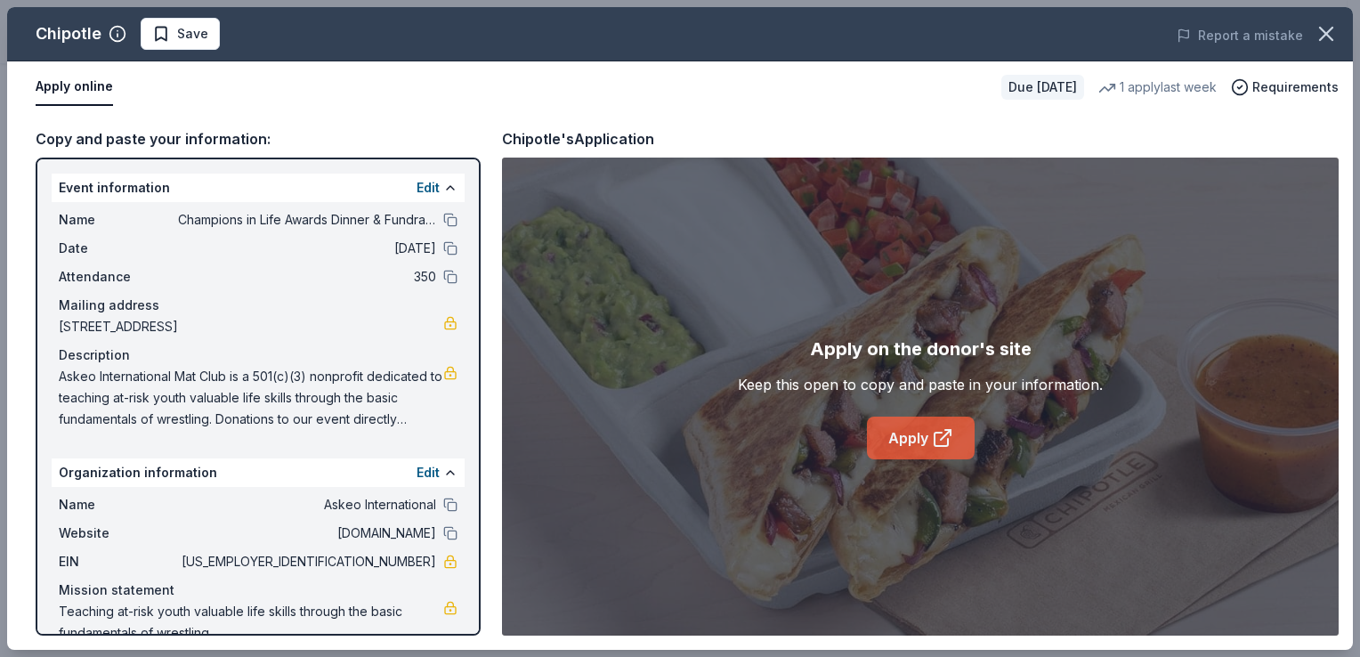
click at [940, 440] on icon at bounding box center [942, 437] width 21 height 21
click at [205, 34] on span "Save" at bounding box center [192, 33] width 31 height 21
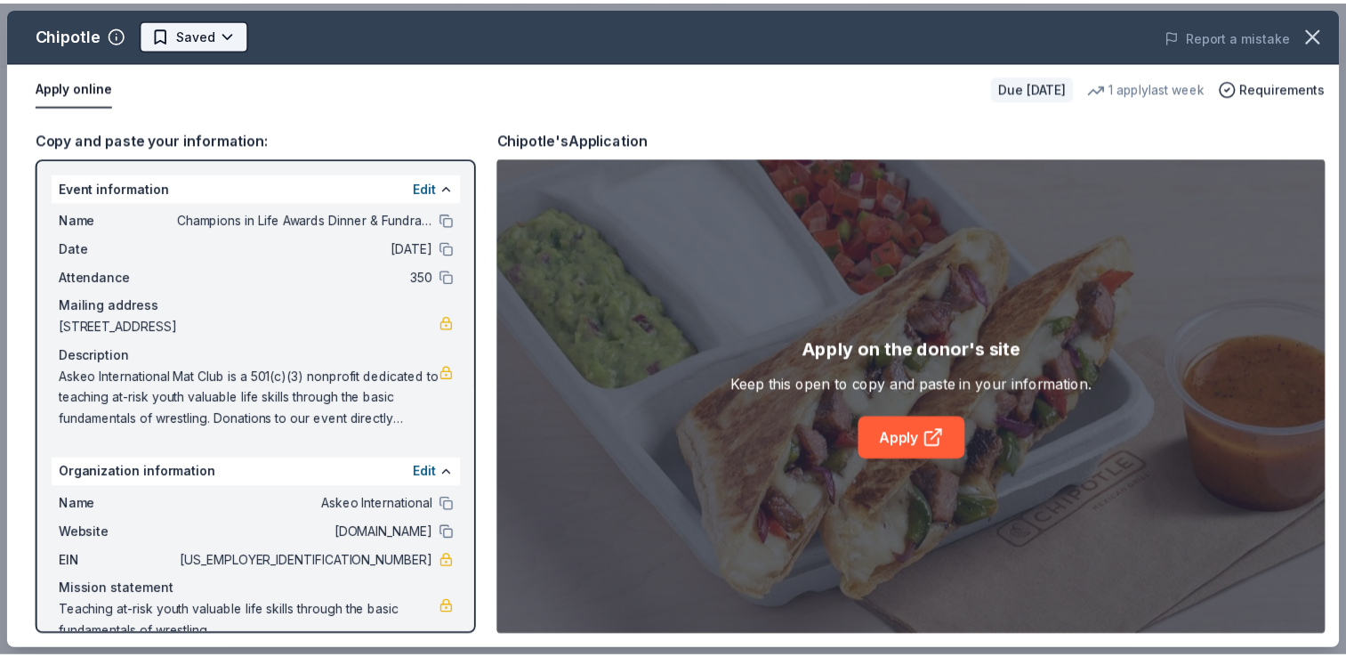
scroll to position [0, 0]
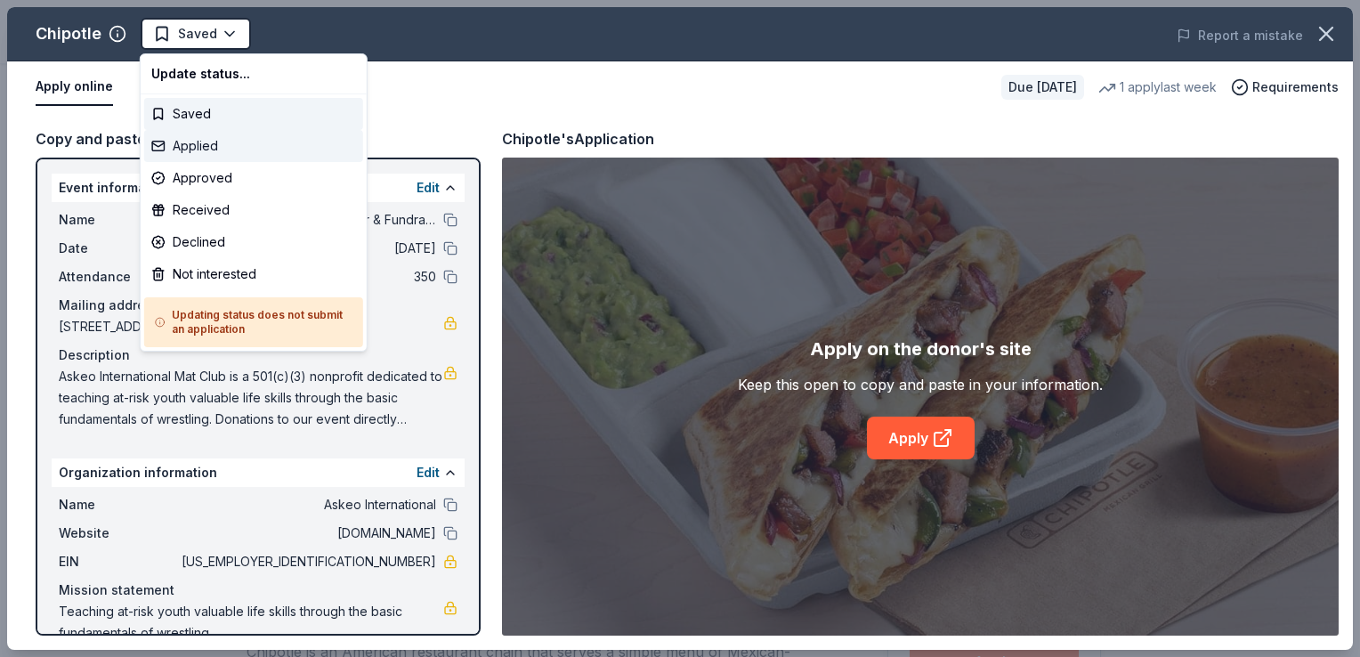
click at [224, 141] on div "Applied" at bounding box center [253, 146] width 219 height 32
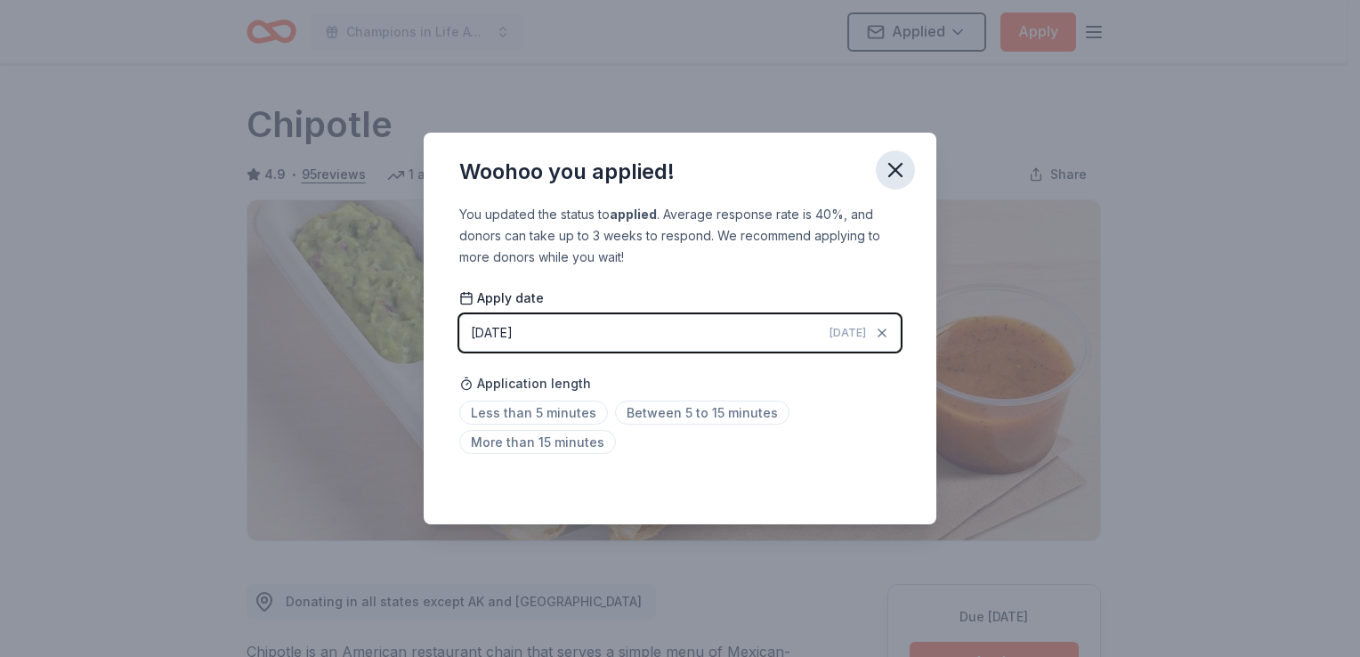
click at [900, 154] on button "button" at bounding box center [895, 169] width 39 height 39
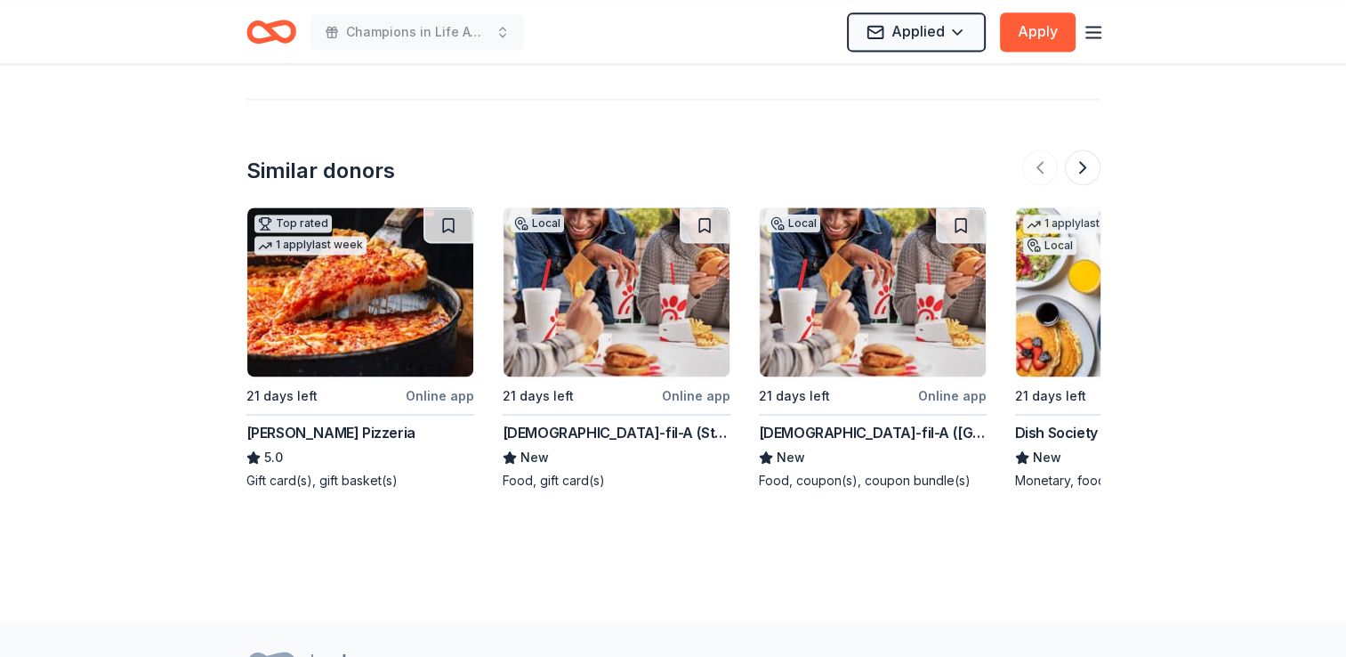
scroll to position [2481, 0]
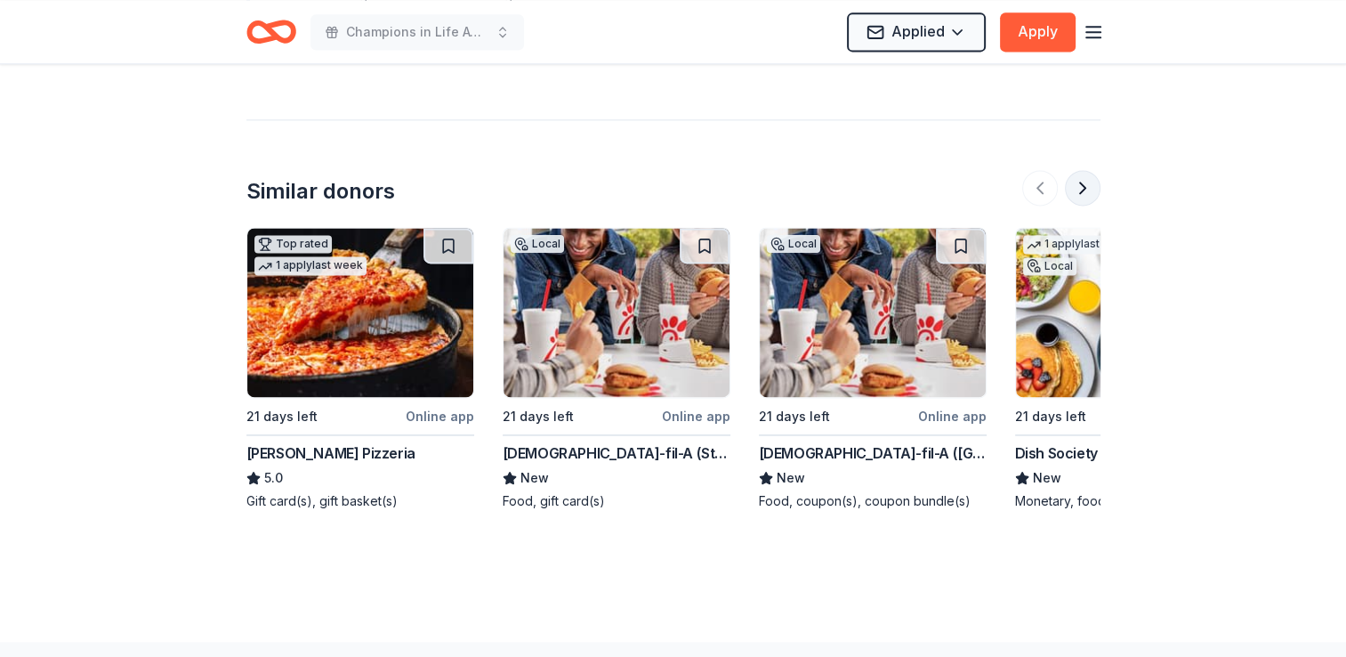
click at [1090, 170] on button at bounding box center [1083, 188] width 36 height 36
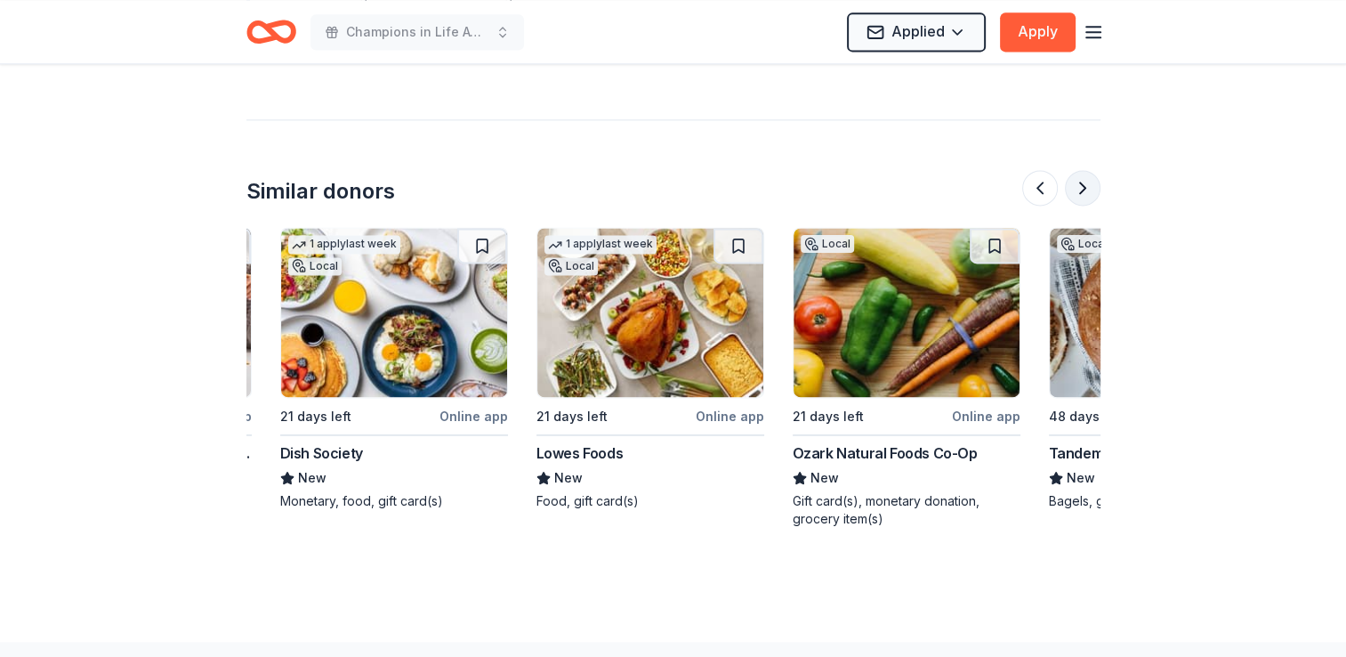
scroll to position [0, 769]
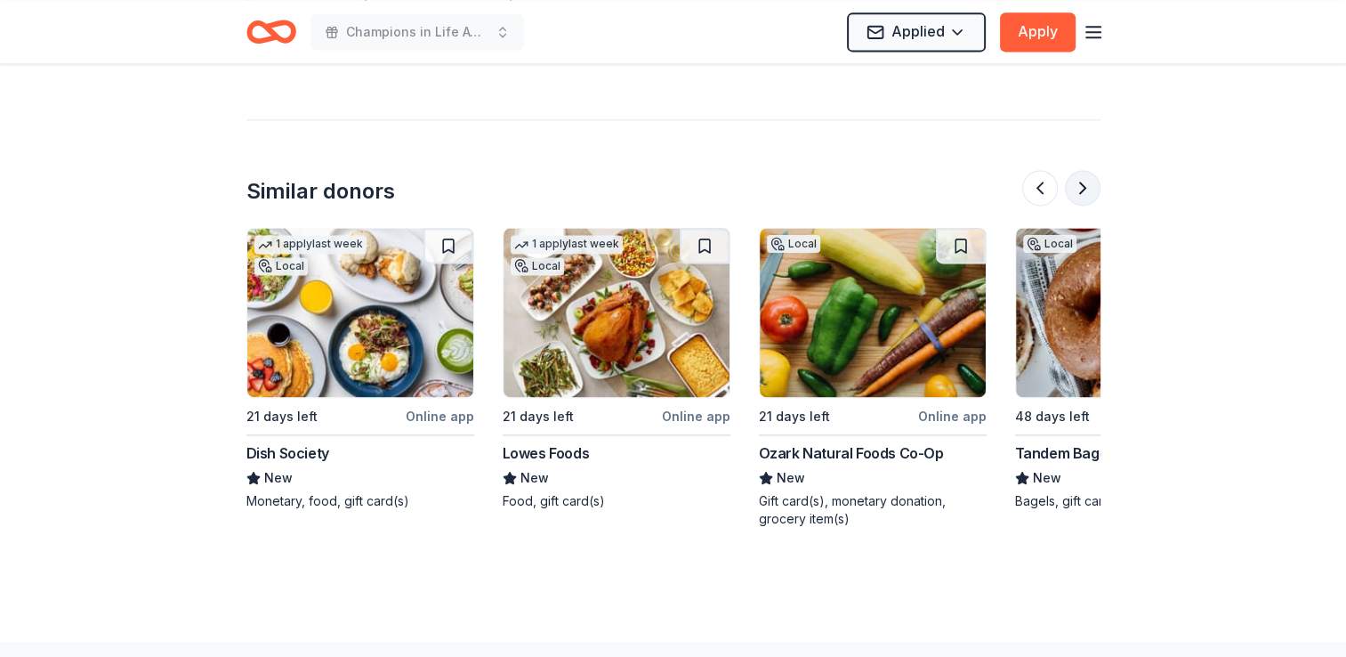
click at [1090, 170] on button at bounding box center [1083, 188] width 36 height 36
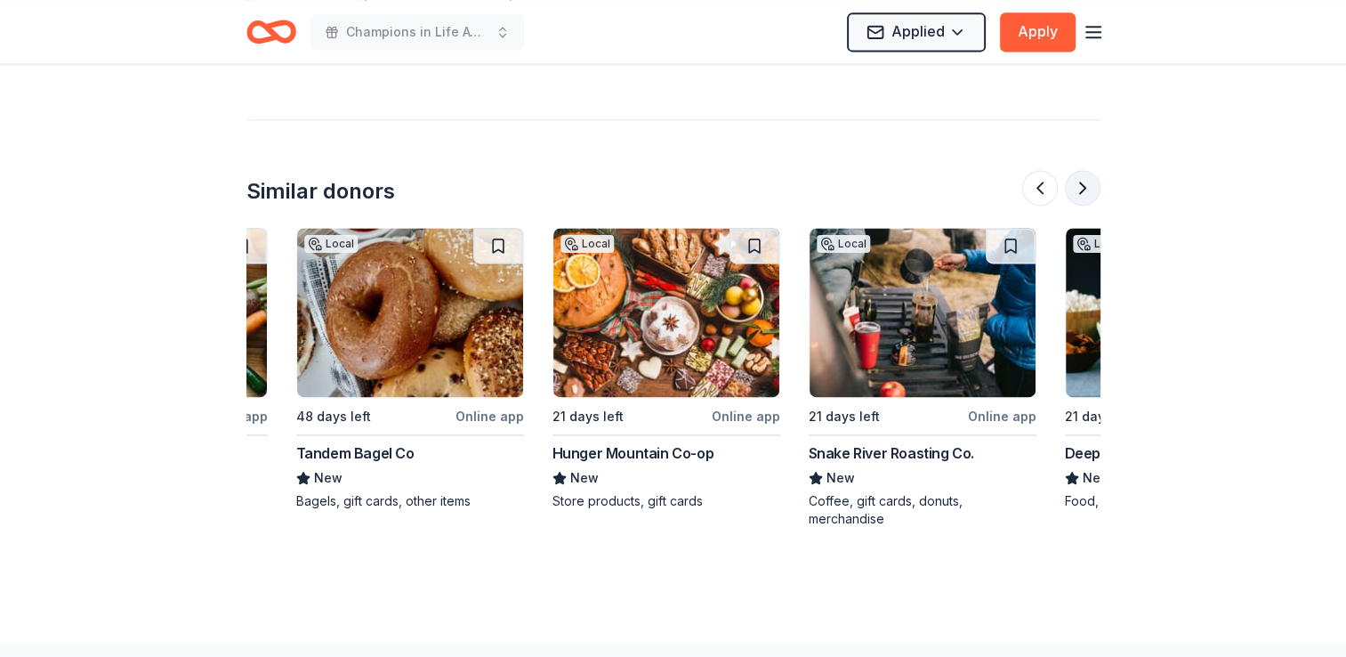
scroll to position [0, 1538]
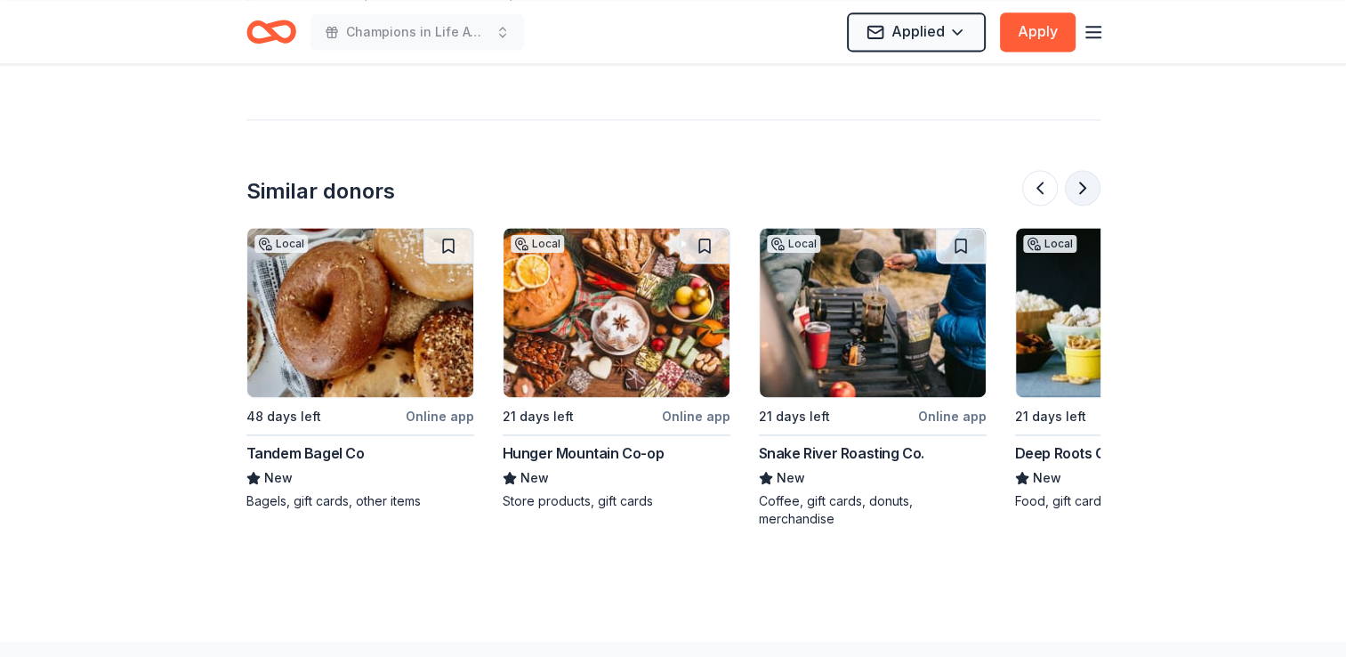
click at [1090, 170] on button at bounding box center [1083, 188] width 36 height 36
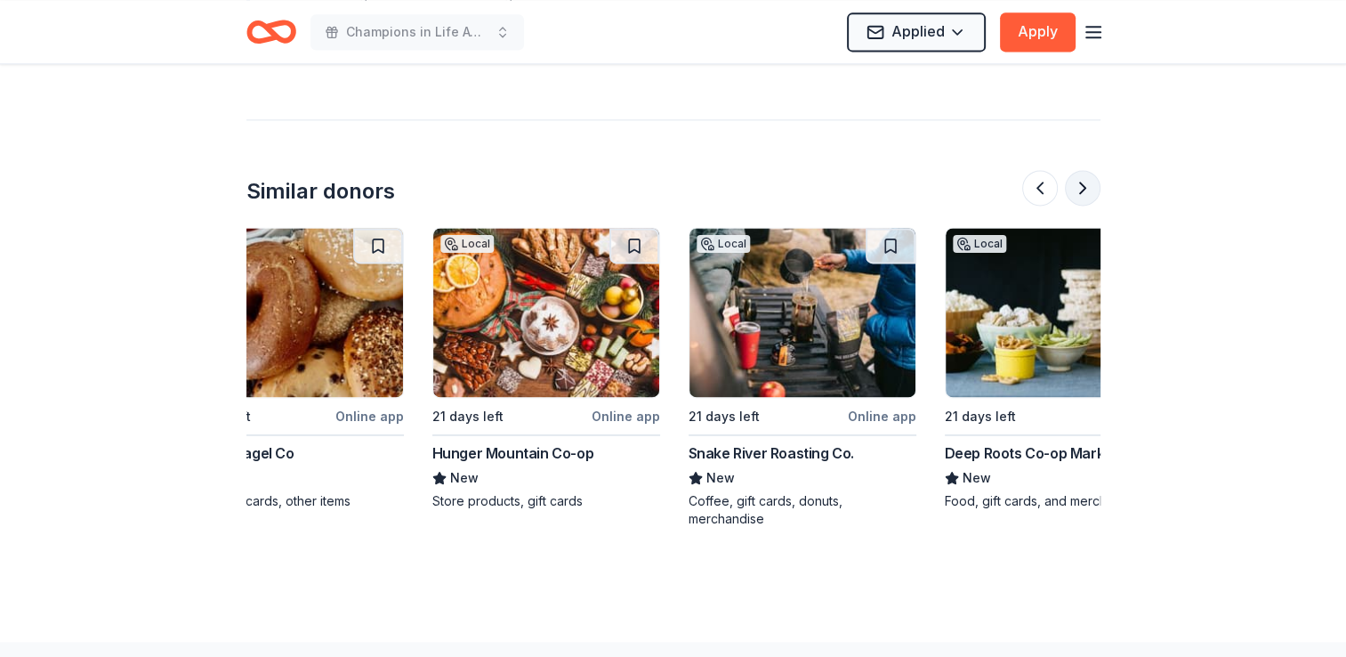
scroll to position [0, 1680]
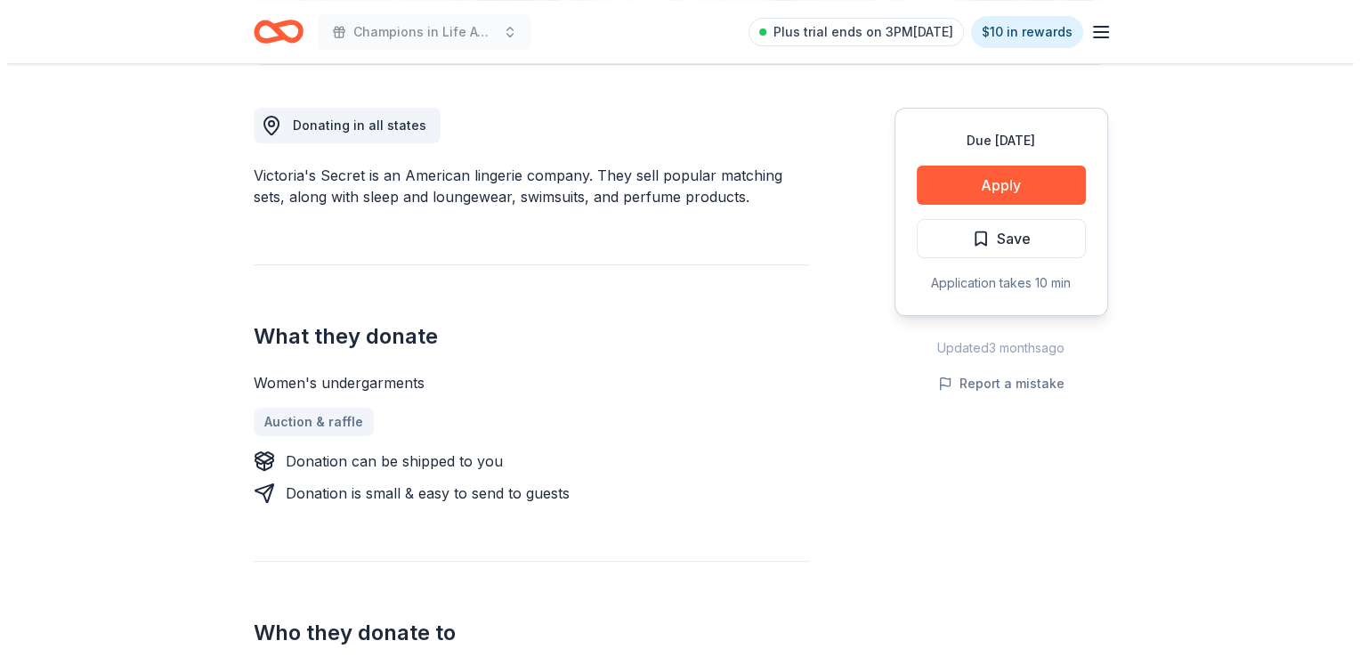
scroll to position [445, 0]
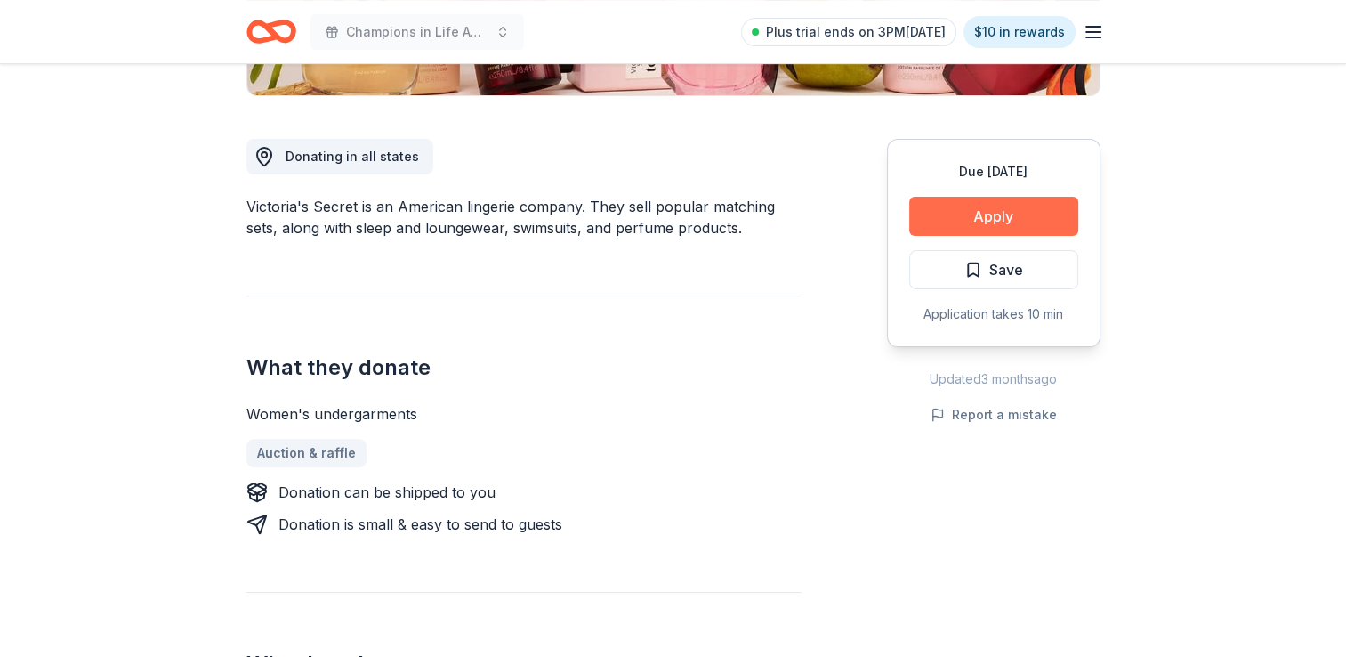
click at [948, 211] on button "Apply" at bounding box center [993, 216] width 169 height 39
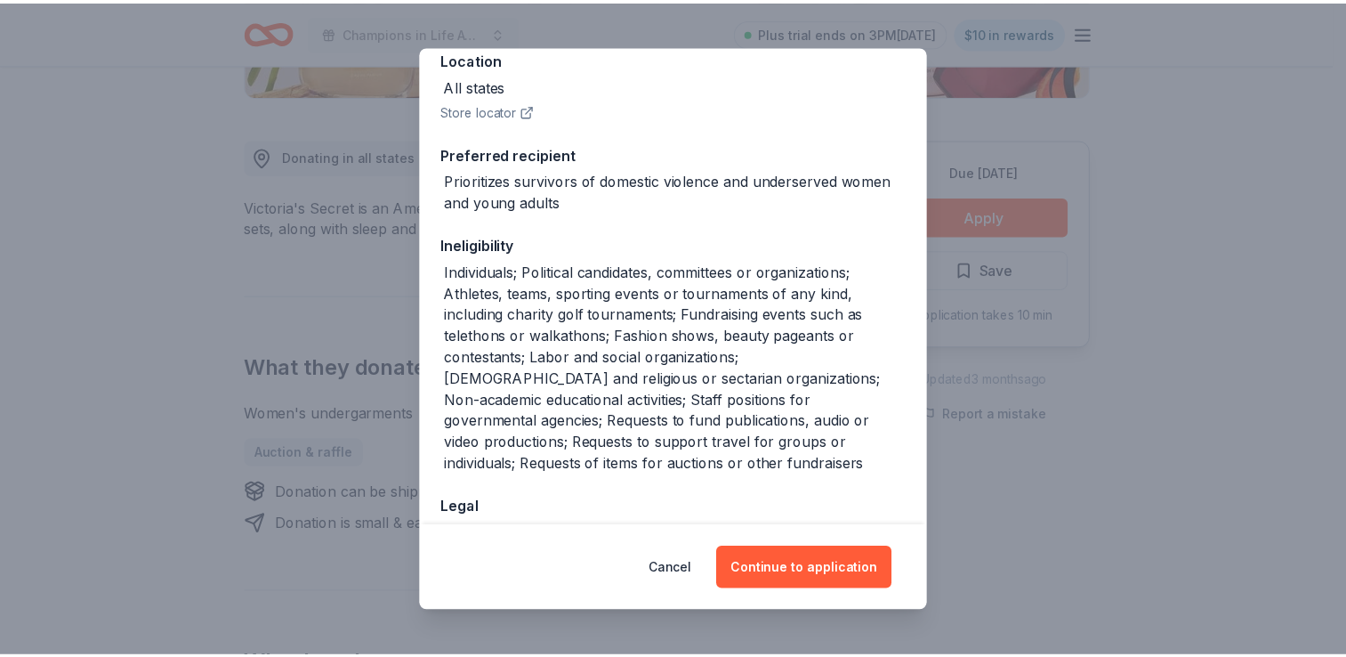
scroll to position [324, 0]
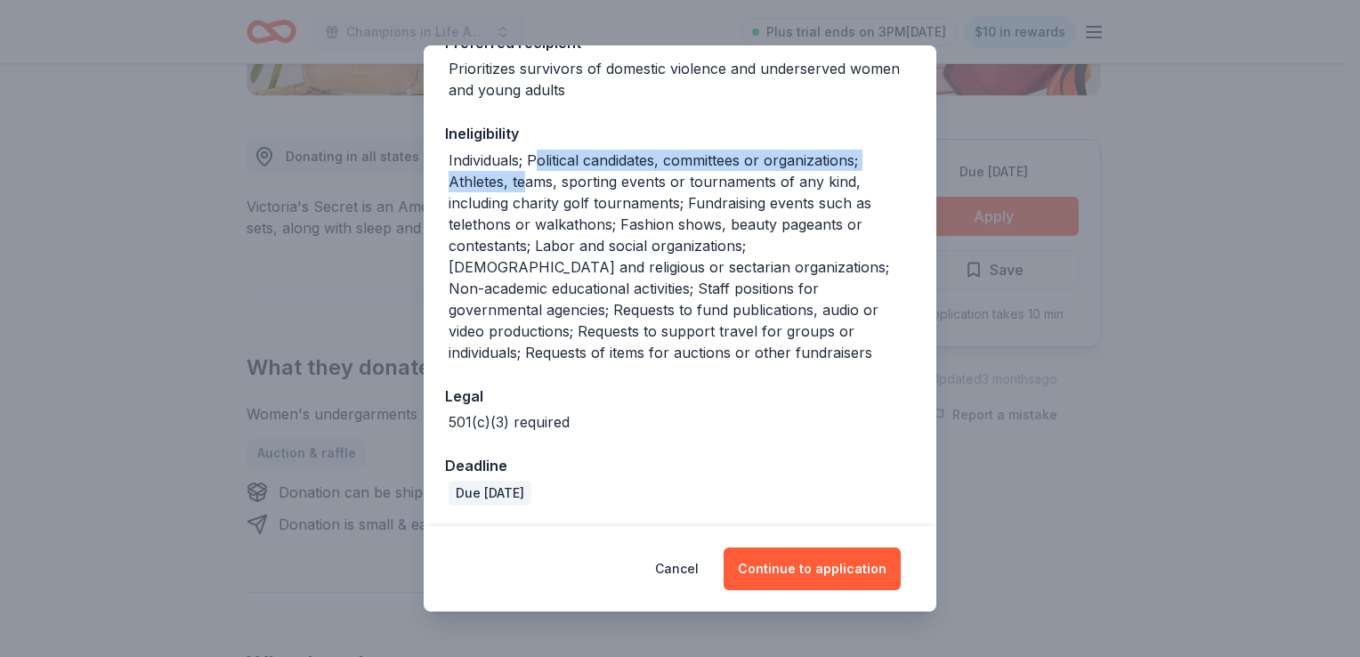
drag, startPoint x: 537, startPoint y: 158, endPoint x: 521, endPoint y: 177, distance: 24.6
click at [521, 177] on div "Individuals; Political candidates, committees or organizations; Athletes, teams…" at bounding box center [682, 257] width 466 height 214
click at [691, 569] on button "Cancel" at bounding box center [677, 568] width 44 height 43
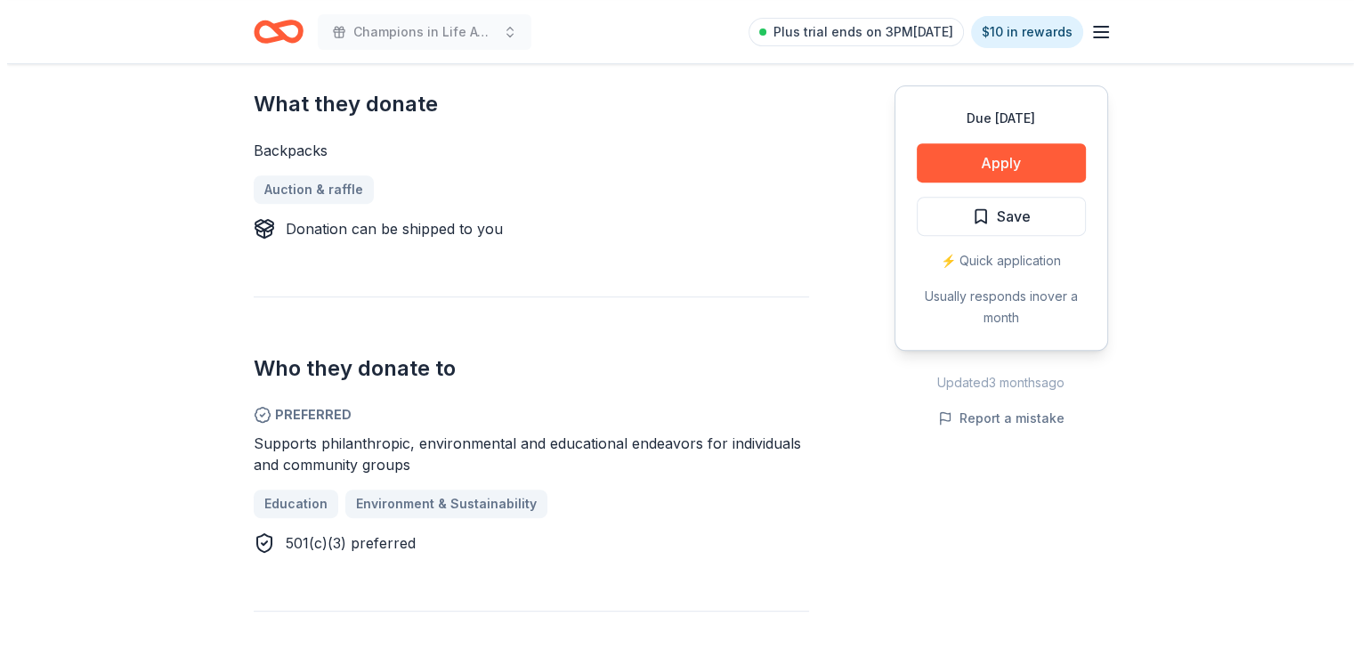
scroll to position [712, 0]
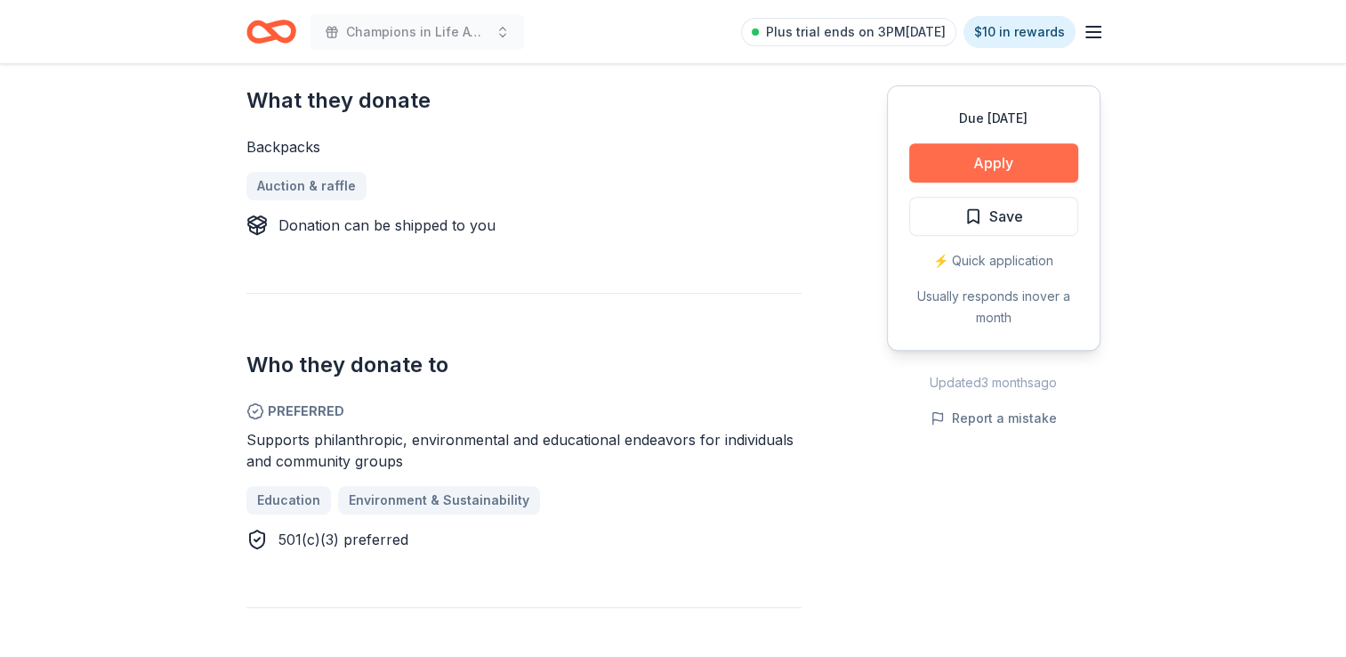
click at [942, 166] on button "Apply" at bounding box center [993, 162] width 169 height 39
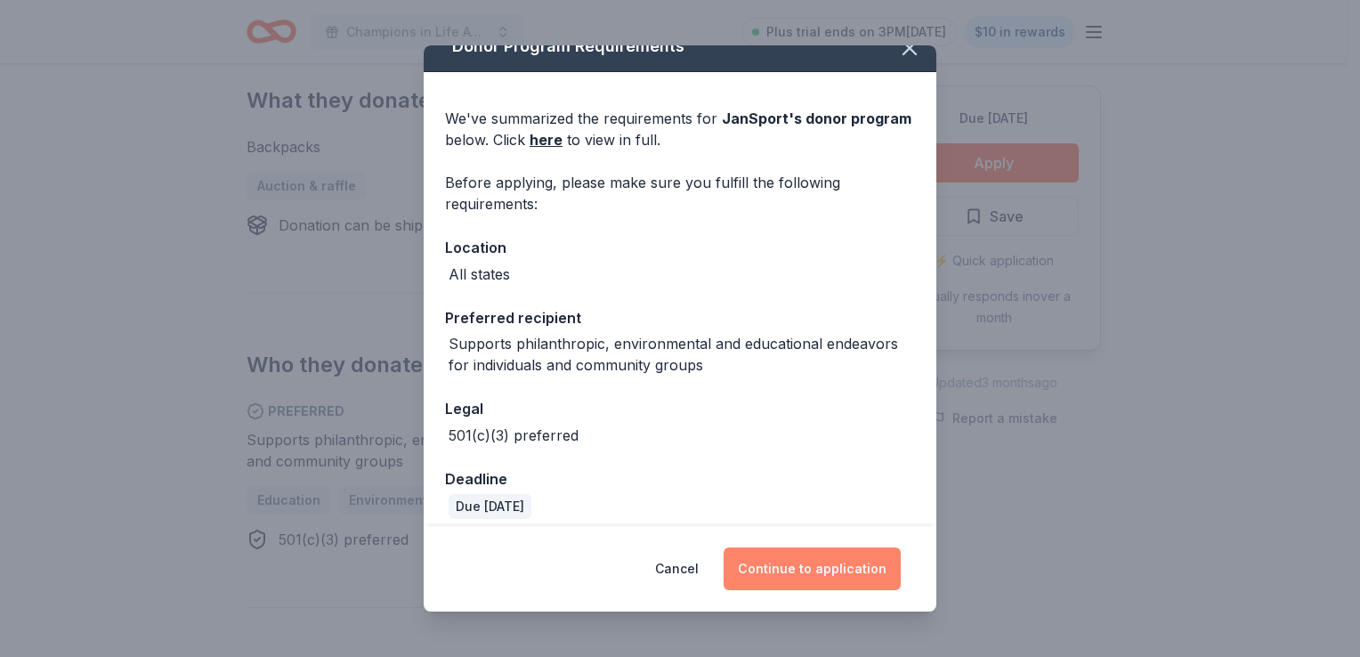
scroll to position [37, 0]
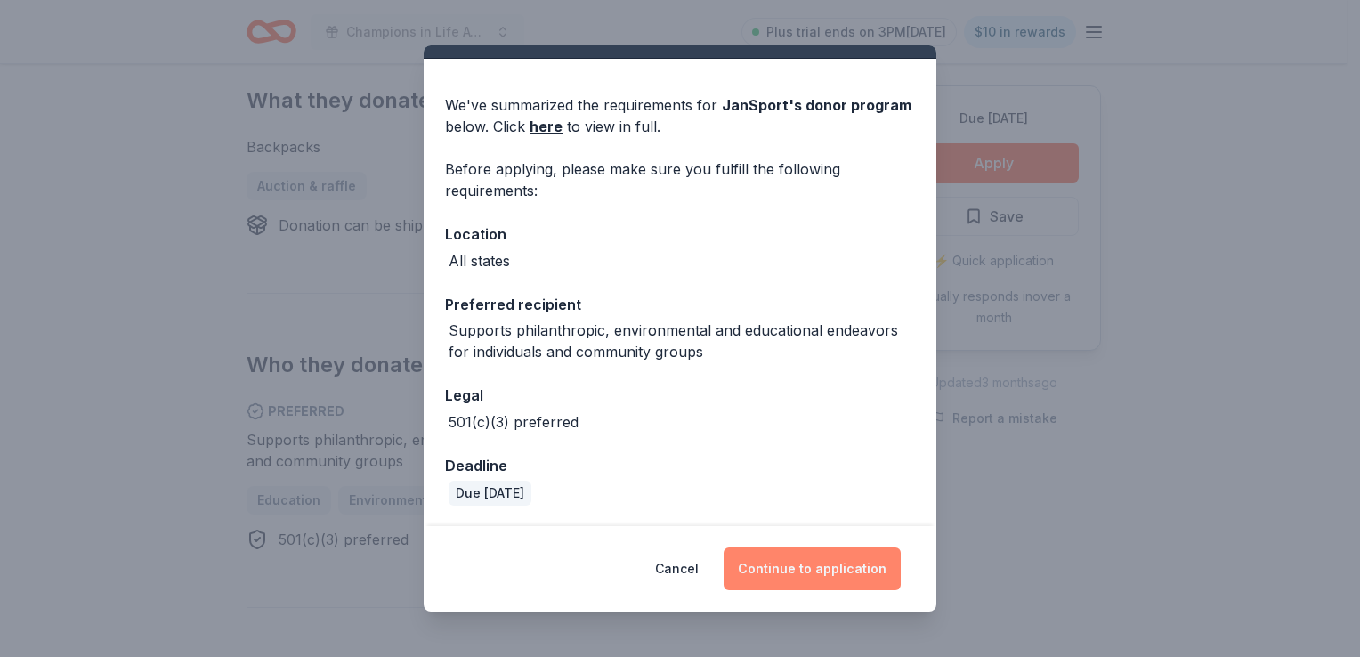
click at [819, 572] on button "Continue to application" at bounding box center [811, 568] width 177 height 43
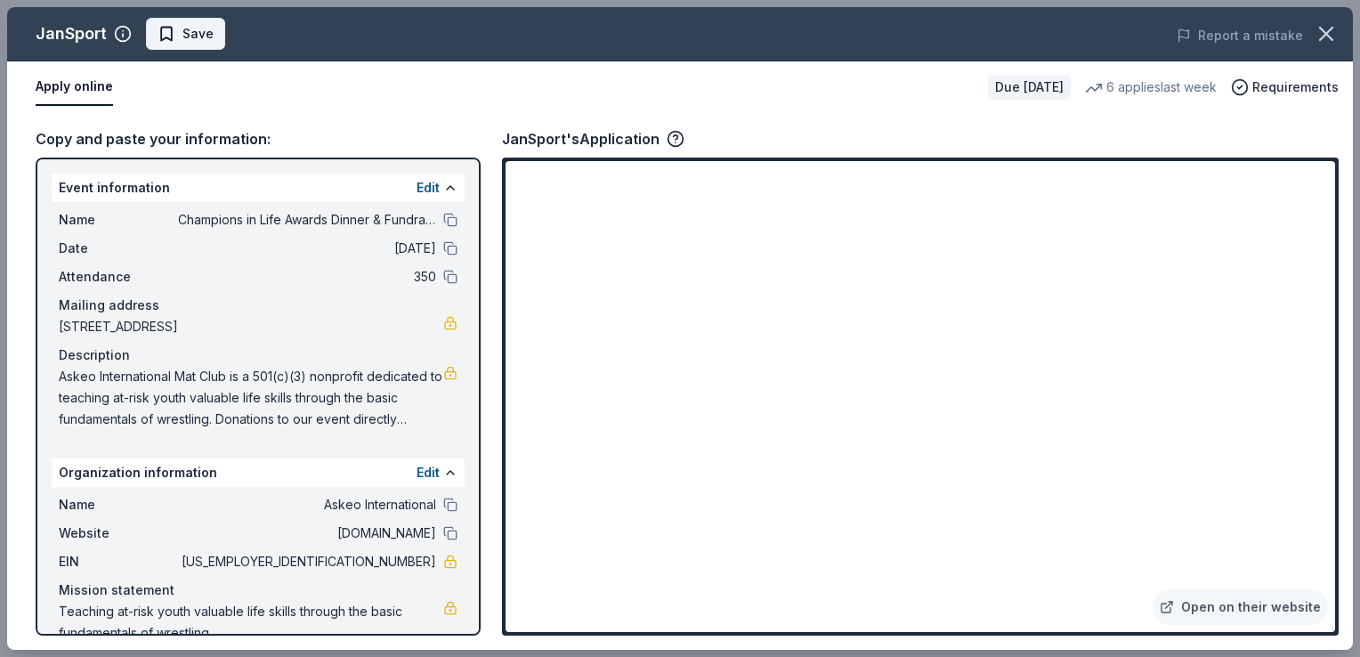
click at [206, 41] on span "Save" at bounding box center [197, 33] width 31 height 21
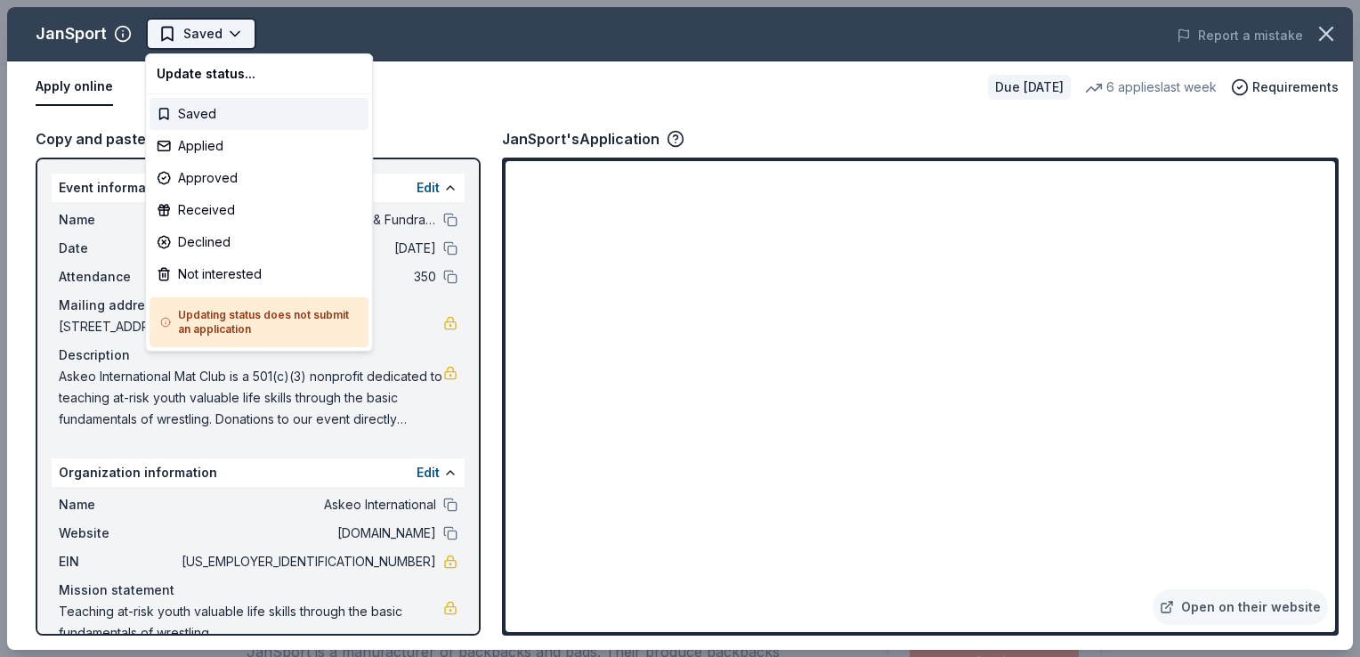
click at [230, 37] on html "Champions in Life Awards Dinner & Fundraiser Saved Apply Due [DATE] Share JanSp…" at bounding box center [680, 328] width 1360 height 657
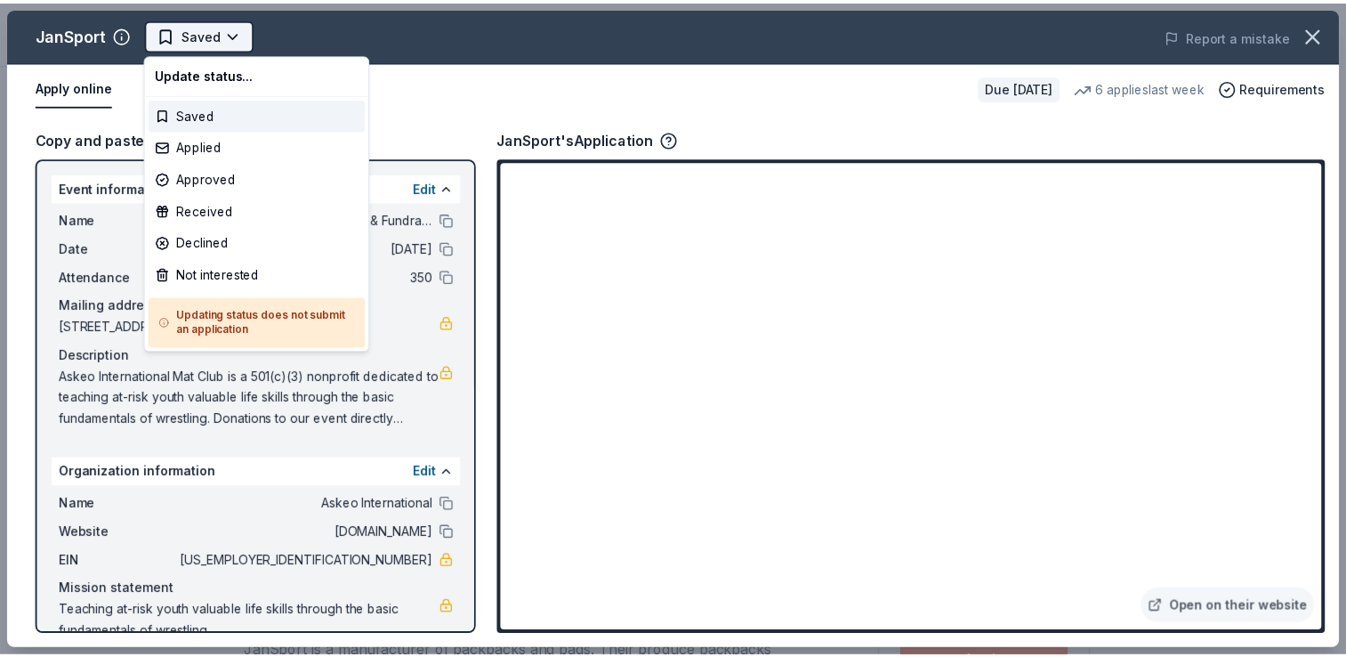
scroll to position [0, 0]
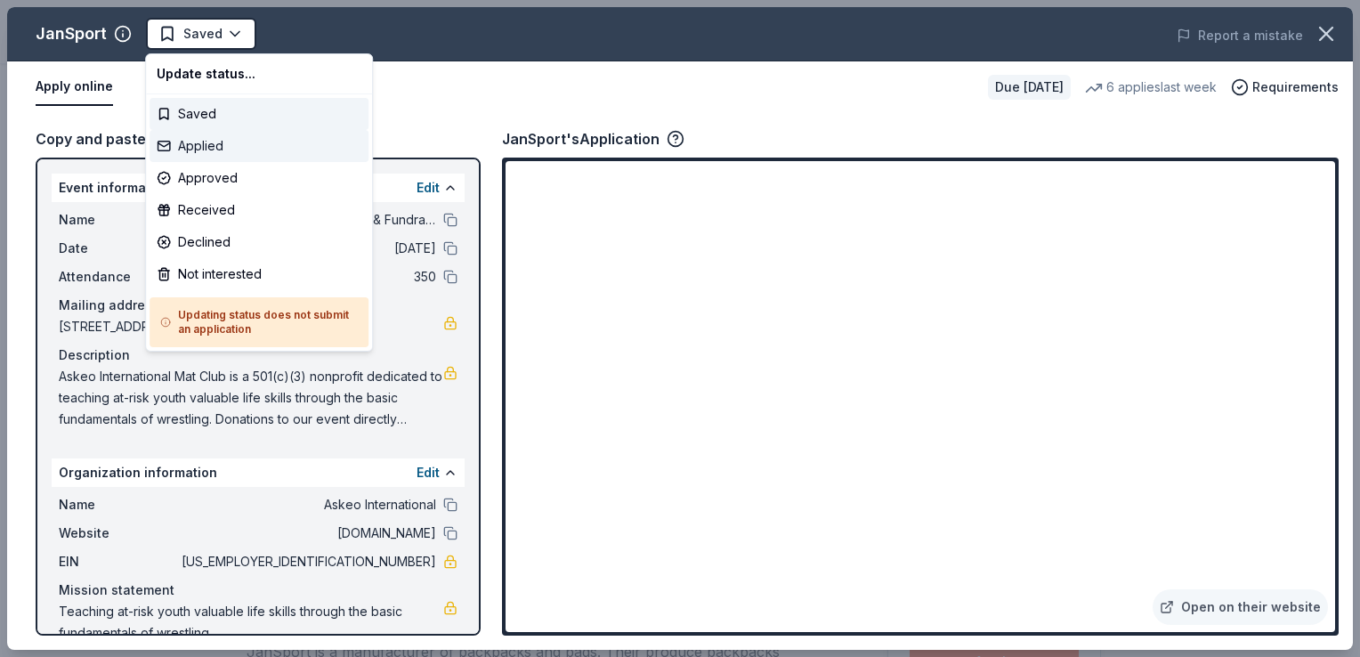
click at [191, 152] on div "Applied" at bounding box center [259, 146] width 219 height 32
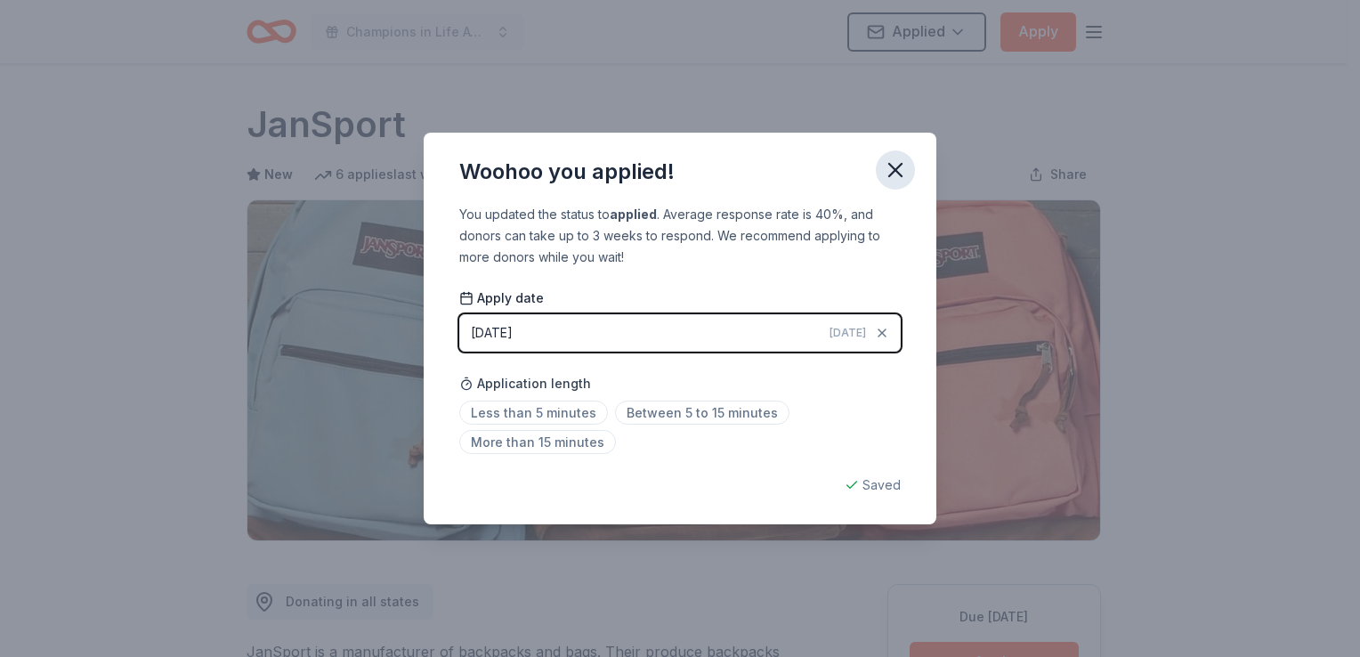
click at [901, 182] on icon "button" at bounding box center [895, 170] width 25 height 25
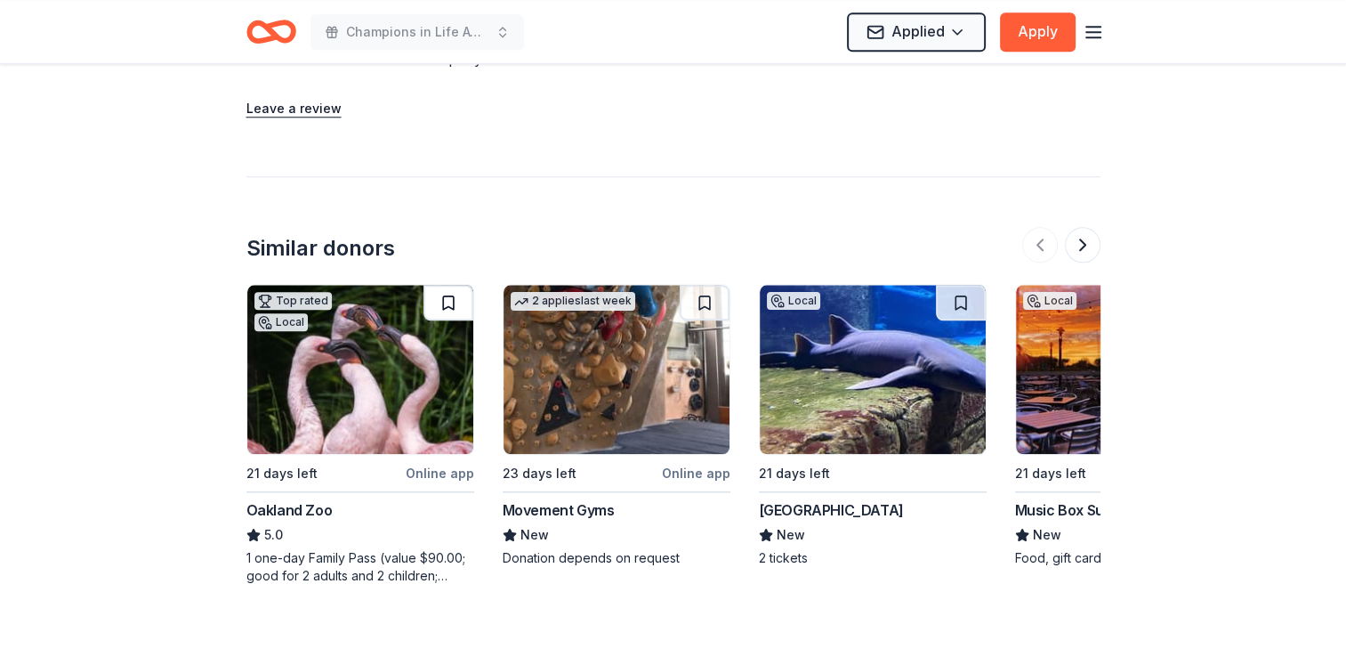
scroll to position [1947, 0]
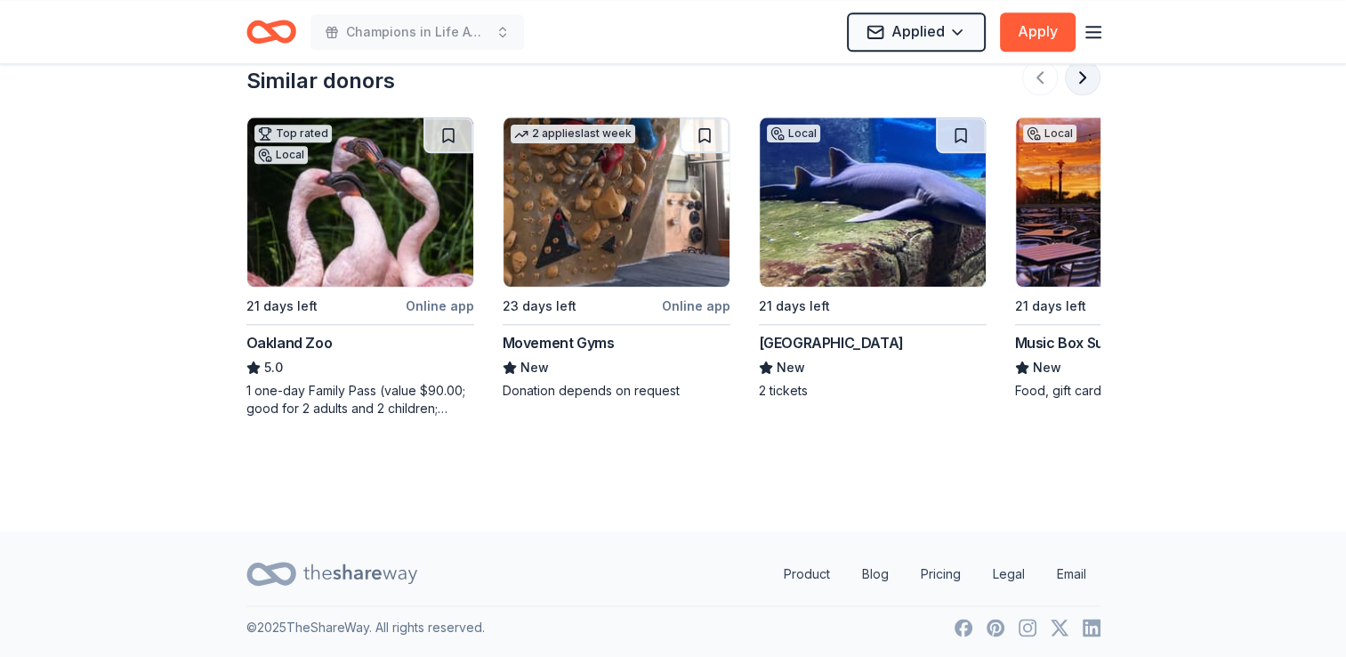
click at [1072, 90] on button at bounding box center [1083, 78] width 36 height 36
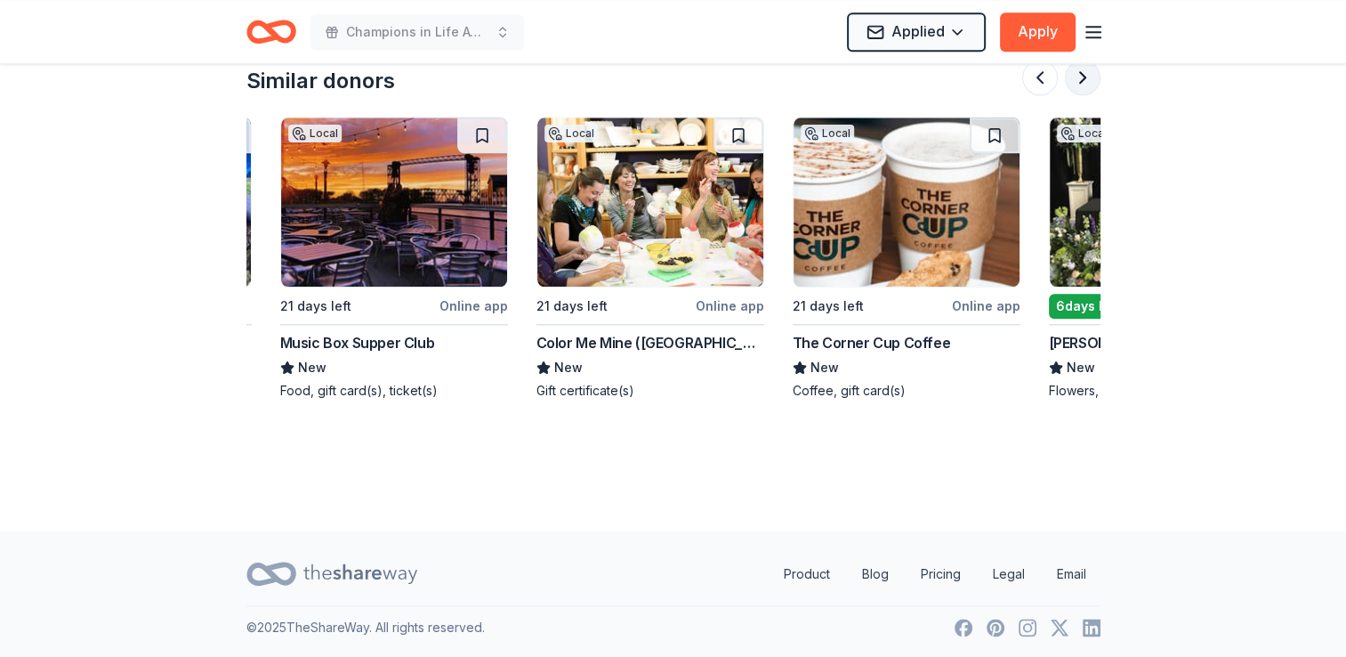
scroll to position [0, 769]
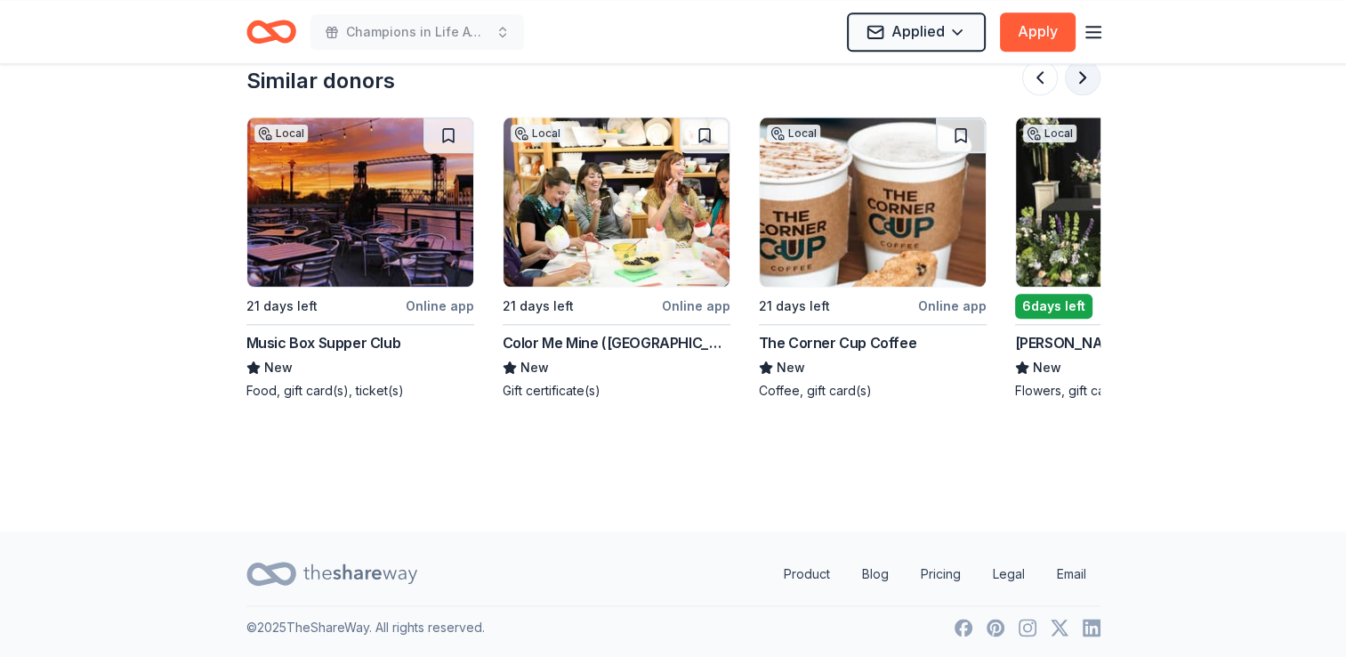
click at [1072, 90] on button at bounding box center [1083, 78] width 36 height 36
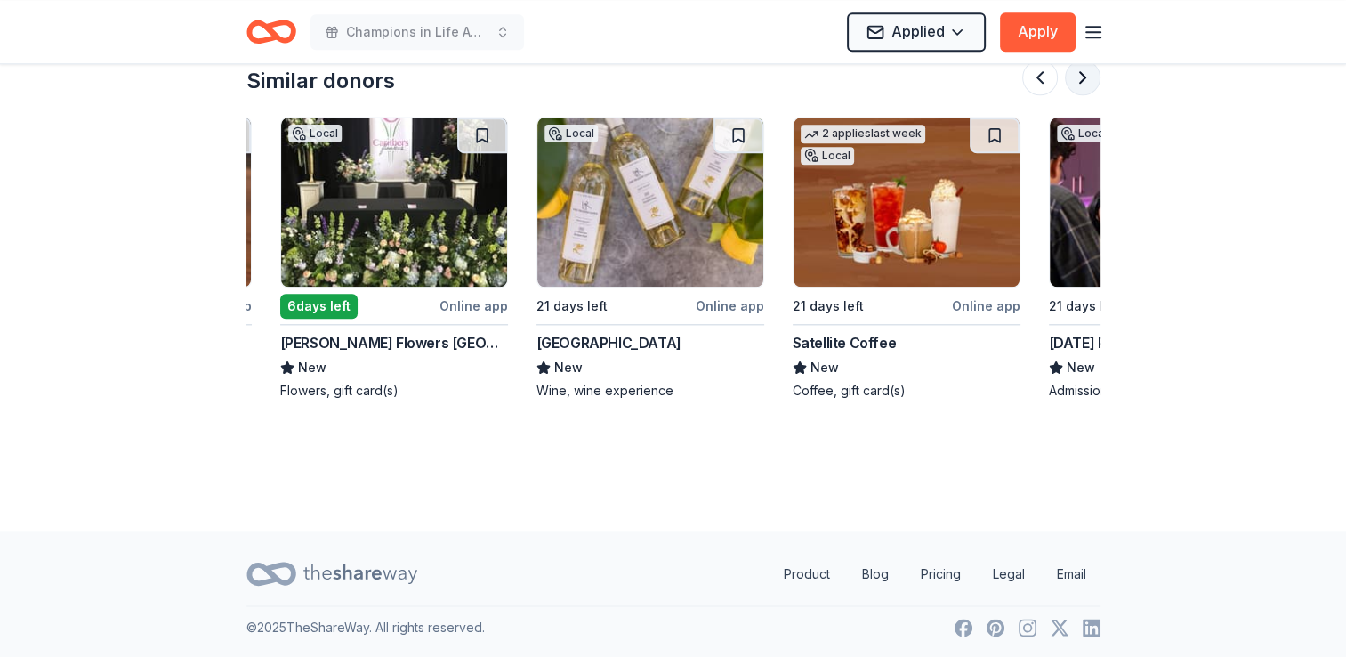
scroll to position [0, 1538]
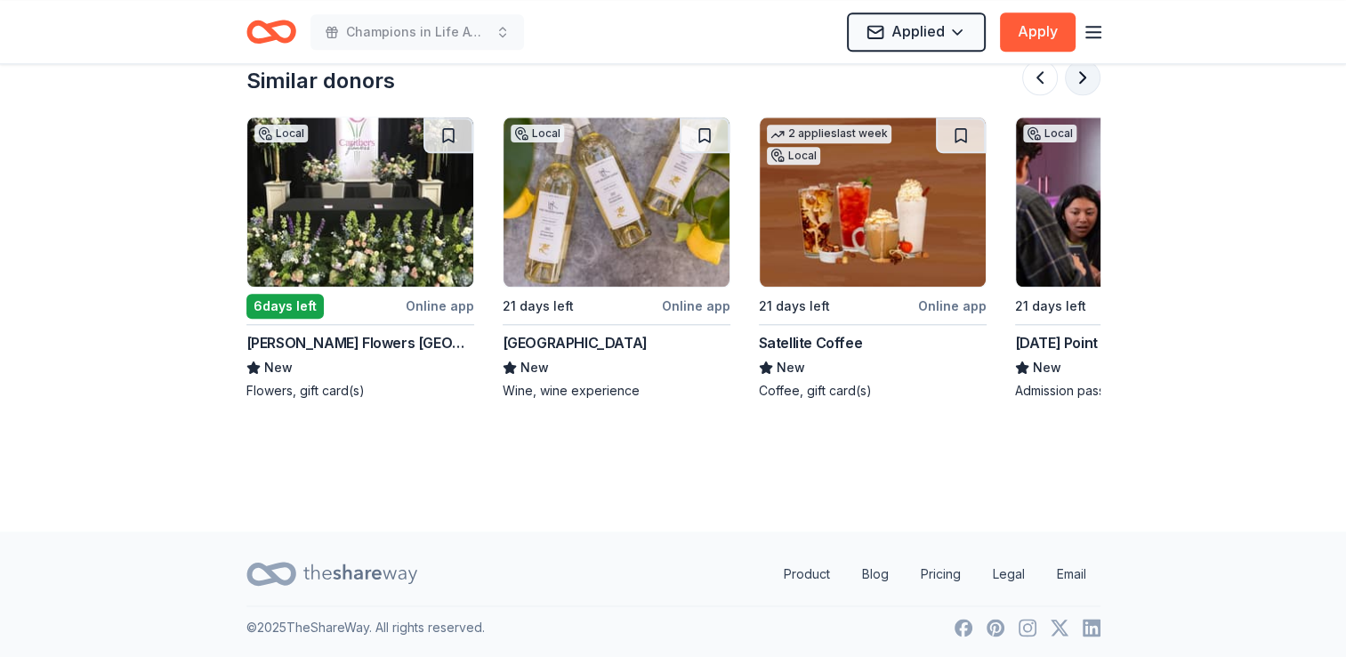
click at [1072, 90] on button at bounding box center [1083, 78] width 36 height 36
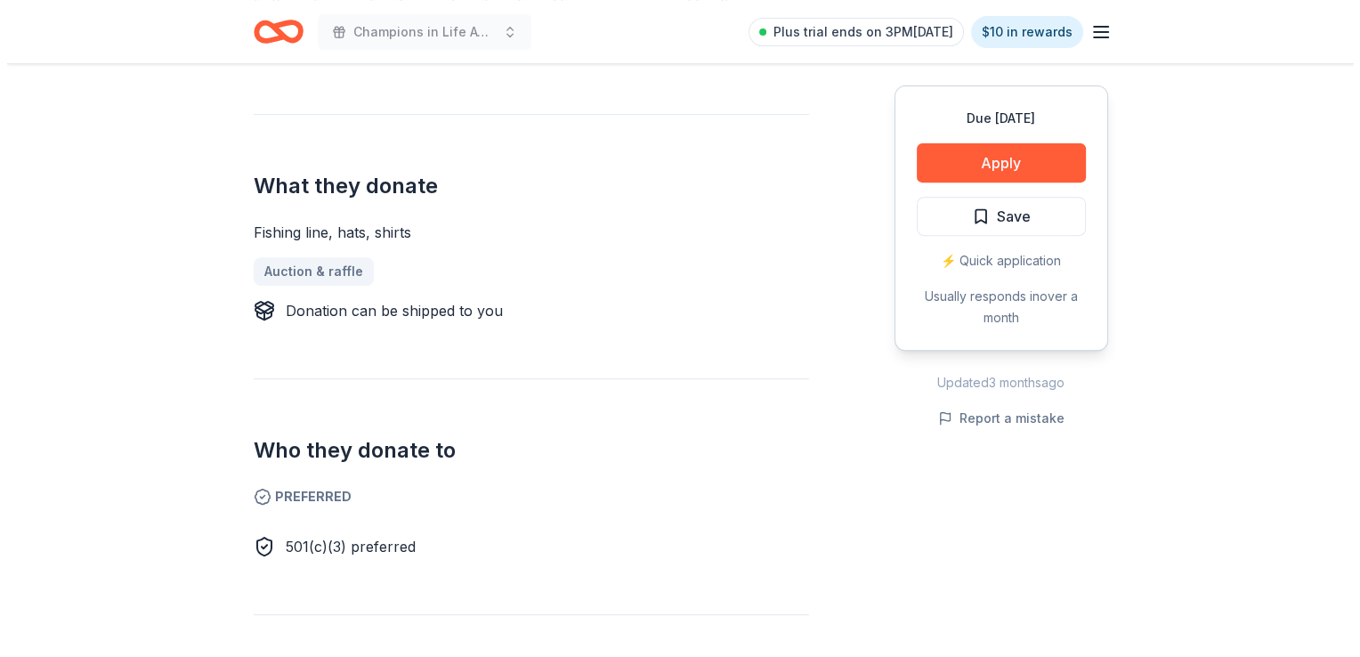
scroll to position [801, 0]
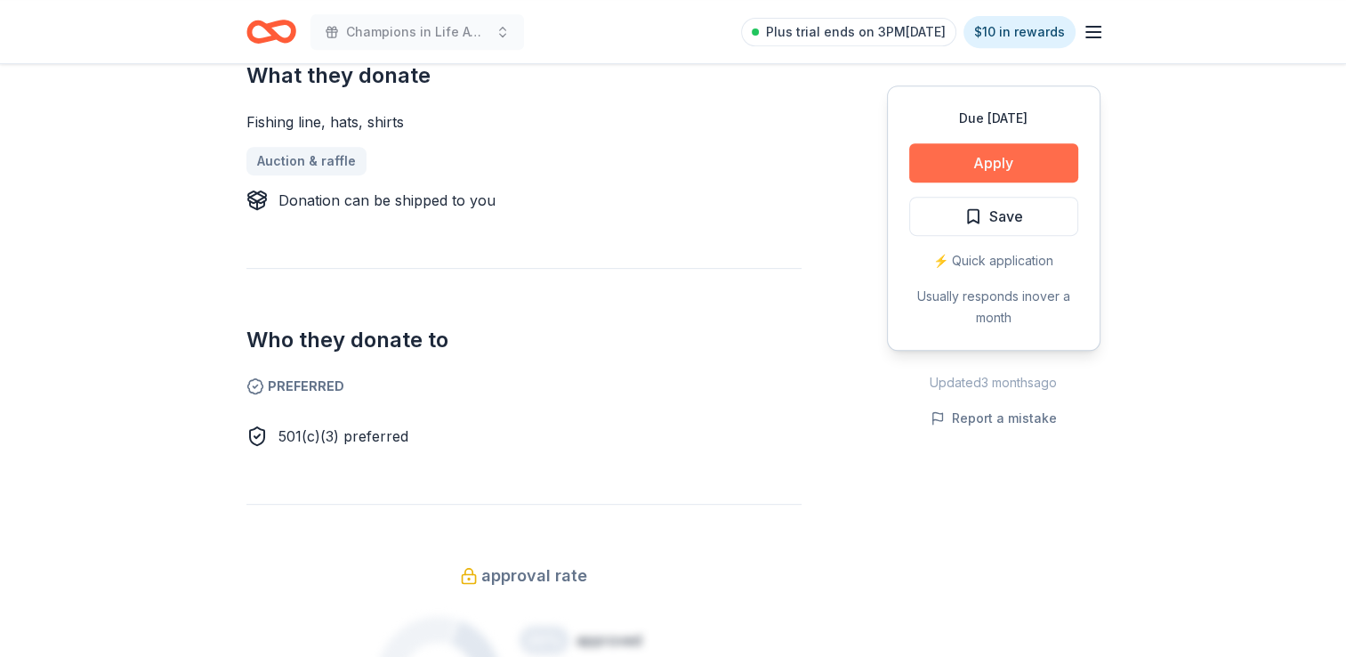
click at [1027, 150] on button "Apply" at bounding box center [993, 162] width 169 height 39
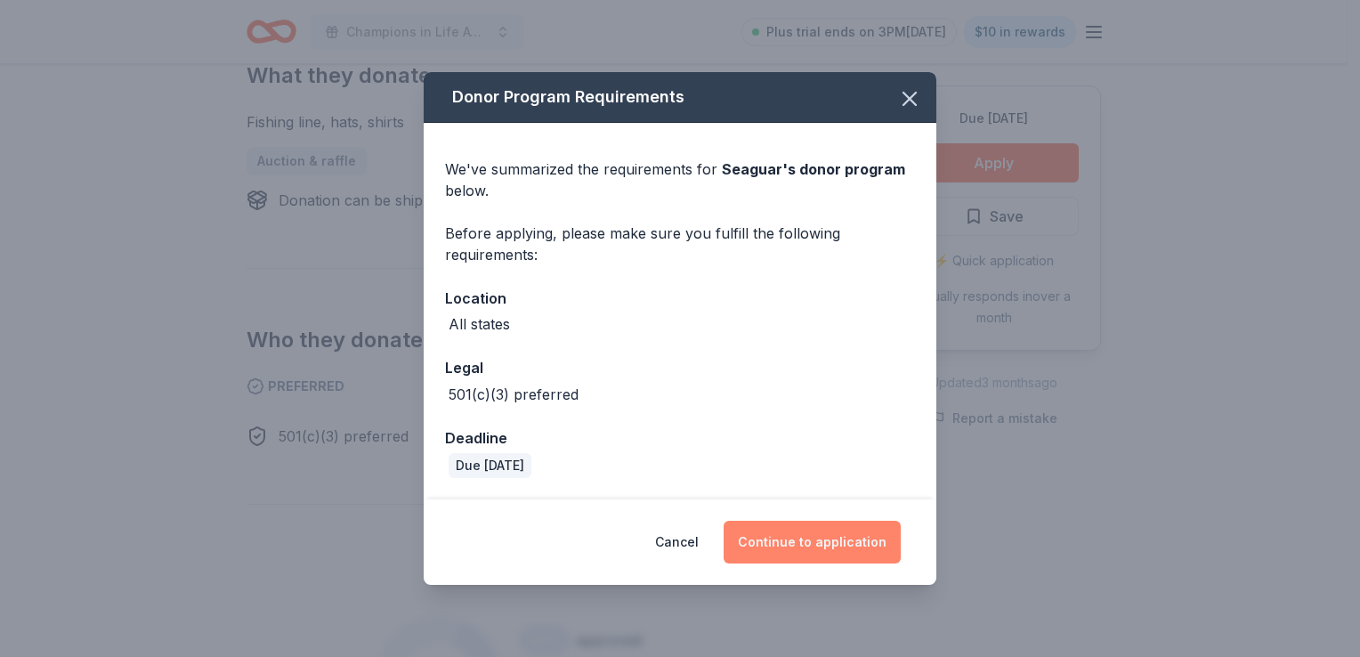
click at [772, 533] on button "Continue to application" at bounding box center [811, 542] width 177 height 43
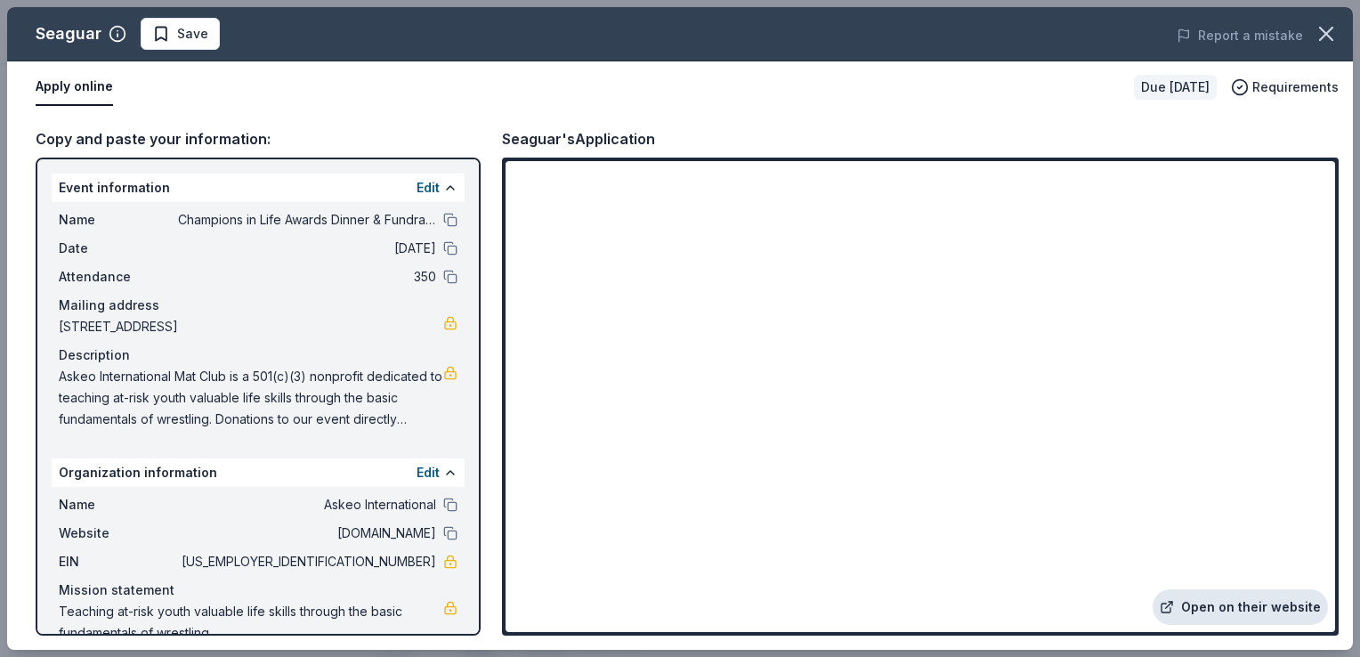
click at [1235, 600] on link "Open on their website" at bounding box center [1239, 607] width 175 height 36
click at [160, 36] on span "Save" at bounding box center [180, 33] width 56 height 21
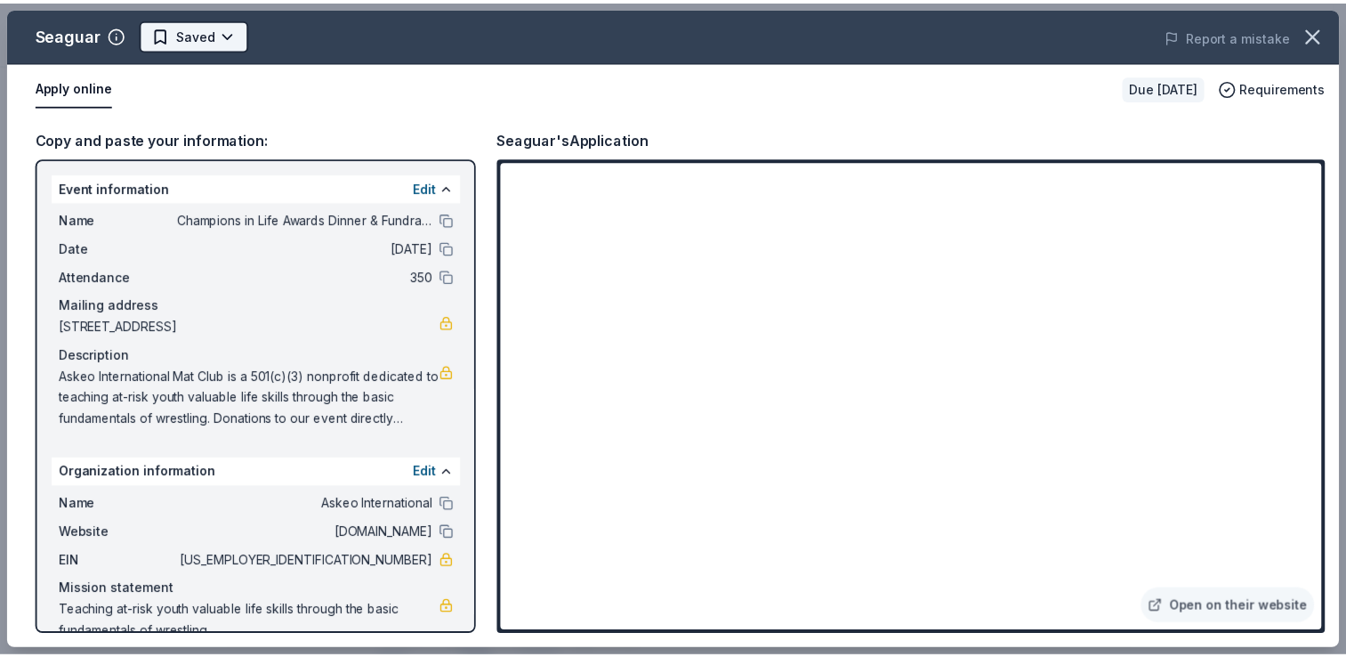
scroll to position [0, 0]
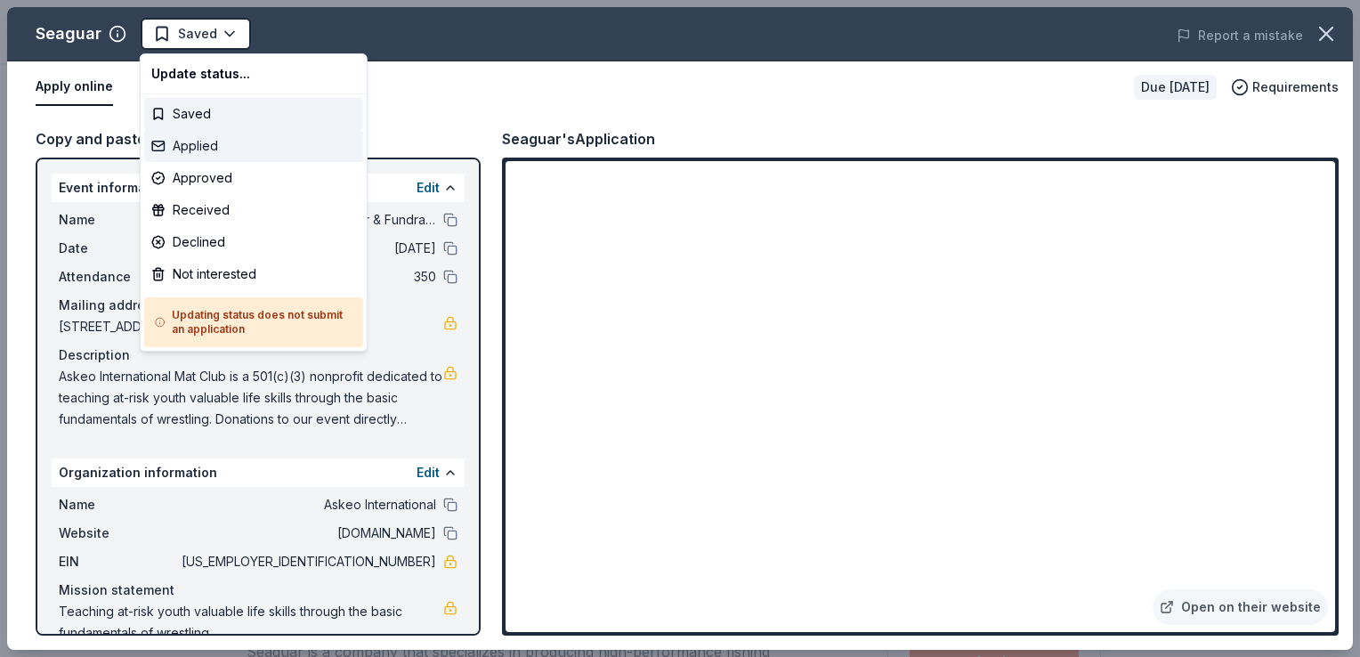
click at [240, 139] on div "Applied" at bounding box center [253, 146] width 219 height 32
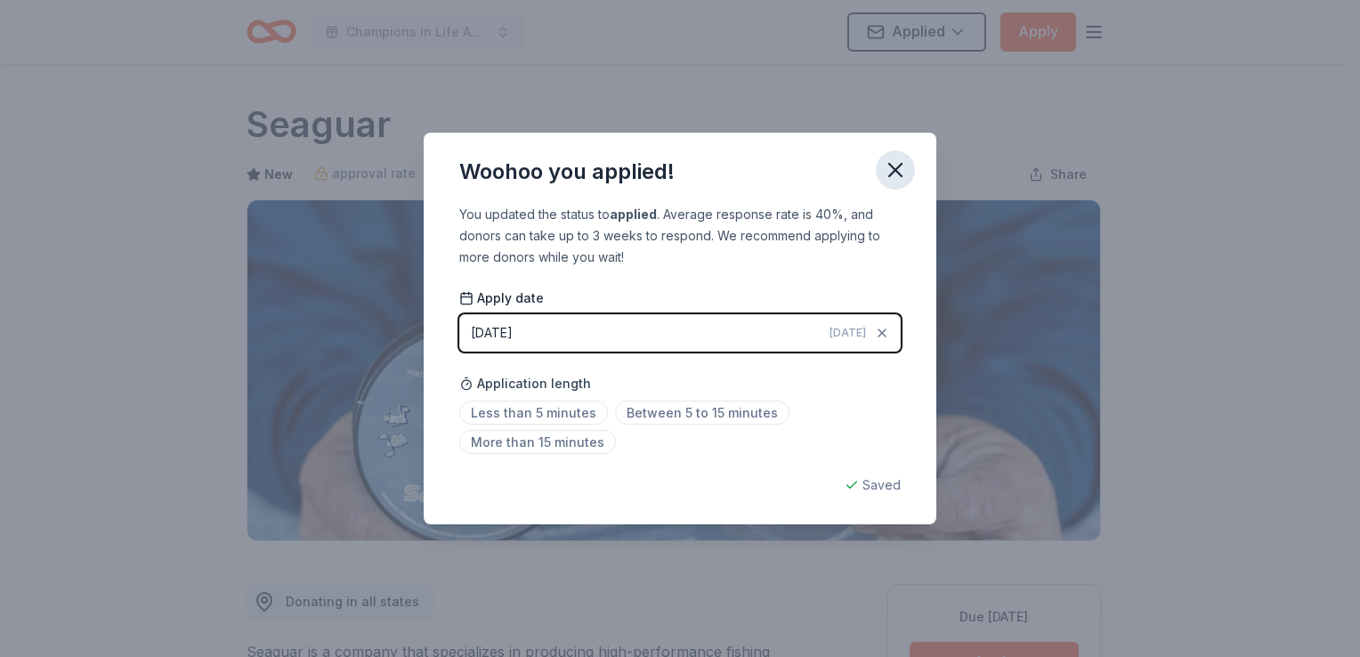
click at [901, 166] on icon "button" at bounding box center [895, 170] width 12 height 12
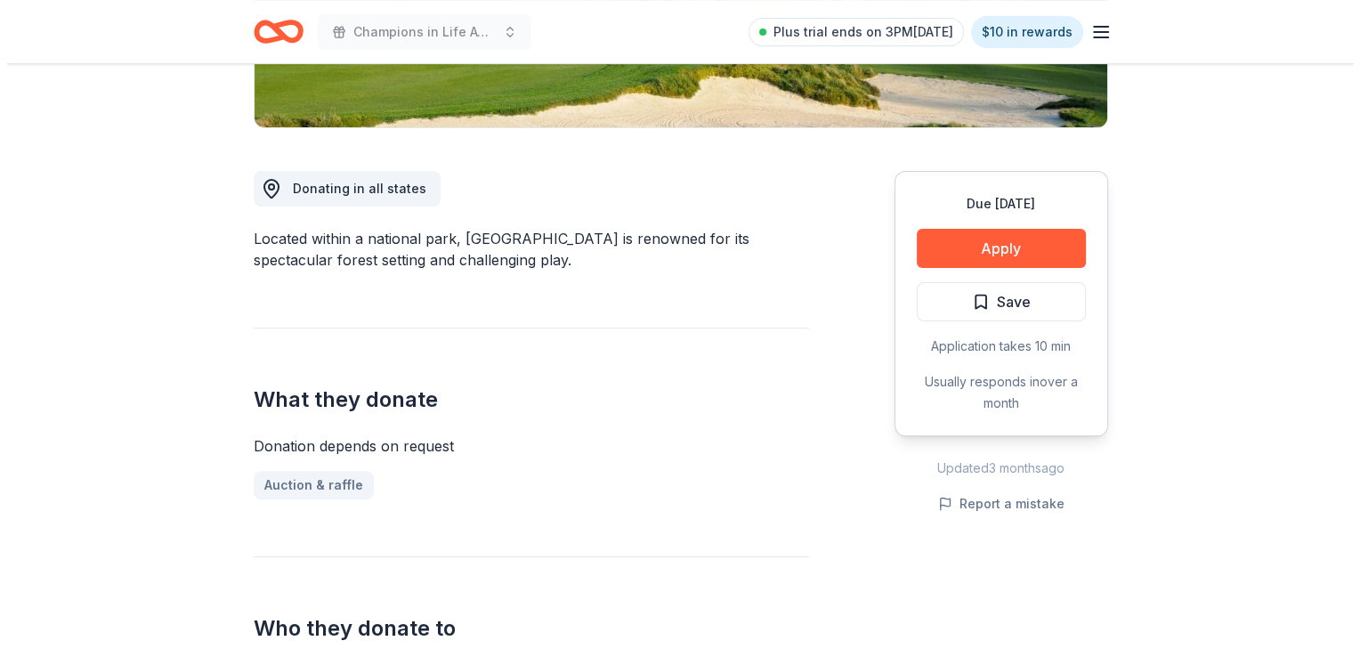
scroll to position [445, 0]
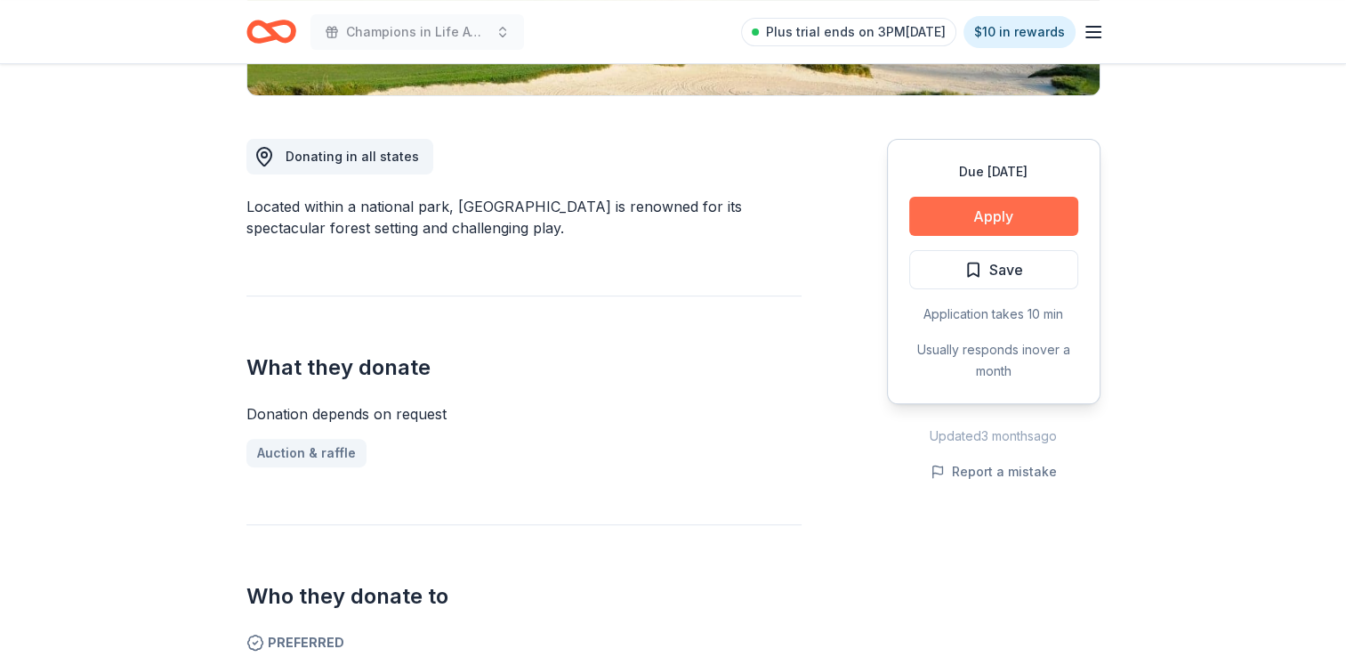
click at [1059, 212] on button "Apply" at bounding box center [993, 216] width 169 height 39
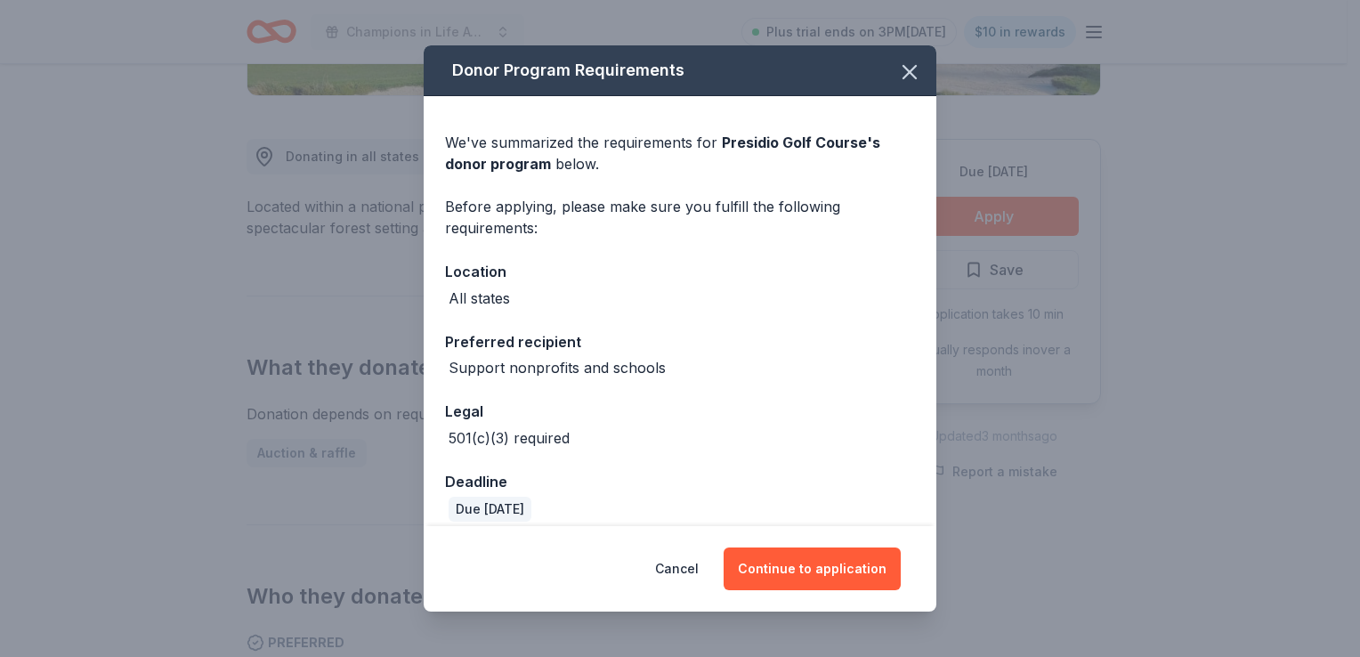
scroll to position [16, 0]
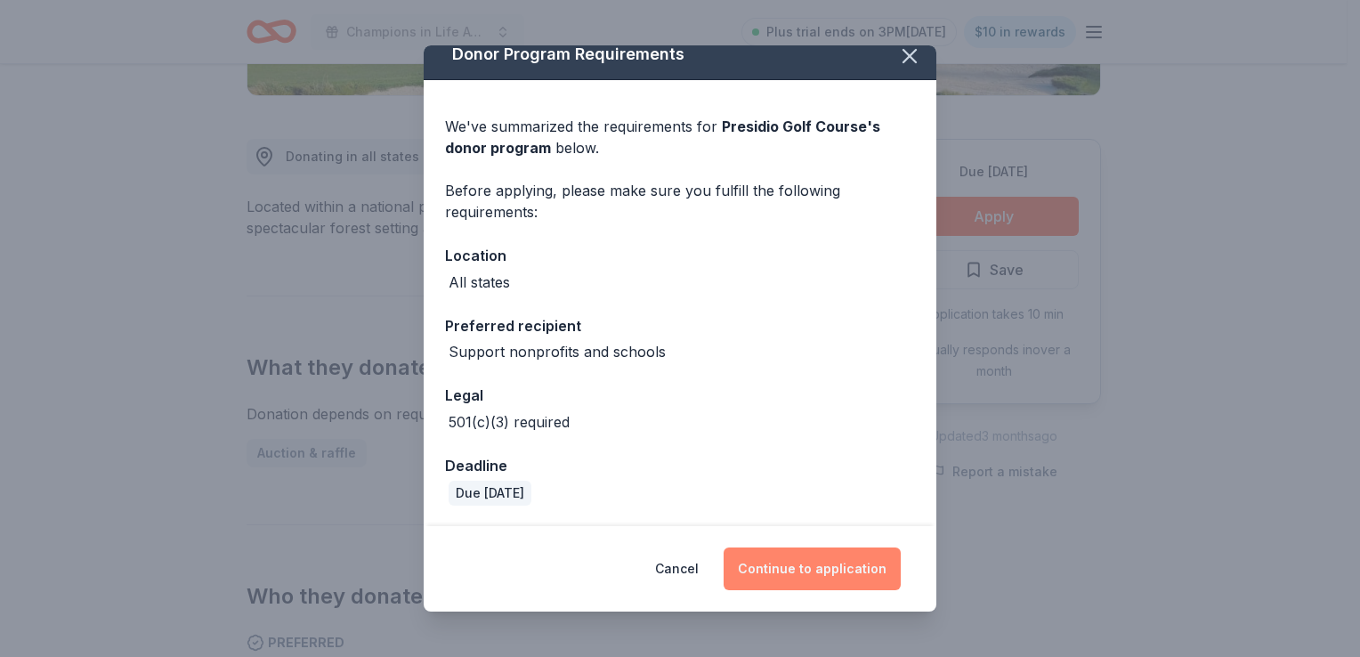
click at [805, 564] on button "Continue to application" at bounding box center [811, 568] width 177 height 43
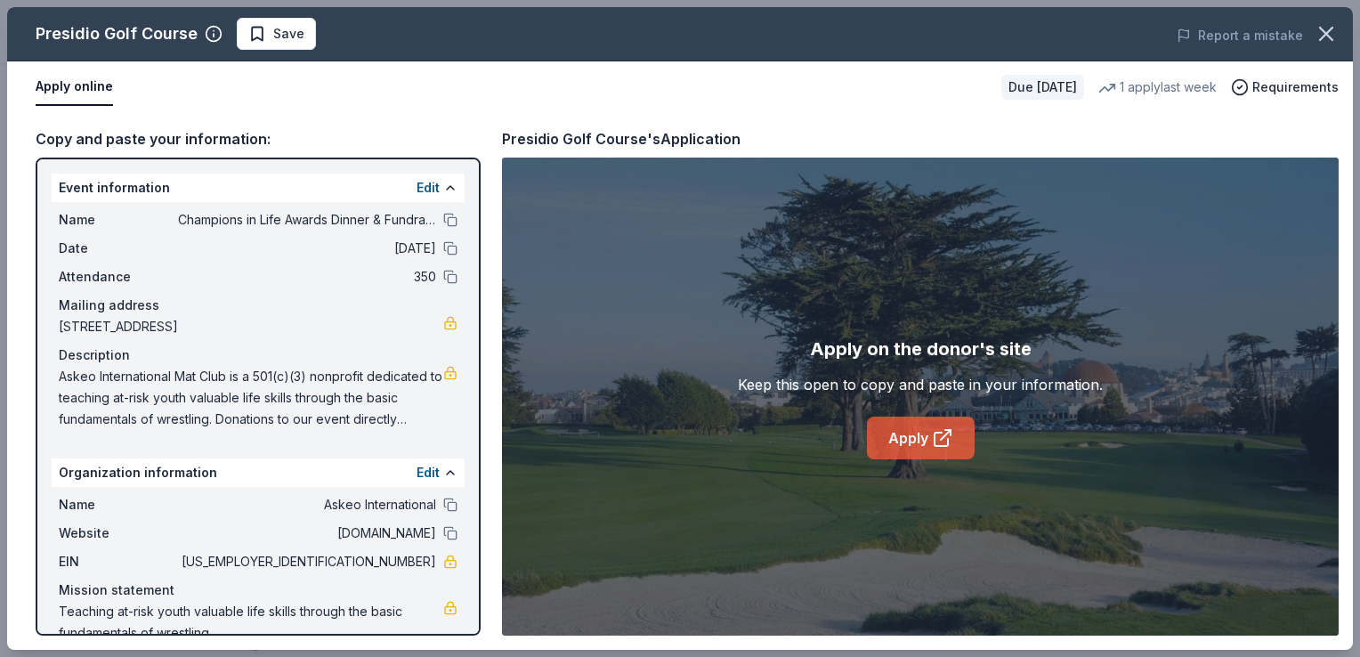
click at [914, 434] on link "Apply" at bounding box center [921, 437] width 108 height 43
click at [252, 31] on span "Save" at bounding box center [276, 33] width 56 height 21
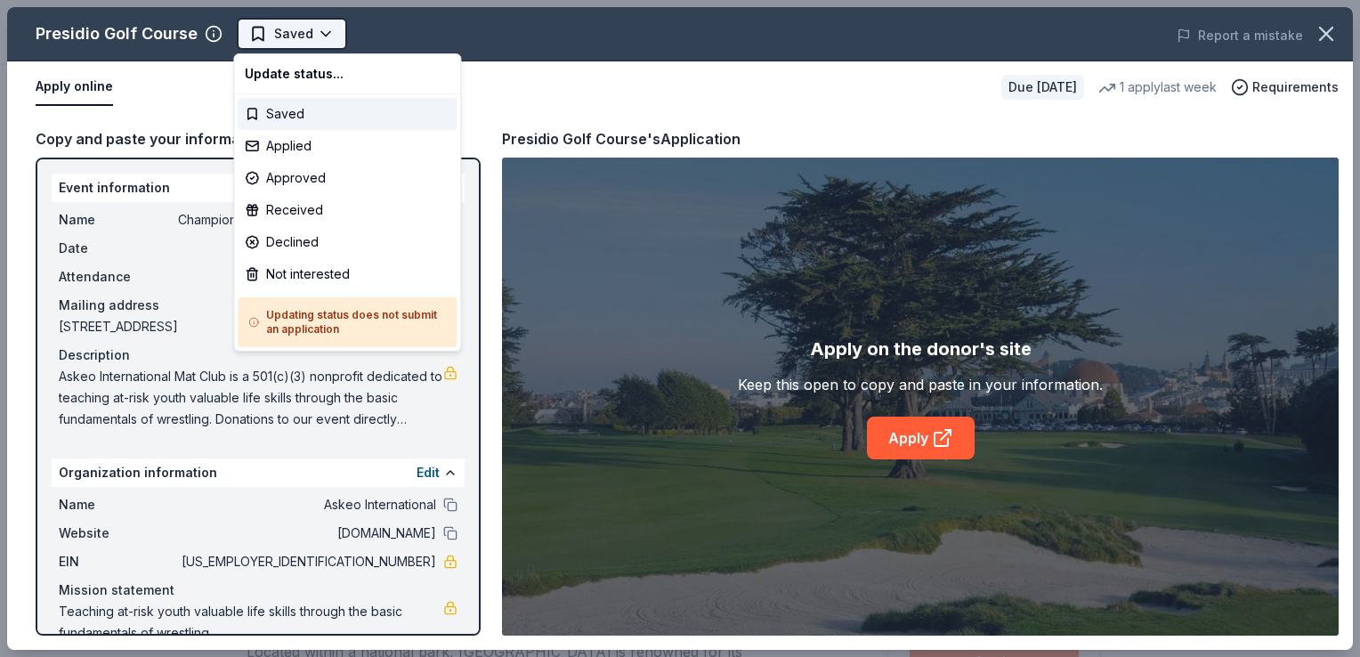
click at [310, 36] on body "Champions in Life Awards Dinner & Fundraiser Saved Apply Due [DATE] Share Presi…" at bounding box center [673, 328] width 1346 height 657
click at [277, 144] on div "Applied" at bounding box center [347, 146] width 219 height 32
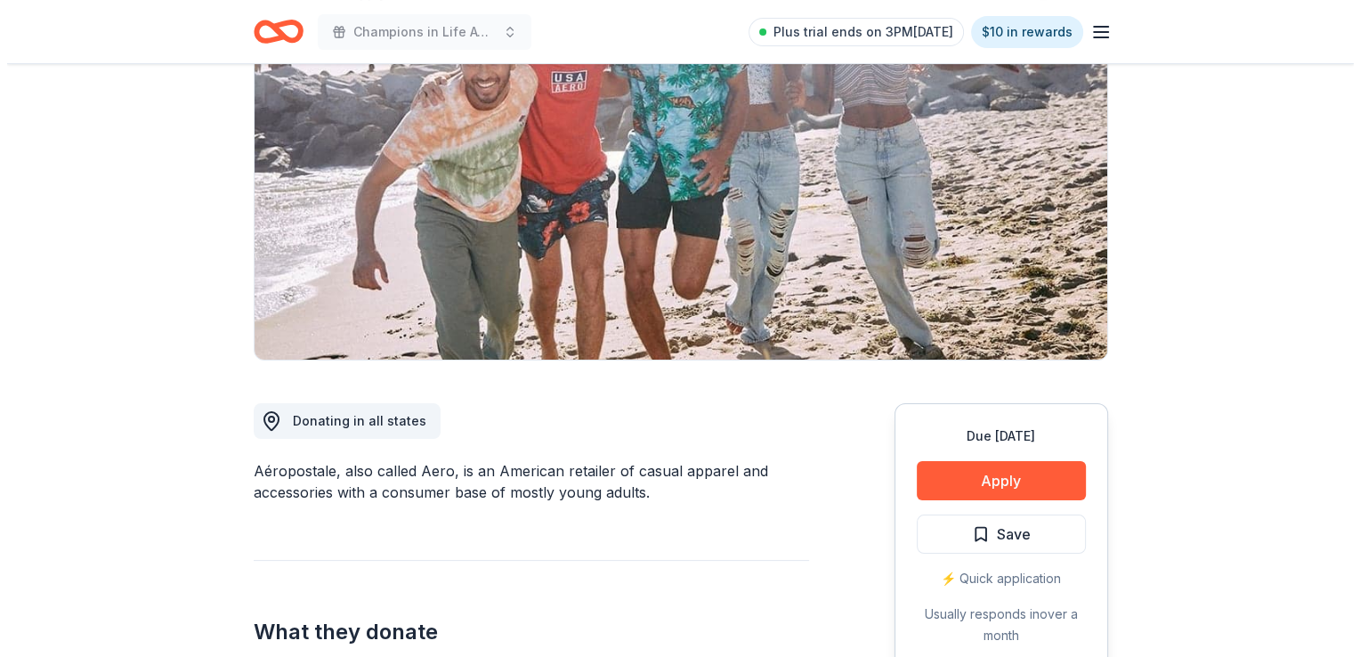
scroll to position [178, 0]
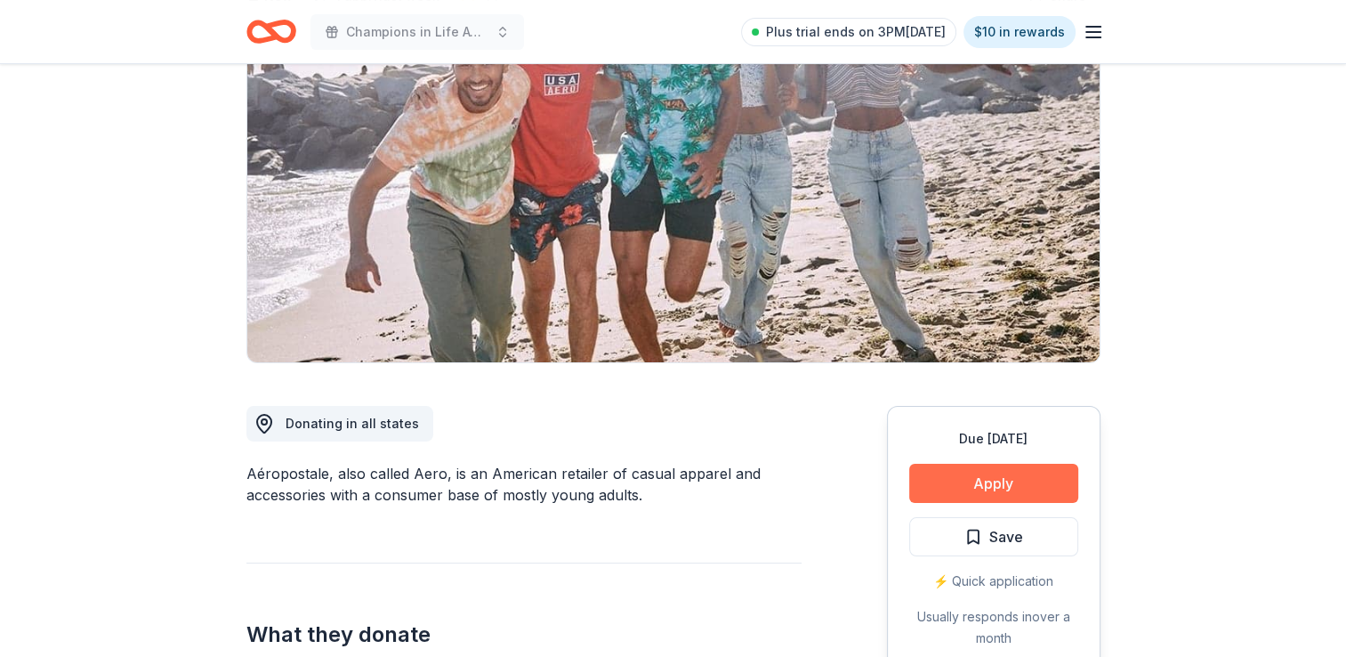
click at [969, 488] on button "Apply" at bounding box center [993, 483] width 169 height 39
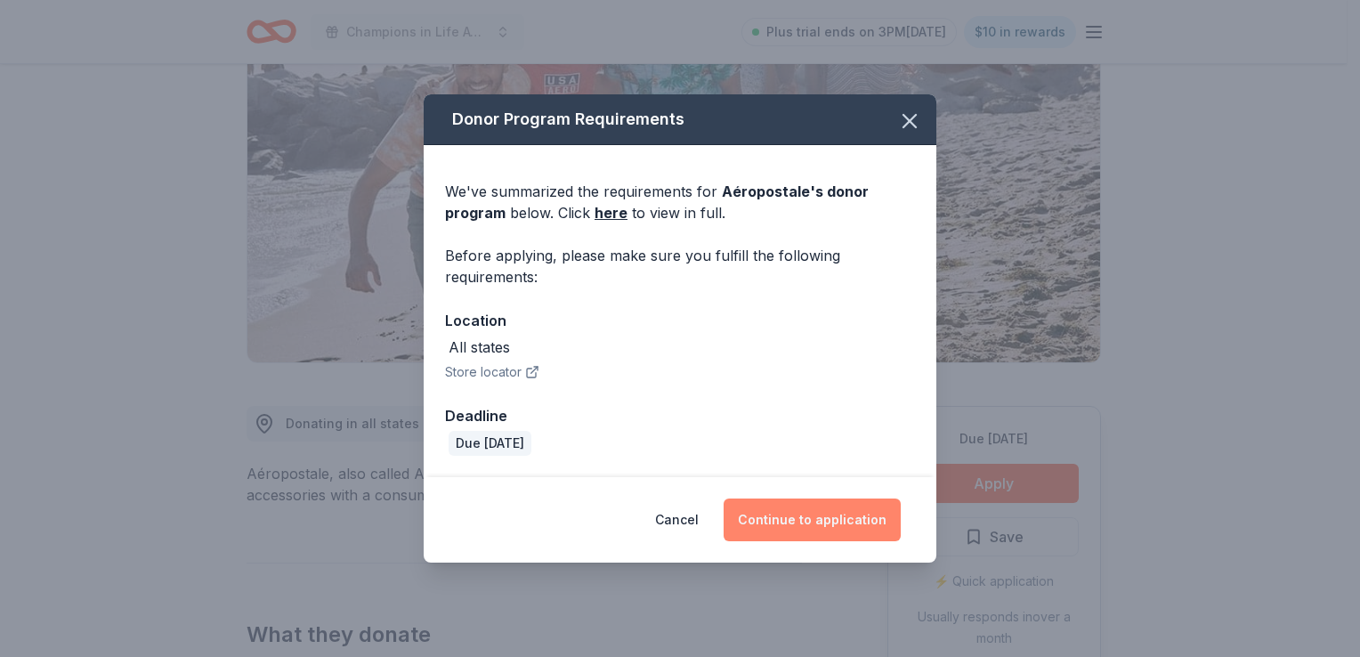
click at [793, 519] on button "Continue to application" at bounding box center [811, 519] width 177 height 43
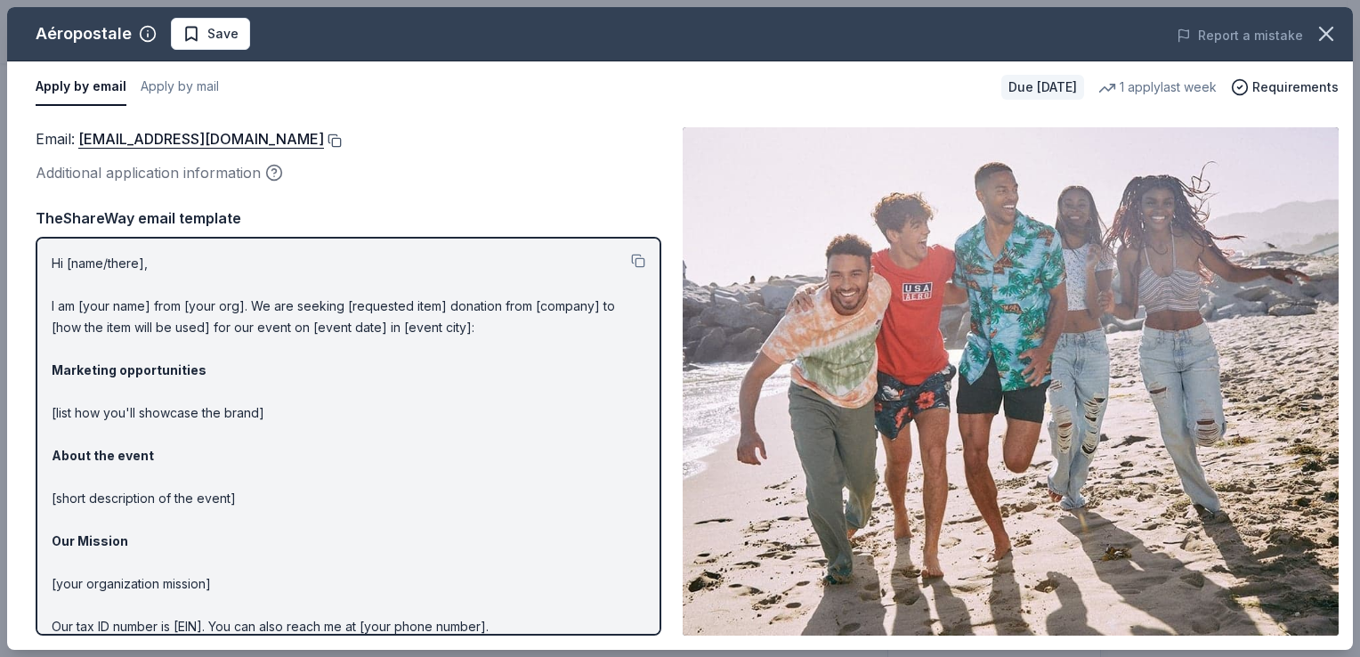
click at [342, 138] on button at bounding box center [333, 140] width 18 height 14
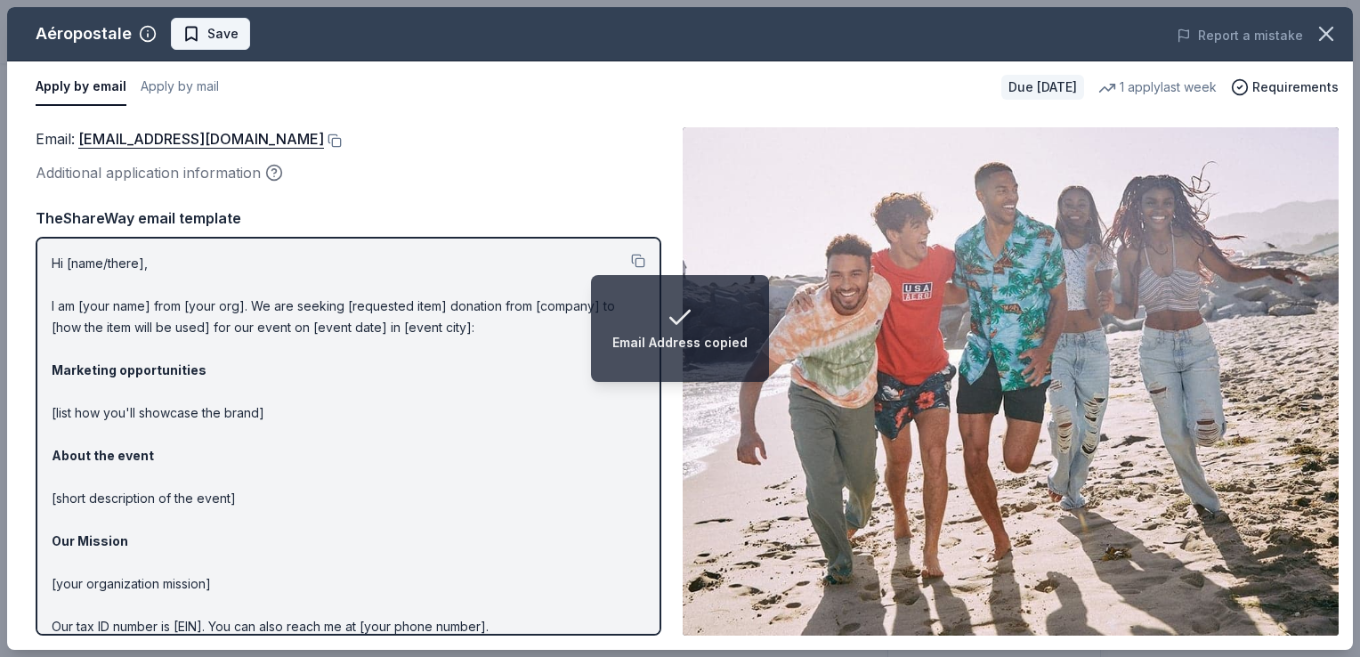
click at [210, 36] on span "Save" at bounding box center [222, 33] width 31 height 21
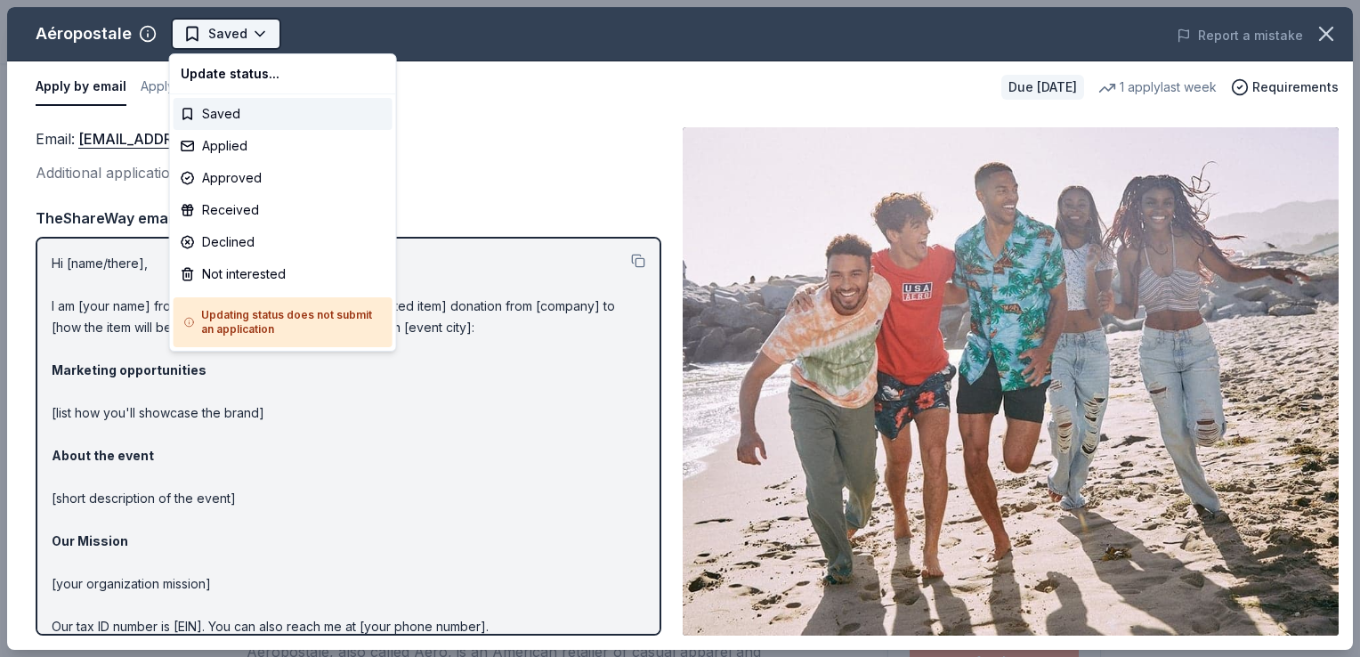
click at [253, 36] on html "Champions in Life Awards Dinner & Fundraiser Saved Apply Due in 30 days Share A…" at bounding box center [680, 328] width 1360 height 657
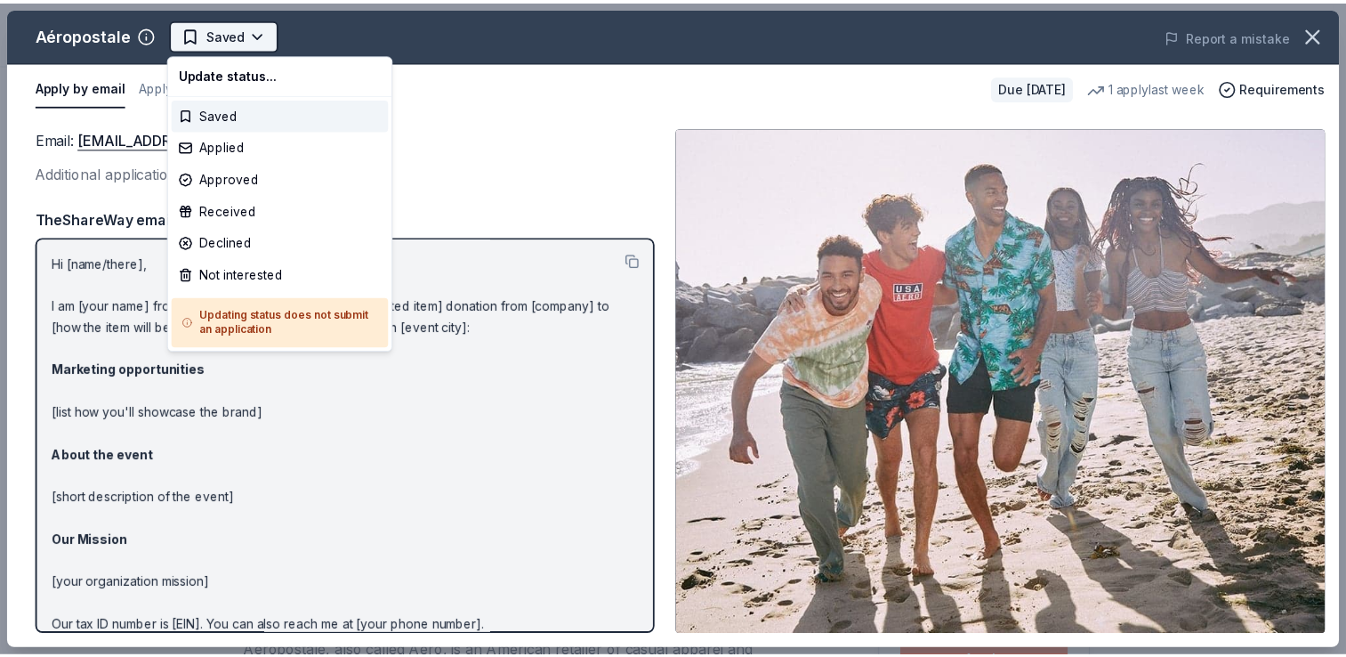
scroll to position [0, 0]
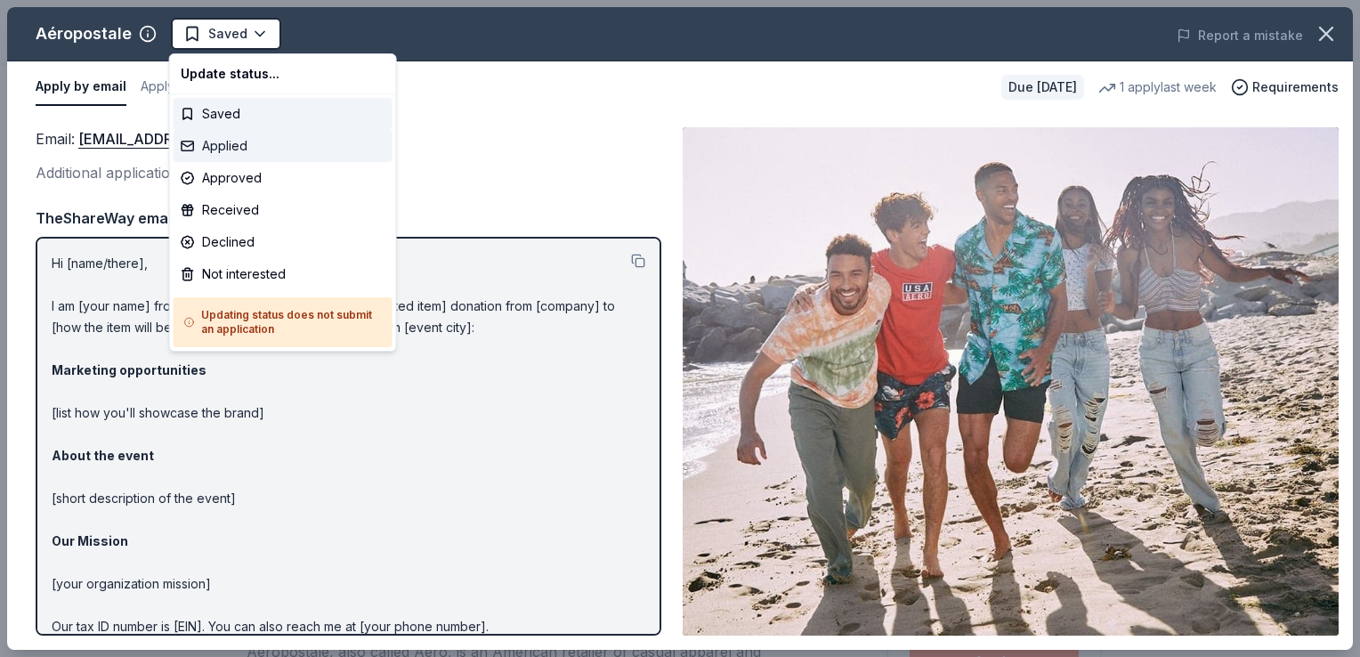
click at [230, 143] on div "Applied" at bounding box center [283, 146] width 219 height 32
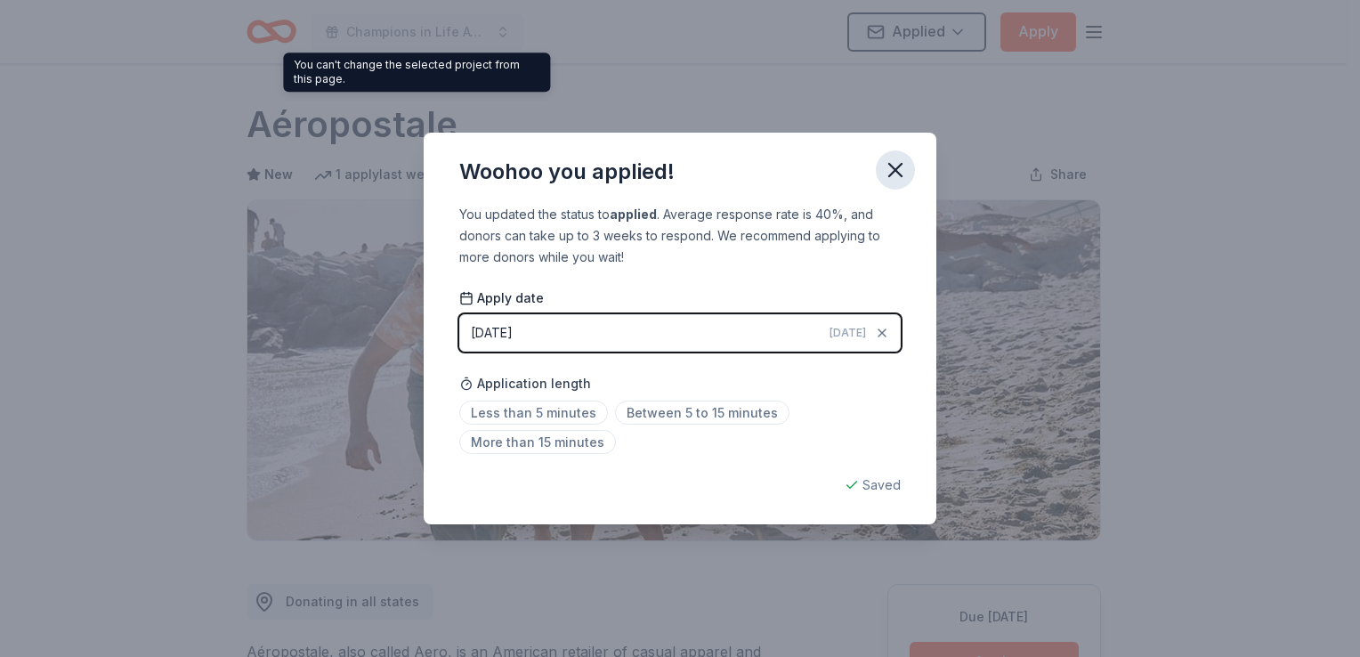
click at [897, 170] on icon "button" at bounding box center [895, 170] width 25 height 25
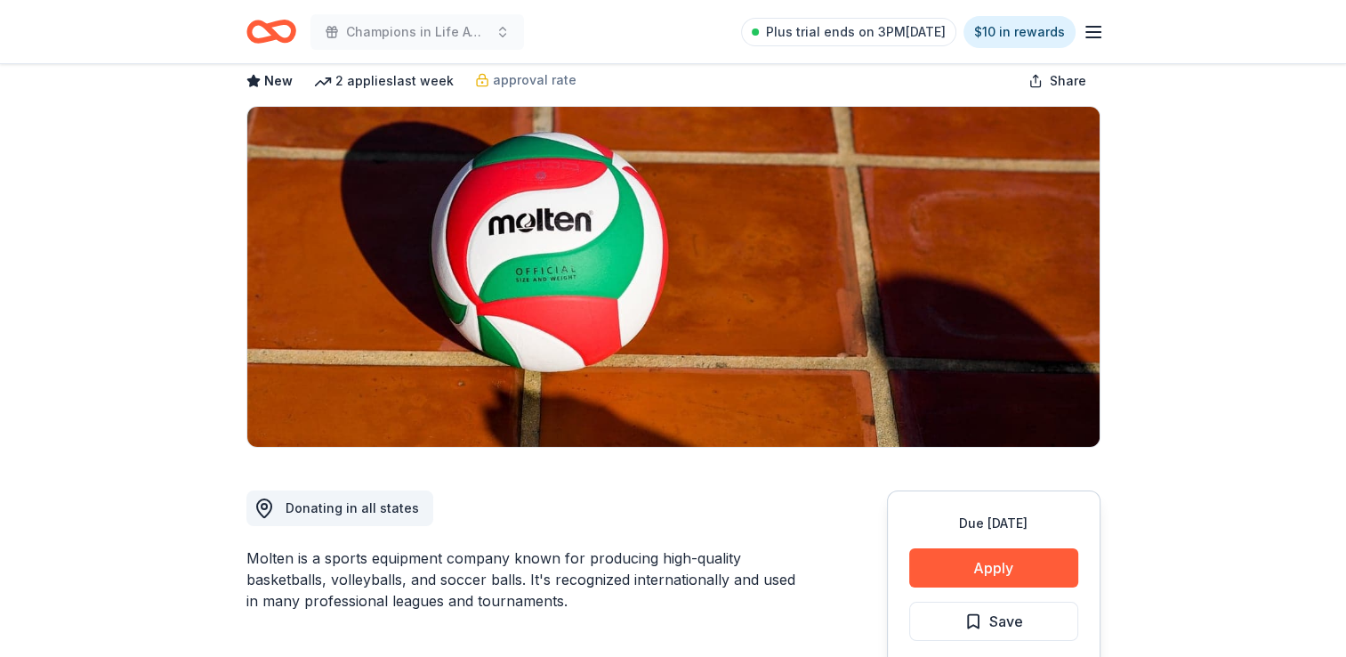
scroll to position [89, 0]
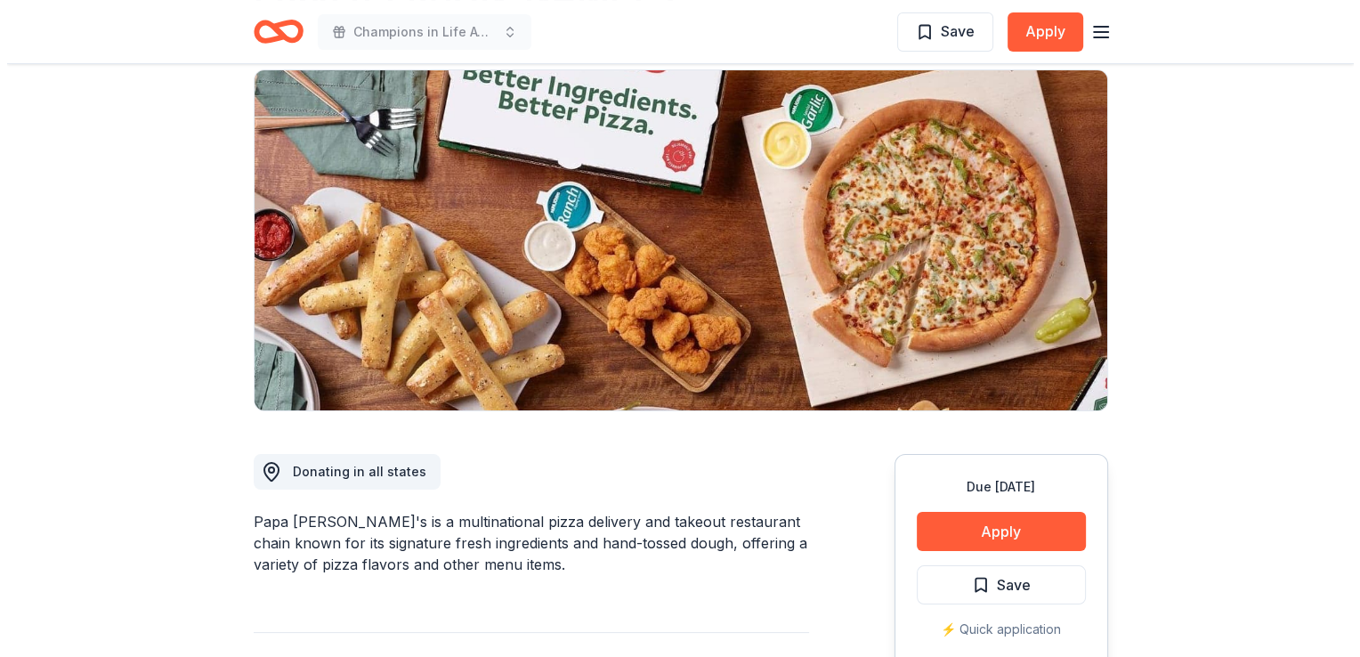
scroll to position [356, 0]
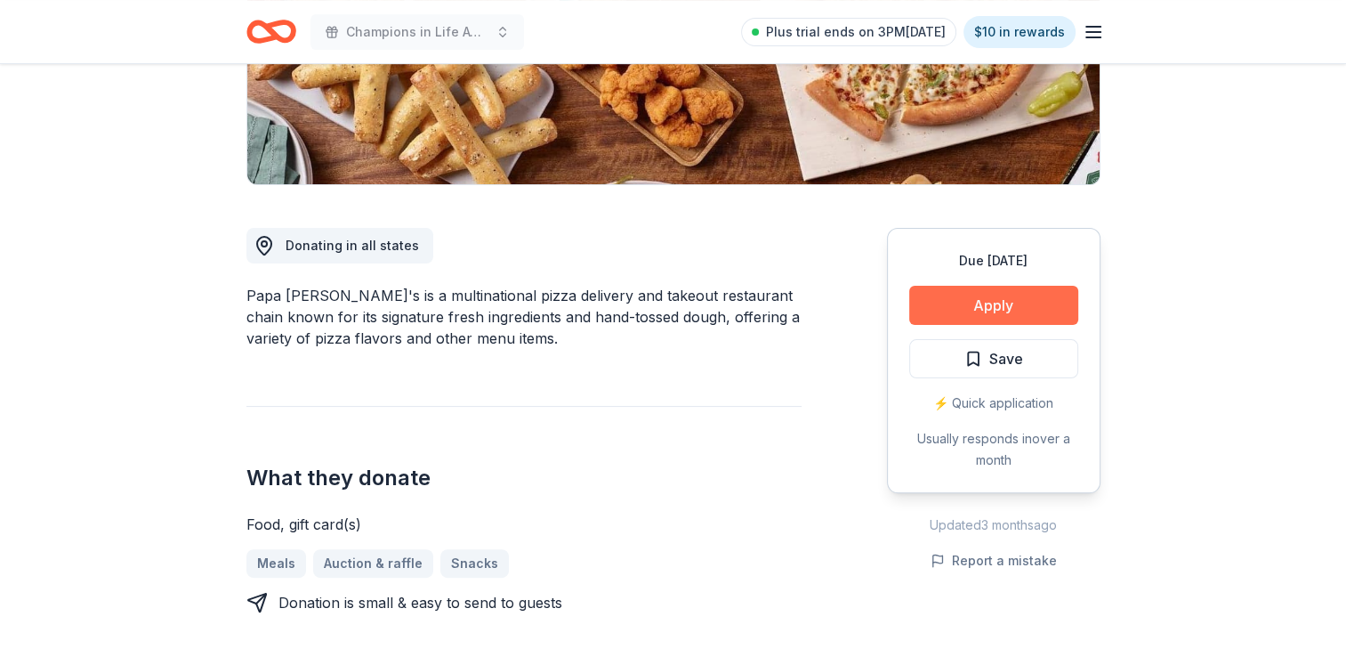
click at [996, 318] on button "Apply" at bounding box center [993, 305] width 169 height 39
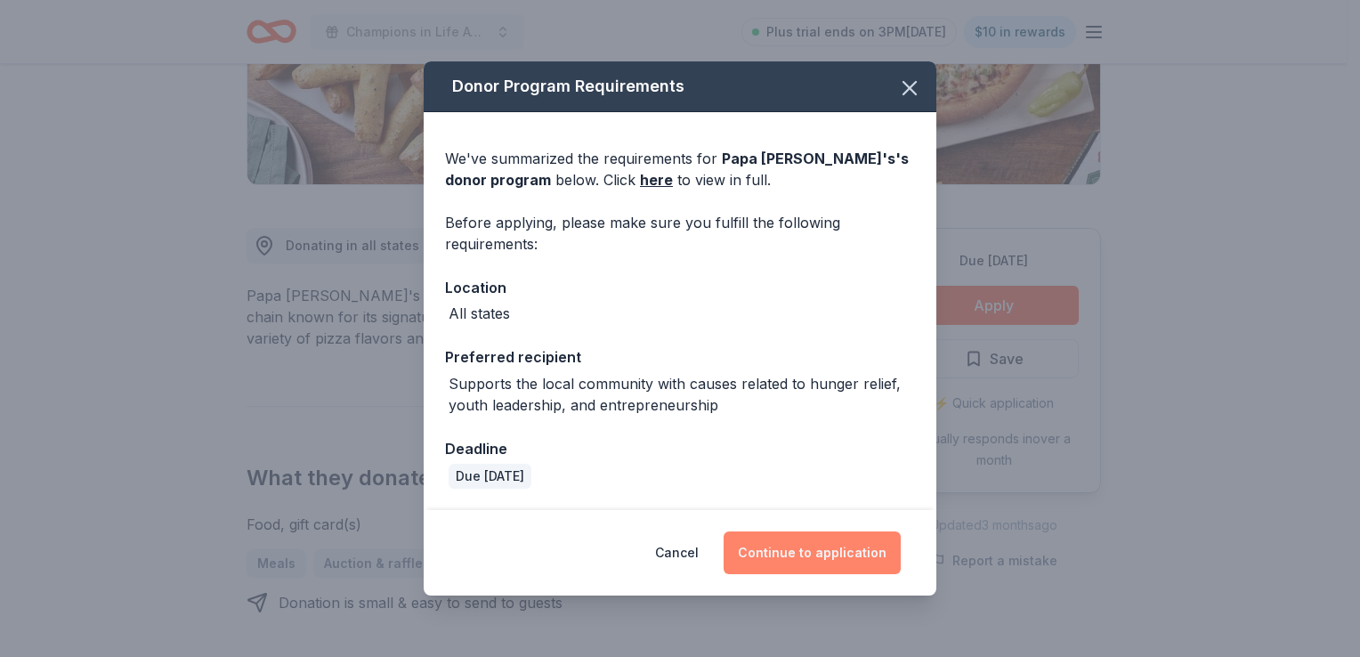
click at [812, 553] on button "Continue to application" at bounding box center [811, 552] width 177 height 43
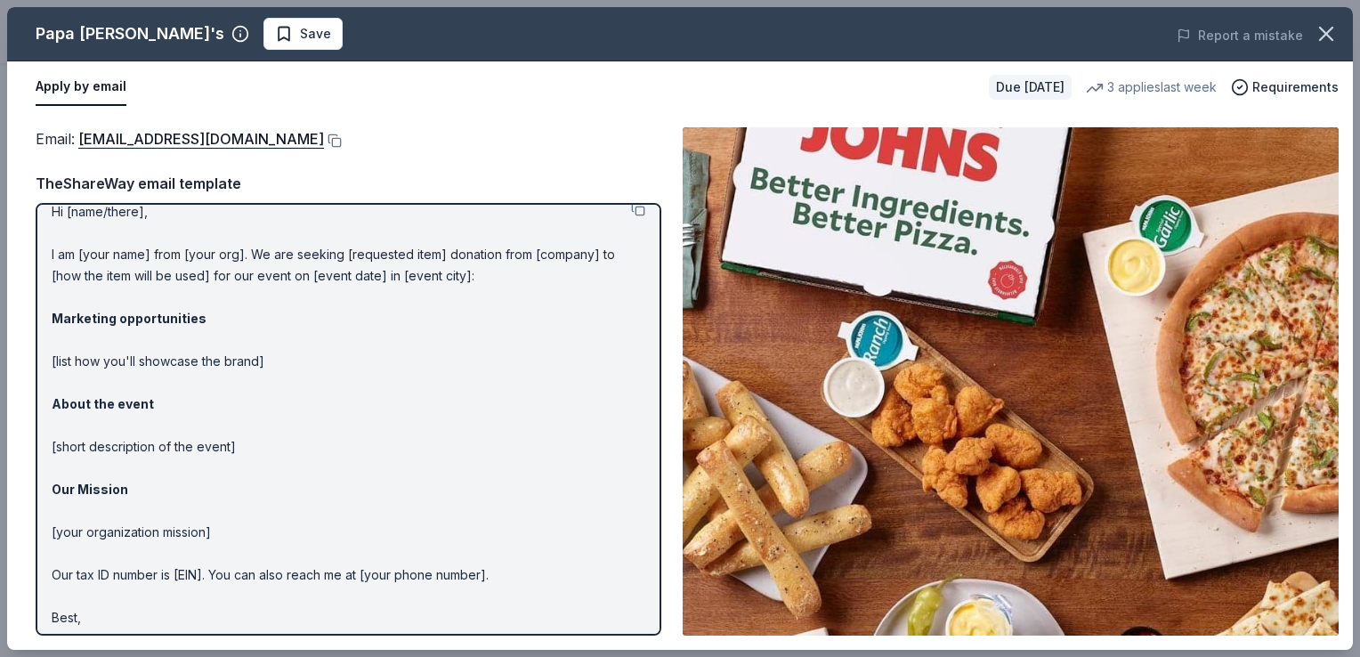
scroll to position [46, 0]
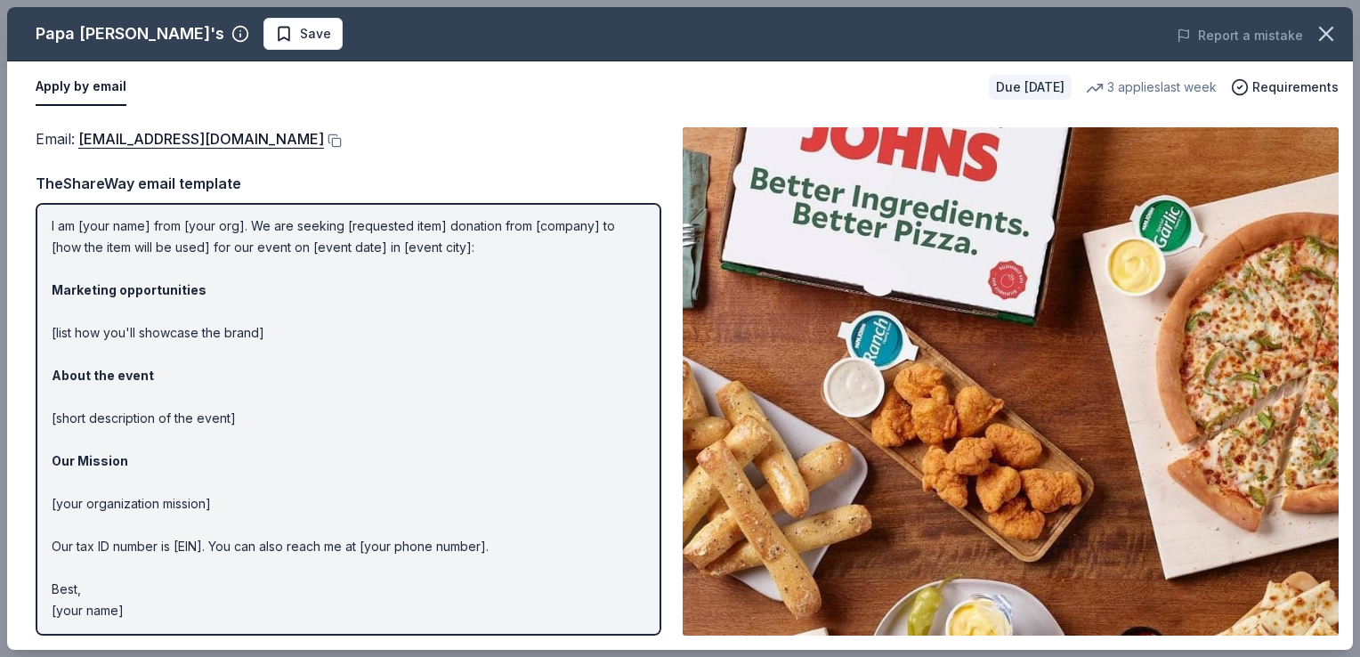
click at [324, 139] on button at bounding box center [333, 140] width 18 height 14
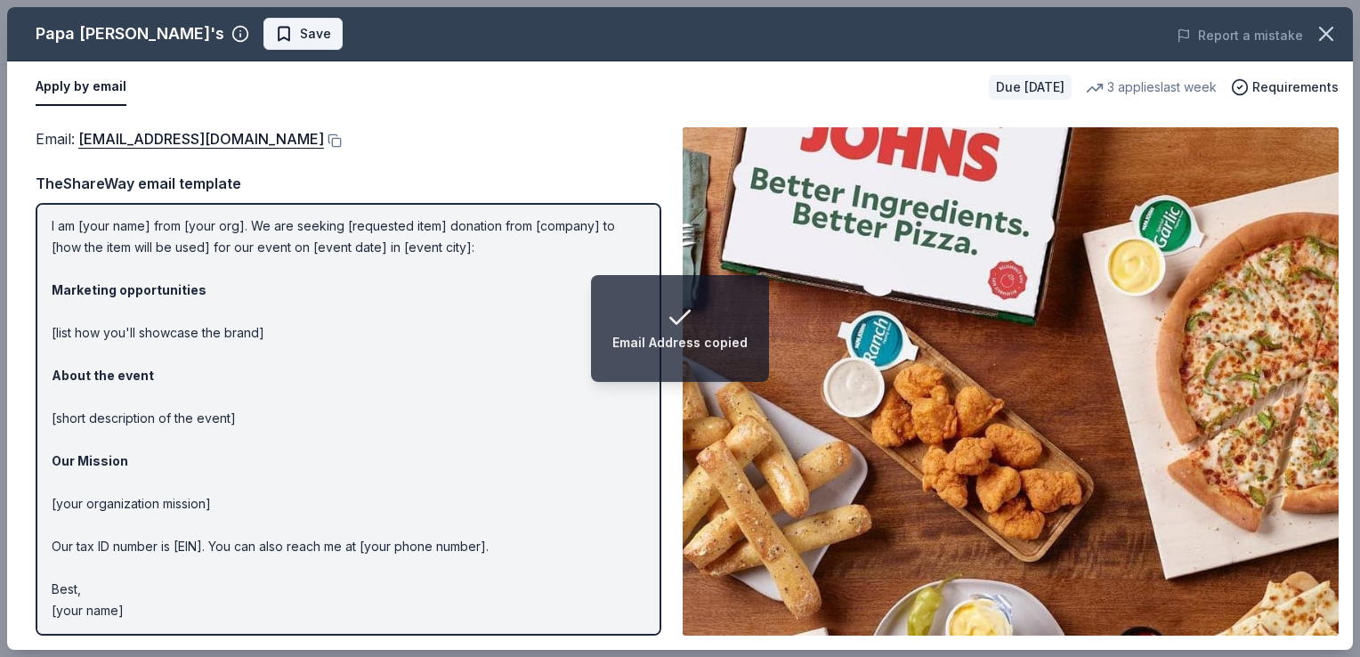
click at [275, 37] on span "Save" at bounding box center [303, 33] width 56 height 21
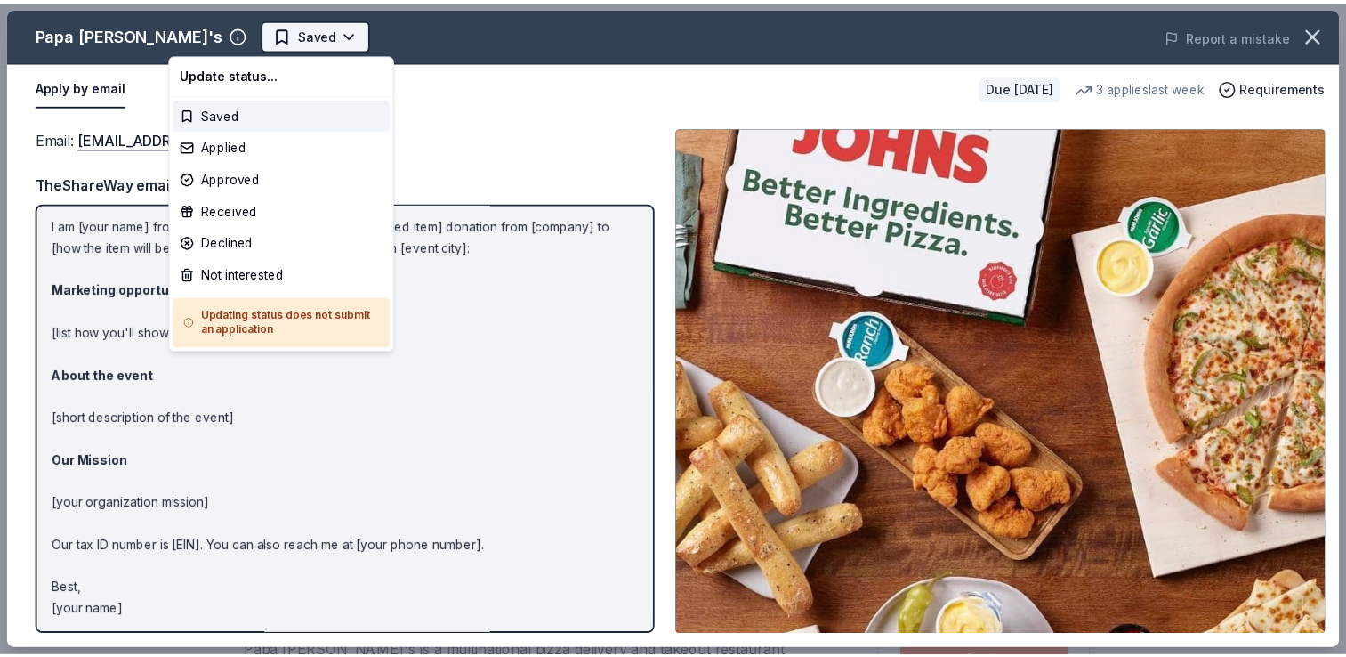
scroll to position [0, 0]
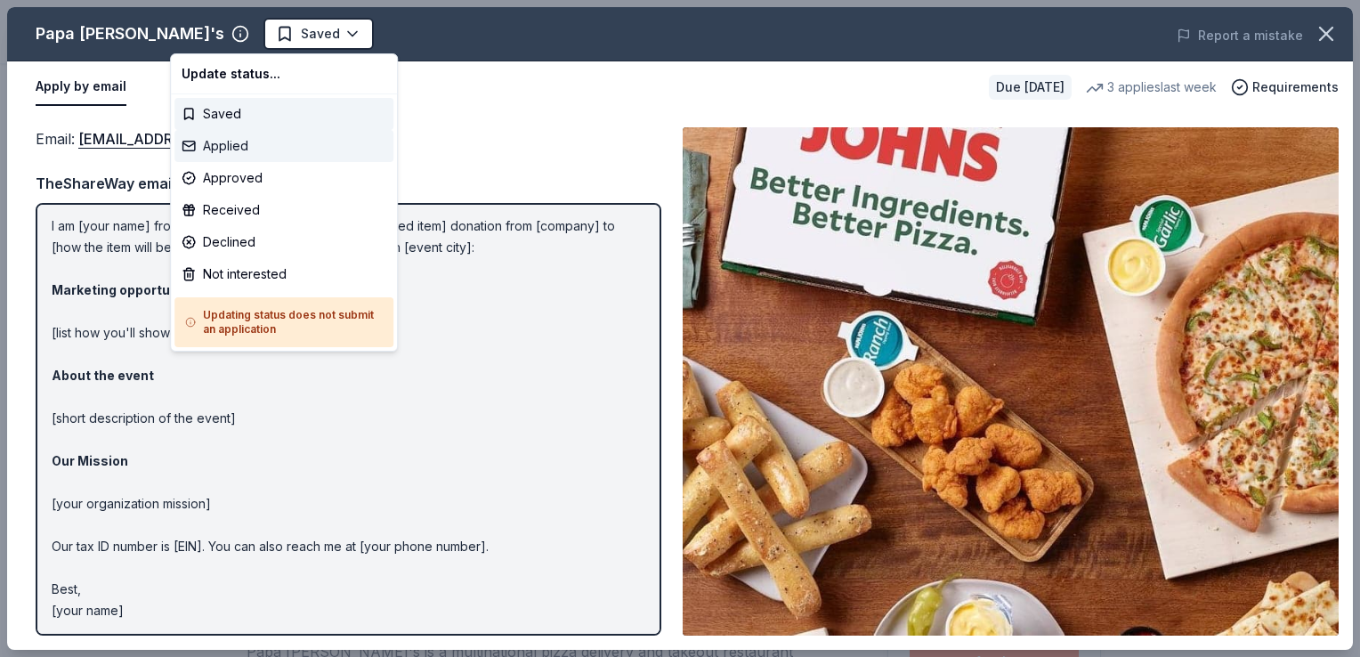
click at [260, 143] on div "Applied" at bounding box center [283, 146] width 219 height 32
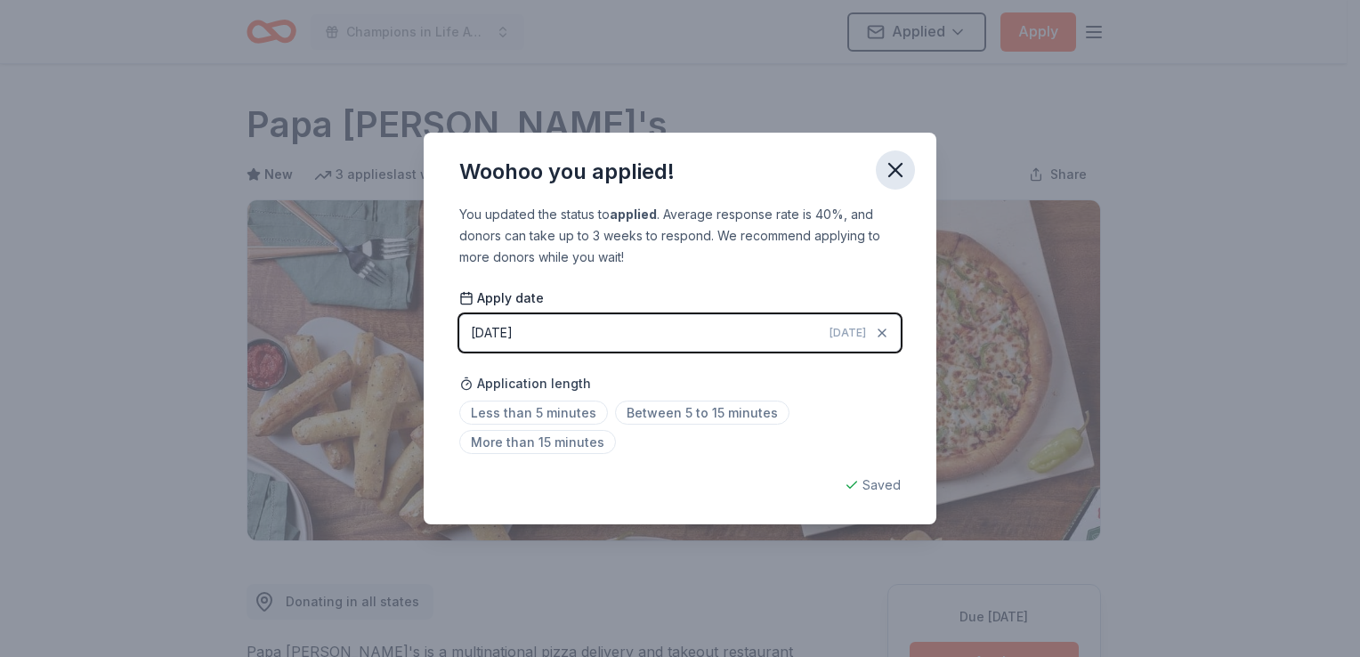
click at [901, 177] on icon "button" at bounding box center [895, 170] width 25 height 25
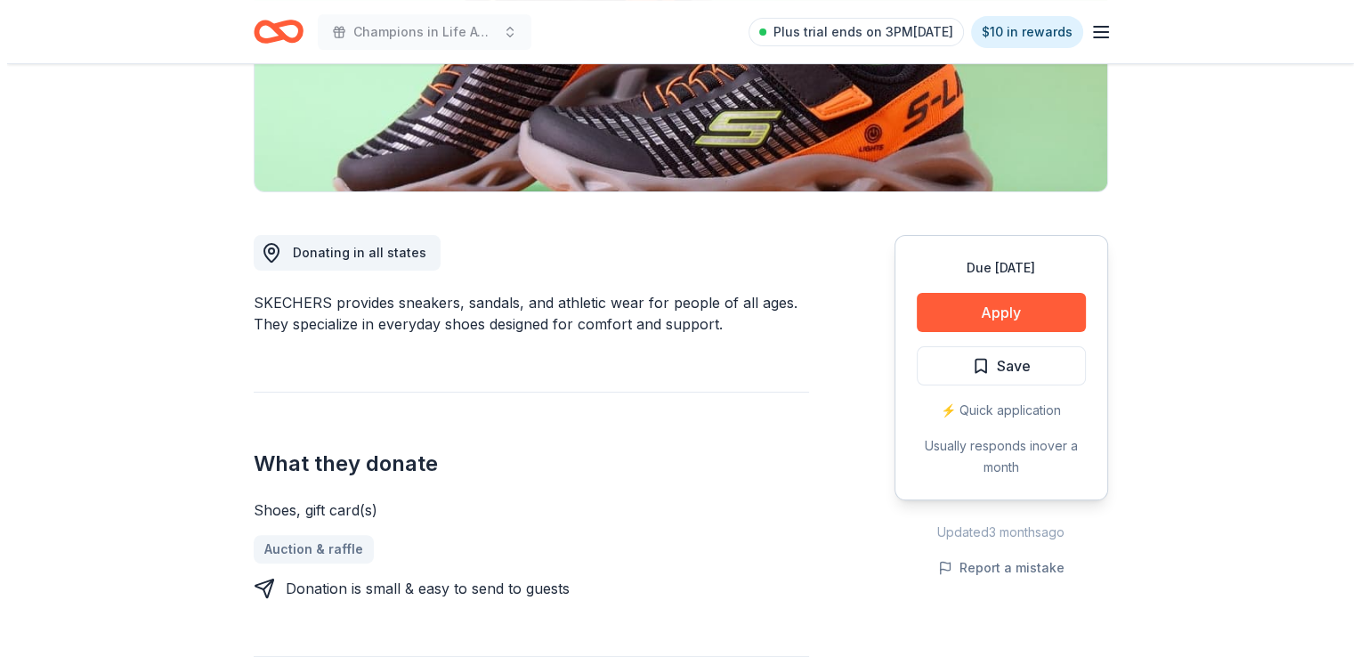
scroll to position [445, 0]
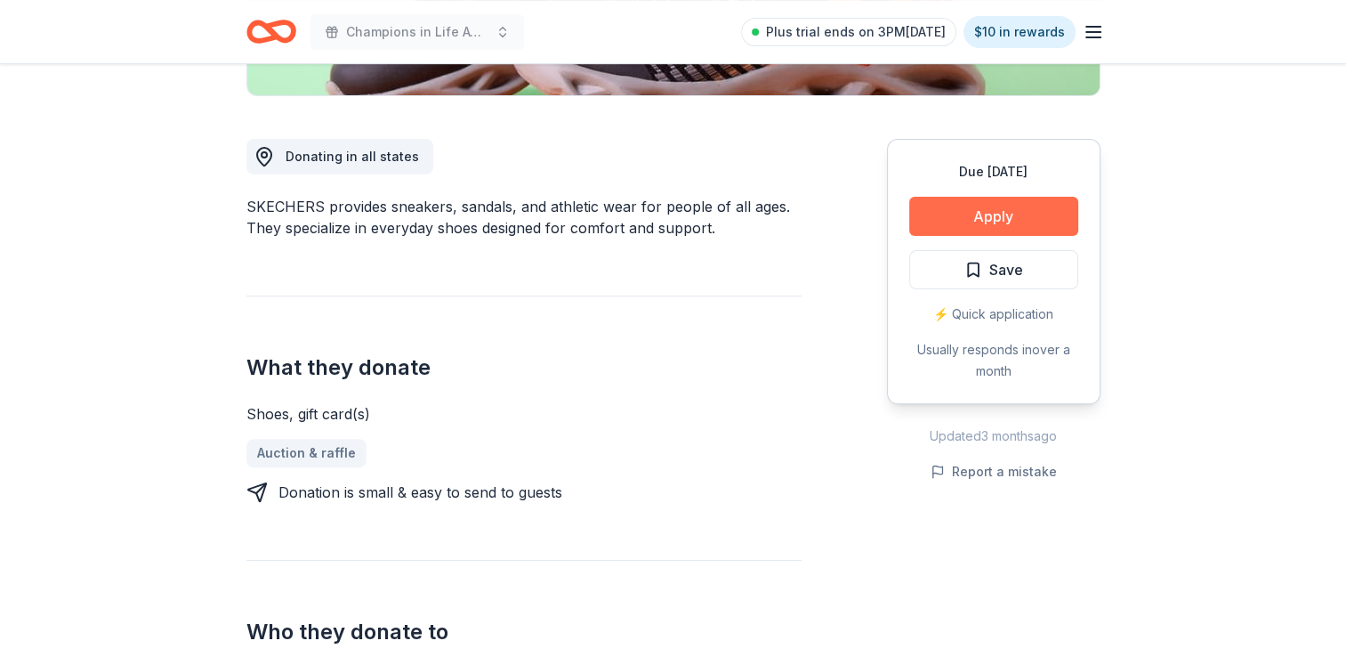
click at [987, 216] on button "Apply" at bounding box center [993, 216] width 169 height 39
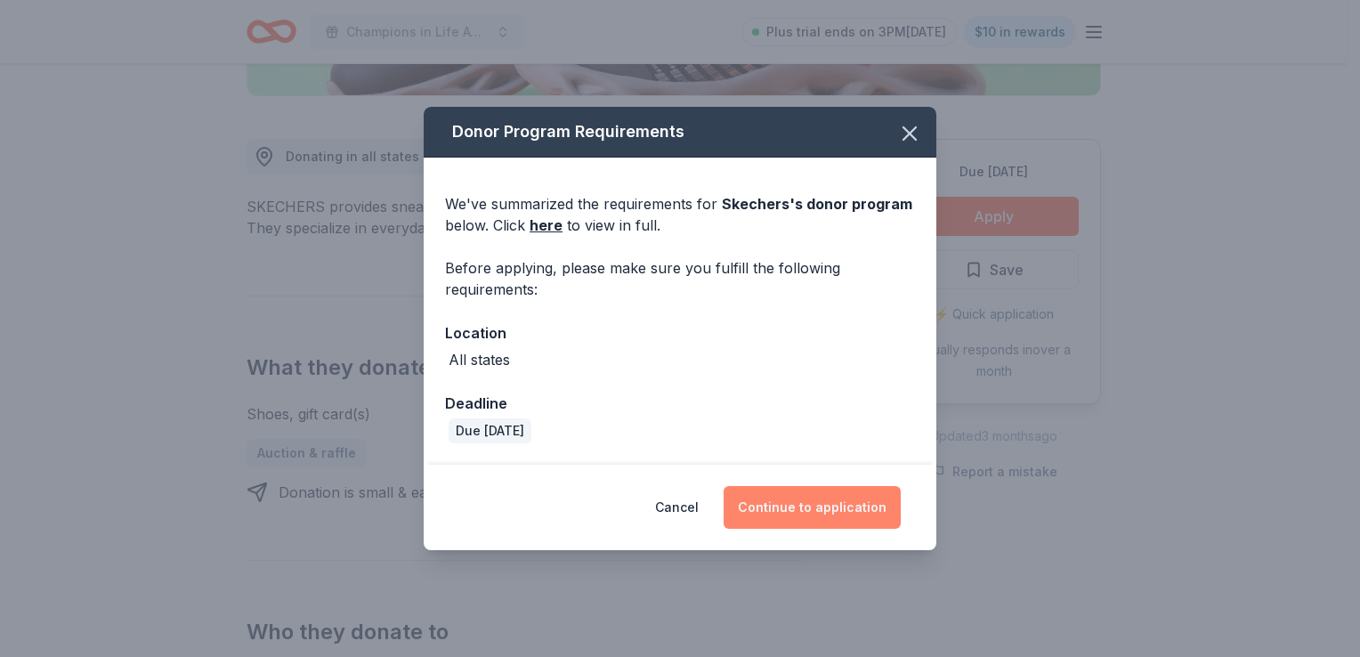
click at [779, 491] on button "Continue to application" at bounding box center [811, 507] width 177 height 43
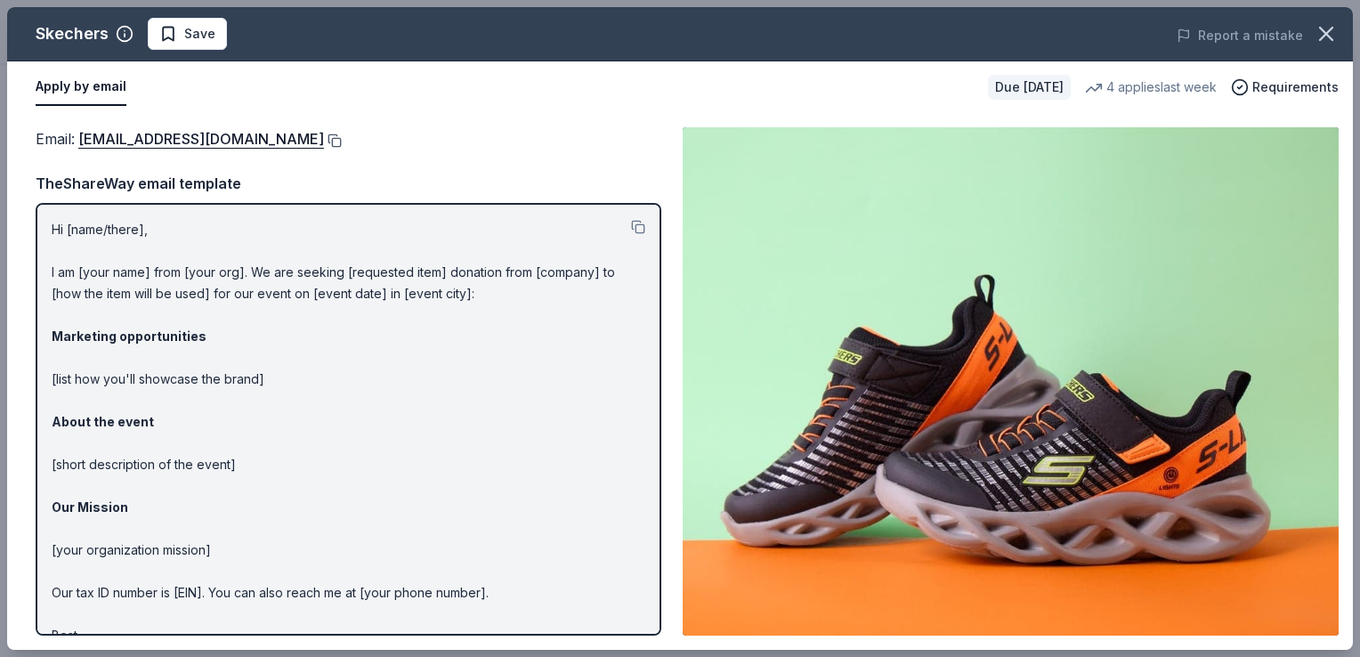
click at [324, 141] on button at bounding box center [333, 140] width 18 height 14
click at [161, 28] on span "Save" at bounding box center [187, 33] width 56 height 21
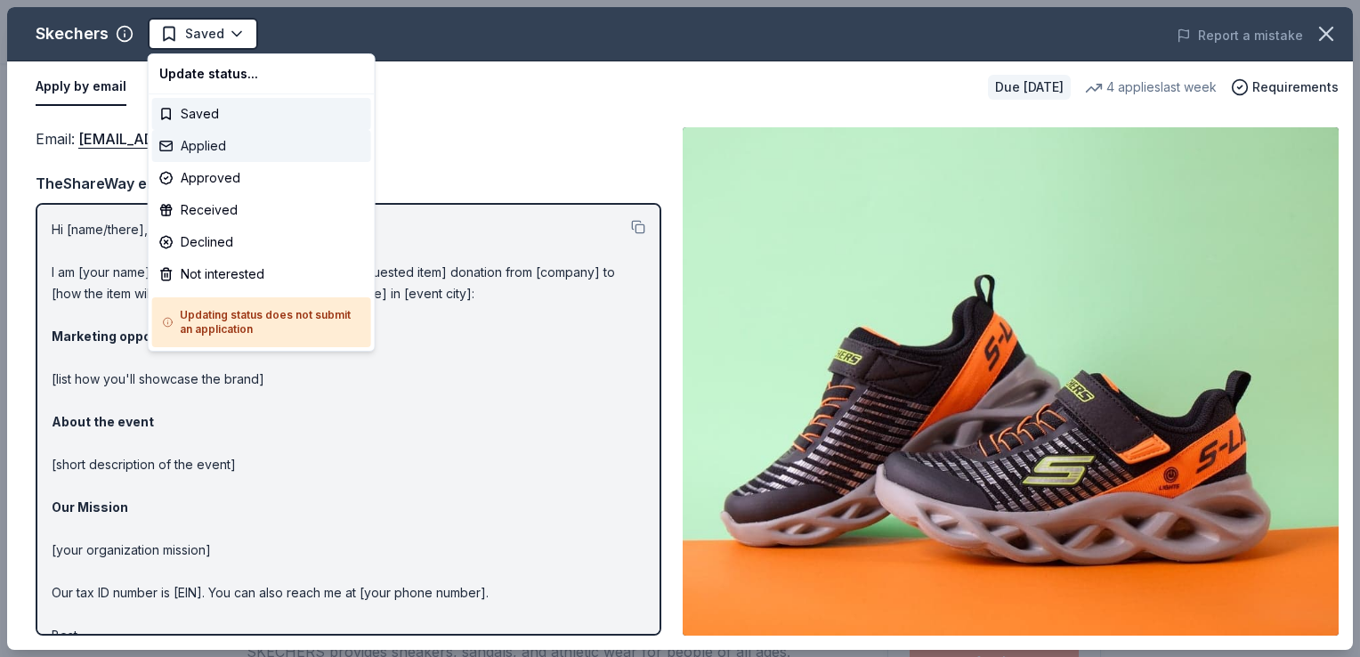
click at [220, 143] on div "Applied" at bounding box center [261, 146] width 219 height 32
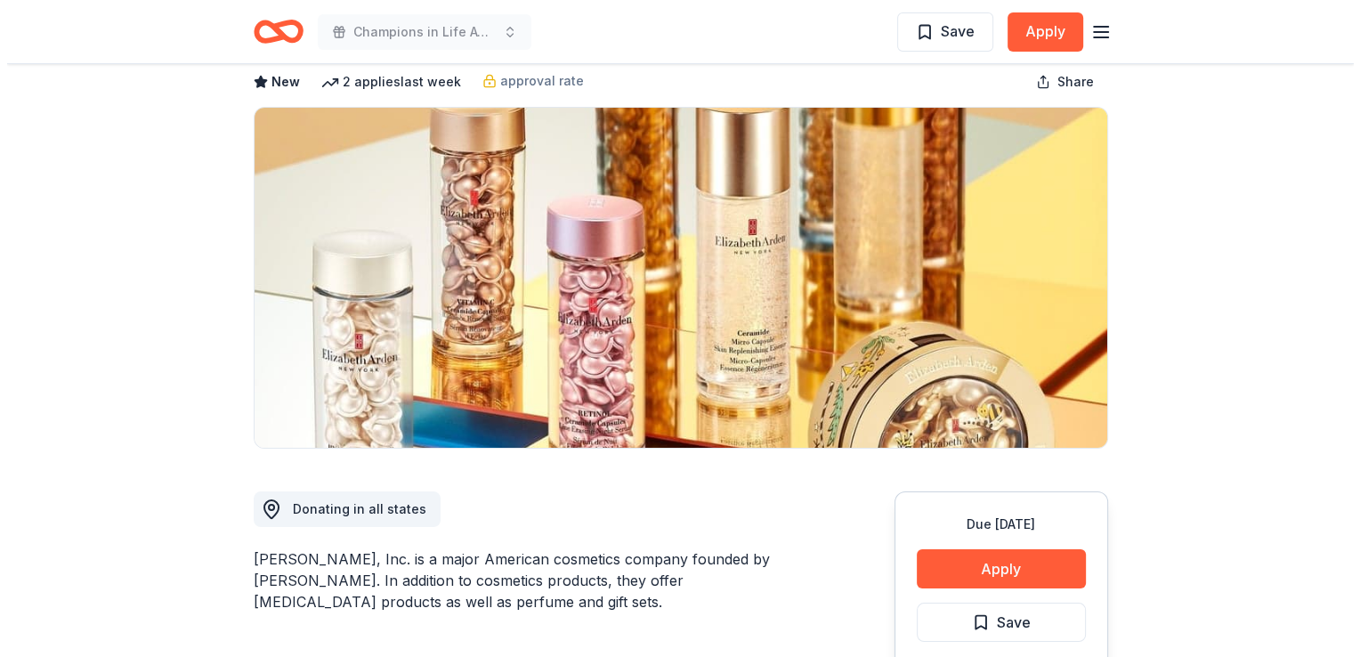
scroll to position [534, 0]
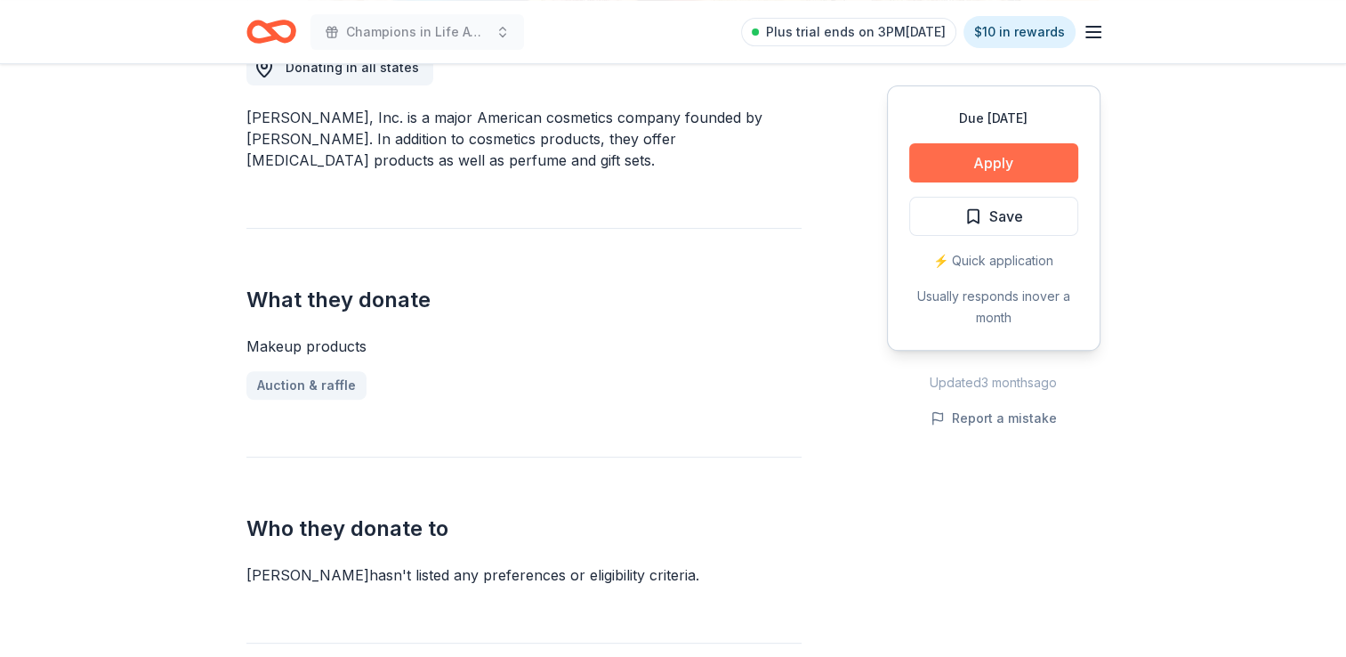
click at [967, 157] on button "Apply" at bounding box center [993, 162] width 169 height 39
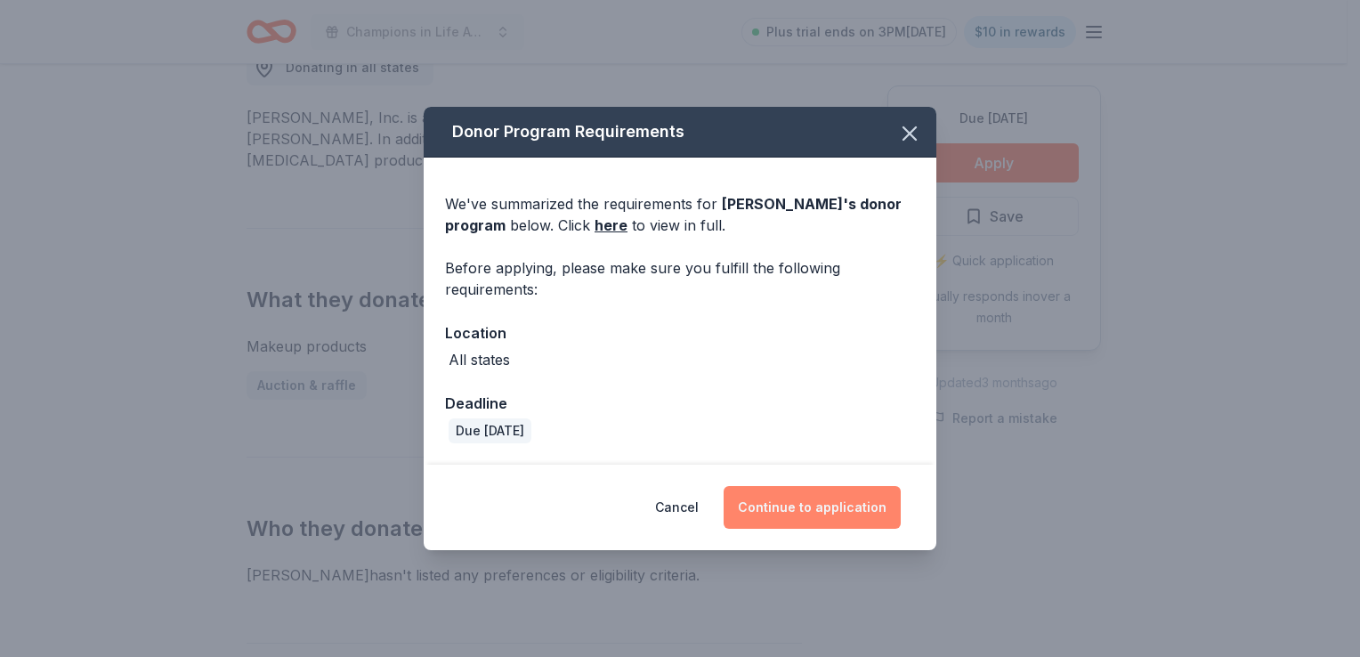
click at [785, 498] on button "Continue to application" at bounding box center [811, 507] width 177 height 43
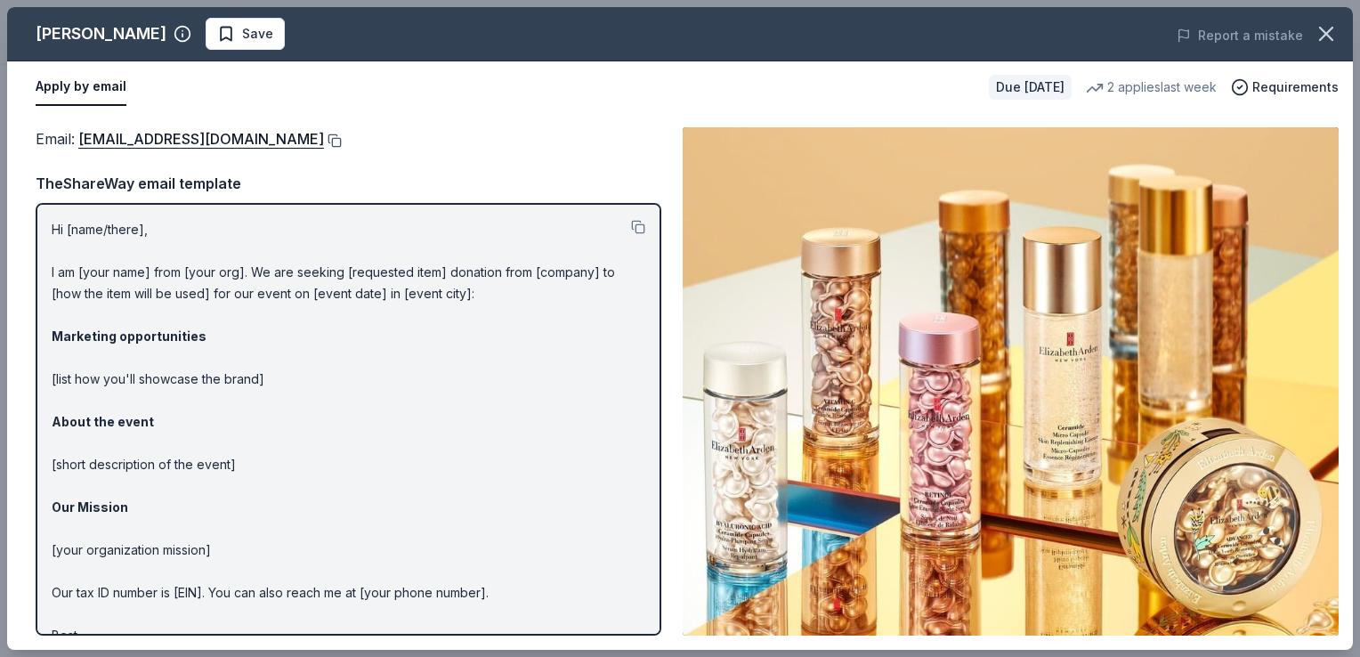
click at [335, 133] on button at bounding box center [333, 140] width 18 height 14
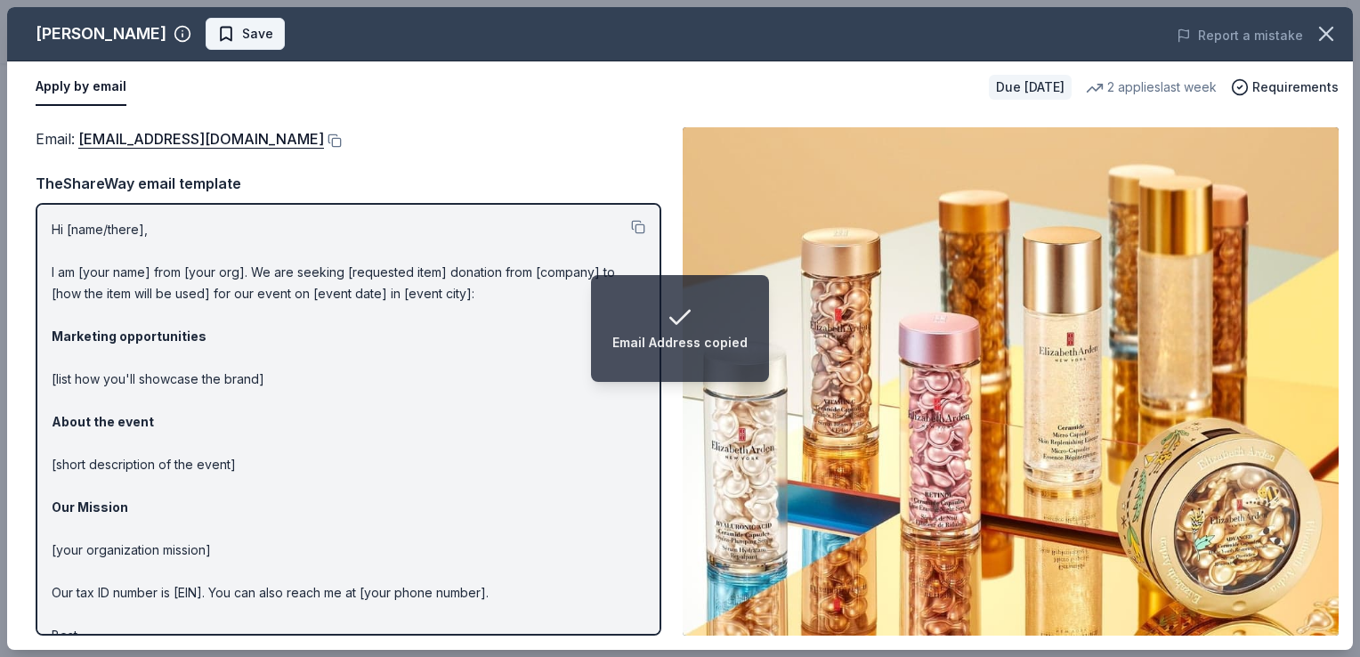
click at [243, 33] on span "Save" at bounding box center [257, 33] width 31 height 21
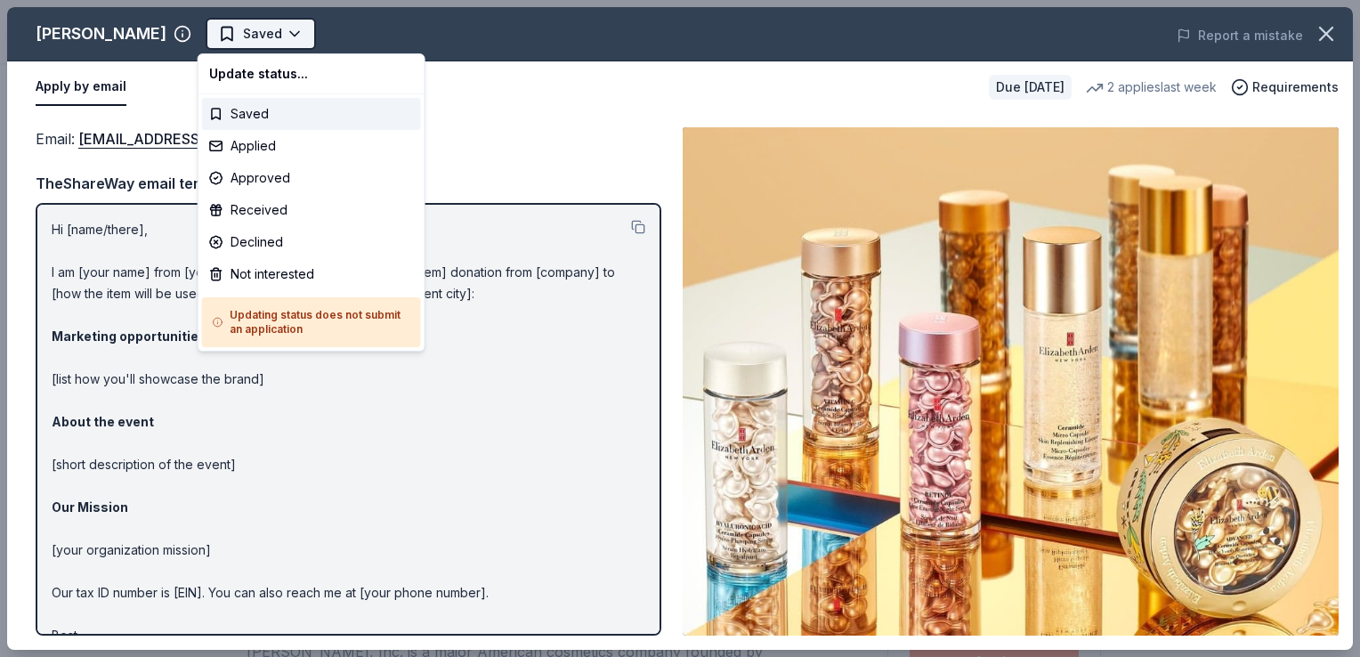
click at [282, 34] on html "Champions in Life Awards Dinner & Fundraiser Saved Apply Due [DATE] Share [PERS…" at bounding box center [680, 328] width 1360 height 657
click at [261, 143] on div "Applied" at bounding box center [311, 146] width 219 height 32
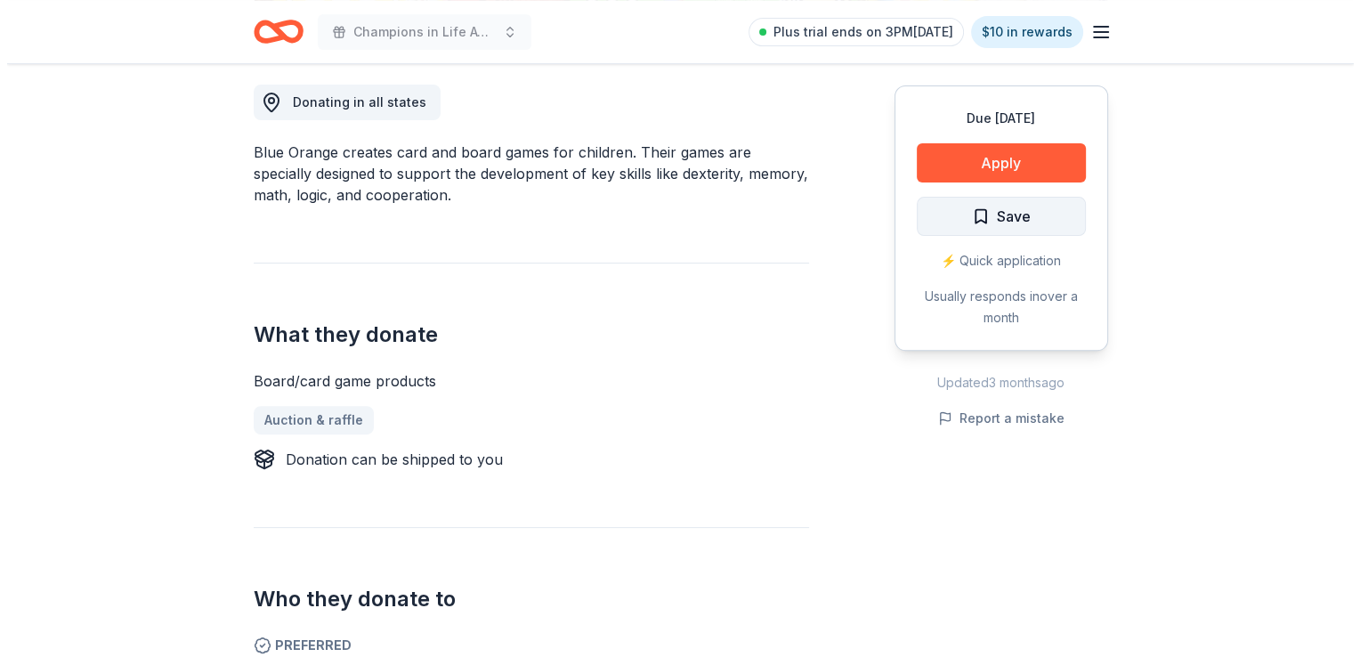
scroll to position [445, 0]
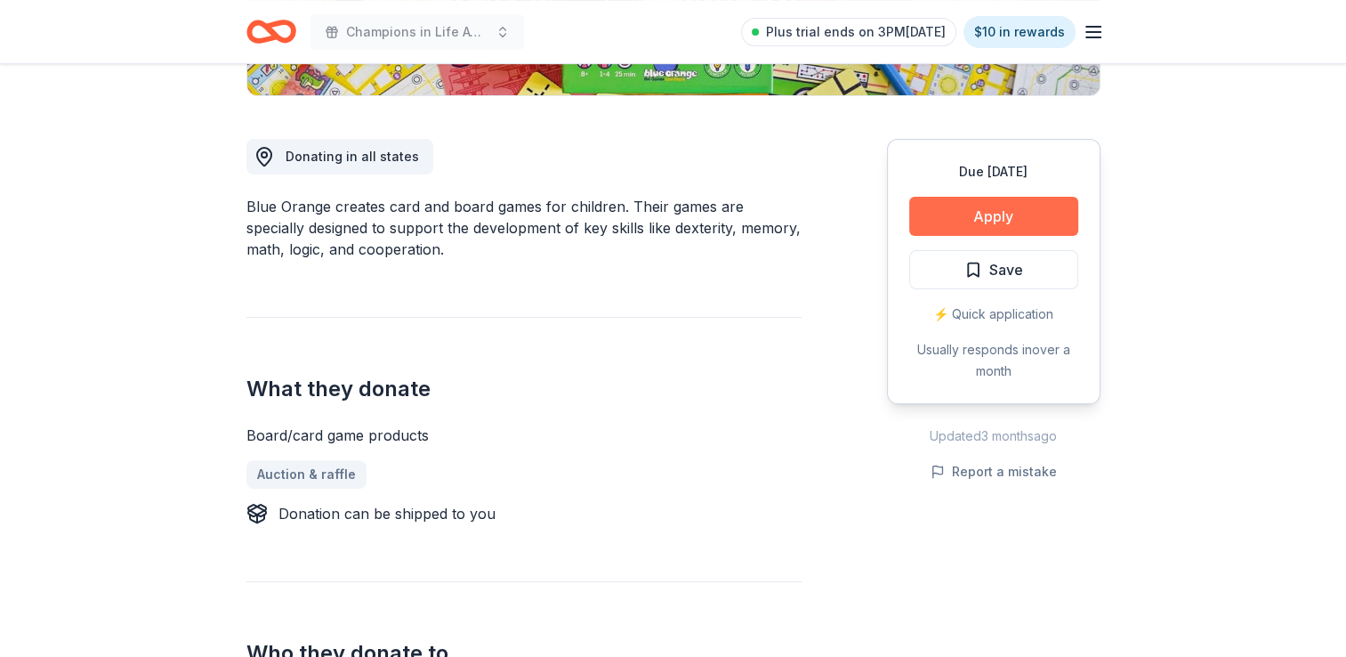
click at [993, 215] on button "Apply" at bounding box center [993, 216] width 169 height 39
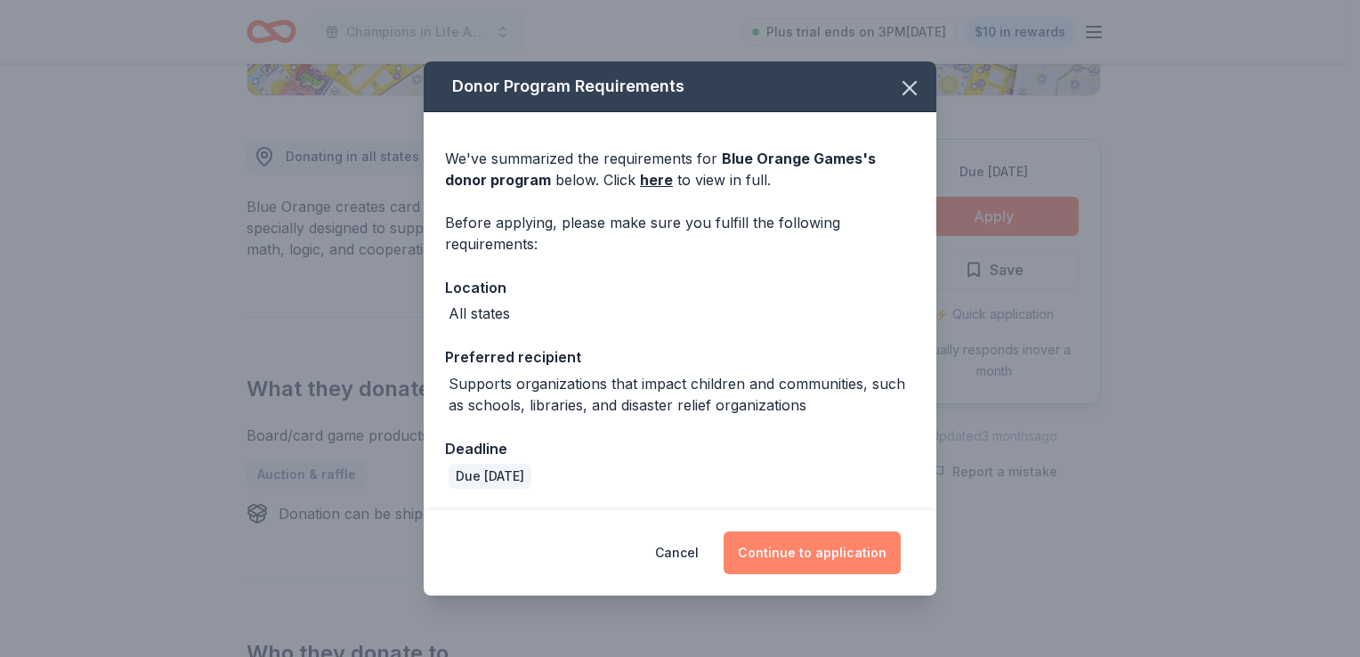
click at [783, 555] on button "Continue to application" at bounding box center [811, 552] width 177 height 43
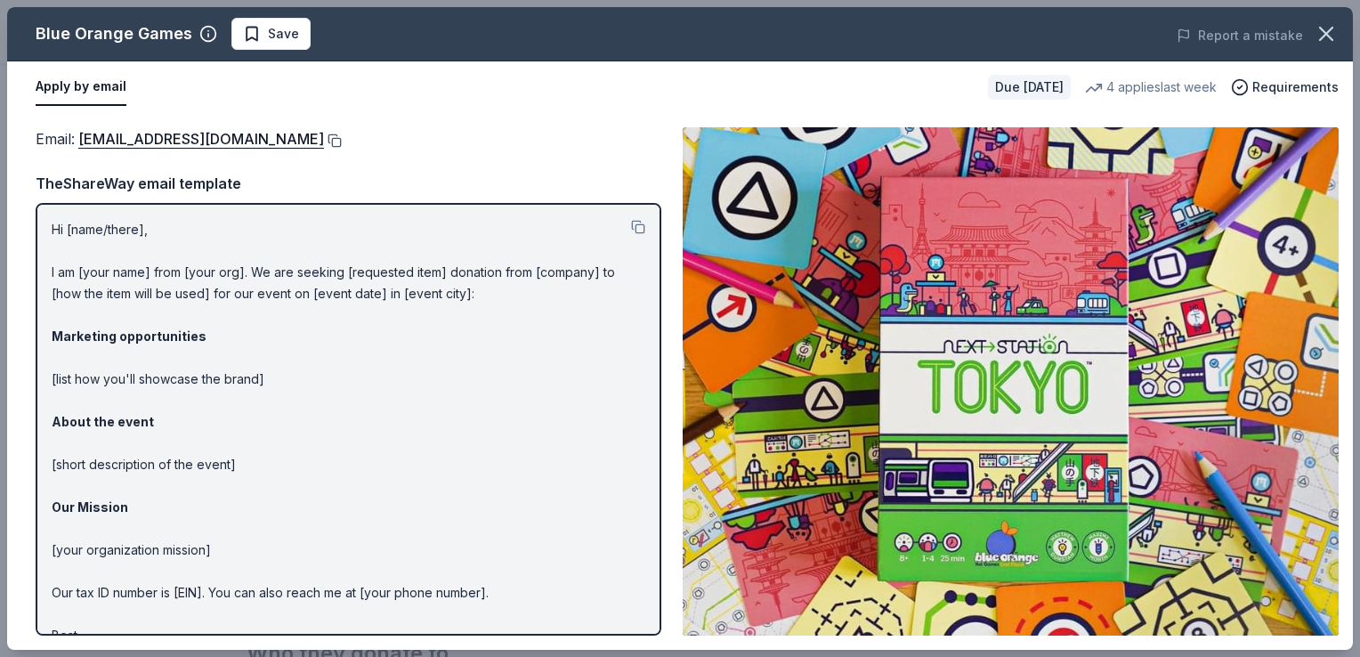
click at [324, 134] on button at bounding box center [333, 140] width 18 height 14
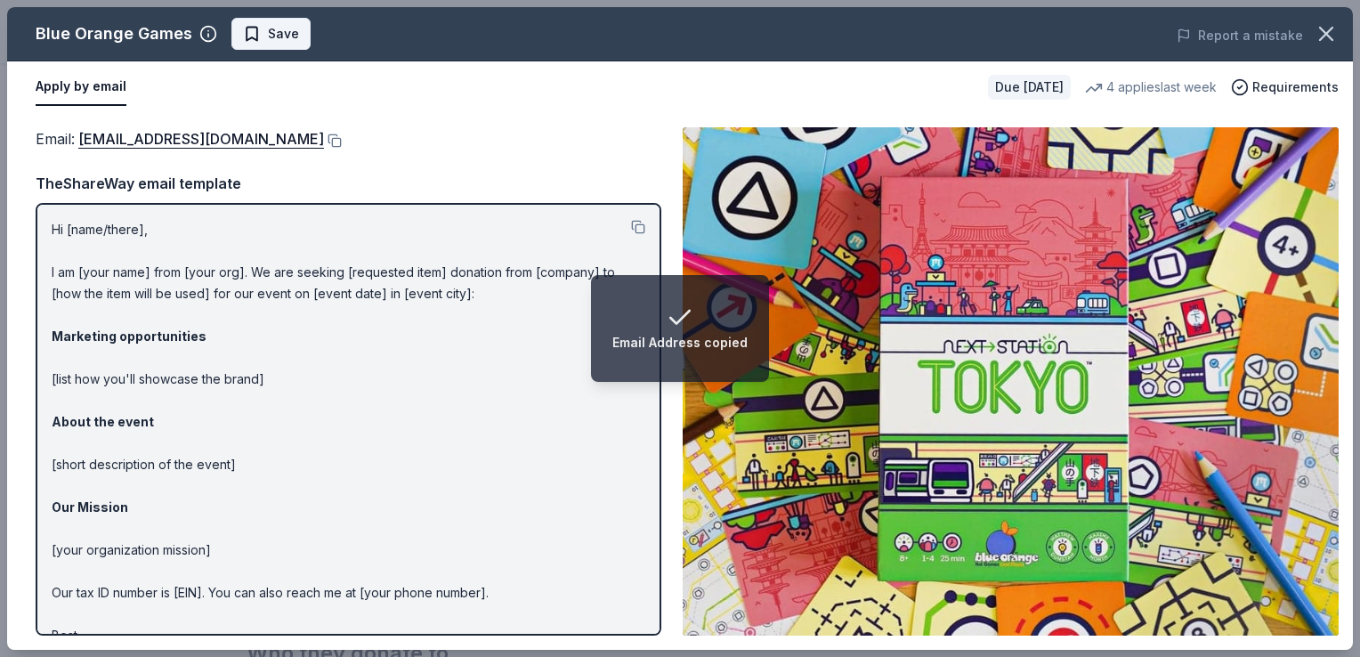
click at [245, 41] on span "Save" at bounding box center [271, 33] width 56 height 21
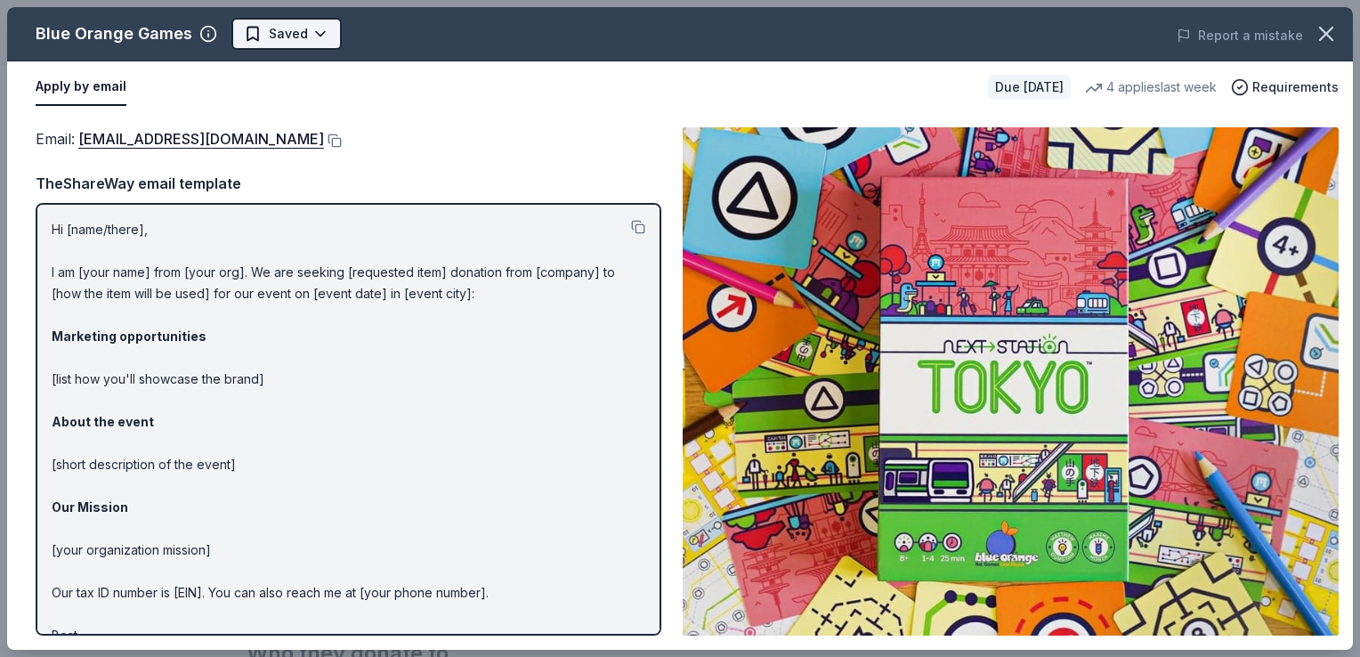
scroll to position [0, 0]
click at [323, 39] on body "Champions in Life Awards Dinner & Fundraiser Plus trial ends on 3PM, 9/25 $10 i…" at bounding box center [673, 328] width 1346 height 657
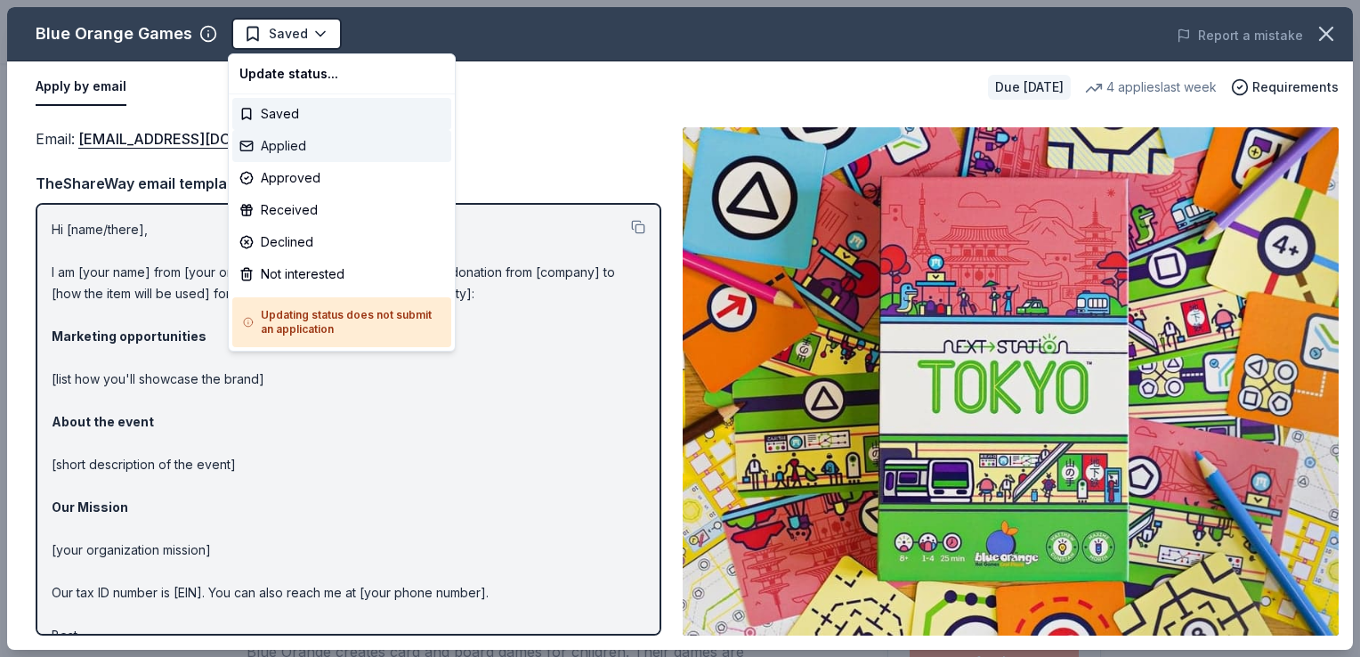
click at [295, 149] on div "Applied" at bounding box center [341, 146] width 219 height 32
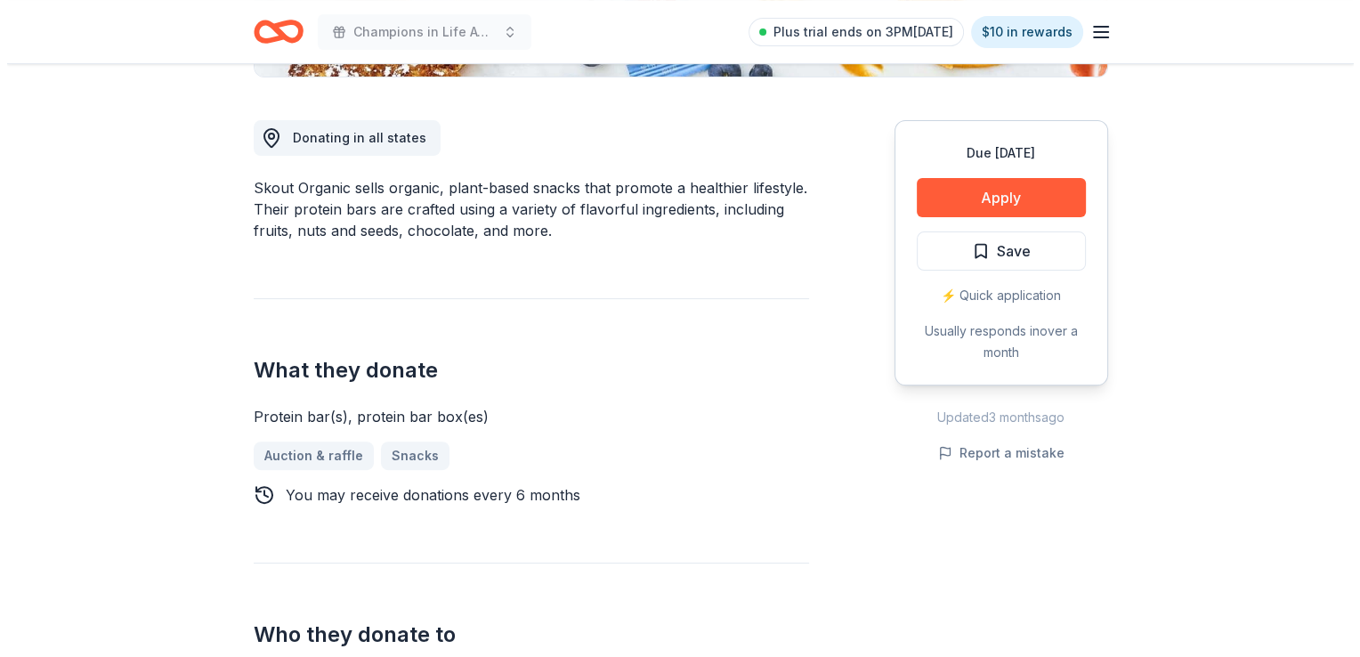
scroll to position [267, 0]
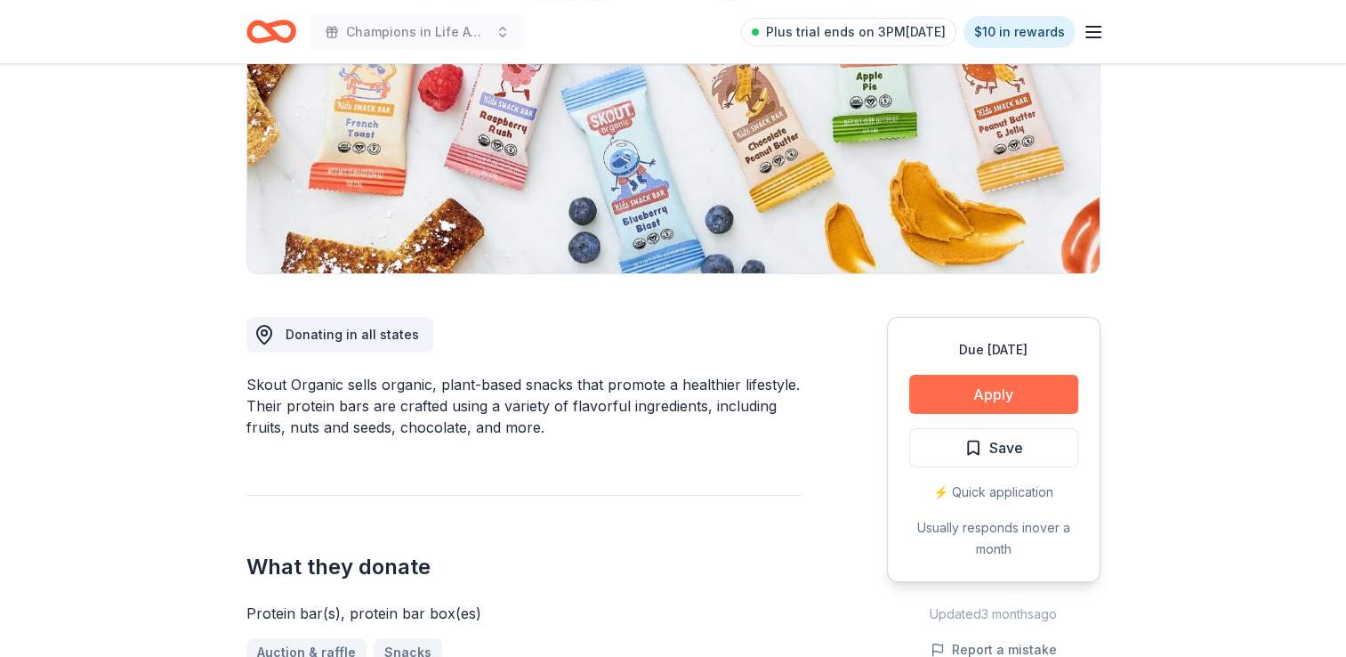
click at [972, 396] on button "Apply" at bounding box center [993, 394] width 169 height 39
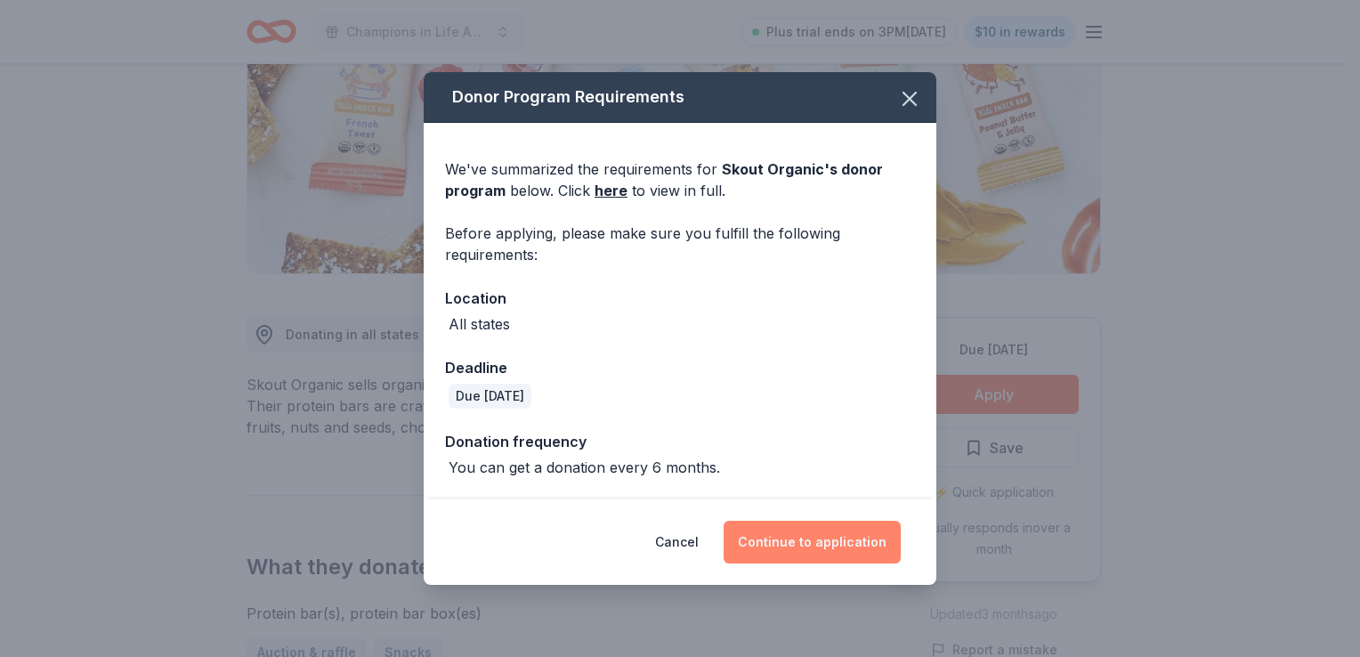
click at [769, 540] on button "Continue to application" at bounding box center [811, 542] width 177 height 43
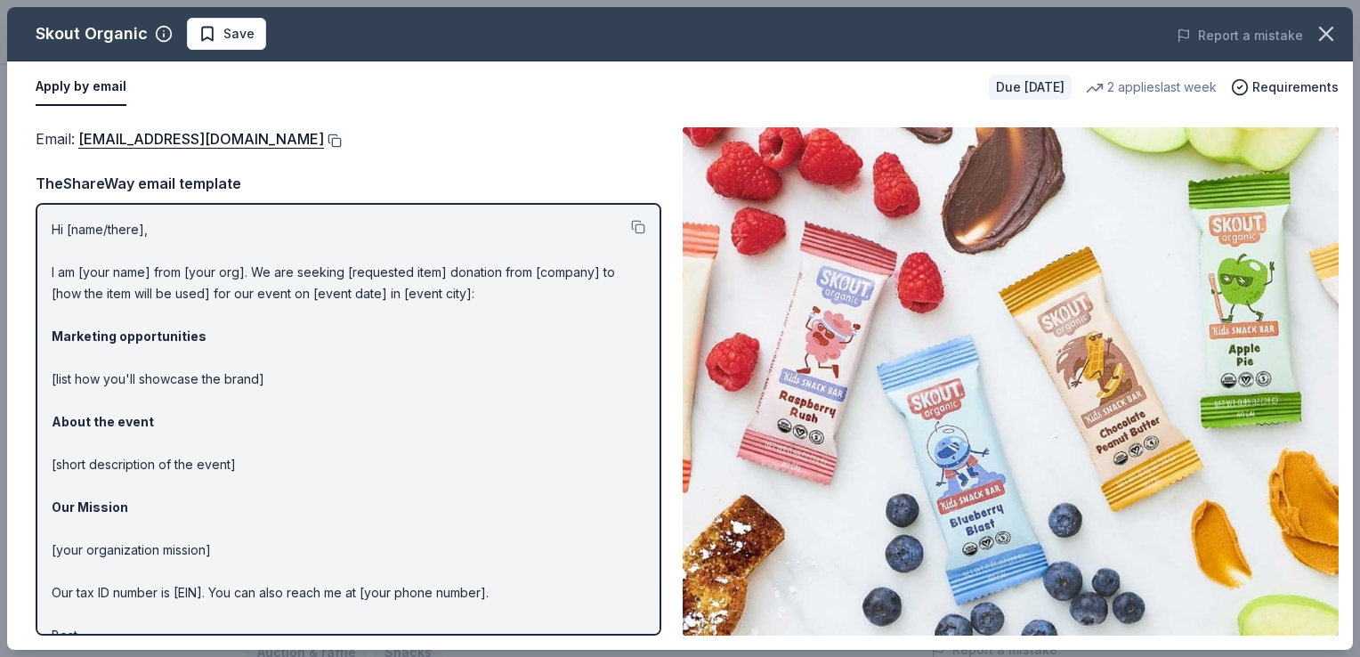
click at [324, 139] on button at bounding box center [333, 140] width 18 height 14
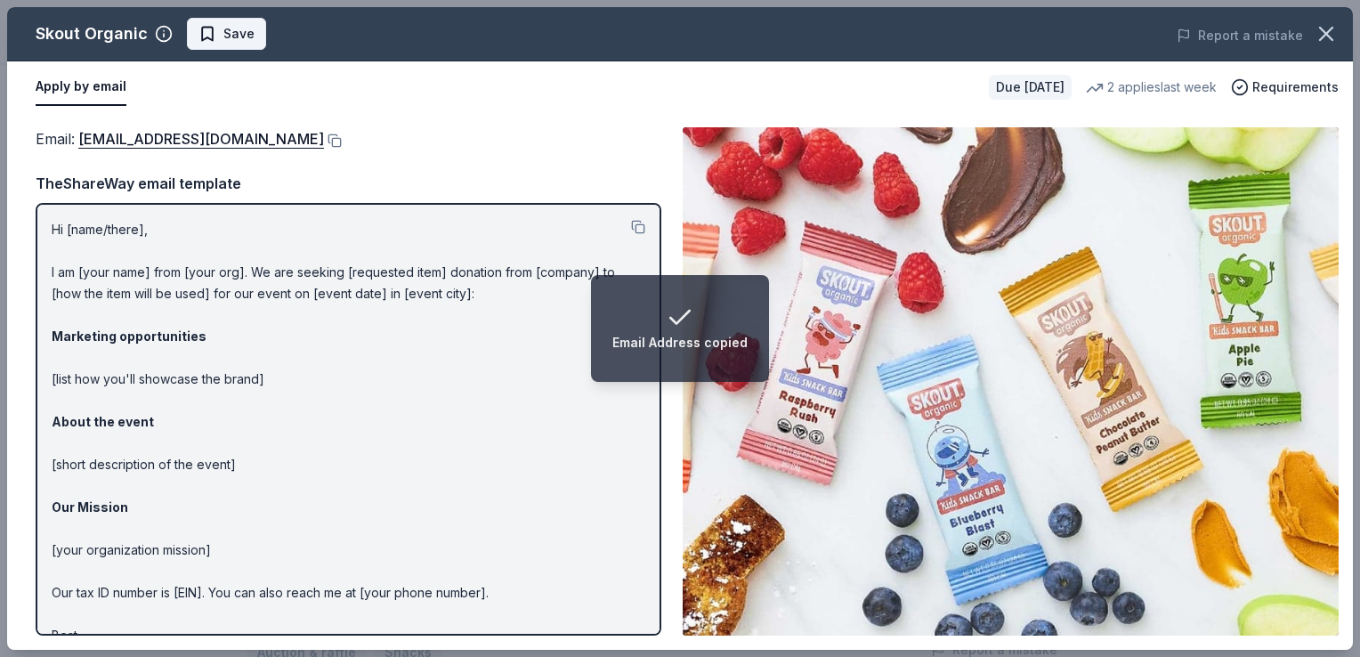
click at [237, 41] on span "Save" at bounding box center [238, 33] width 31 height 21
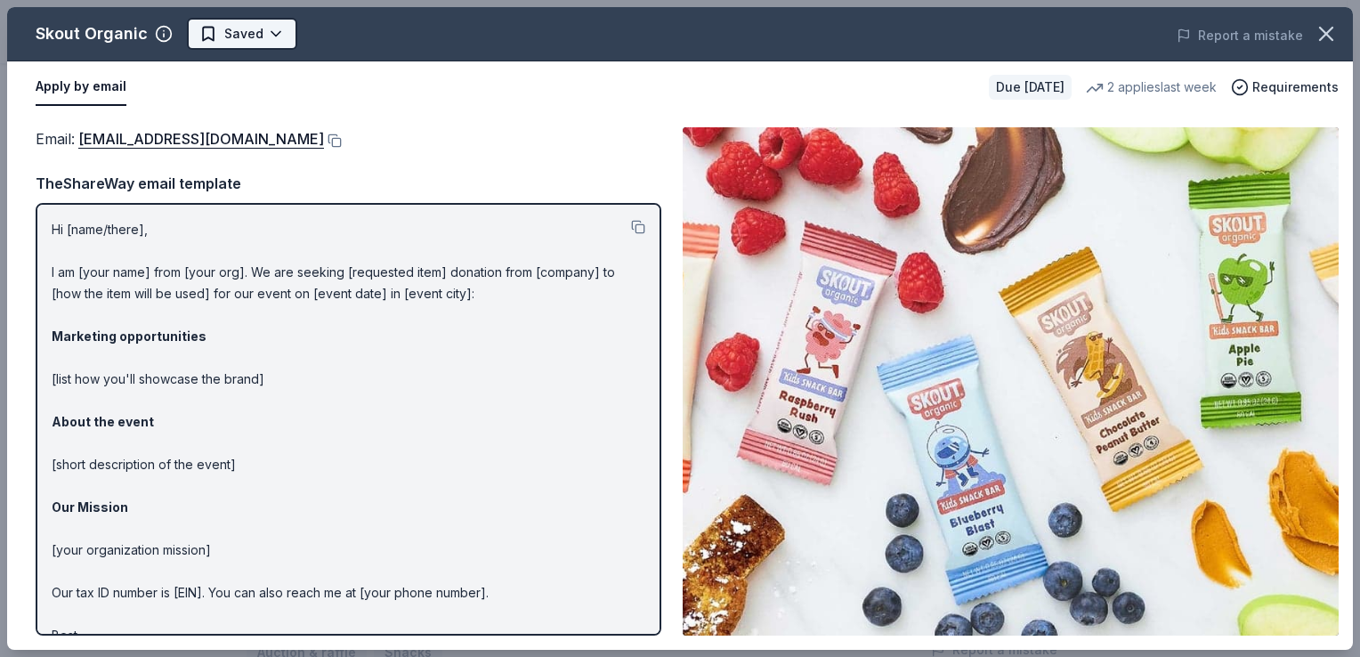
click at [274, 39] on html "Champions in Life Awards Dinner & Fundraiser Plus trial ends on 3PM[DATE] $10 i…" at bounding box center [680, 61] width 1360 height 657
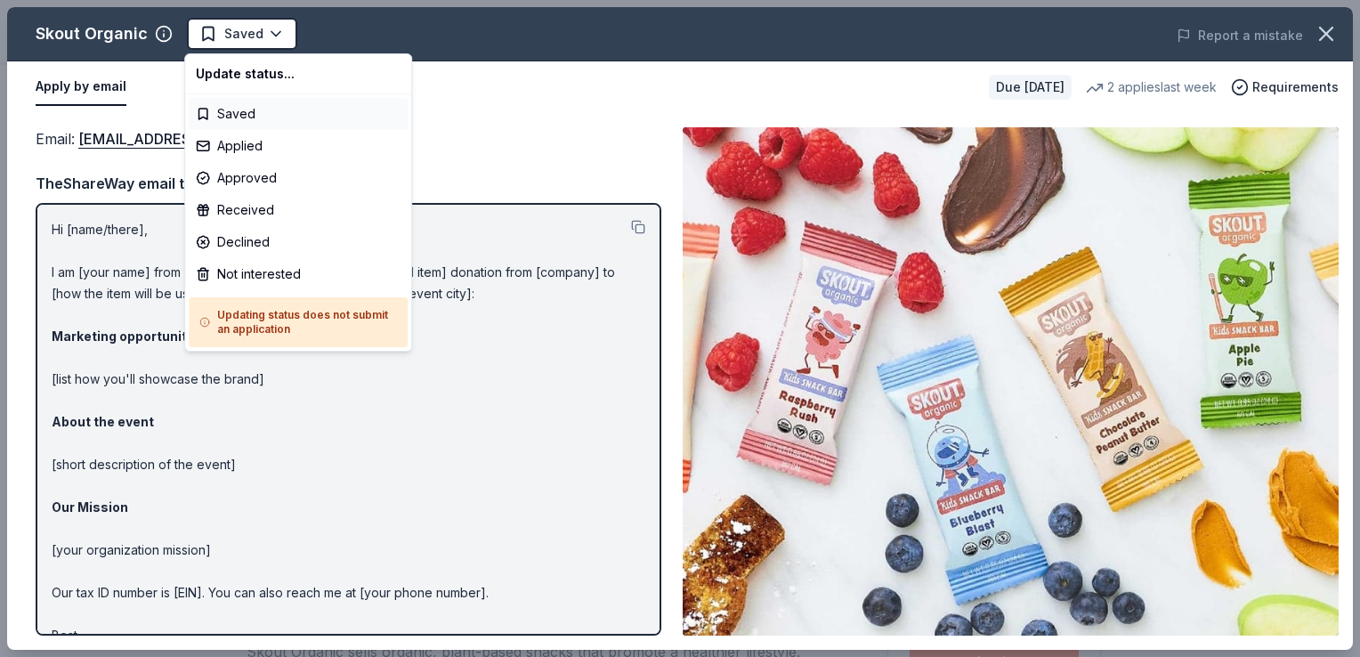
scroll to position [0, 0]
click at [231, 140] on div "Applied" at bounding box center [298, 146] width 219 height 32
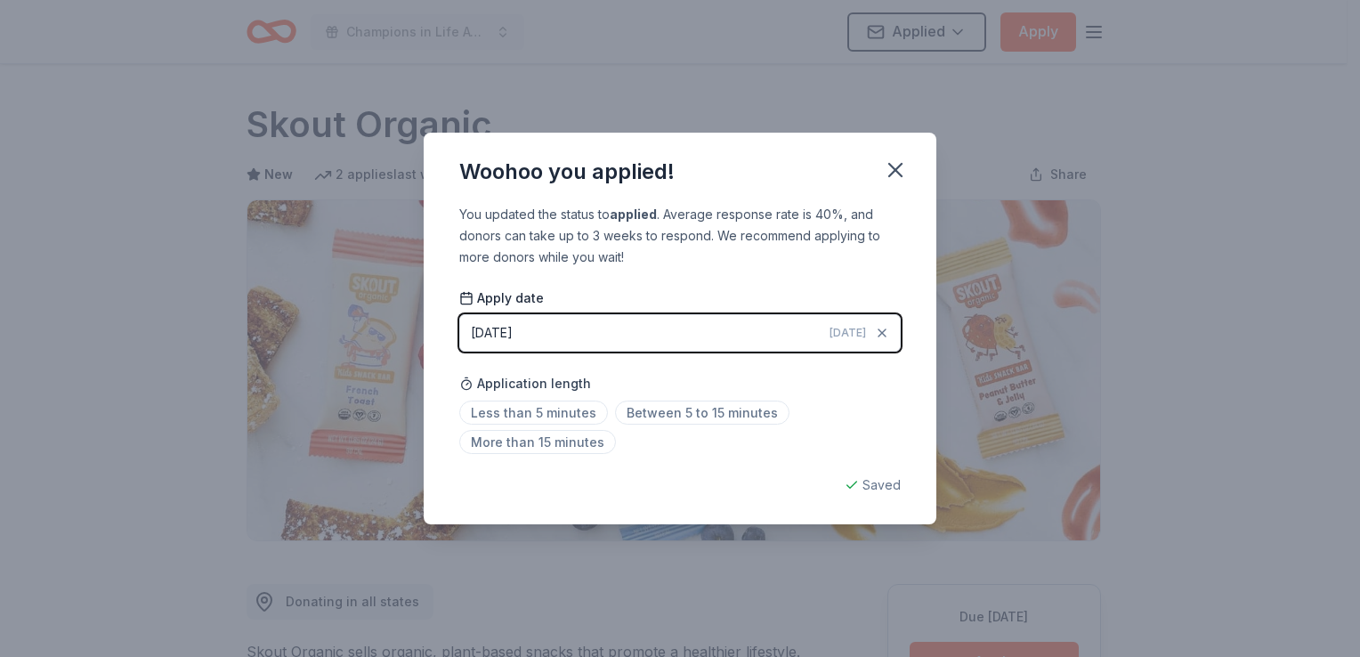
click at [626, 56] on div "Woohoo you applied! You updated the status to applied . Average response rate i…" at bounding box center [680, 328] width 1360 height 657
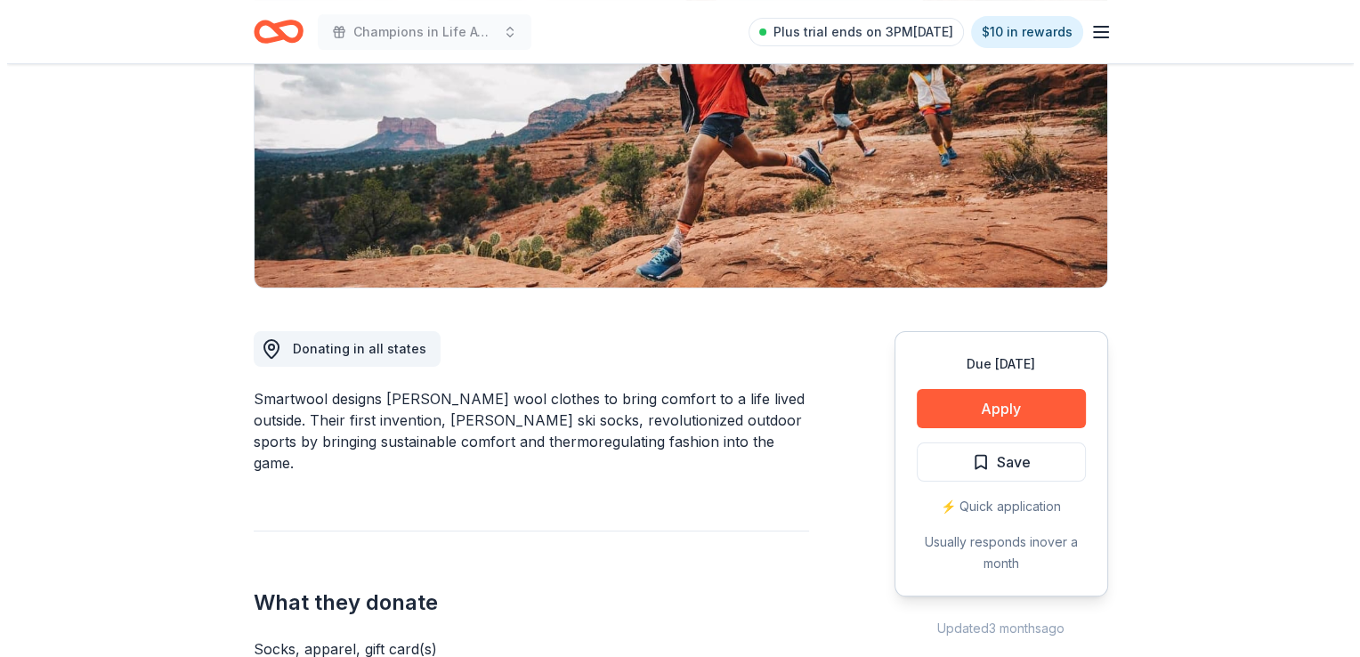
scroll to position [356, 0]
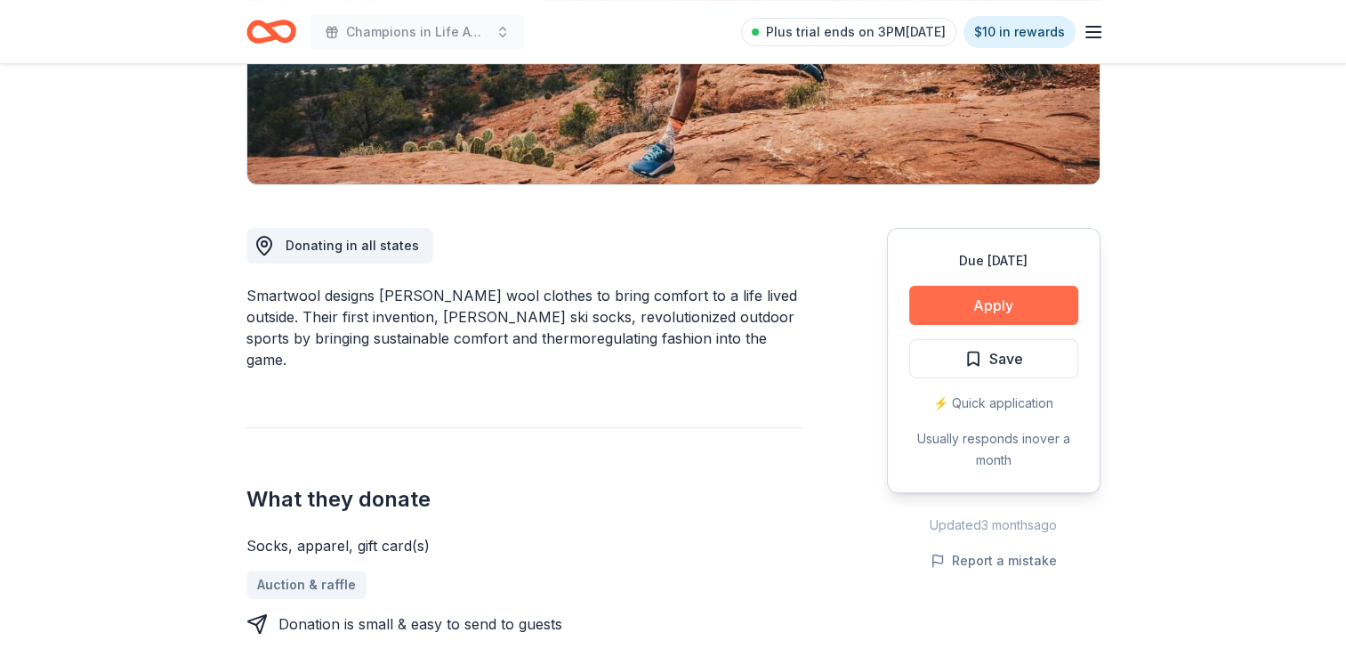
click at [986, 290] on button "Apply" at bounding box center [993, 305] width 169 height 39
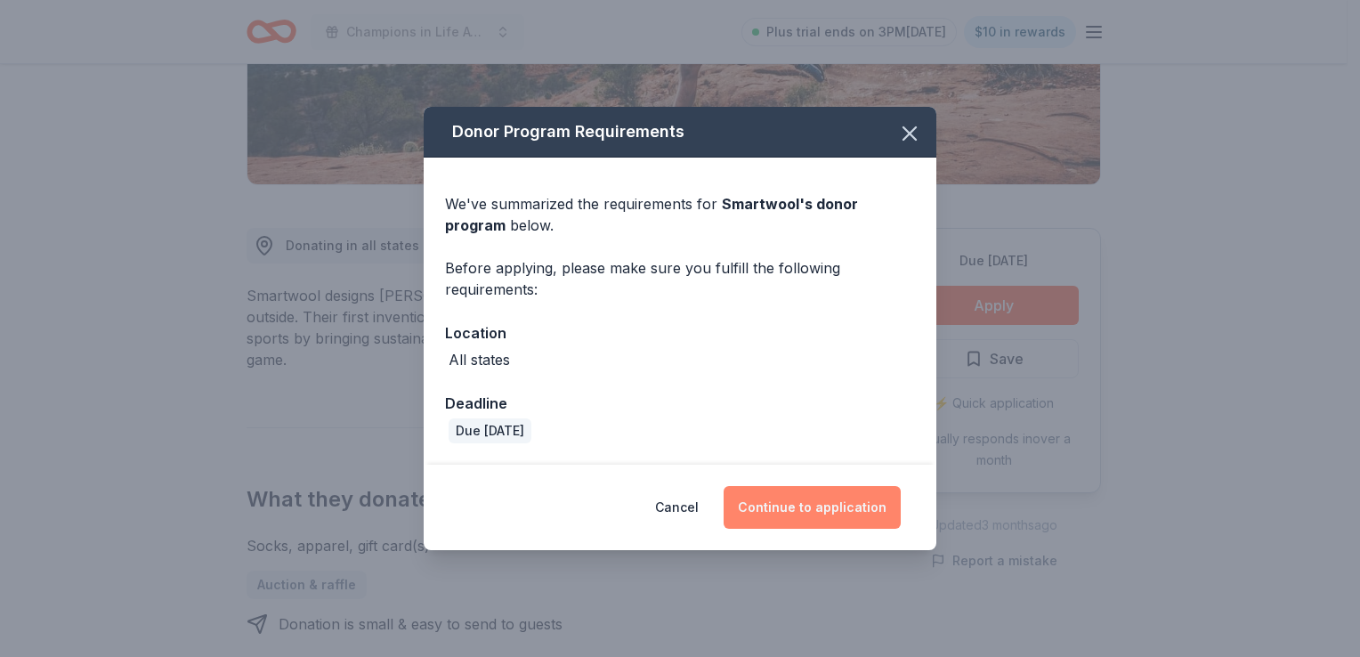
click at [829, 496] on button "Continue to application" at bounding box center [811, 507] width 177 height 43
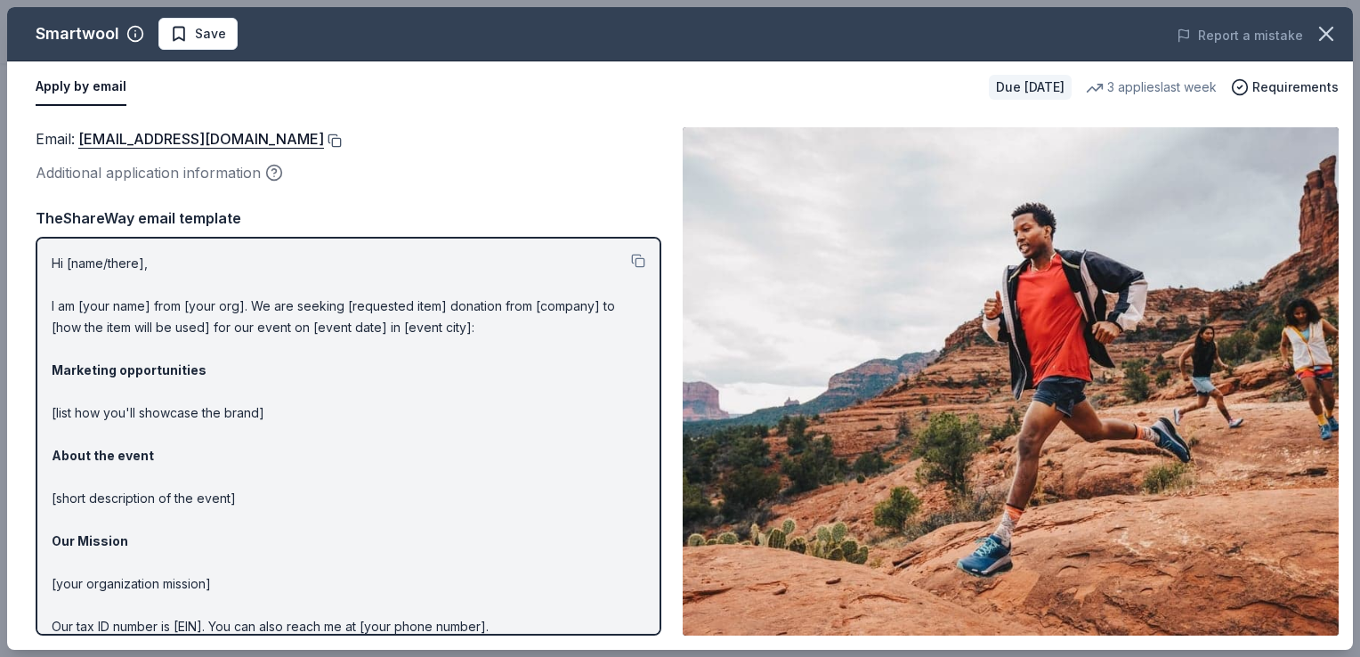
click at [327, 134] on button at bounding box center [333, 140] width 18 height 14
click at [187, 36] on span "Save" at bounding box center [198, 33] width 56 height 21
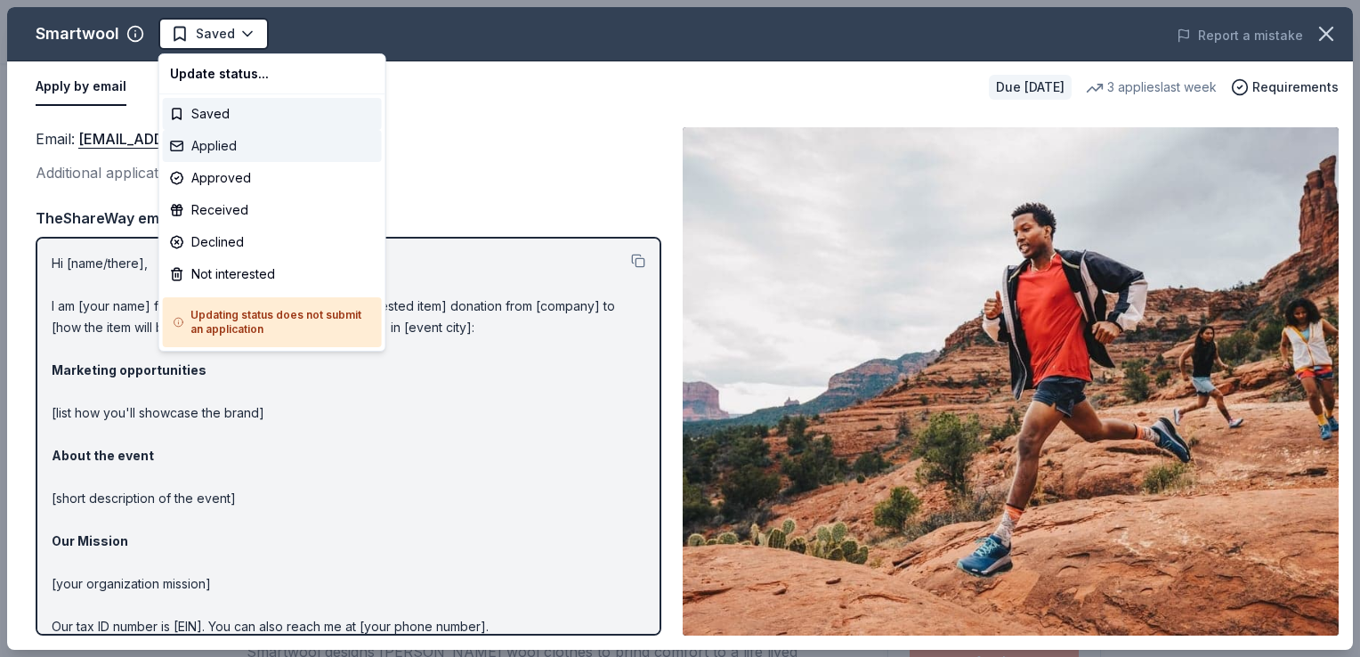
click at [217, 144] on div "Applied" at bounding box center [272, 146] width 219 height 32
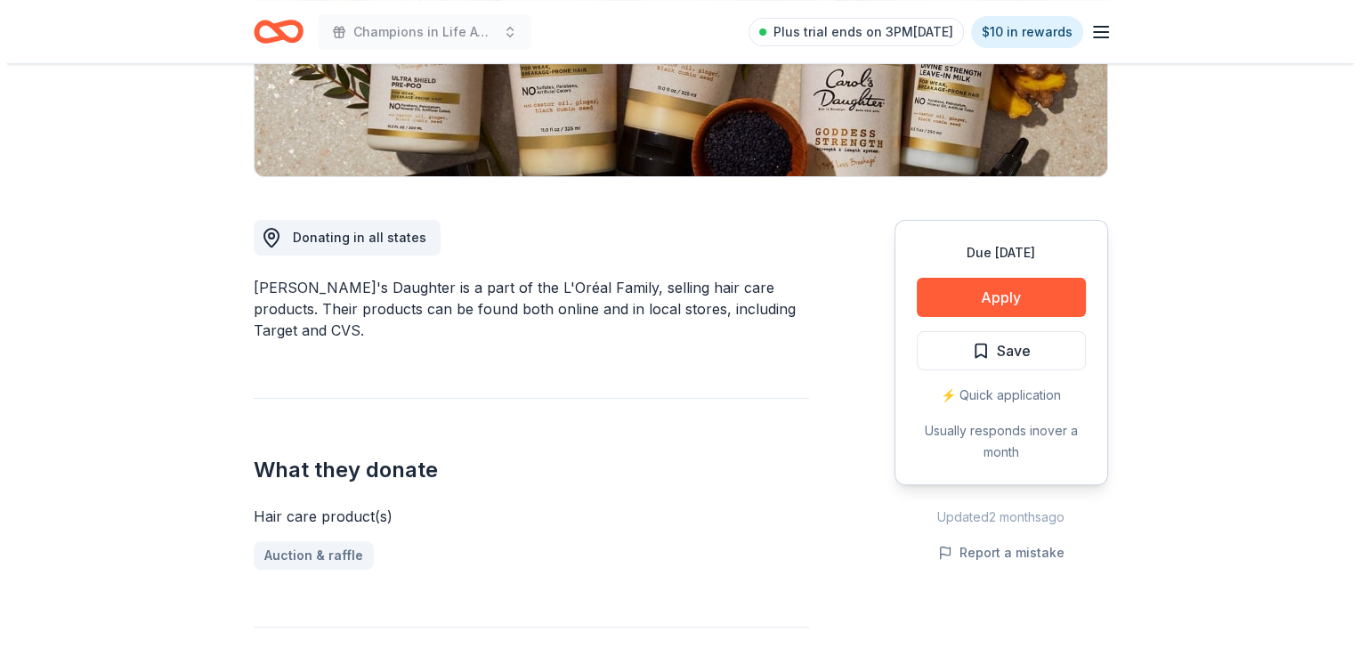
scroll to position [445, 0]
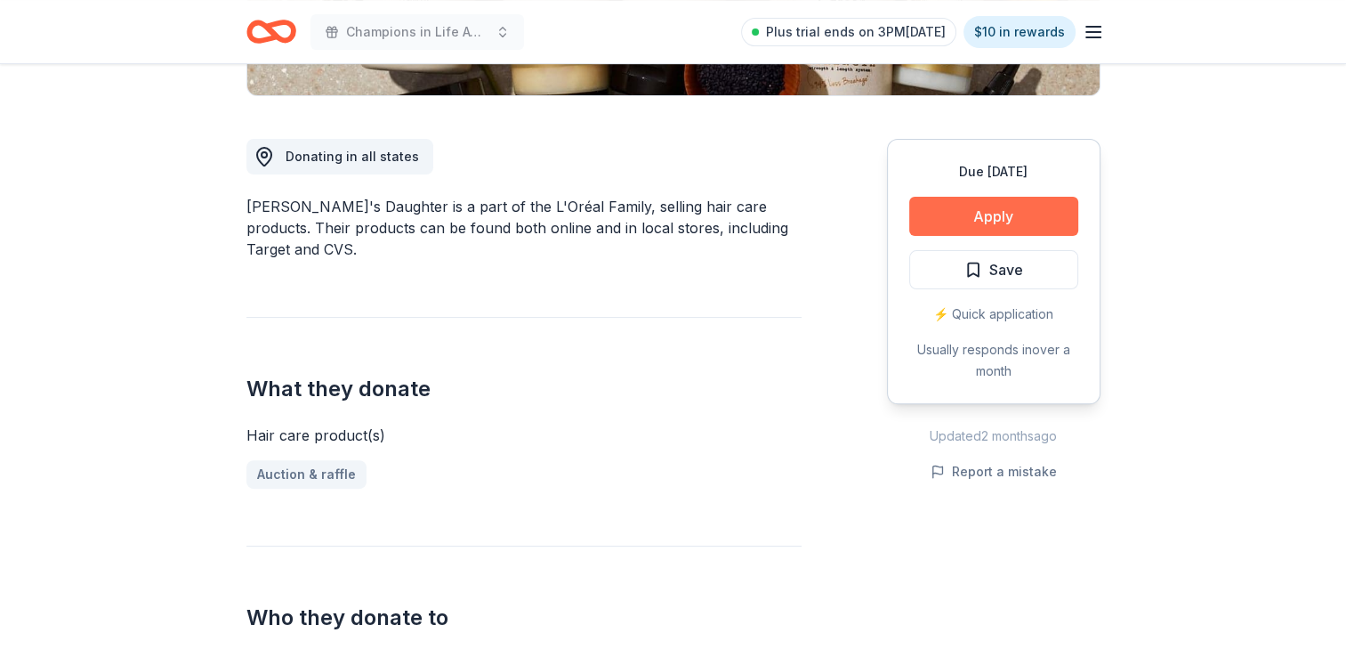
click at [962, 222] on button "Apply" at bounding box center [993, 216] width 169 height 39
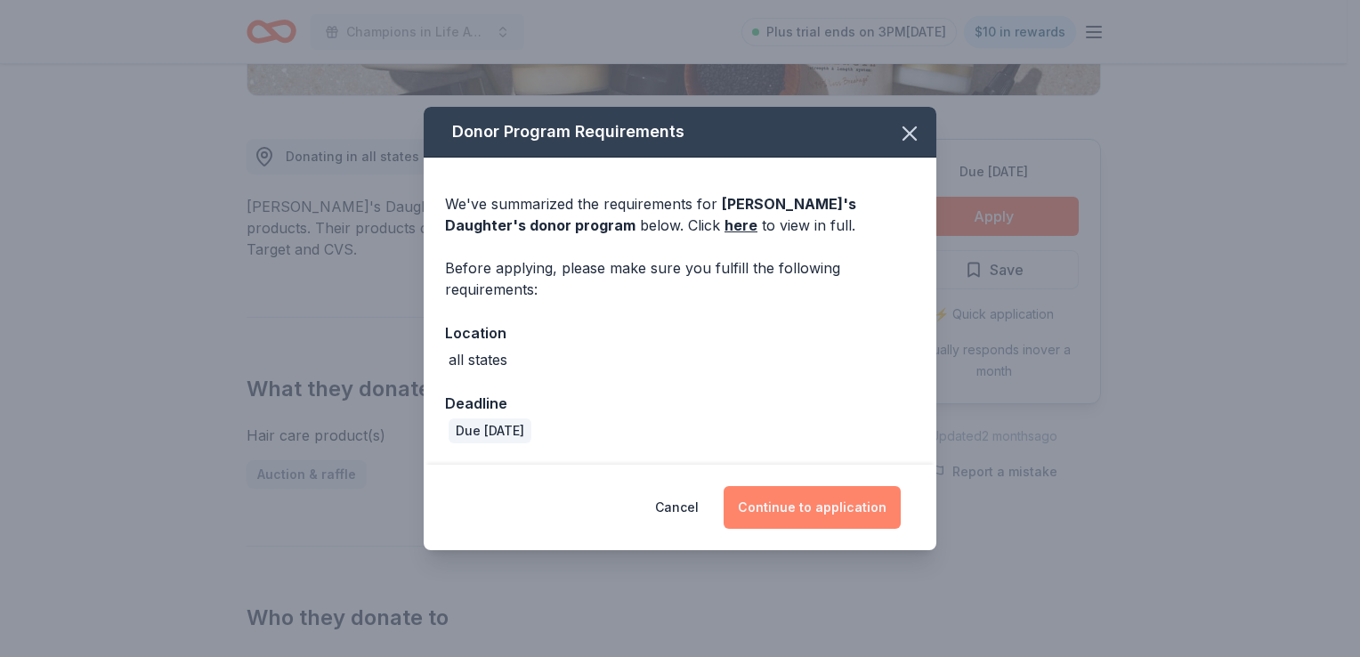
click at [796, 491] on button "Continue to application" at bounding box center [811, 507] width 177 height 43
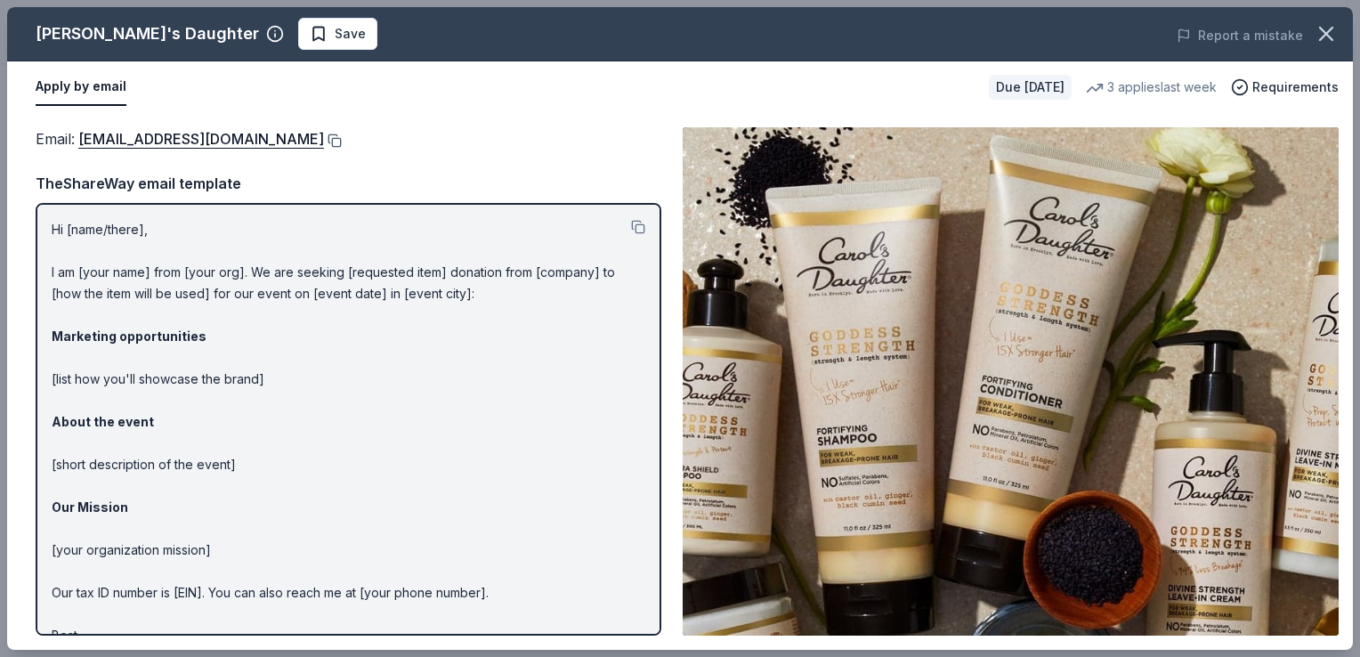
click at [341, 141] on button at bounding box center [333, 140] width 18 height 14
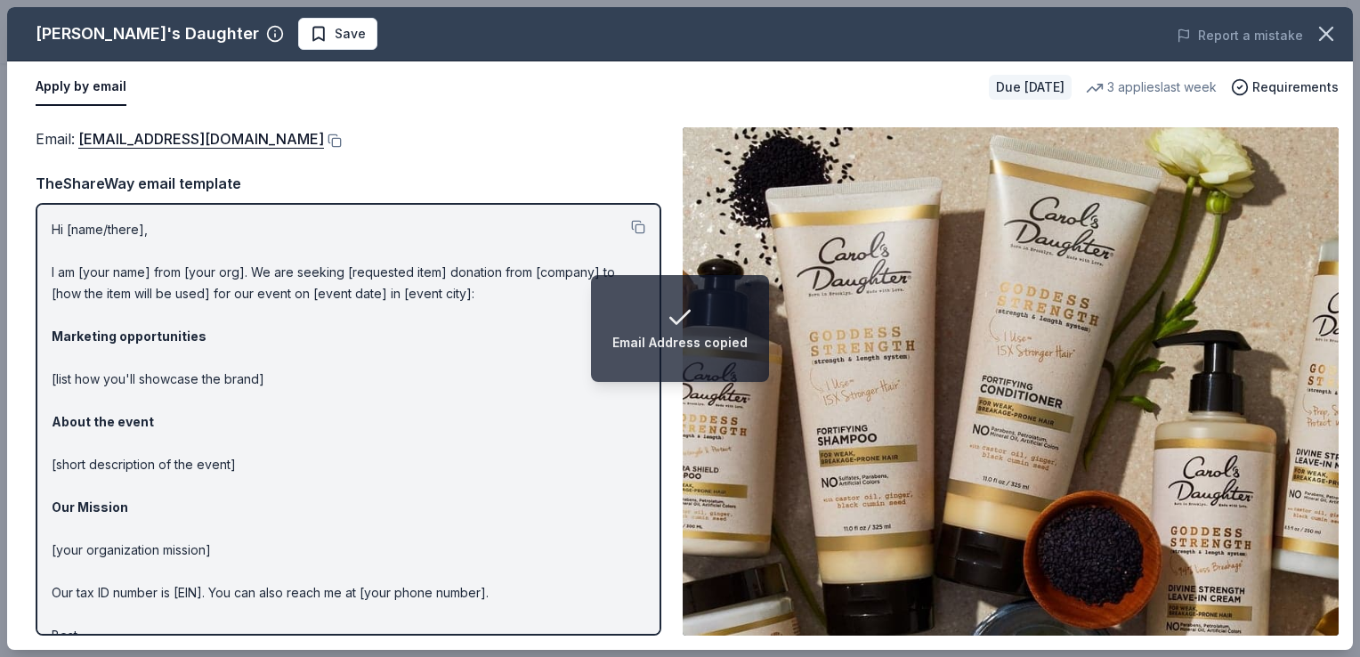
click at [335, 27] on span "Save" at bounding box center [350, 33] width 31 height 21
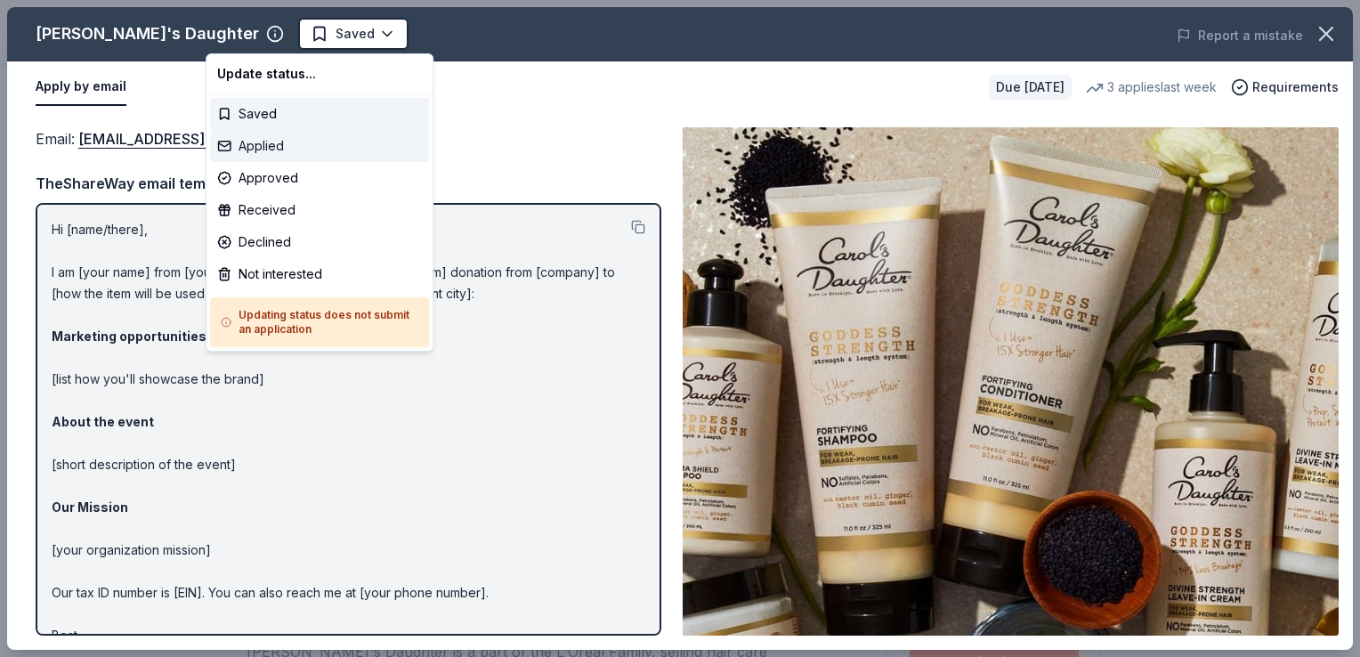
click at [266, 144] on div "Applied" at bounding box center [319, 146] width 219 height 32
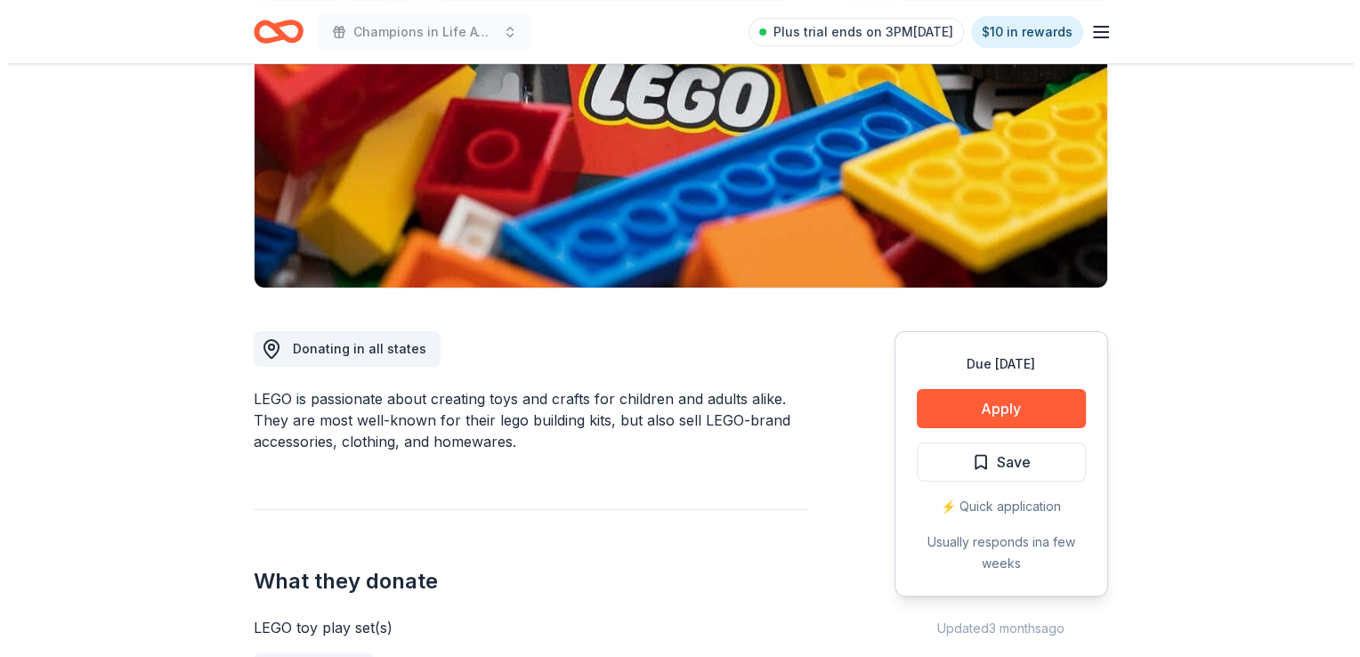
scroll to position [356, 0]
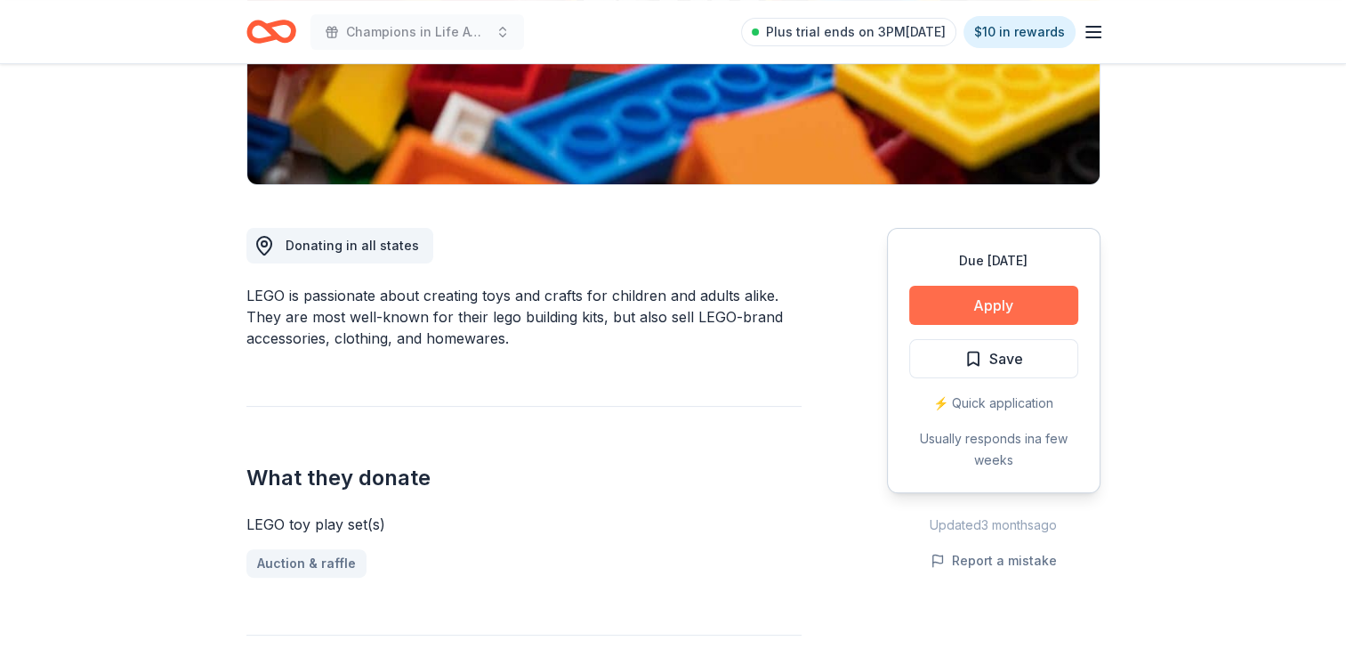
click at [979, 301] on button "Apply" at bounding box center [993, 305] width 169 height 39
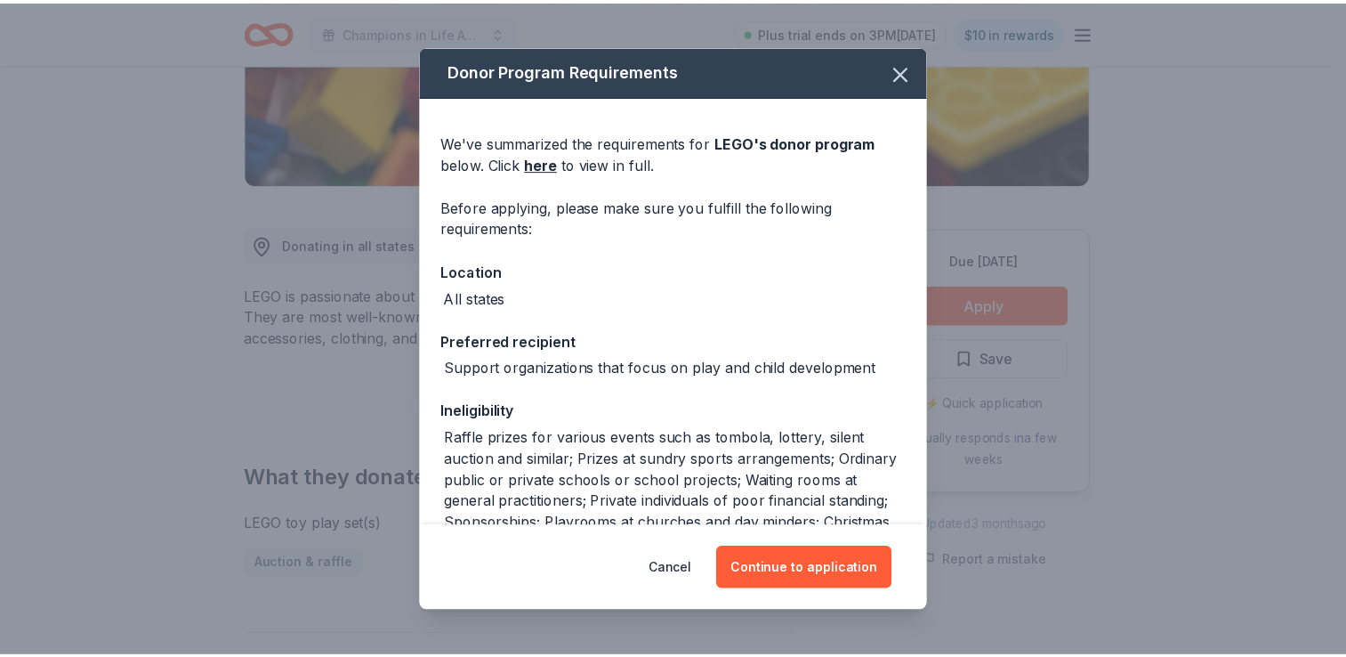
scroll to position [230, 0]
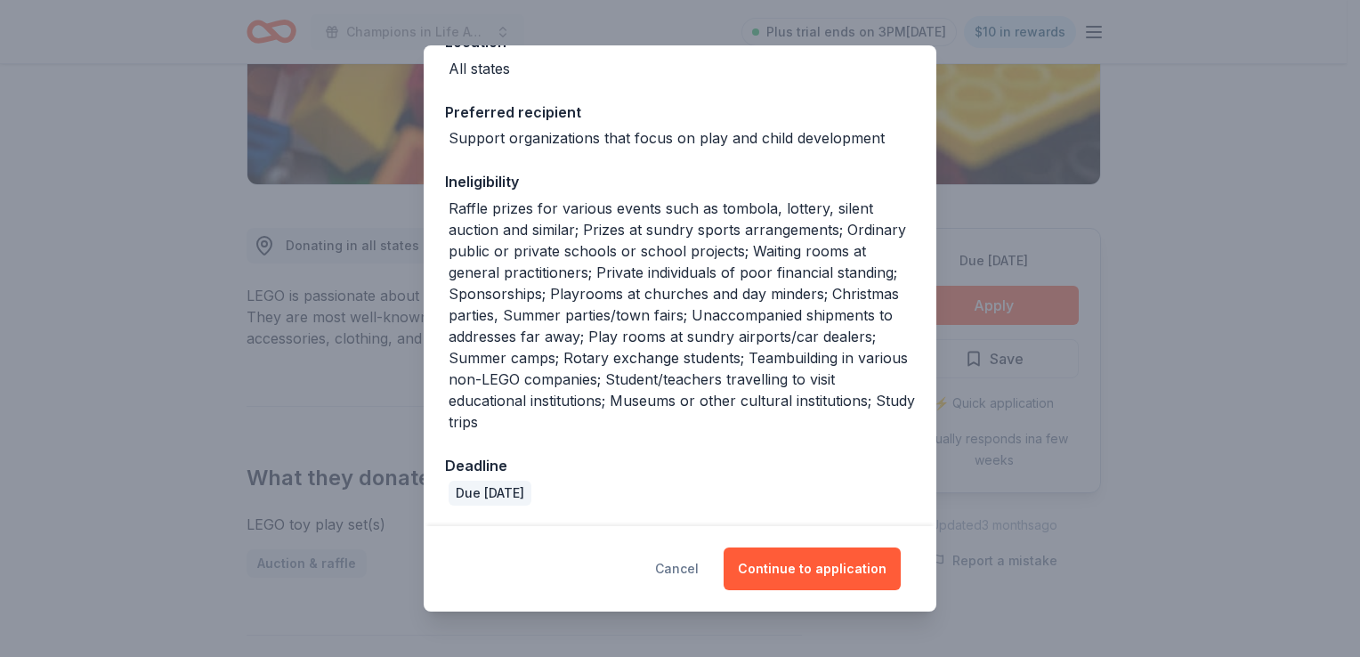
click at [683, 570] on button "Cancel" at bounding box center [677, 568] width 44 height 43
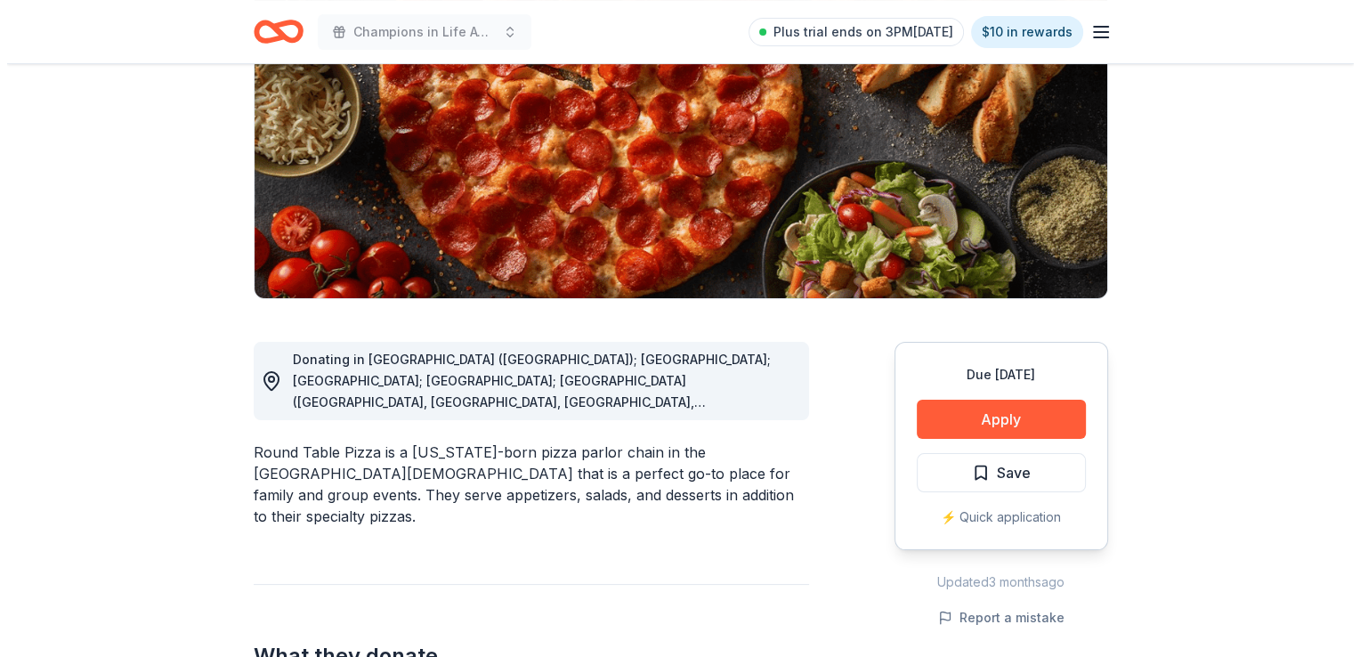
scroll to position [356, 0]
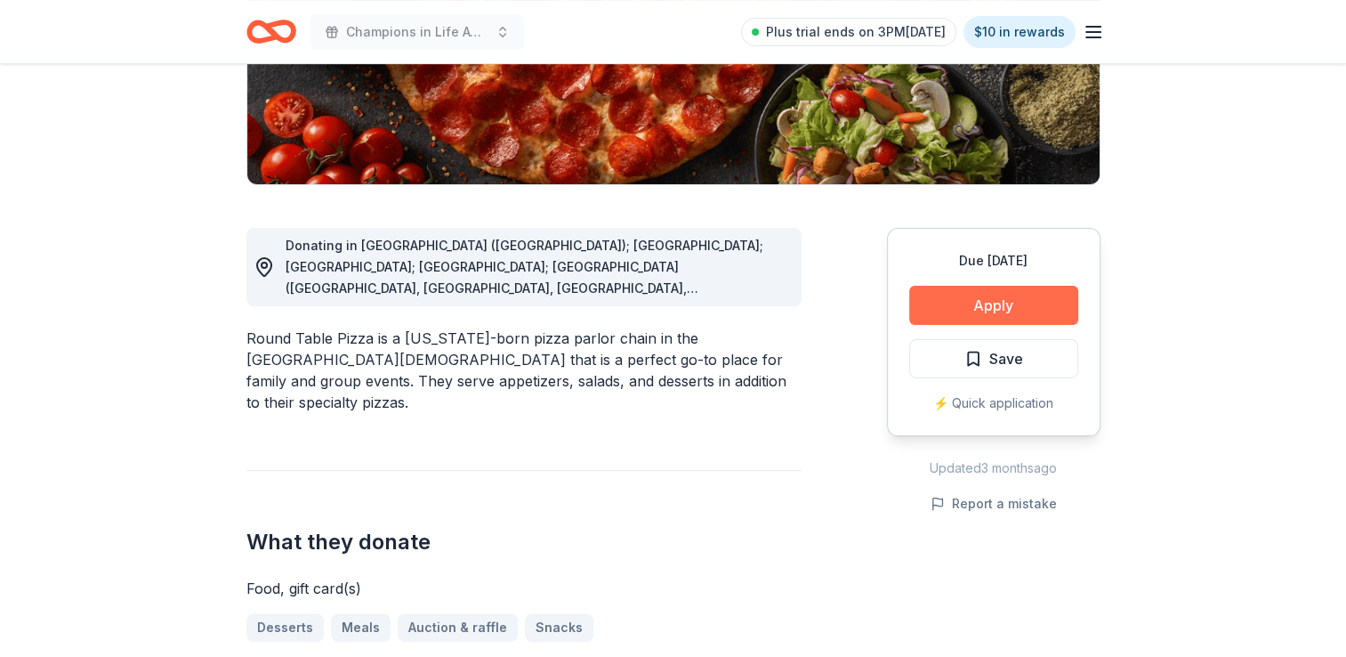
click at [947, 301] on button "Apply" at bounding box center [993, 305] width 169 height 39
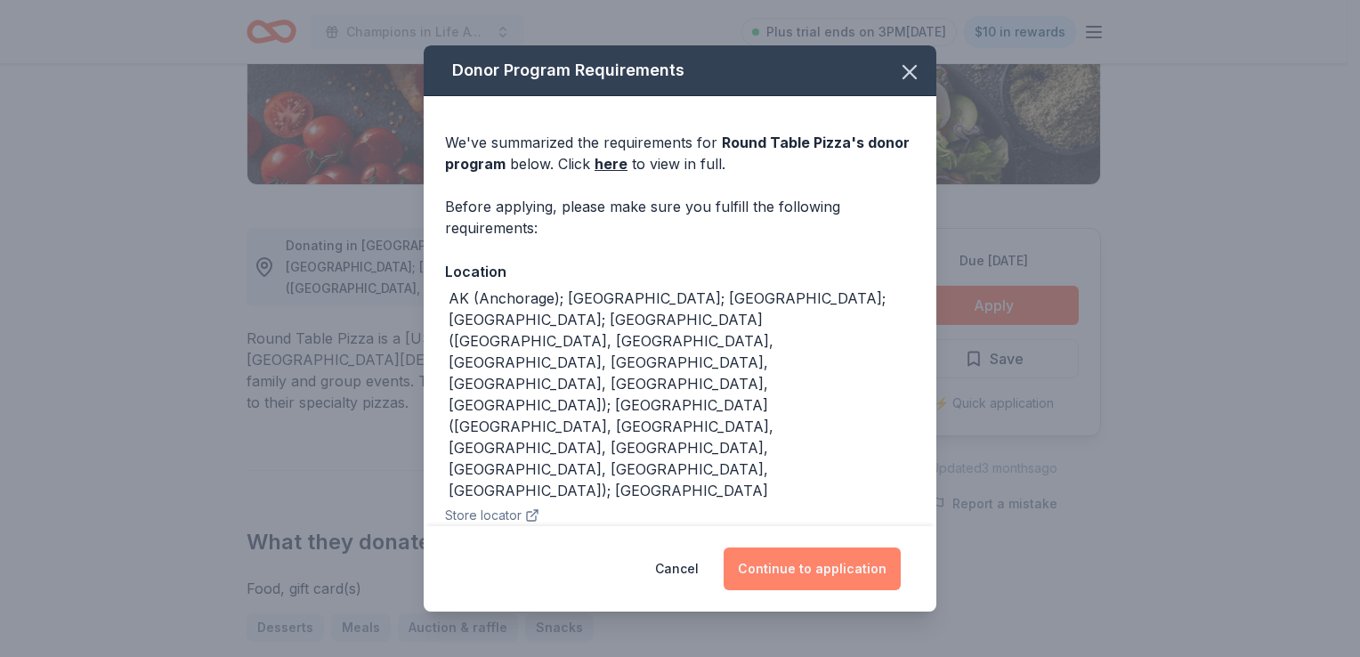
click at [810, 561] on button "Continue to application" at bounding box center [811, 568] width 177 height 43
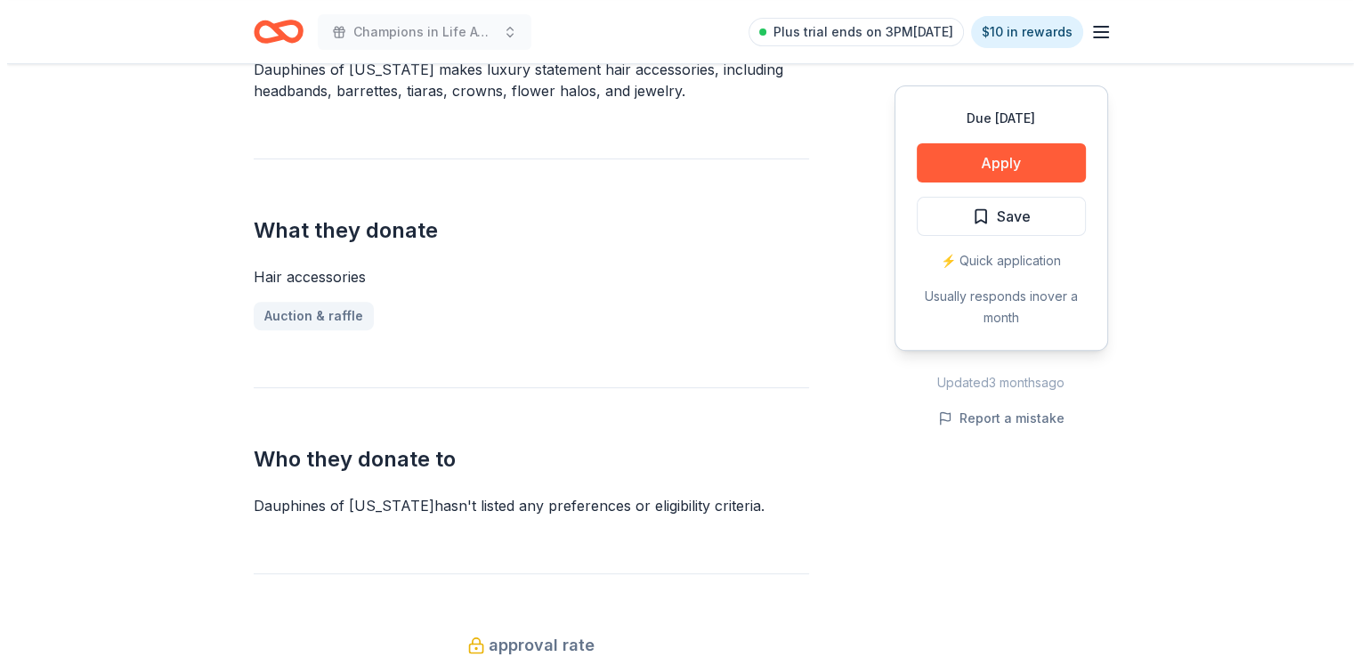
scroll to position [445, 0]
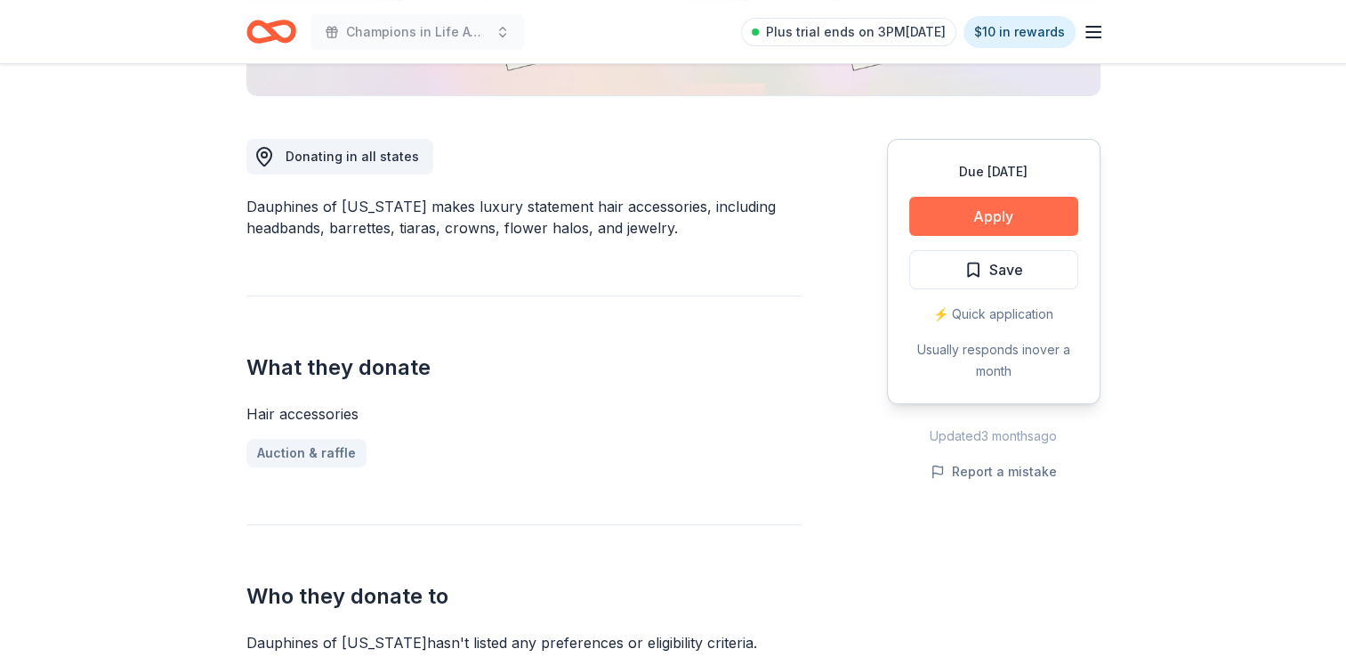
click at [997, 209] on button "Apply" at bounding box center [993, 216] width 169 height 39
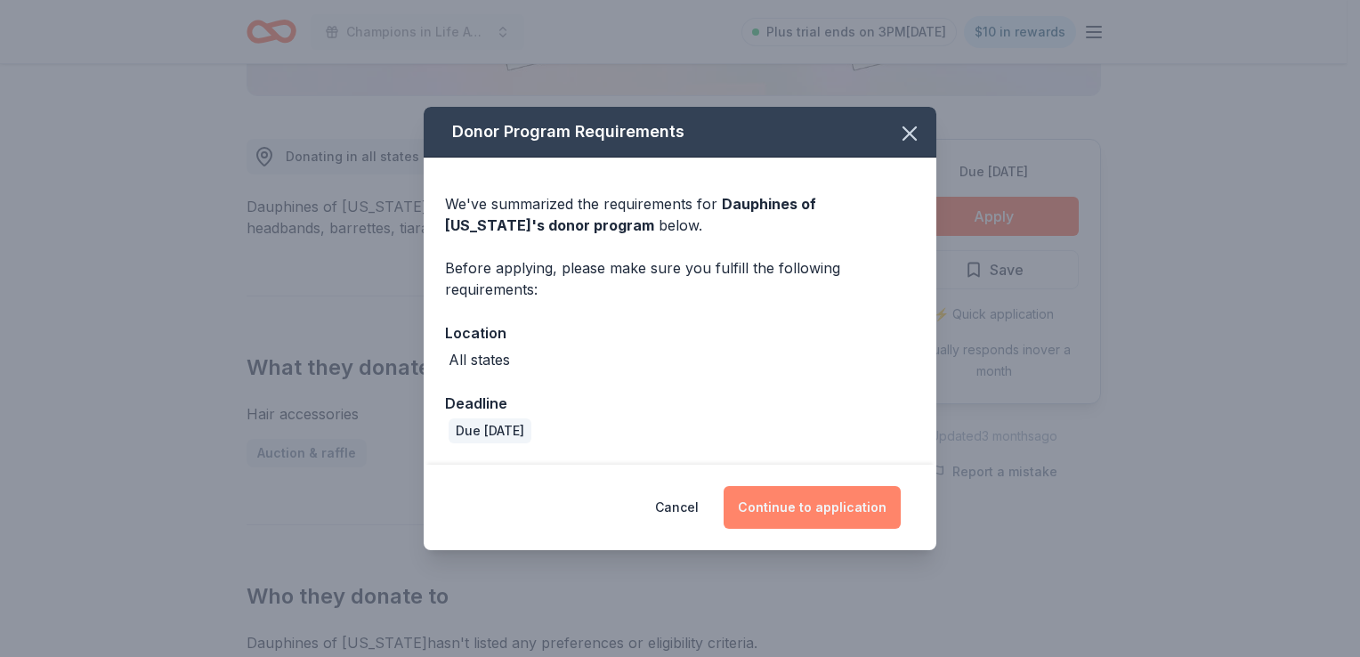
click at [819, 511] on button "Continue to application" at bounding box center [811, 507] width 177 height 43
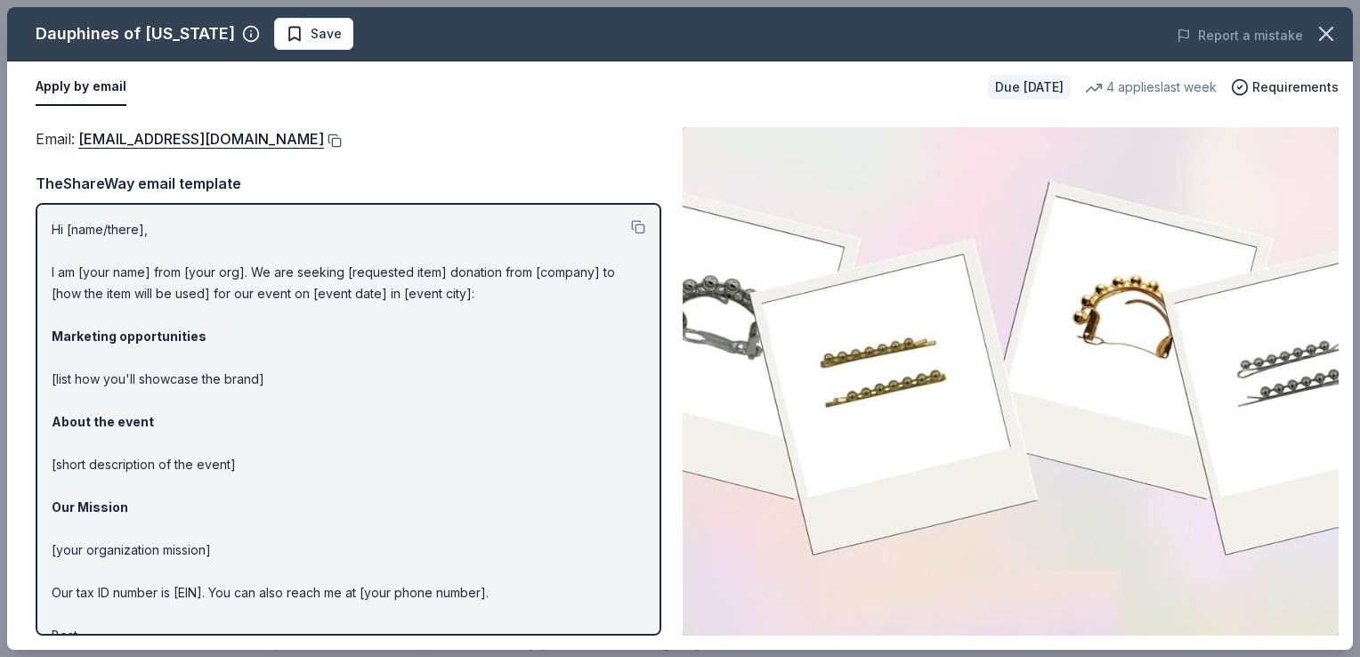
click at [342, 141] on button at bounding box center [333, 140] width 18 height 14
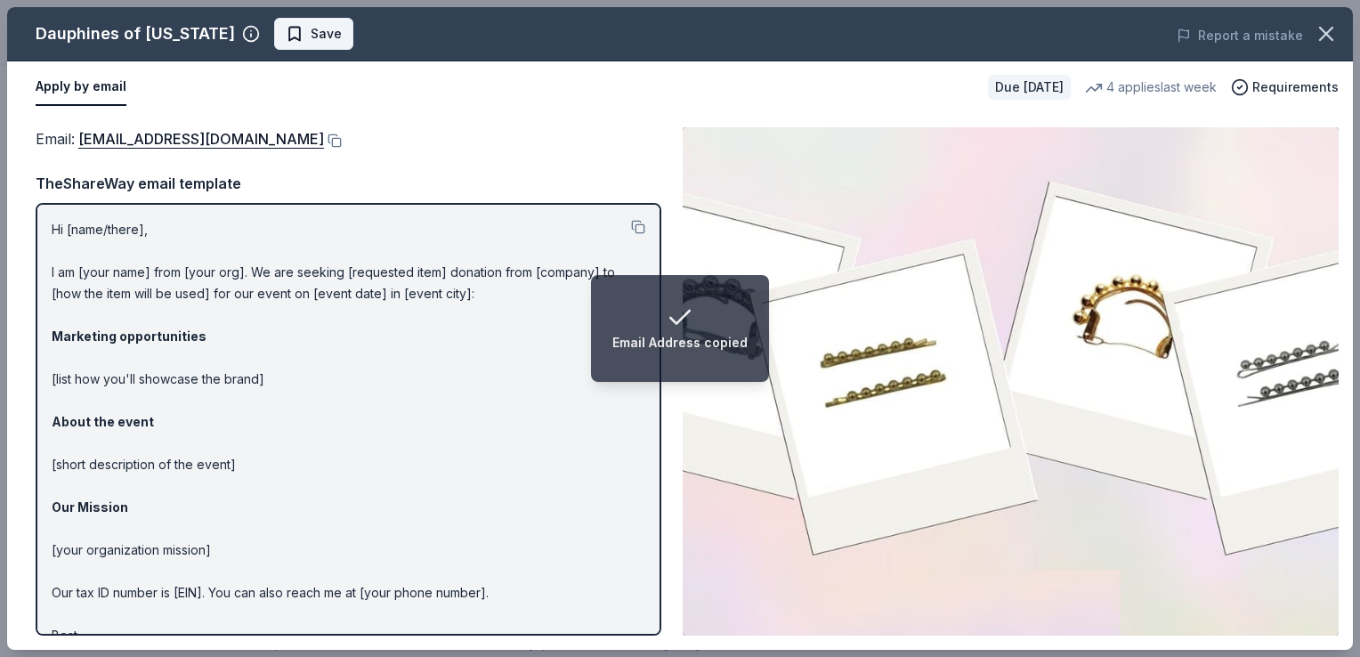
click at [289, 34] on span "Save" at bounding box center [314, 33] width 56 height 21
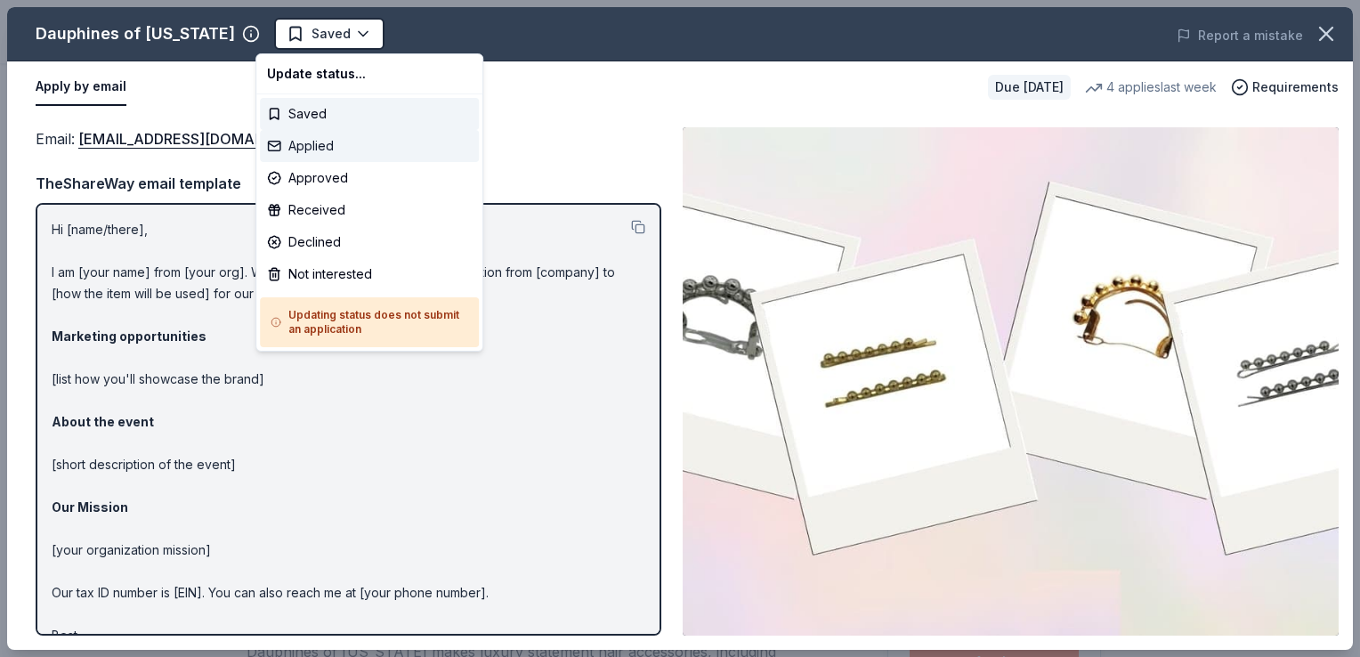
click at [329, 141] on div "Applied" at bounding box center [369, 146] width 219 height 32
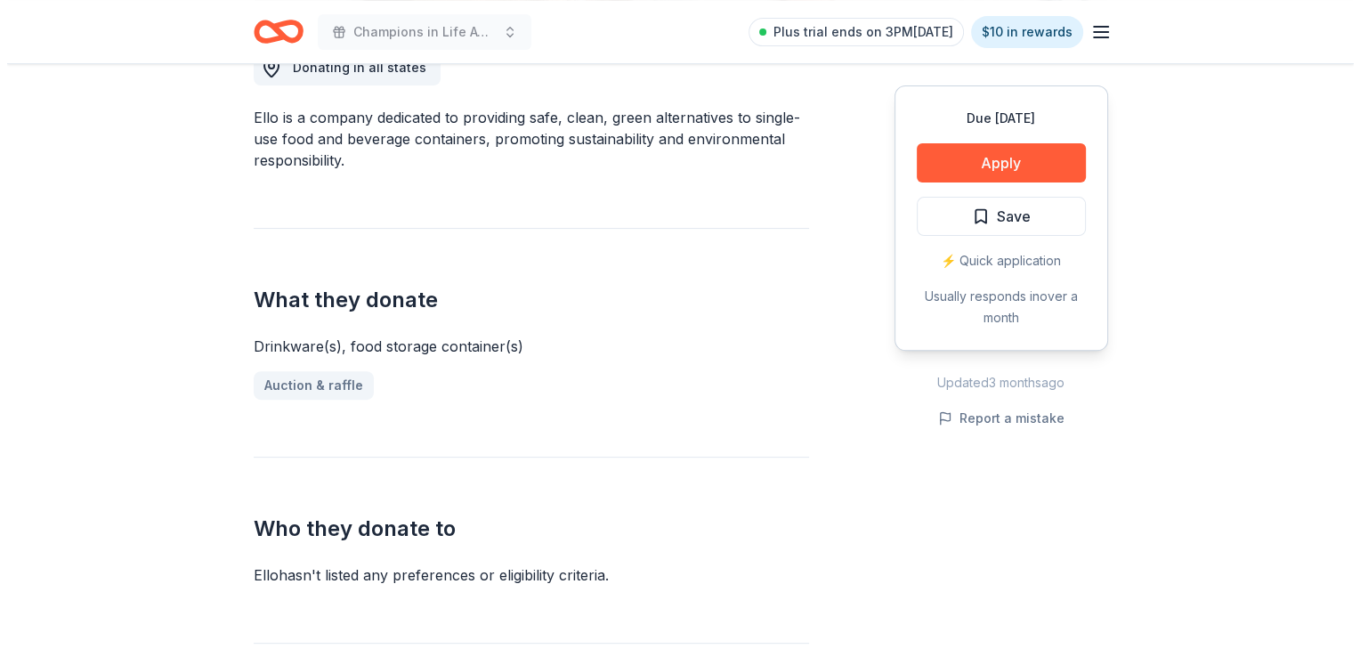
scroll to position [445, 0]
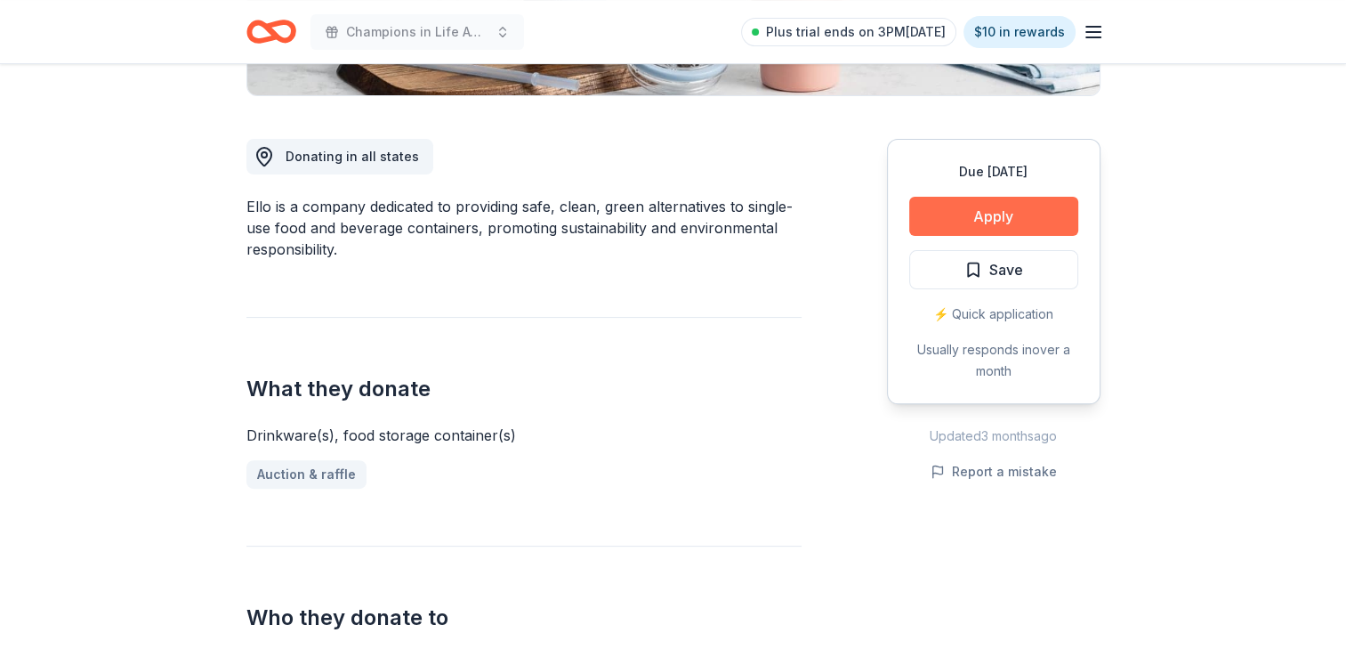
click at [964, 219] on button "Apply" at bounding box center [993, 216] width 169 height 39
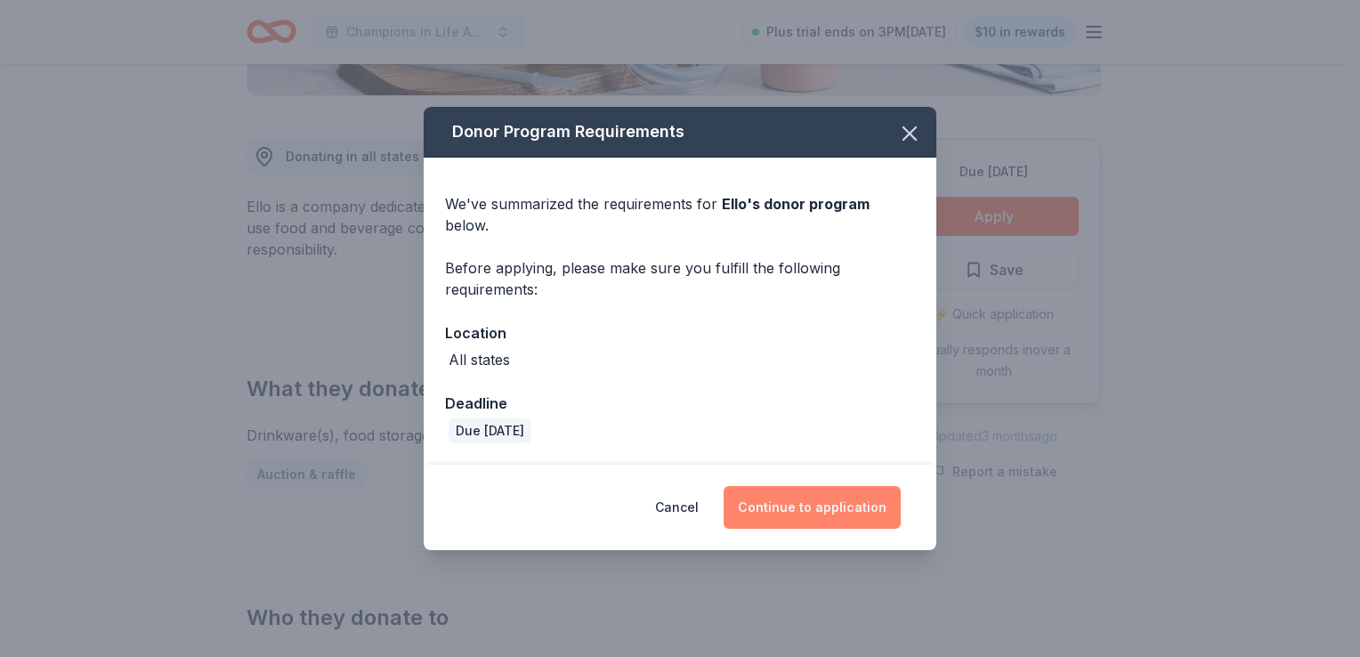
click at [840, 502] on button "Continue to application" at bounding box center [811, 507] width 177 height 43
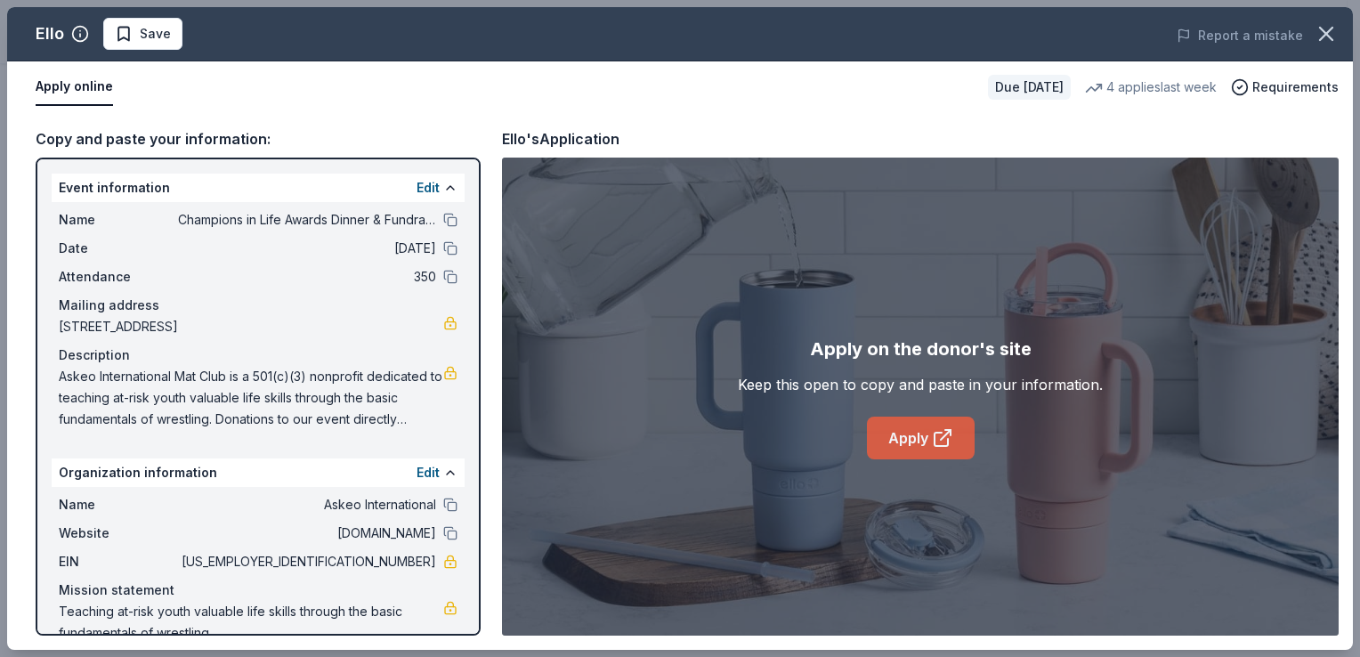
click at [911, 425] on link "Apply" at bounding box center [921, 437] width 108 height 43
click at [160, 36] on span "Save" at bounding box center [155, 33] width 31 height 21
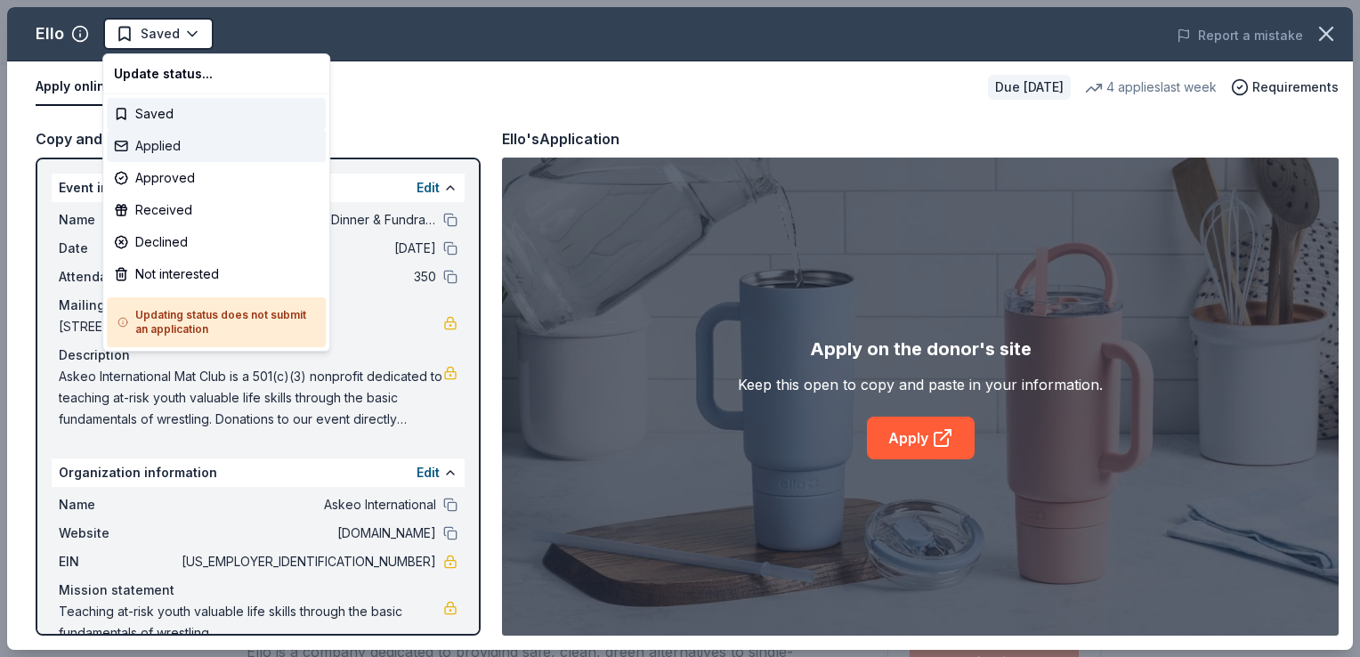
click at [183, 151] on div "Applied" at bounding box center [216, 146] width 219 height 32
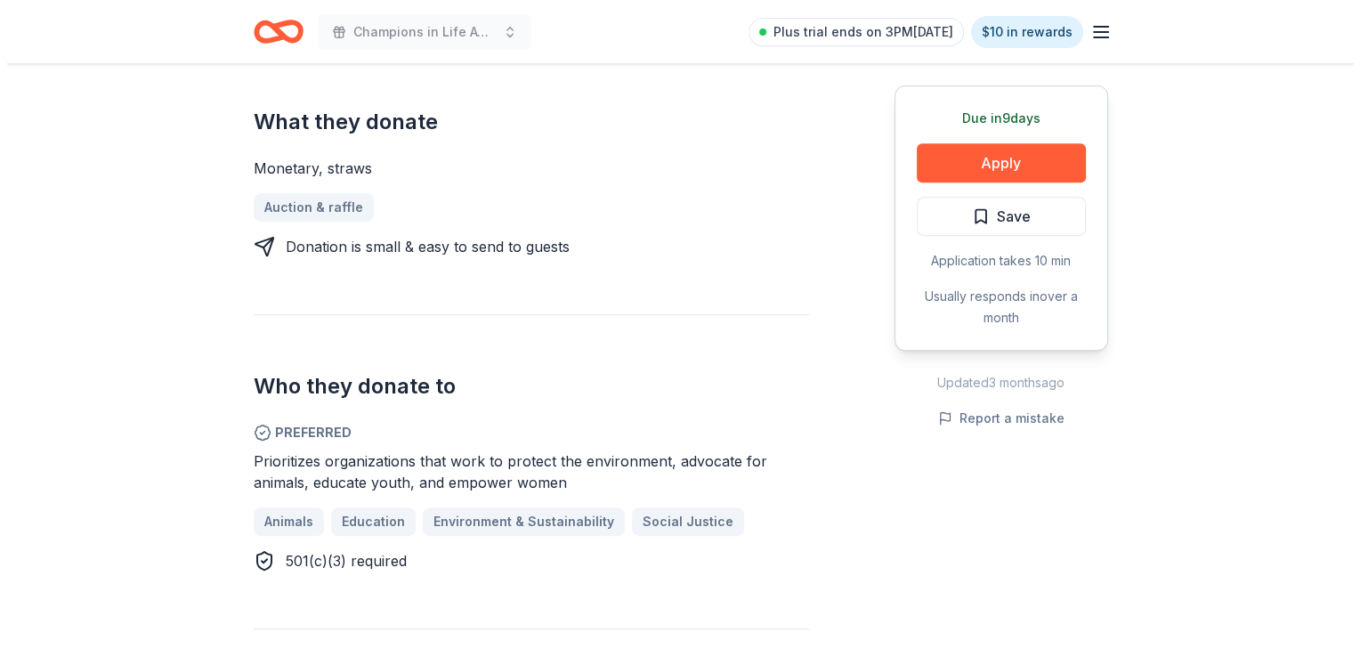
scroll to position [534, 0]
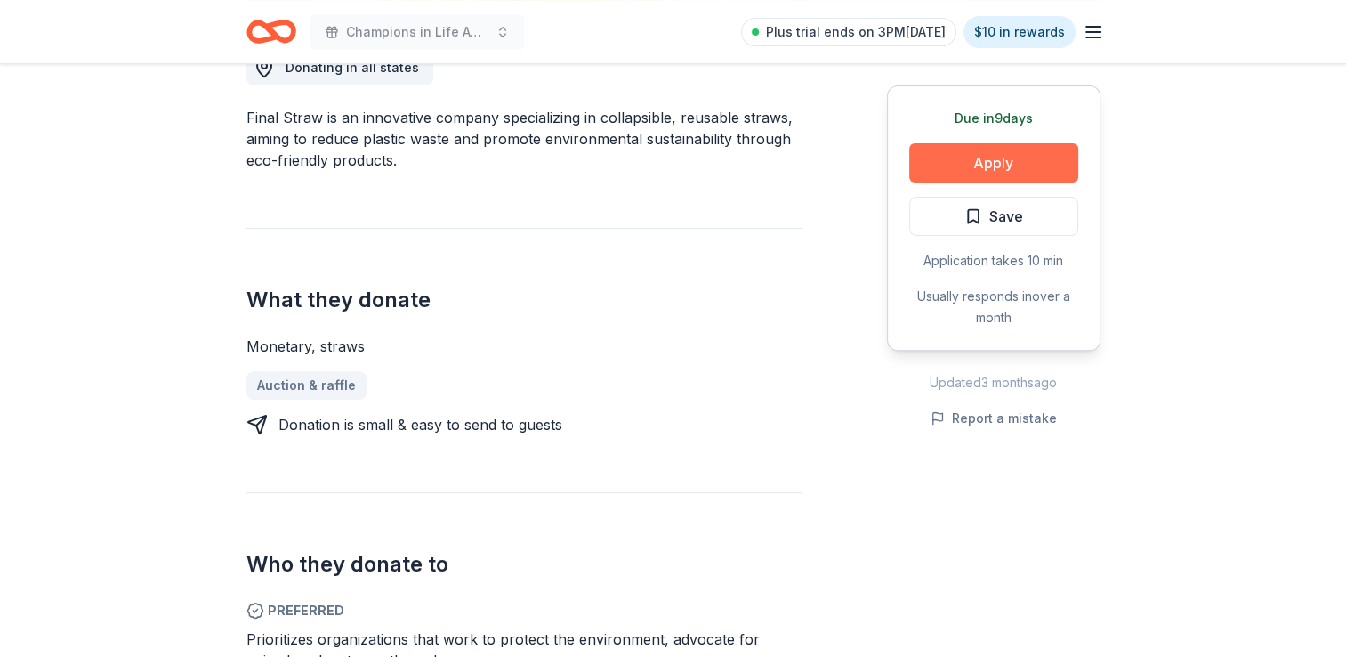
click at [1042, 152] on button "Apply" at bounding box center [993, 162] width 169 height 39
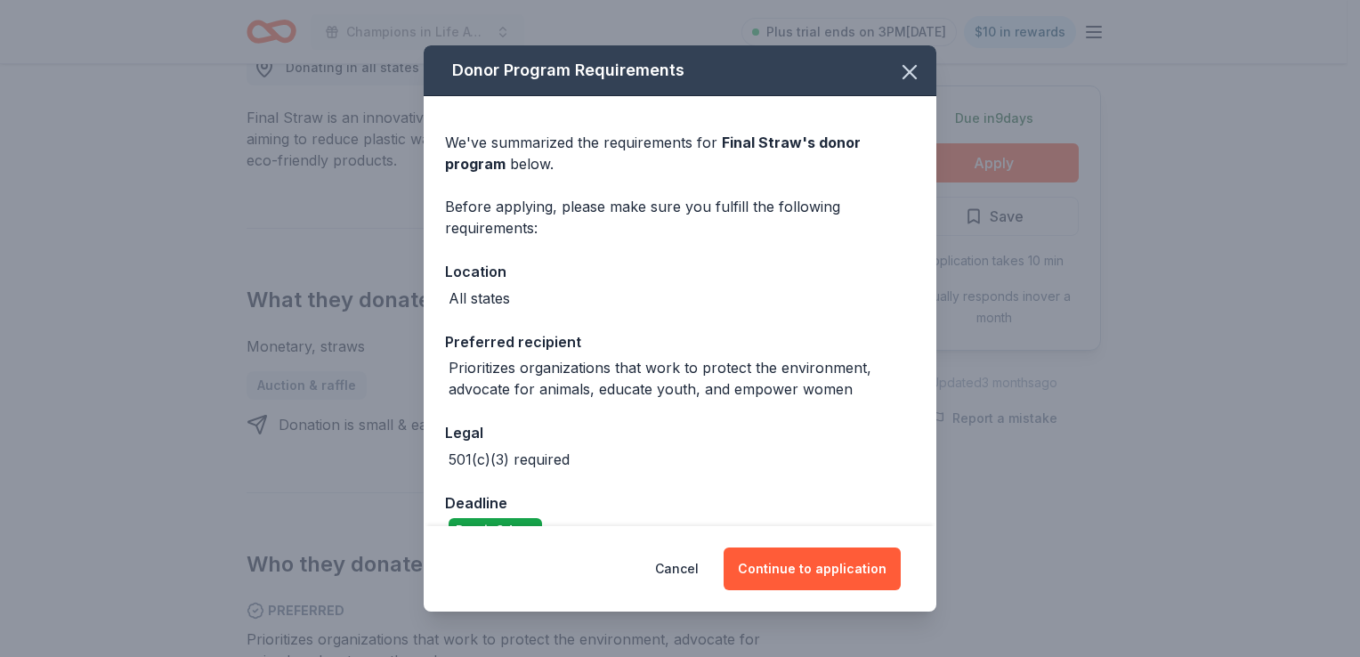
scroll to position [37, 0]
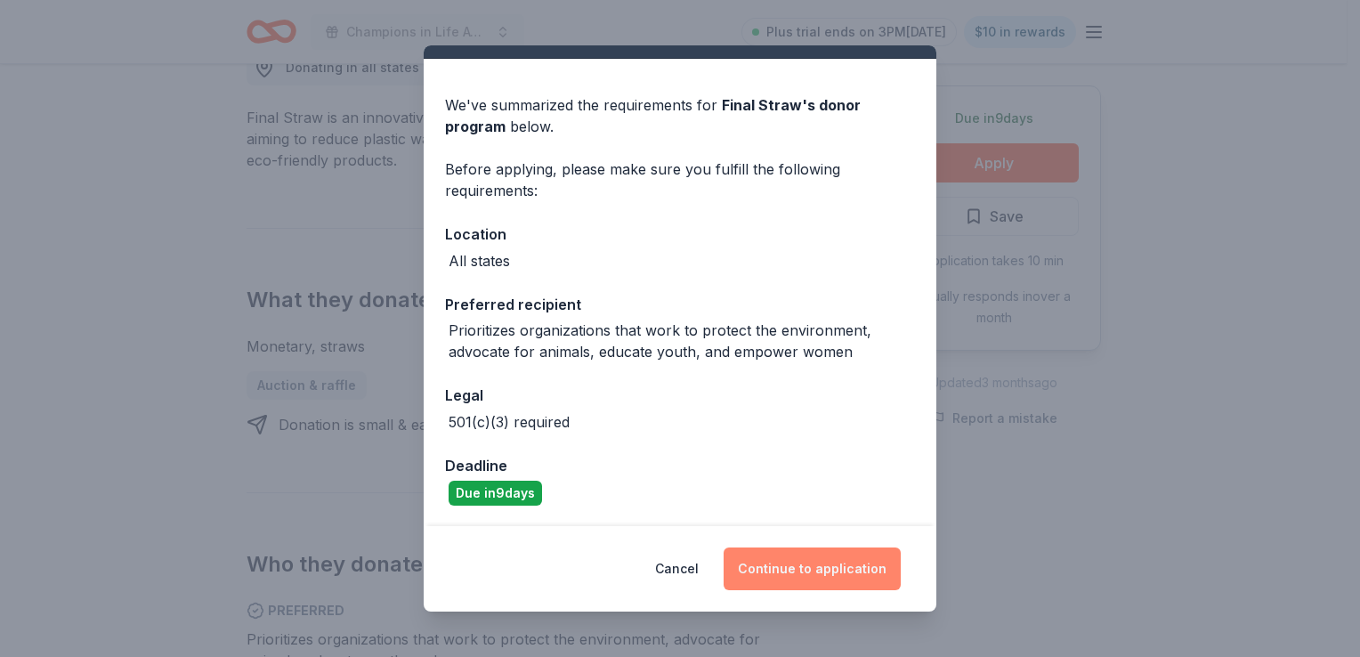
click at [795, 566] on button "Continue to application" at bounding box center [811, 568] width 177 height 43
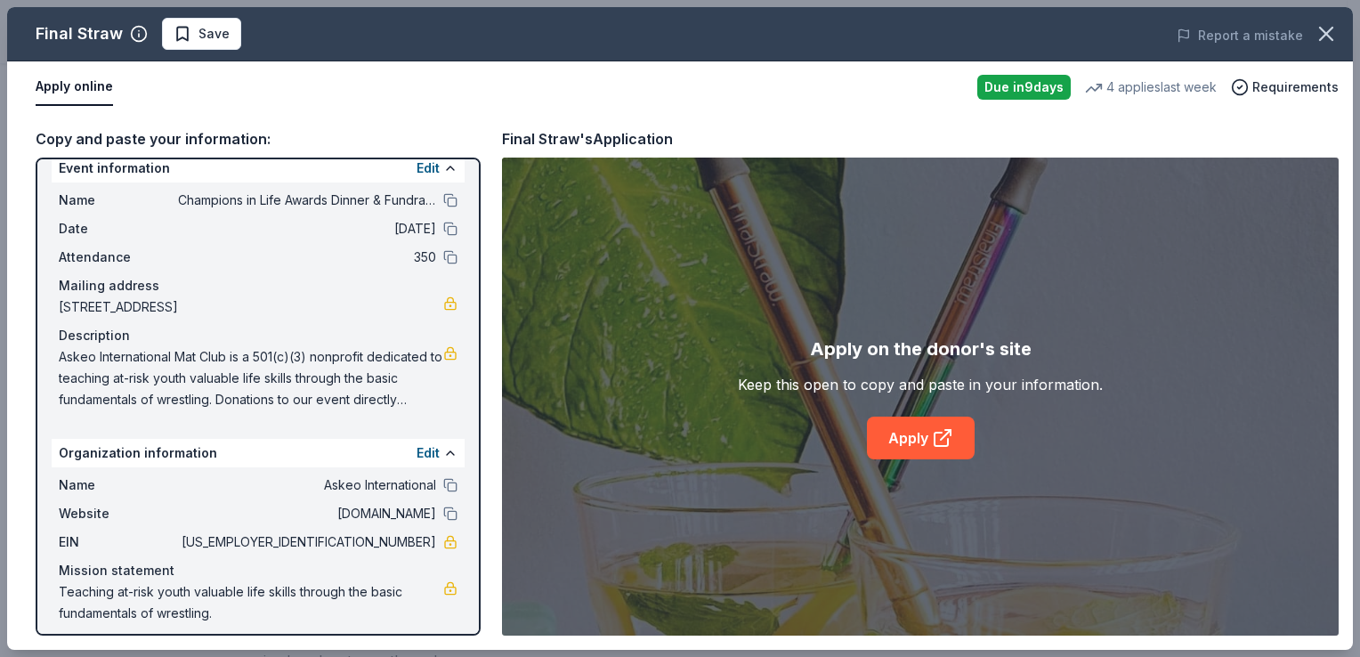
scroll to position [29, 0]
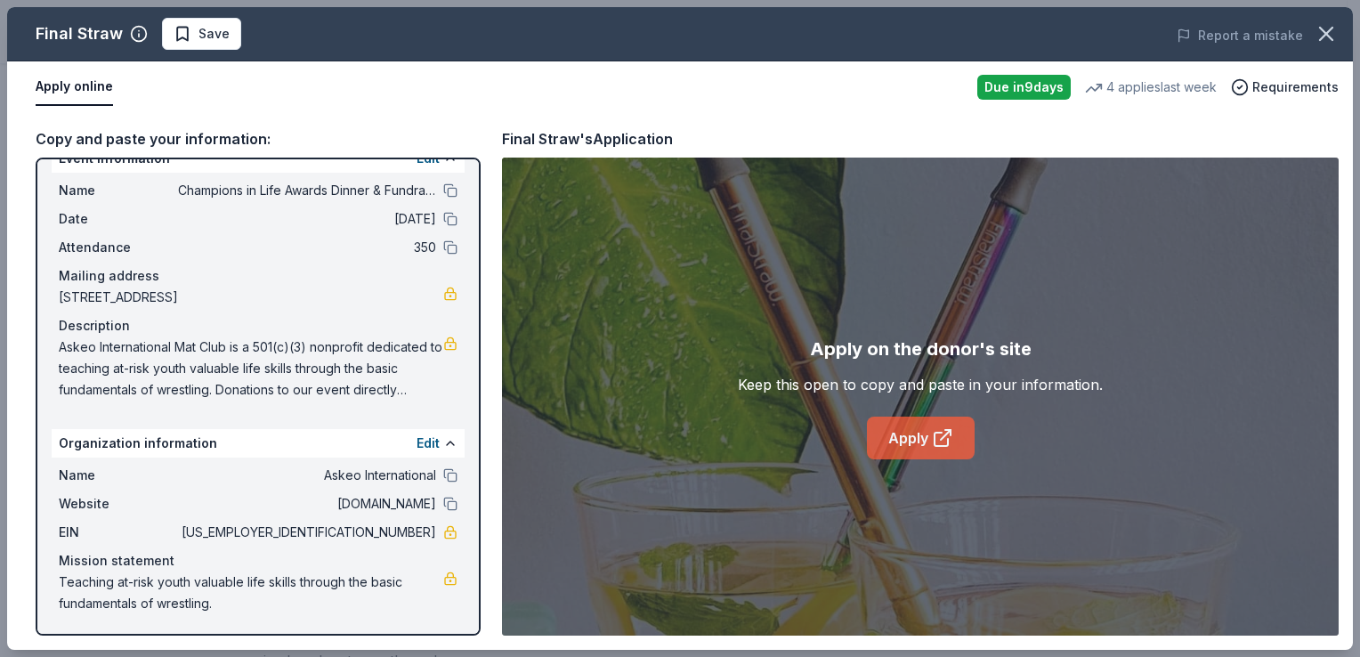
click at [932, 447] on icon at bounding box center [942, 437] width 21 height 21
click at [222, 37] on span "Save" at bounding box center [213, 33] width 31 height 21
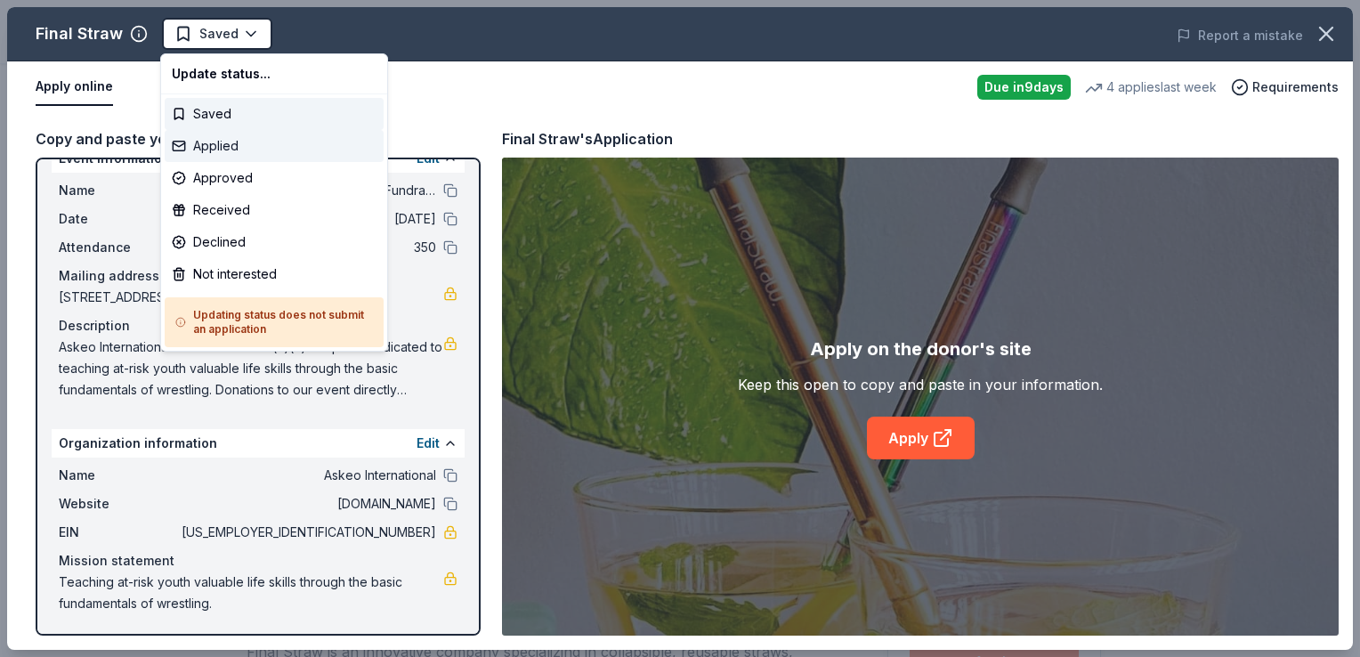
click at [219, 150] on div "Applied" at bounding box center [274, 146] width 219 height 32
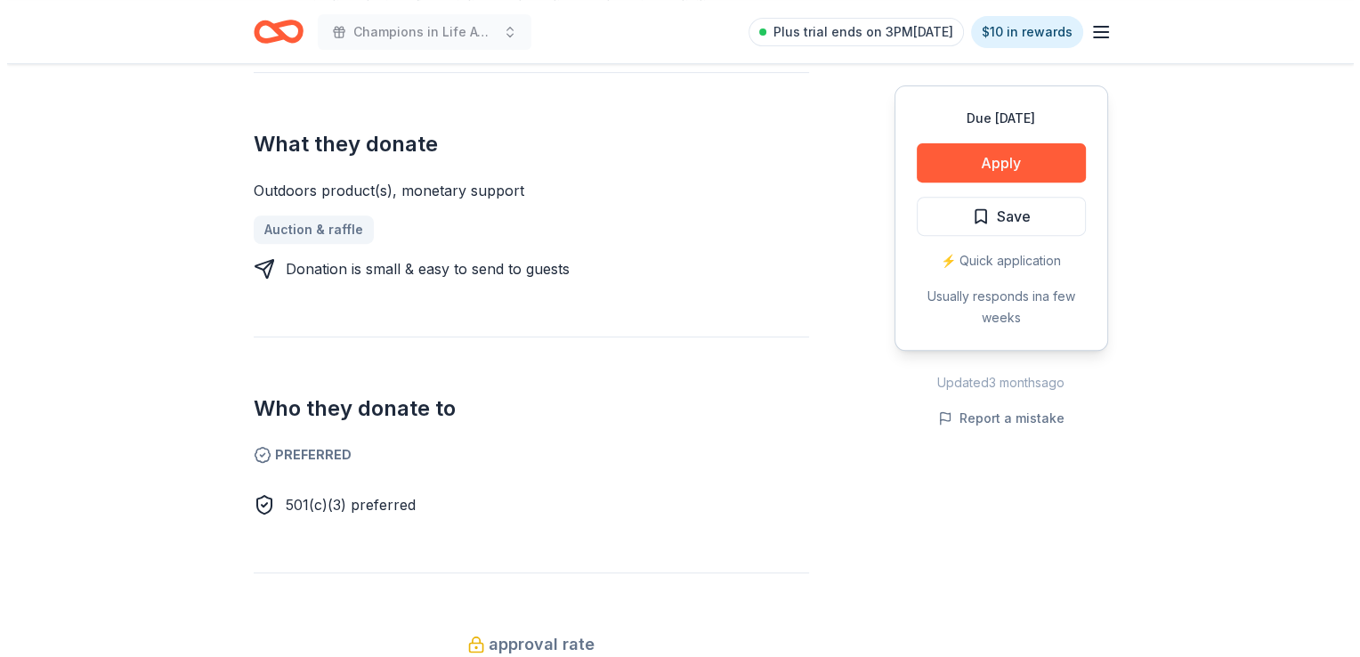
scroll to position [712, 0]
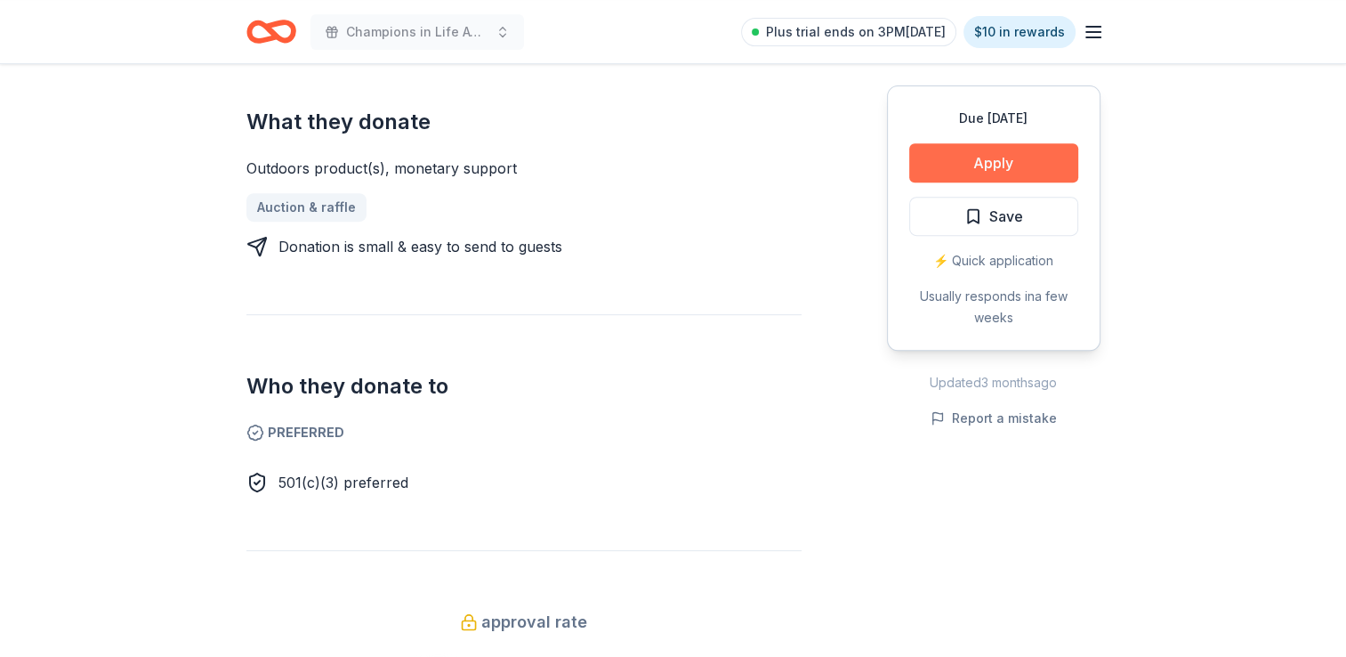
click at [1045, 166] on button "Apply" at bounding box center [993, 162] width 169 height 39
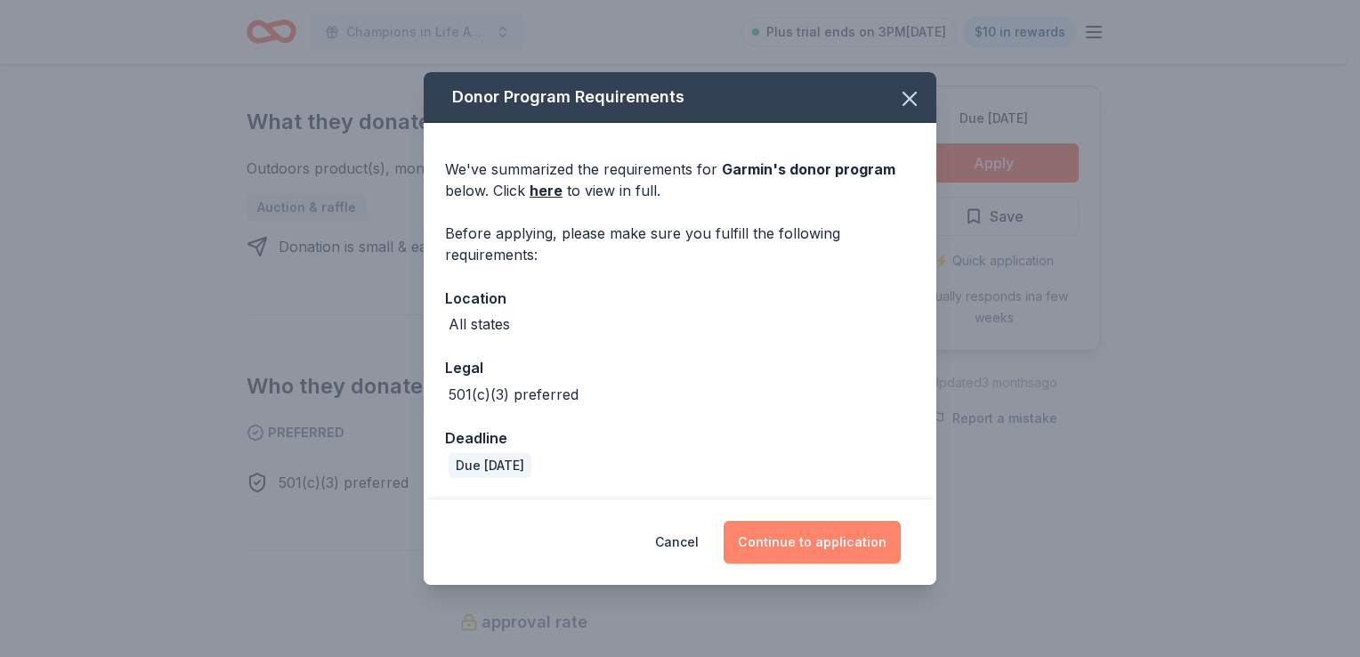
click at [742, 536] on button "Continue to application" at bounding box center [811, 542] width 177 height 43
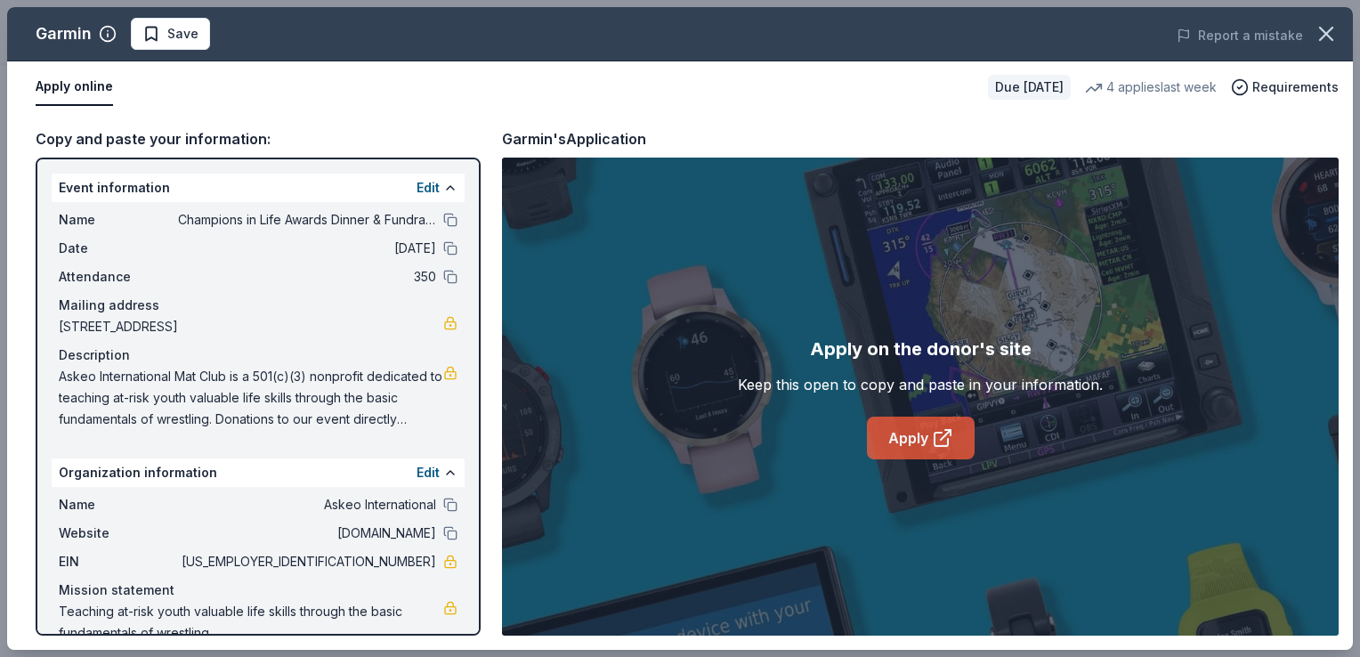
click at [925, 435] on link "Apply" at bounding box center [921, 437] width 108 height 43
click at [172, 28] on span "Save" at bounding box center [182, 33] width 31 height 21
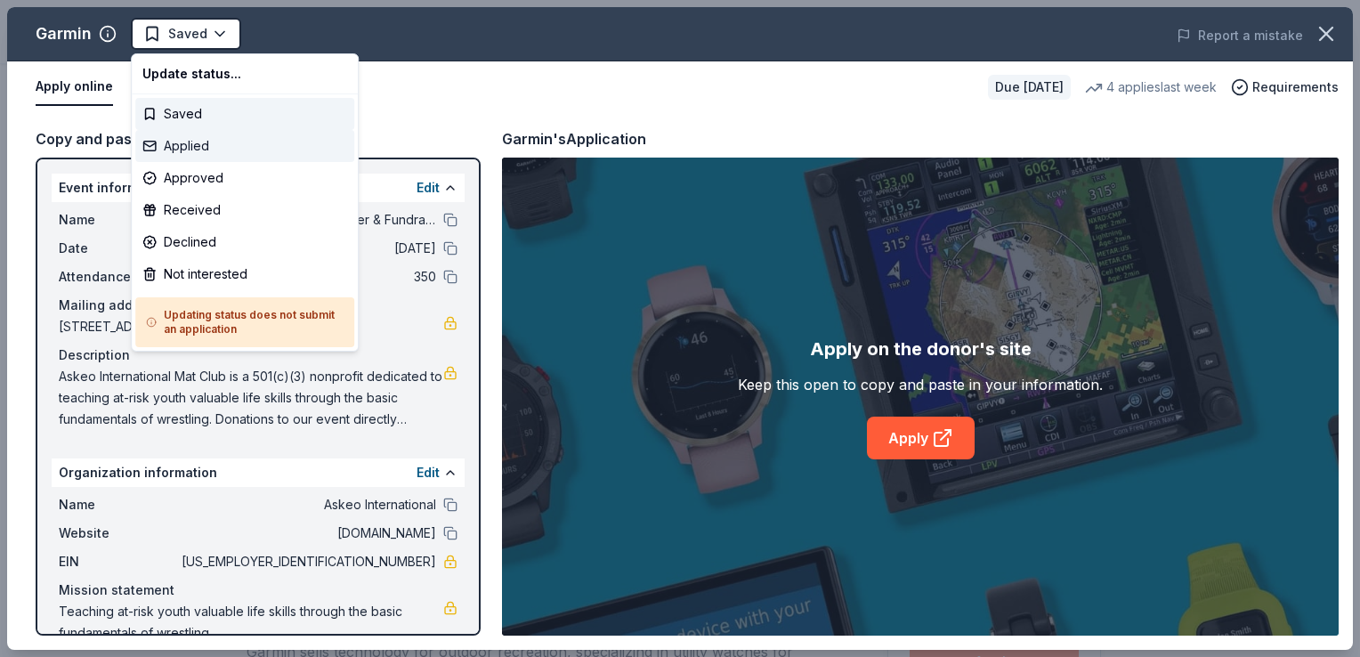
click at [198, 144] on div "Applied" at bounding box center [244, 146] width 219 height 32
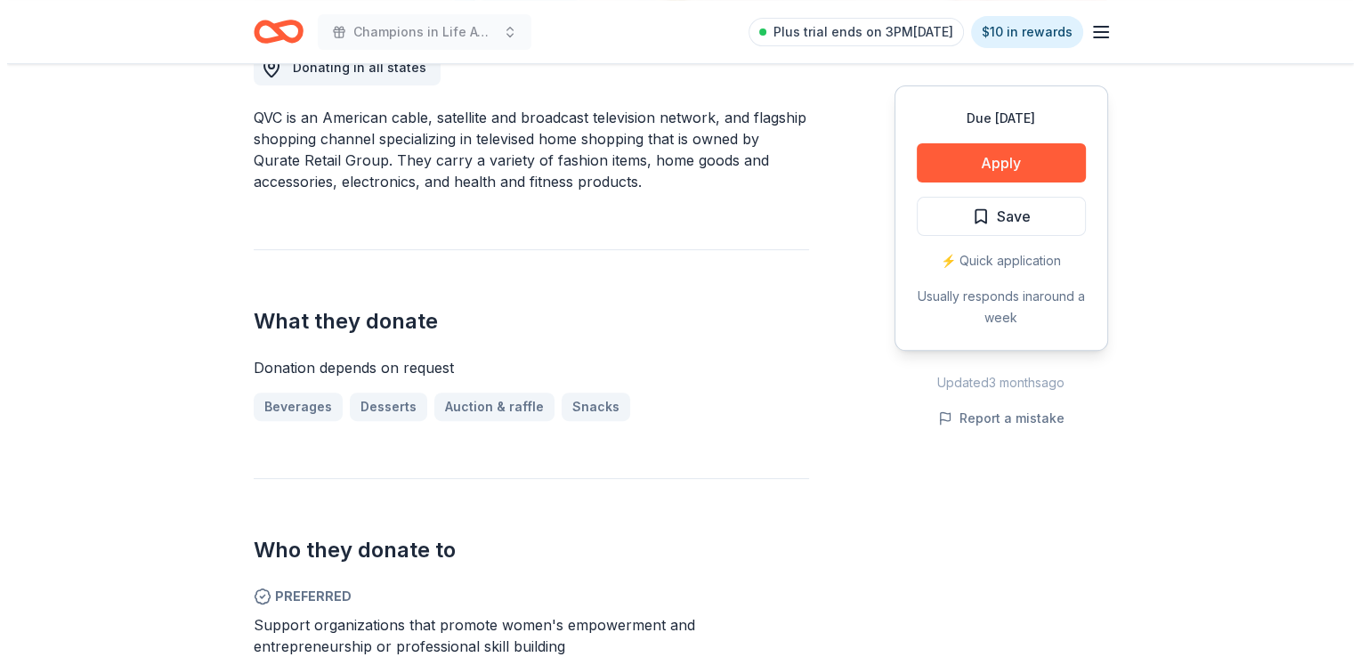
scroll to position [801, 0]
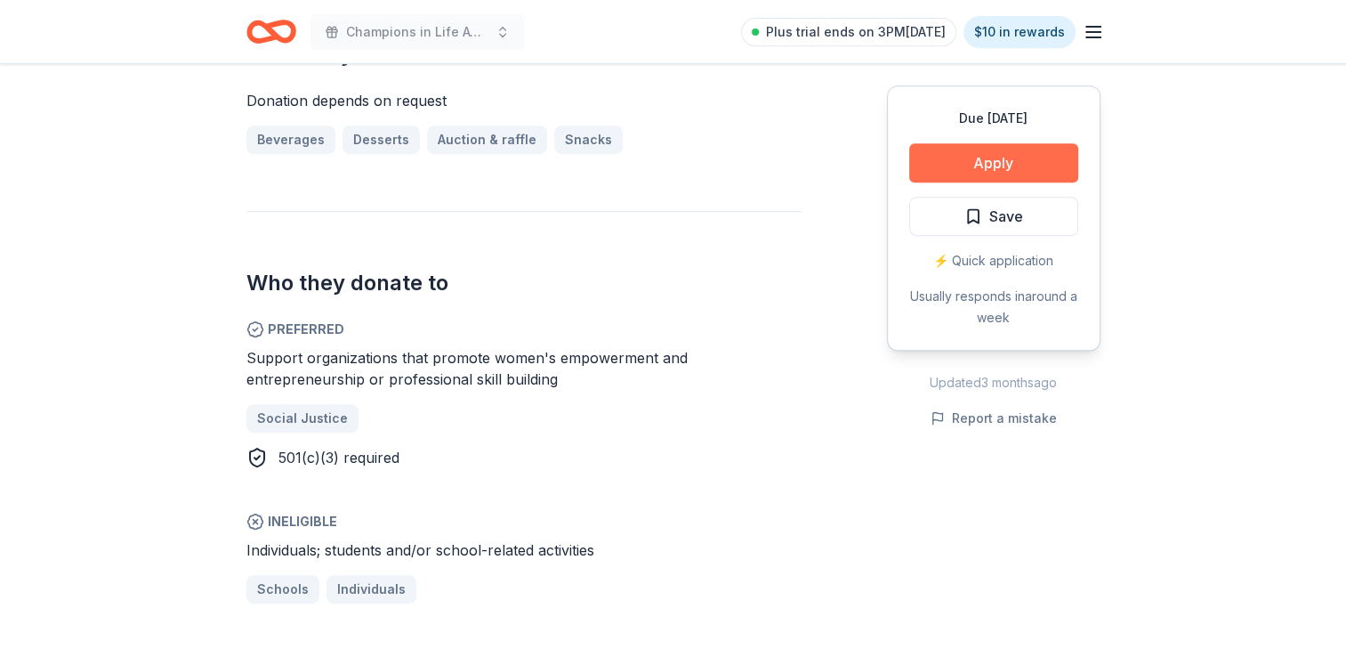
click at [950, 161] on button "Apply" at bounding box center [993, 162] width 169 height 39
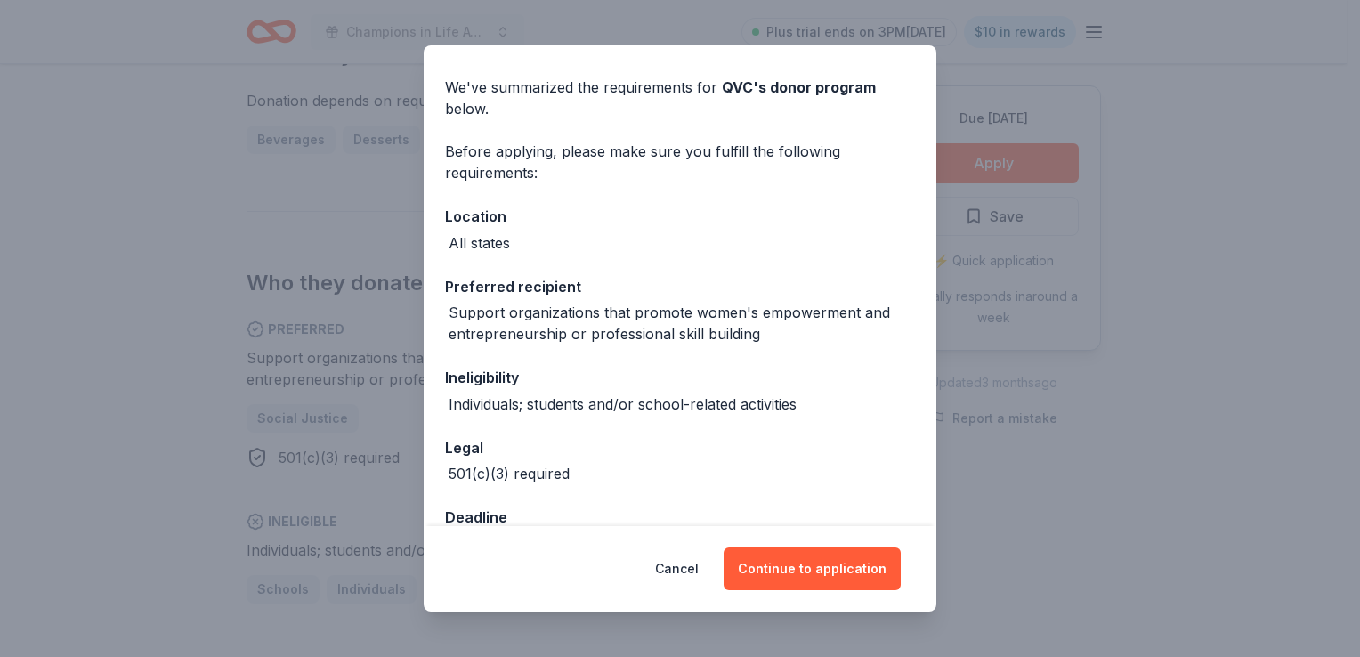
scroll to position [107, 0]
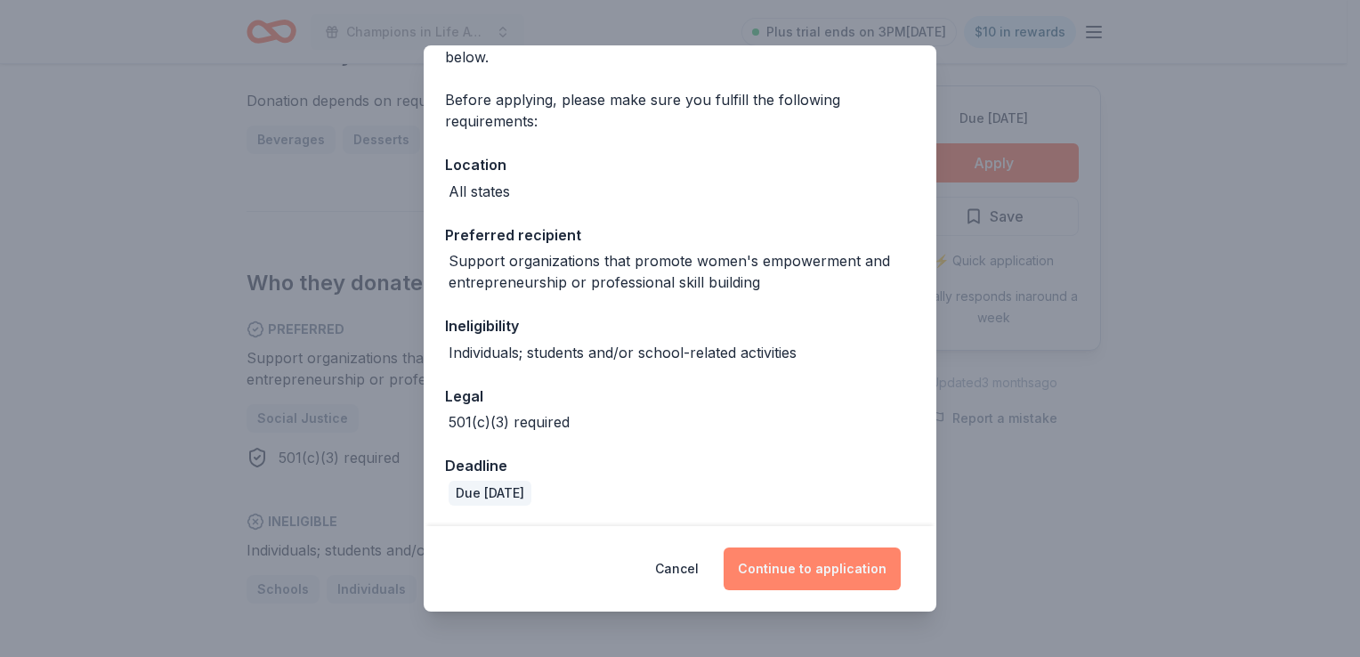
click at [832, 572] on button "Continue to application" at bounding box center [811, 568] width 177 height 43
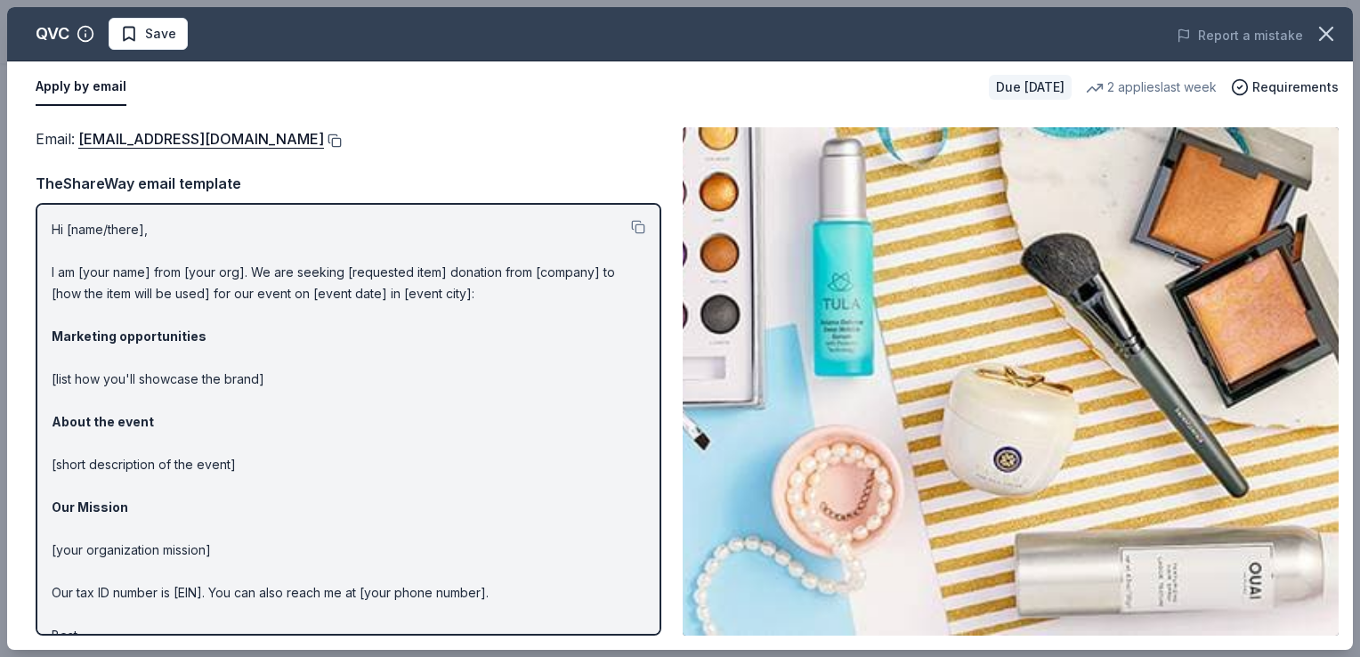
click at [324, 140] on button at bounding box center [333, 140] width 18 height 14
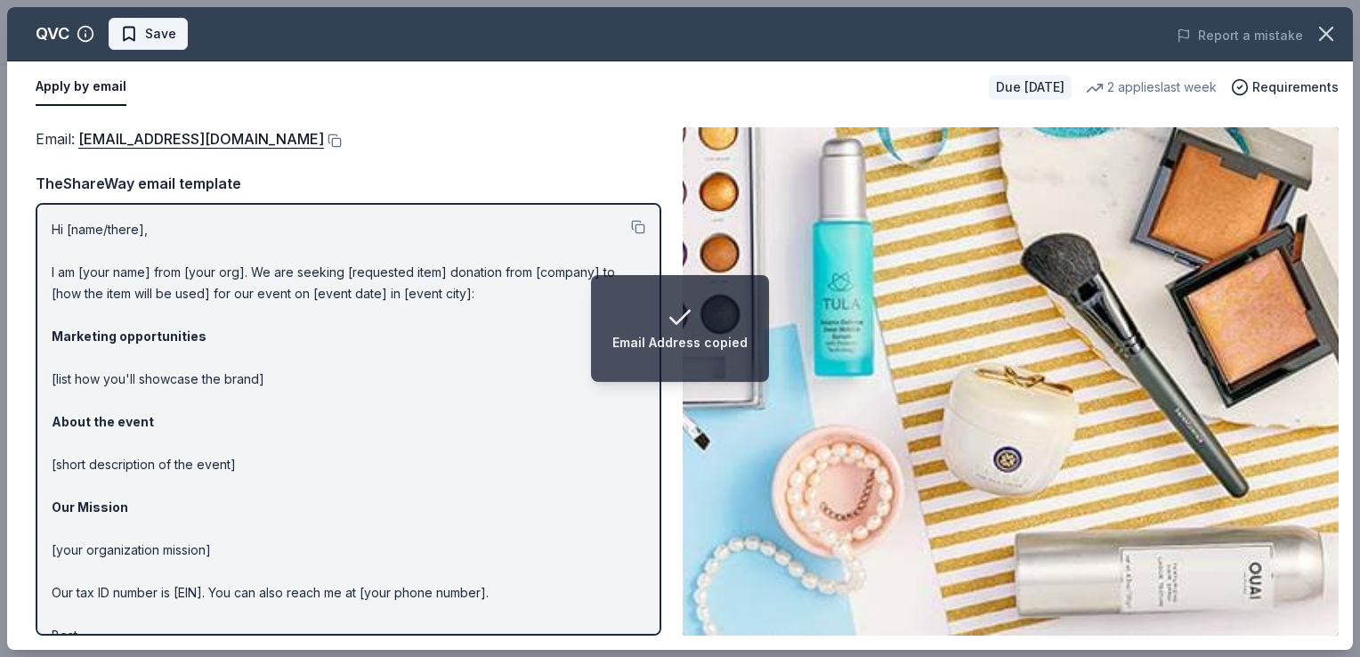
click at [165, 25] on span "Save" at bounding box center [160, 33] width 31 height 21
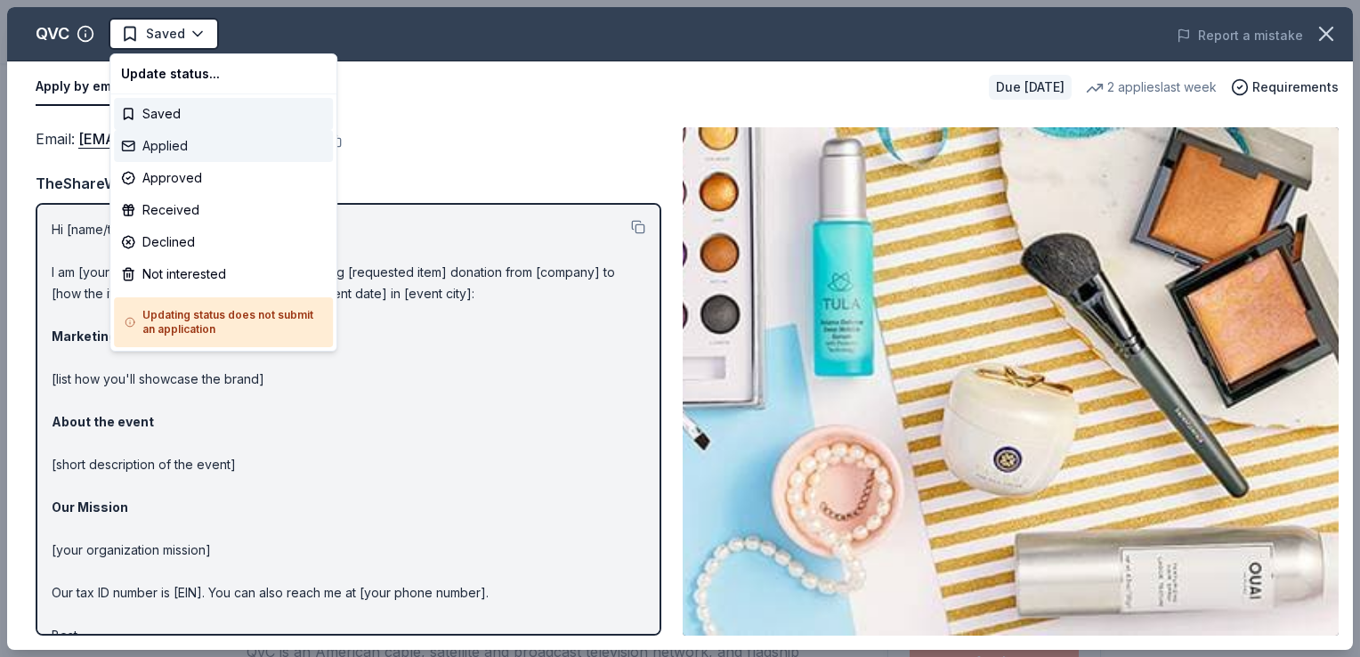
click at [192, 144] on div "Applied" at bounding box center [223, 146] width 219 height 32
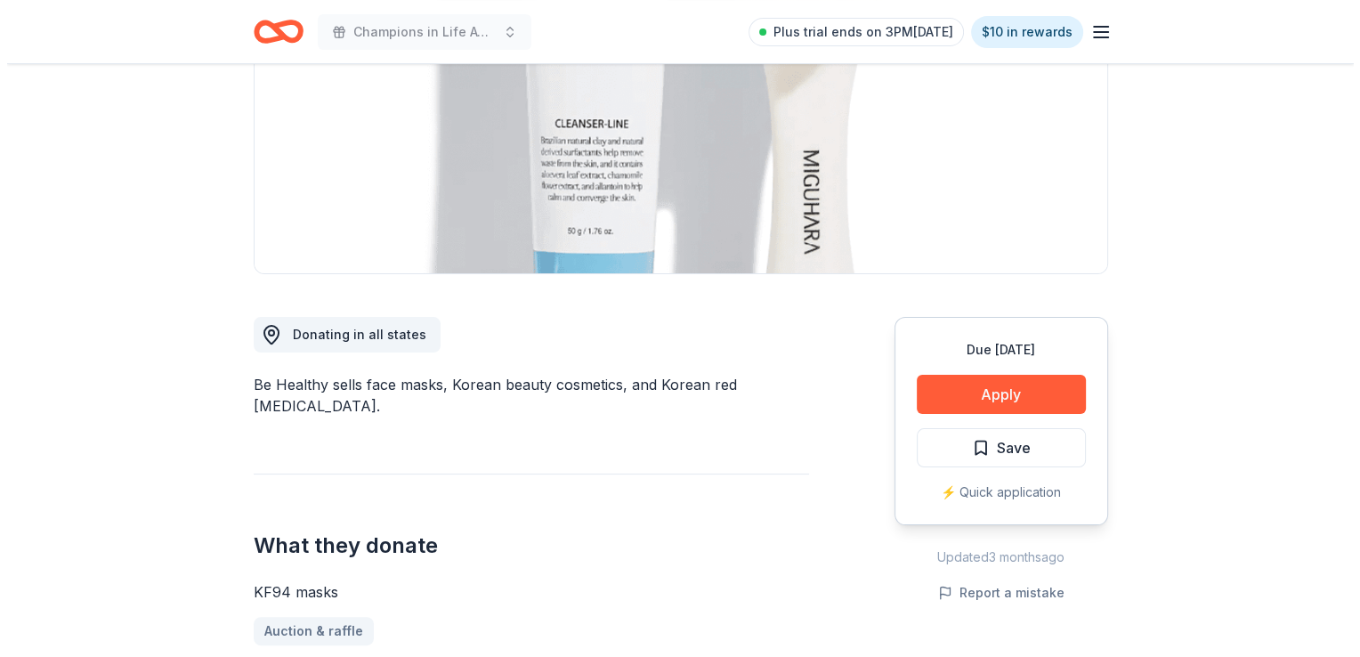
scroll to position [267, 0]
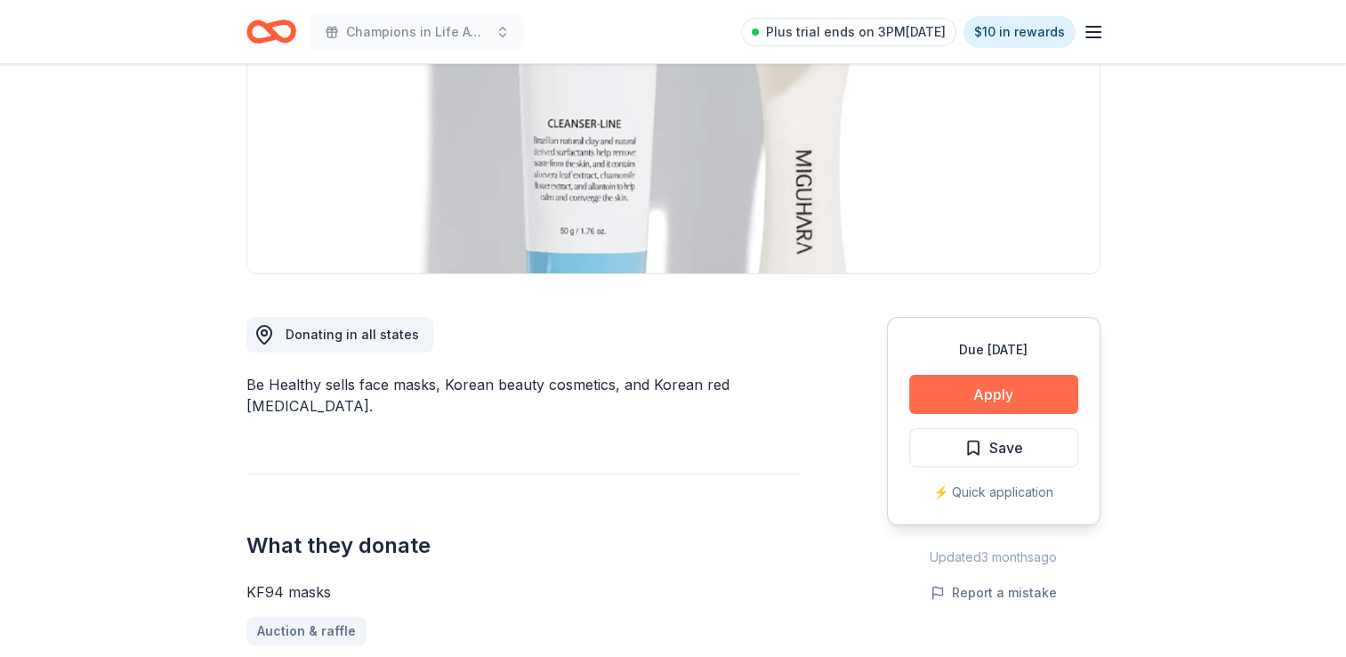
click at [957, 405] on button "Apply" at bounding box center [993, 394] width 169 height 39
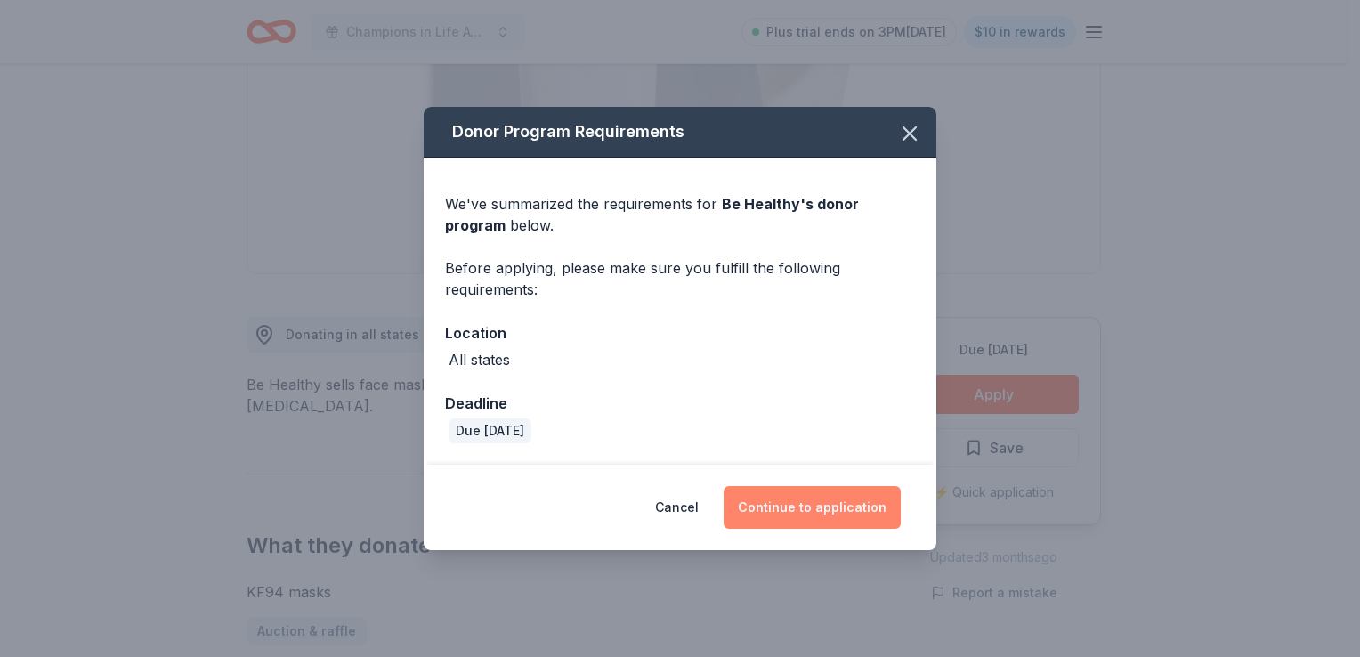
click at [809, 511] on button "Continue to application" at bounding box center [811, 507] width 177 height 43
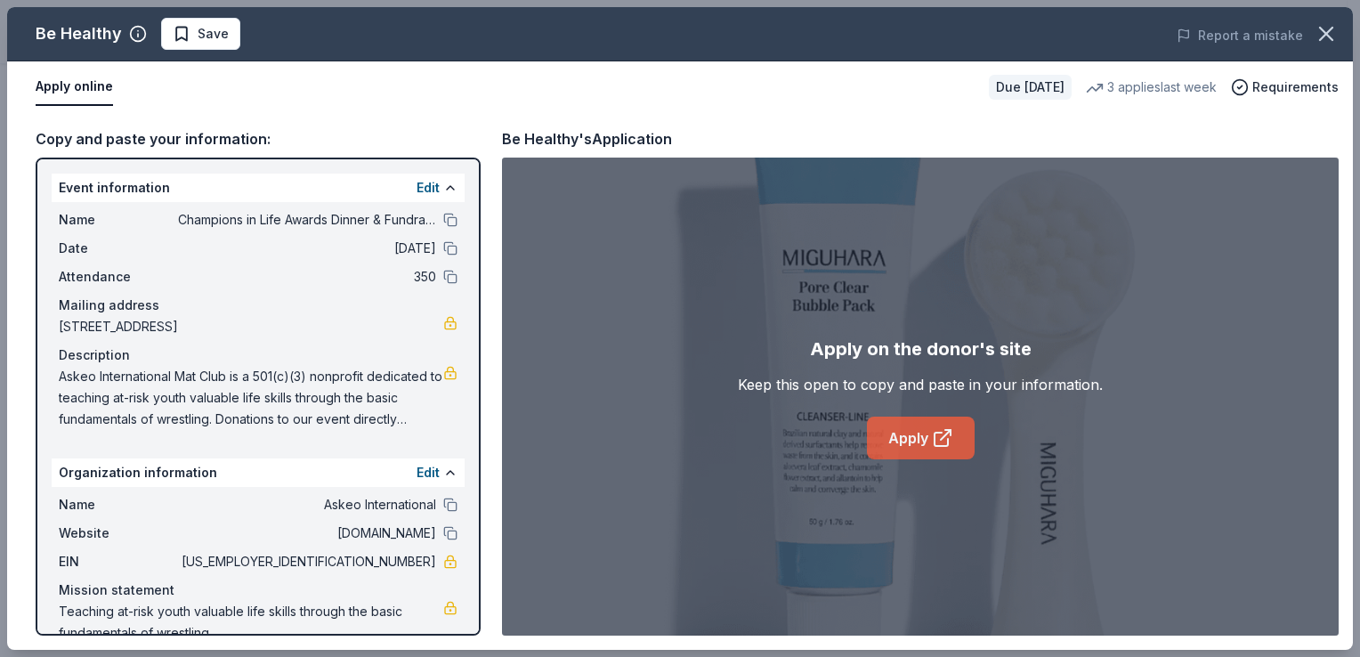
click at [917, 441] on link "Apply" at bounding box center [921, 437] width 108 height 43
click at [188, 36] on span "Save" at bounding box center [201, 33] width 56 height 21
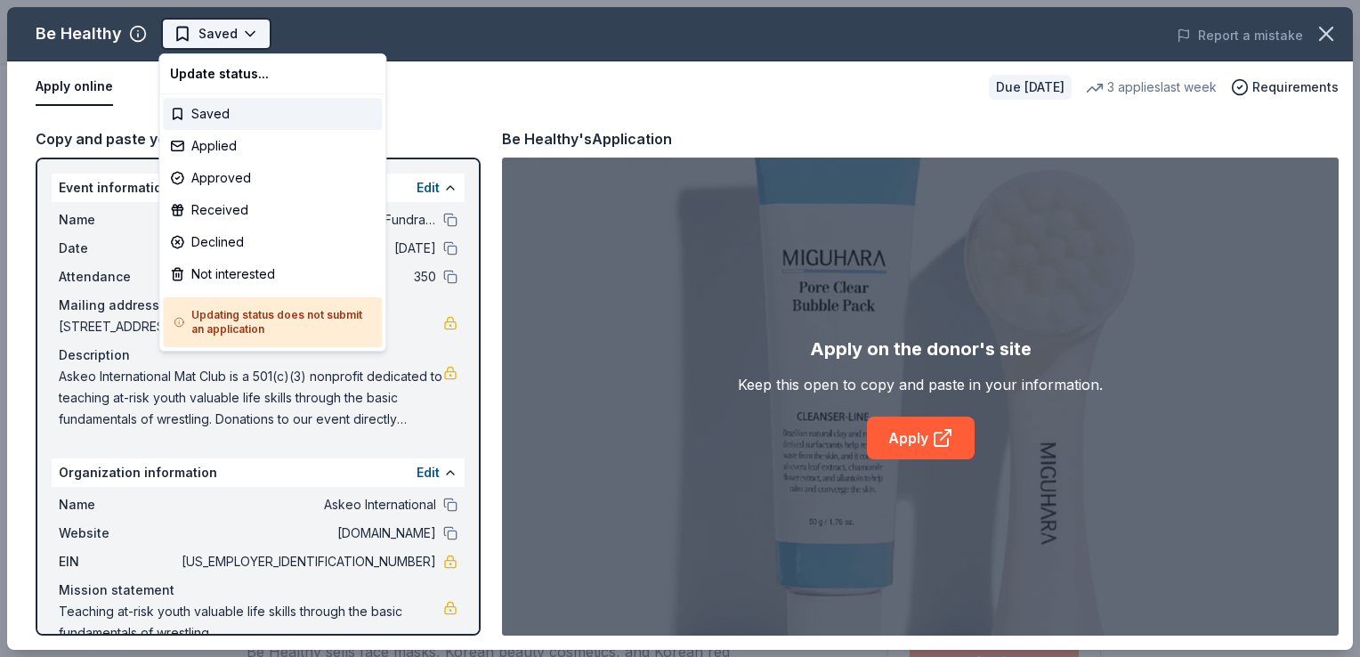
click at [251, 42] on html "Champions in Life Awards Dinner & Fundraiser Saved Apply Due in 21 days Share B…" at bounding box center [680, 328] width 1360 height 657
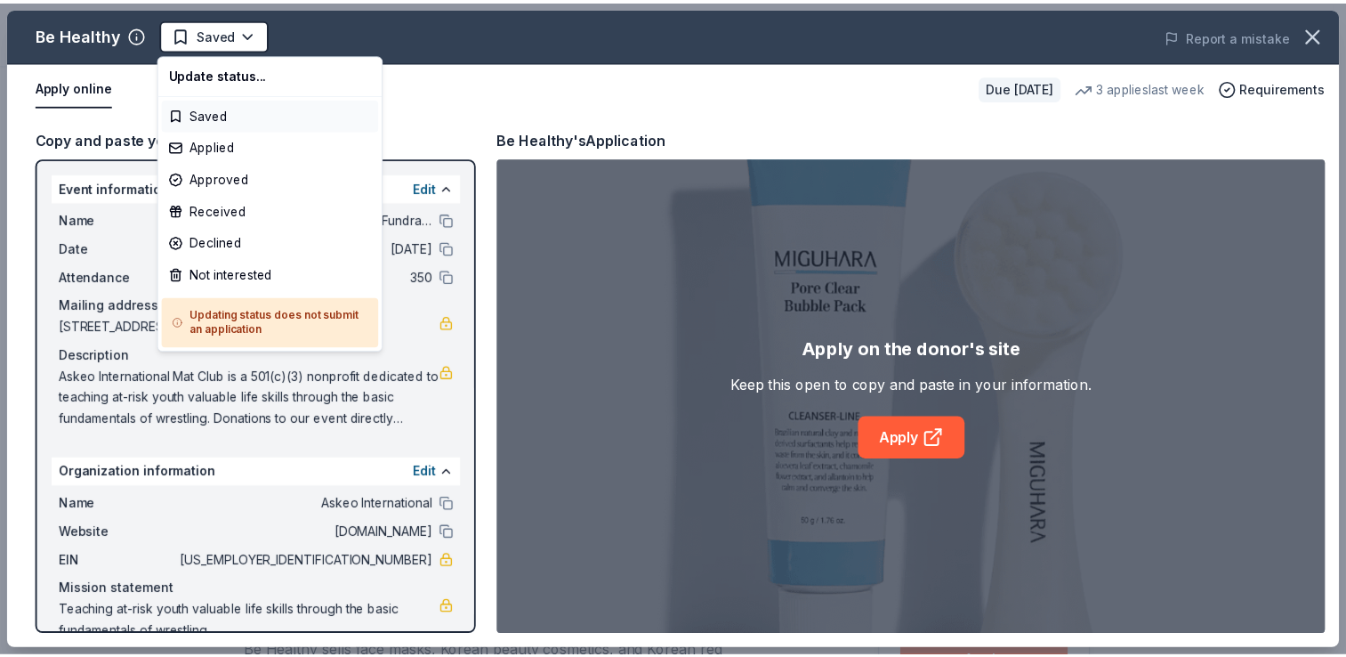
scroll to position [0, 0]
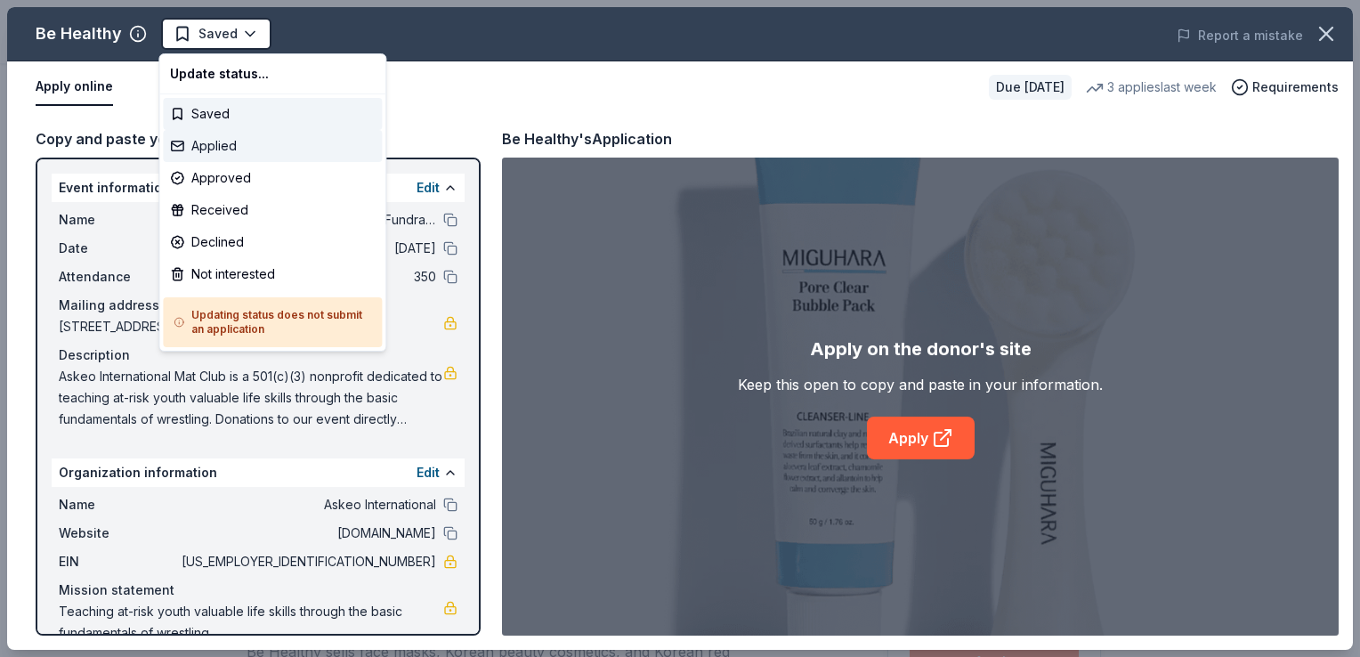
click at [242, 138] on div "Applied" at bounding box center [272, 146] width 219 height 32
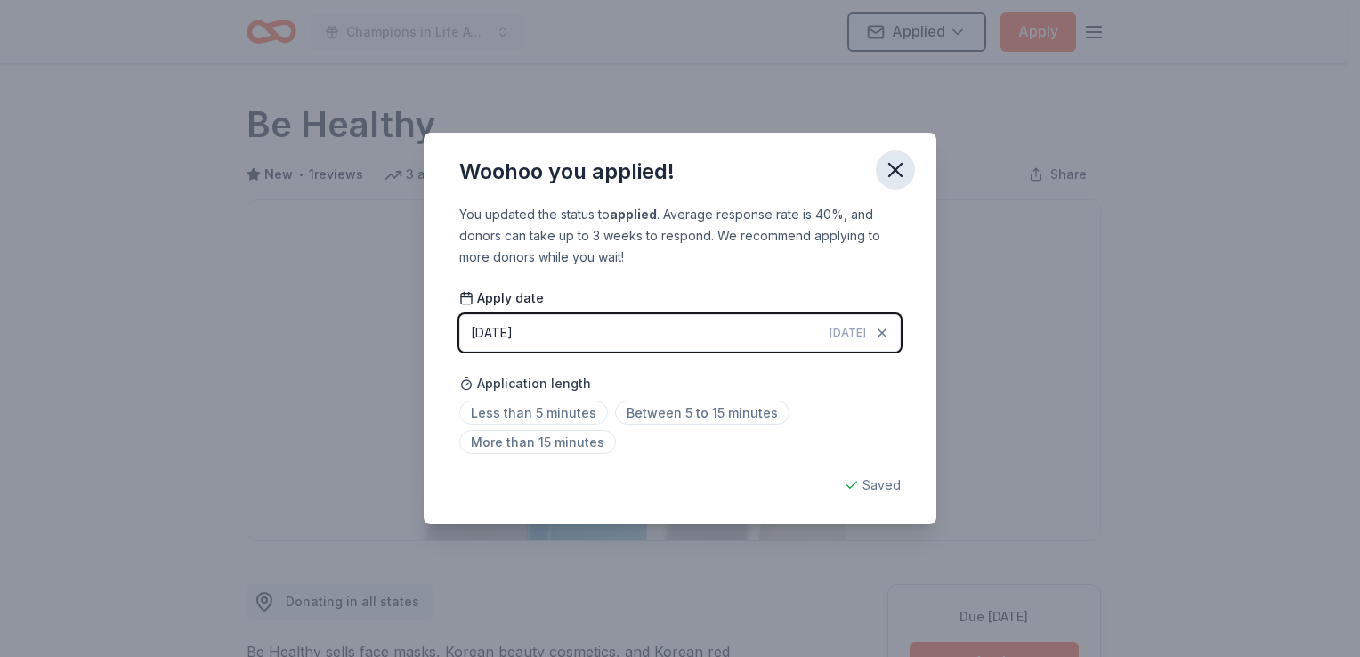
click at [887, 174] on icon "button" at bounding box center [895, 170] width 25 height 25
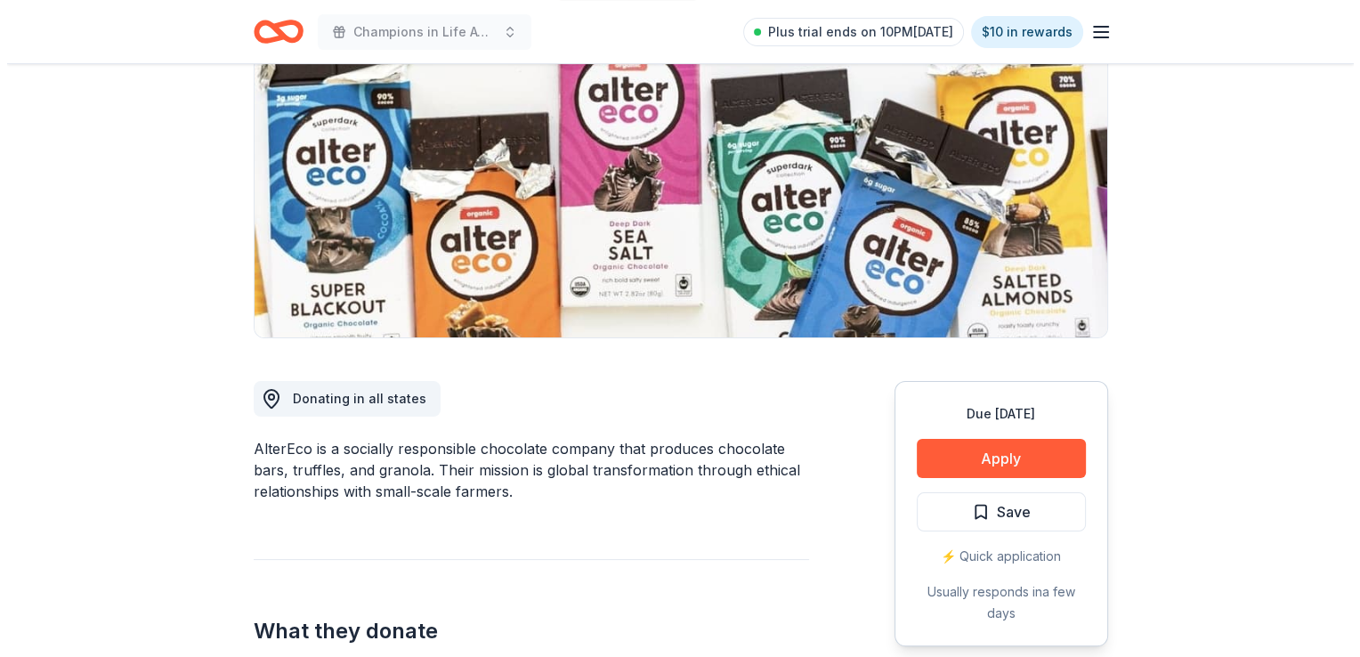
scroll to position [445, 0]
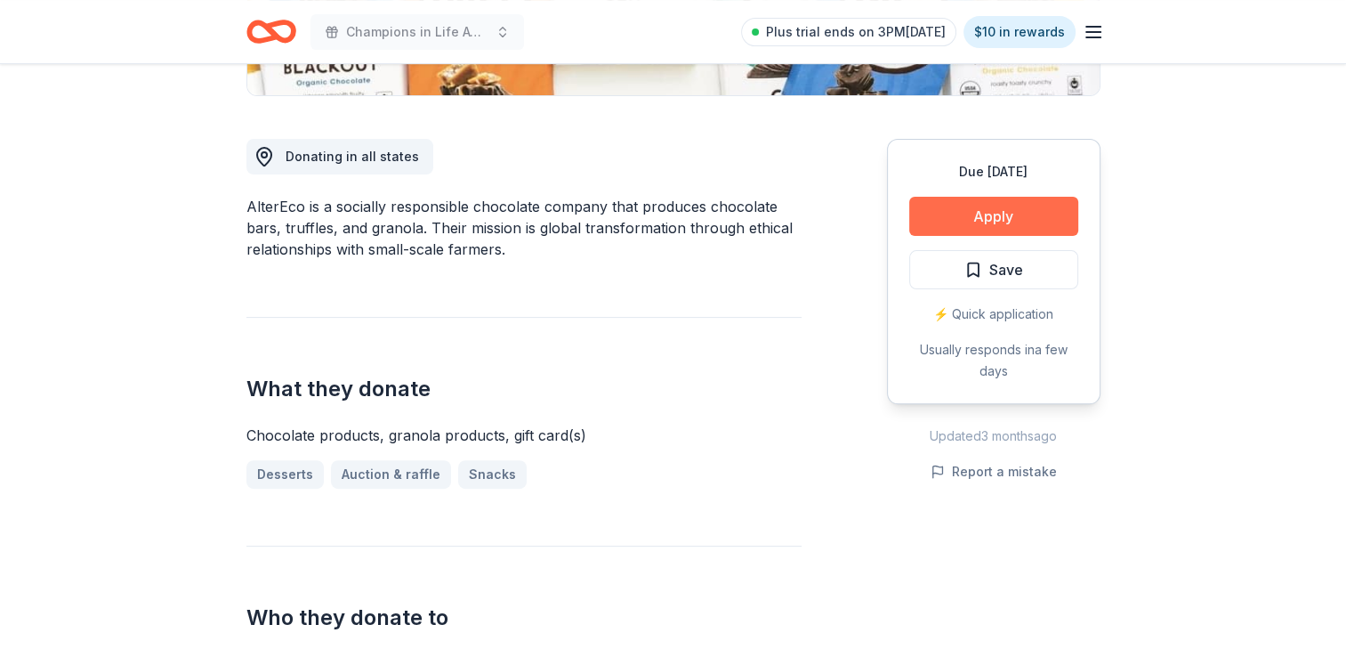
click at [956, 208] on button "Apply" at bounding box center [993, 216] width 169 height 39
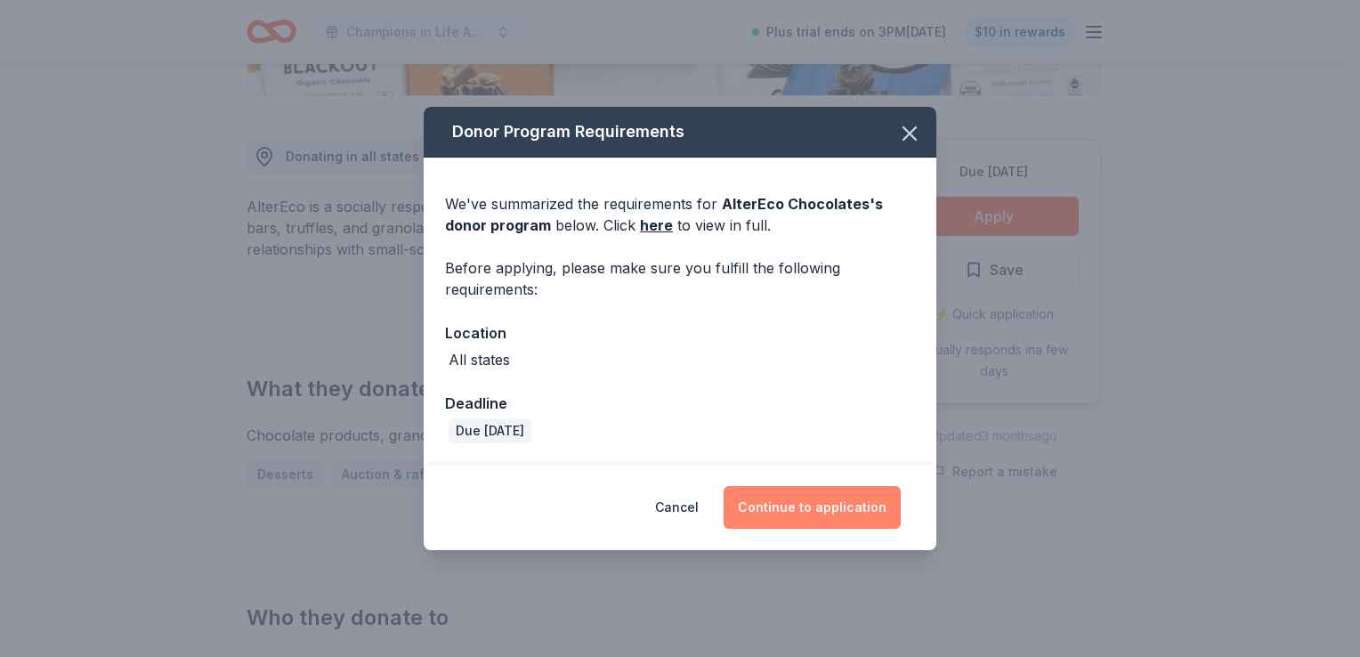
click at [821, 501] on button "Continue to application" at bounding box center [811, 507] width 177 height 43
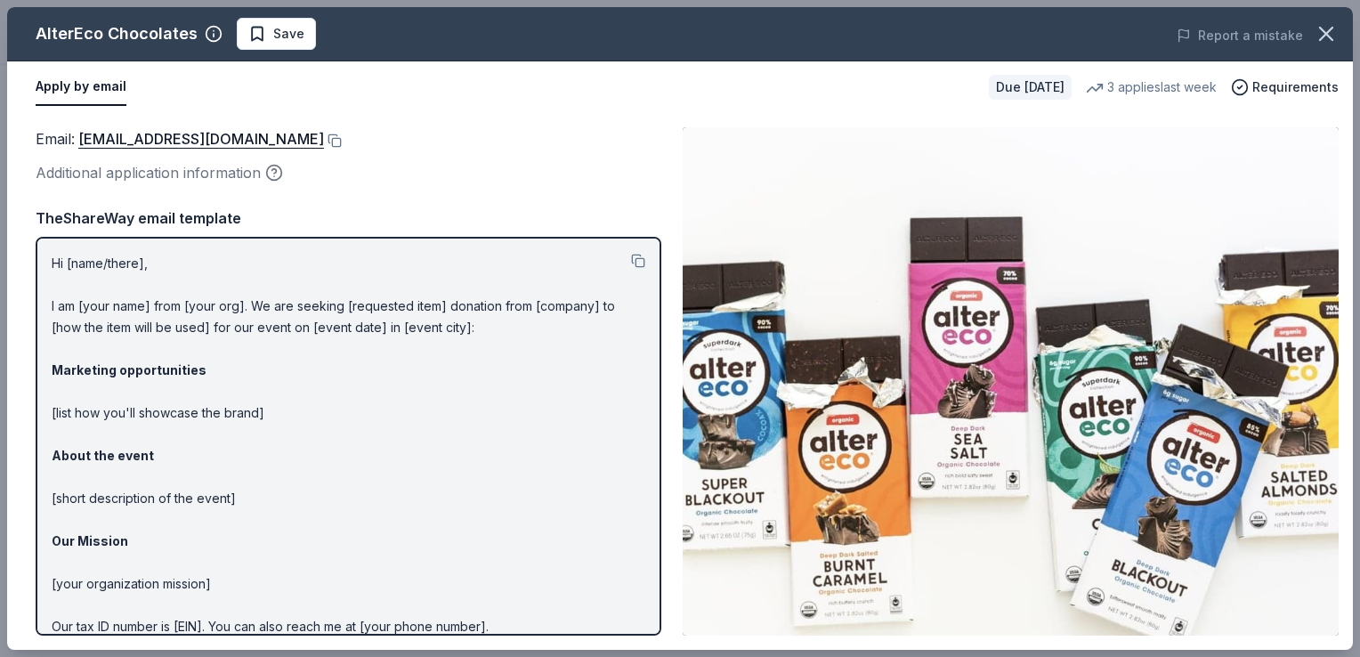
click at [278, 135] on div "Email : shop@alterecofoods.com" at bounding box center [349, 138] width 626 height 23
click at [324, 136] on button at bounding box center [333, 140] width 18 height 14
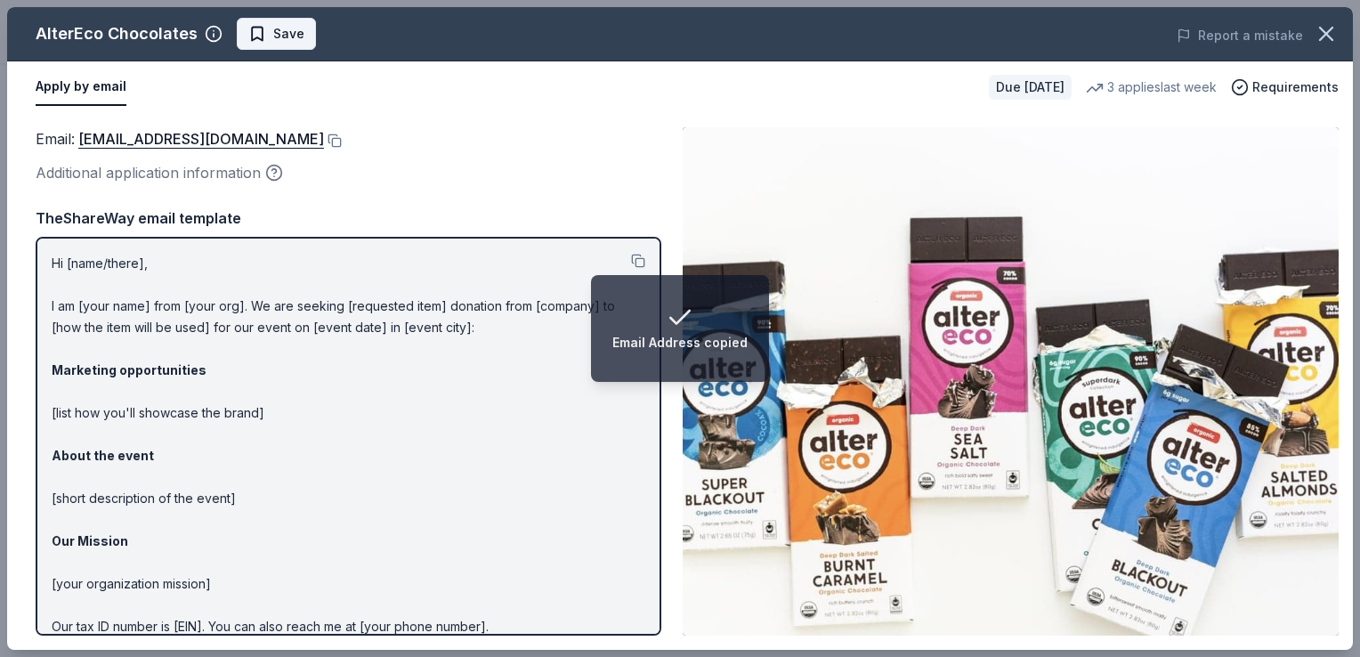
click at [281, 40] on span "Save" at bounding box center [288, 33] width 31 height 21
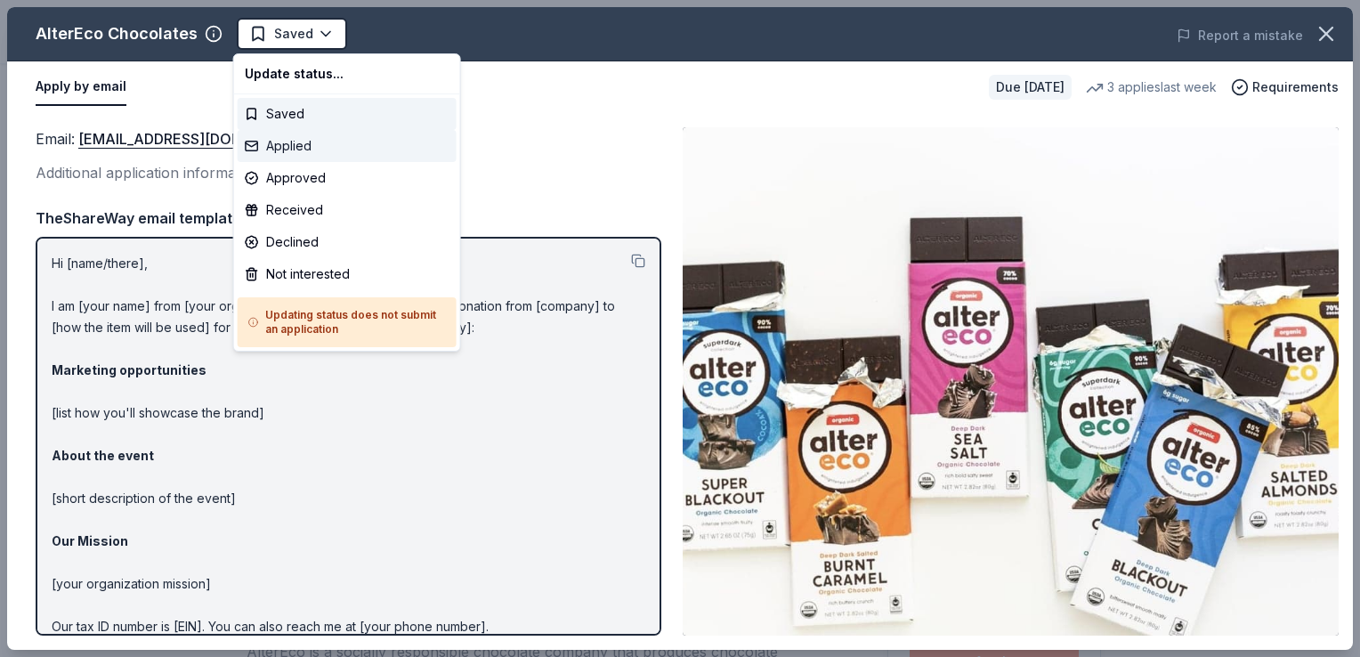
click at [292, 137] on div "Applied" at bounding box center [347, 146] width 219 height 32
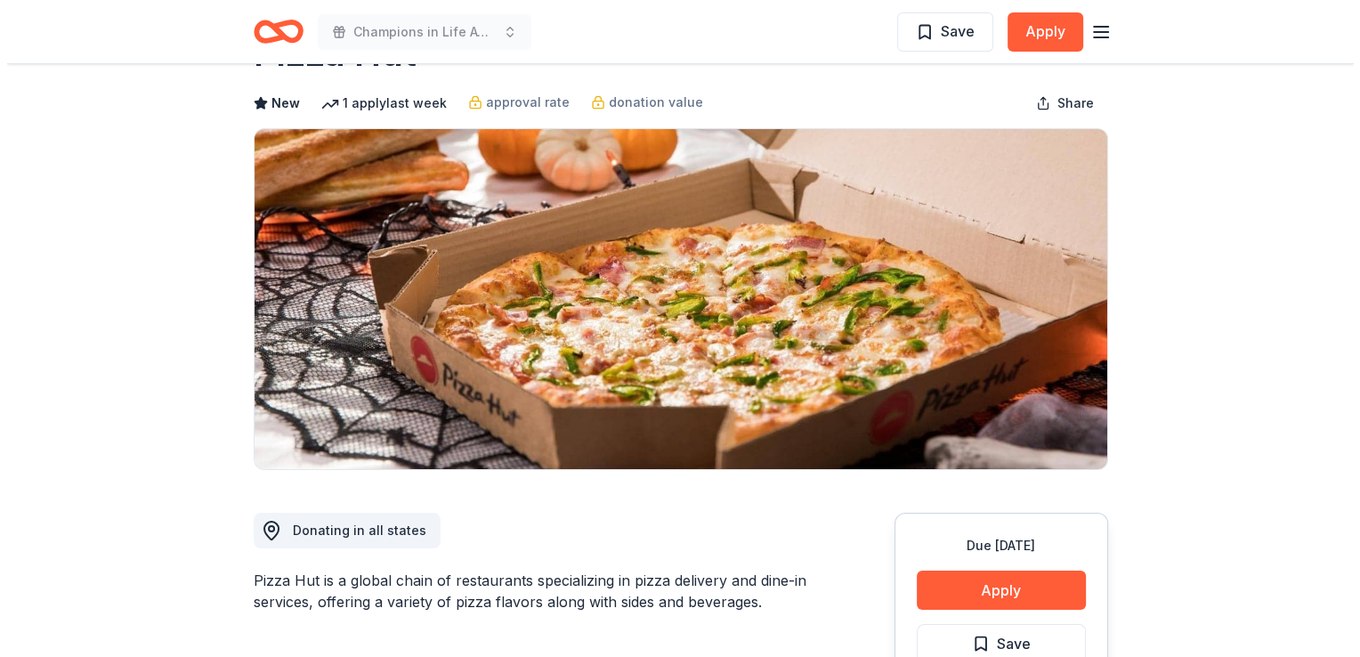
scroll to position [267, 0]
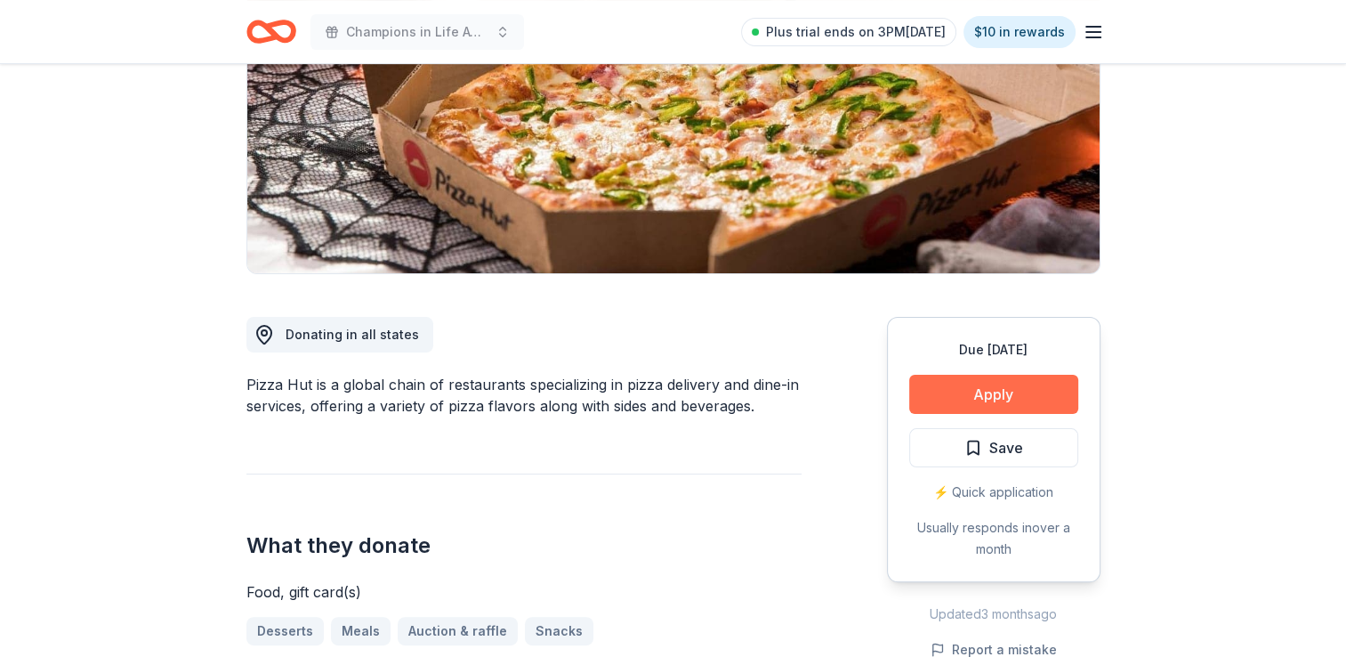
click at [982, 397] on button "Apply" at bounding box center [993, 394] width 169 height 39
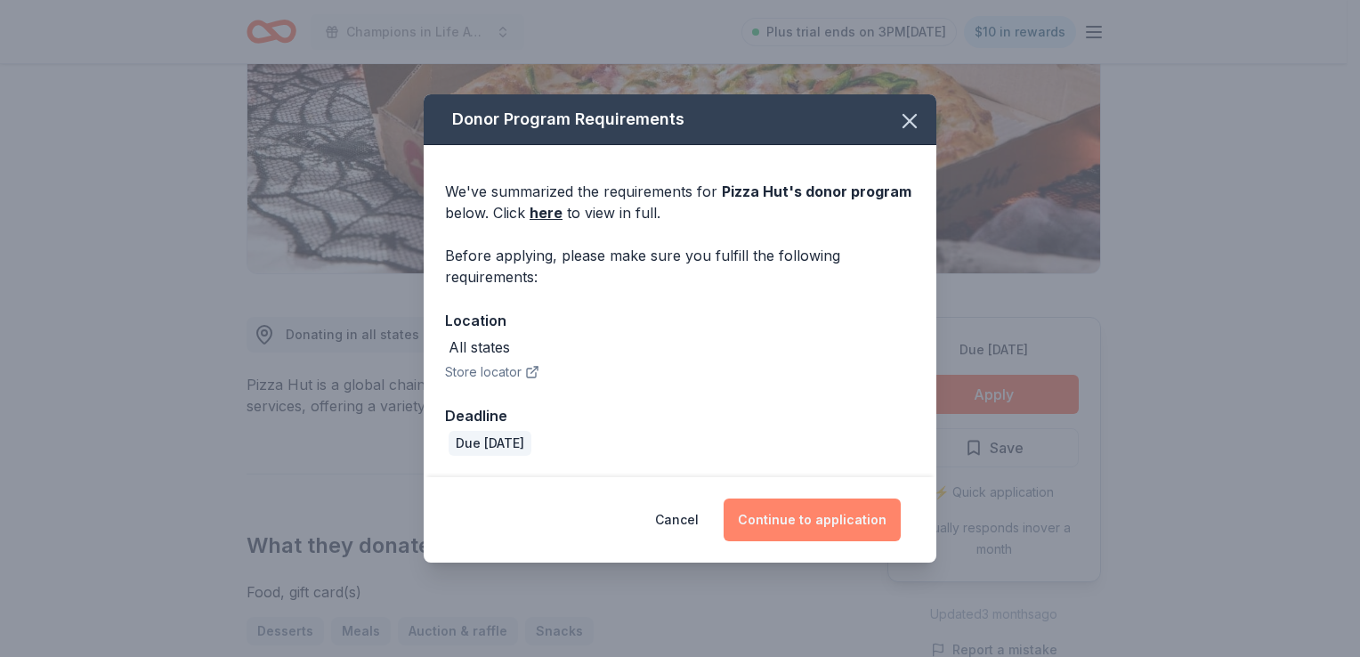
click at [853, 521] on button "Continue to application" at bounding box center [811, 519] width 177 height 43
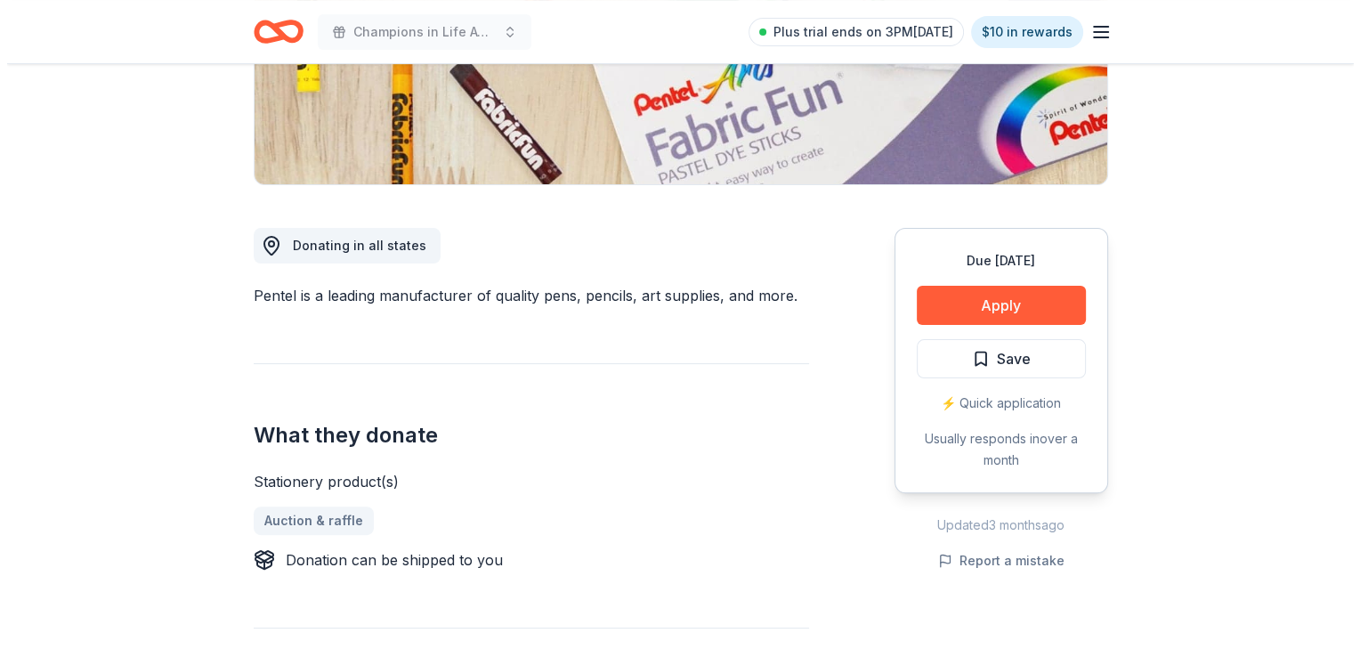
scroll to position [445, 0]
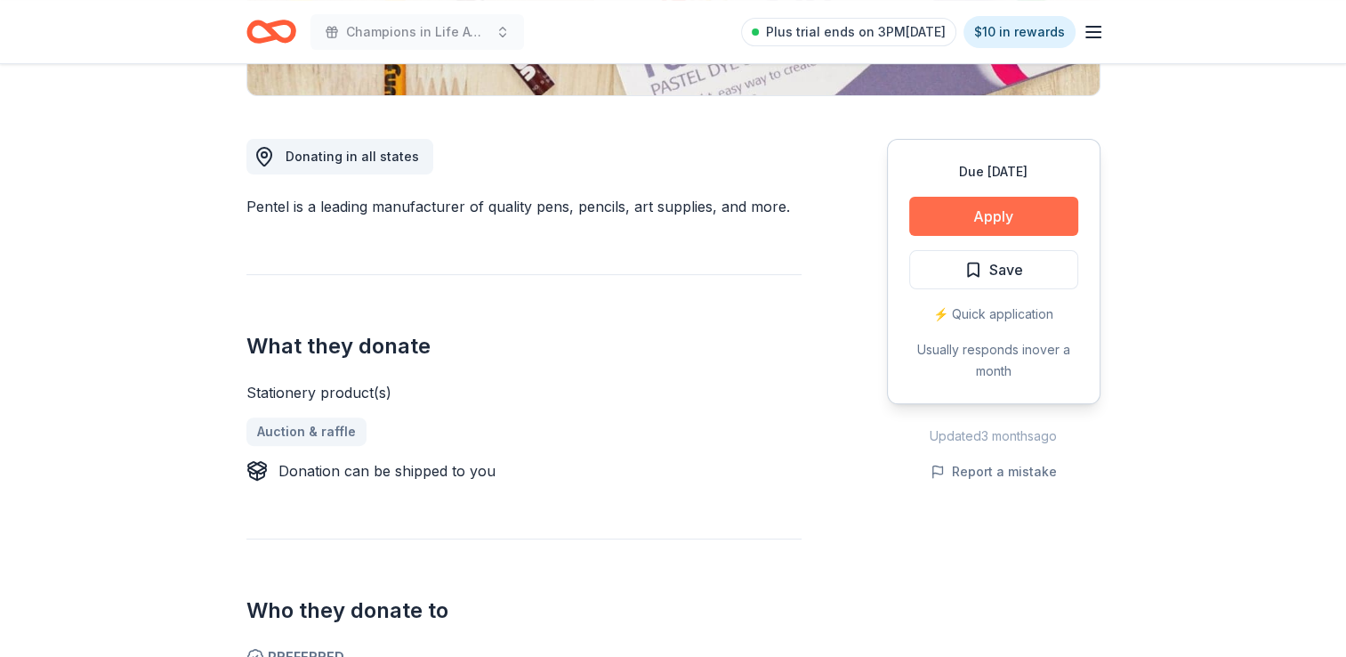
click at [949, 215] on button "Apply" at bounding box center [993, 216] width 169 height 39
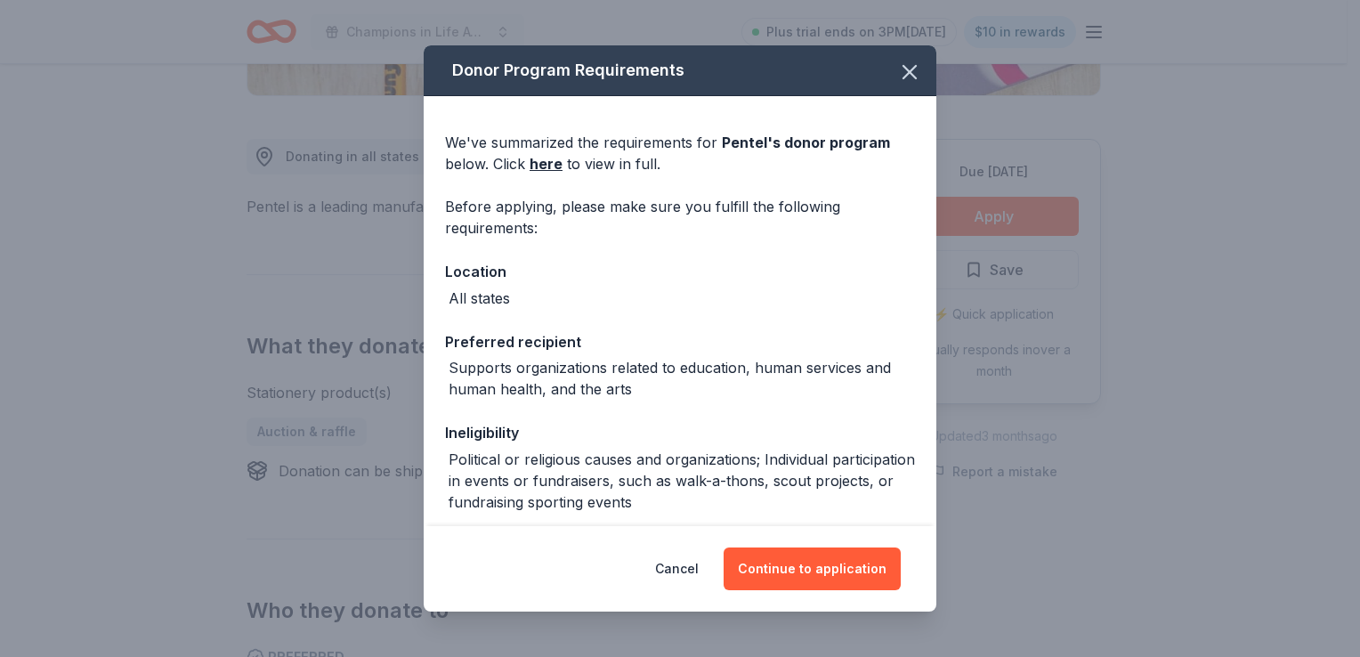
scroll to position [150, 0]
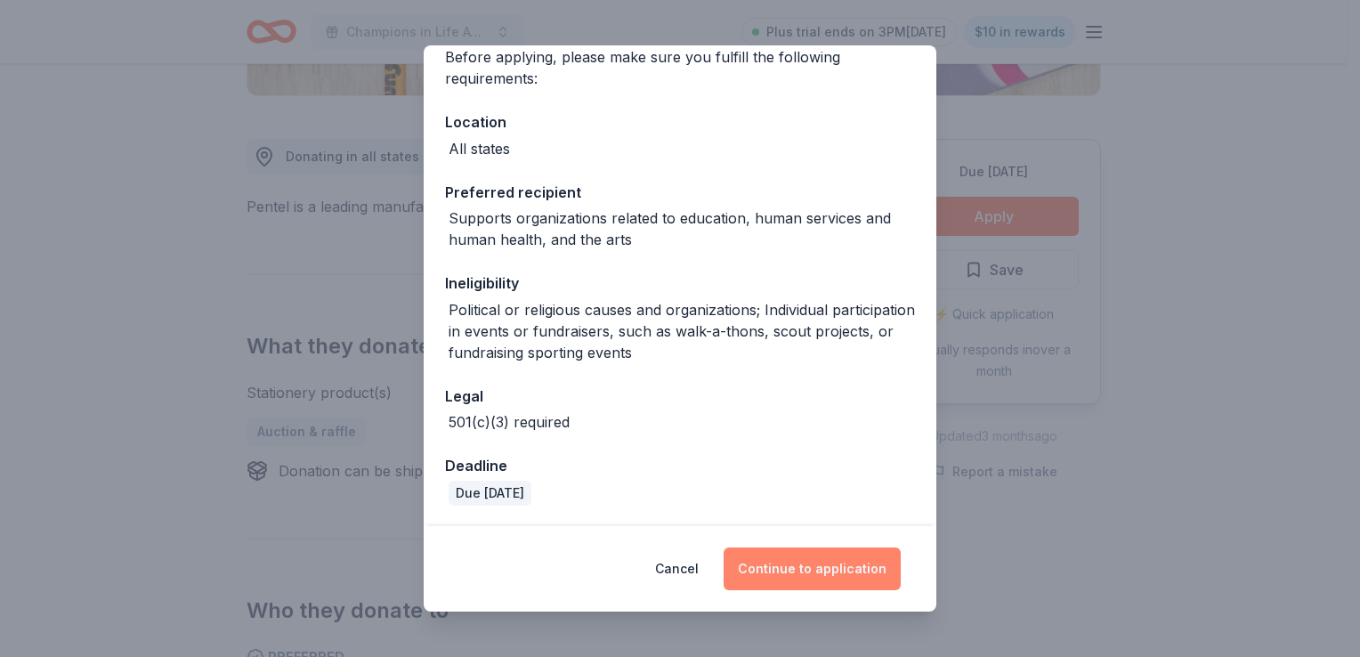
click at [819, 569] on button "Continue to application" at bounding box center [811, 568] width 177 height 43
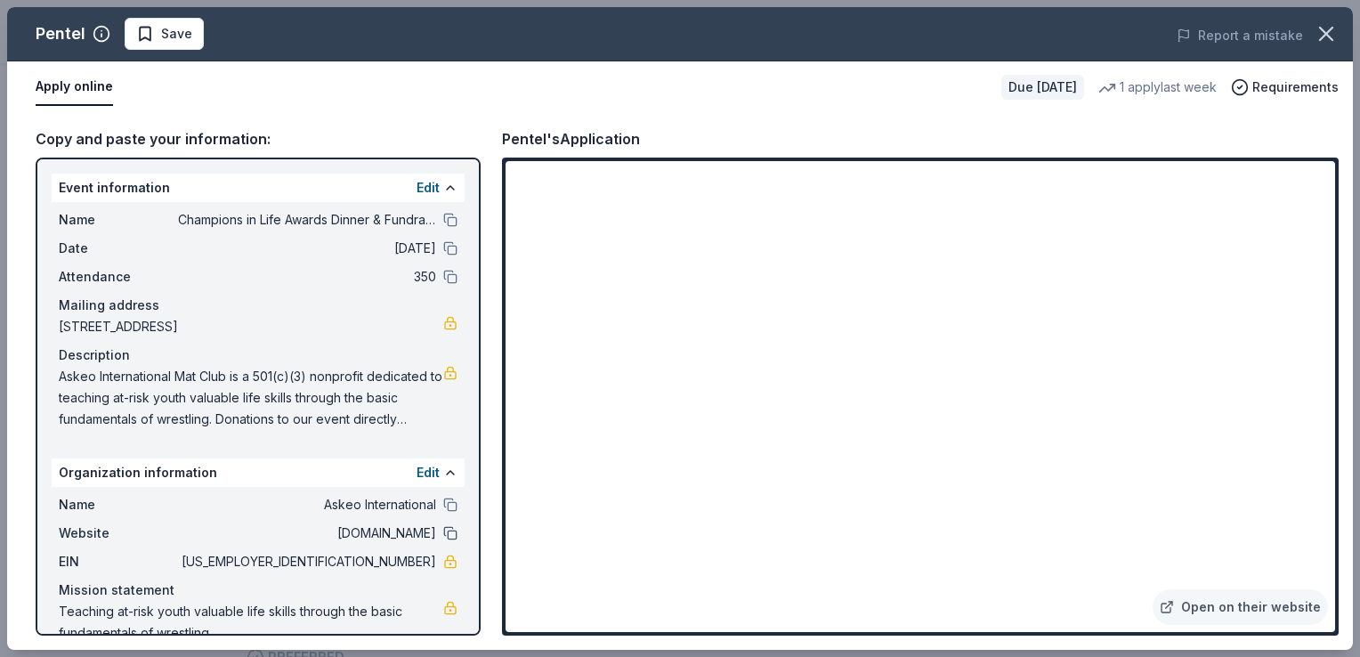
click at [443, 532] on button at bounding box center [450, 533] width 14 height 14
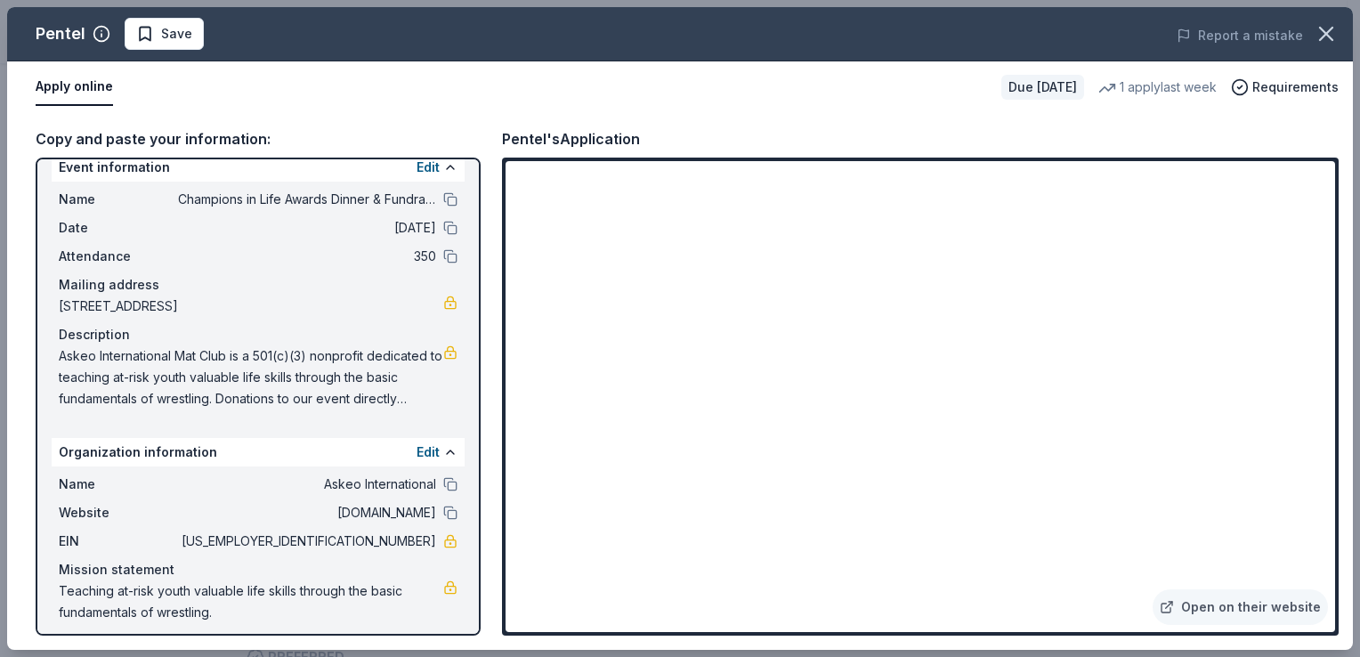
scroll to position [29, 0]
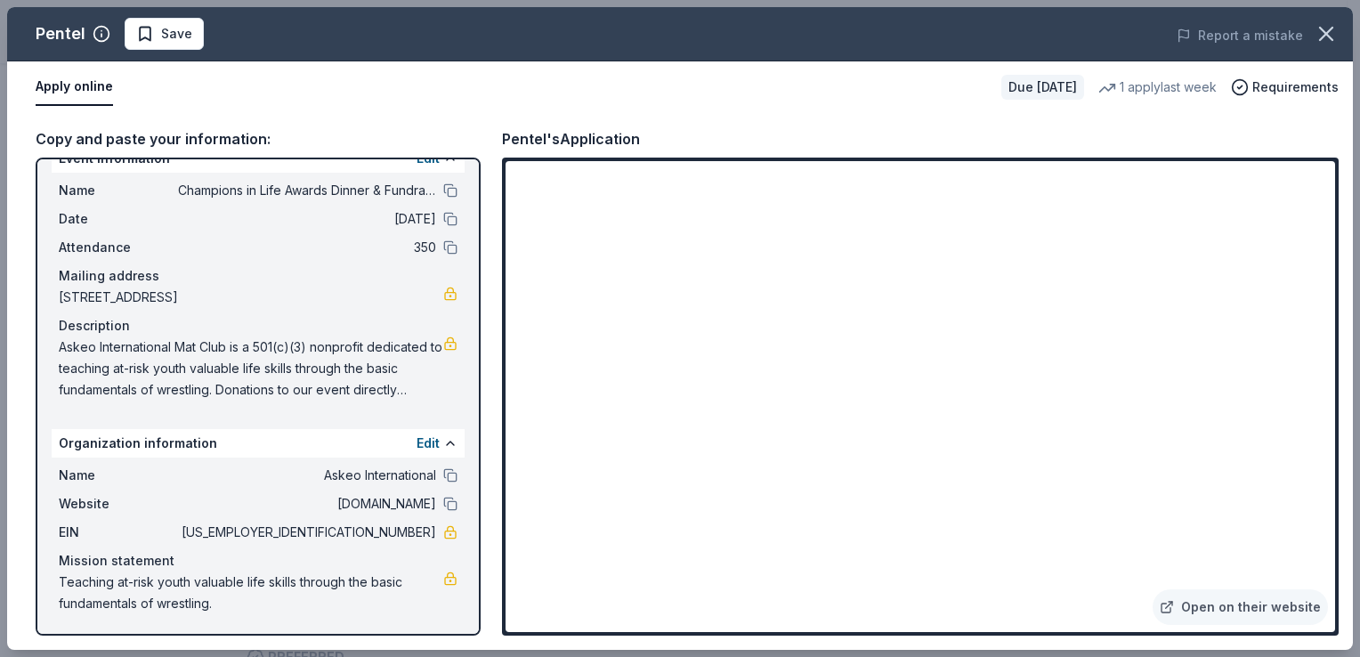
click at [393, 579] on span "Teaching at-risk youth valuable life skills through the basic fundamentals of w…" at bounding box center [251, 592] width 384 height 43
click at [335, 591] on span "Teaching at-risk youth valuable life skills through the basic fundamentals of w…" at bounding box center [251, 592] width 384 height 43
drag, startPoint x: 381, startPoint y: 395, endPoint x: 352, endPoint y: 375, distance: 35.1
click at [380, 394] on span "Askeo International Mat Club is a 501(c)(3) nonprofit dedicated to teaching at-…" at bounding box center [251, 368] width 384 height 64
click at [327, 365] on span "Askeo International Mat Club is a 501(c)(3) nonprofit dedicated to teaching at-…" at bounding box center [251, 368] width 384 height 64
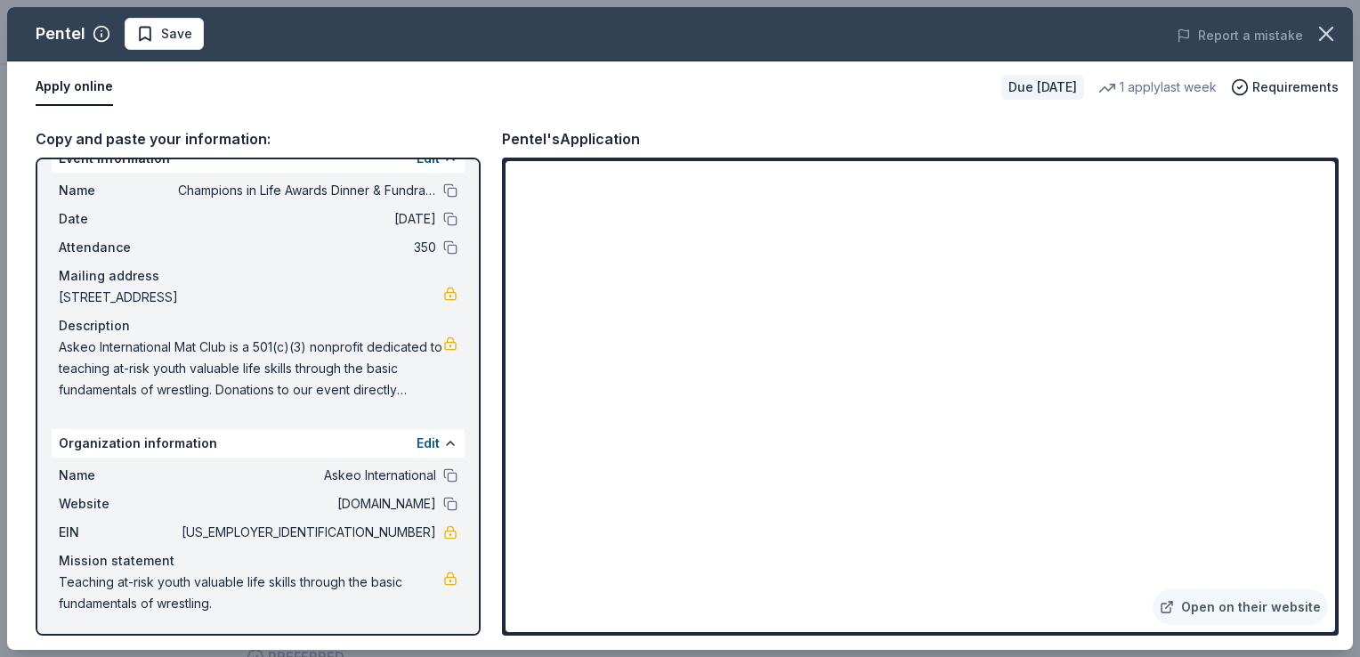
click at [327, 365] on span "Askeo International Mat Club is a 501(c)(3) nonprofit dedicated to teaching at-…" at bounding box center [251, 368] width 384 height 64
click at [177, 34] on span "Save" at bounding box center [176, 33] width 31 height 21
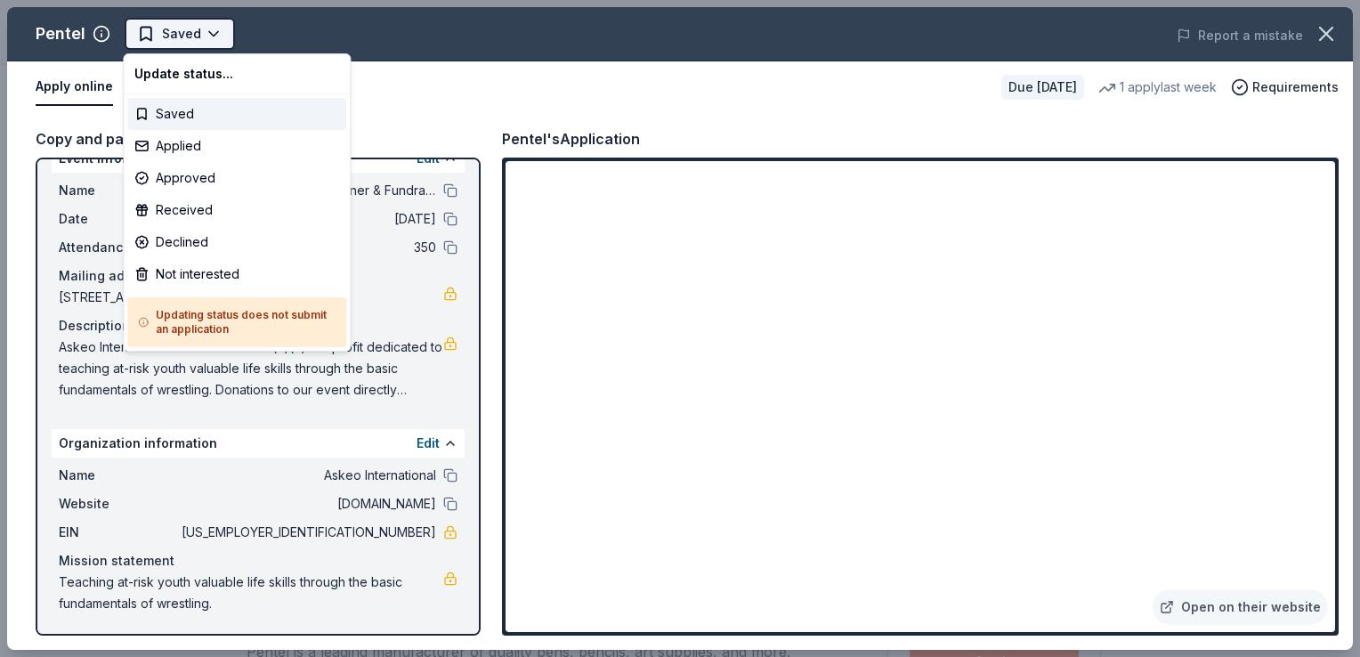
click at [210, 37] on html "Champions in Life Awards Dinner & Fundraiser Saved Apply Due [DATE] Share Pente…" at bounding box center [680, 328] width 1360 height 657
click at [214, 141] on div "Applied" at bounding box center [236, 146] width 219 height 32
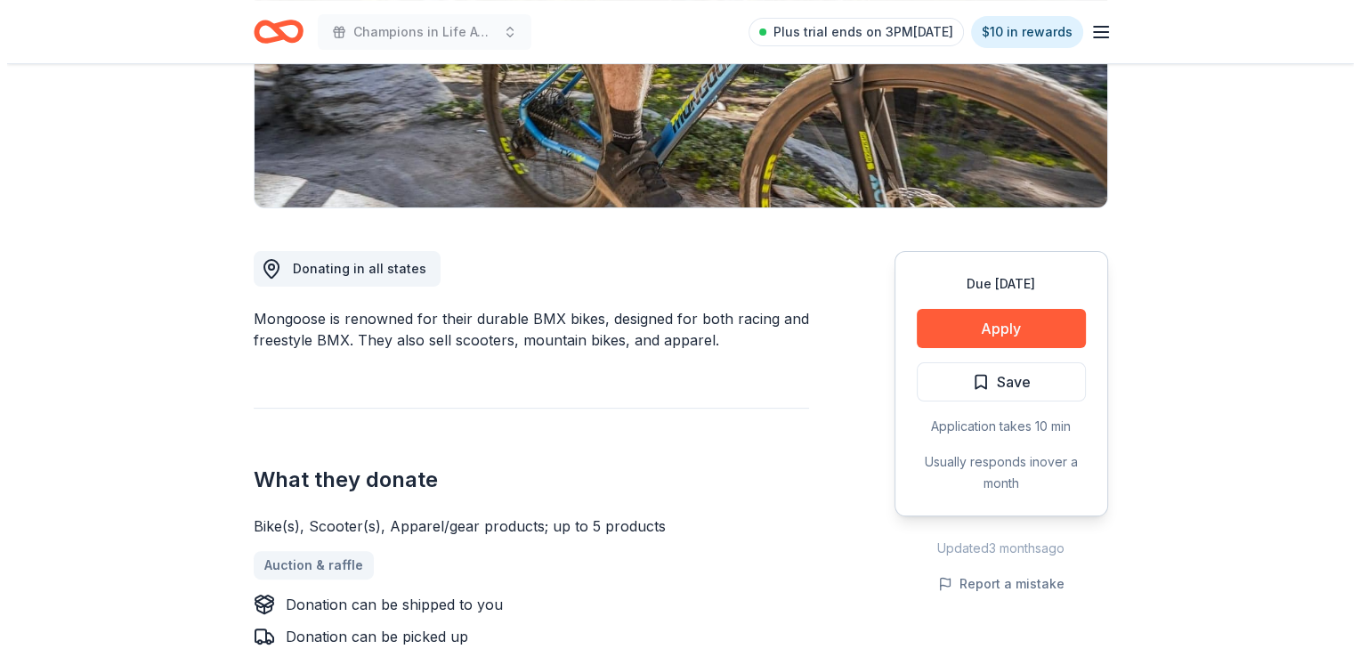
scroll to position [267, 0]
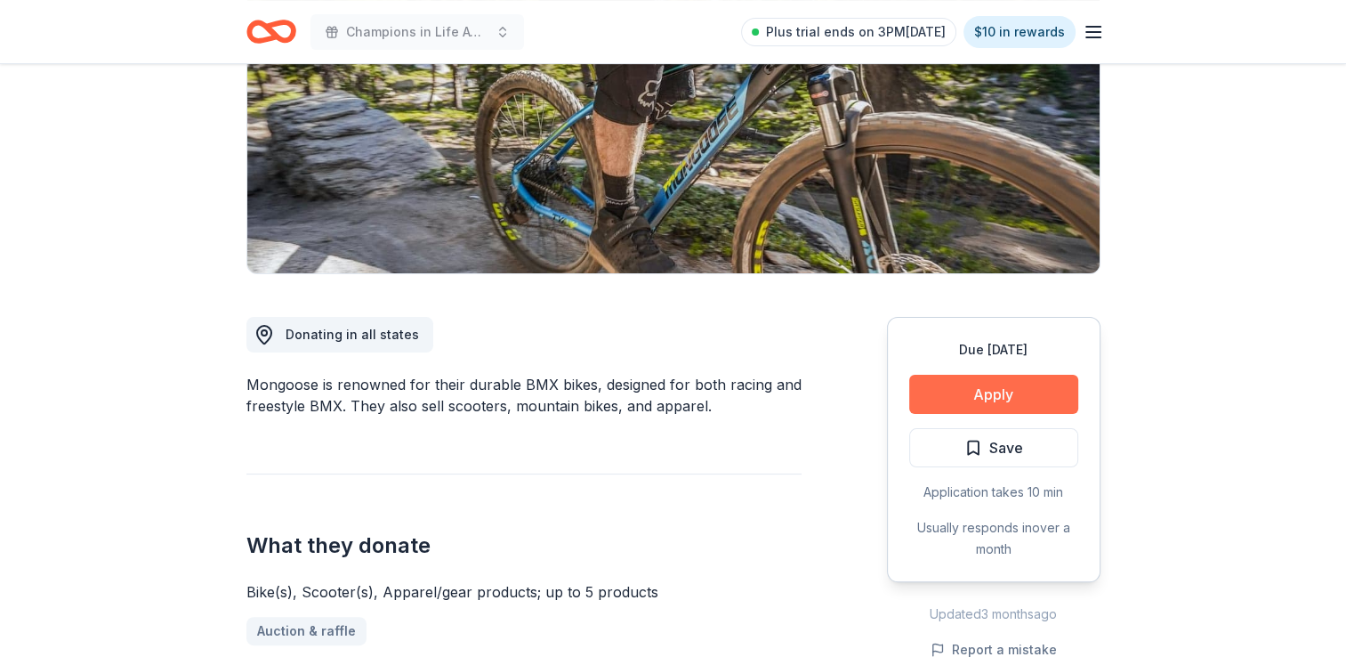
click at [943, 383] on button "Apply" at bounding box center [993, 394] width 169 height 39
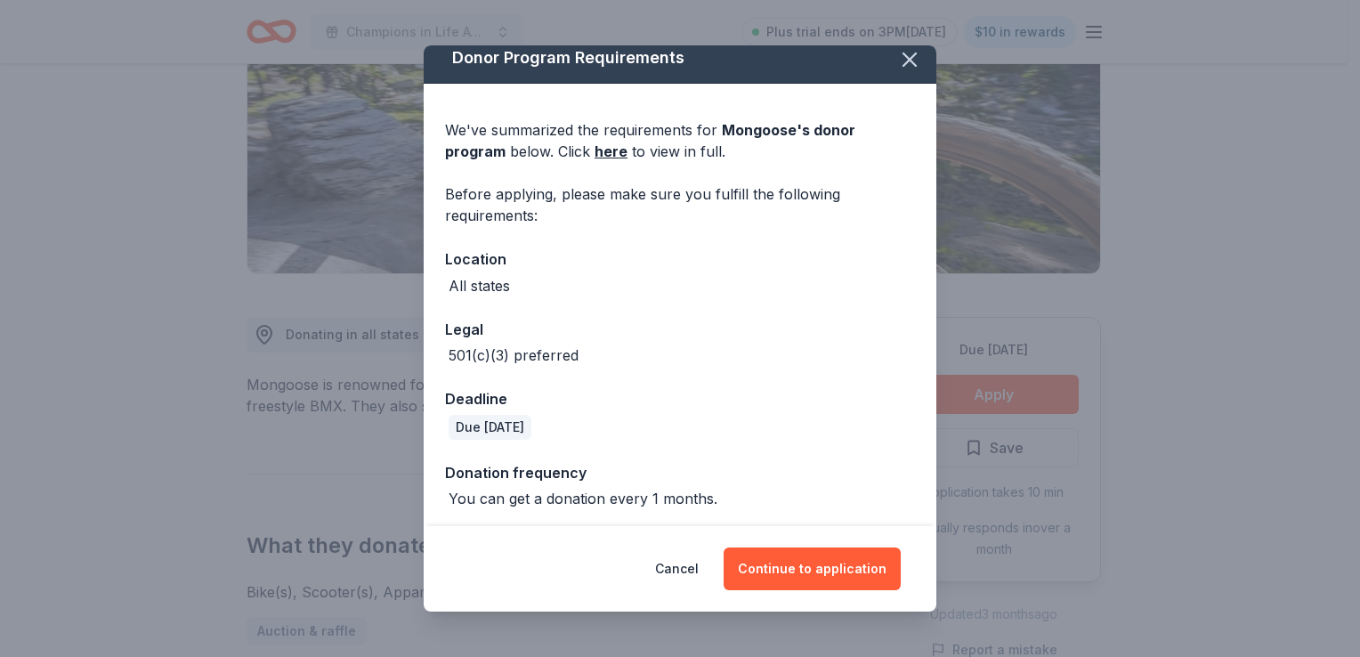
scroll to position [16, 0]
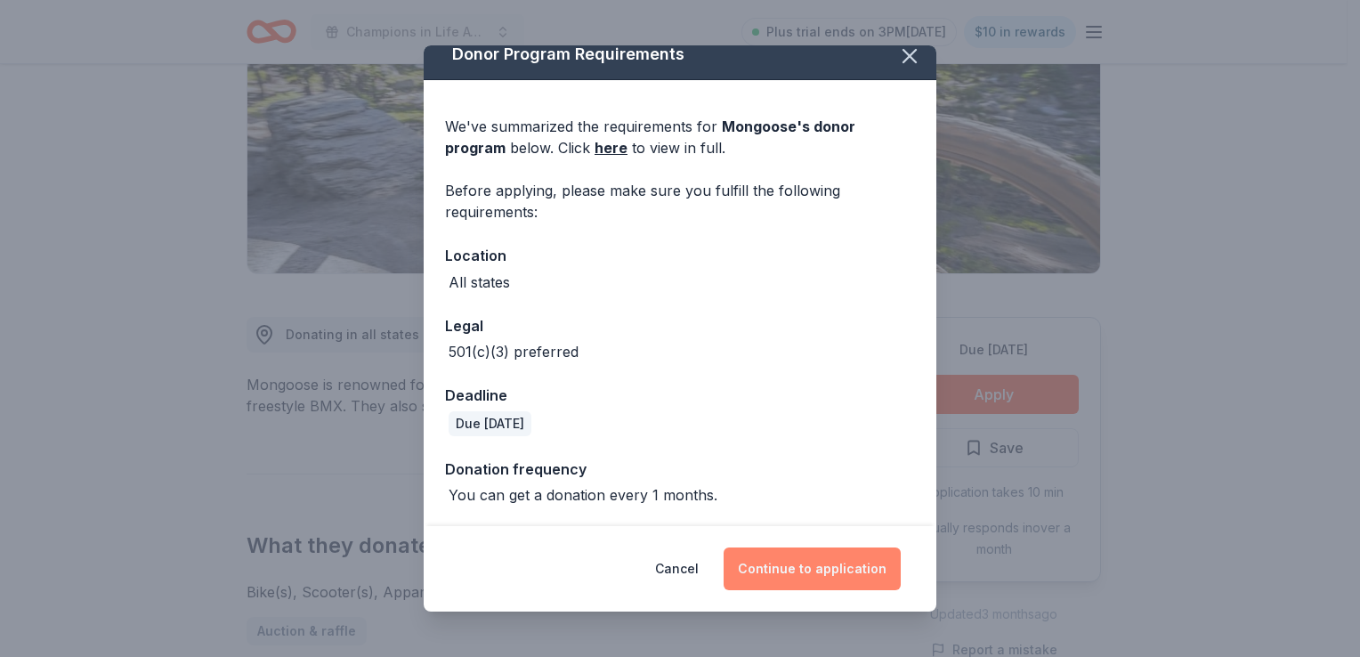
click at [817, 556] on button "Continue to application" at bounding box center [811, 568] width 177 height 43
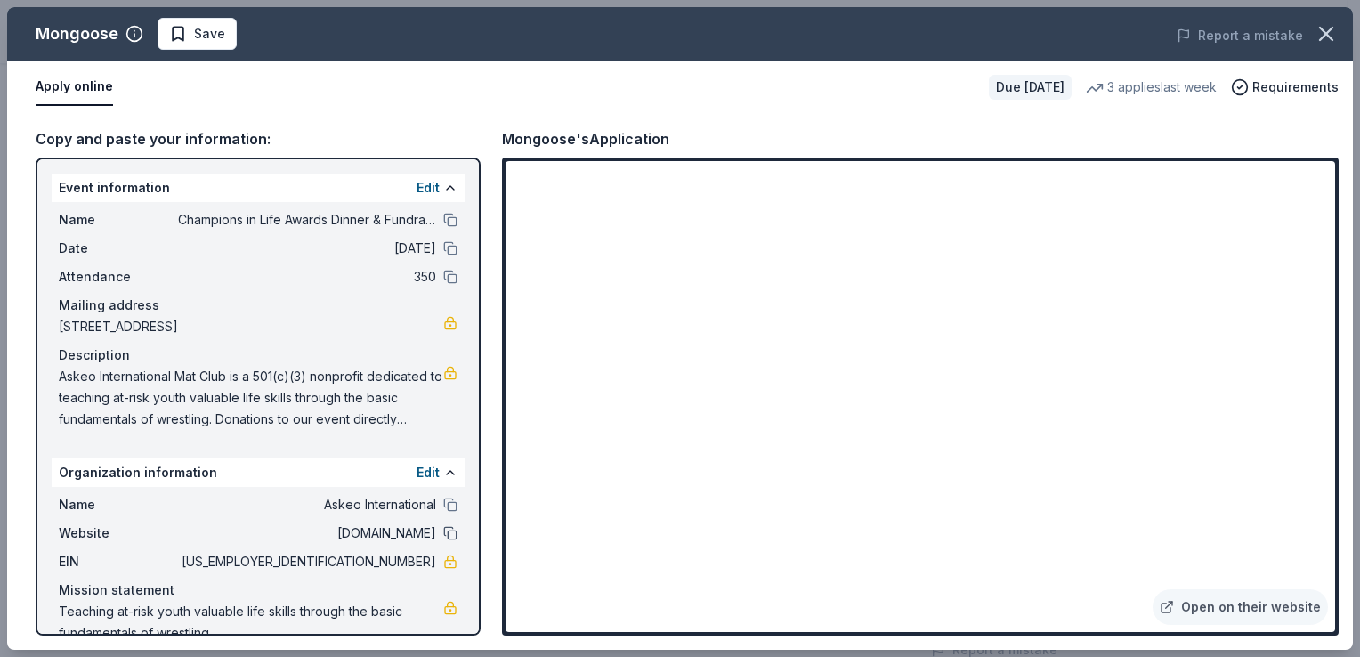
click at [443, 530] on button at bounding box center [450, 533] width 14 height 14
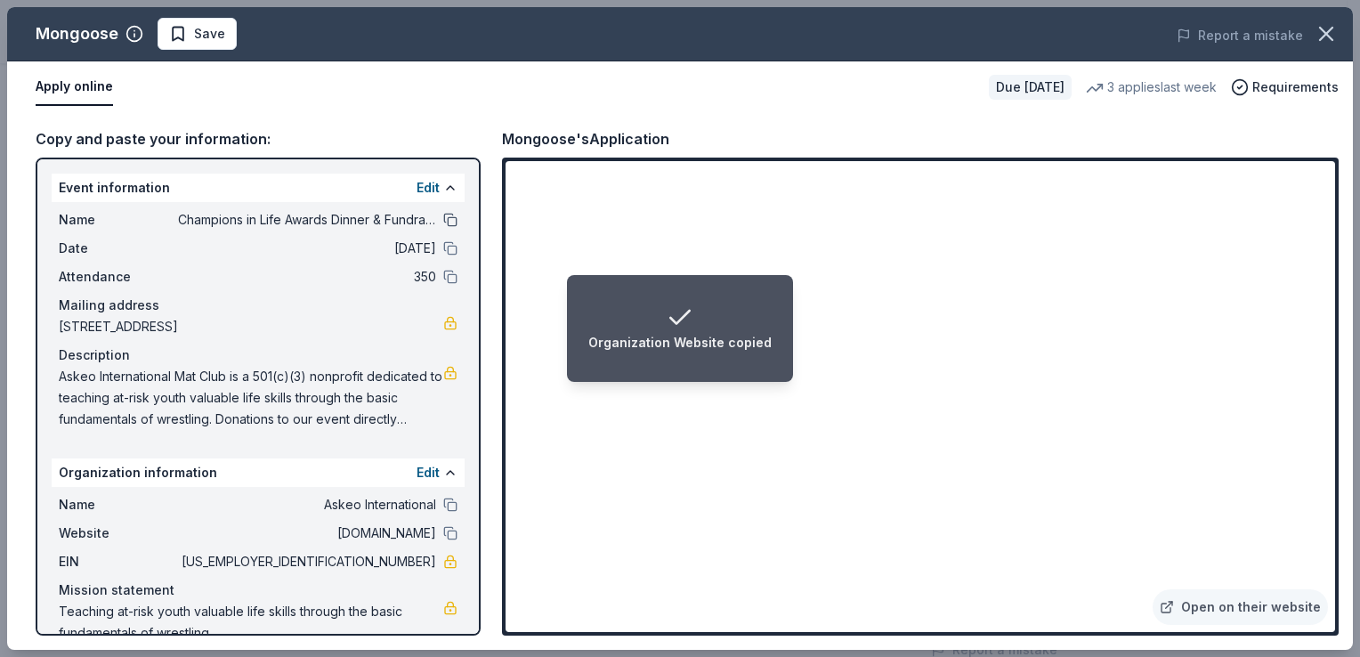
click at [443, 222] on button at bounding box center [450, 220] width 14 height 14
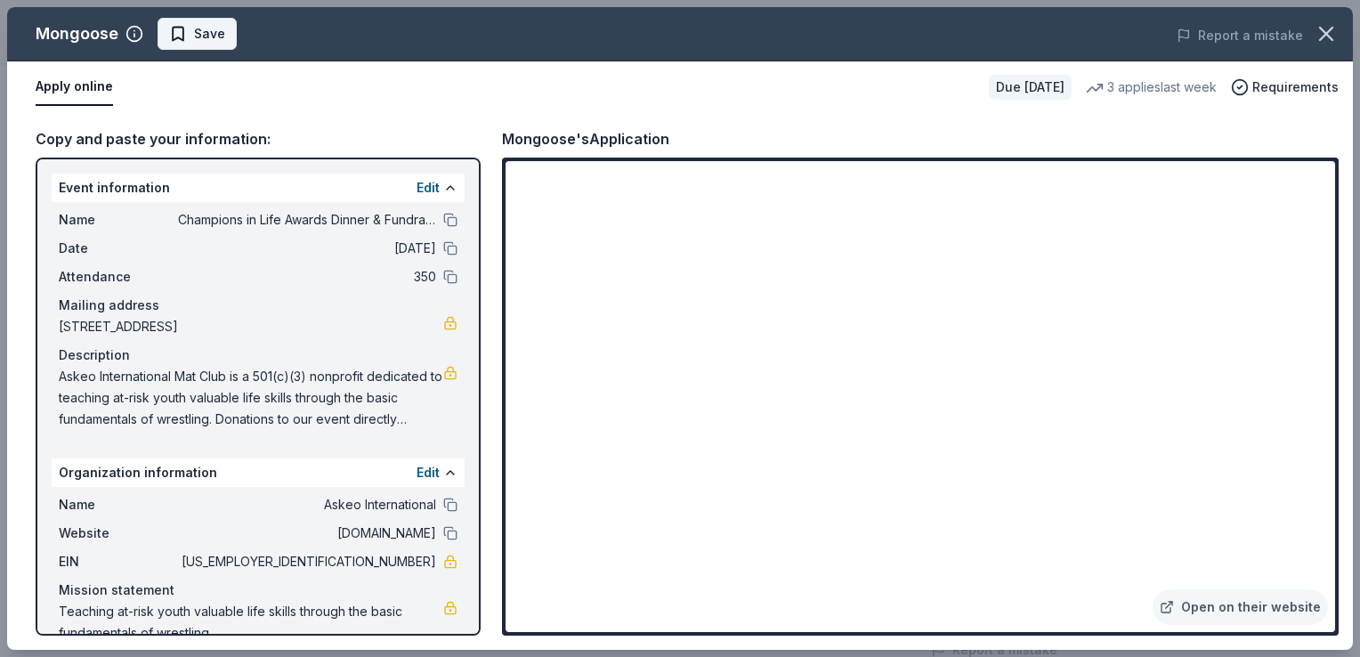
click at [228, 32] on button "Save" at bounding box center [197, 34] width 79 height 32
click at [238, 37] on html "Champions in Life Awards Dinner & Fundraiser Plus trial ends on 3PM[DATE] $10 i…" at bounding box center [680, 61] width 1360 height 657
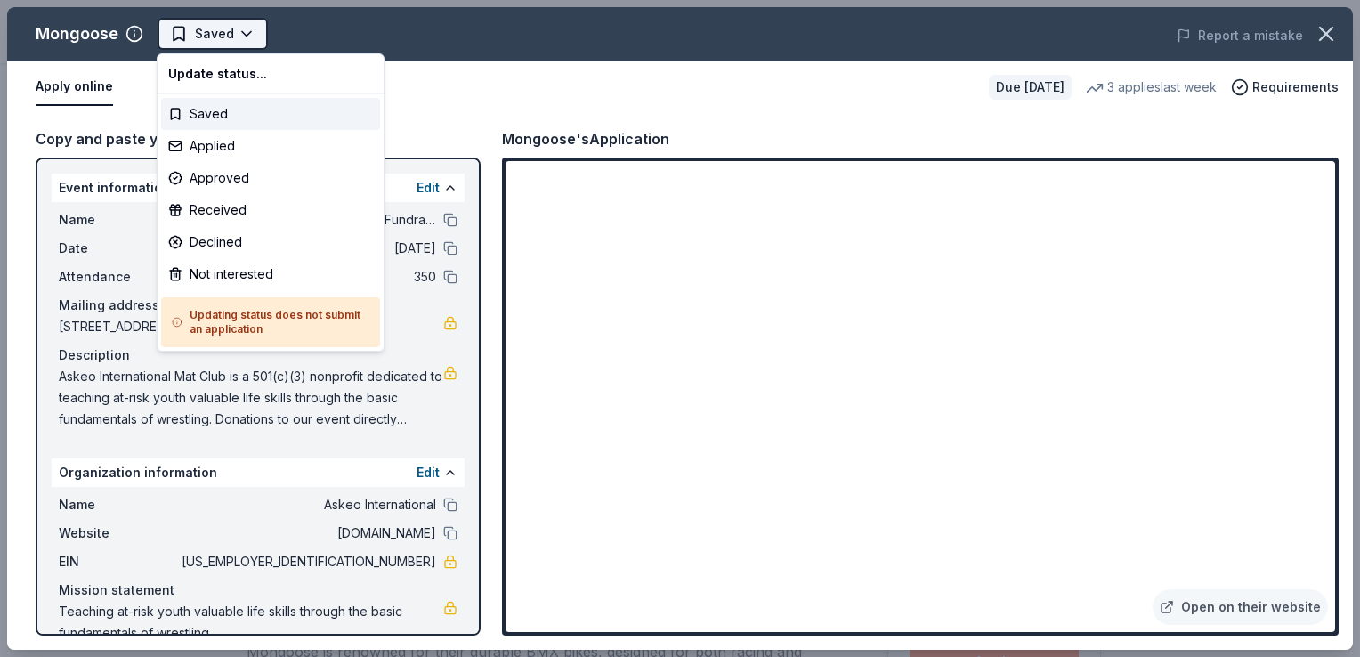
scroll to position [0, 0]
click at [226, 149] on div "Applied" at bounding box center [270, 146] width 219 height 32
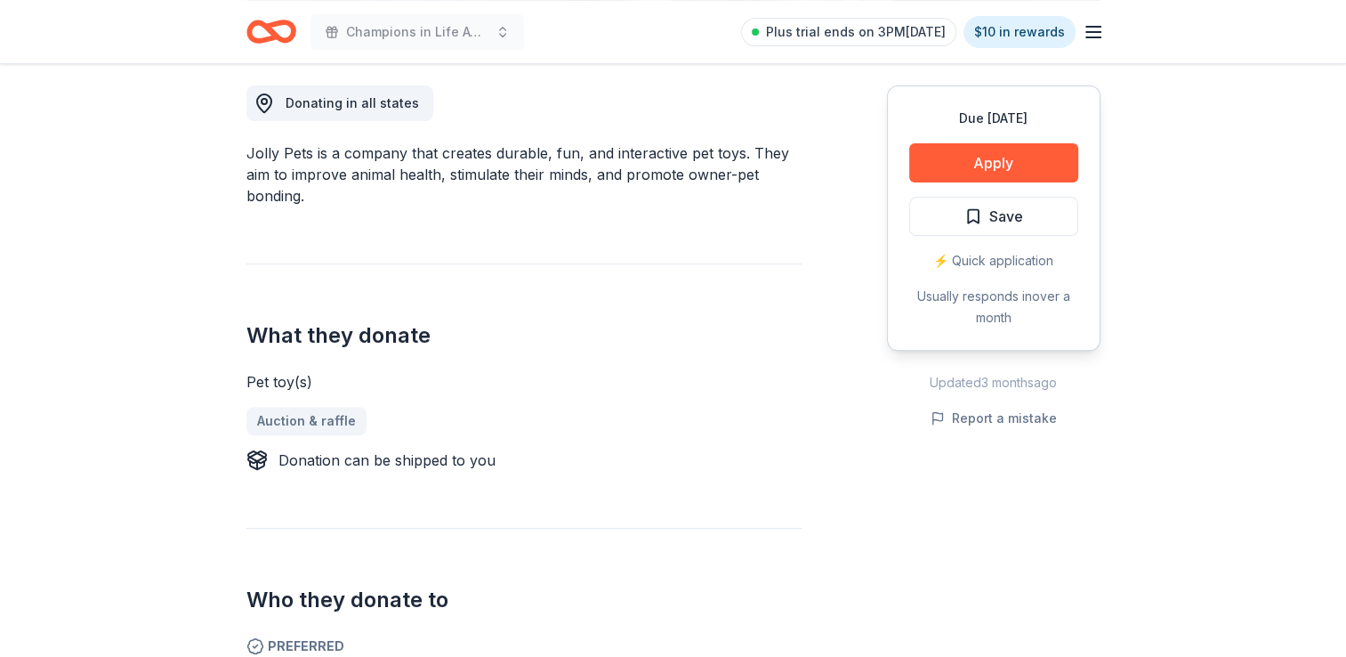
scroll to position [356, 0]
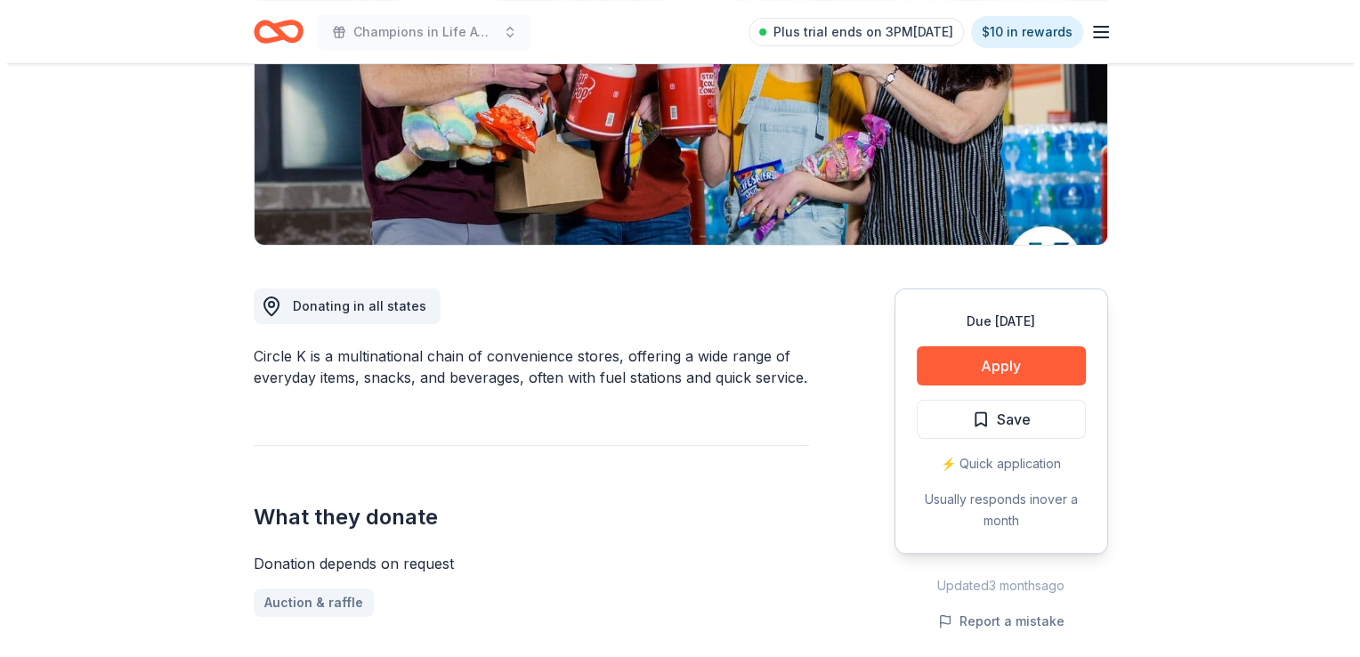
scroll to position [267, 0]
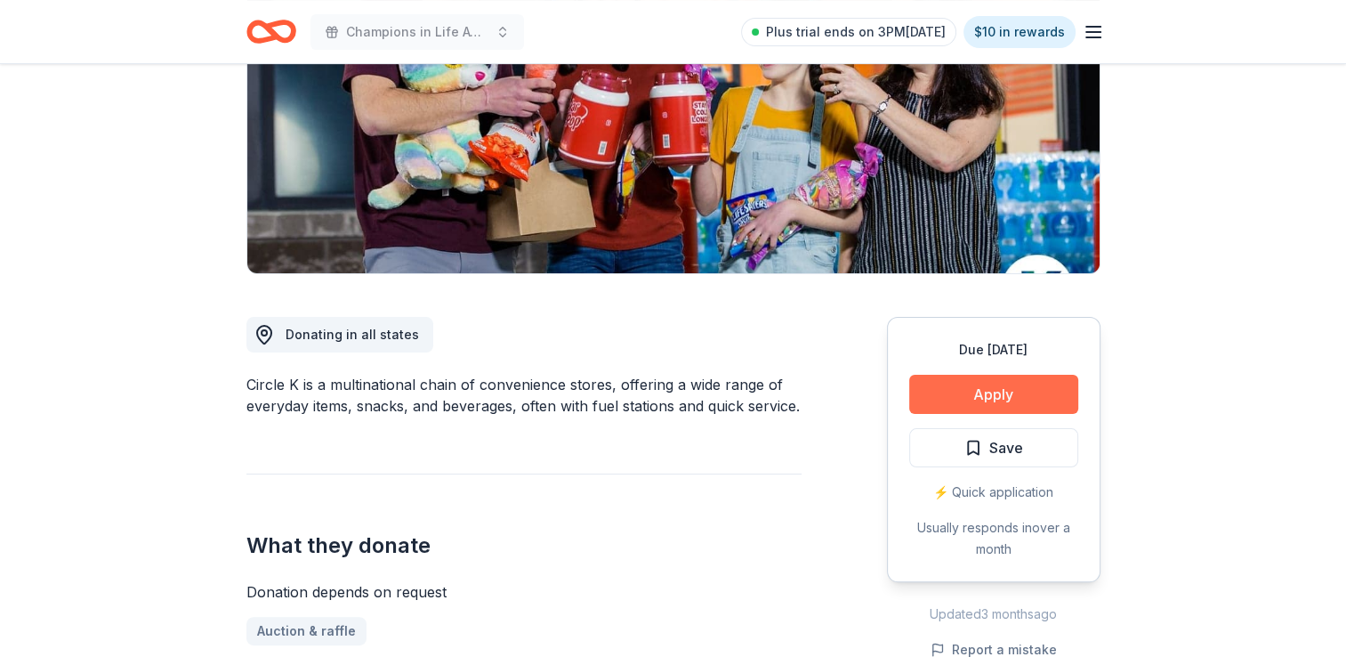
click at [995, 394] on button "Apply" at bounding box center [993, 394] width 169 height 39
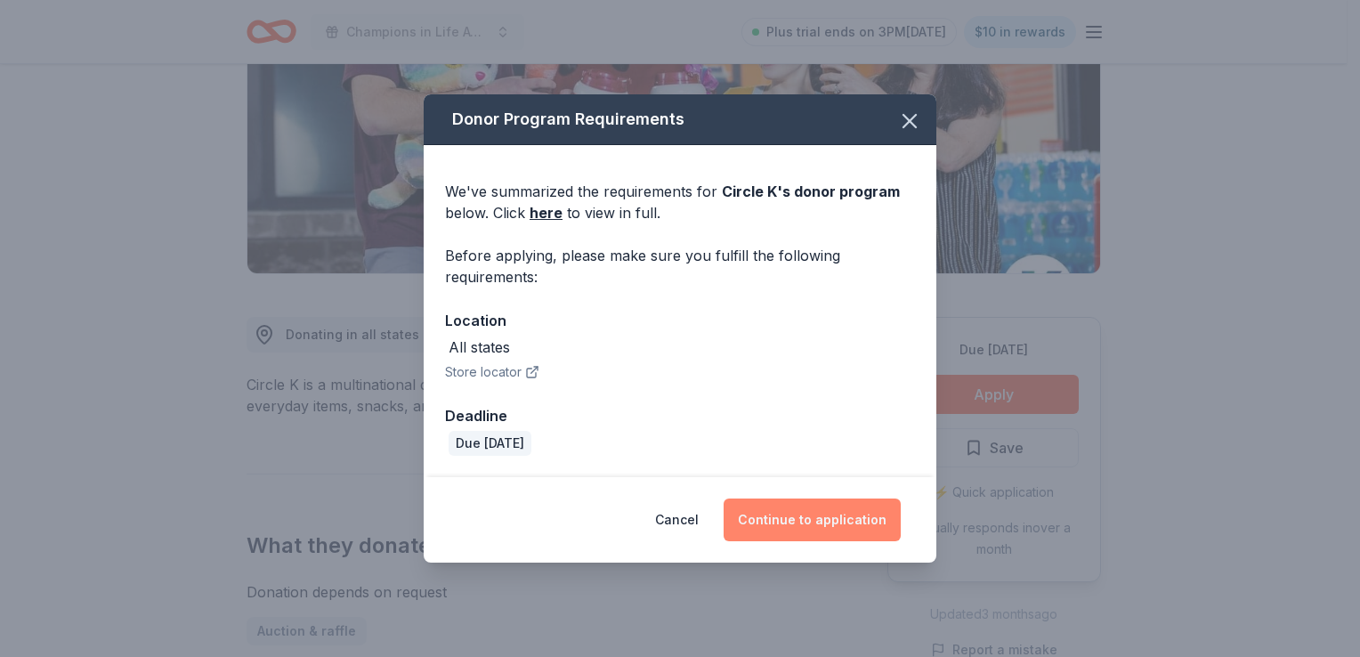
click at [788, 511] on button "Continue to application" at bounding box center [811, 519] width 177 height 43
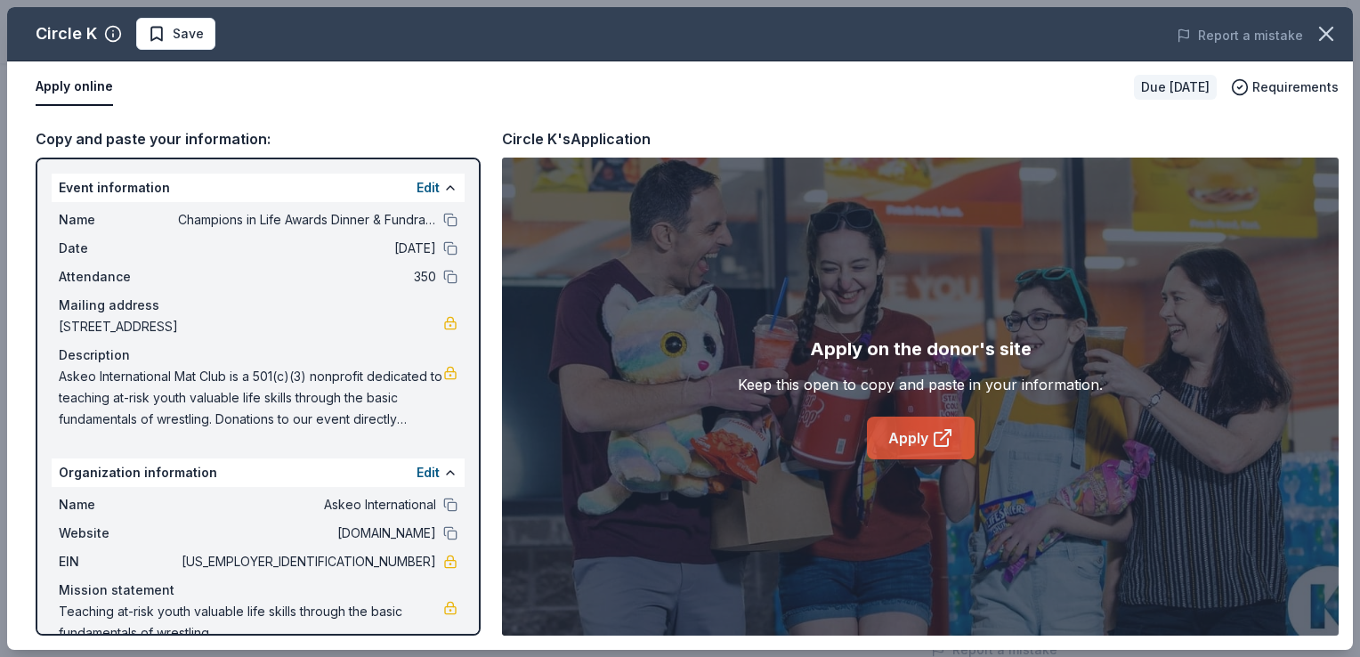
click at [923, 429] on link "Apply" at bounding box center [921, 437] width 108 height 43
click at [197, 45] on button "Save" at bounding box center [175, 34] width 79 height 32
click at [228, 29] on html "Champions in Life Awards Dinner & Fundraiser Plus trial ends on 3PM[DATE] $10 i…" at bounding box center [680, 61] width 1360 height 657
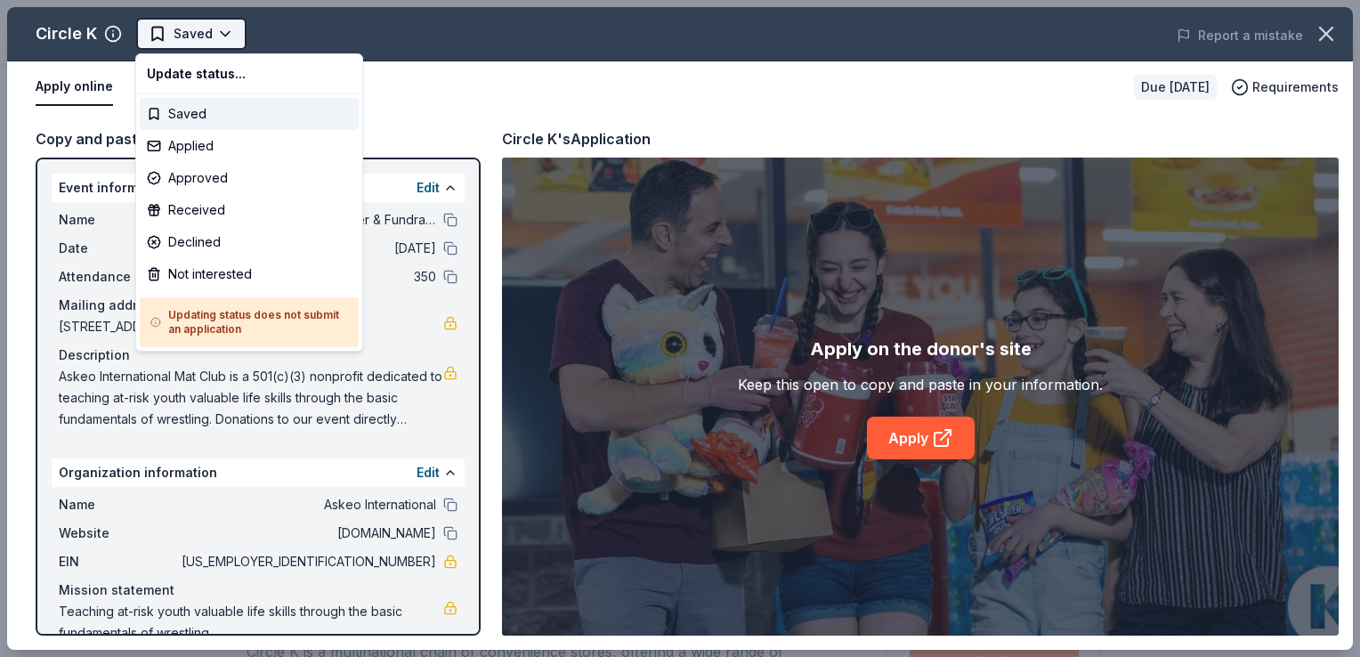
scroll to position [0, 0]
click at [175, 150] on div "Applied" at bounding box center [249, 146] width 219 height 32
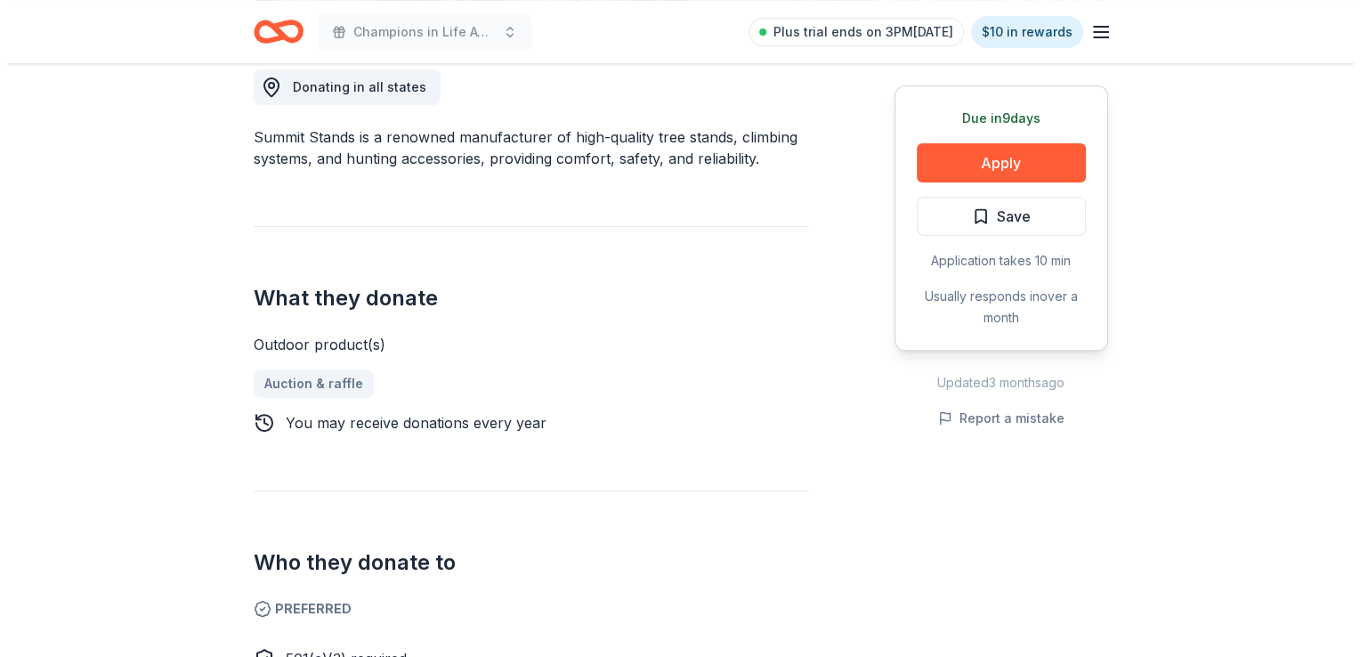
scroll to position [623, 0]
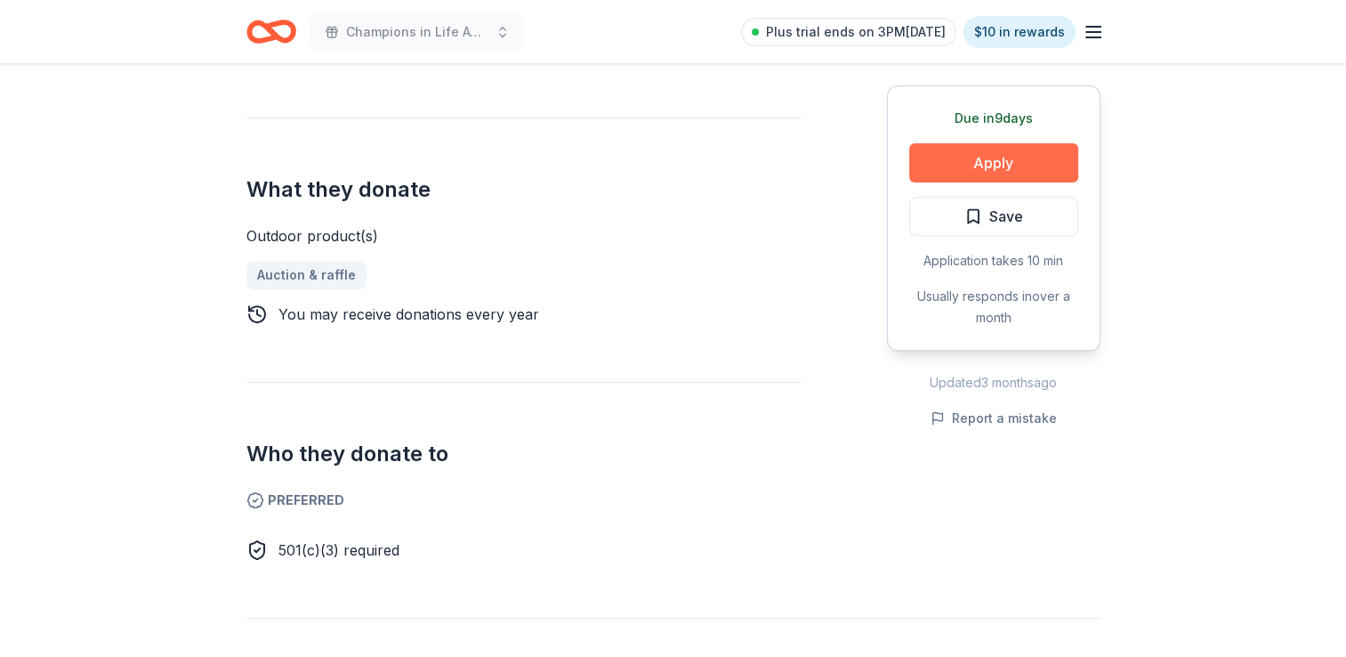
click at [939, 174] on button "Apply" at bounding box center [993, 162] width 169 height 39
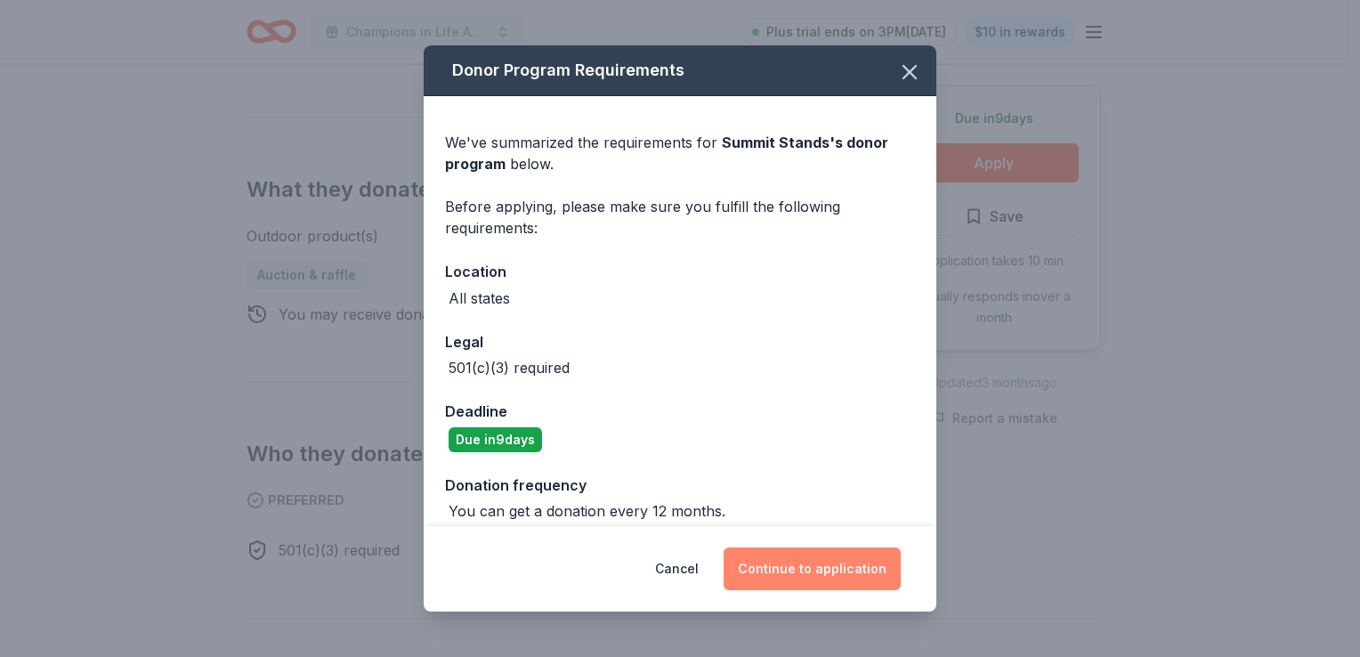
click at [808, 561] on button "Continue to application" at bounding box center [811, 568] width 177 height 43
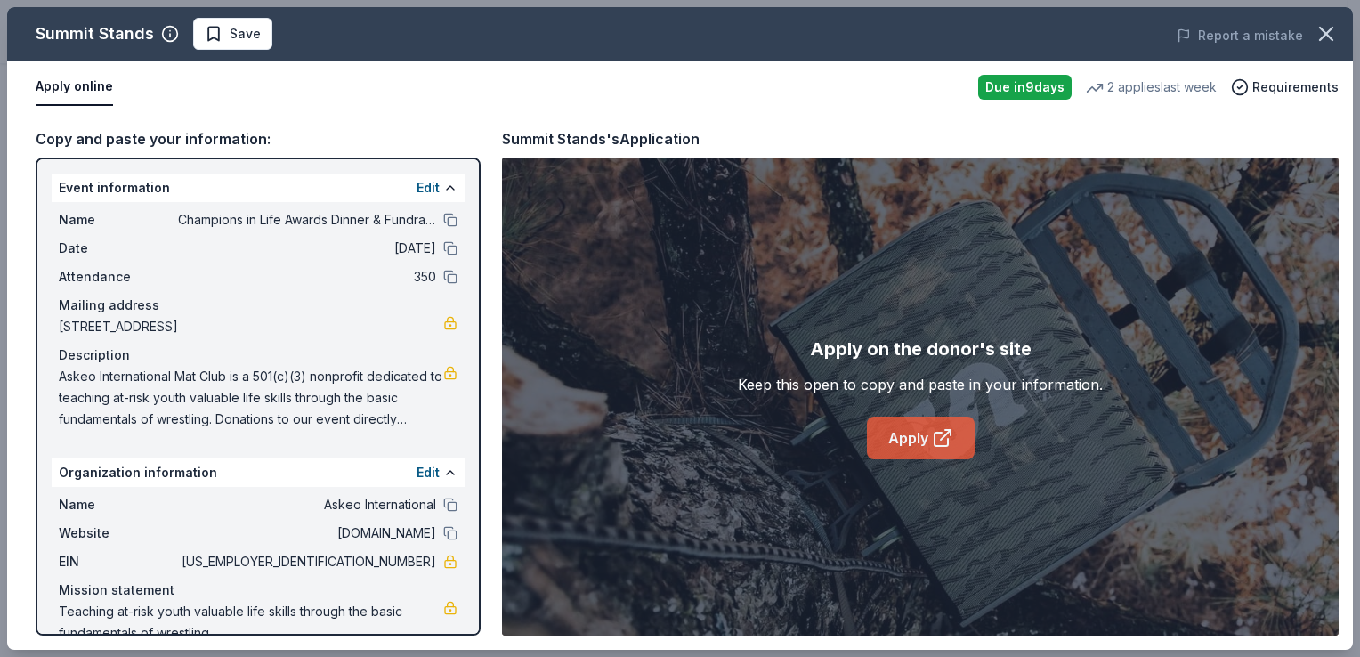
click at [926, 446] on link "Apply" at bounding box center [921, 437] width 108 height 43
click at [254, 44] on button "Save" at bounding box center [232, 34] width 79 height 32
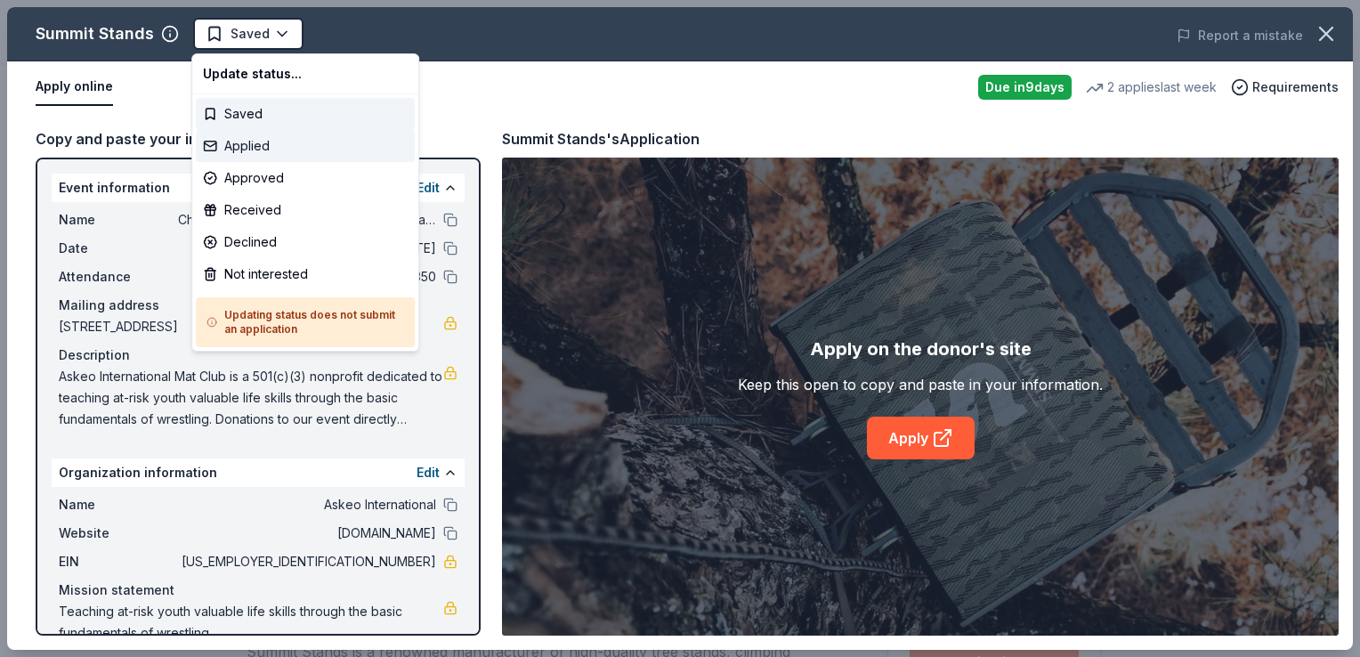
click at [260, 141] on div "Applied" at bounding box center [305, 146] width 219 height 32
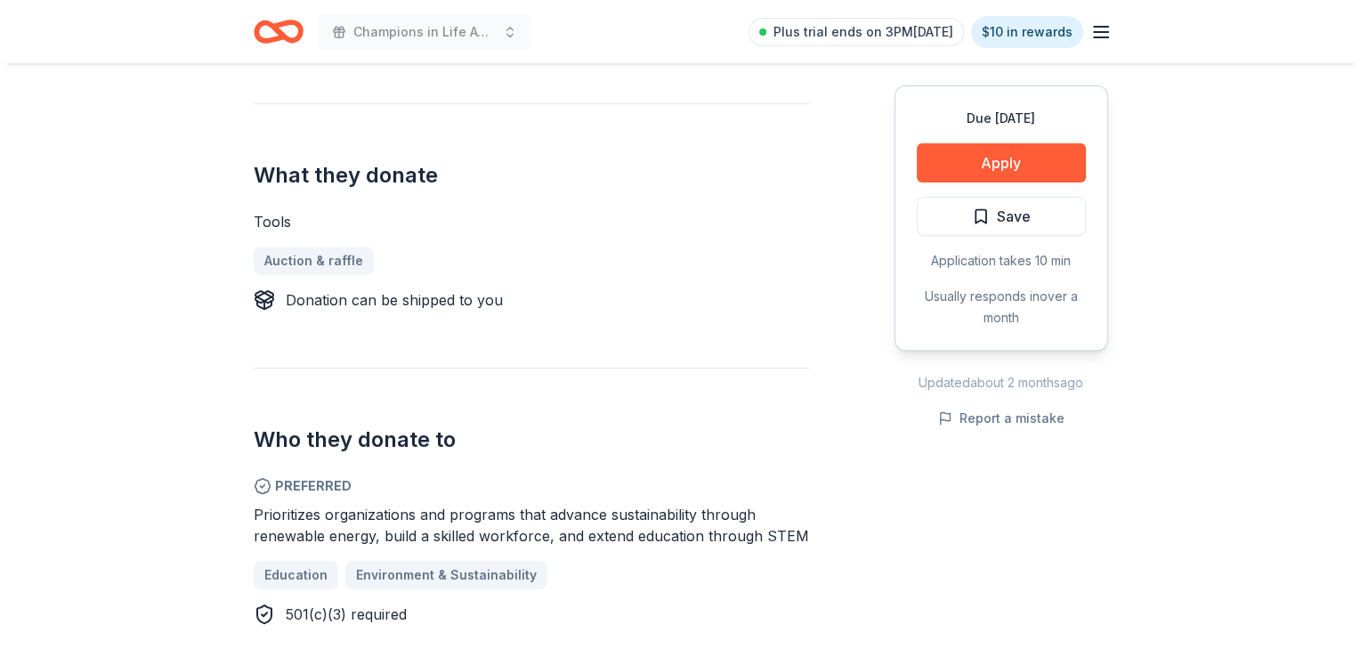
scroll to position [712, 0]
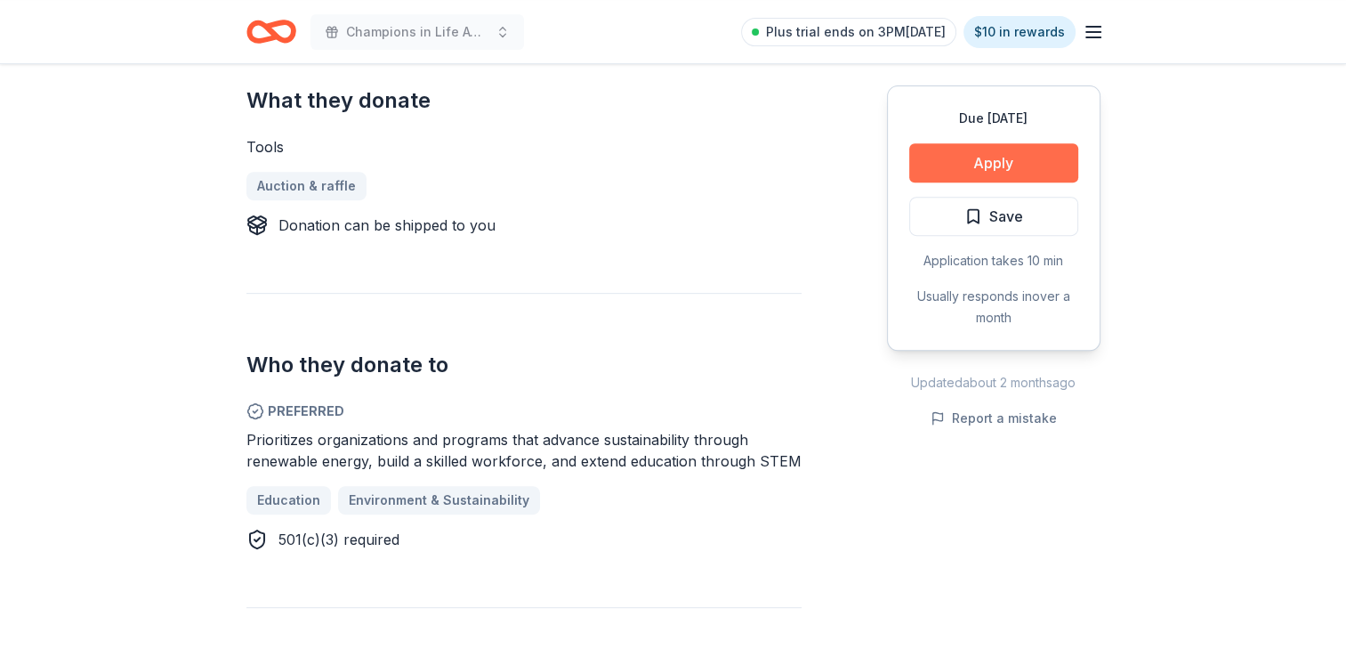
click at [936, 171] on button "Apply" at bounding box center [993, 162] width 169 height 39
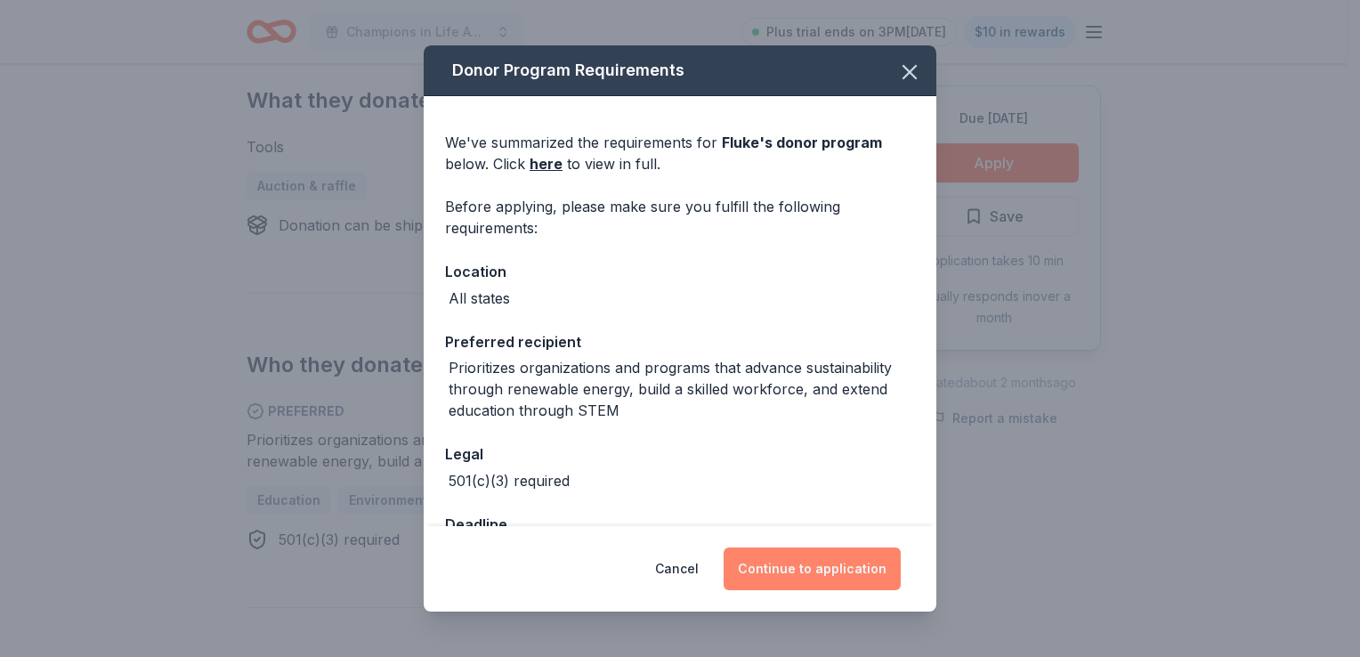
click at [799, 574] on button "Continue to application" at bounding box center [811, 568] width 177 height 43
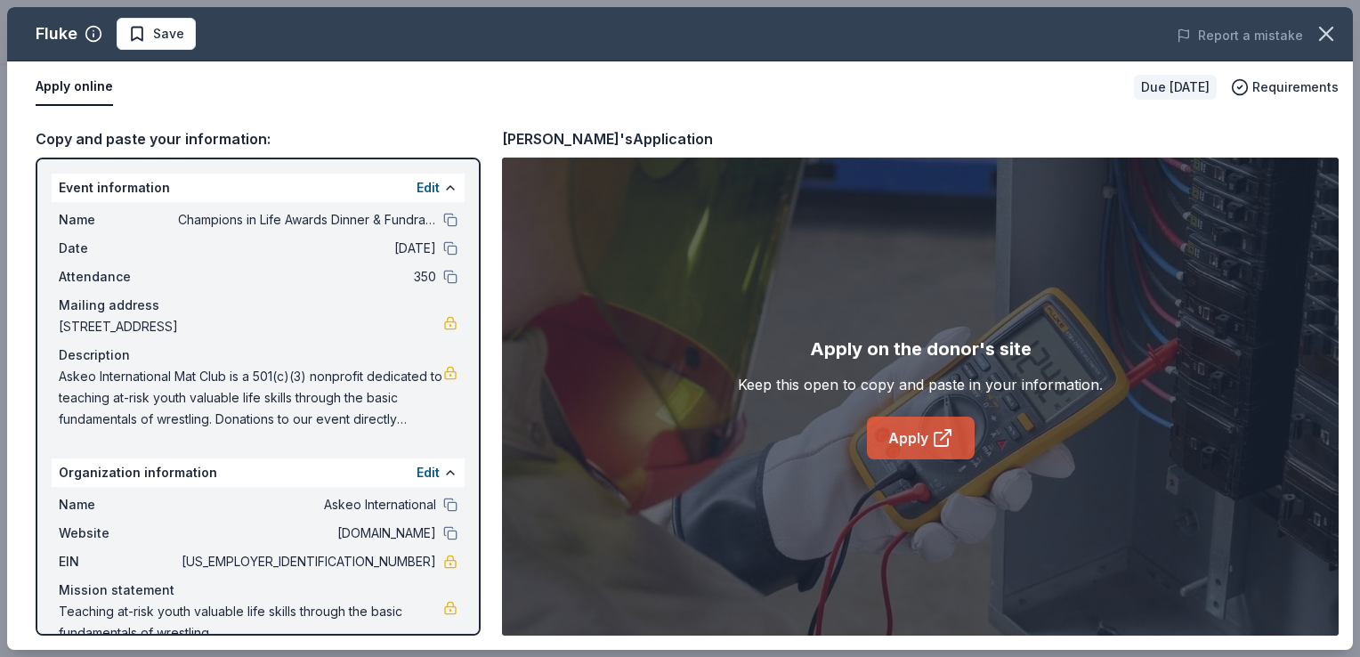
click at [923, 432] on link "Apply" at bounding box center [921, 437] width 108 height 43
click at [906, 443] on link "Apply" at bounding box center [921, 437] width 108 height 43
click at [156, 44] on span "Save" at bounding box center [168, 33] width 31 height 21
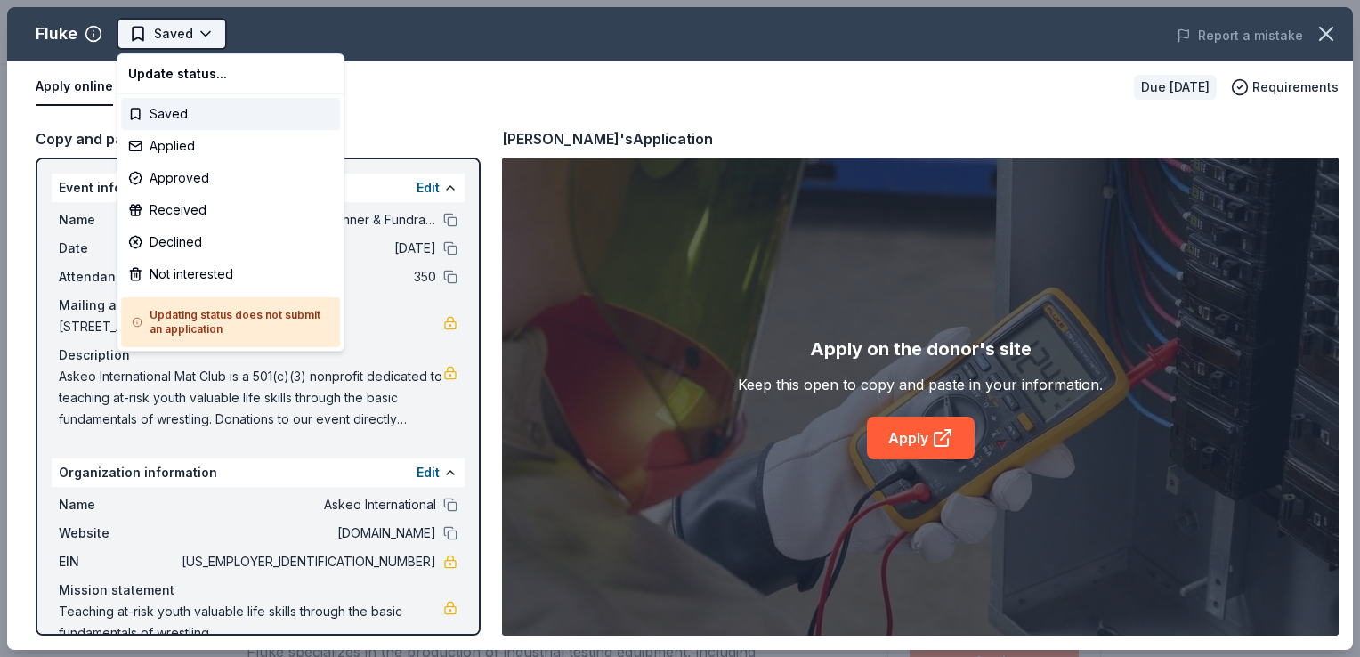
scroll to position [0, 0]
click at [207, 152] on div "Applied" at bounding box center [230, 146] width 219 height 32
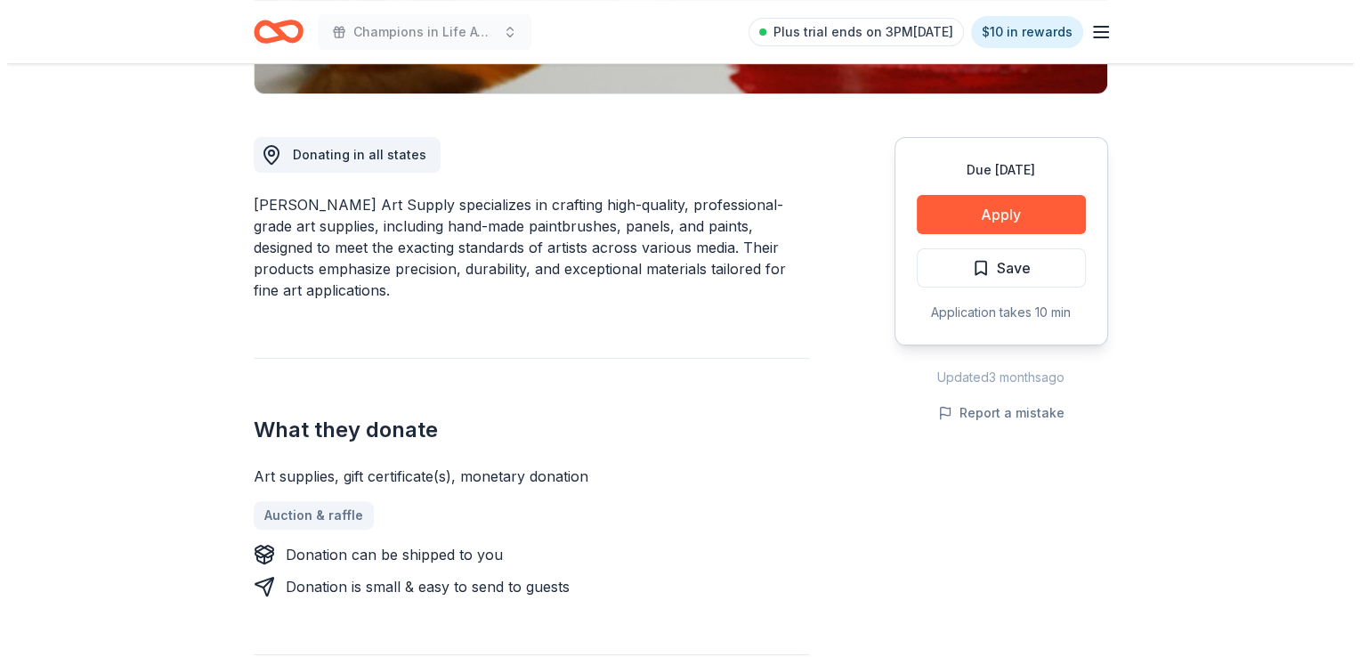
scroll to position [445, 0]
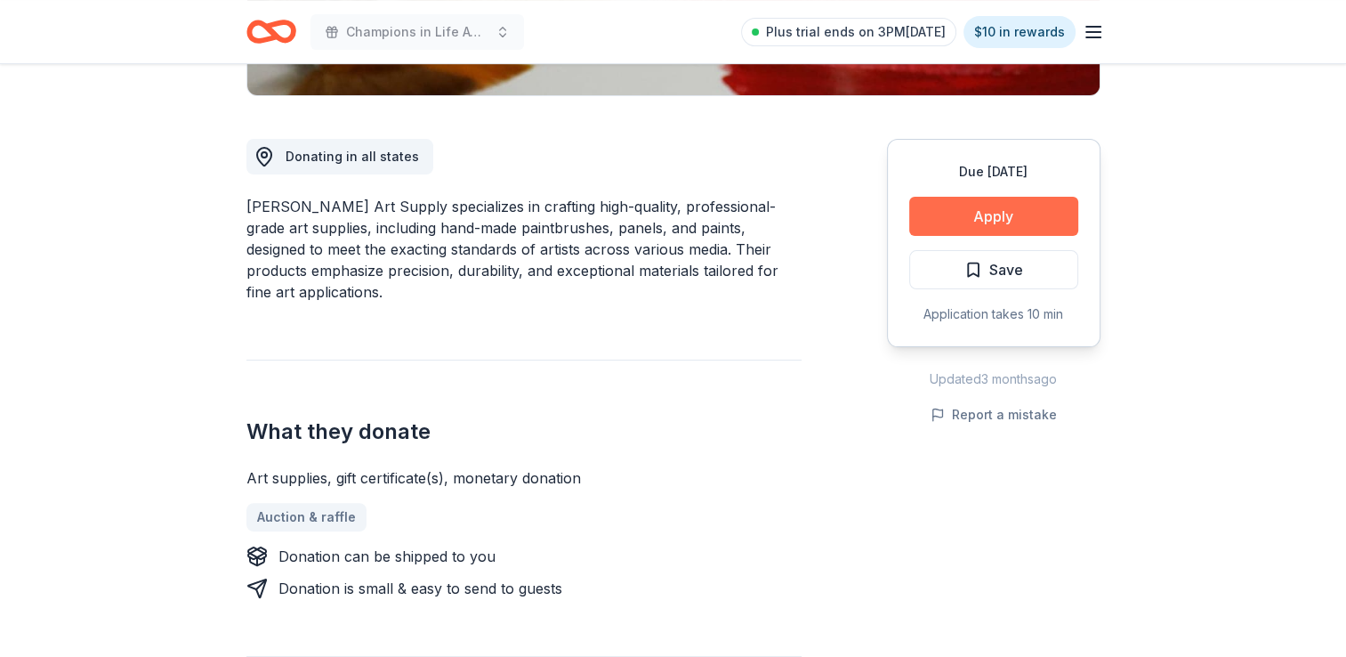
click at [968, 215] on button "Apply" at bounding box center [993, 216] width 169 height 39
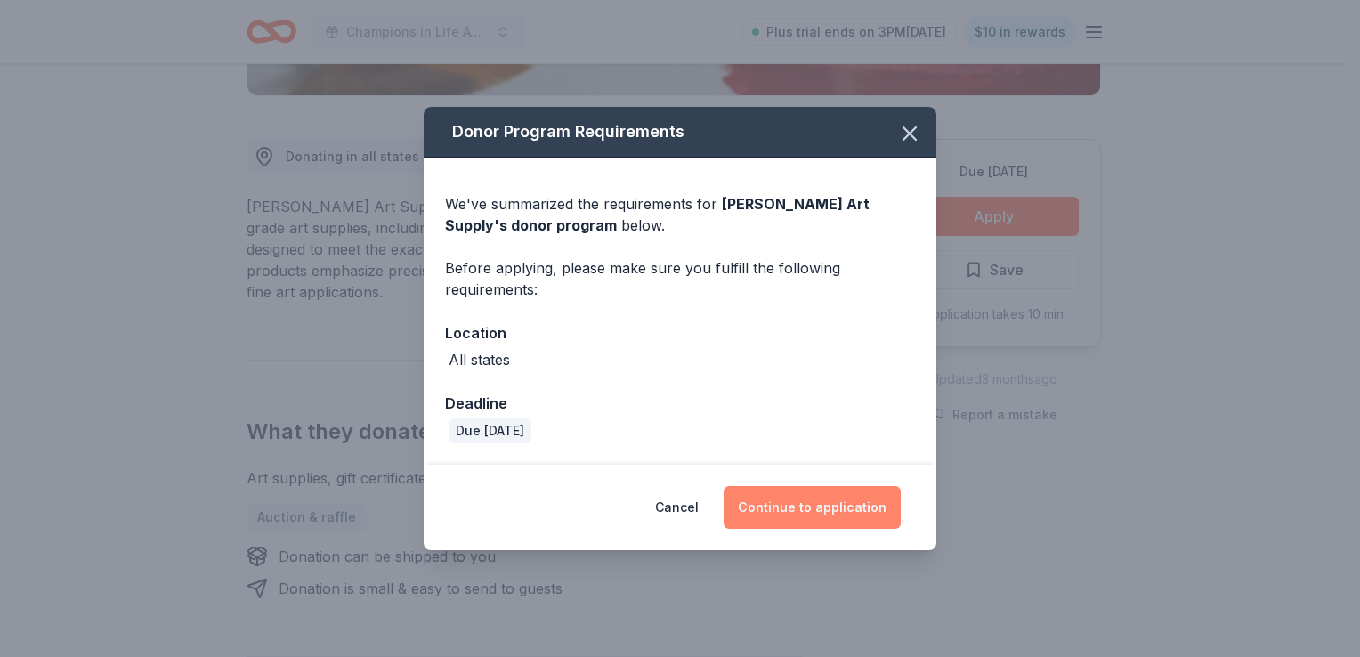
click at [829, 507] on button "Continue to application" at bounding box center [811, 507] width 177 height 43
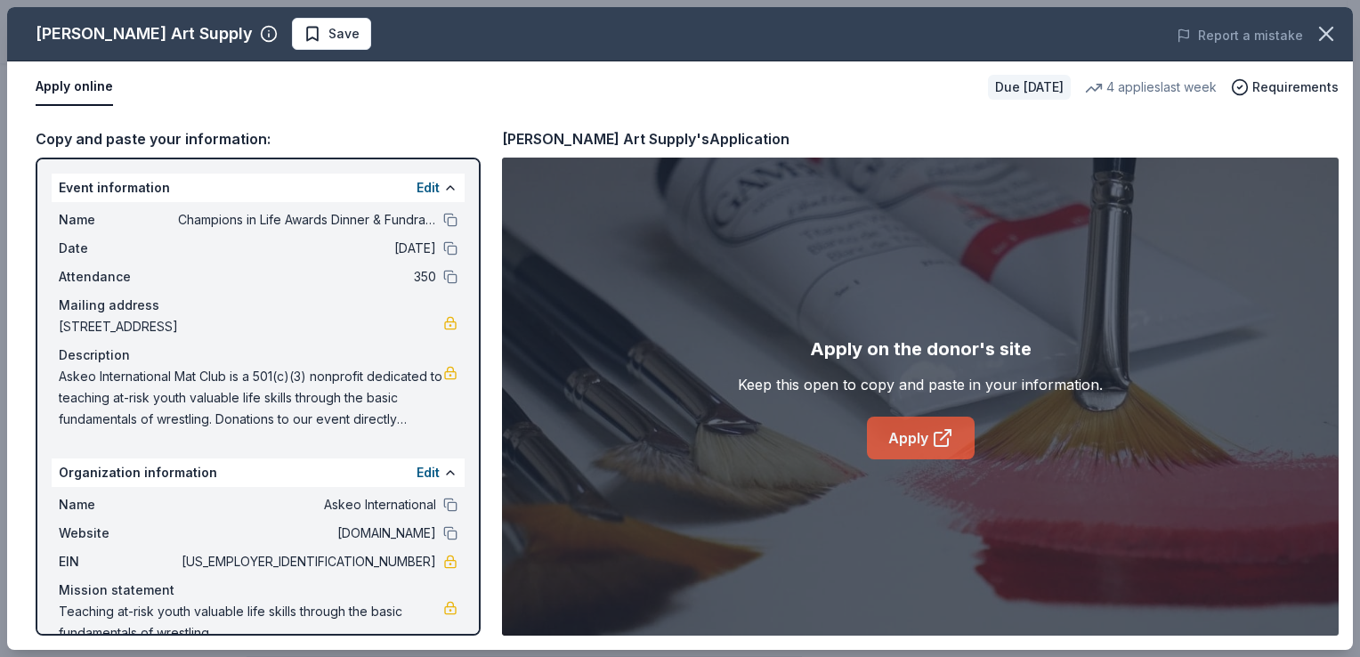
click at [927, 439] on link "Apply" at bounding box center [921, 437] width 108 height 43
click at [328, 42] on span "Save" at bounding box center [343, 33] width 31 height 21
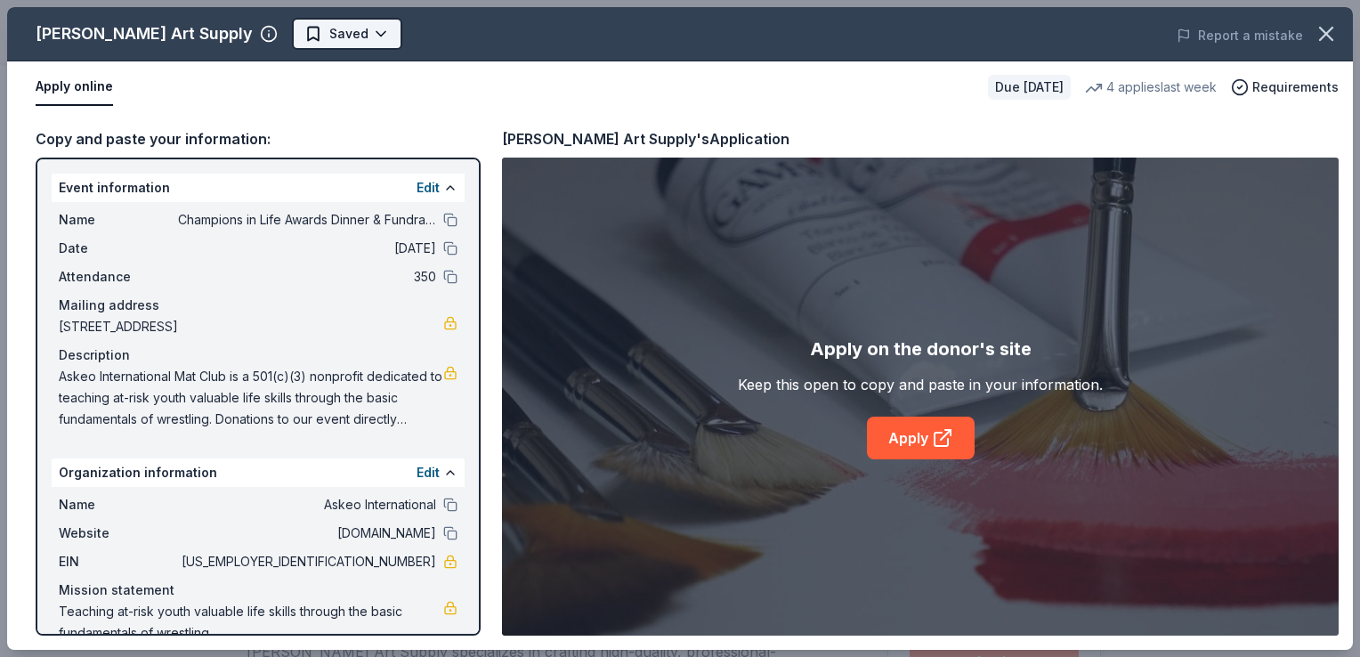
click at [303, 37] on html "Champions in Life Awards Dinner & Fundraiser Plus trial ends on 3PM[DATE] $10 i…" at bounding box center [680, 328] width 1360 height 657
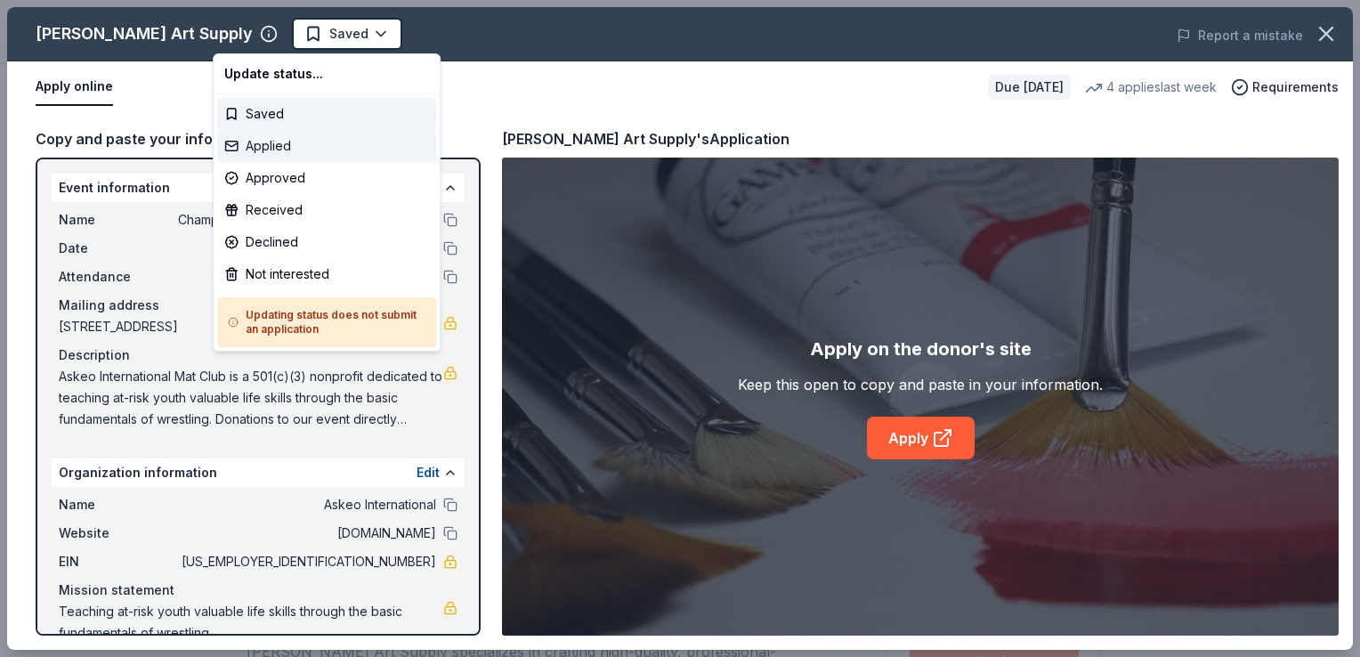
click at [302, 138] on div "Applied" at bounding box center [326, 146] width 219 height 32
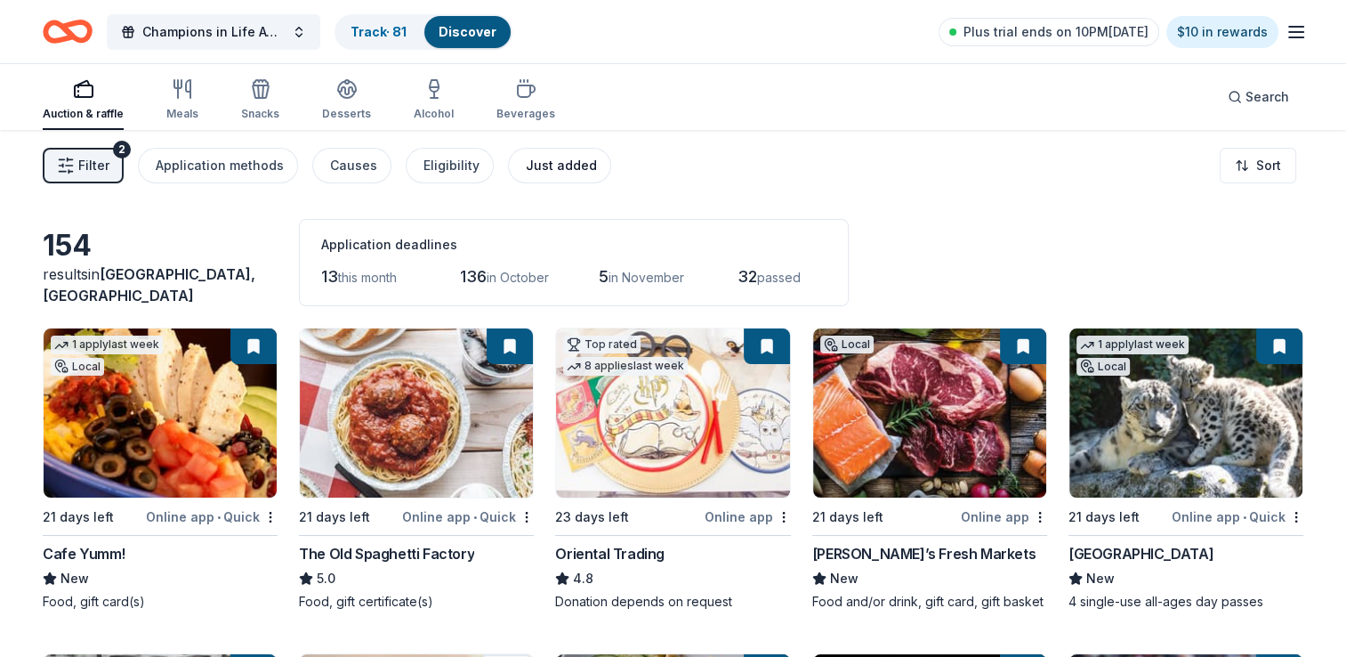
click at [558, 160] on div "Just added" at bounding box center [561, 165] width 71 height 21
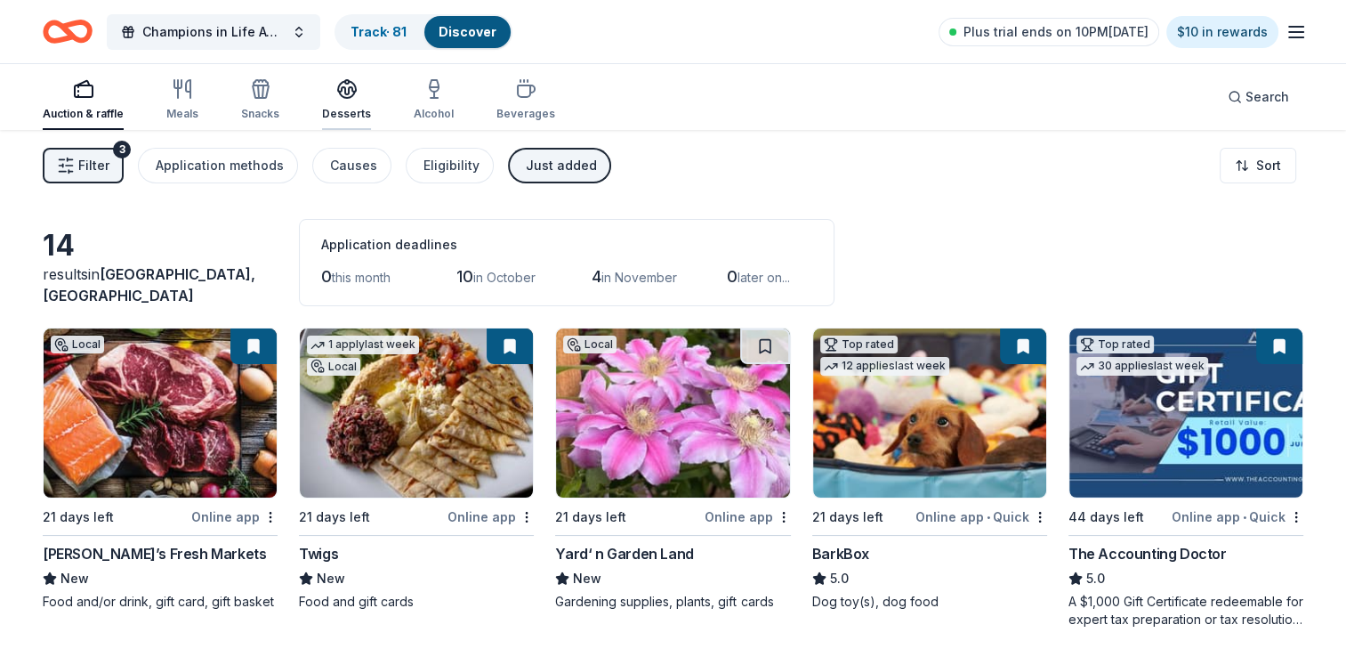
click at [360, 97] on div "button" at bounding box center [346, 88] width 49 height 21
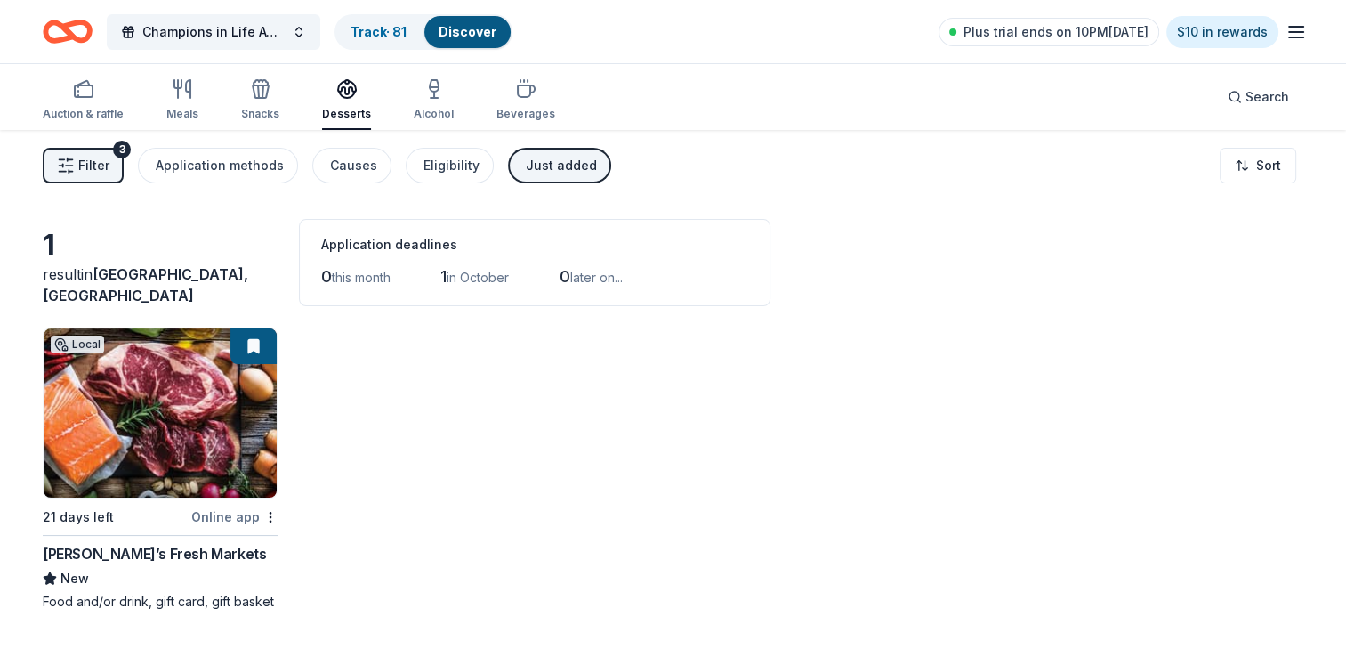
click at [570, 169] on div "Just added" at bounding box center [561, 165] width 71 height 21
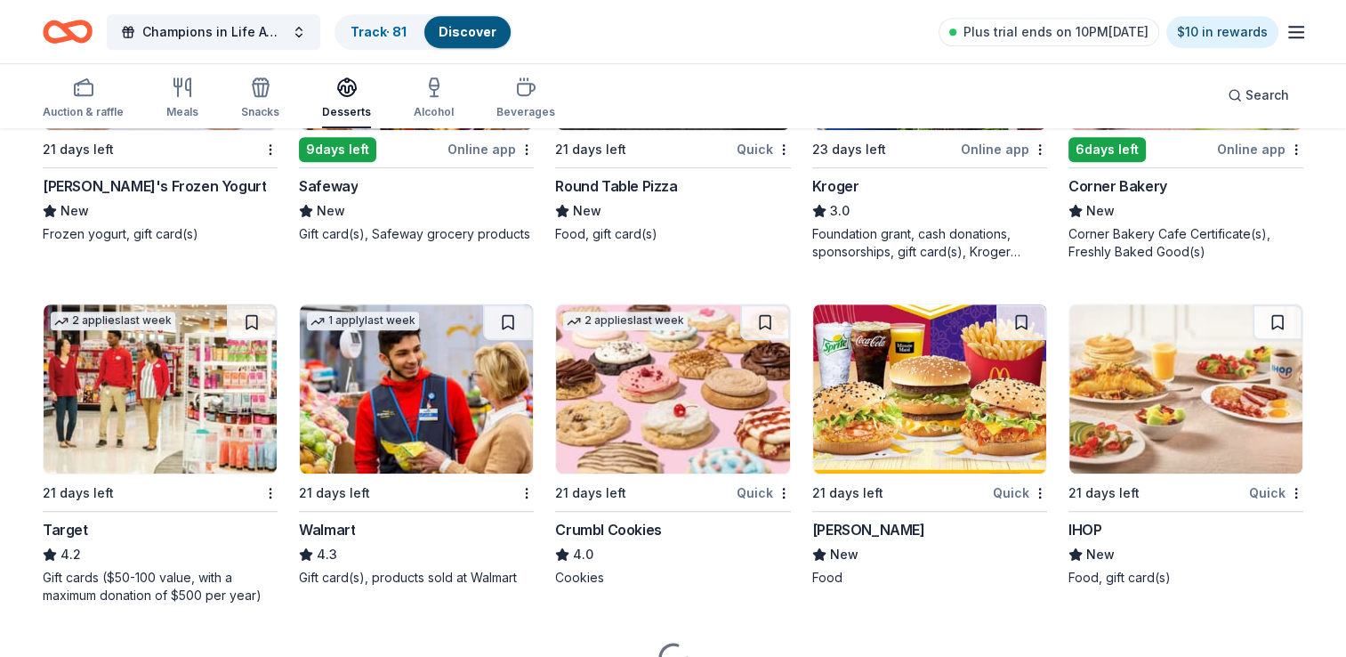
scroll to position [1068, 0]
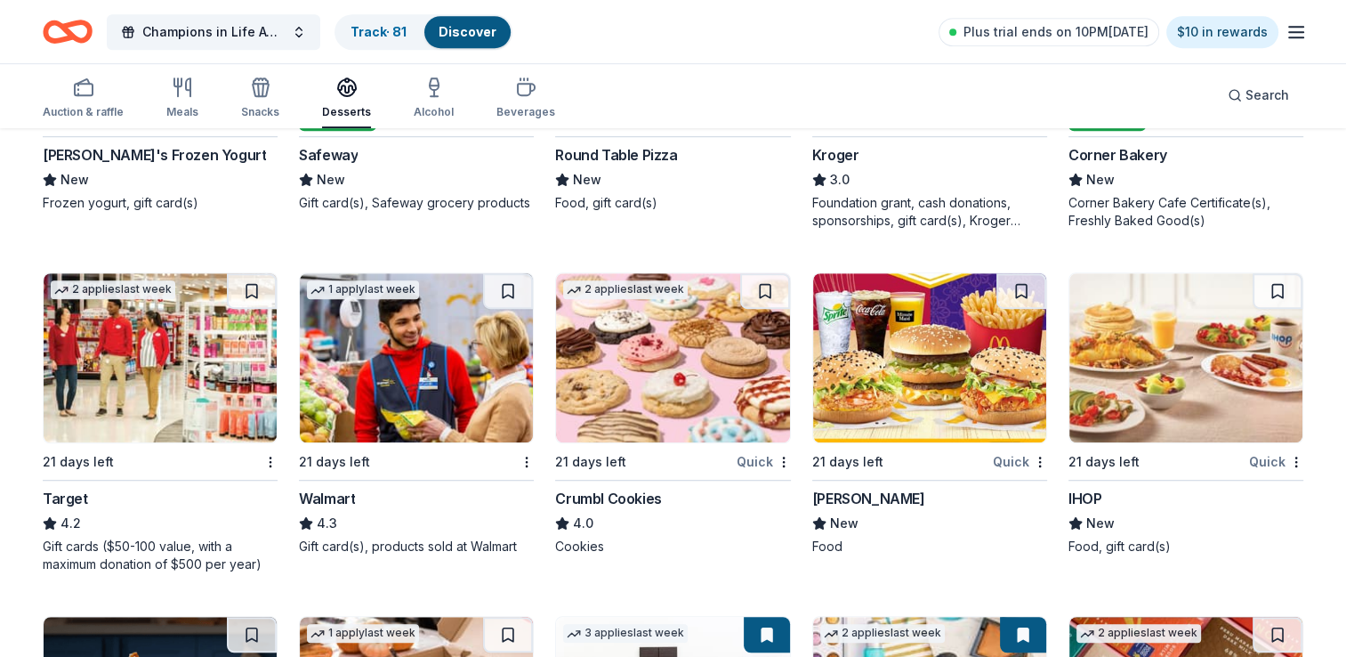
click at [1022, 467] on div "Quick" at bounding box center [1020, 461] width 54 height 22
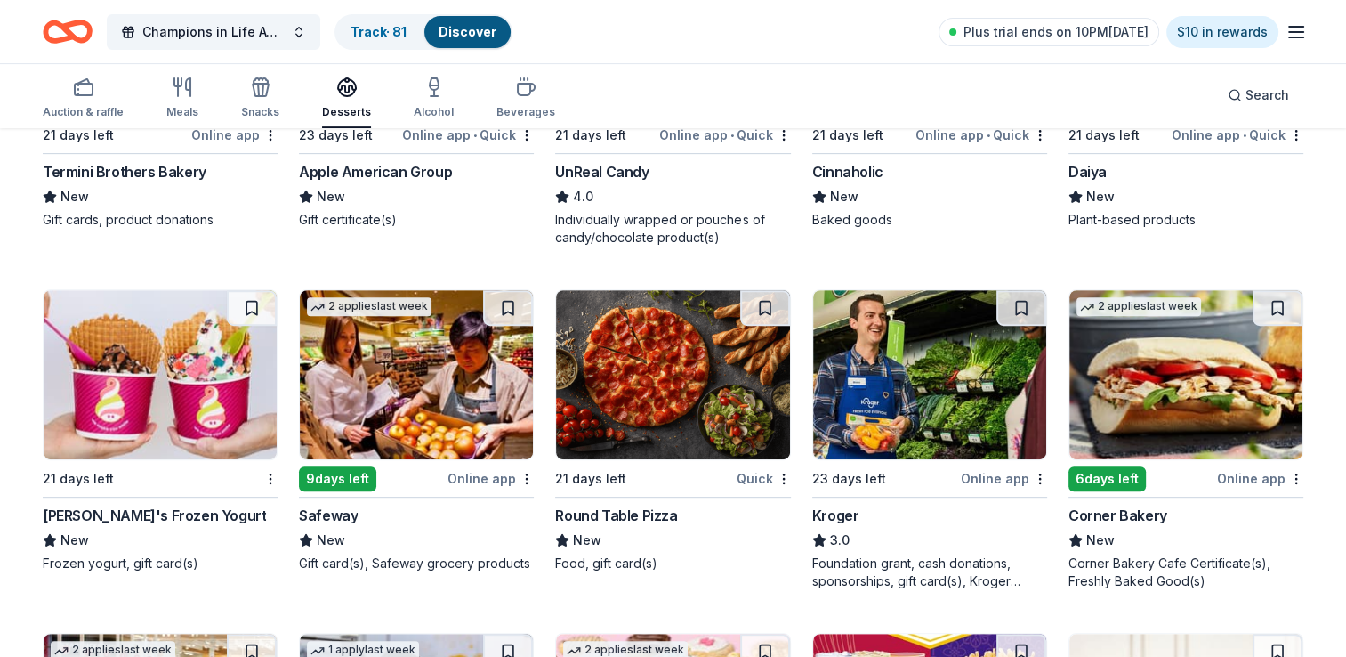
scroll to position [263, 0]
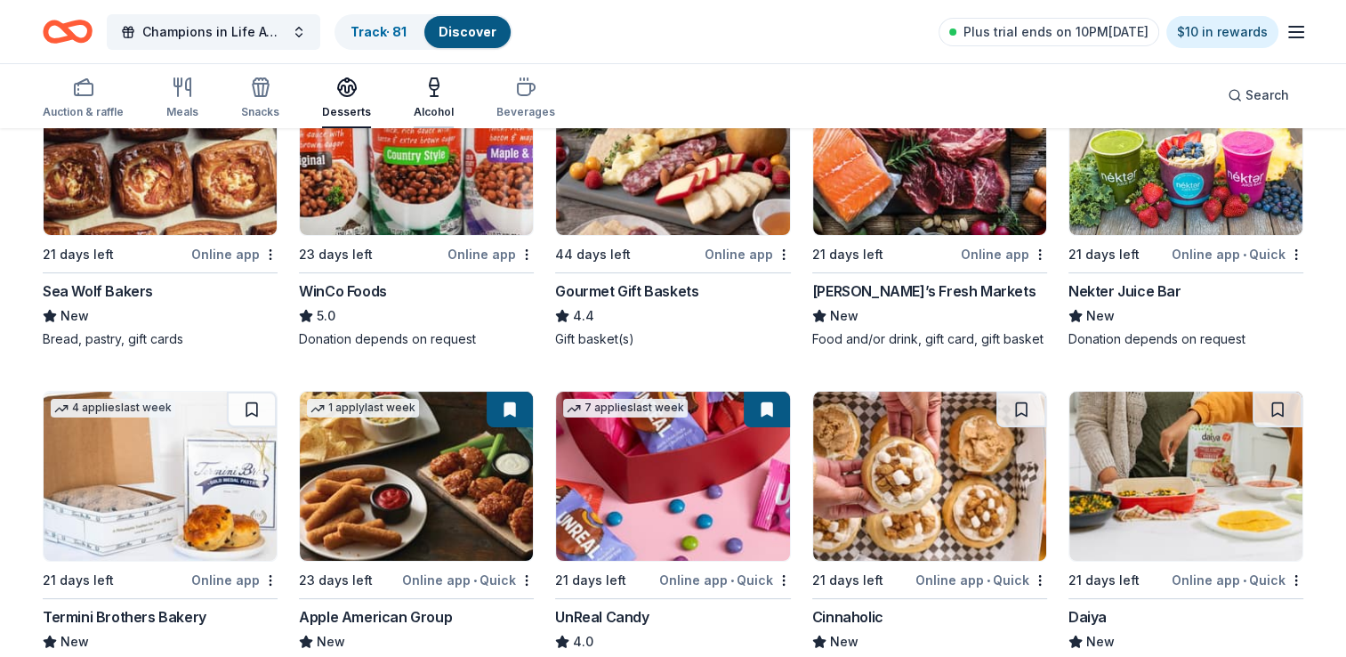
click at [424, 96] on icon "button" at bounding box center [434, 87] width 21 height 21
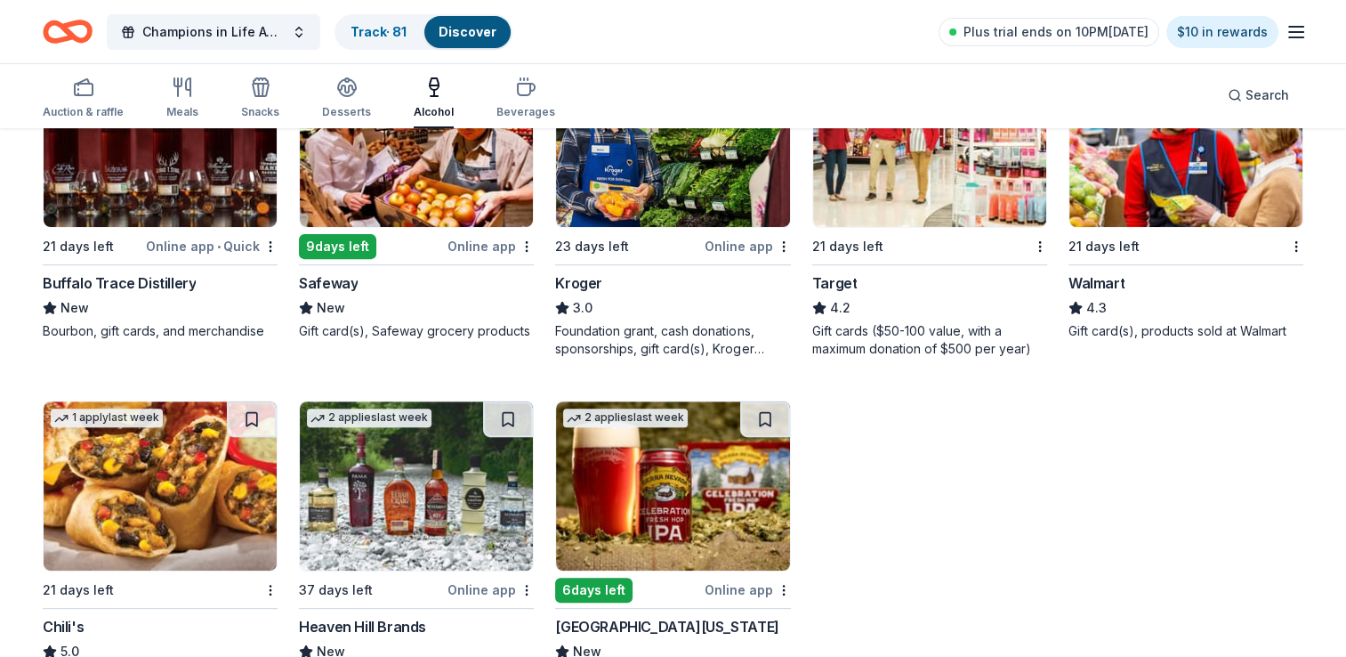
scroll to position [675, 0]
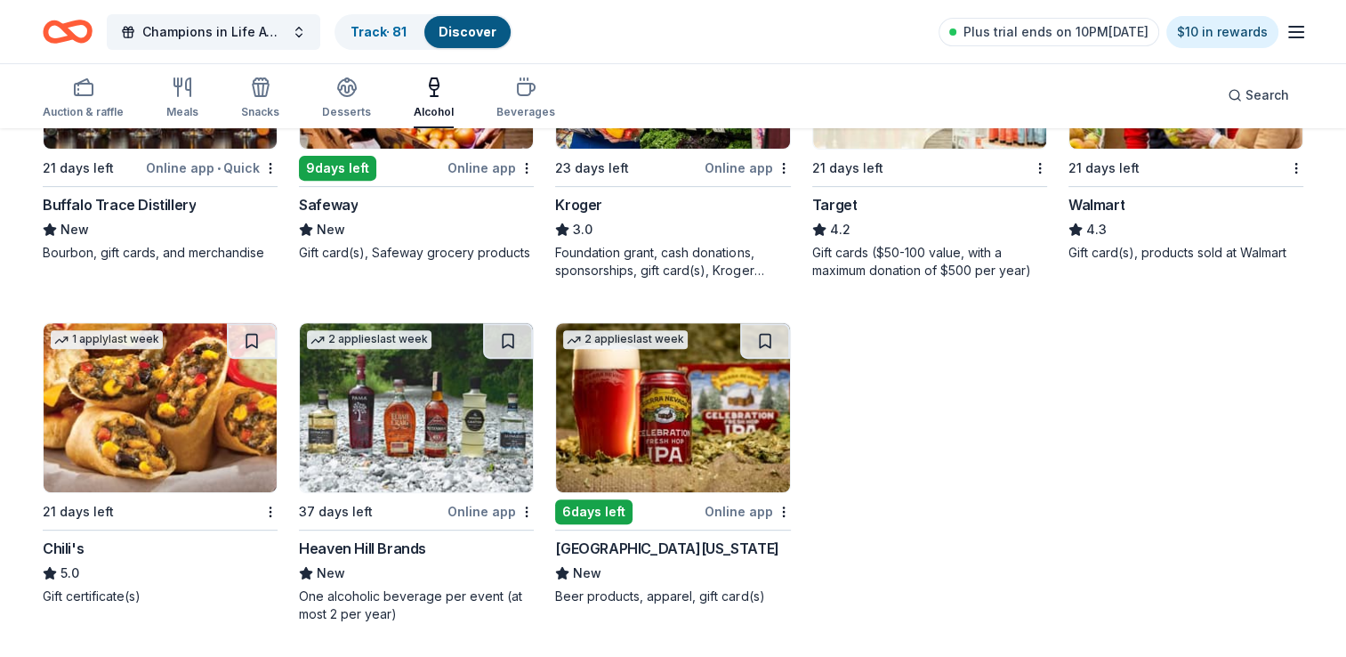
click at [481, 508] on div "Online app" at bounding box center [491, 511] width 86 height 22
click at [515, 339] on button at bounding box center [508, 341] width 50 height 36
click at [356, 537] on div "Heaven Hill Brands" at bounding box center [362, 547] width 127 height 21
click at [762, 514] on div "Online app" at bounding box center [748, 511] width 86 height 22
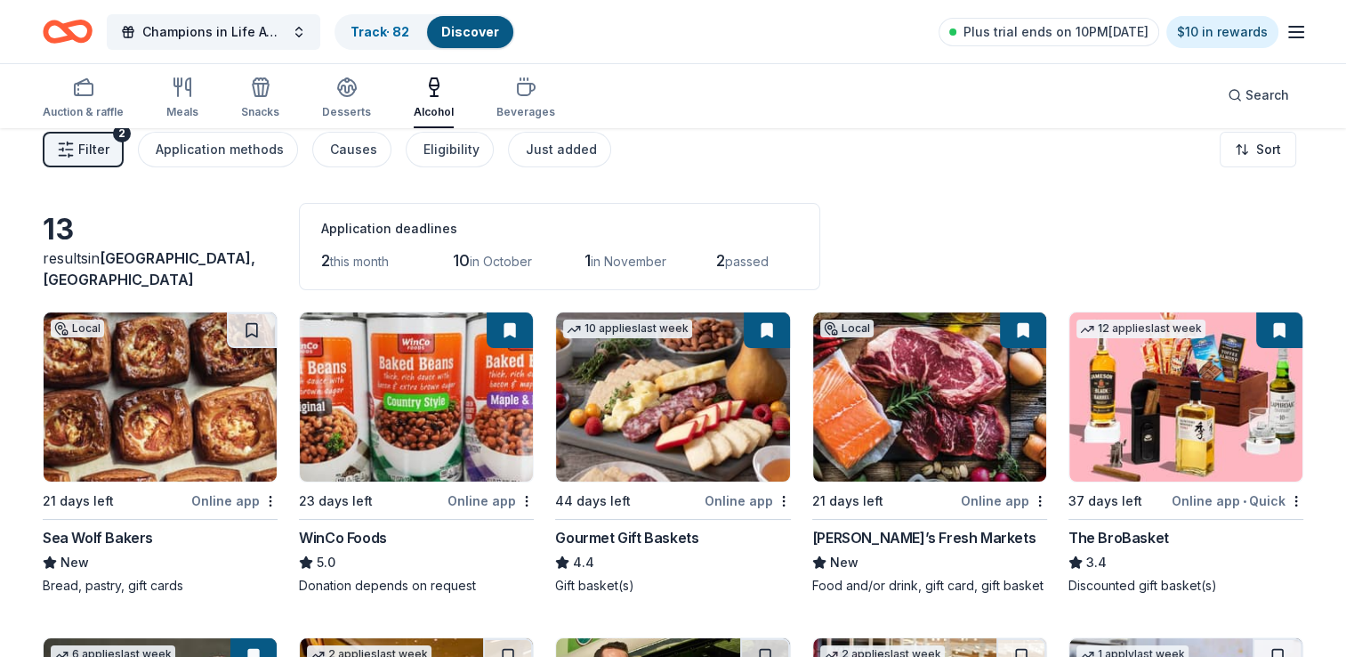
scroll to position [0, 0]
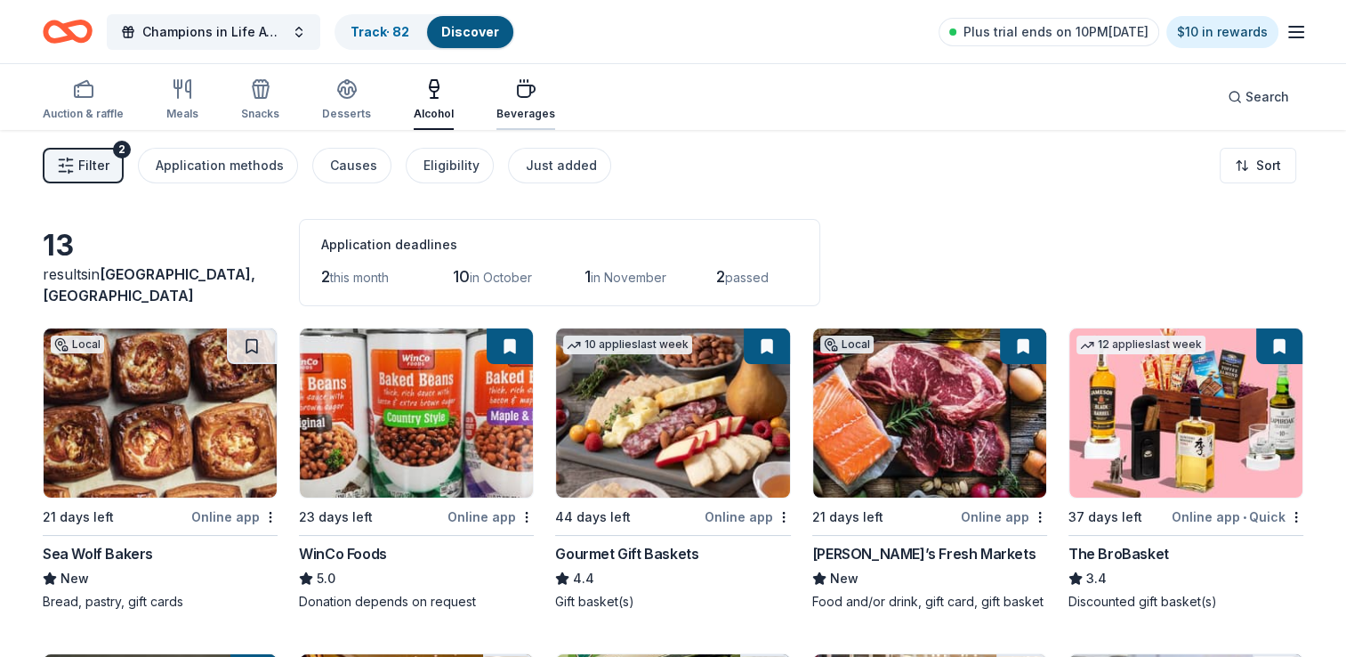
click at [503, 109] on div "Beverages" at bounding box center [526, 114] width 59 height 14
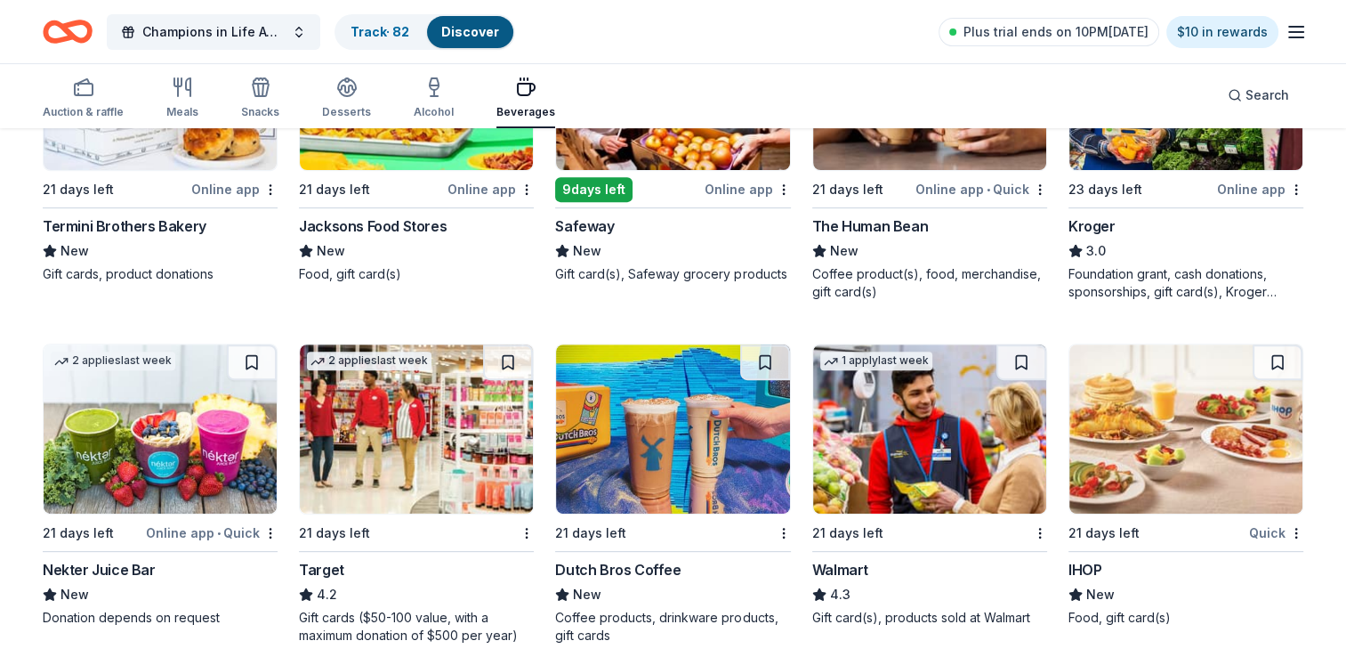
scroll to position [445, 0]
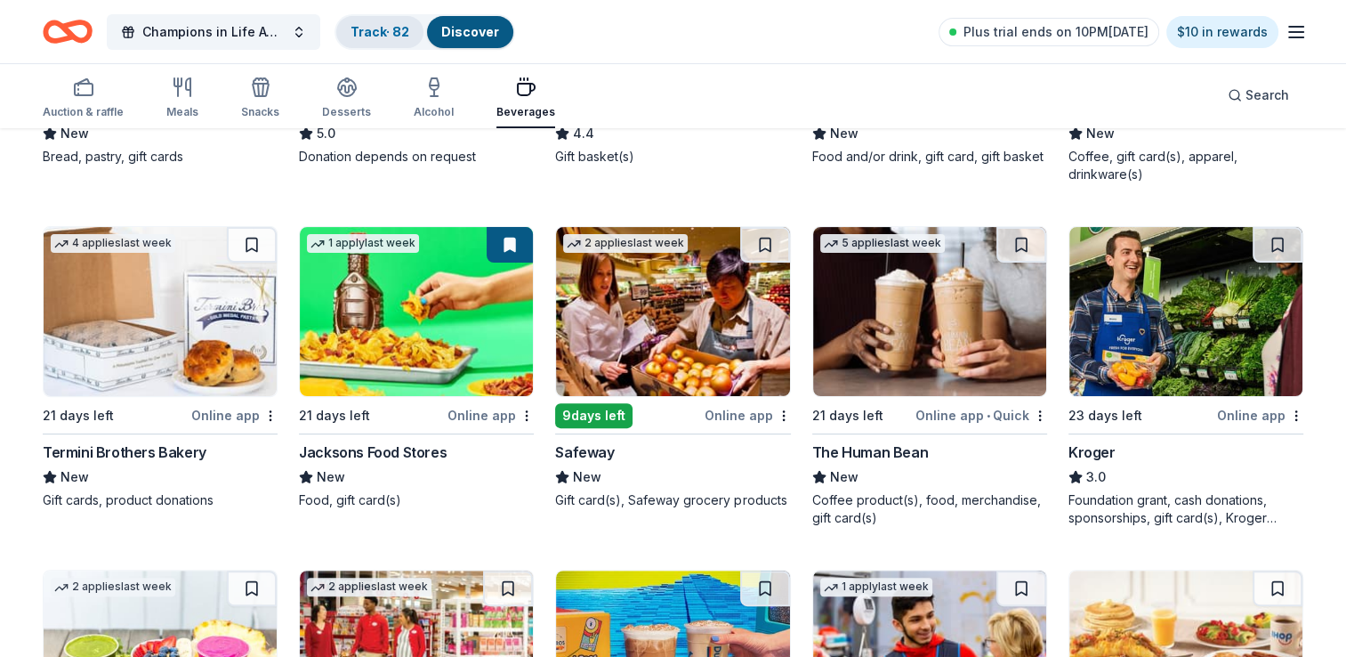
click at [401, 17] on div "Track · 82" at bounding box center [379, 32] width 87 height 32
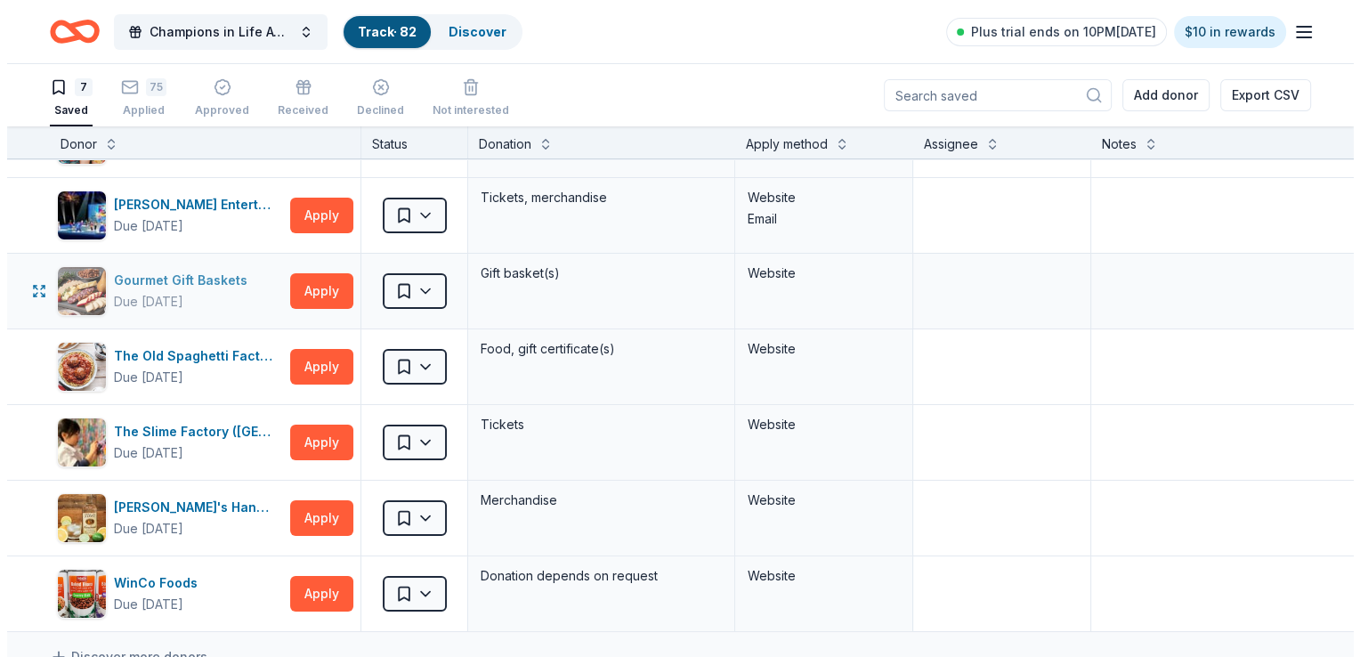
scroll to position [89, 0]
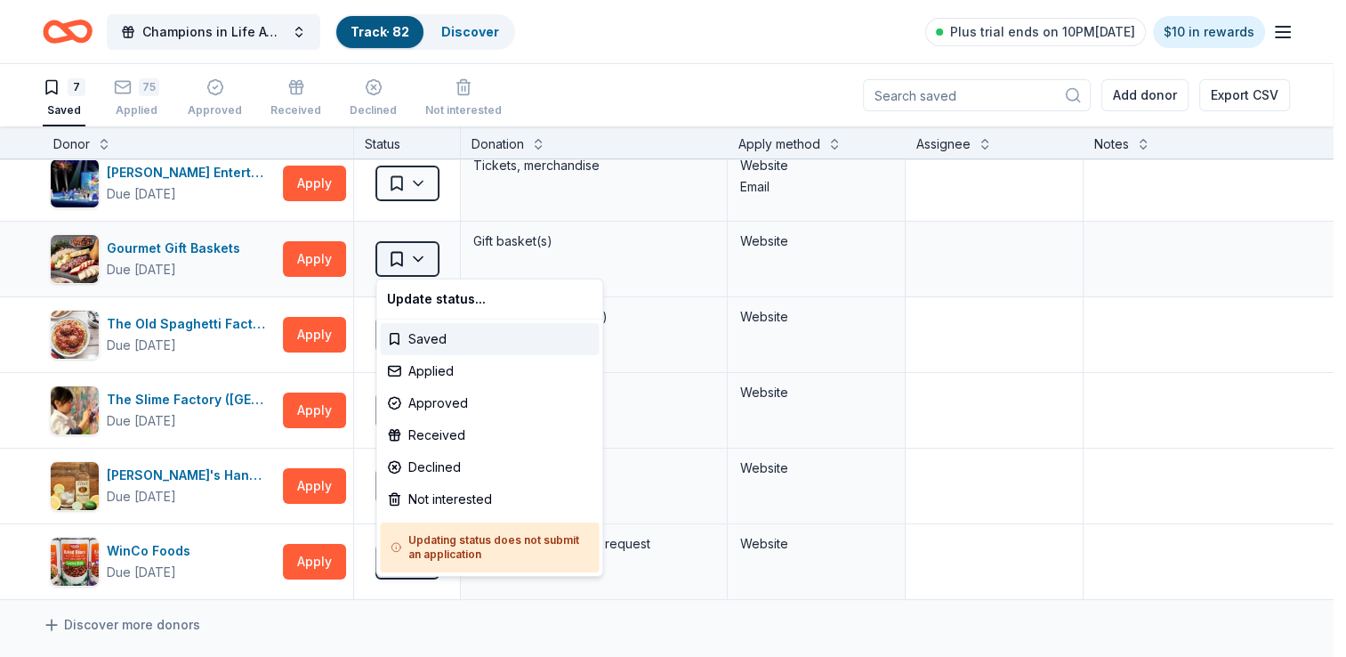
click at [432, 259] on html "Champions in Life Awards Dinner & Fundraiser Track · 82 Discover Plus trial end…" at bounding box center [673, 328] width 1346 height 657
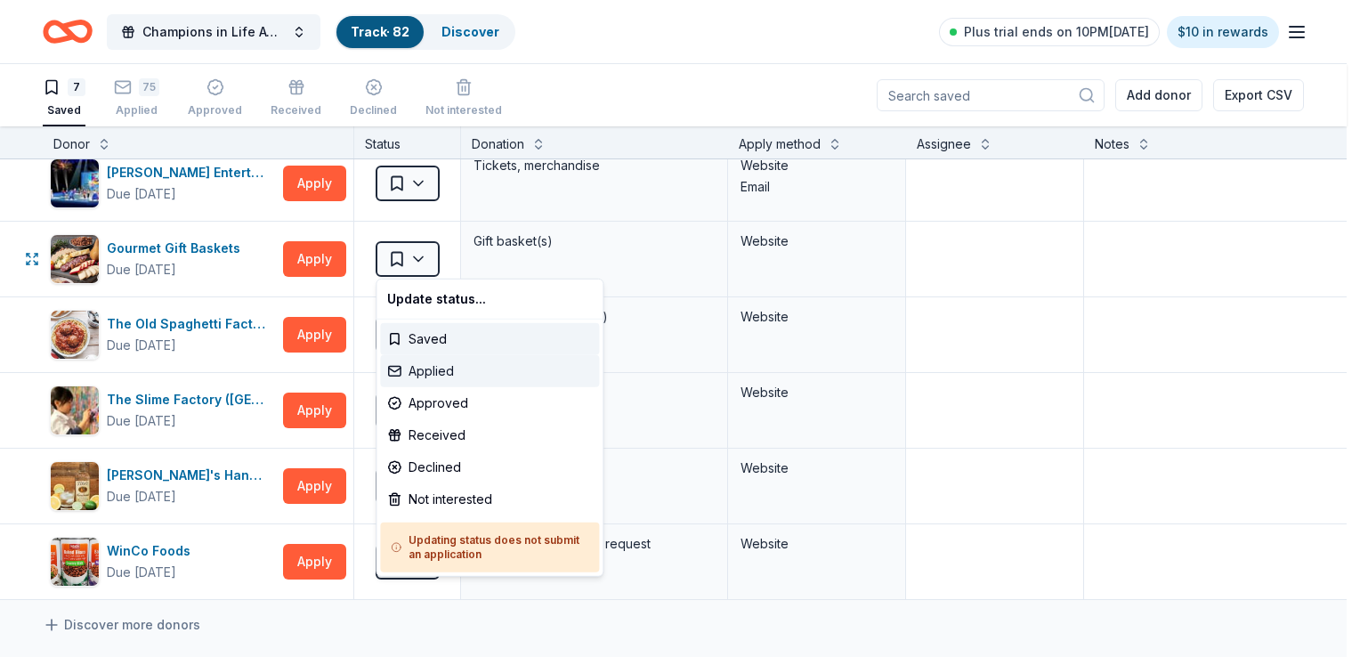
click at [432, 376] on div "Applied" at bounding box center [489, 371] width 219 height 32
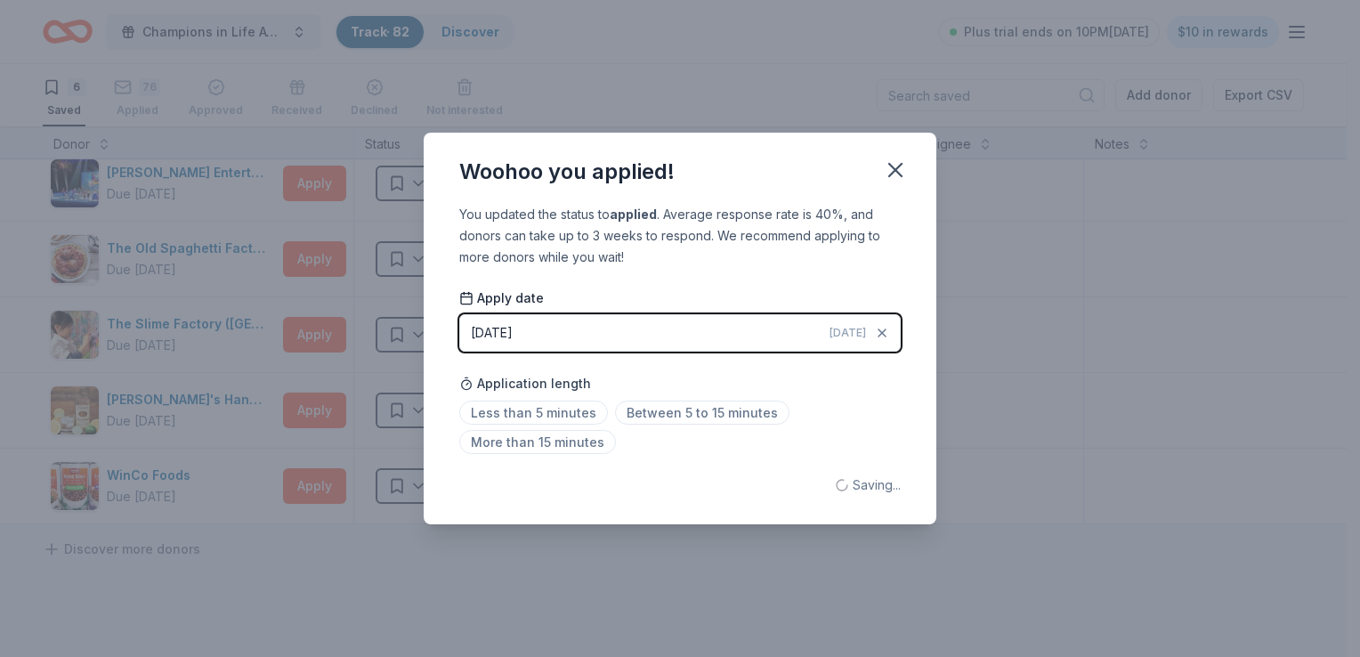
click at [612, 326] on button "09/19/2025 Today" at bounding box center [679, 332] width 441 height 37
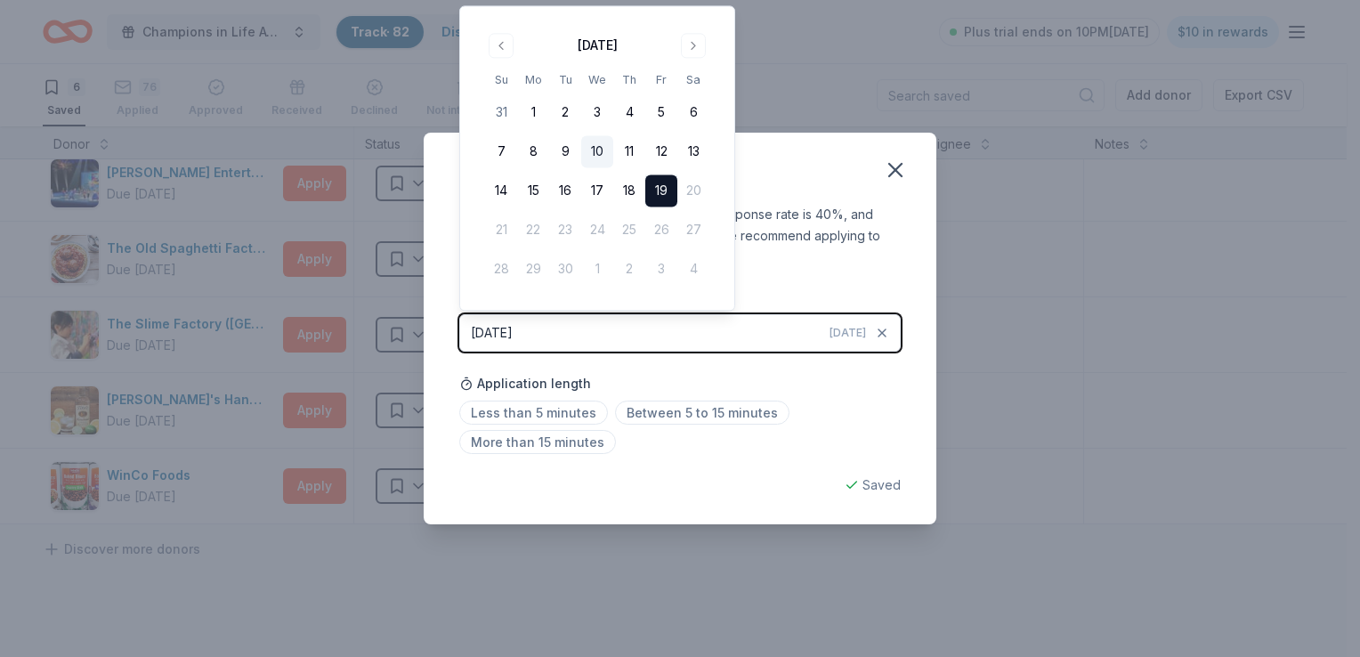
click at [595, 152] on button "10" at bounding box center [597, 152] width 32 height 32
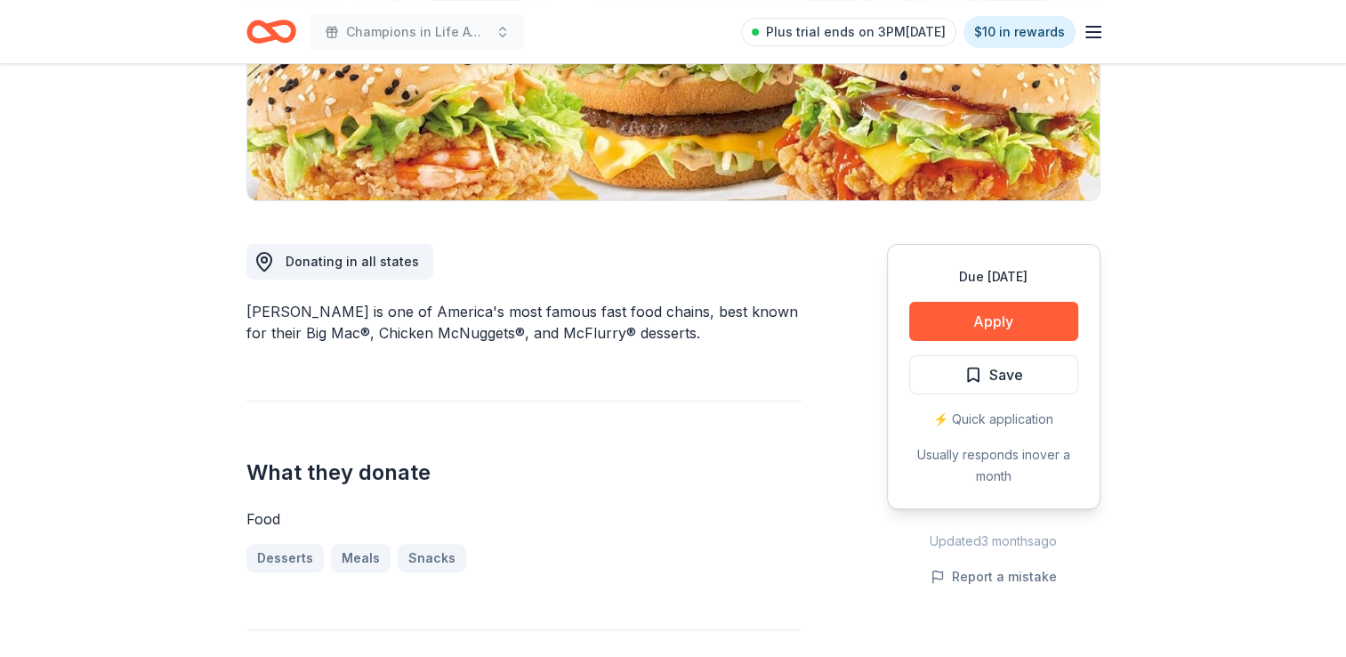
scroll to position [445, 0]
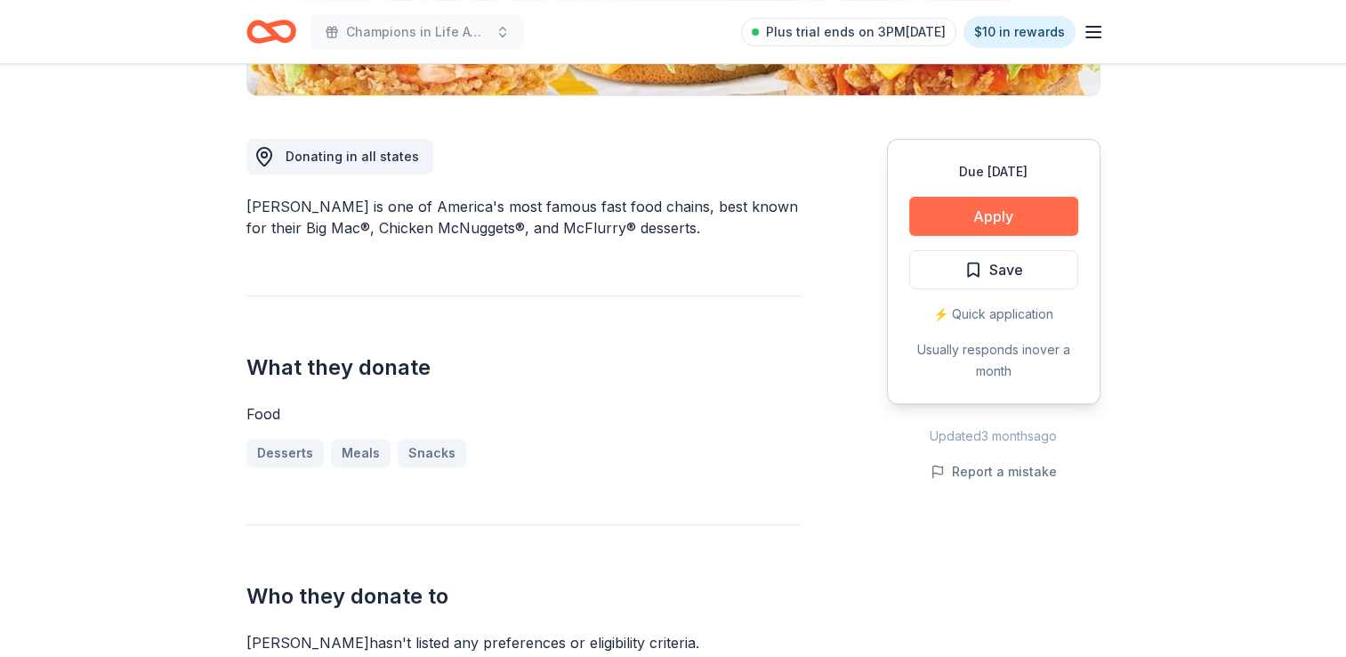
click at [1017, 213] on button "Apply" at bounding box center [993, 216] width 169 height 39
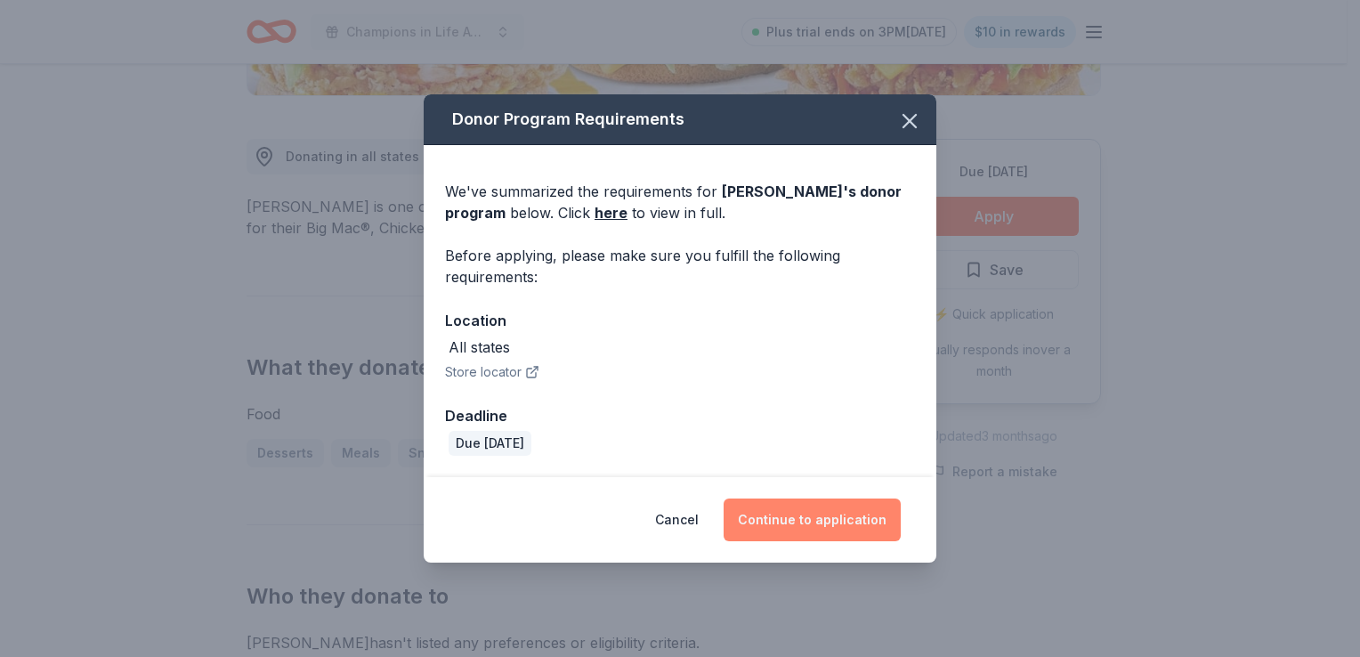
click at [831, 534] on button "Continue to application" at bounding box center [811, 519] width 177 height 43
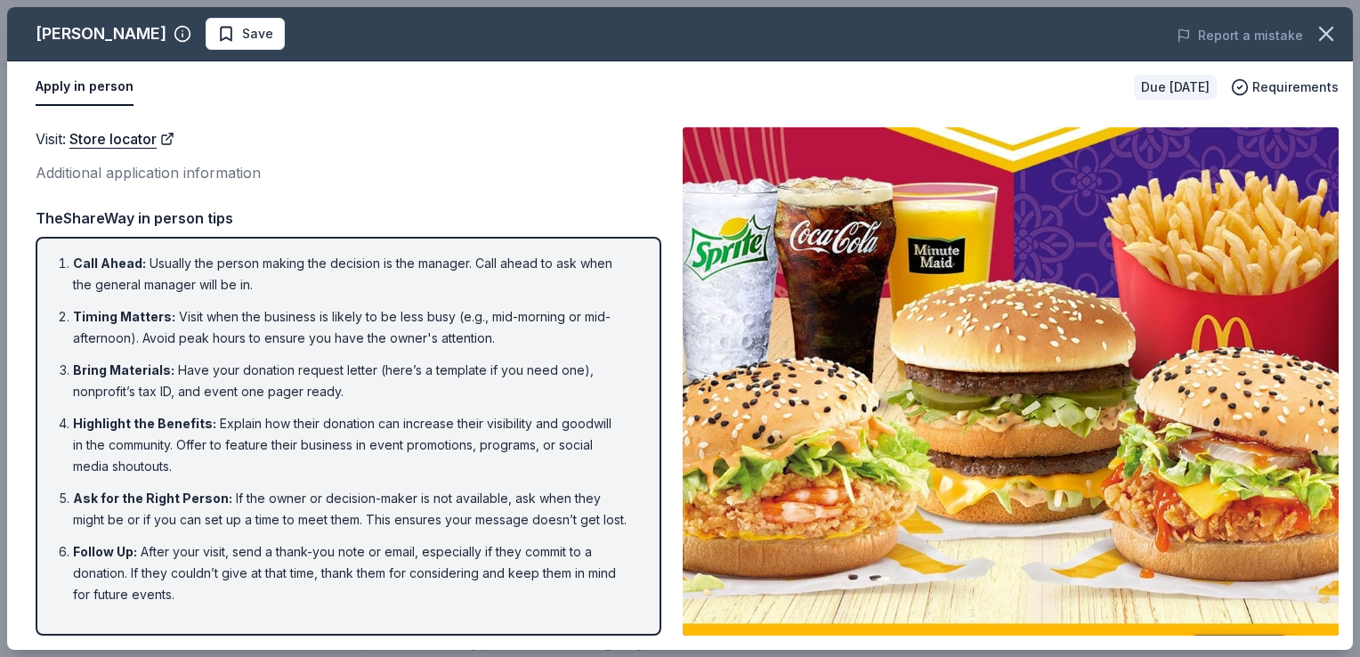
click at [1339, 37] on button "button" at bounding box center [1325, 33] width 39 height 39
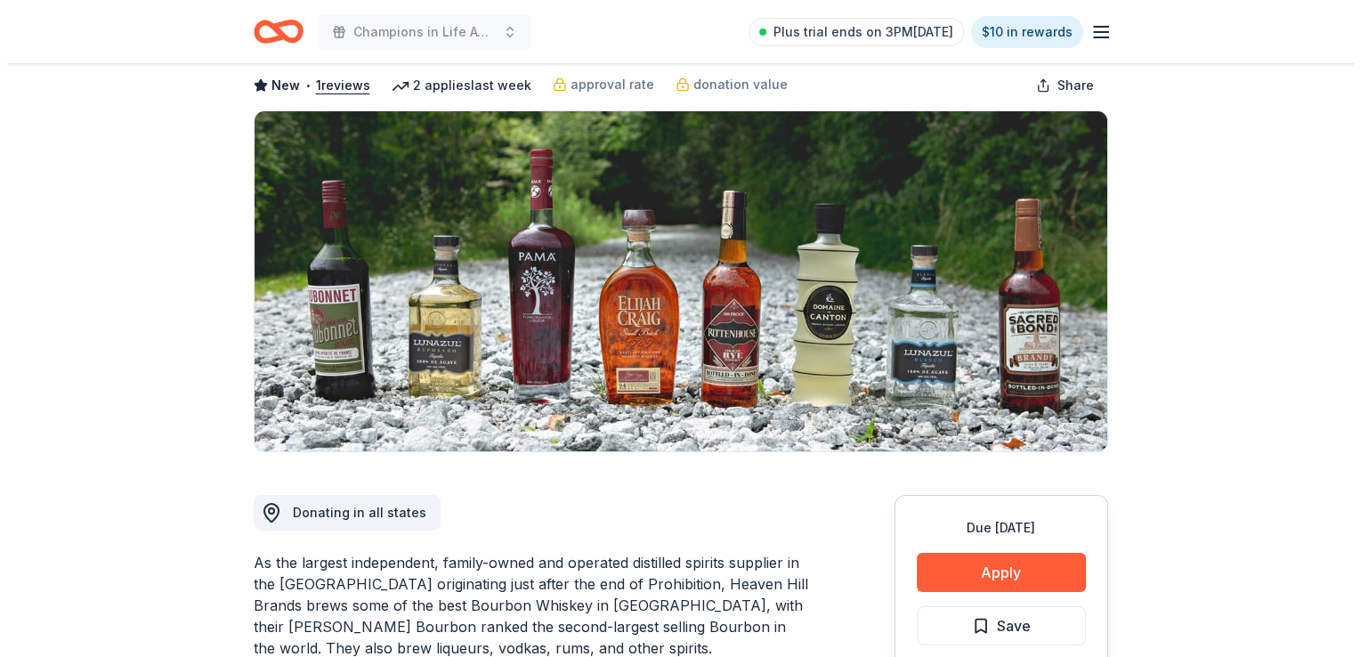
scroll to position [178, 0]
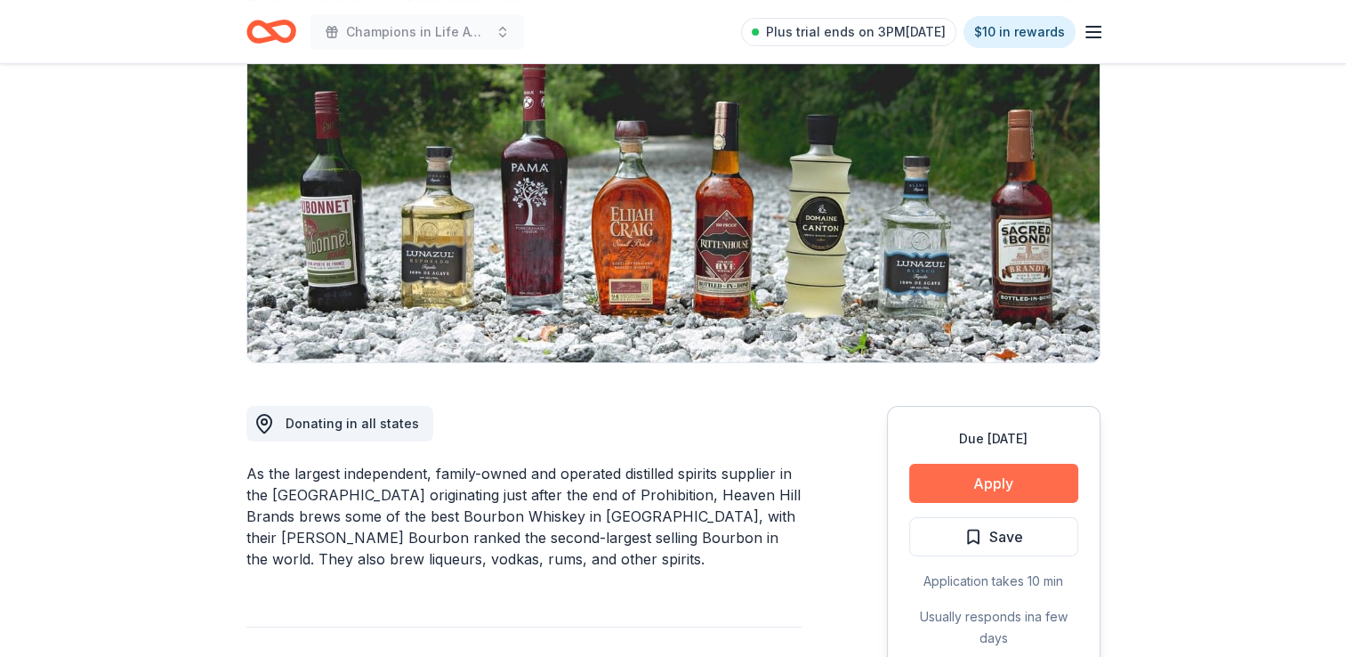
click at [1014, 489] on button "Apply" at bounding box center [993, 483] width 169 height 39
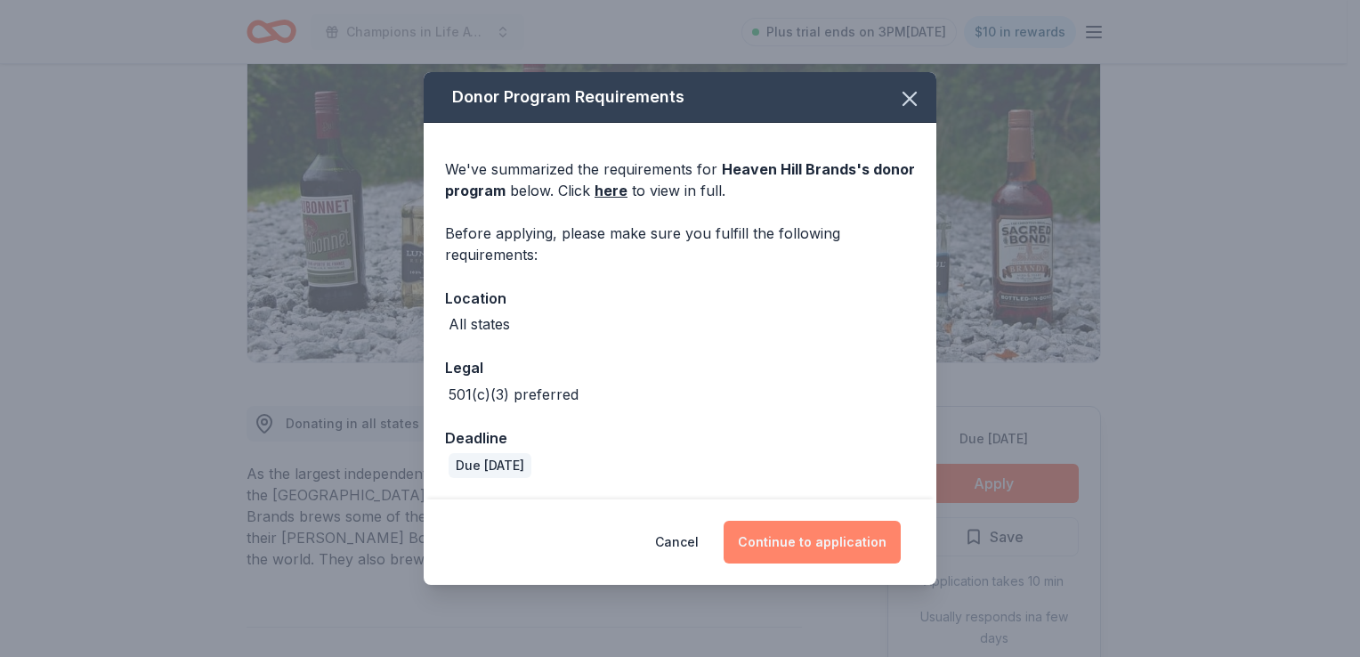
click at [836, 541] on button "Continue to application" at bounding box center [811, 542] width 177 height 43
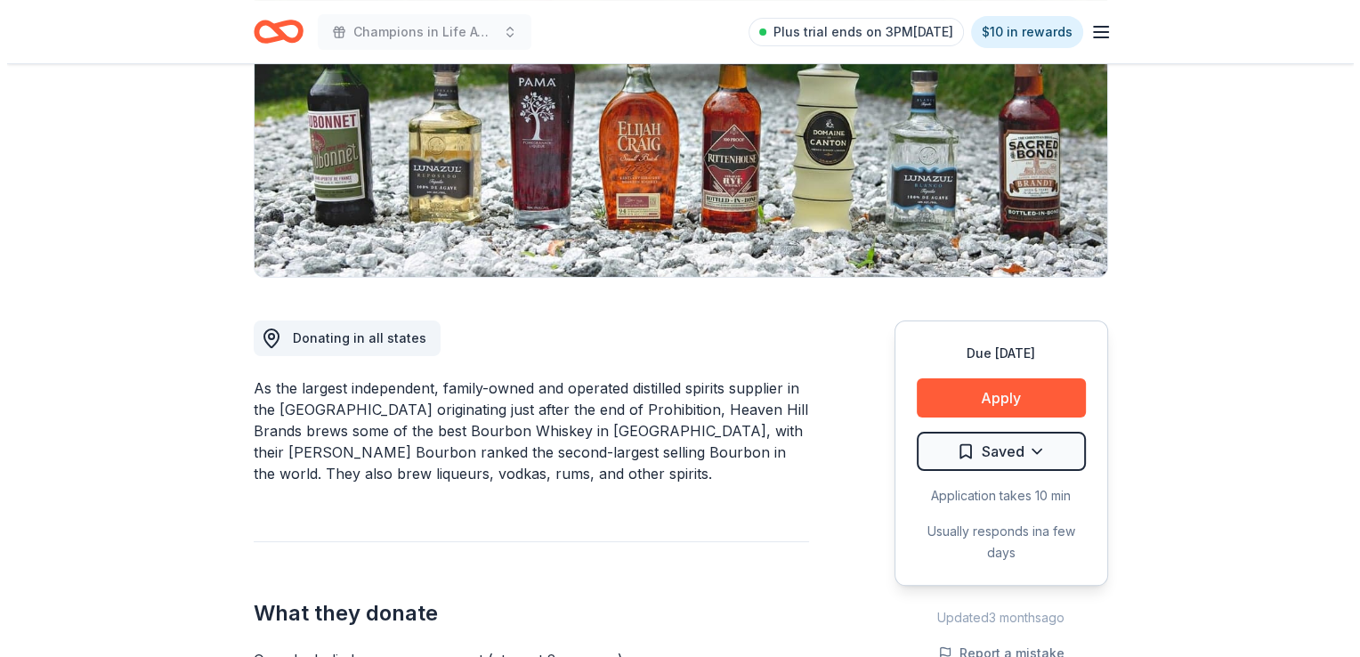
scroll to position [267, 0]
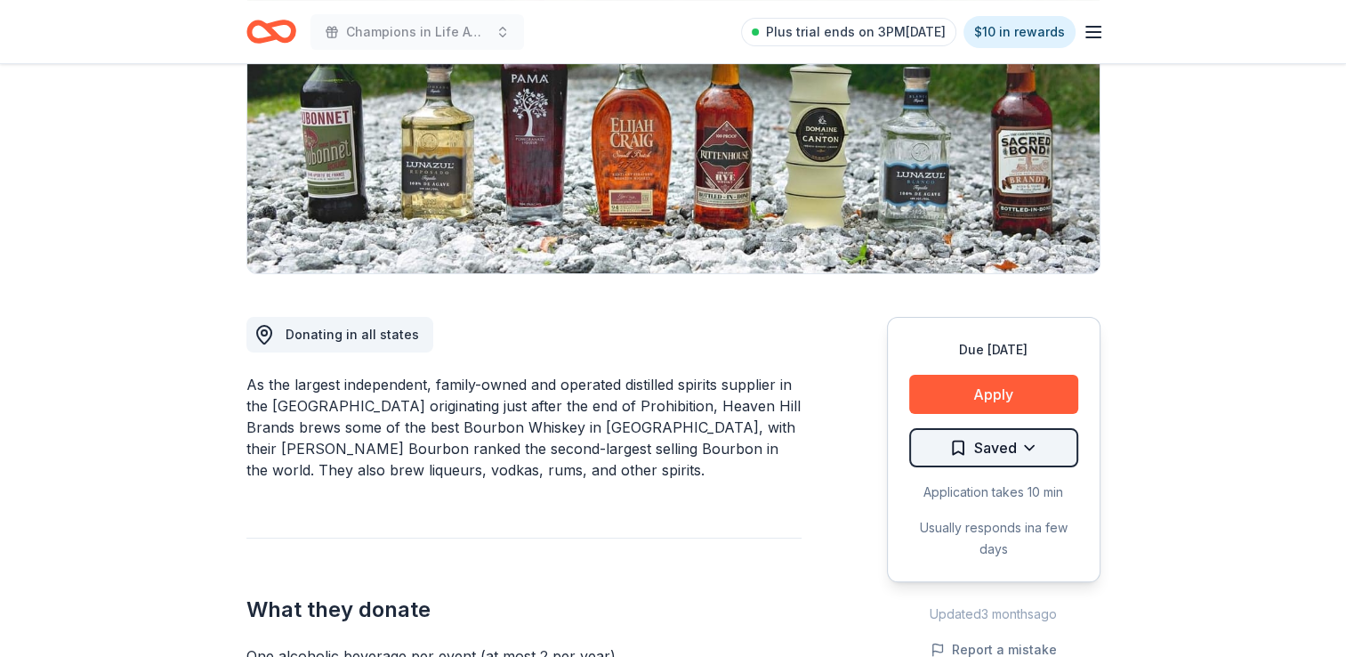
click at [1043, 390] on html "Champions in Life Awards Dinner & Fundraiser Plus trial ends on 3PM, 9/25 $10 i…" at bounding box center [673, 61] width 1346 height 657
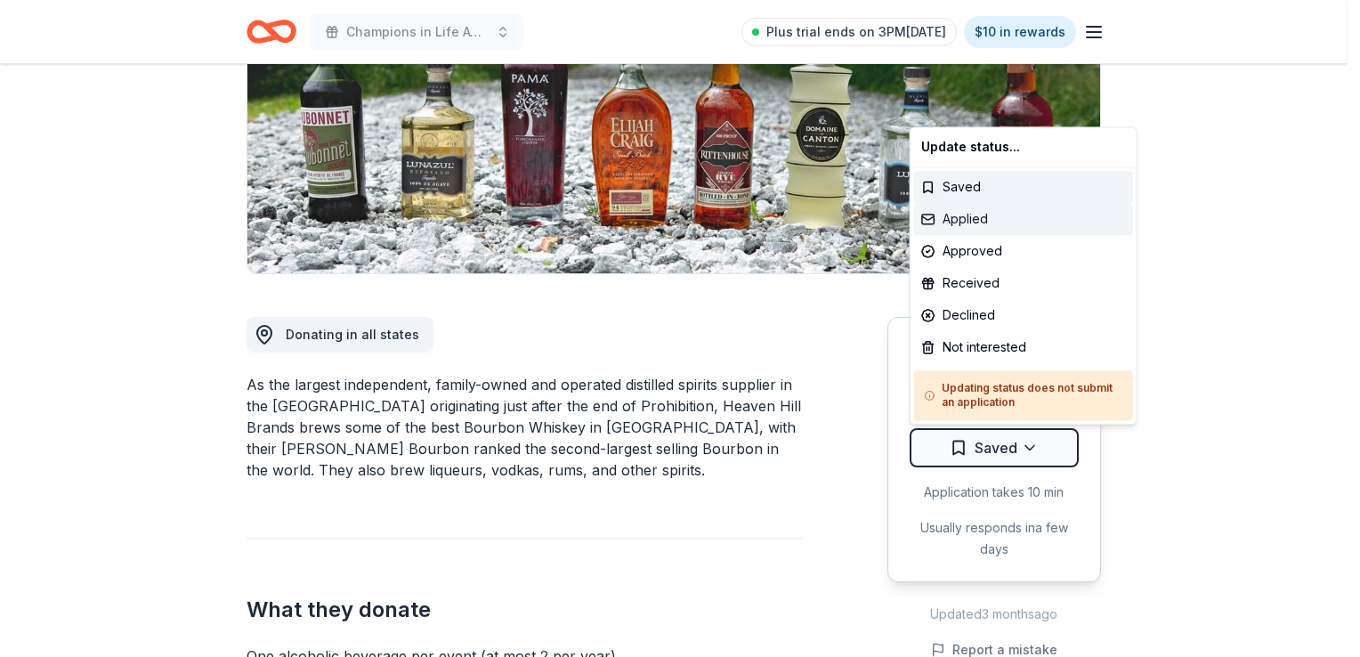
click at [987, 223] on div "Applied" at bounding box center [1023, 219] width 219 height 32
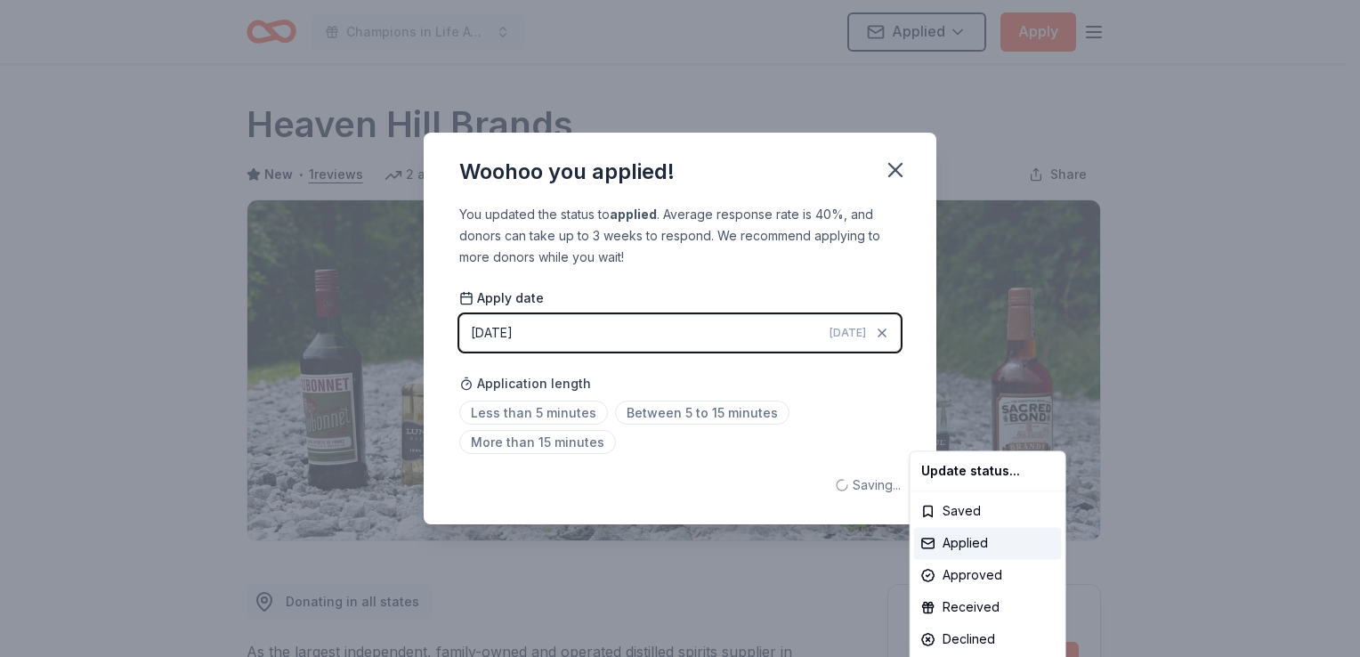
scroll to position [0, 0]
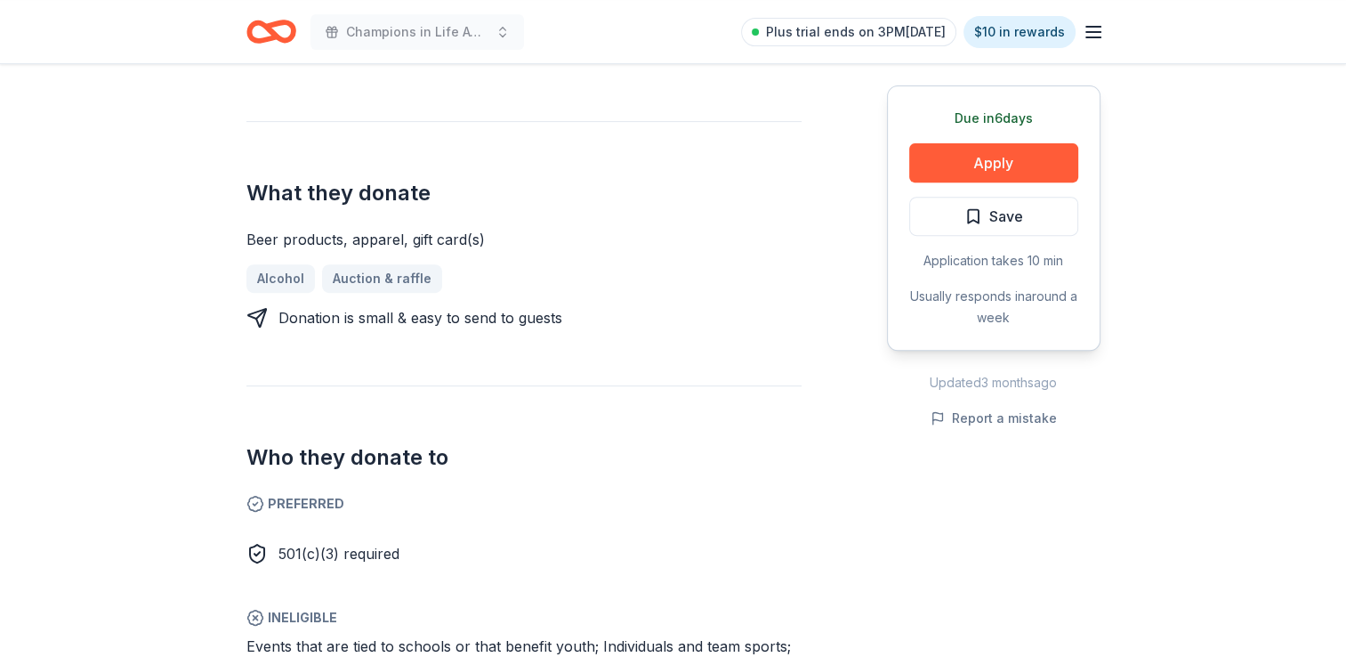
scroll to position [712, 0]
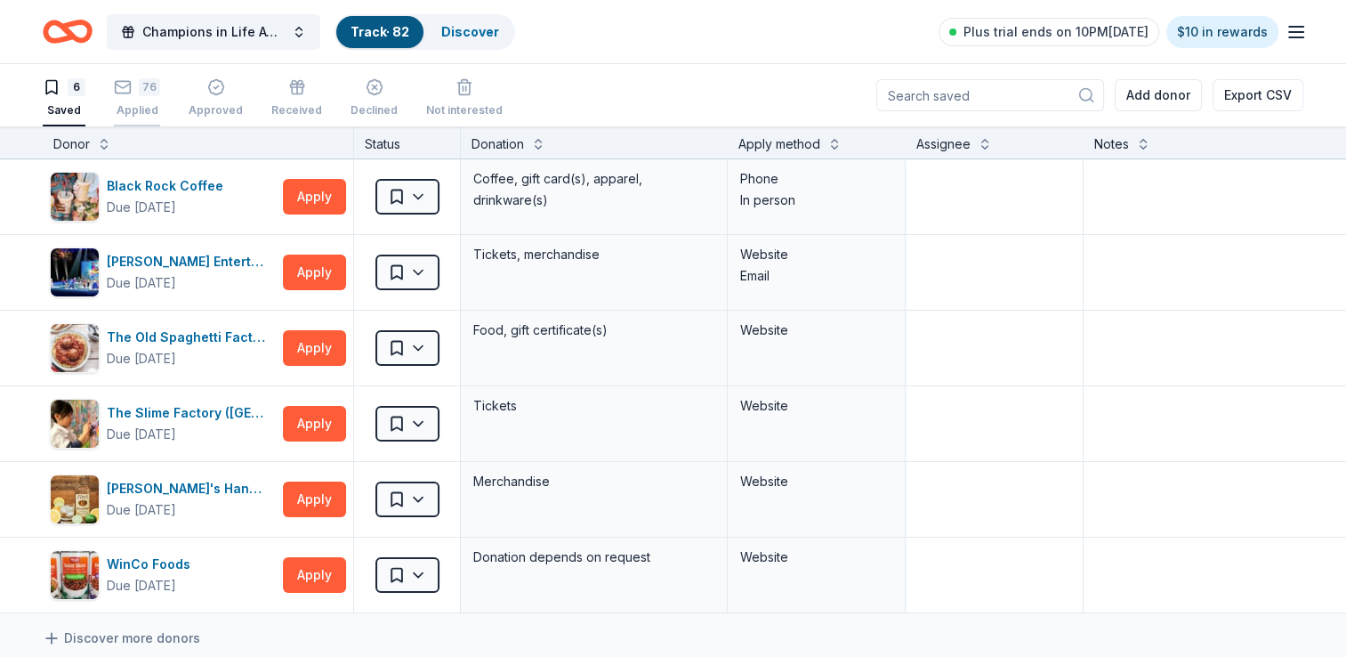
click at [137, 92] on div "76" at bounding box center [137, 87] width 46 height 18
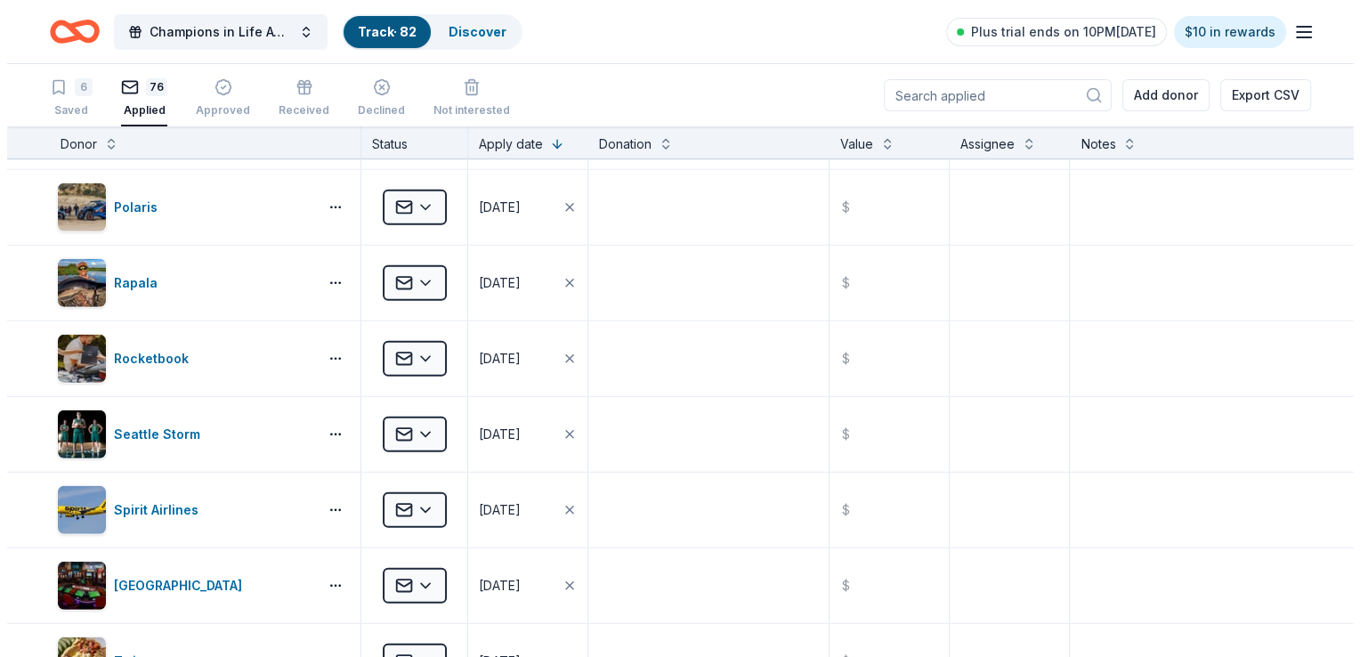
scroll to position [4894, 0]
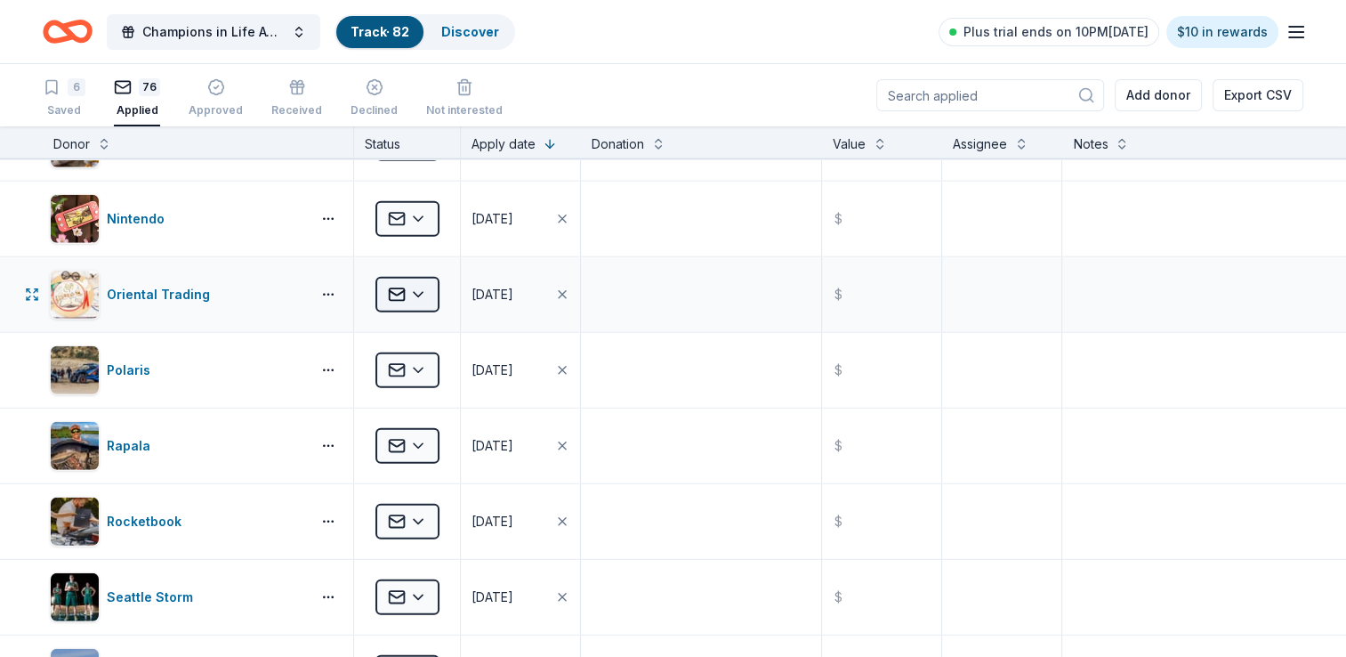
click at [418, 286] on html "Champions in Life Awards Dinner & Fundraiser Track · 82 Discover Plus trial end…" at bounding box center [673, 328] width 1346 height 657
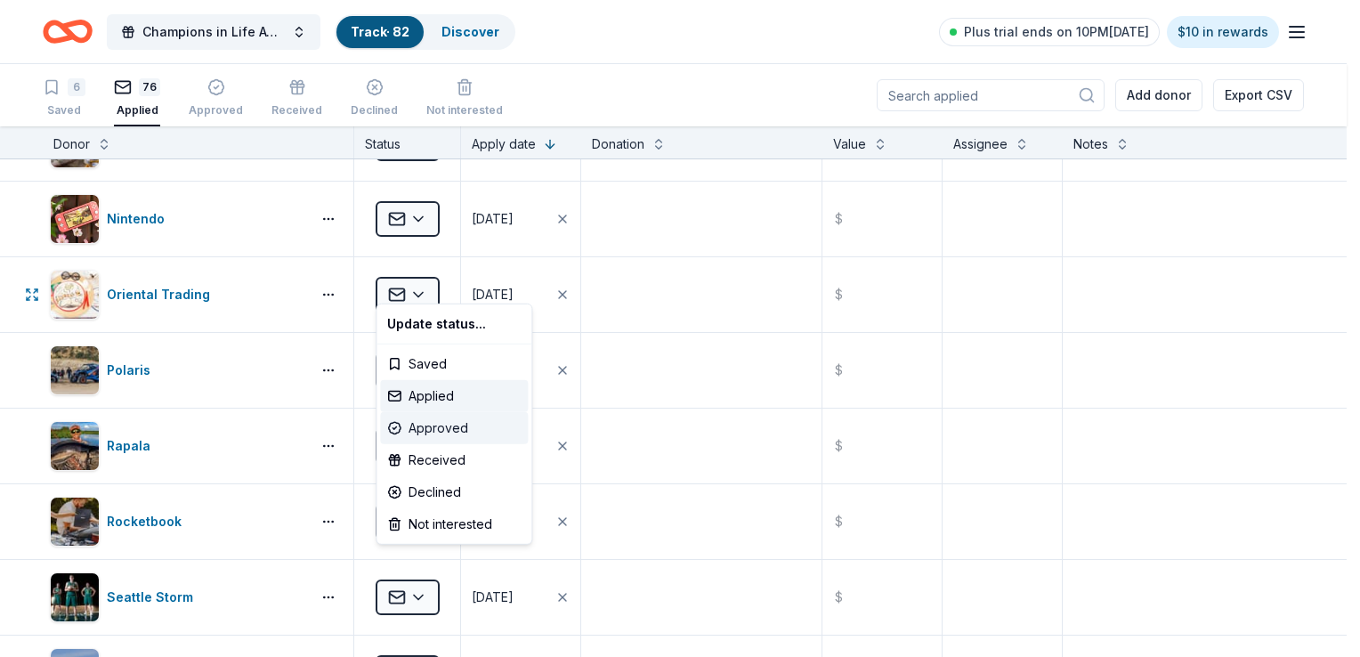
click at [452, 433] on div "Approved" at bounding box center [454, 428] width 148 height 32
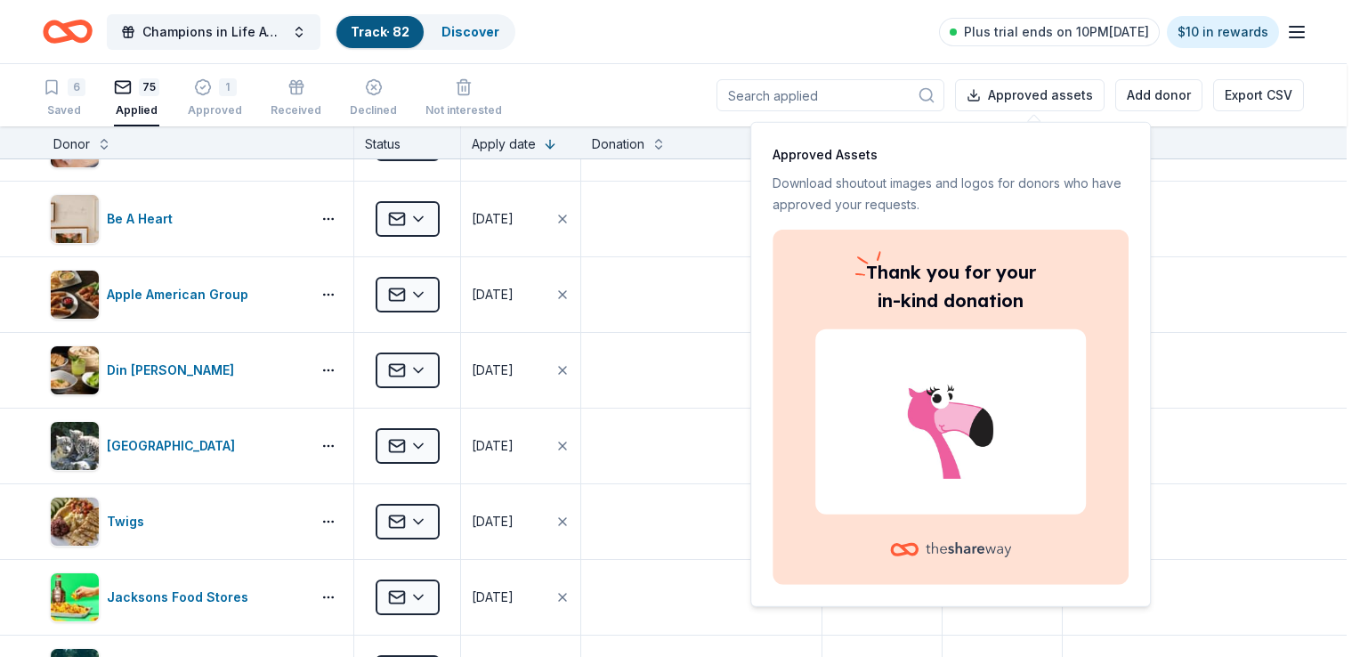
scroll to position [3083, 0]
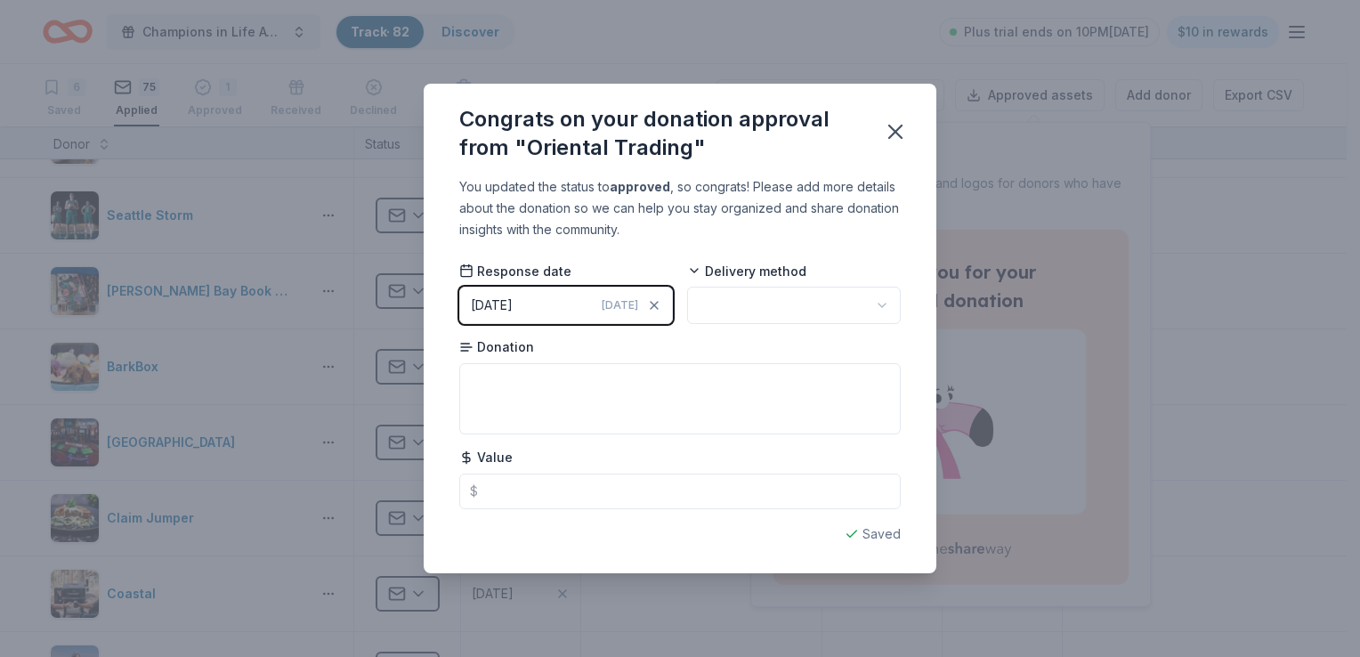
click at [562, 306] on button "09/19/2025 Today" at bounding box center [566, 305] width 214 height 37
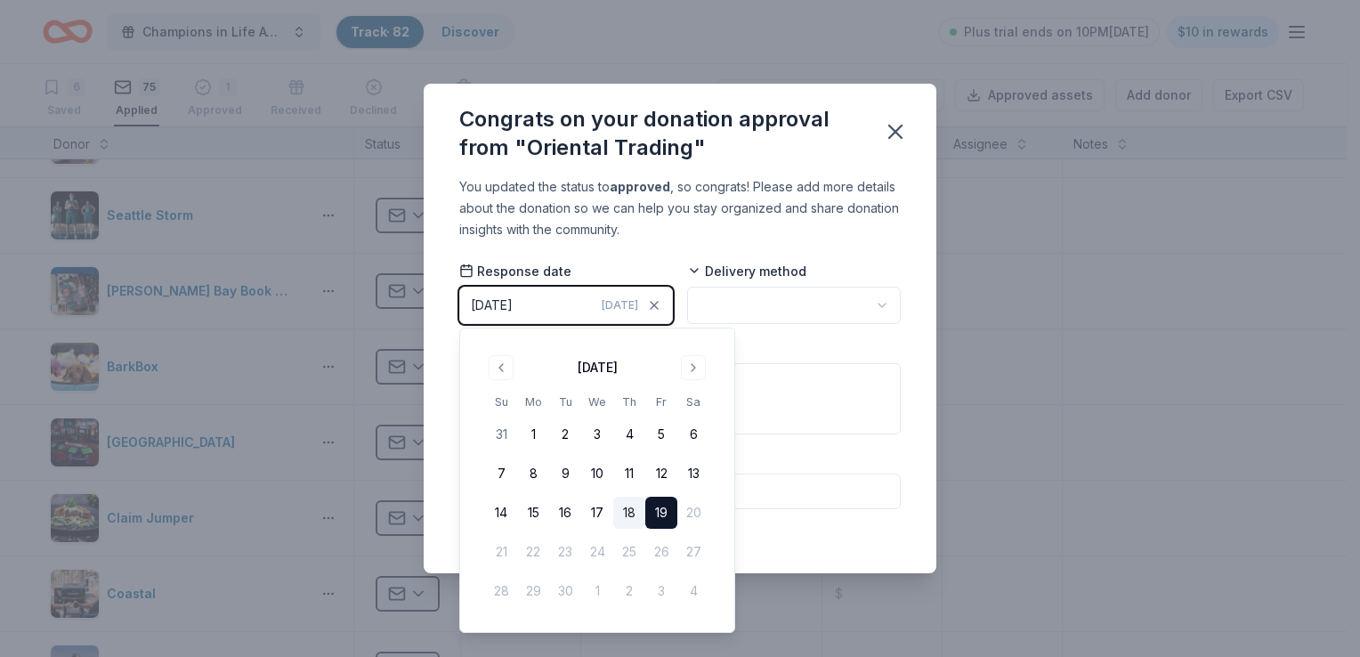
click at [625, 509] on button "18" at bounding box center [629, 513] width 32 height 32
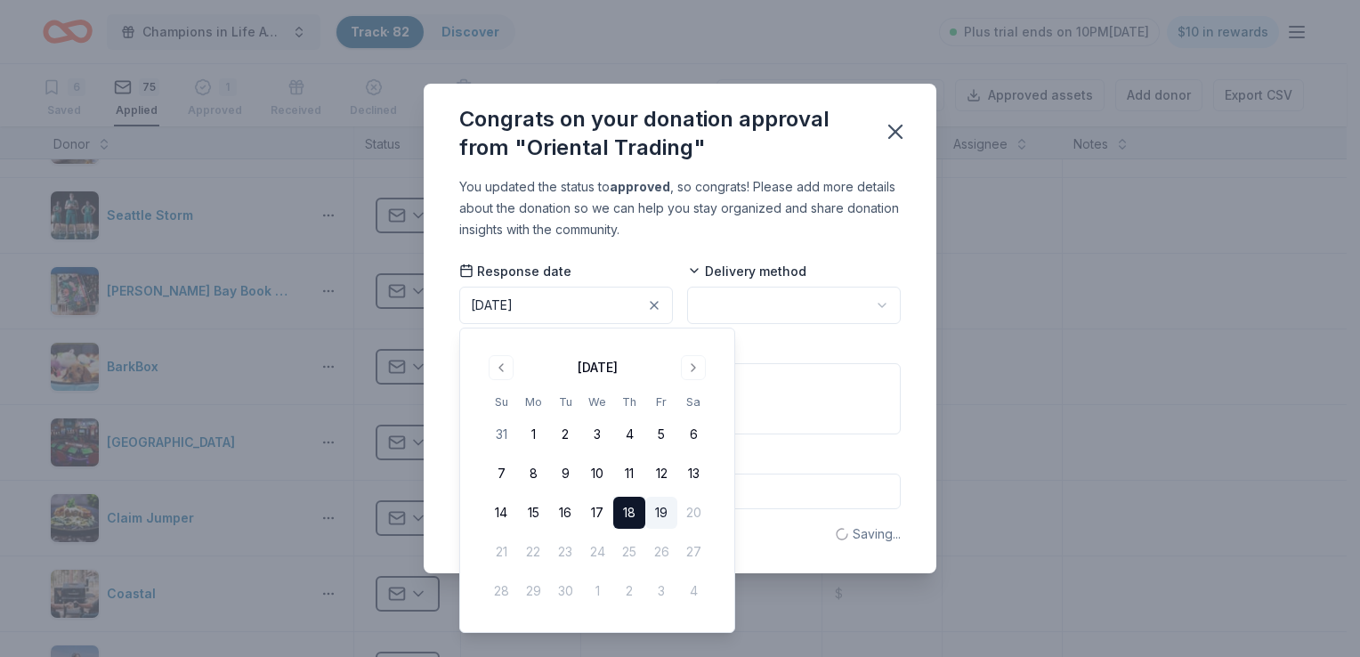
click at [740, 305] on html "Champions in Life Awards Dinner & Fundraiser Track · 82 Discover Plus trial end…" at bounding box center [680, 328] width 1360 height 657
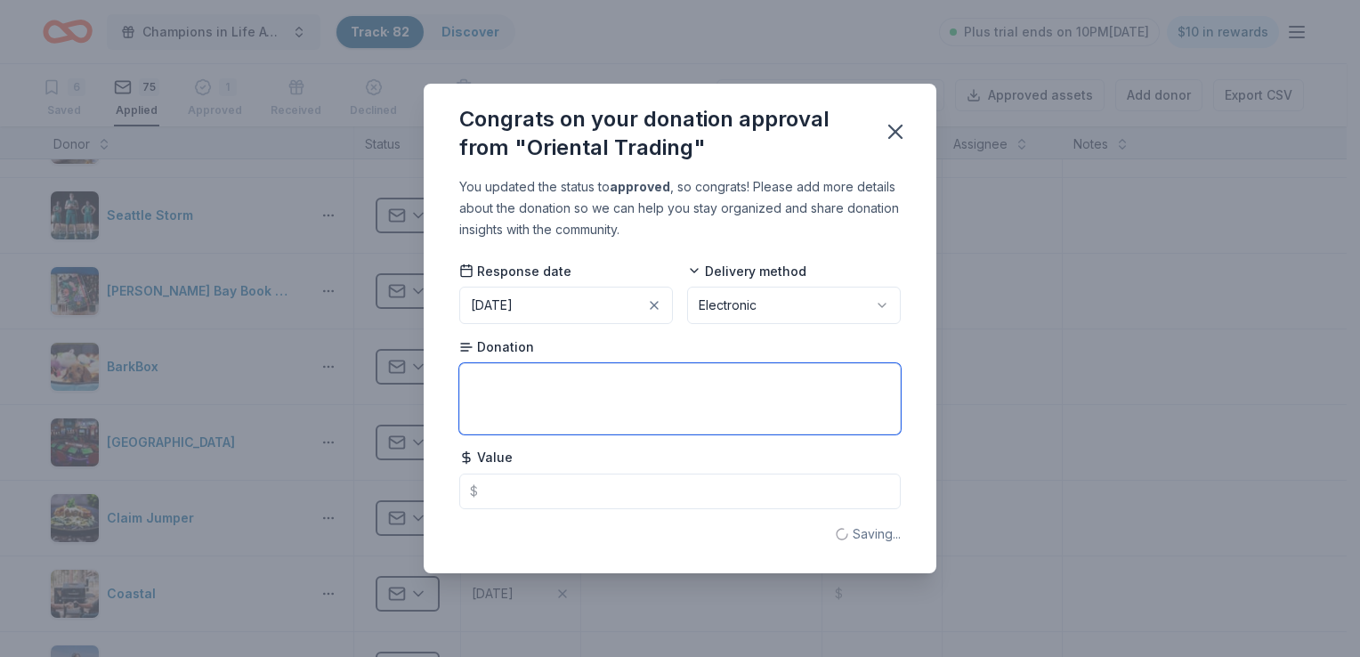
click at [594, 390] on textarea at bounding box center [679, 398] width 441 height 71
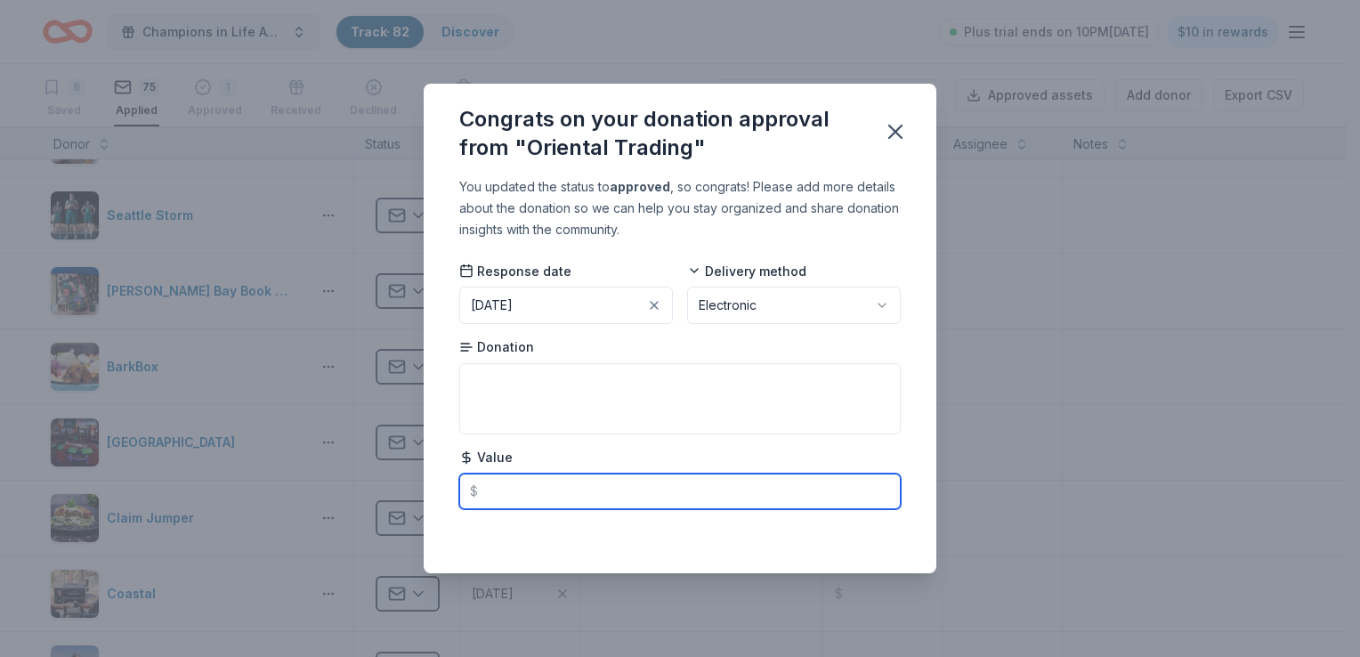
click at [577, 486] on input "text" at bounding box center [679, 491] width 441 height 36
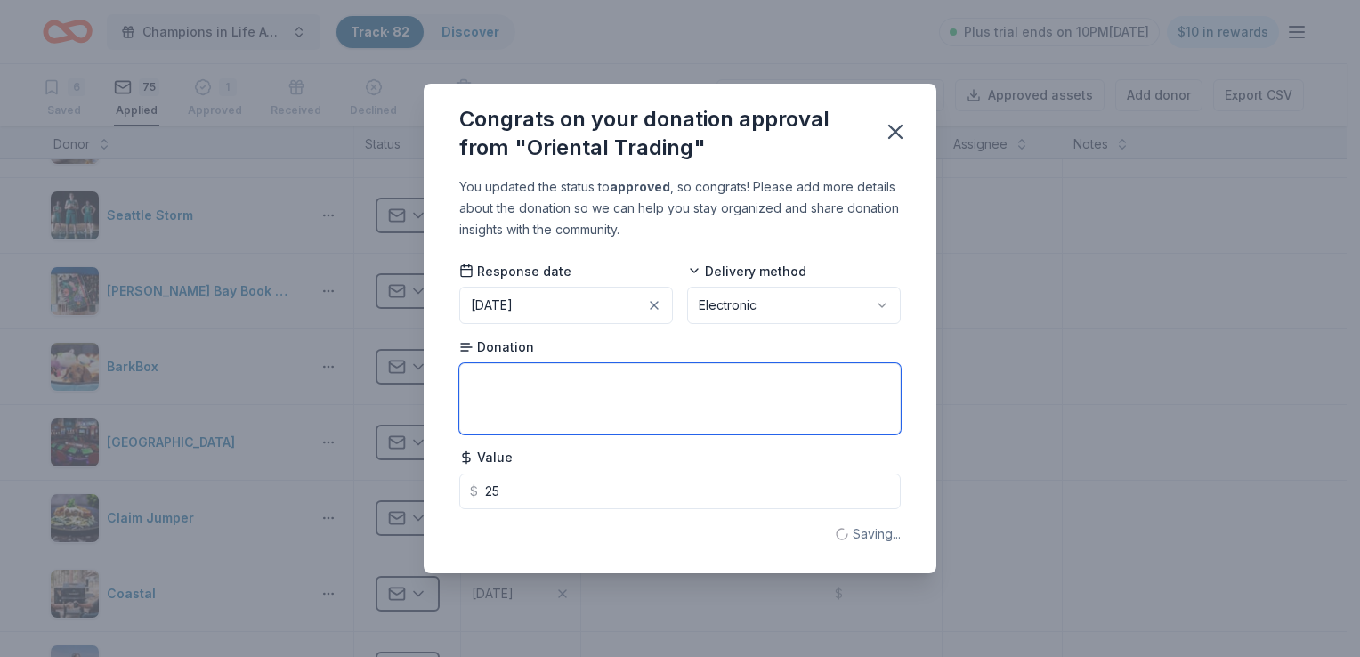
type input "25.00"
click at [537, 390] on textarea at bounding box center [679, 398] width 441 height 71
type textarea "Gift certificate"
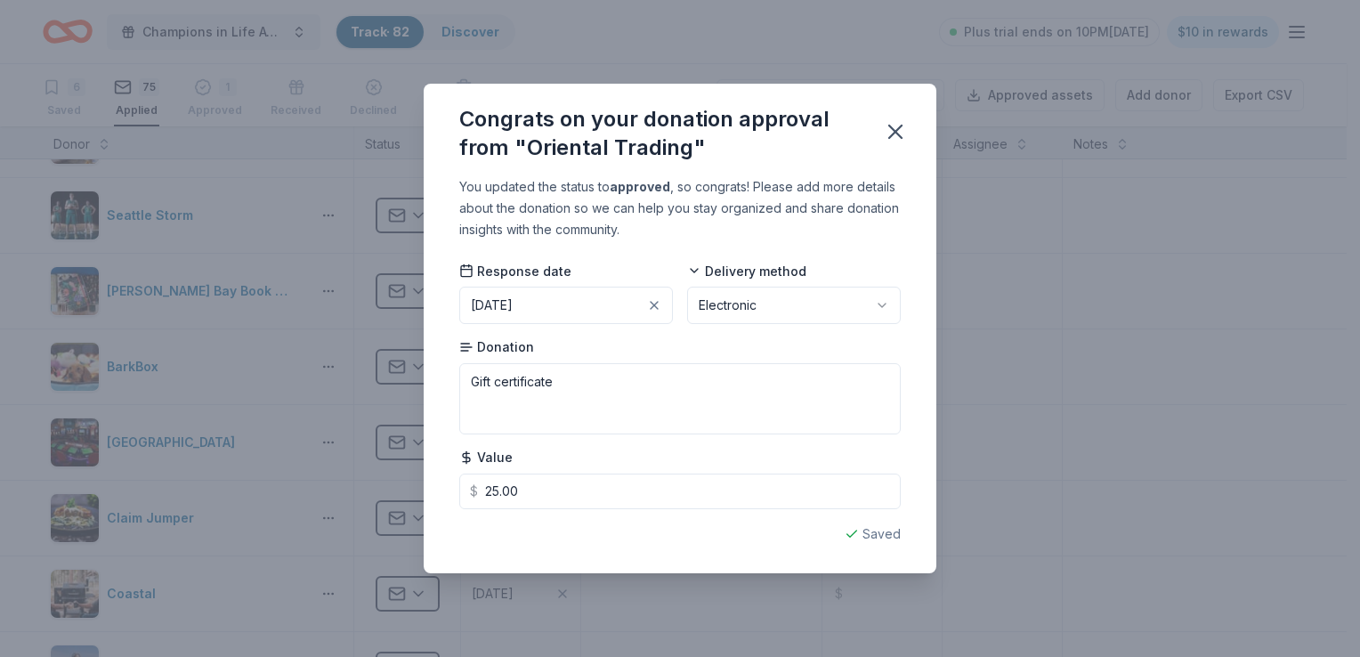
click at [795, 188] on div "You updated the status to approved , so congrats! Please add more details about…" at bounding box center [679, 208] width 441 height 64
click at [888, 131] on icon "button" at bounding box center [895, 131] width 25 height 25
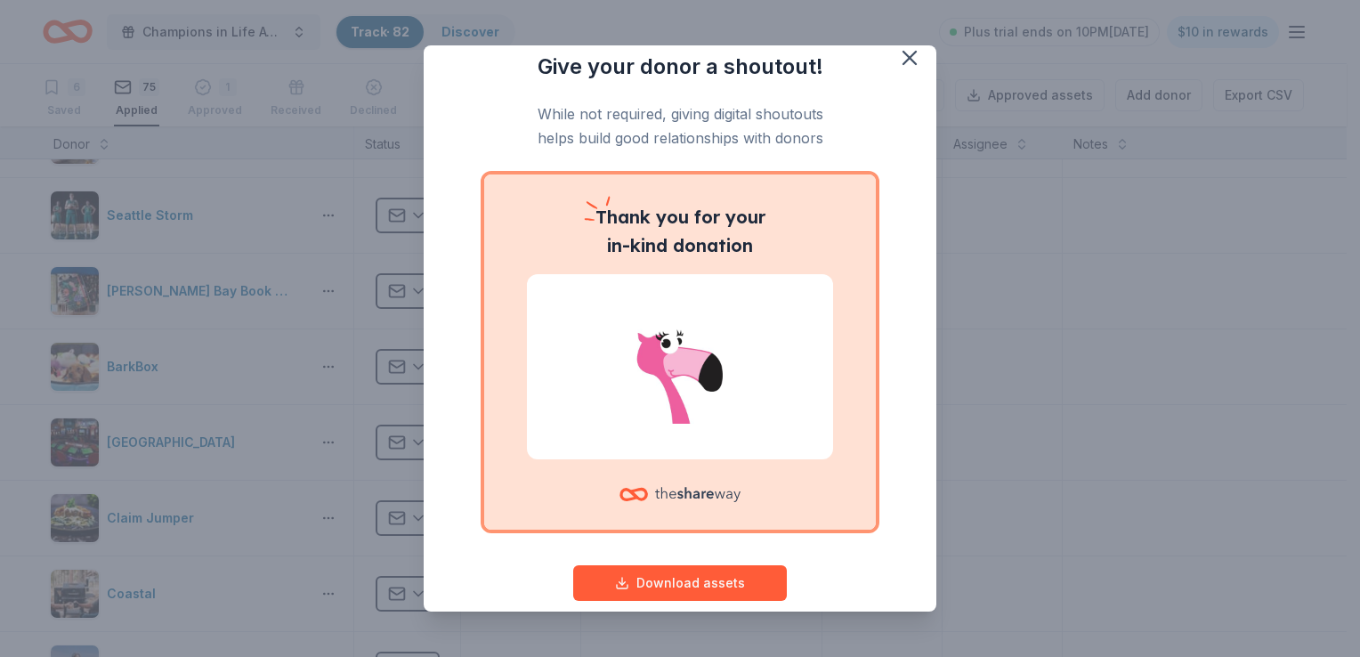
scroll to position [0, 0]
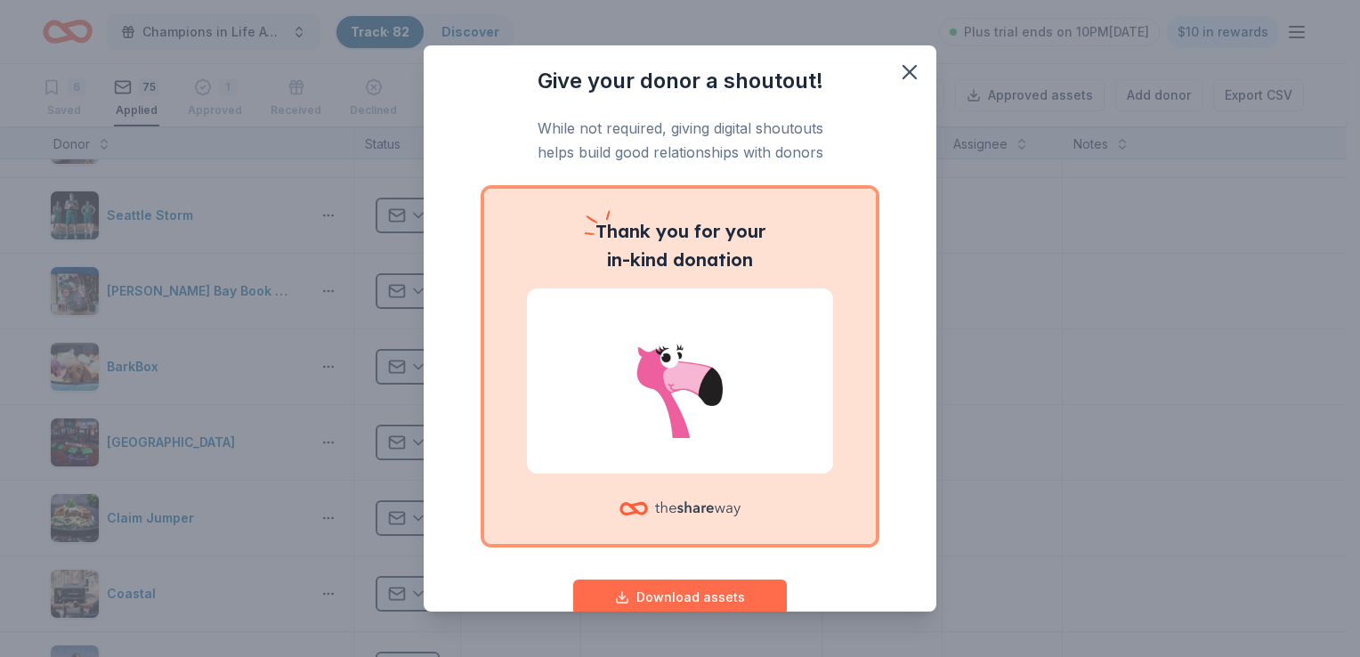
click at [657, 596] on button "Download assets" at bounding box center [680, 597] width 214 height 36
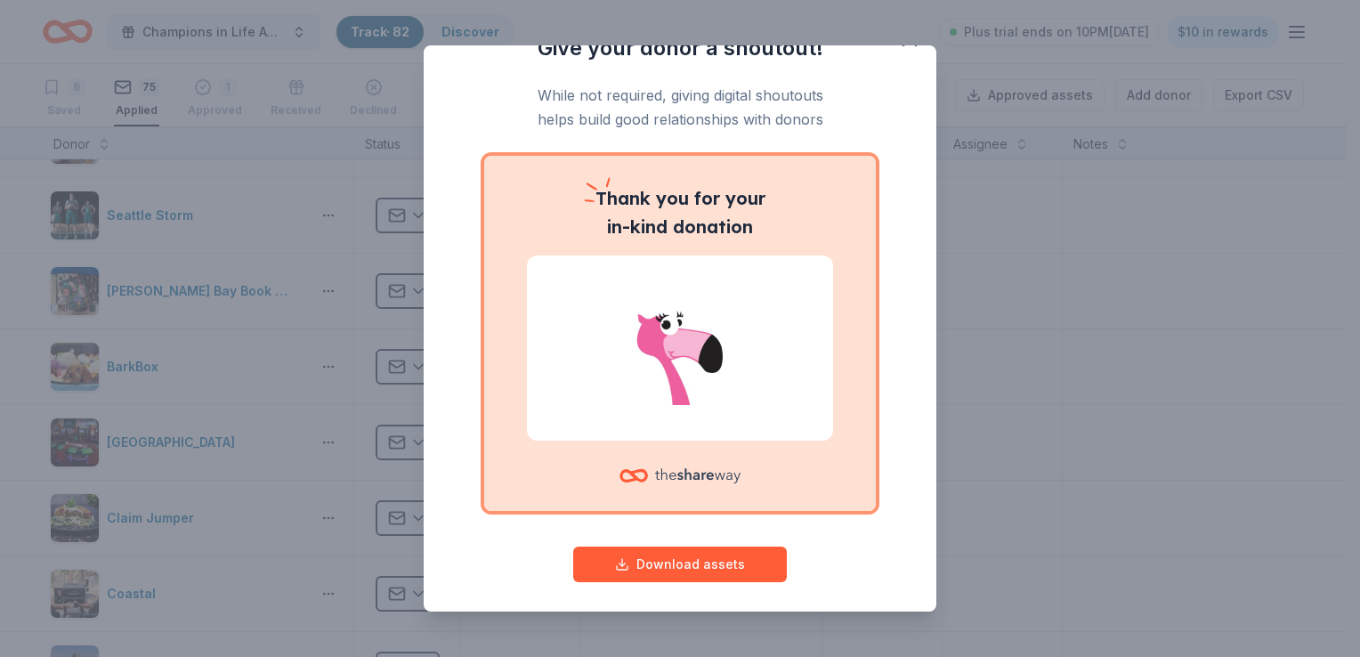
scroll to position [43, 0]
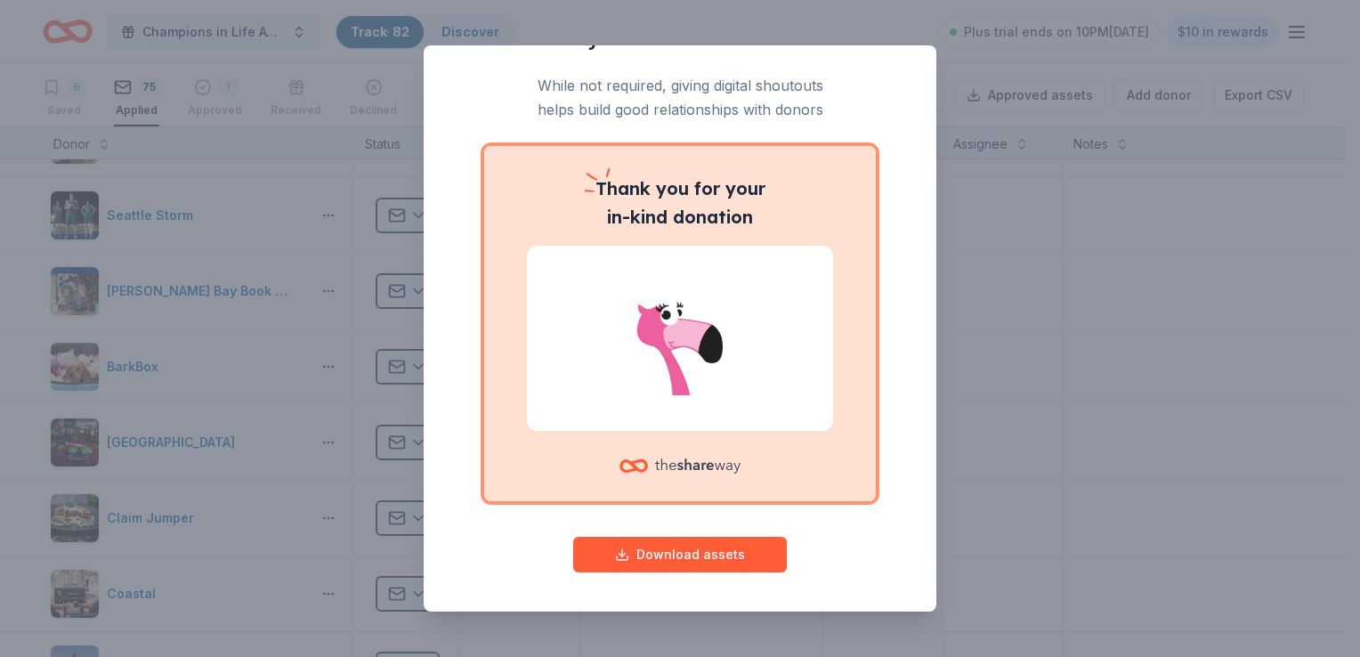
click at [676, 99] on p "While not required, giving digital shoutouts helps build good relationships wit…" at bounding box center [679, 97] width 441 height 47
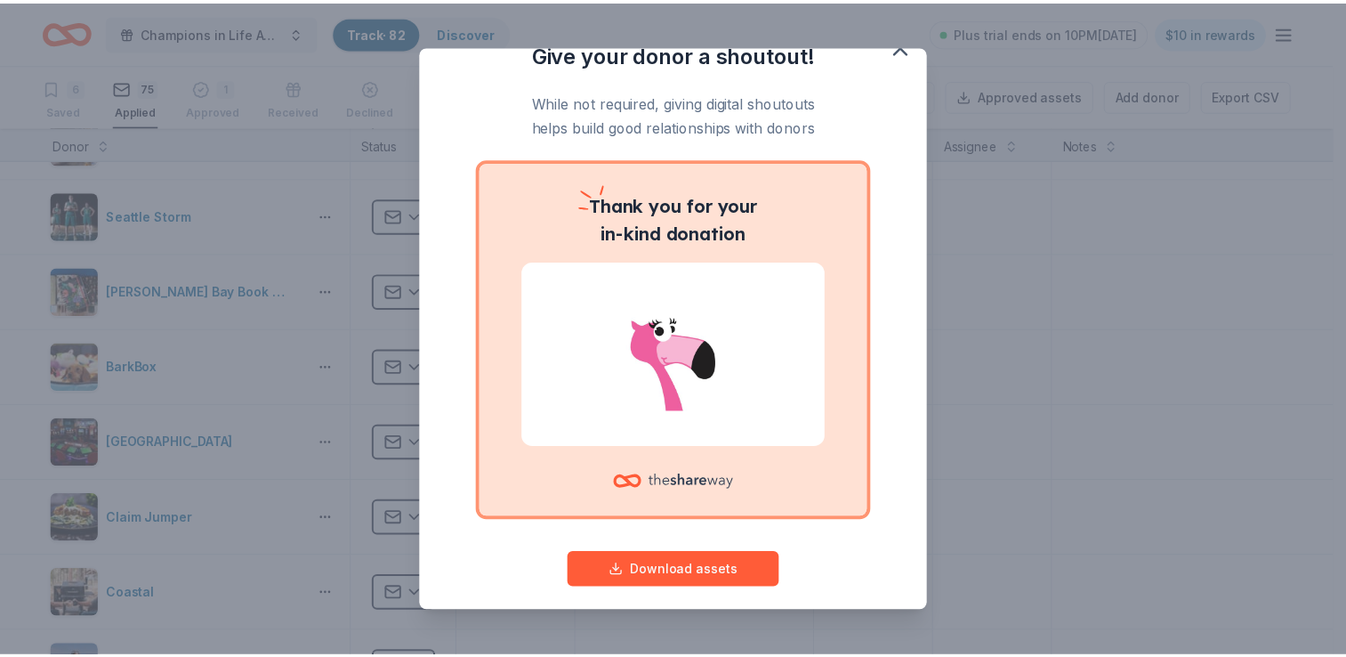
scroll to position [0, 0]
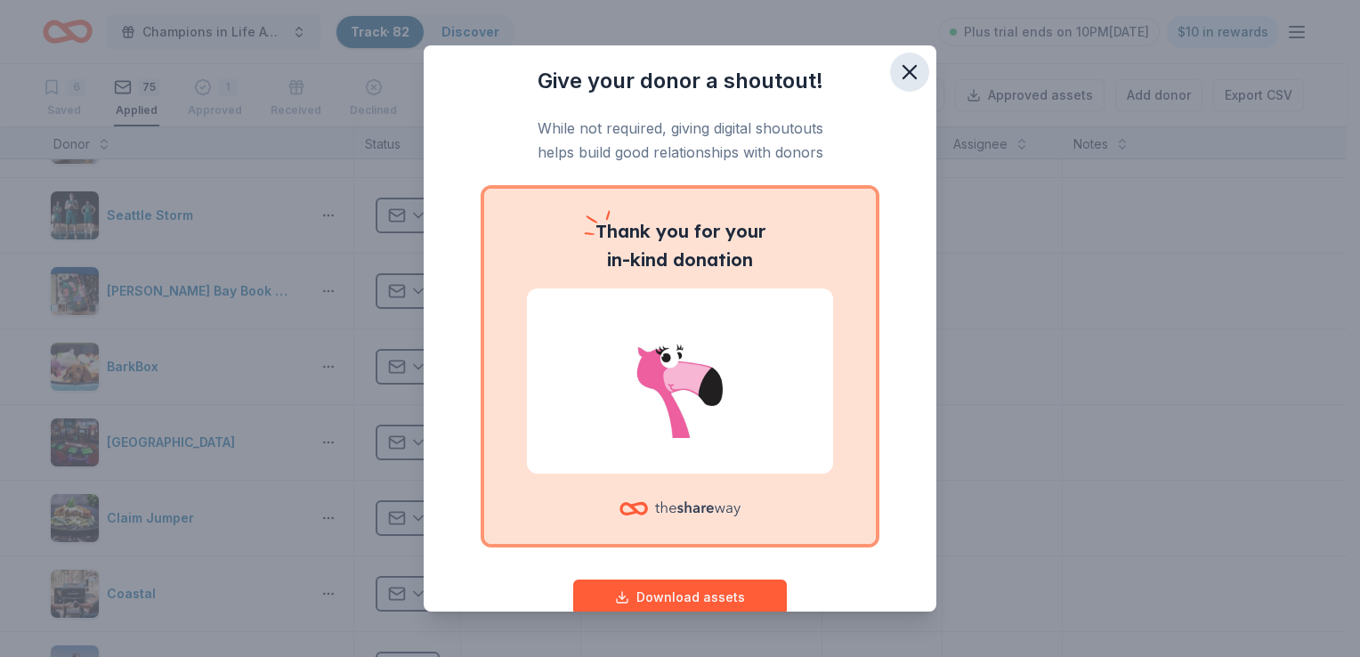
click at [897, 78] on icon "button" at bounding box center [909, 72] width 25 height 25
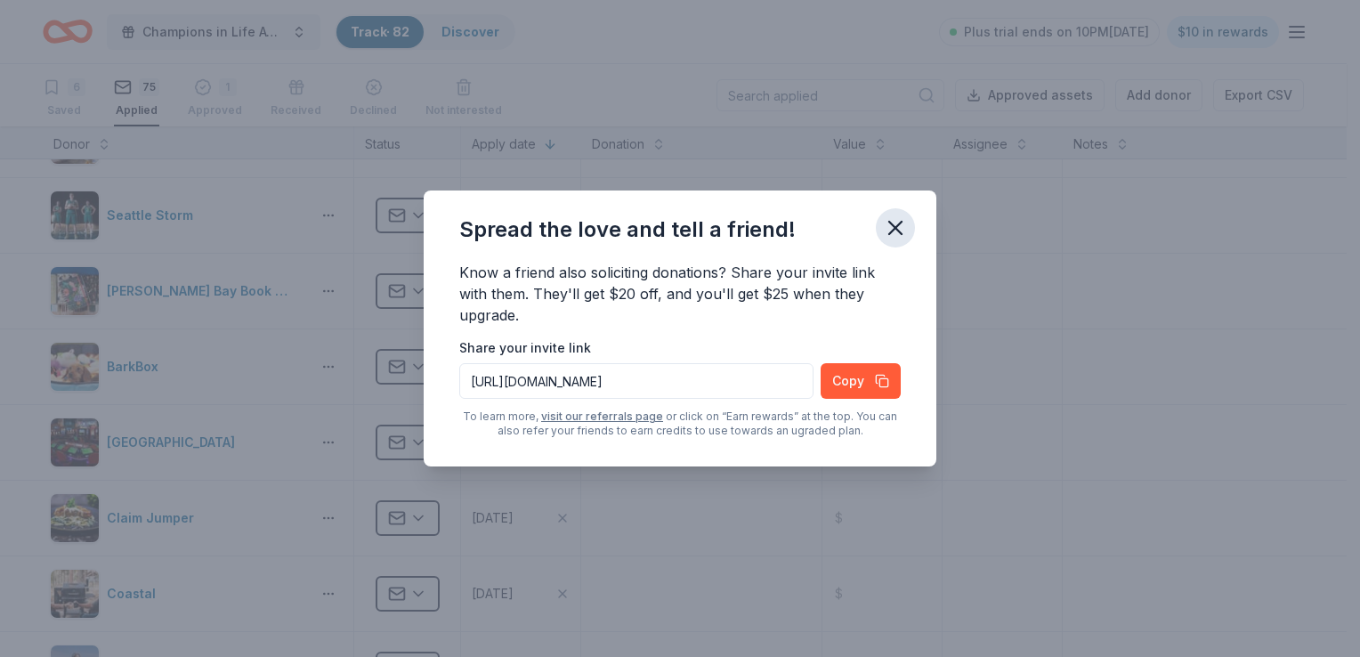
click at [890, 228] on icon "button" at bounding box center [895, 227] width 25 height 25
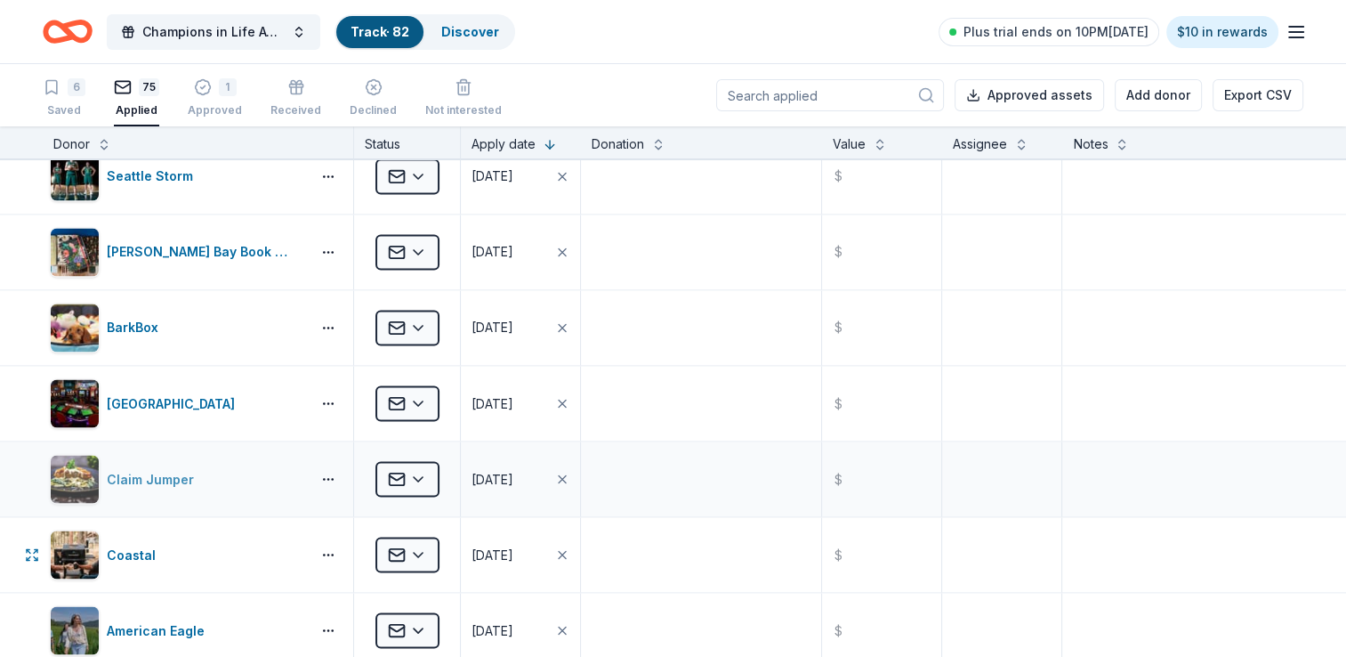
scroll to position [3083, 0]
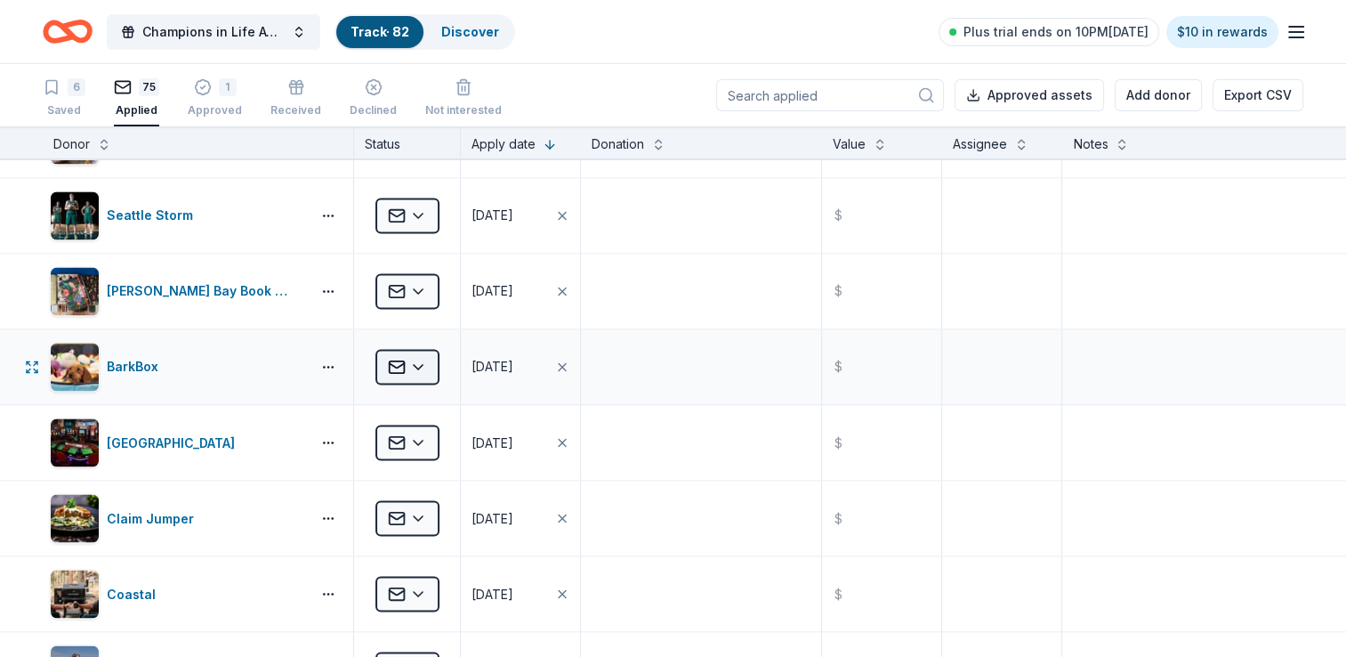
click at [433, 358] on html "Champions in Life Awards Dinner & Fundraiser Track · 82 Discover Plus trial end…" at bounding box center [673, 328] width 1346 height 657
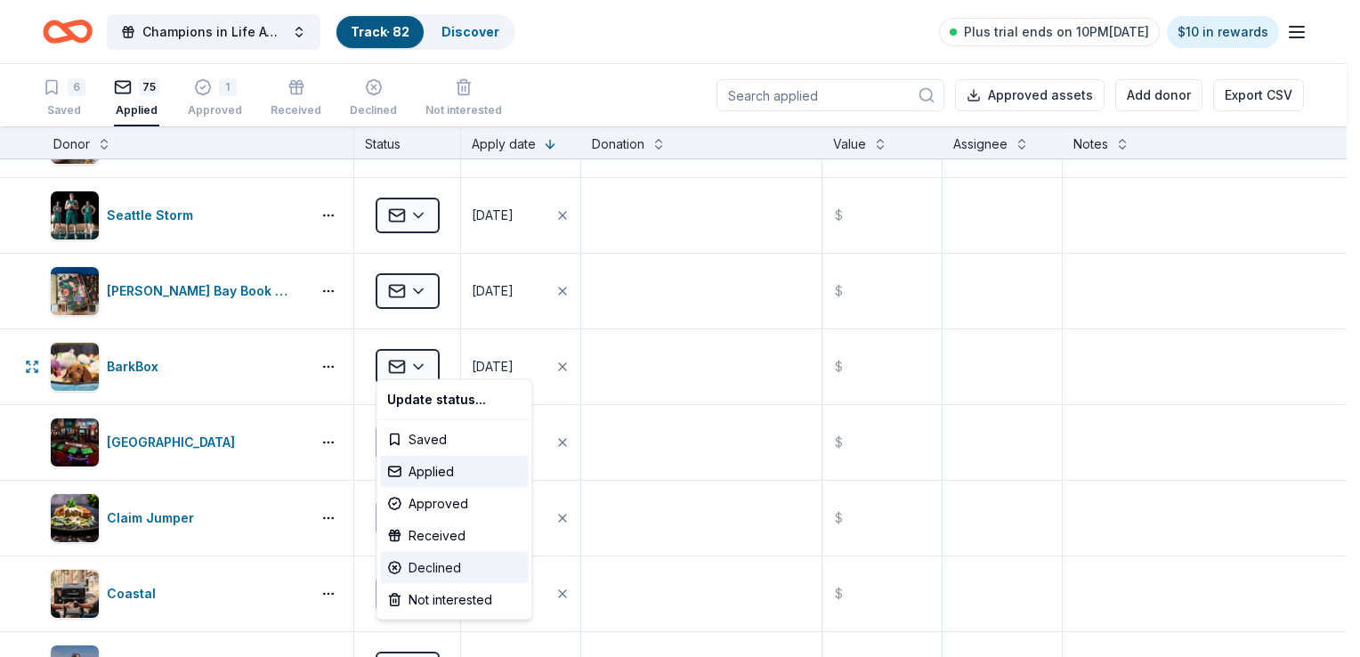
click at [434, 567] on div "Declined" at bounding box center [454, 568] width 148 height 32
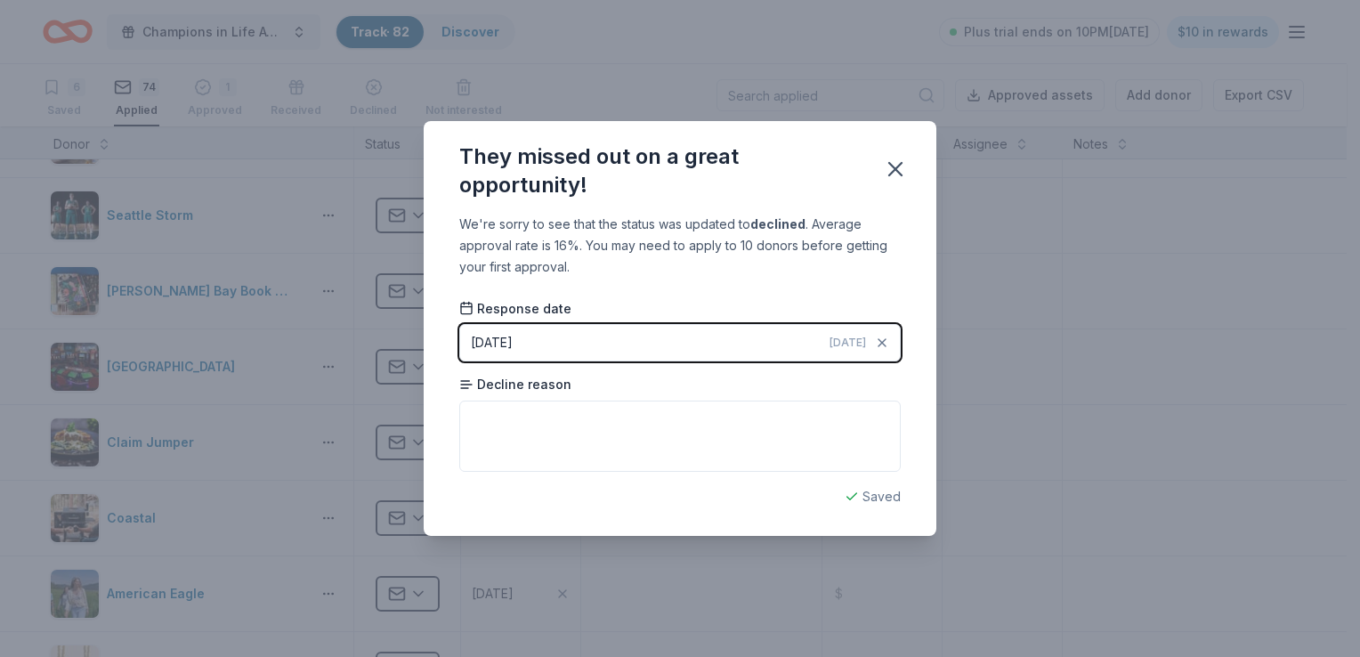
click at [597, 347] on button "09/19/2025 Today" at bounding box center [679, 342] width 441 height 37
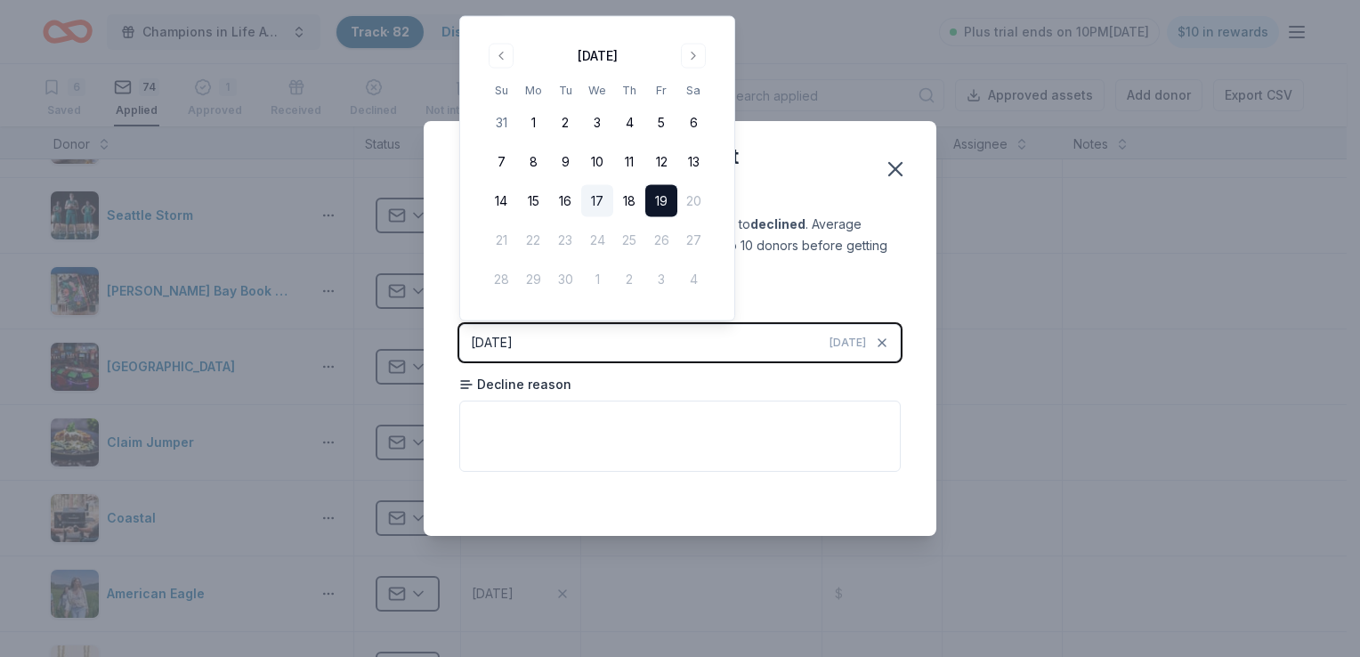
click at [593, 208] on button "17" at bounding box center [597, 201] width 32 height 32
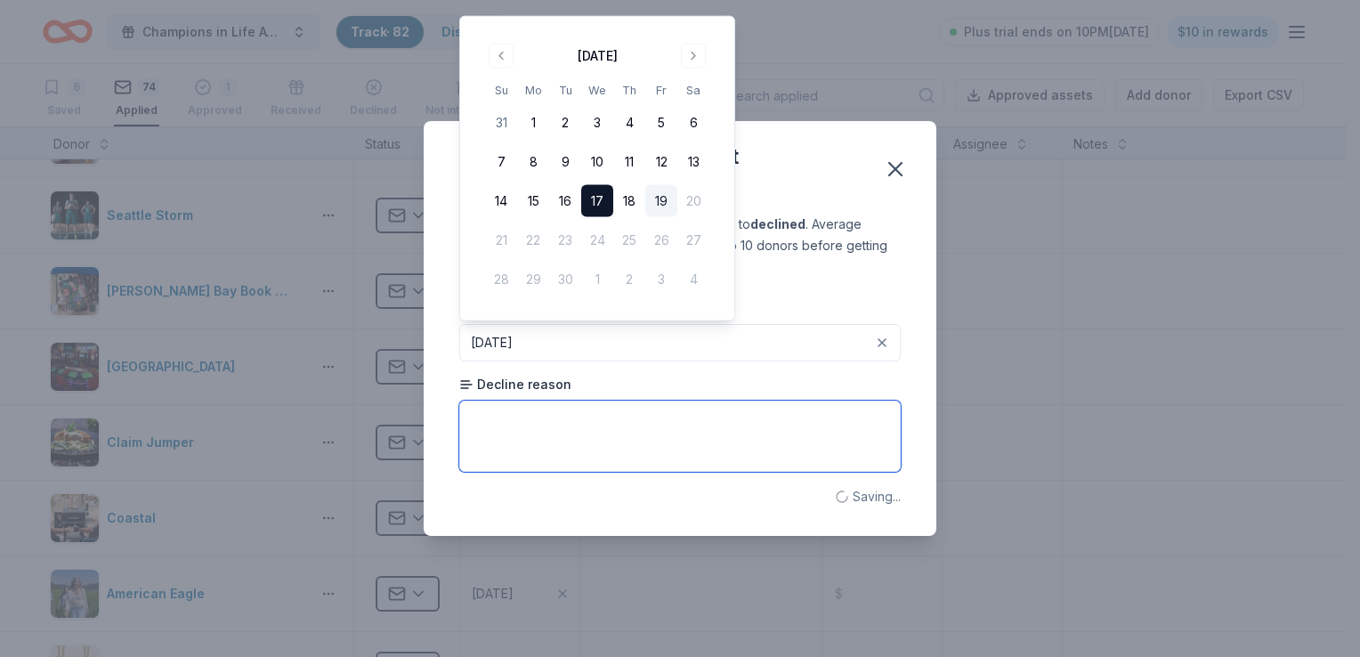
click at [523, 413] on textarea at bounding box center [679, 435] width 441 height 71
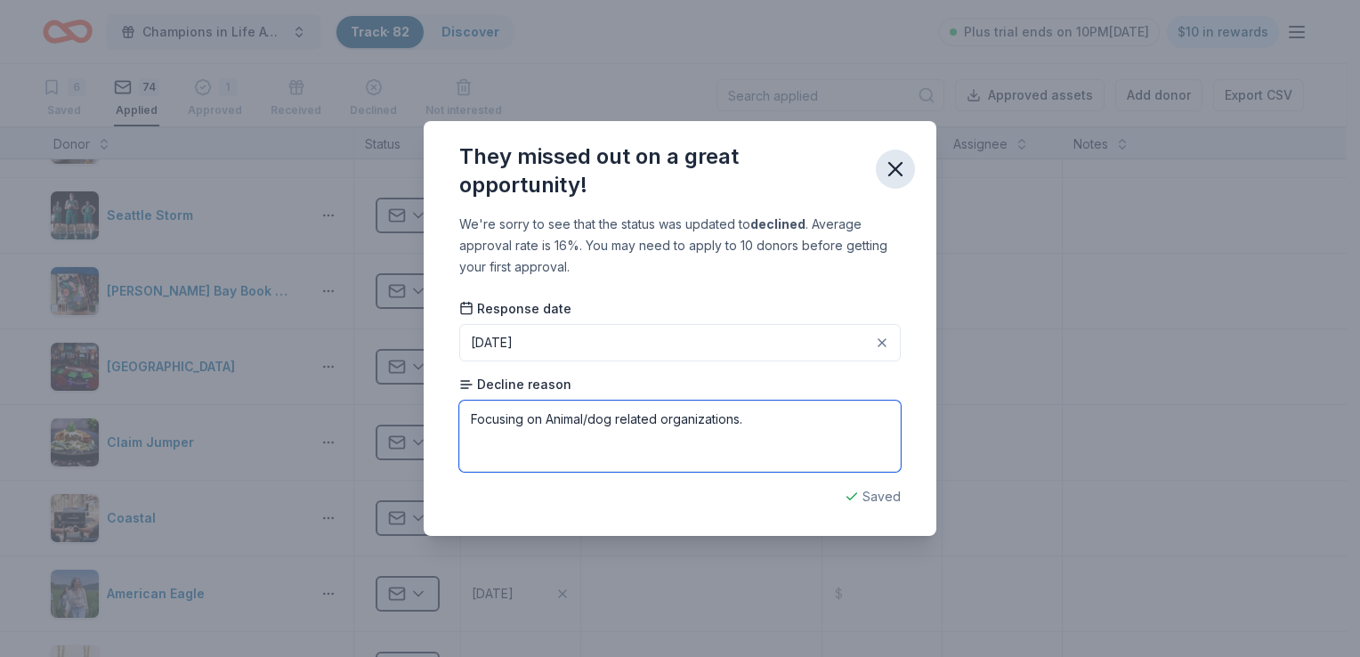
type textarea "Focusing on Animal/dog related organizations."
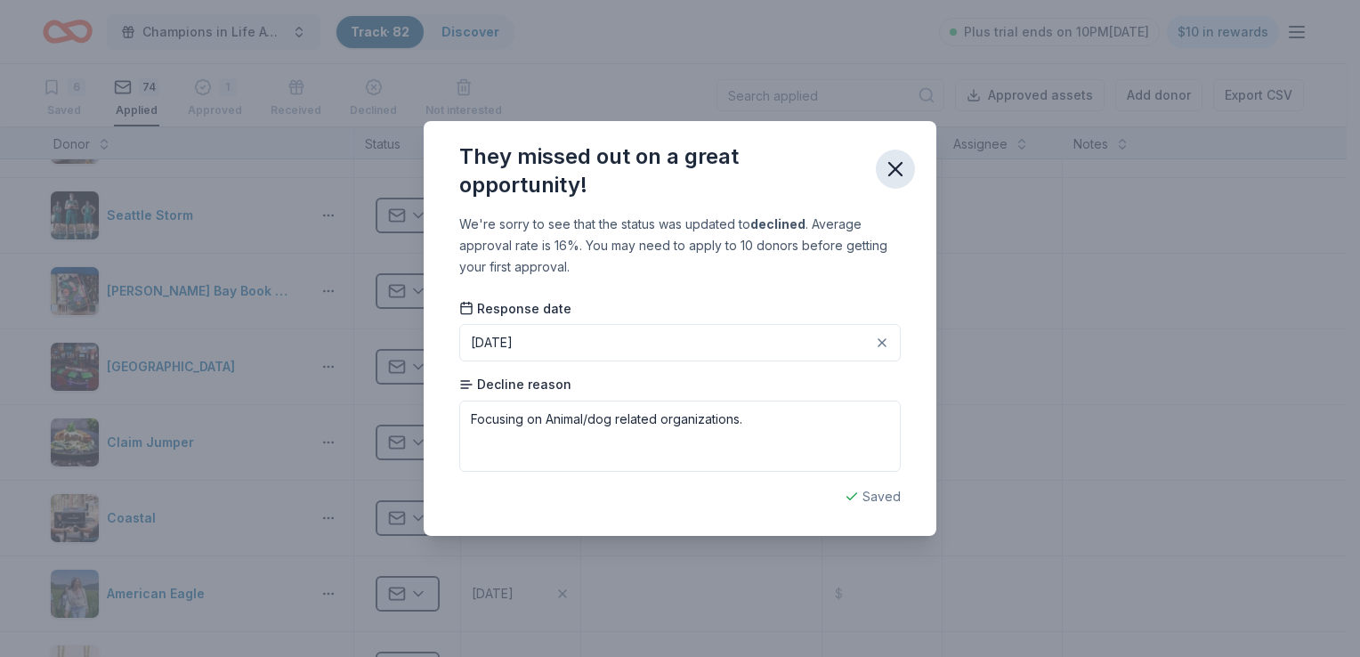
click at [886, 171] on icon "button" at bounding box center [895, 169] width 25 height 25
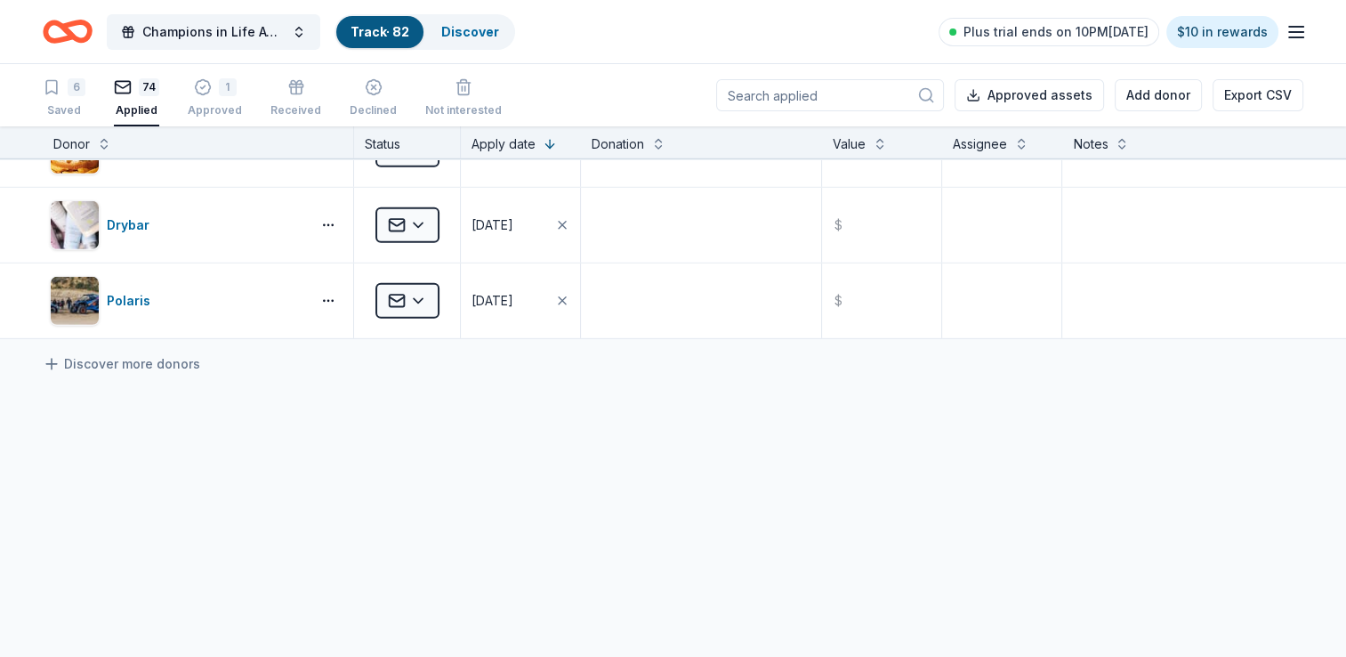
scroll to position [5419, 0]
click at [481, 37] on link "Discover" at bounding box center [470, 31] width 58 height 15
click at [463, 25] on link "Discover" at bounding box center [470, 31] width 58 height 15
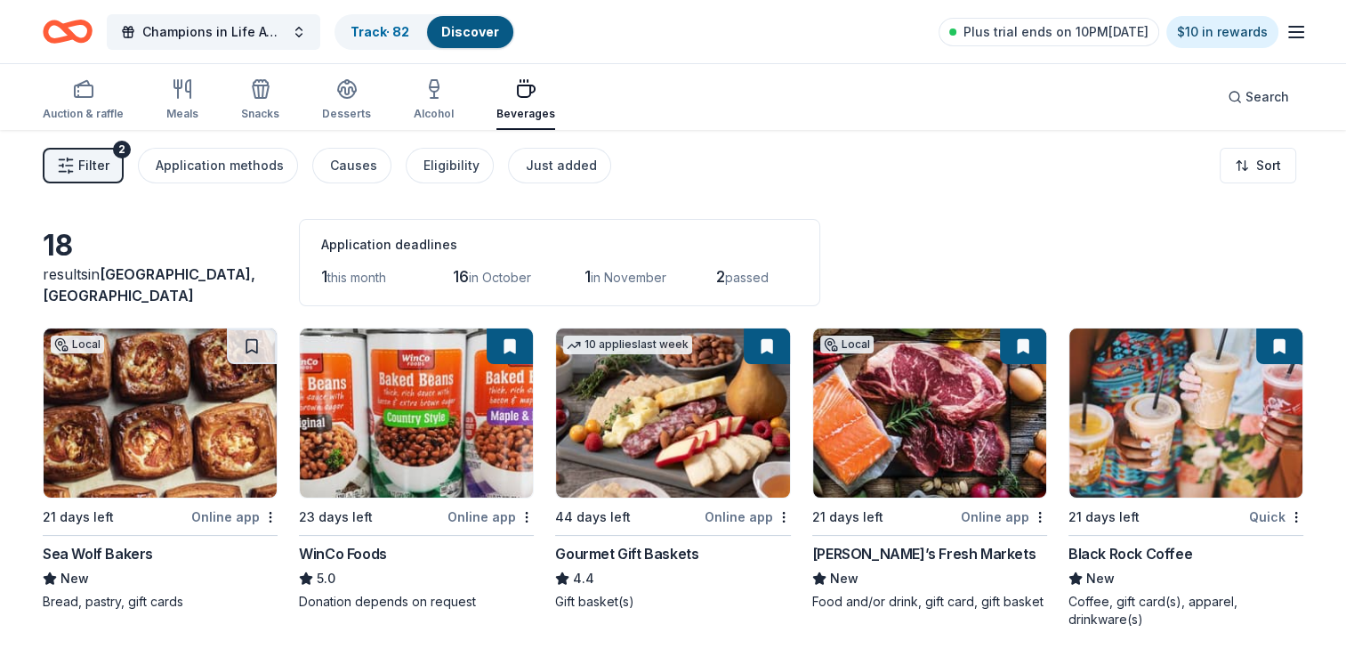
click at [537, 94] on div "button" at bounding box center [526, 88] width 59 height 21
